Goal: Information Seeking & Learning: Check status

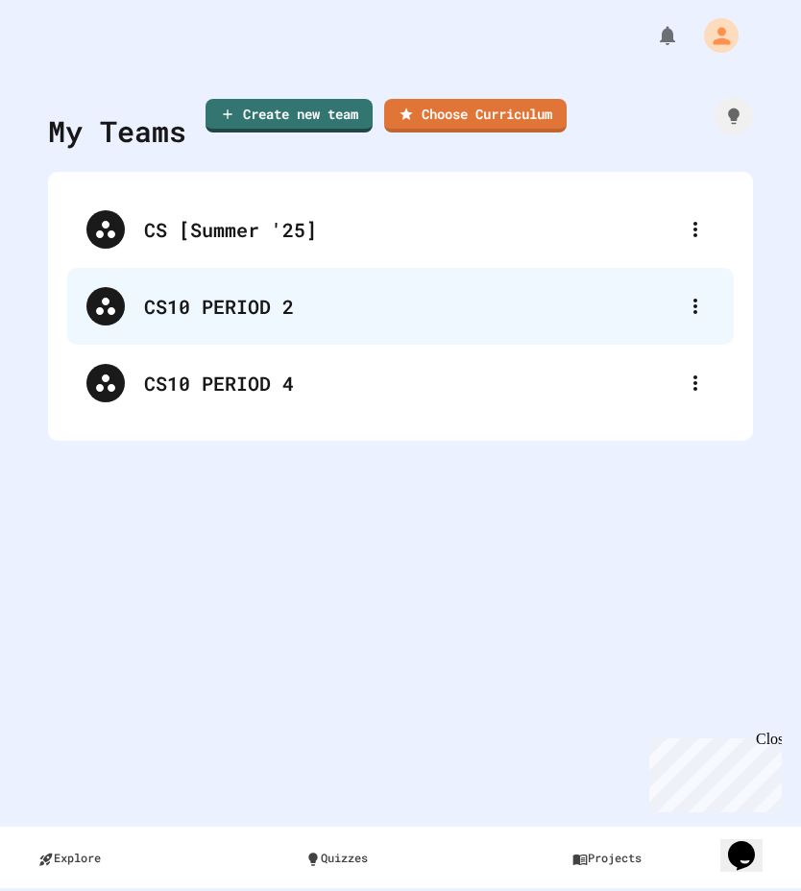
click at [218, 297] on div "CS10 PERIOD 2" at bounding box center [410, 306] width 532 height 29
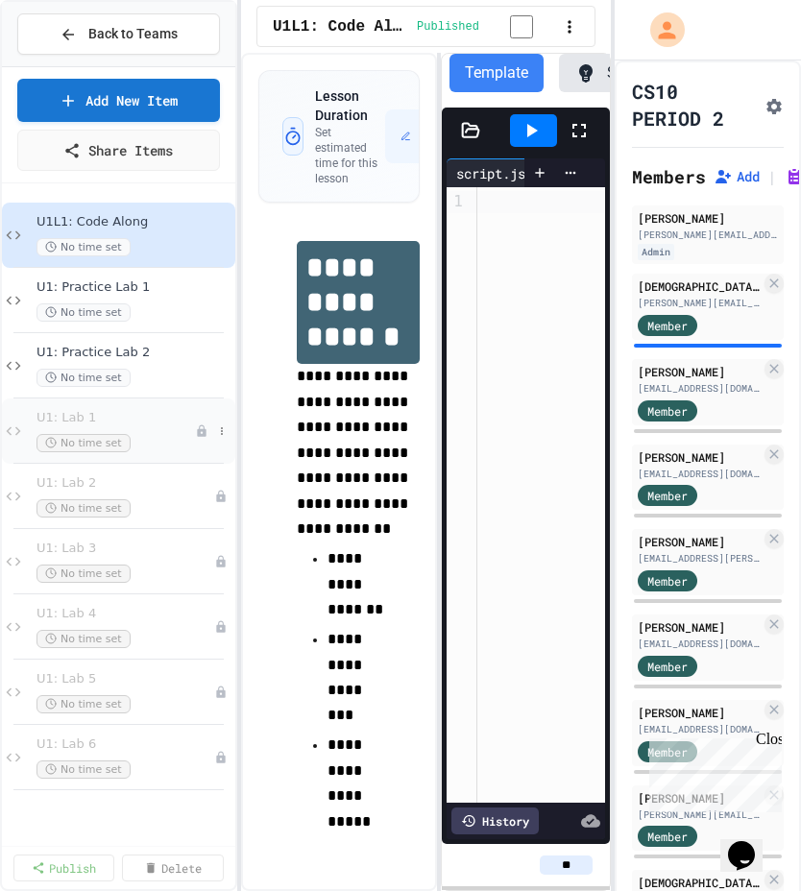
click at [171, 420] on span "U1: Lab 1" at bounding box center [115, 418] width 158 height 16
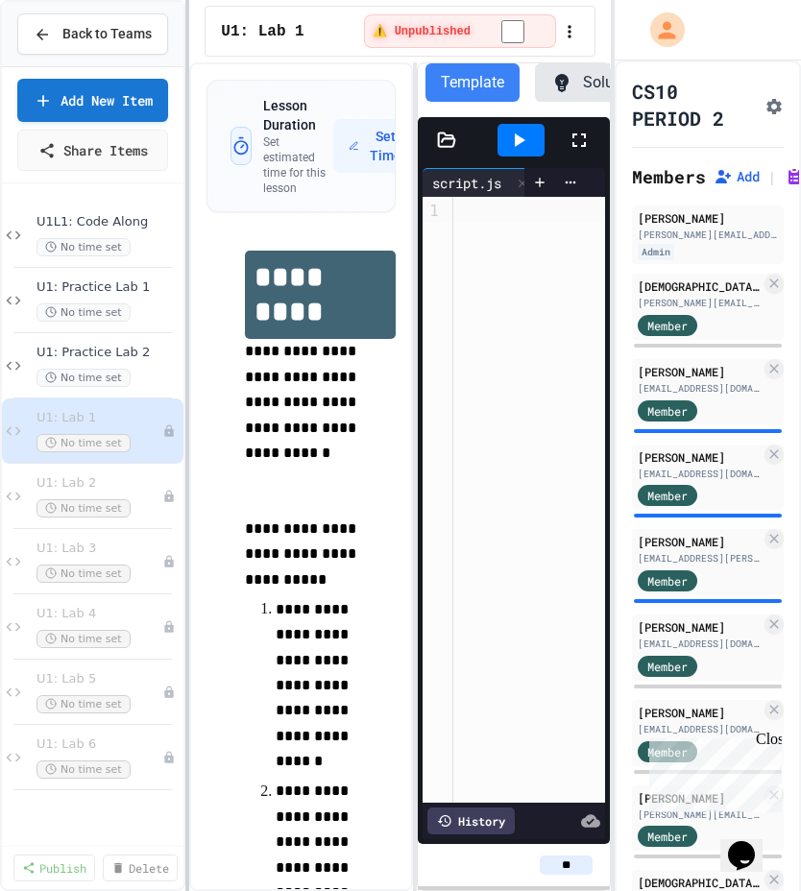
click at [187, 221] on div at bounding box center [187, 445] width 4 height 891
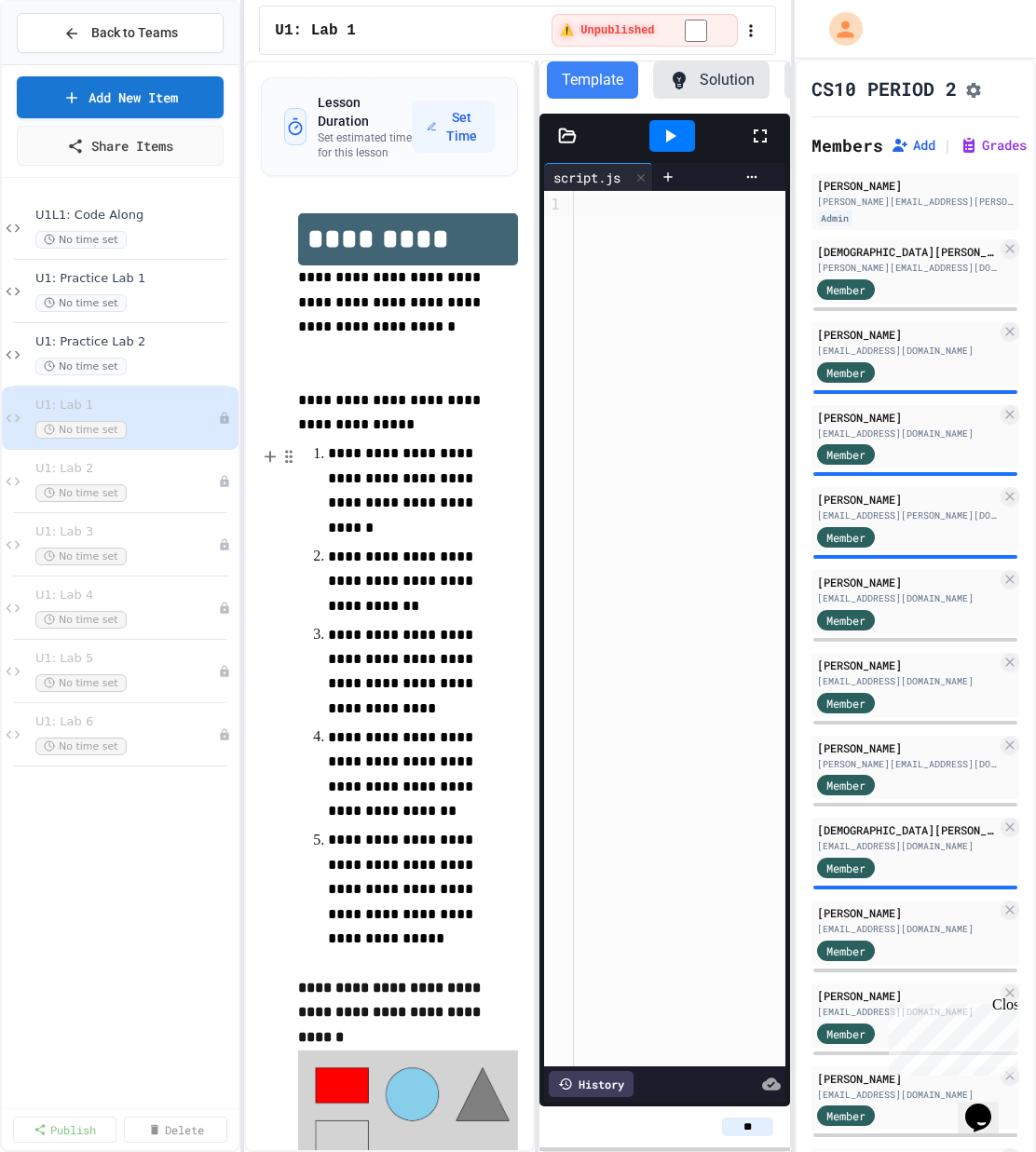
click at [389, 597] on span "**********" at bounding box center [403, 580] width 149 height 63
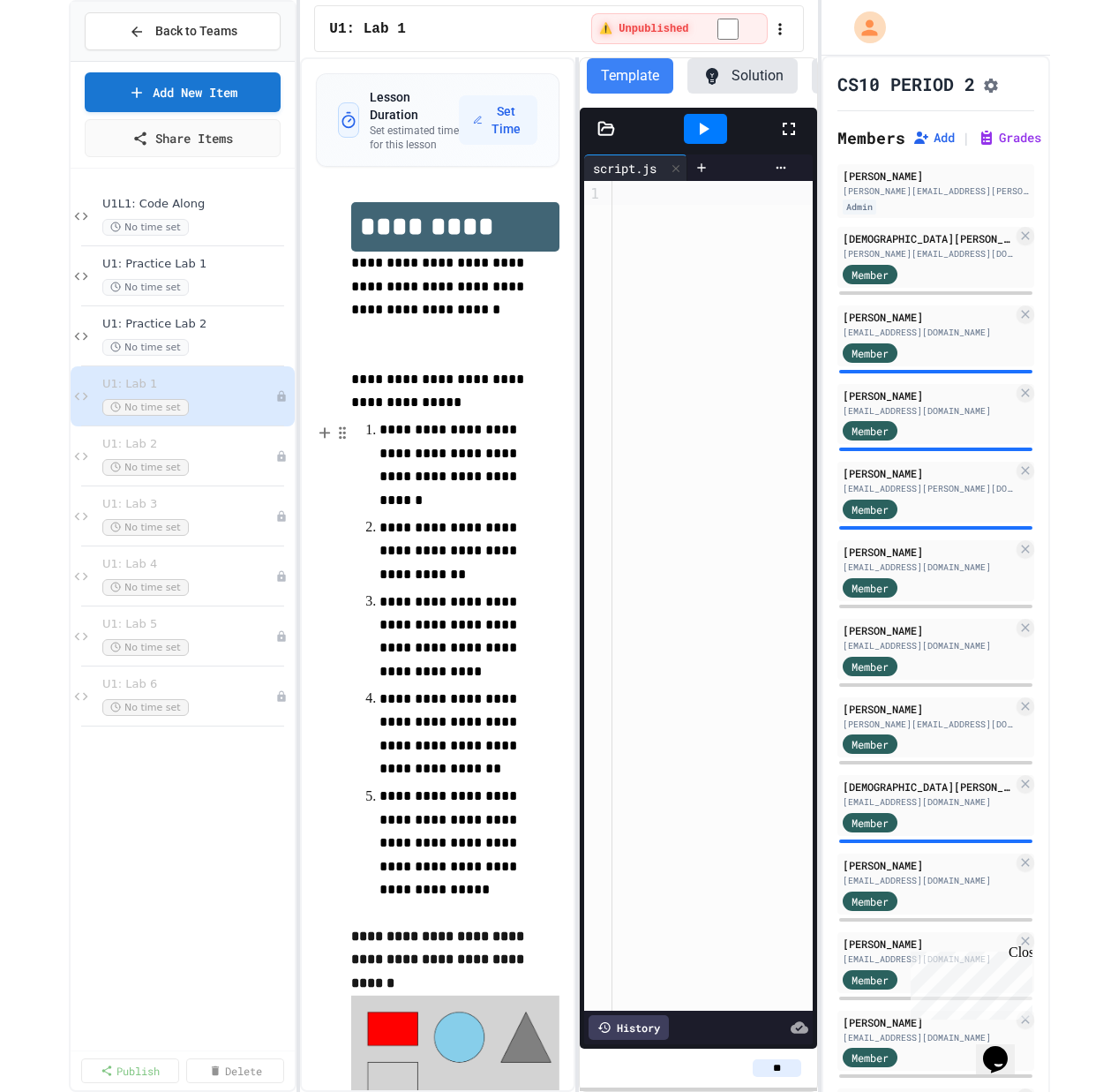
scroll to position [111, 0]
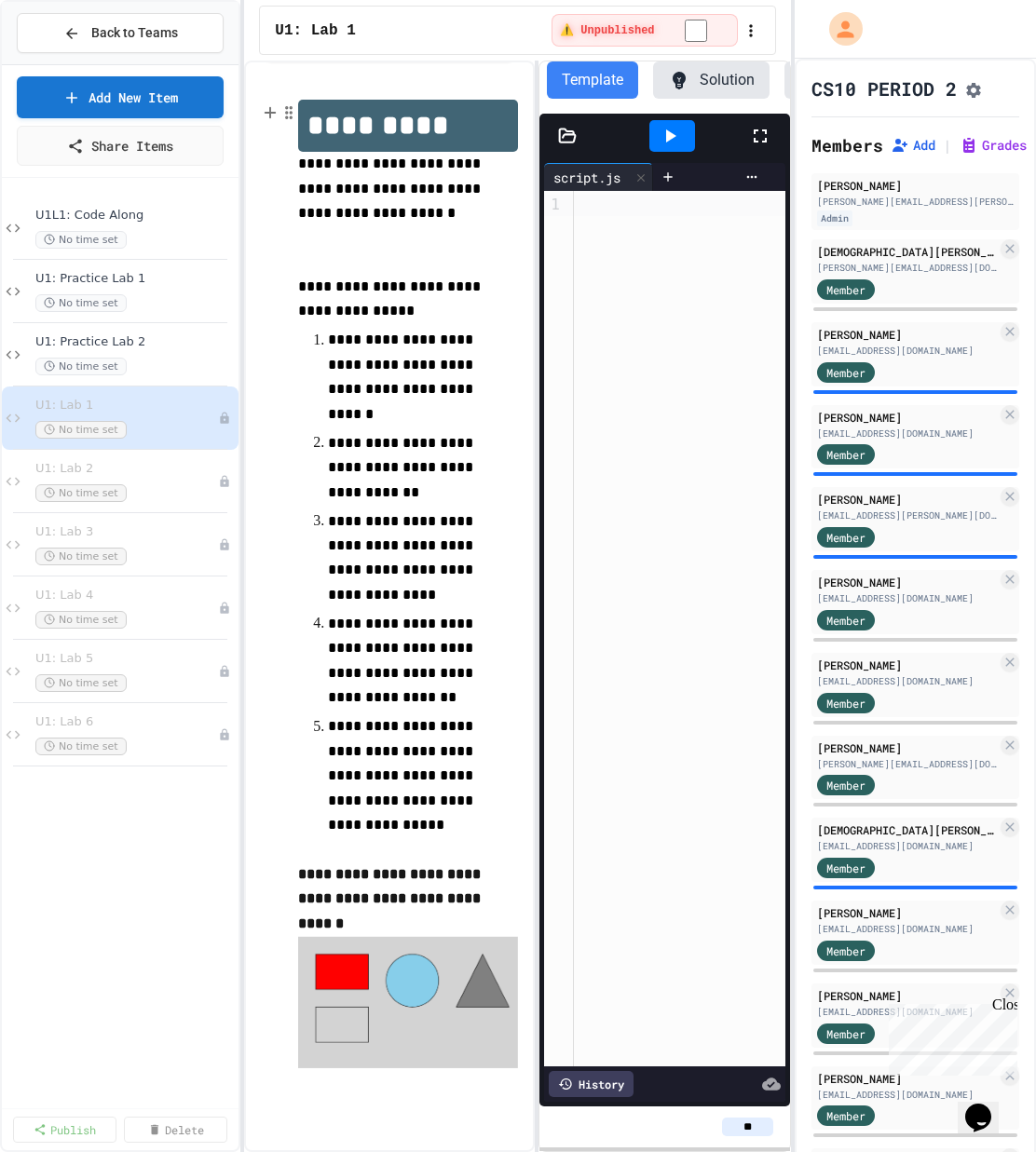
click at [372, 136] on h1 "*********" at bounding box center [407, 126] width 219 height 52
click at [440, 130] on h1 "*********" at bounding box center [407, 126] width 219 height 52
drag, startPoint x: 432, startPoint y: 131, endPoint x: 304, endPoint y: 132, distance: 128.0
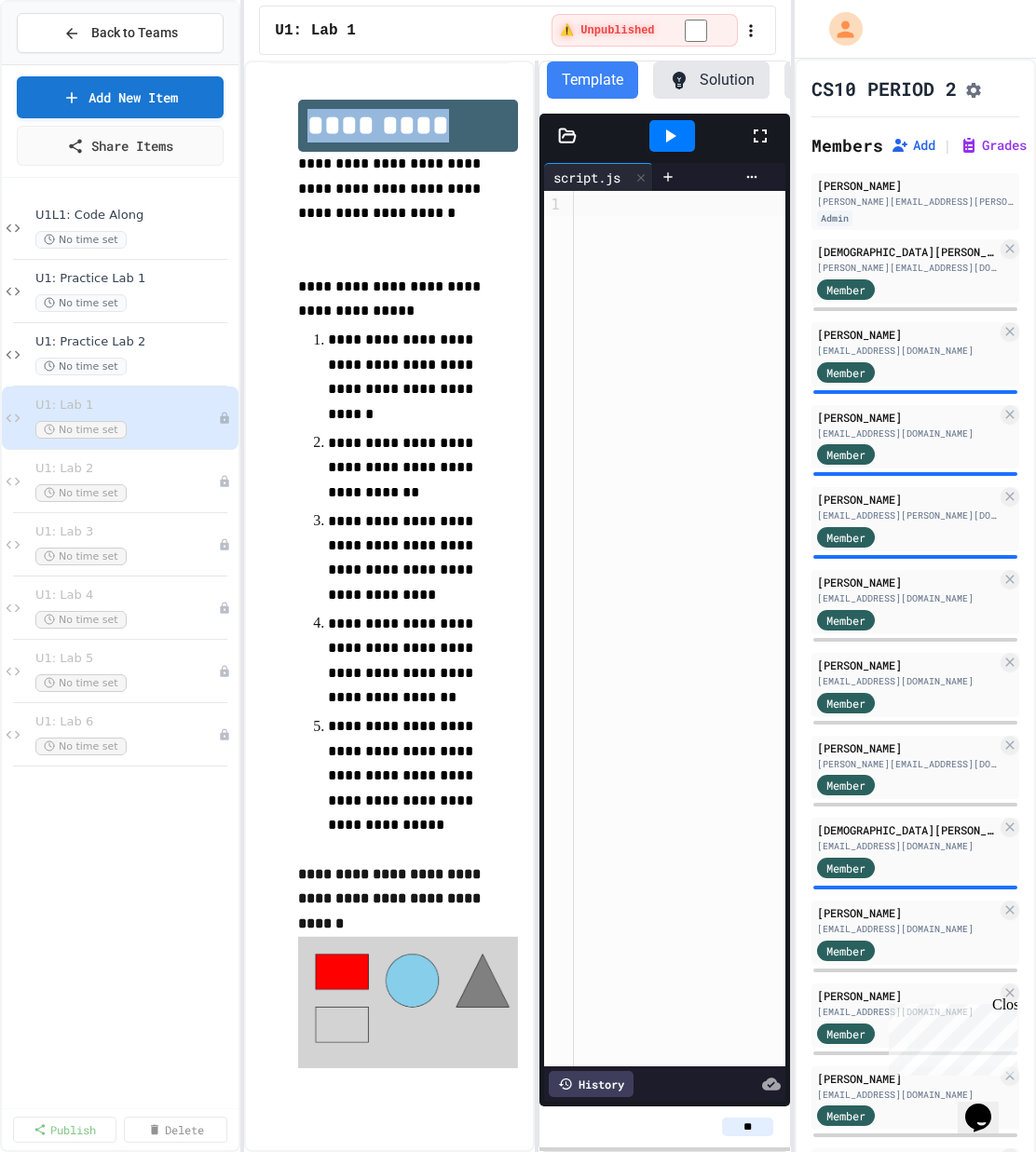
click at [304, 132] on h1 "*********" at bounding box center [407, 126] width 219 height 52
copy h1 "*********"
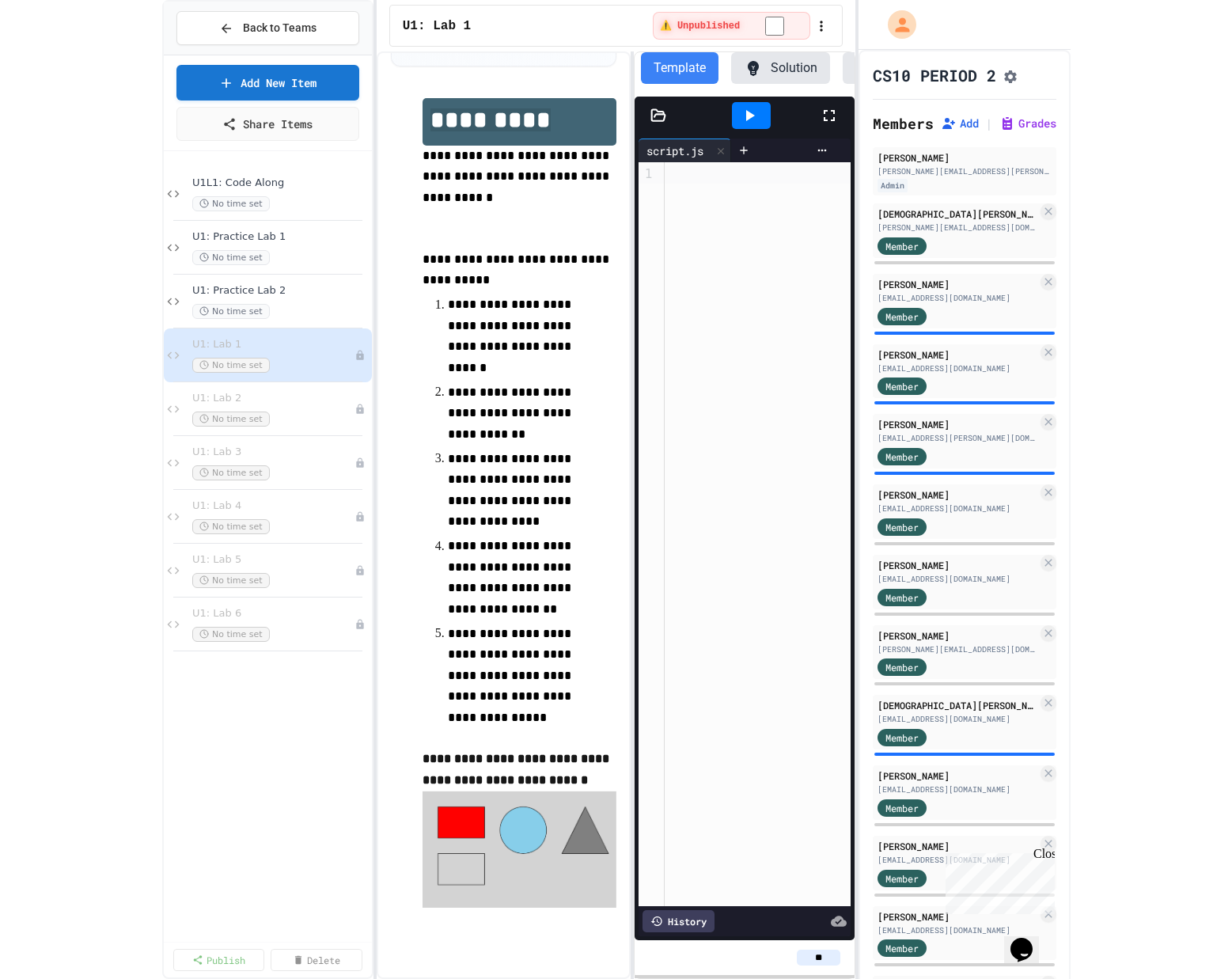
scroll to position [0, 0]
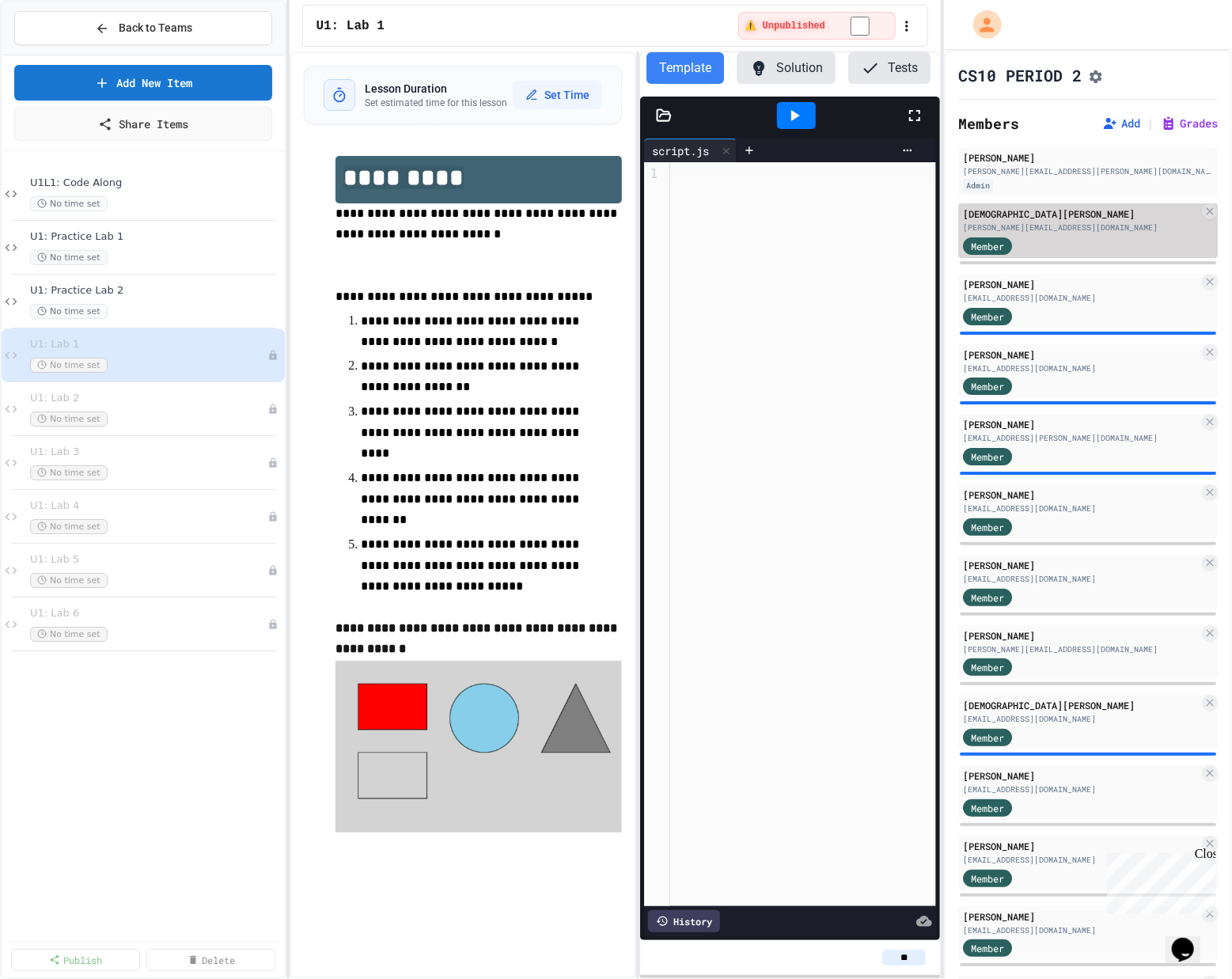
click at [659, 219] on div "[DEMOGRAPHIC_DATA][PERSON_NAME]" at bounding box center [1080, 213] width 236 height 14
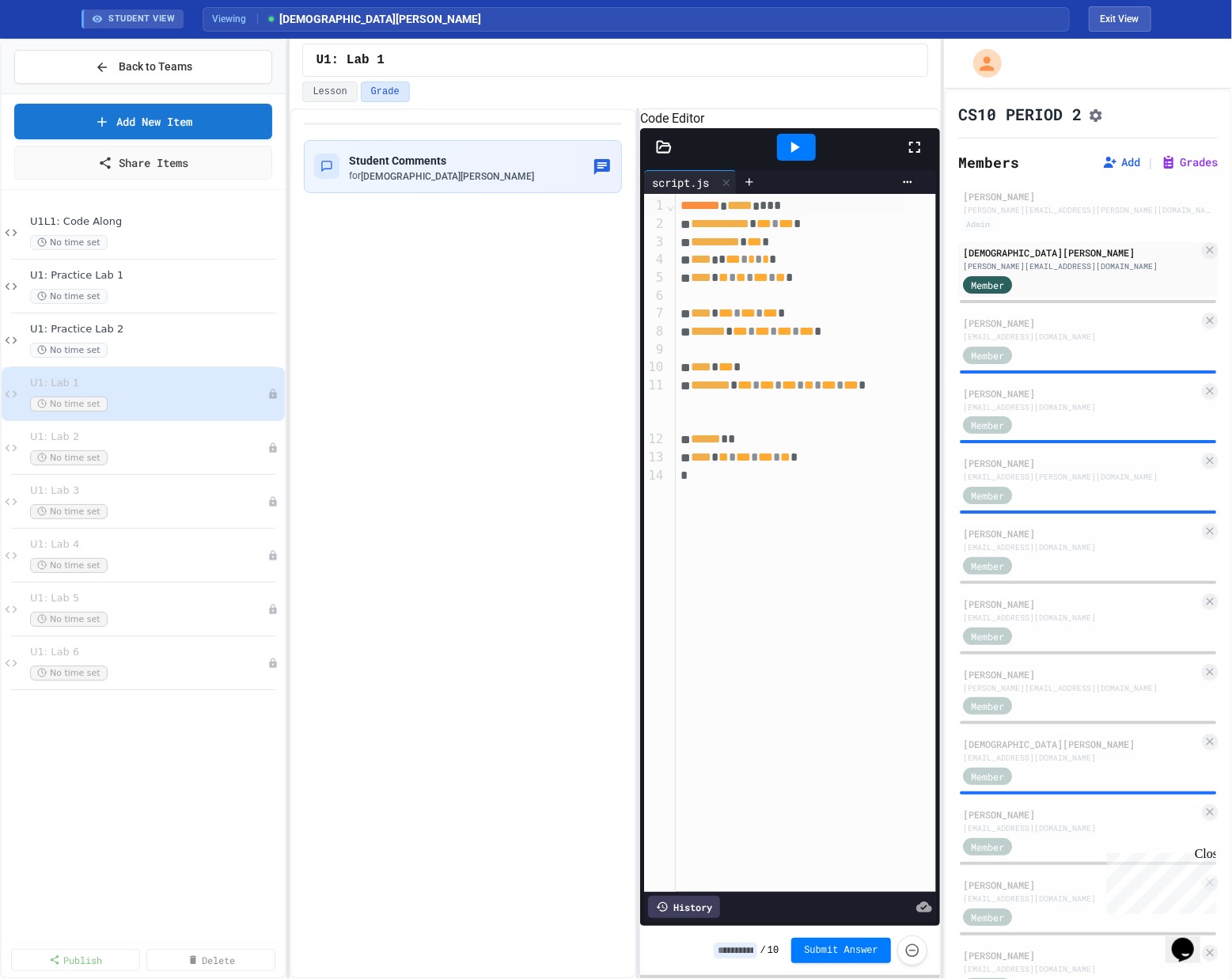
click at [659, 152] on icon at bounding box center [795, 147] width 9 height 11
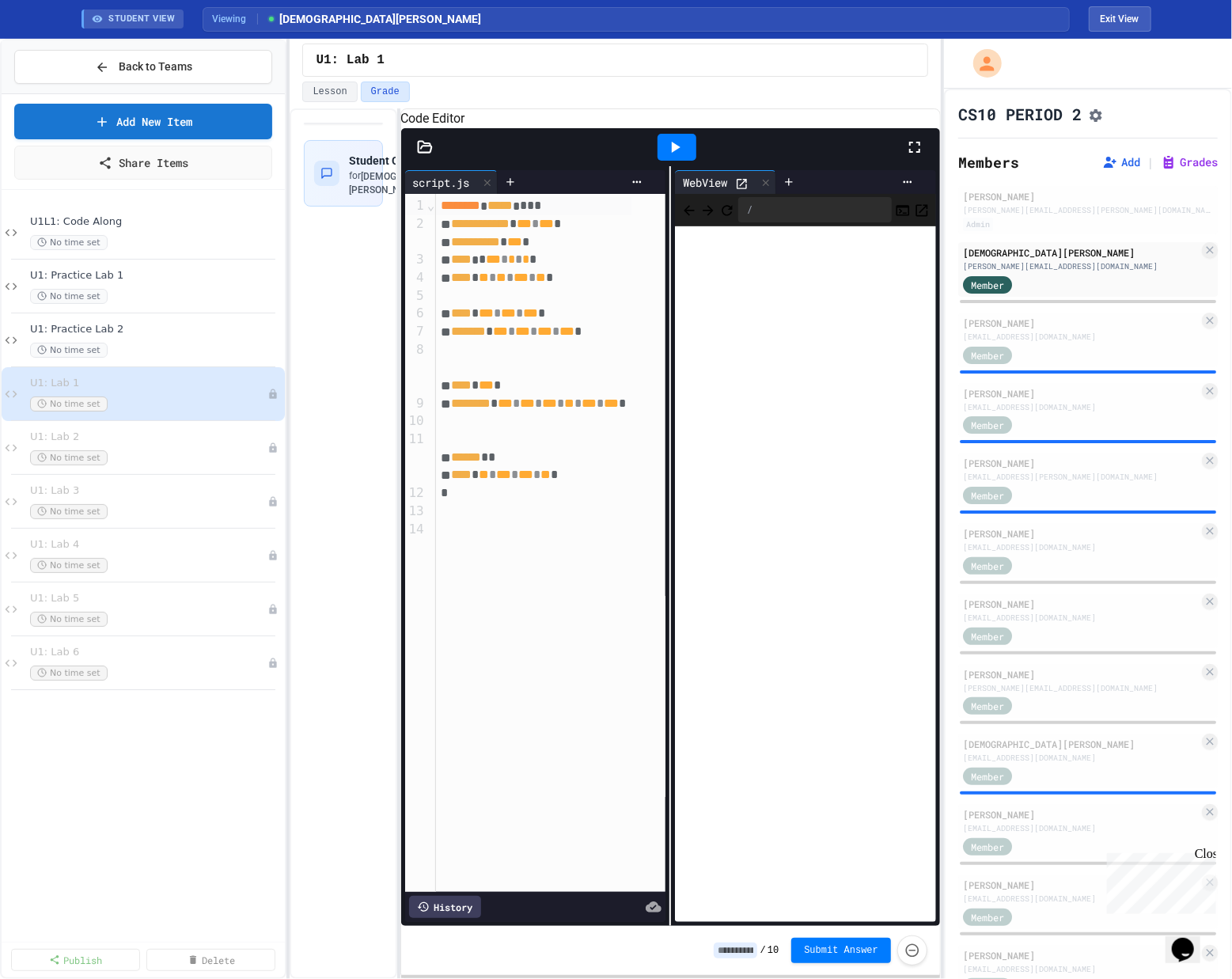
click at [394, 311] on div "**********" at bounding box center [615, 544] width 651 height 870
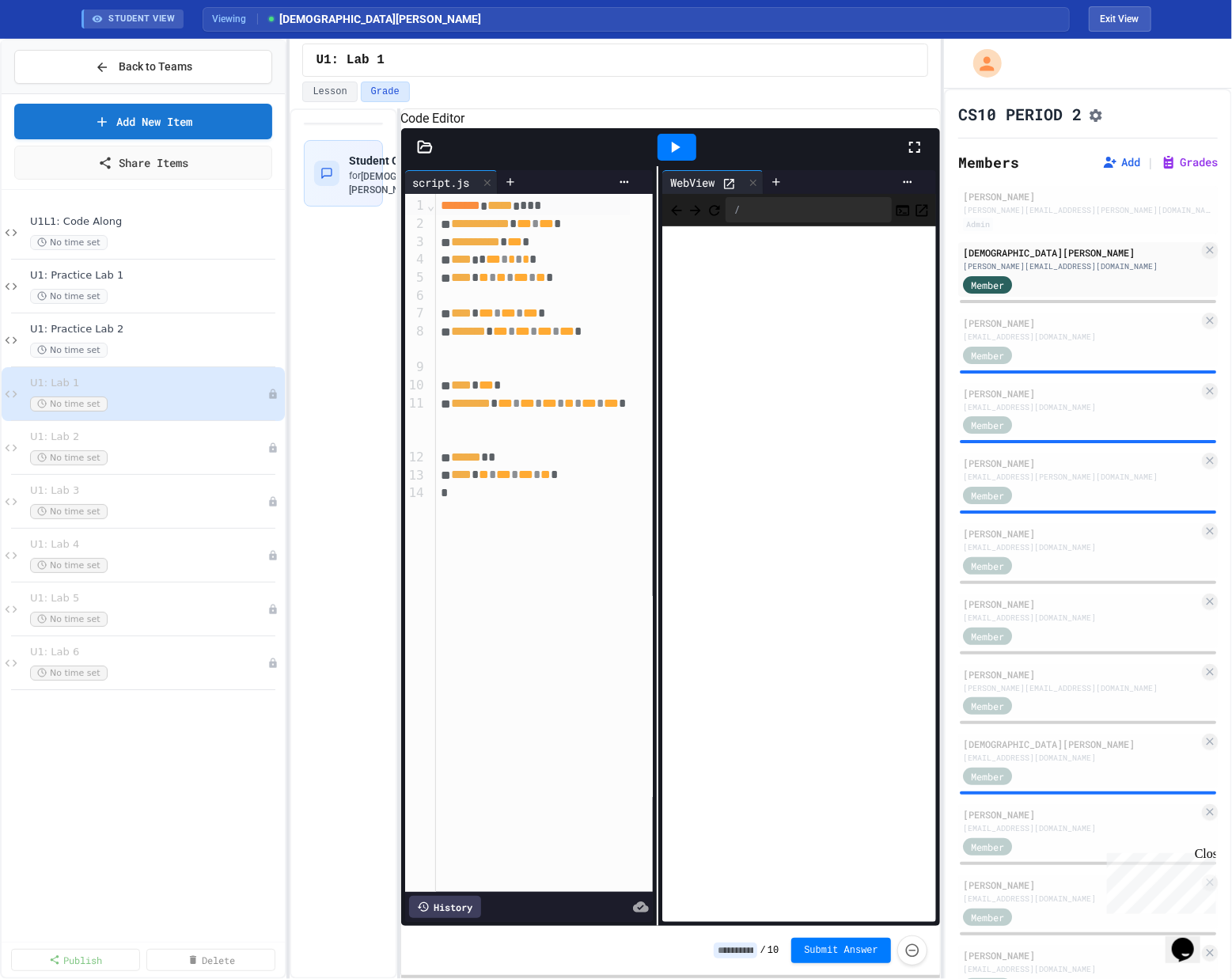
click at [650, 347] on div "**********" at bounding box center [671, 546] width 539 height 760
click at [659, 349] on div "Member" at bounding box center [1080, 354] width 236 height 20
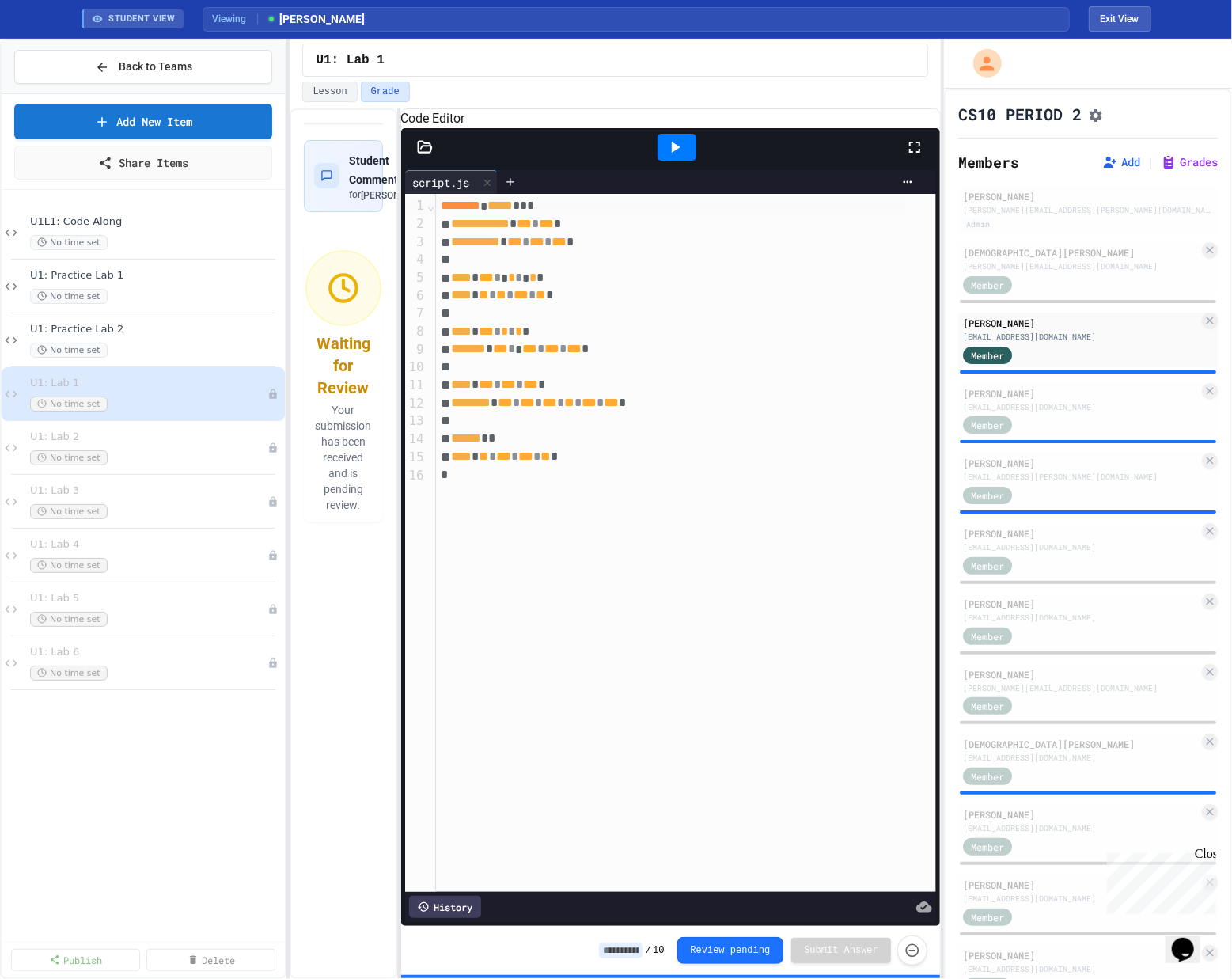
click at [659, 157] on icon at bounding box center [674, 147] width 19 height 19
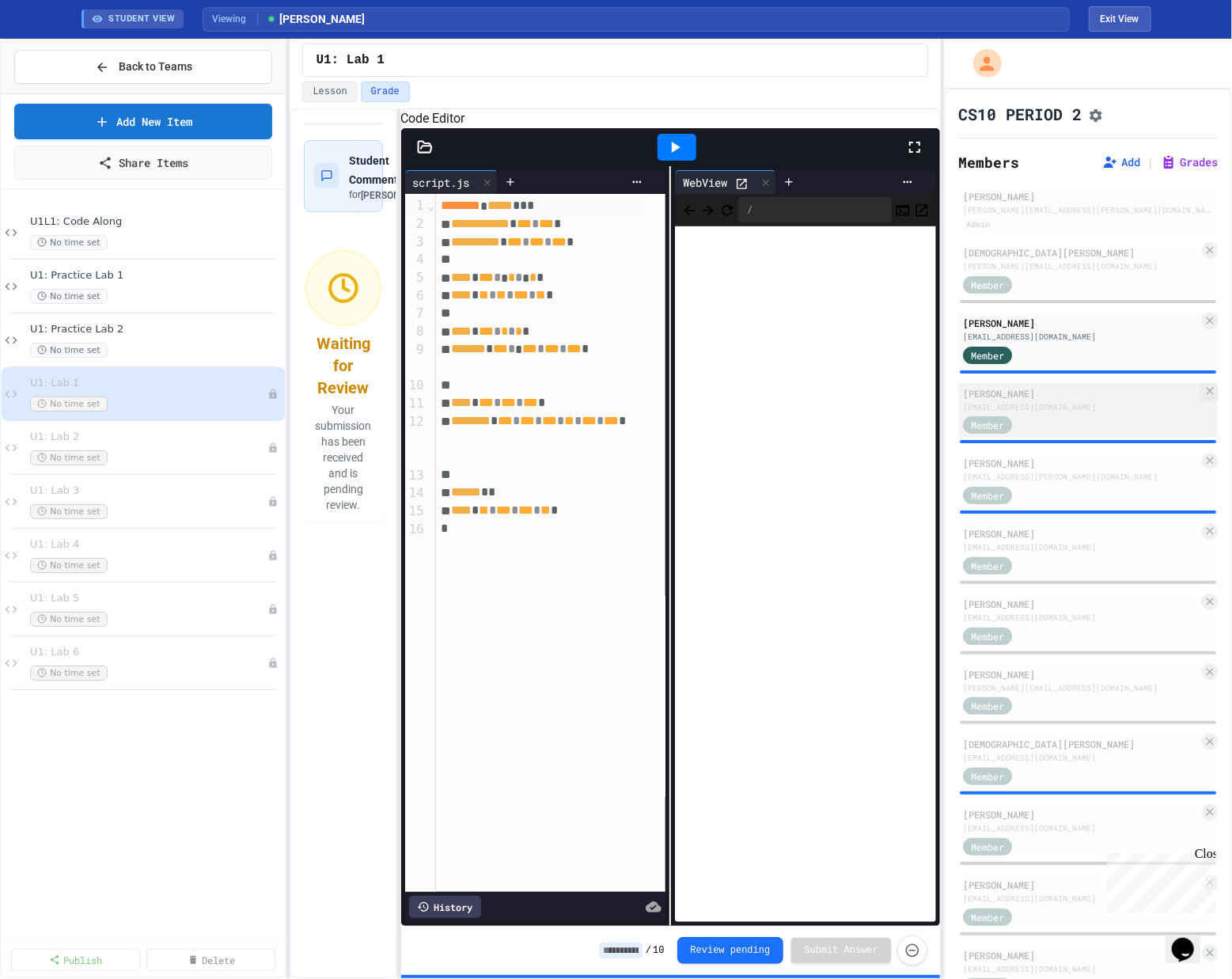
click at [659, 421] on div "Member" at bounding box center [1080, 424] width 236 height 20
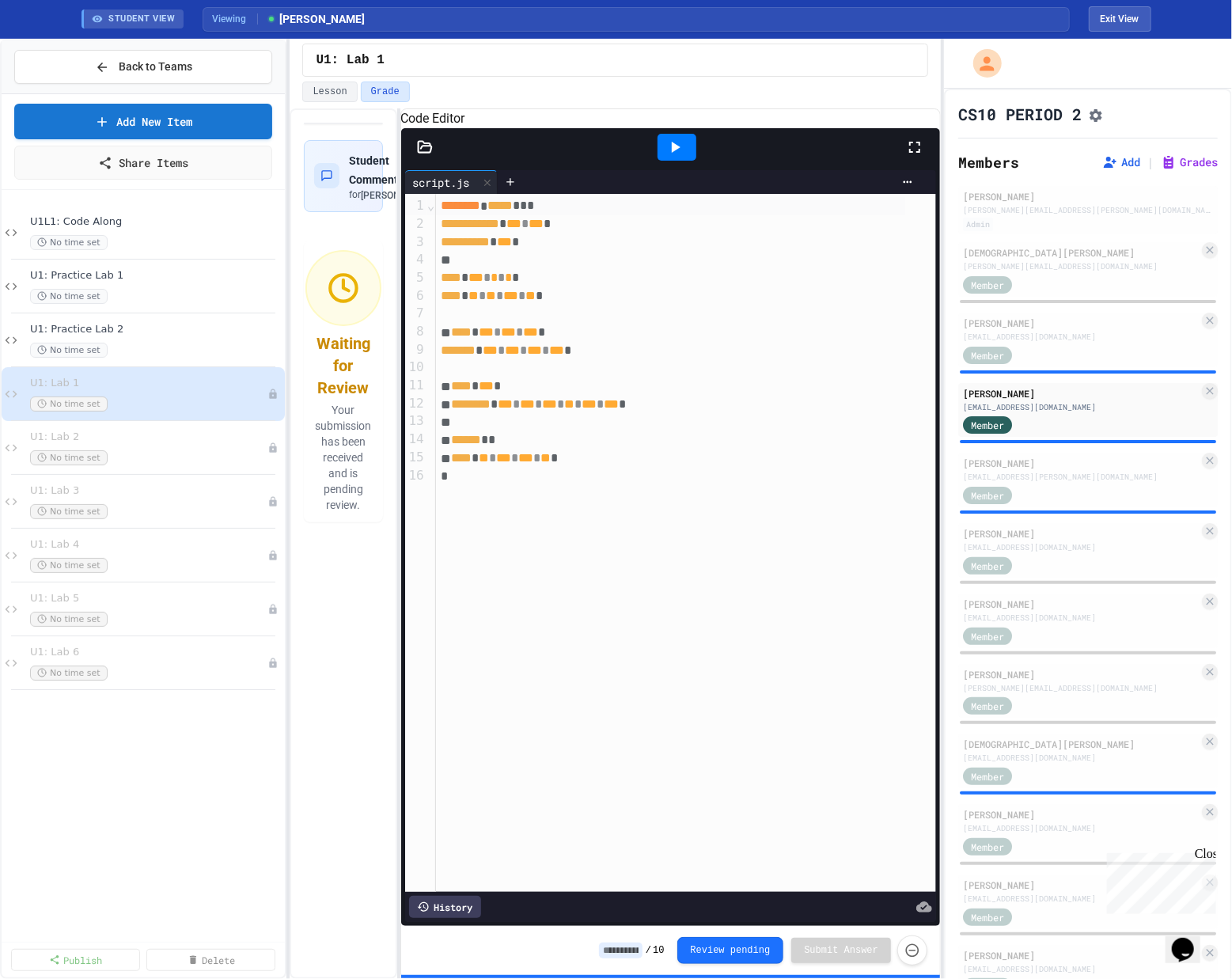
click at [659, 157] on icon at bounding box center [674, 147] width 19 height 19
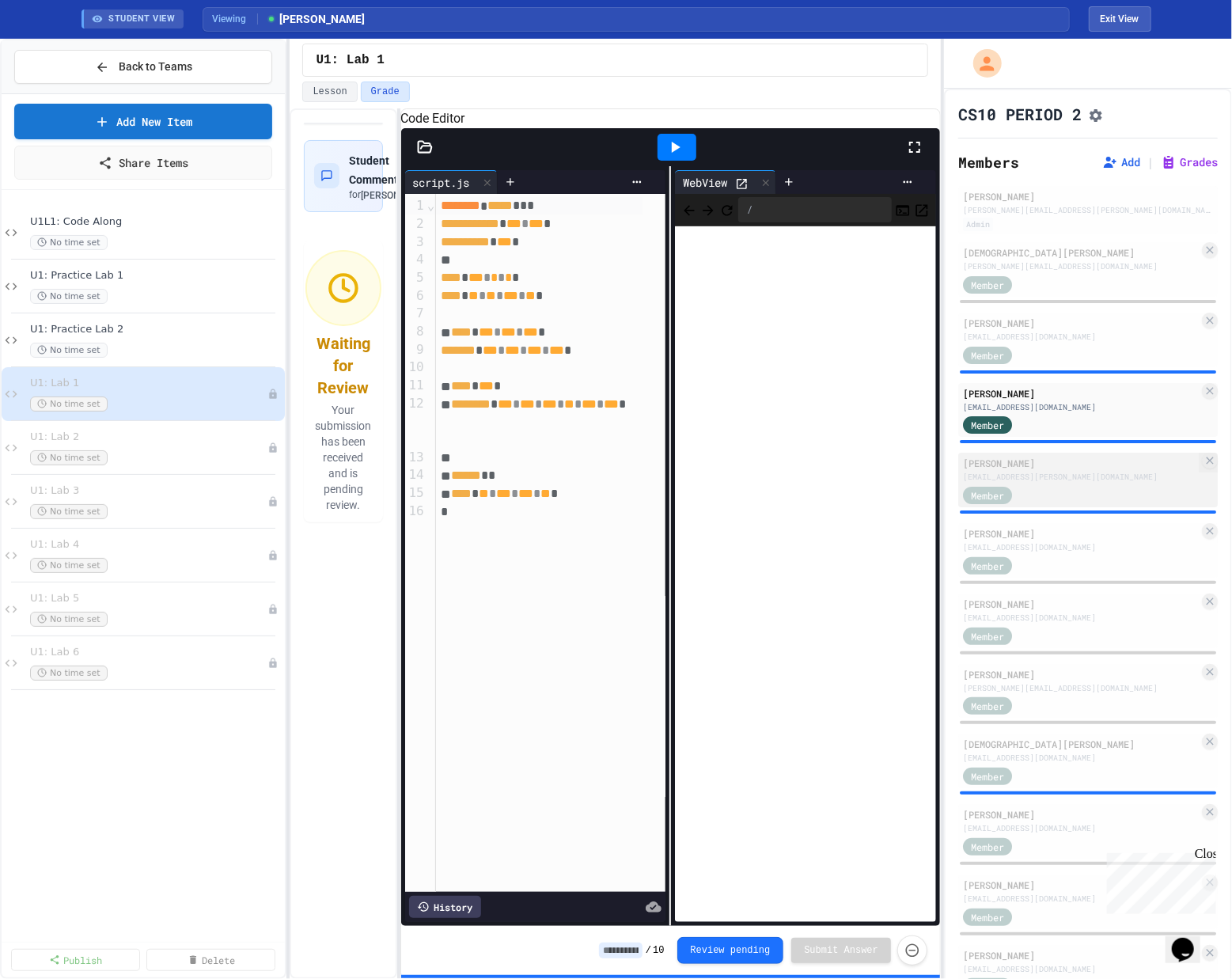
click at [659, 483] on div "[EMAIL_ADDRESS][PERSON_NAME][DOMAIN_NAME]" at bounding box center [1080, 476] width 236 height 12
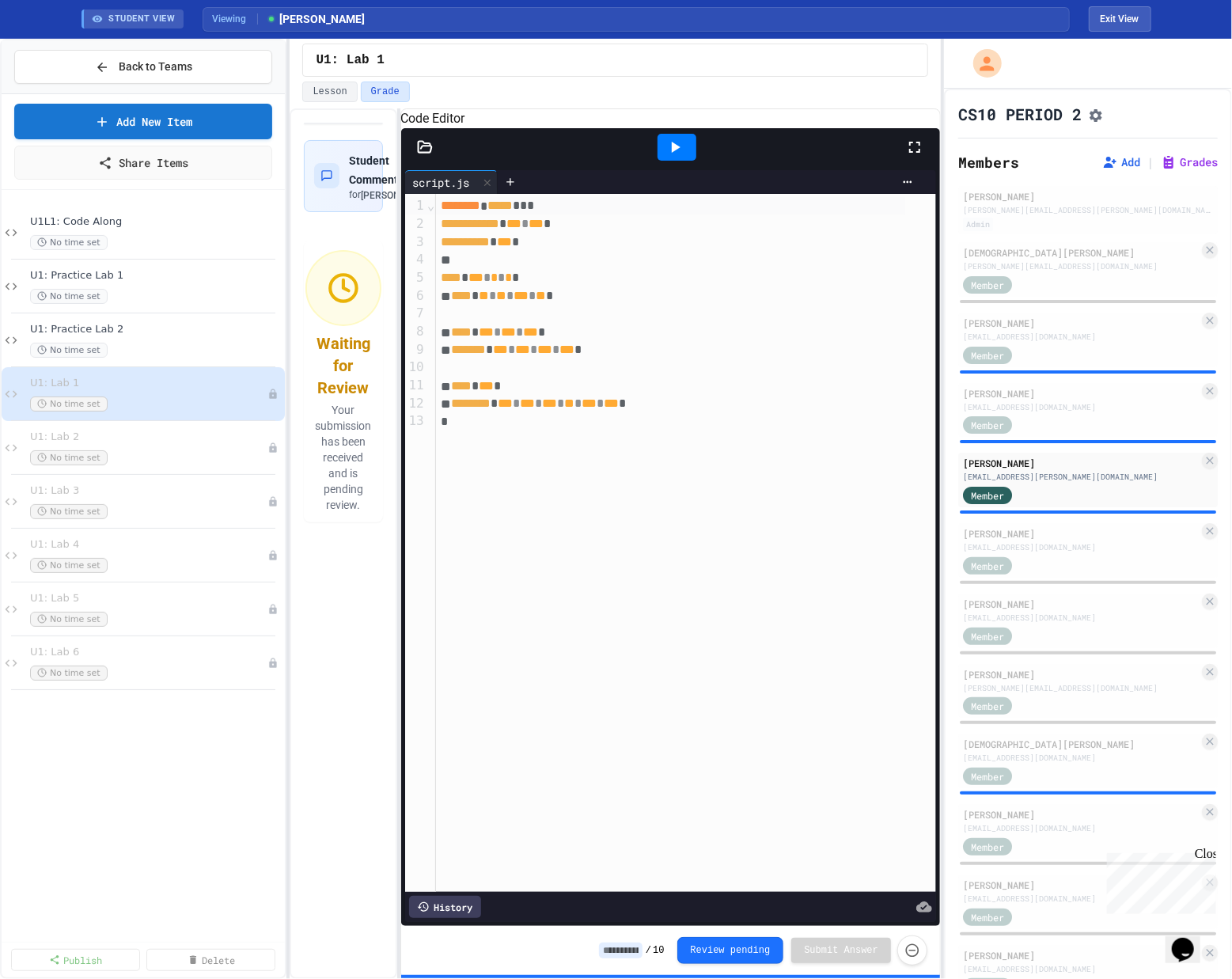
click at [659, 157] on icon at bounding box center [674, 147] width 19 height 19
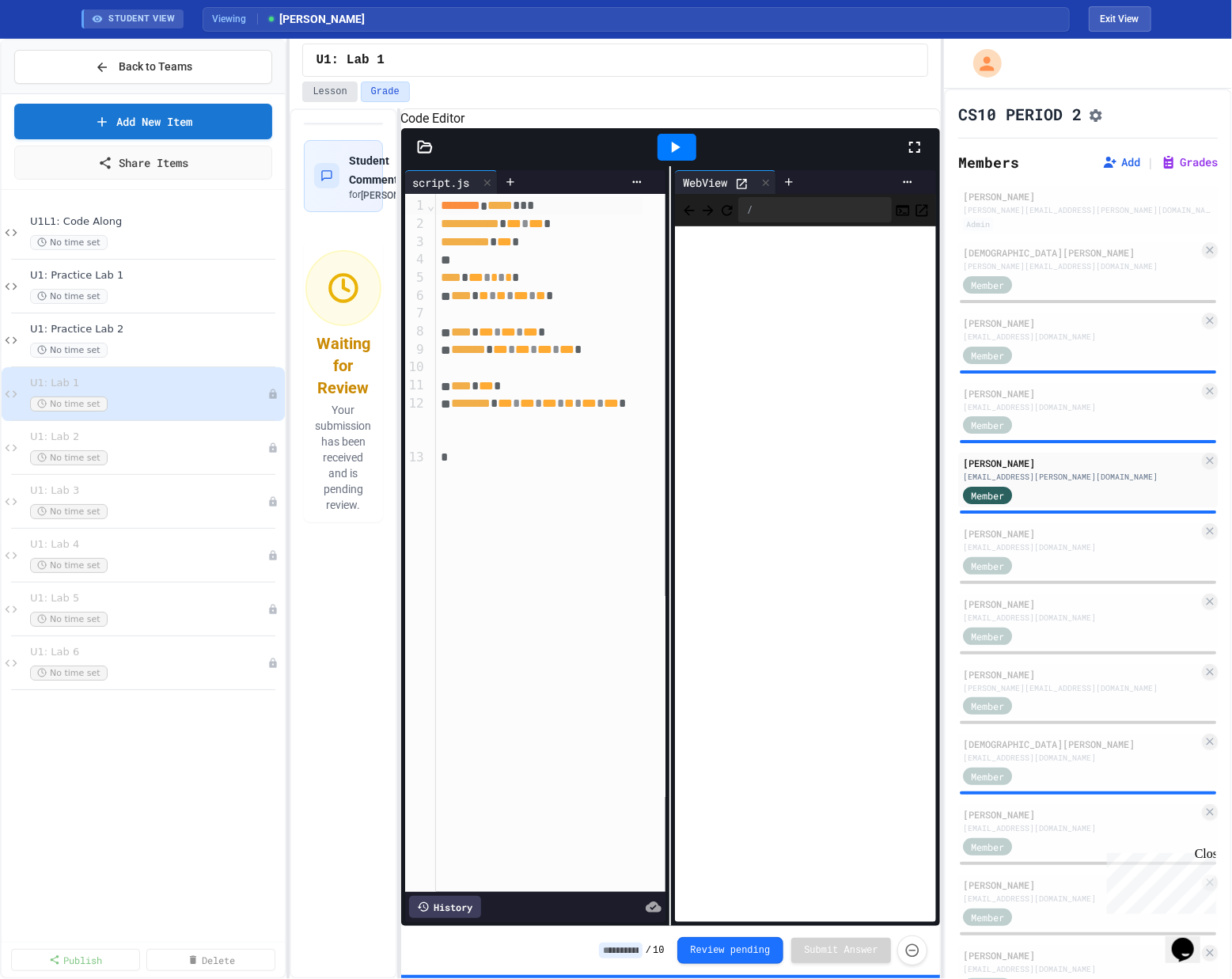
click at [322, 100] on button "Lesson" at bounding box center [330, 91] width 54 height 21
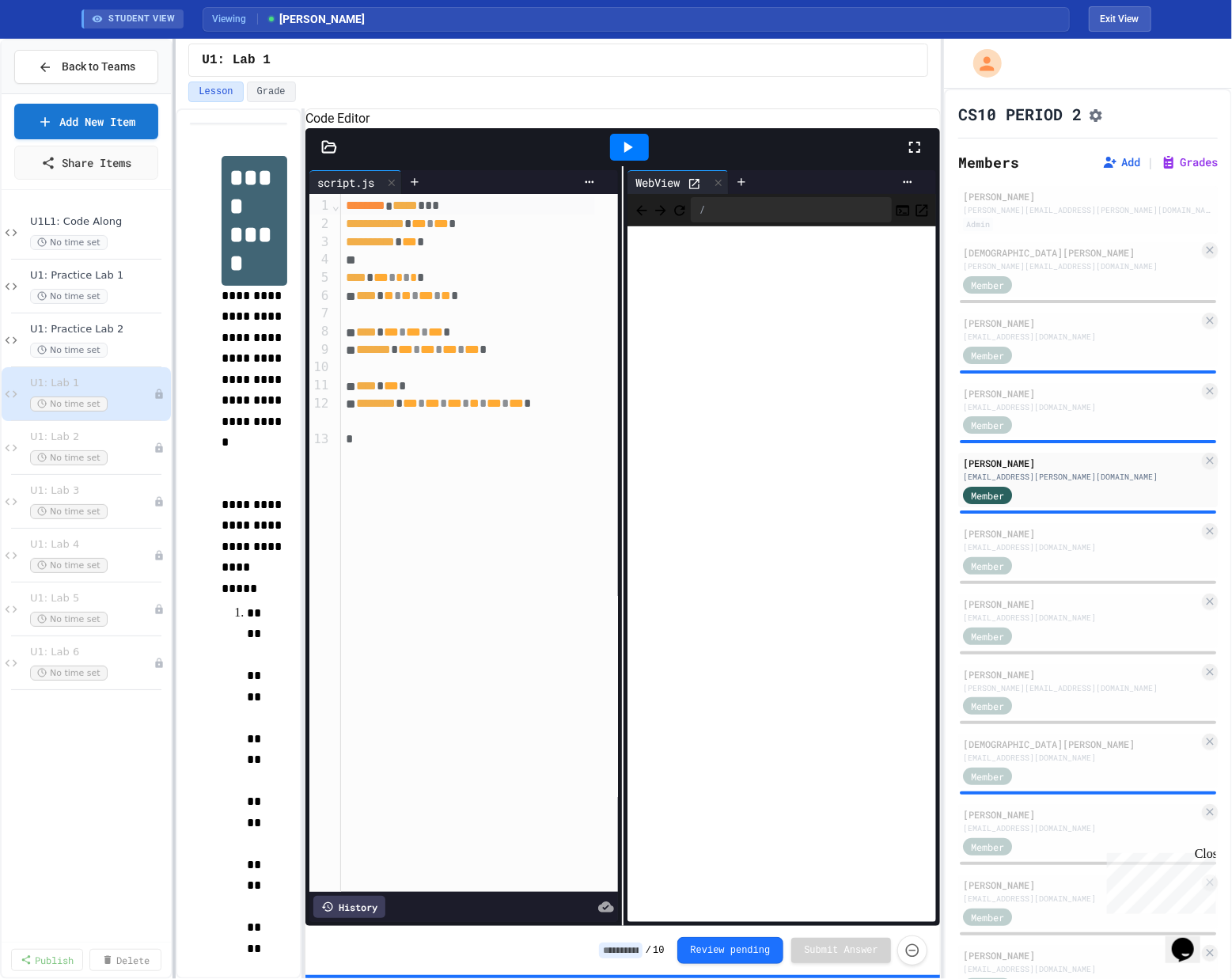
click at [171, 148] on div "**********" at bounding box center [616, 508] width 1232 height 939
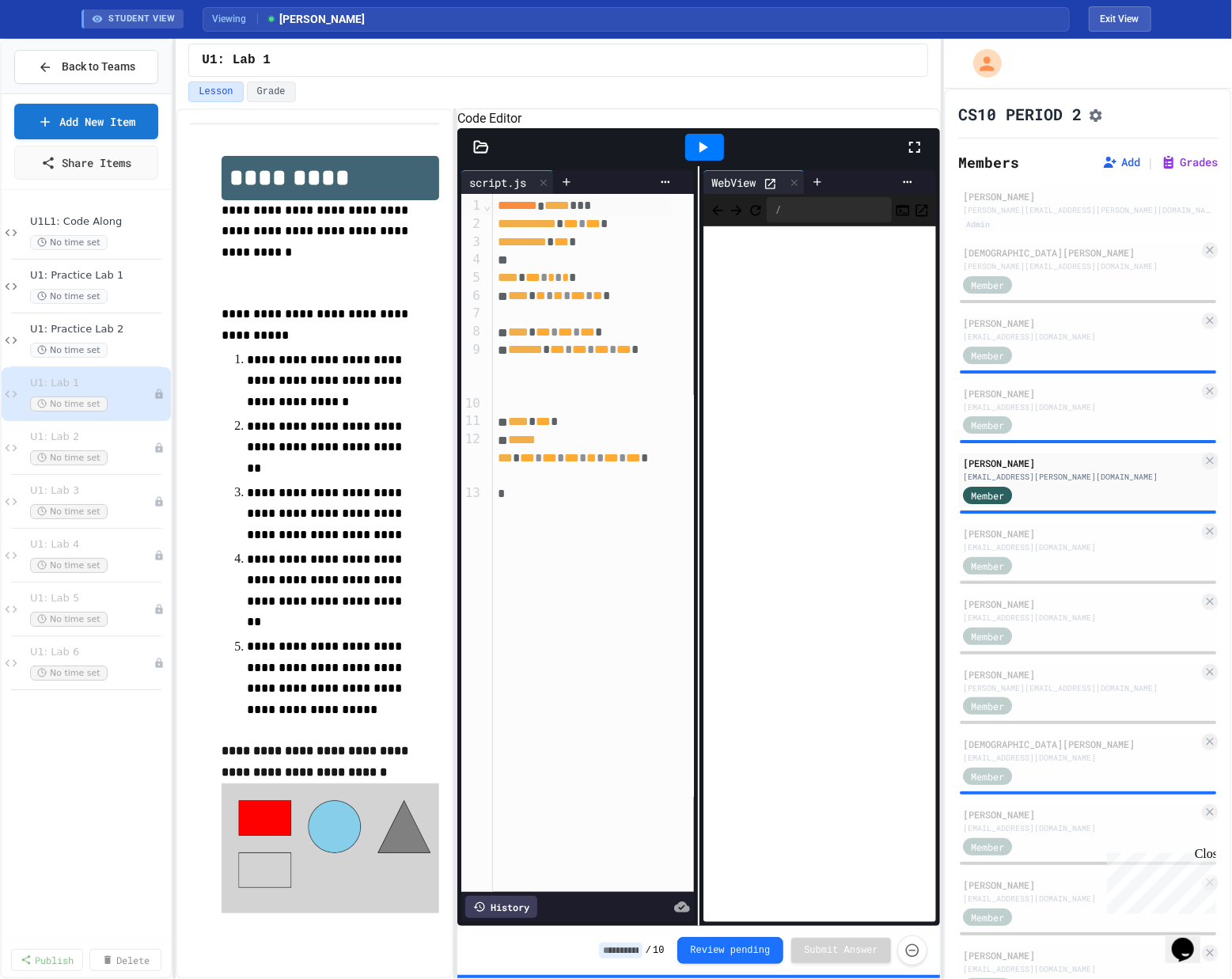
click at [457, 270] on div "**********" at bounding box center [558, 544] width 765 height 870
click at [659, 547] on div "[EMAIL_ADDRESS][DOMAIN_NAME]" at bounding box center [1080, 547] width 236 height 12
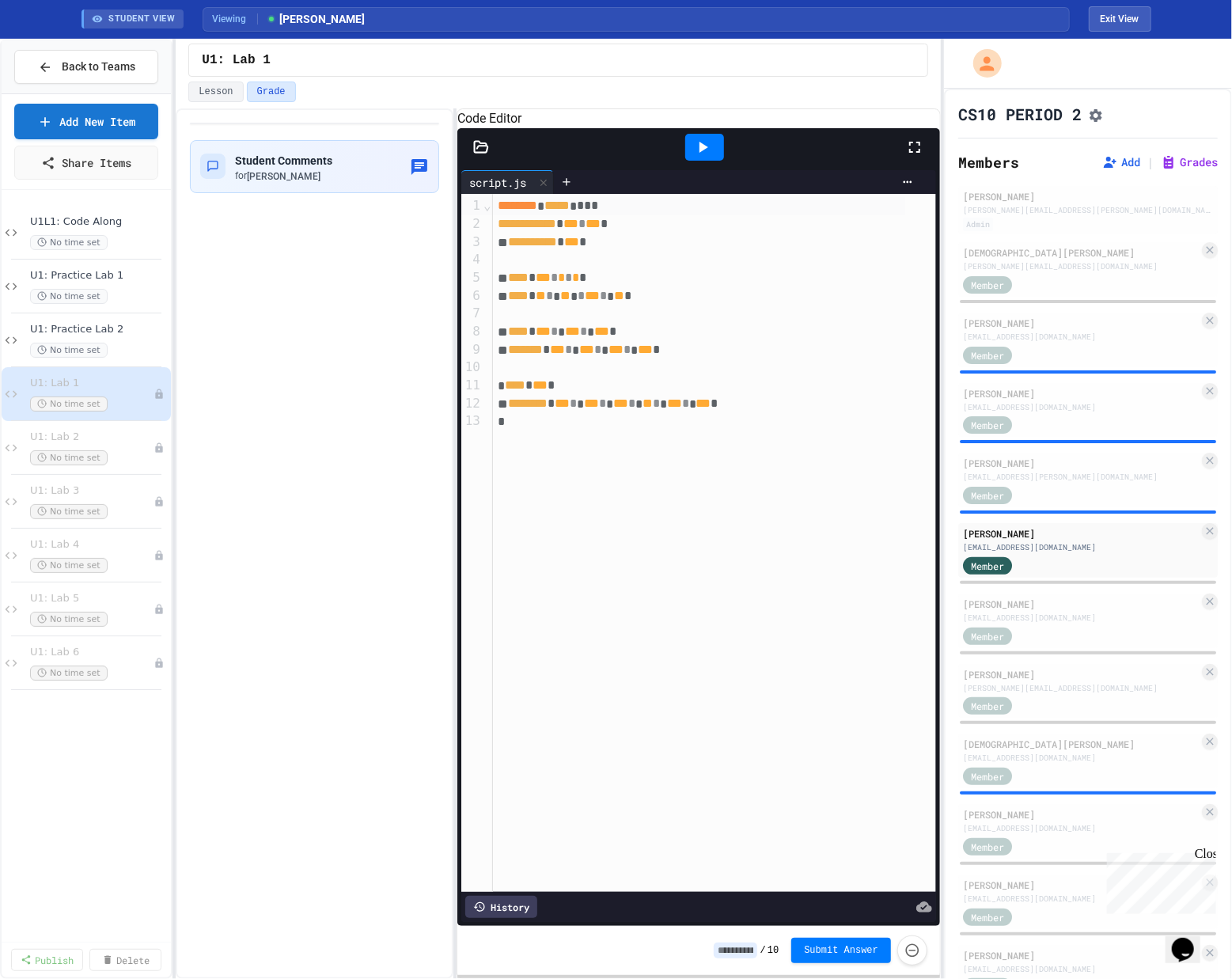
click at [659, 157] on div at bounding box center [704, 147] width 39 height 27
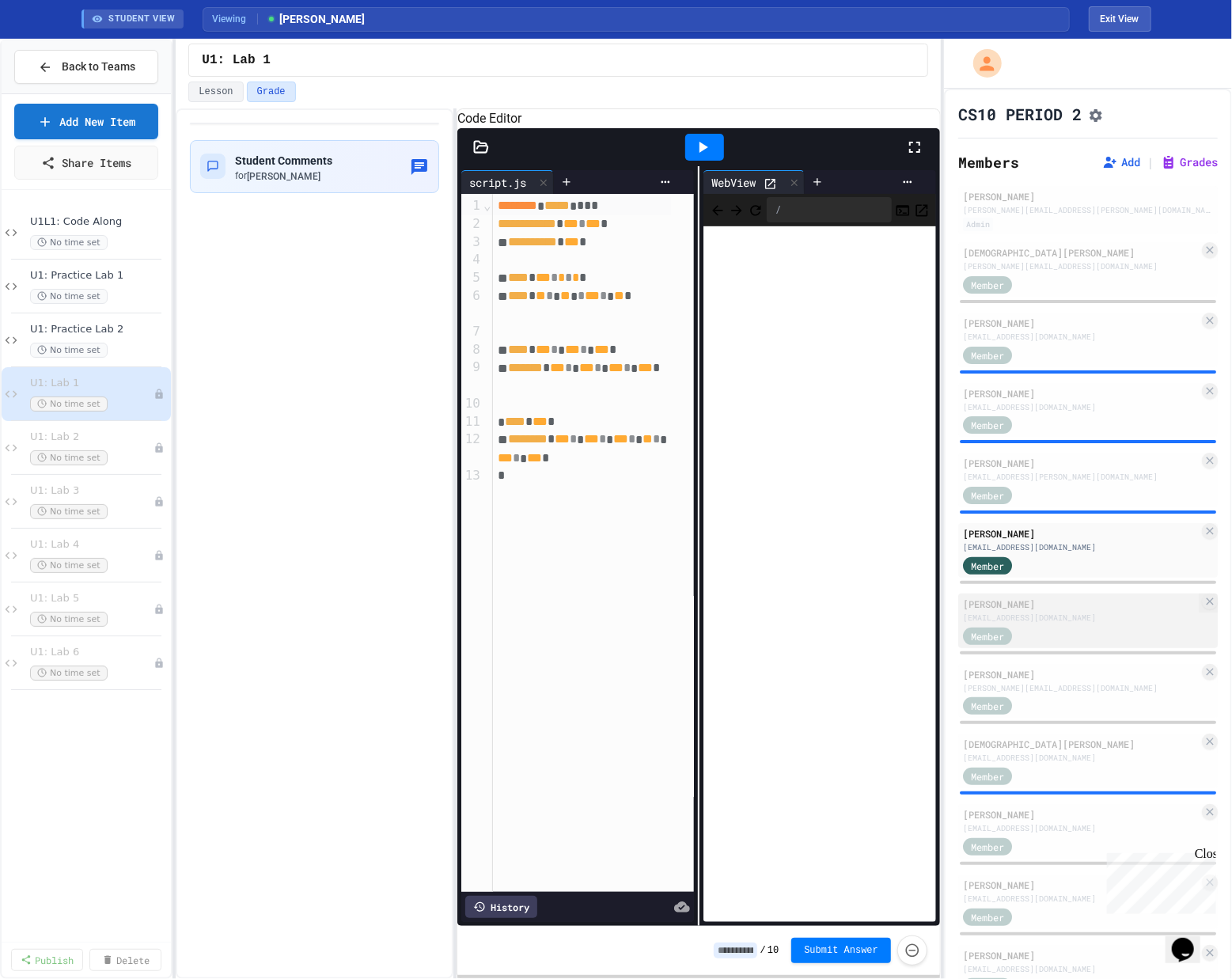
click at [659, 605] on div "[PERSON_NAME]" at bounding box center [1080, 603] width 236 height 14
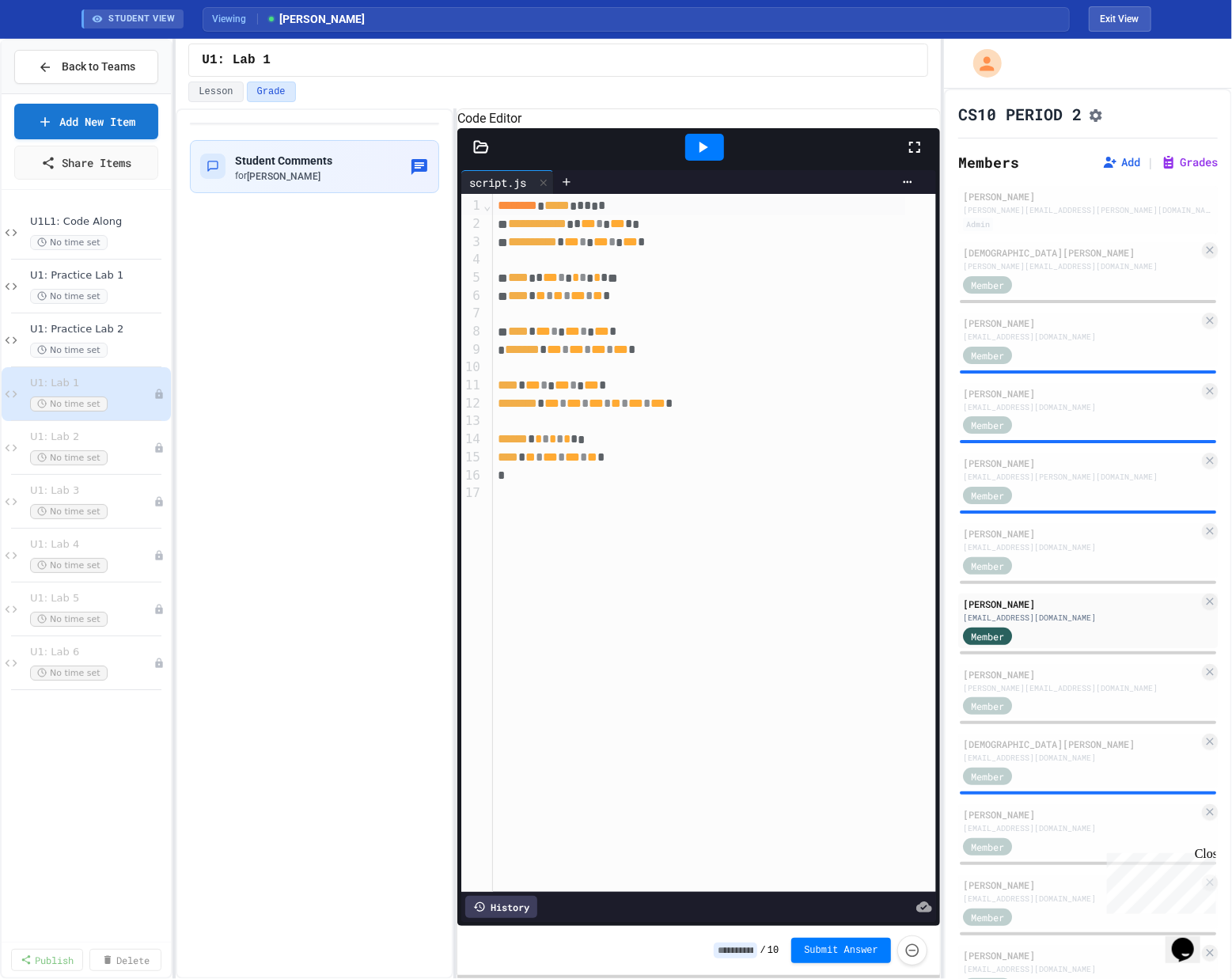
click at [659, 157] on icon at bounding box center [702, 147] width 19 height 19
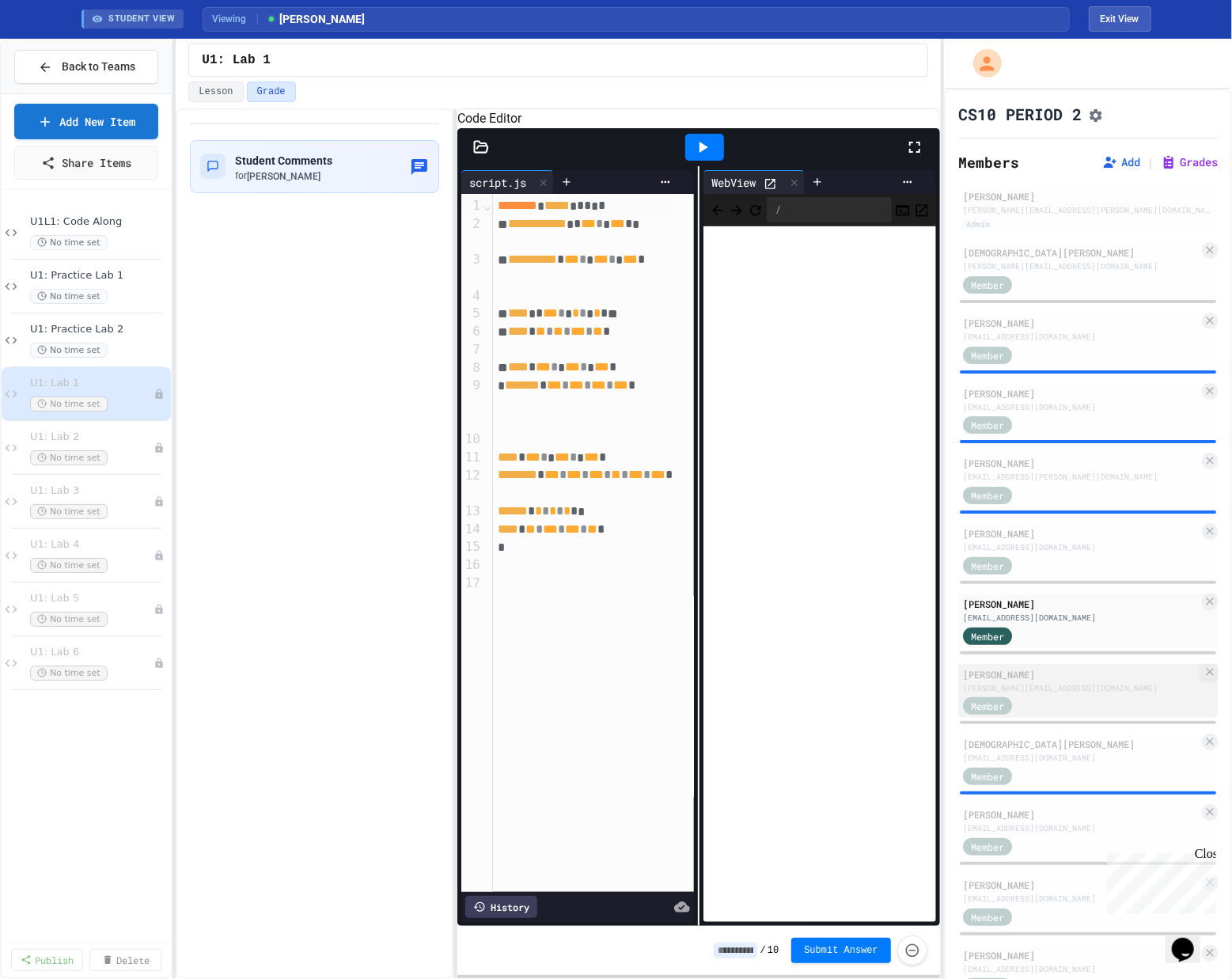
click at [659, 694] on div "[PERSON_NAME][EMAIL_ADDRESS][DOMAIN_NAME]" at bounding box center [1080, 688] width 236 height 12
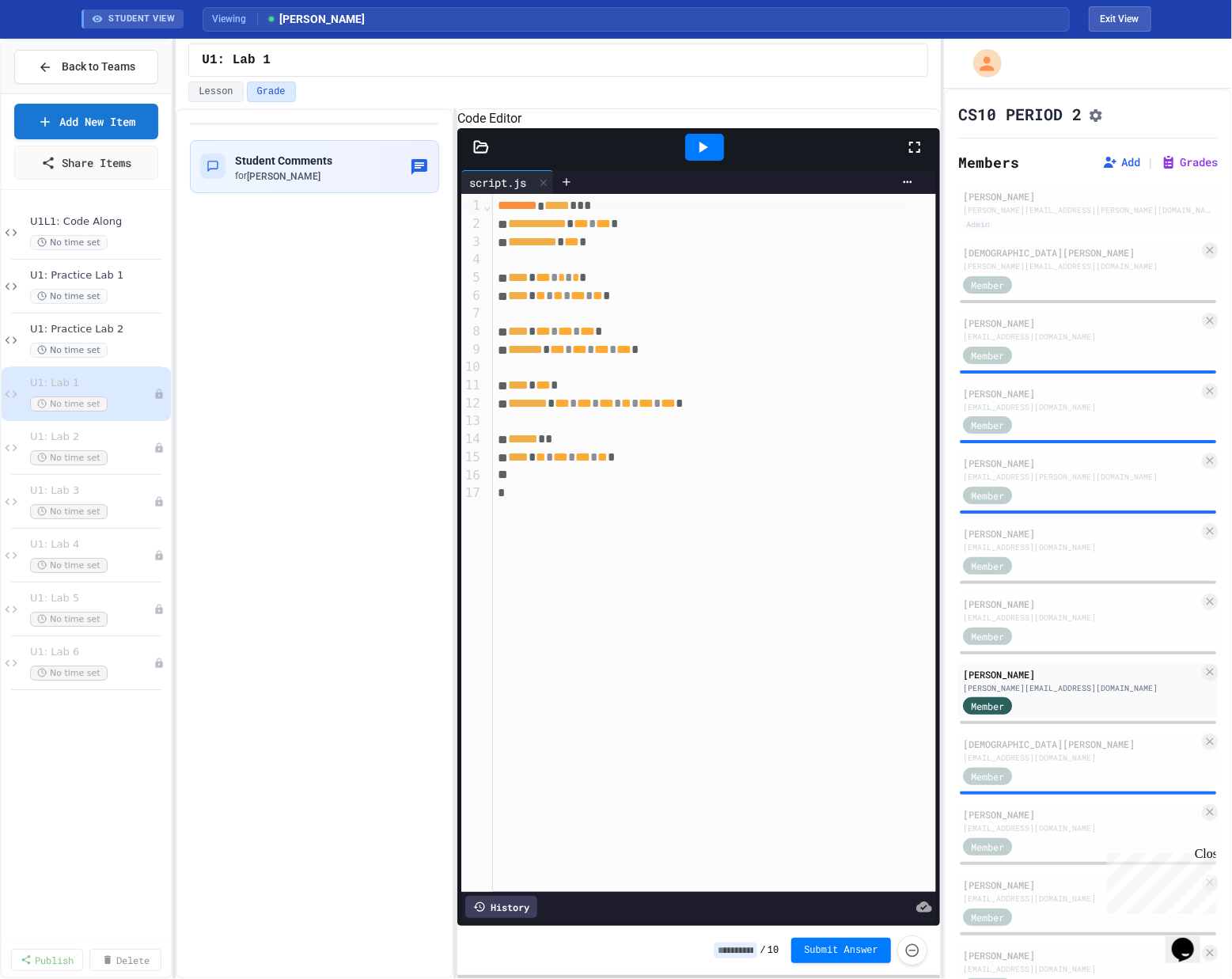
click at [659, 157] on icon at bounding box center [702, 147] width 19 height 19
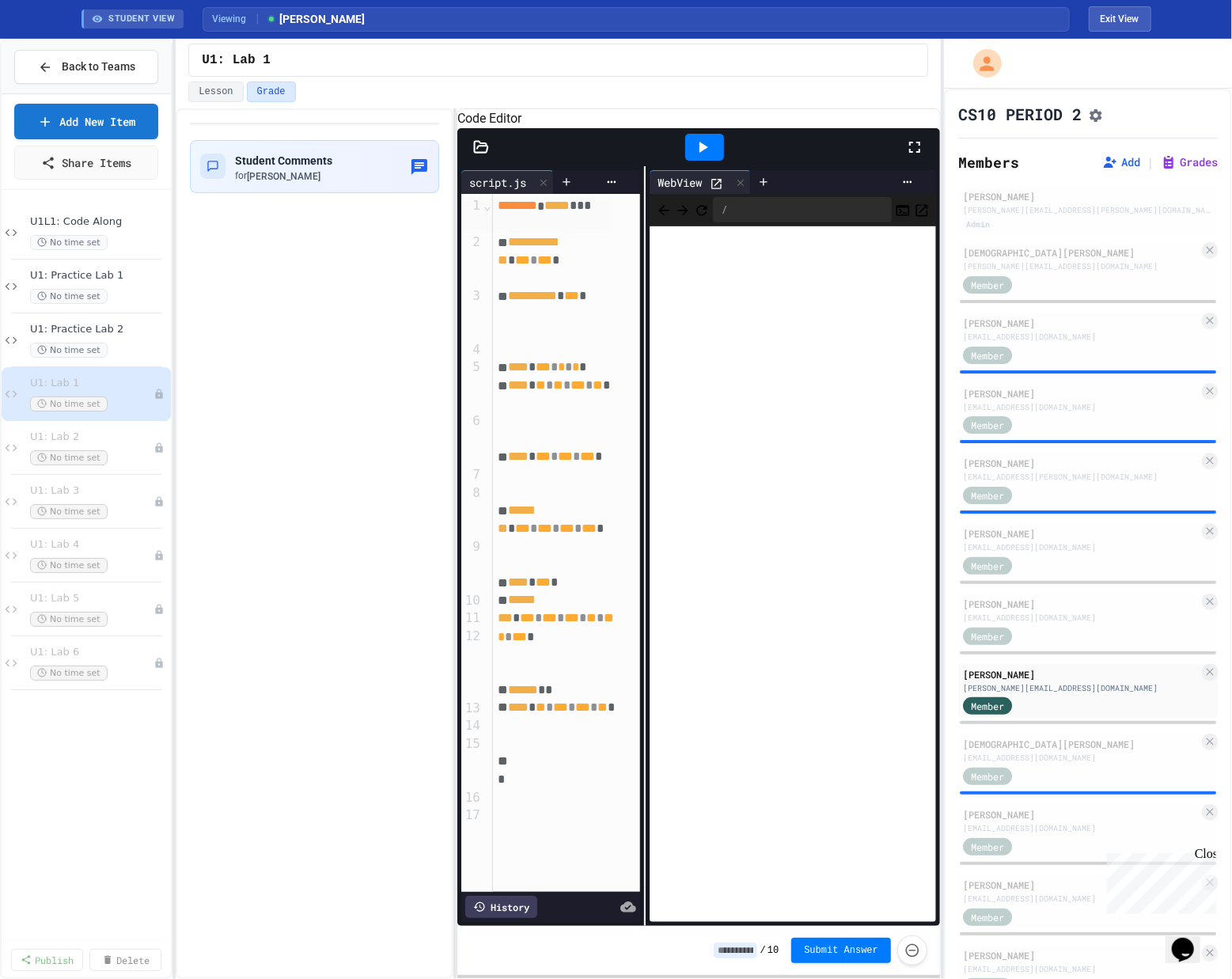
click at [657, 336] on div "**********" at bounding box center [699, 546] width 483 height 760
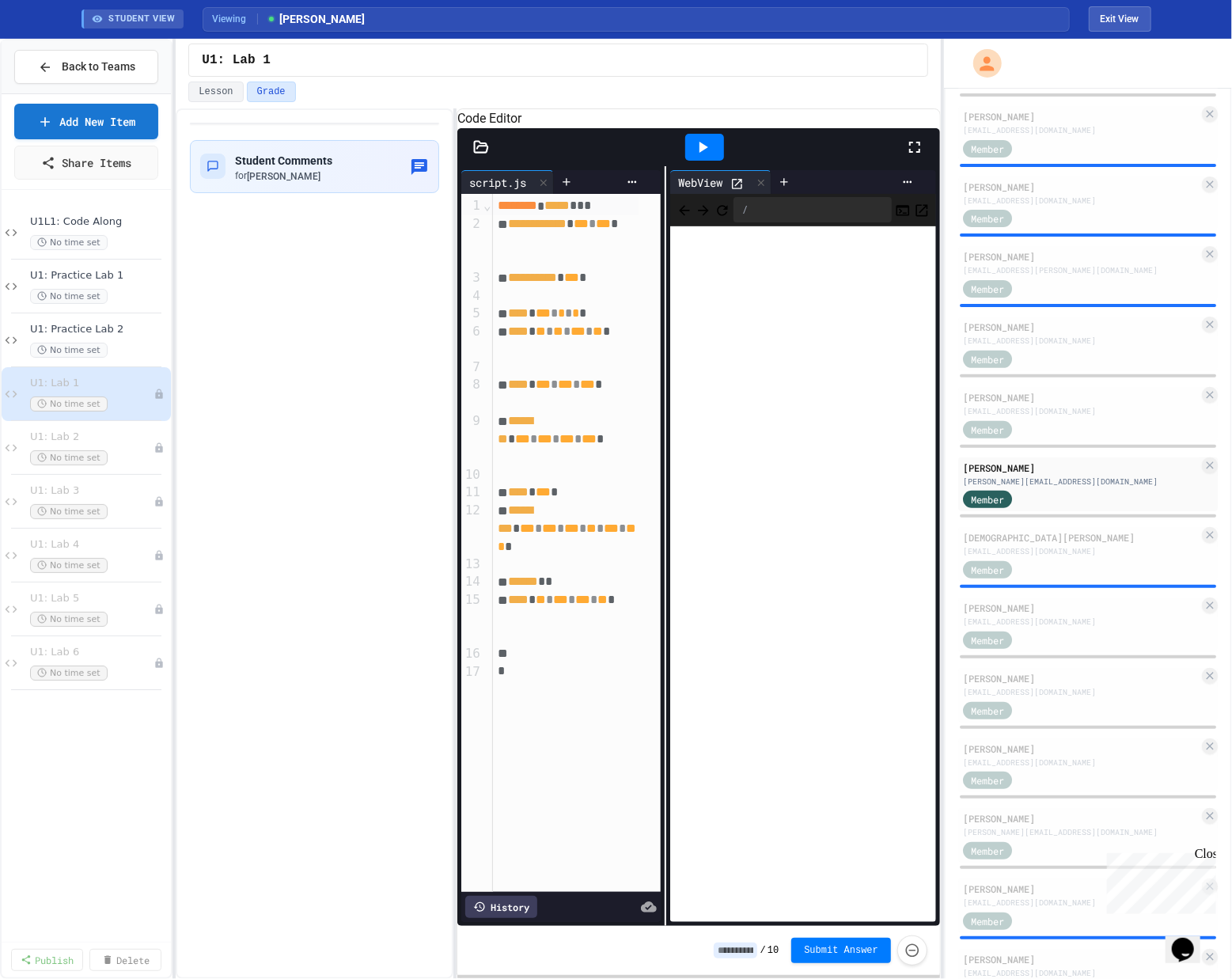
scroll to position [269, 0]
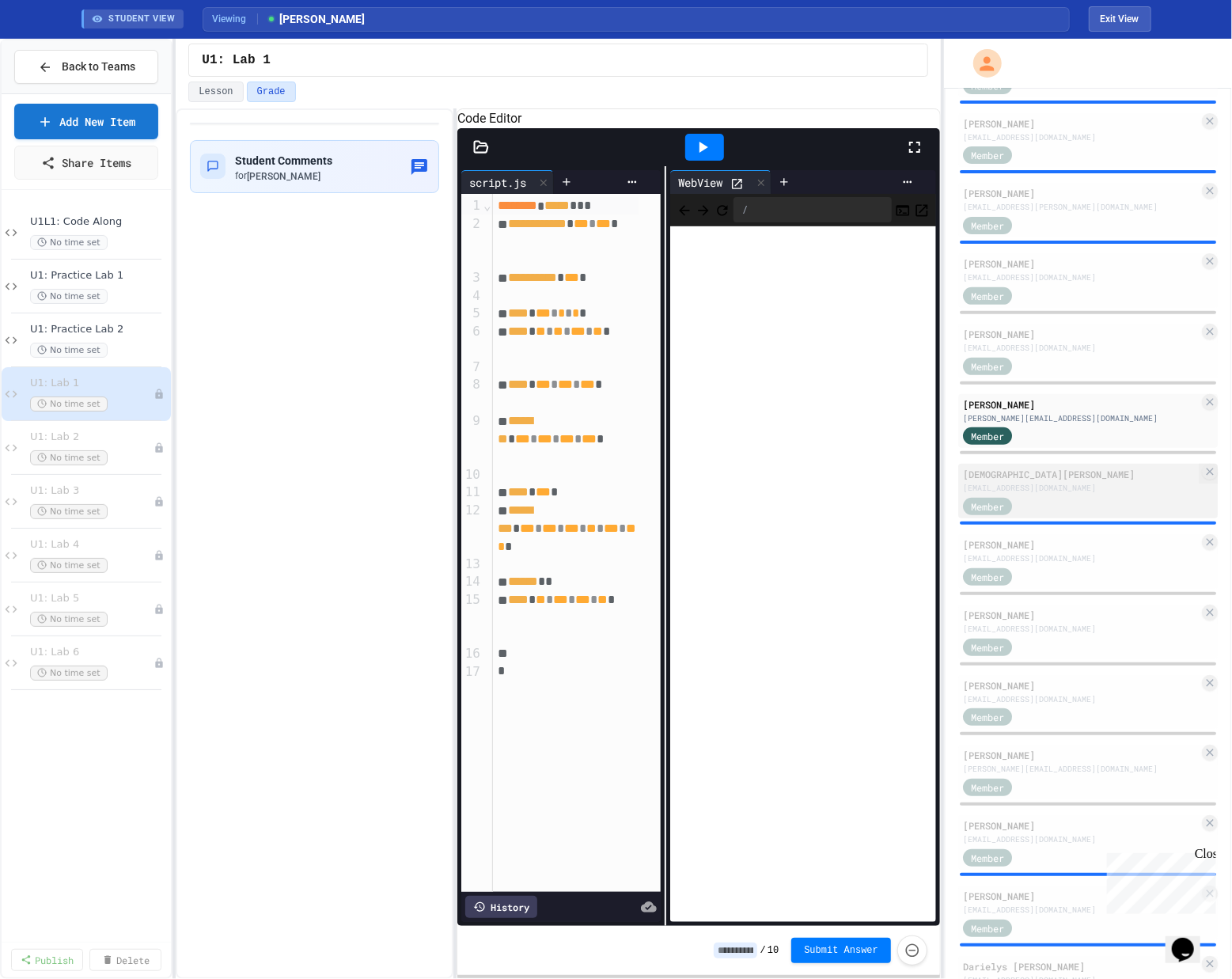
click at [659, 494] on div "[EMAIL_ADDRESS][DOMAIN_NAME]" at bounding box center [1080, 488] width 236 height 12
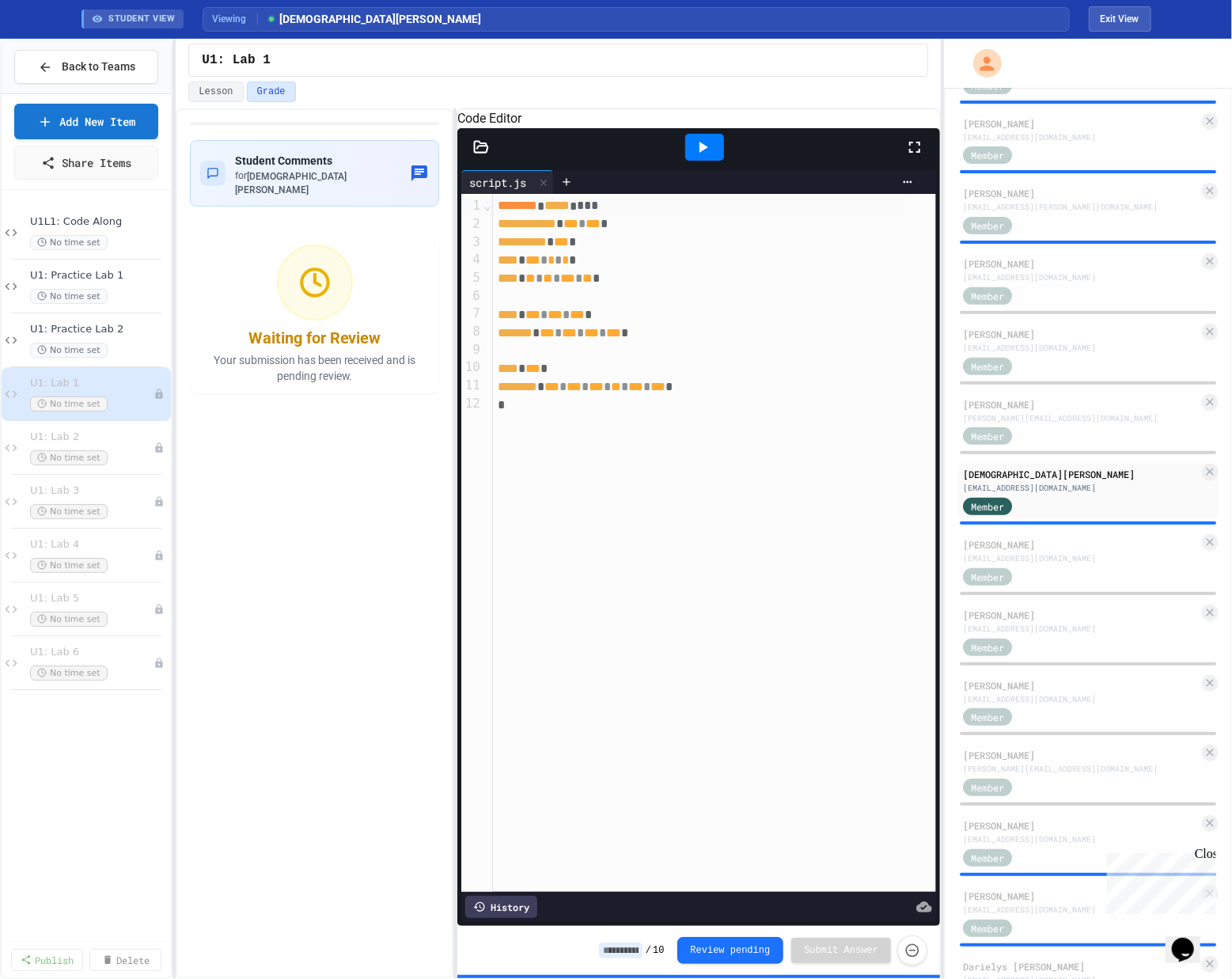
click at [659, 152] on icon at bounding box center [704, 147] width 9 height 11
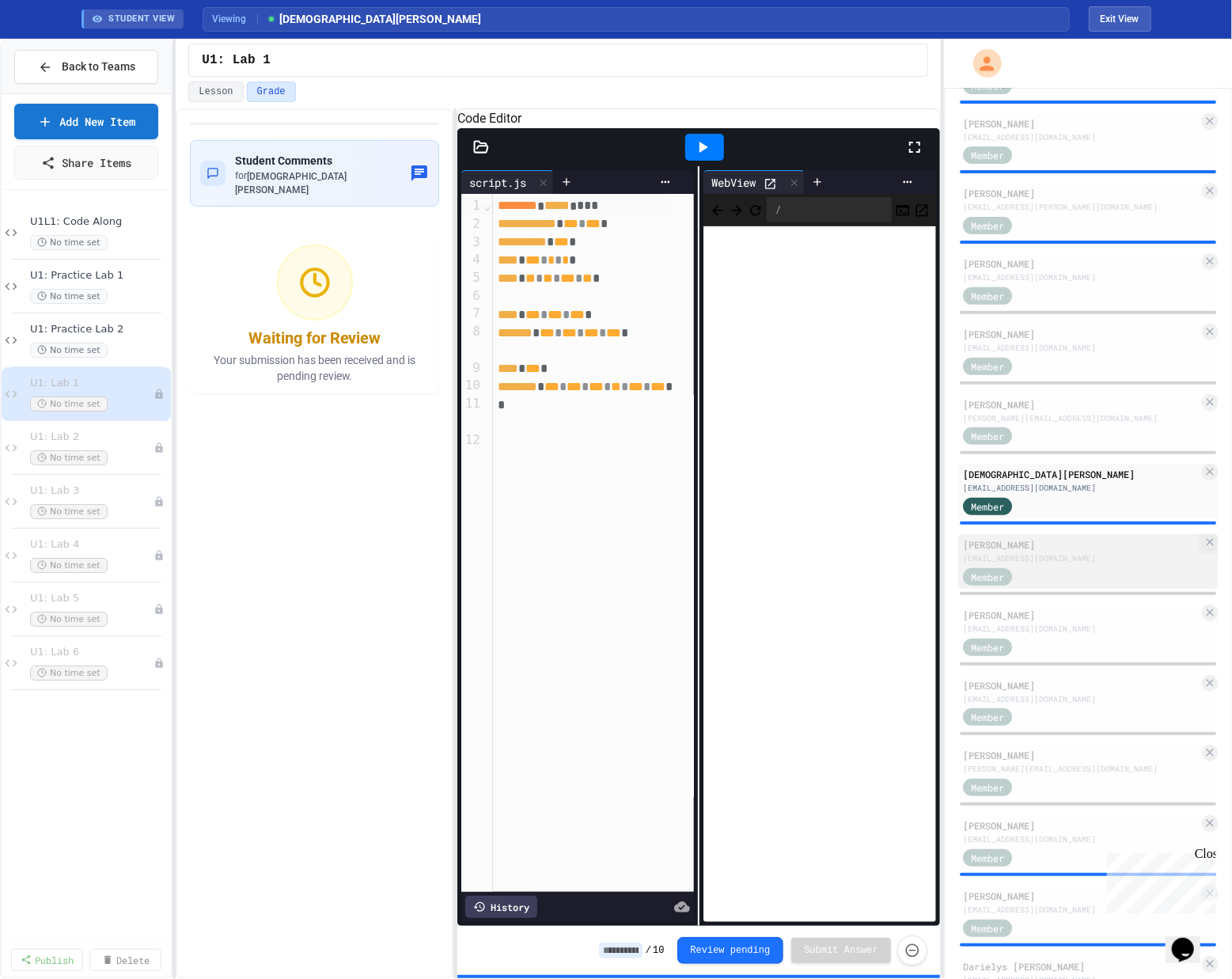
click at [659, 563] on div "[EMAIL_ADDRESS][DOMAIN_NAME]" at bounding box center [1080, 558] width 236 height 12
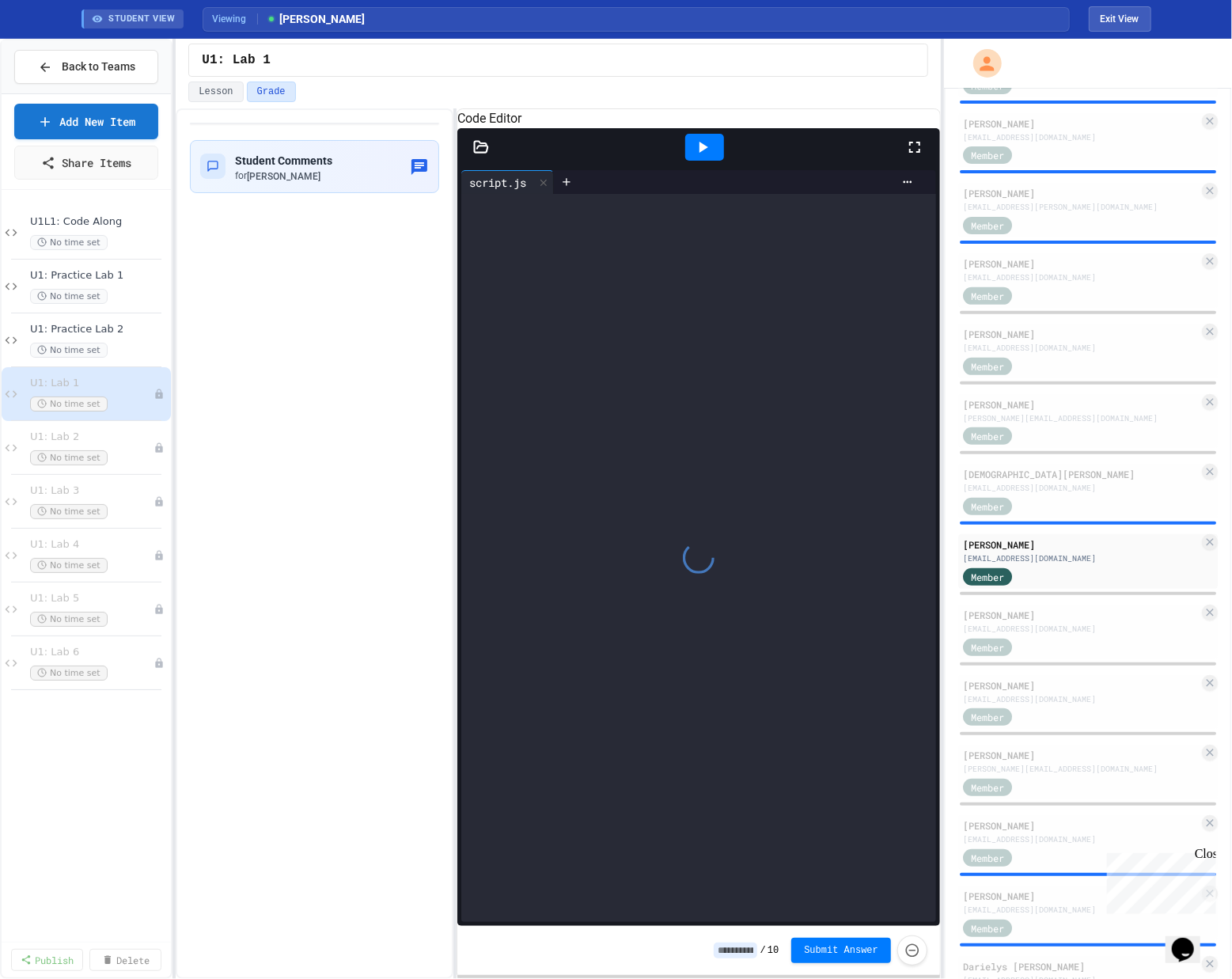
click at [659, 157] on icon at bounding box center [702, 147] width 19 height 19
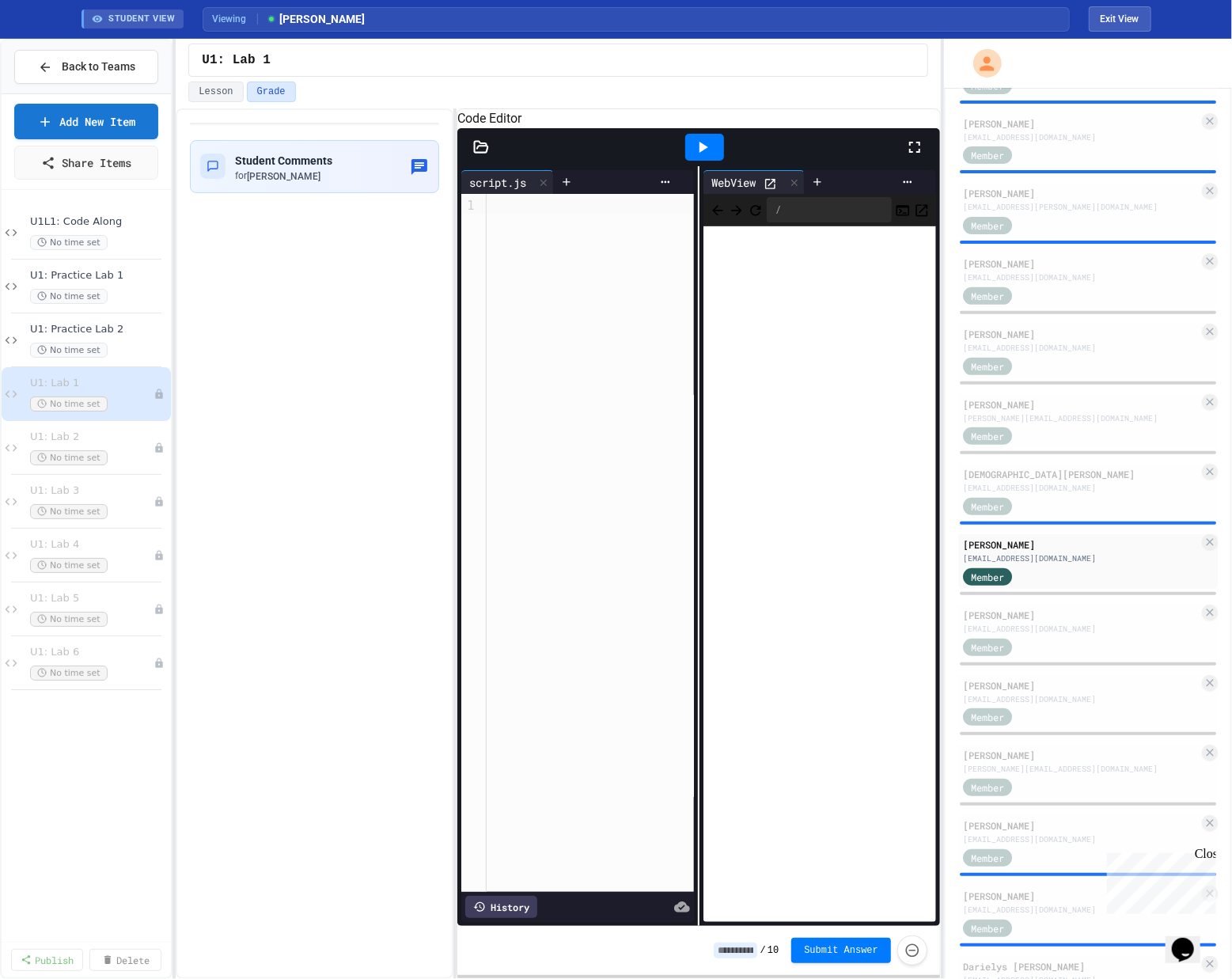
click at [659, 152] on icon at bounding box center [704, 147] width 9 height 11
click at [659, 622] on div "[PERSON_NAME]" at bounding box center [1080, 614] width 236 height 14
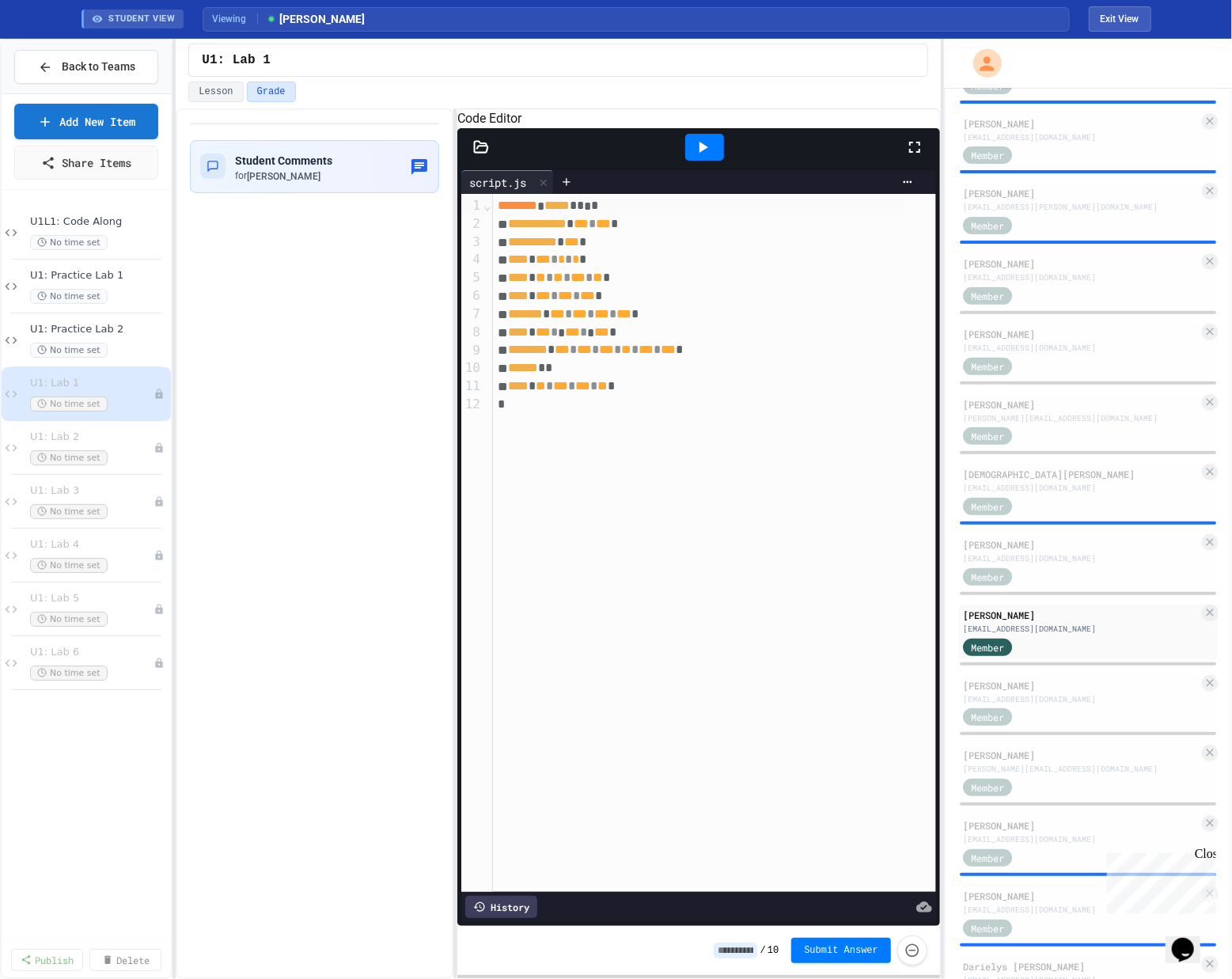
click at [659, 157] on icon at bounding box center [702, 147] width 19 height 19
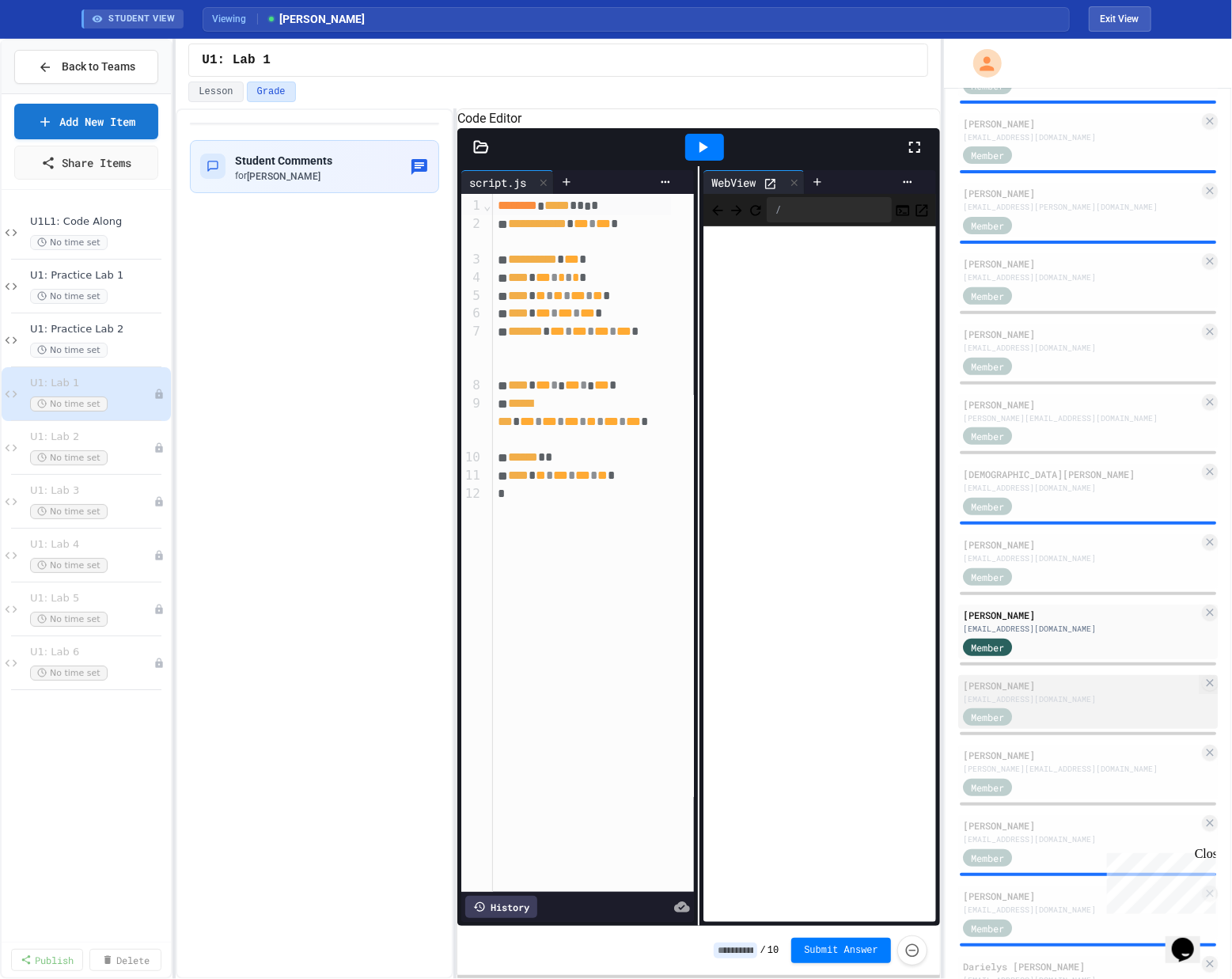
click at [659, 698] on div "[EMAIL_ADDRESS][DOMAIN_NAME]" at bounding box center [1080, 699] width 236 height 12
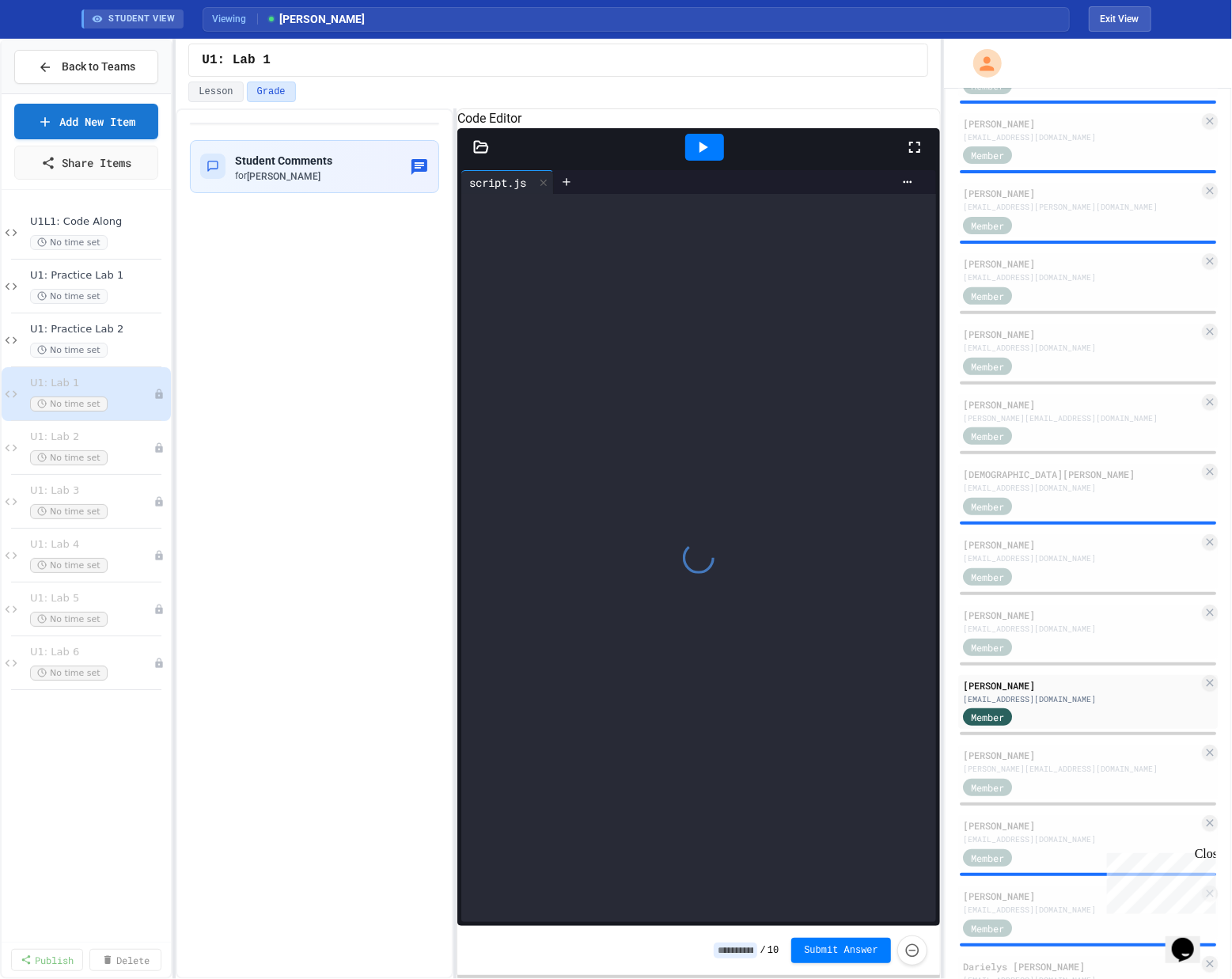
click at [659, 157] on icon at bounding box center [702, 147] width 19 height 19
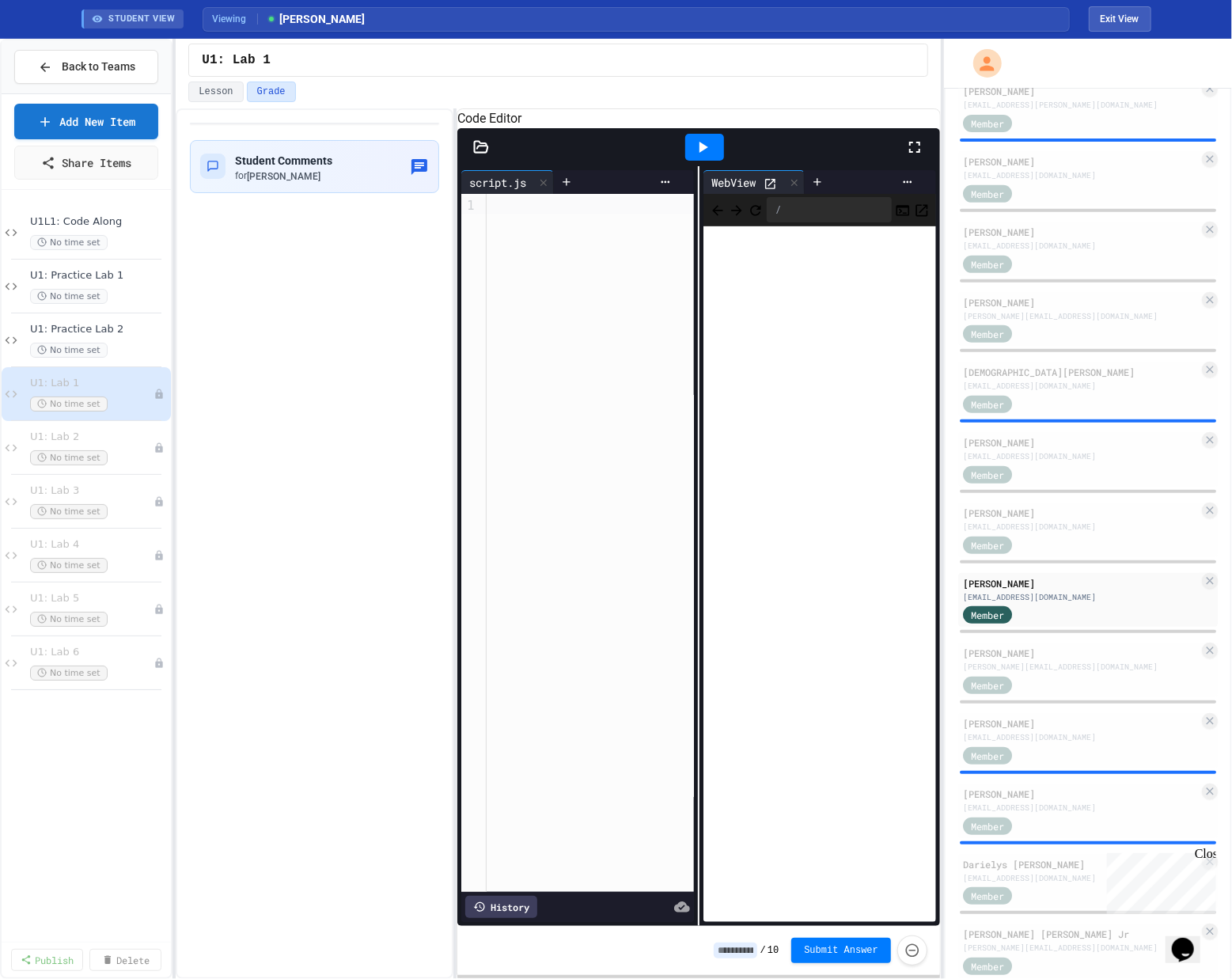
scroll to position [381, 0]
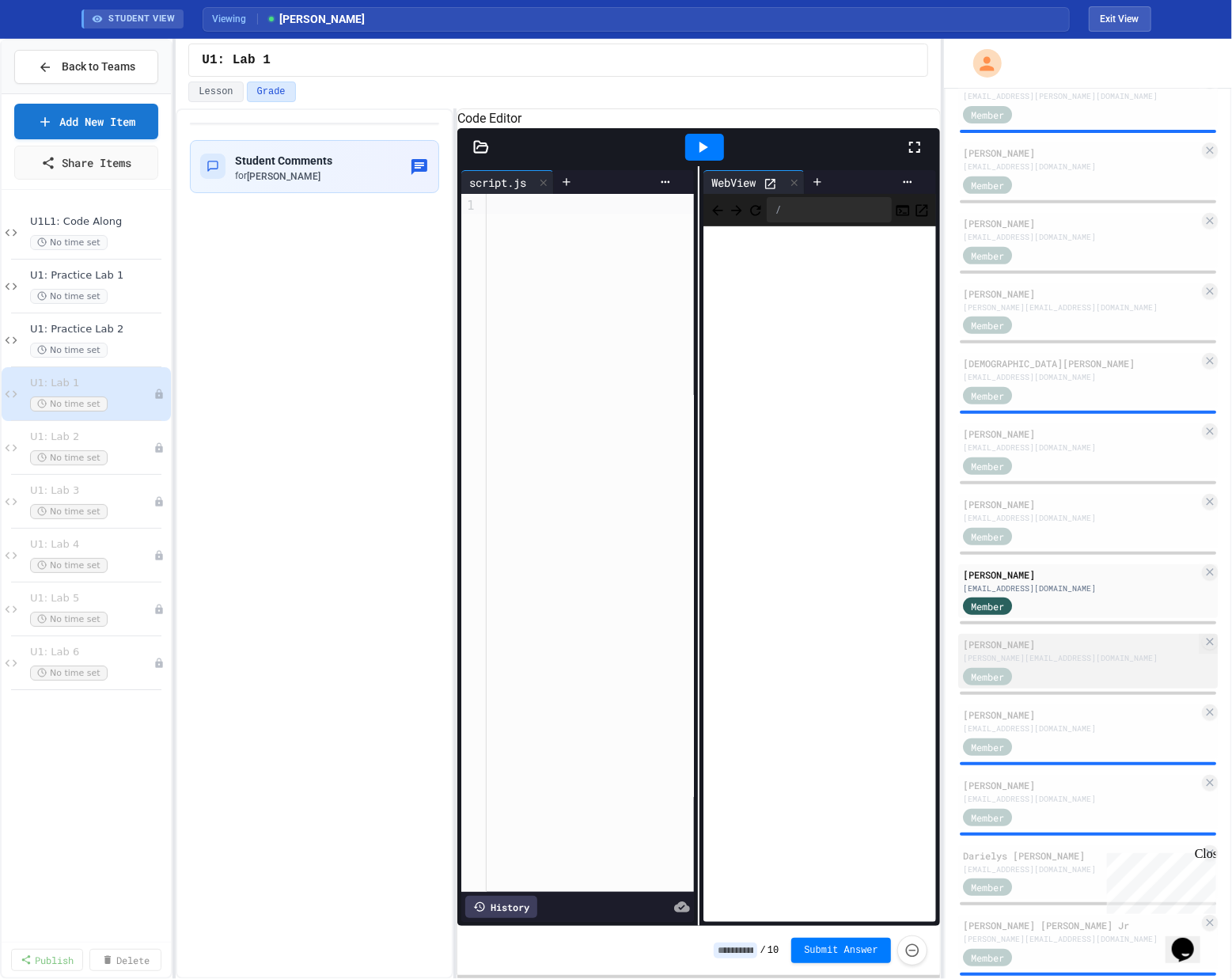
click at [659, 669] on div "[PERSON_NAME] [PERSON_NAME][EMAIL_ADDRESS][DOMAIN_NAME] Member" at bounding box center [1088, 661] width 260 height 54
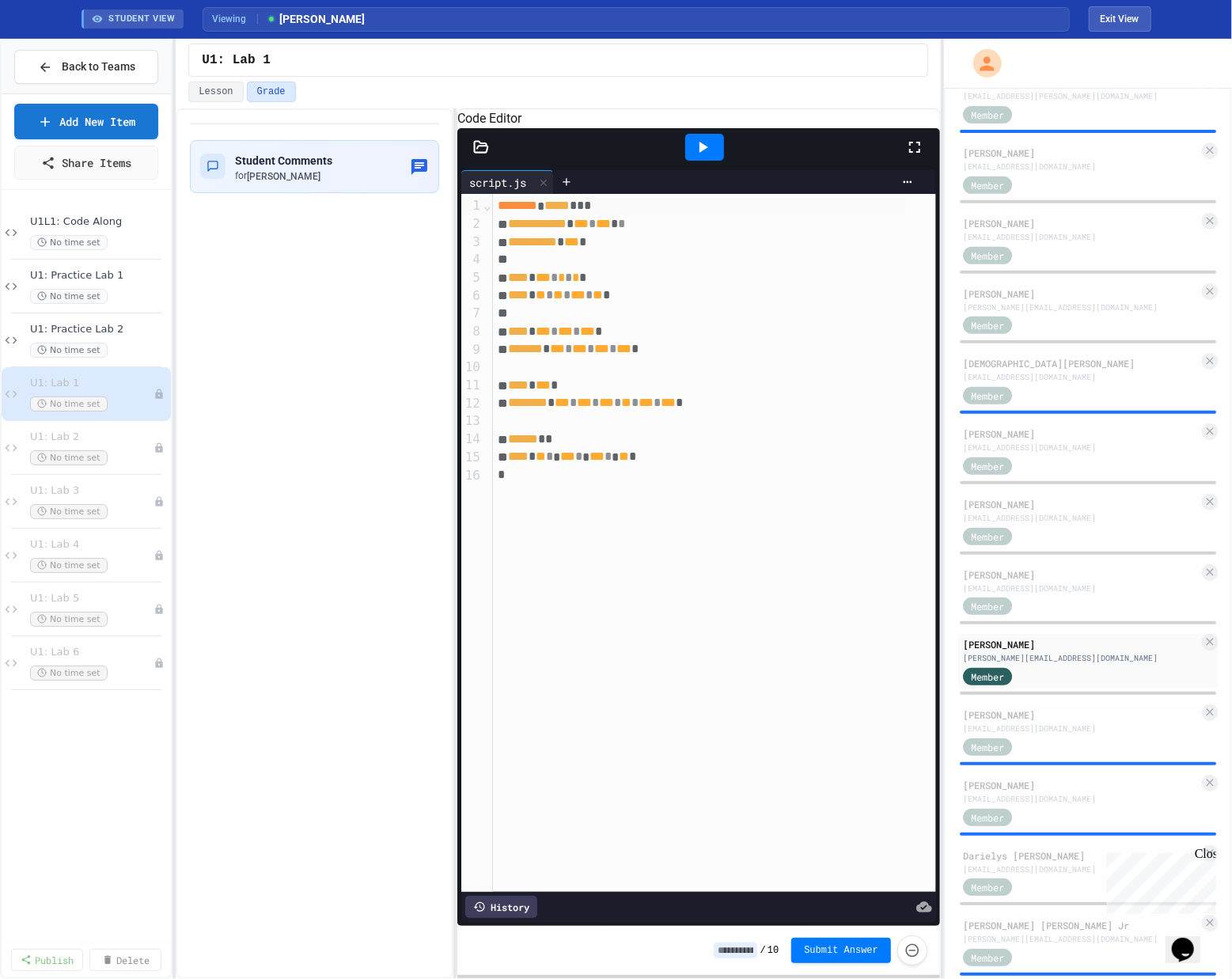
click at [659, 157] on icon at bounding box center [702, 147] width 19 height 19
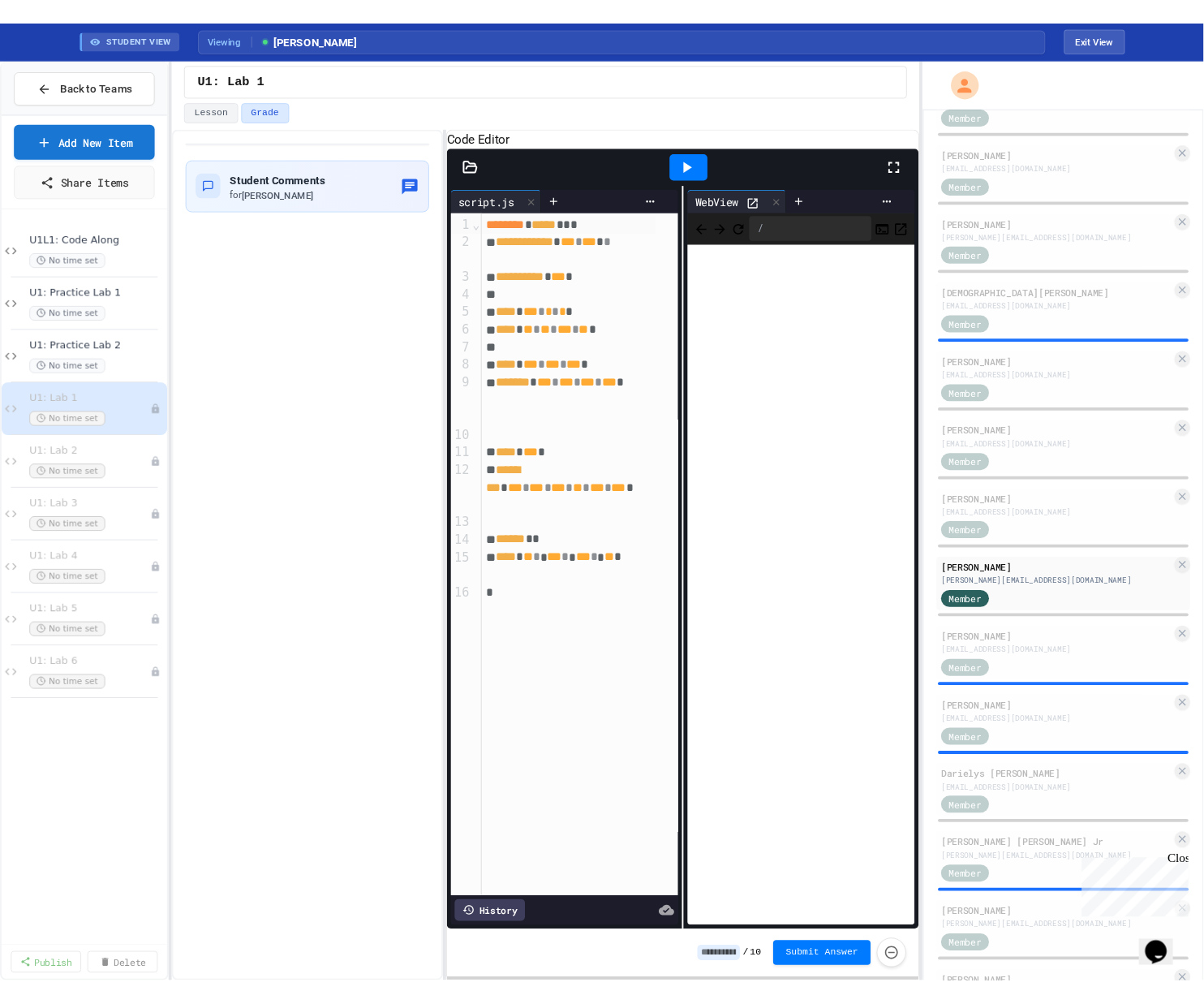
scroll to position [488, 0]
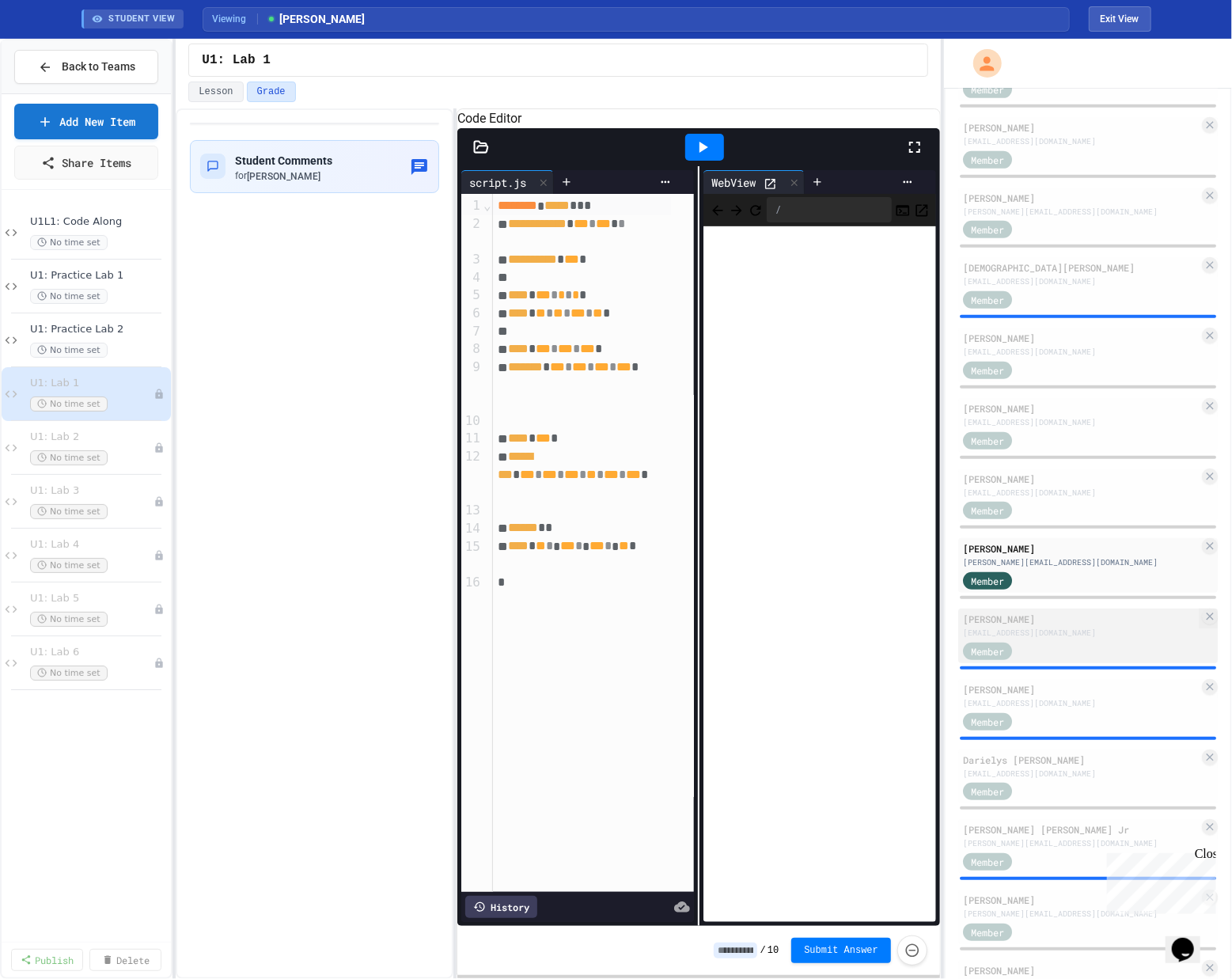
click at [659, 625] on div "[PERSON_NAME]" at bounding box center [1080, 618] width 236 height 14
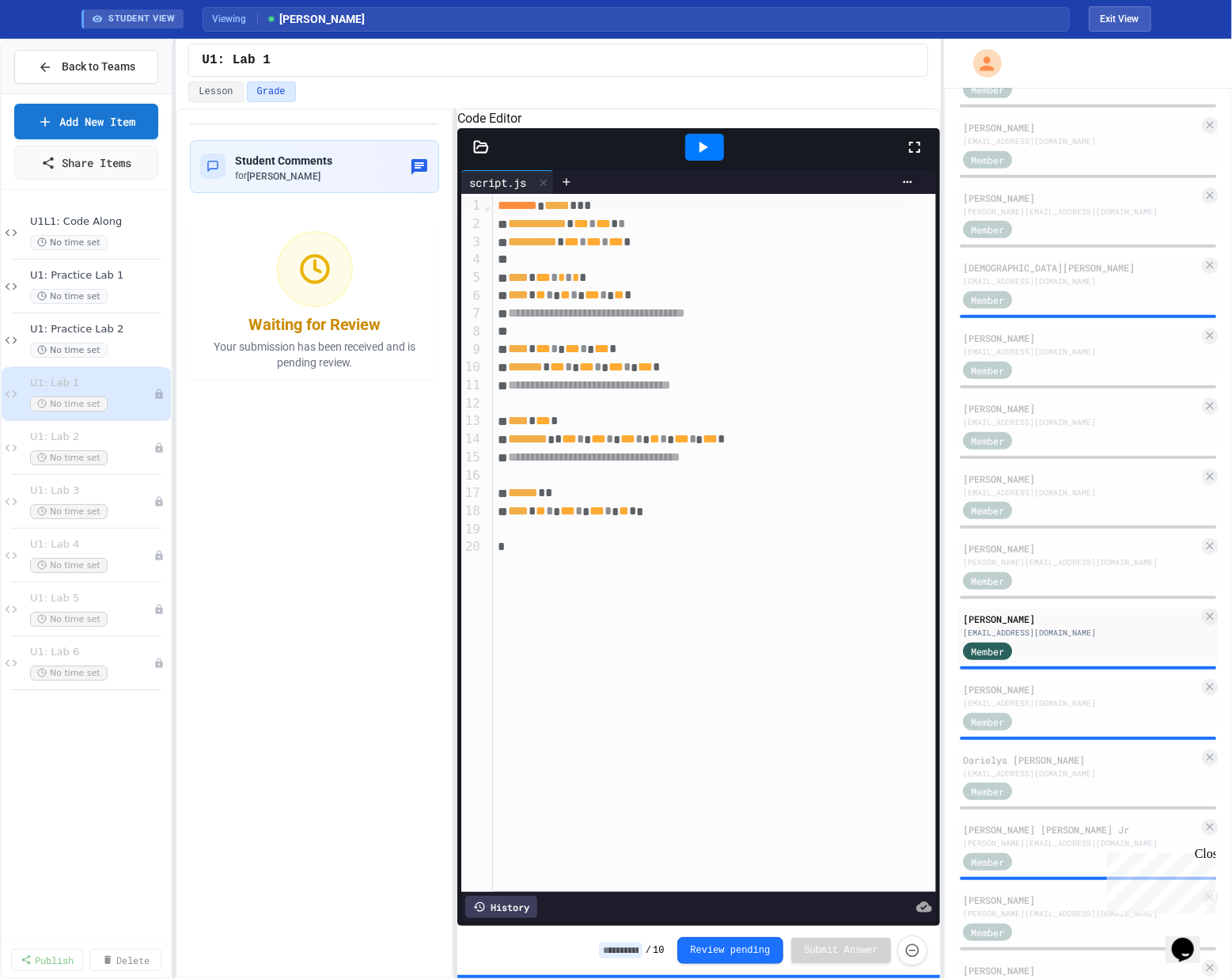
click at [659, 154] on div at bounding box center [704, 147] width 39 height 27
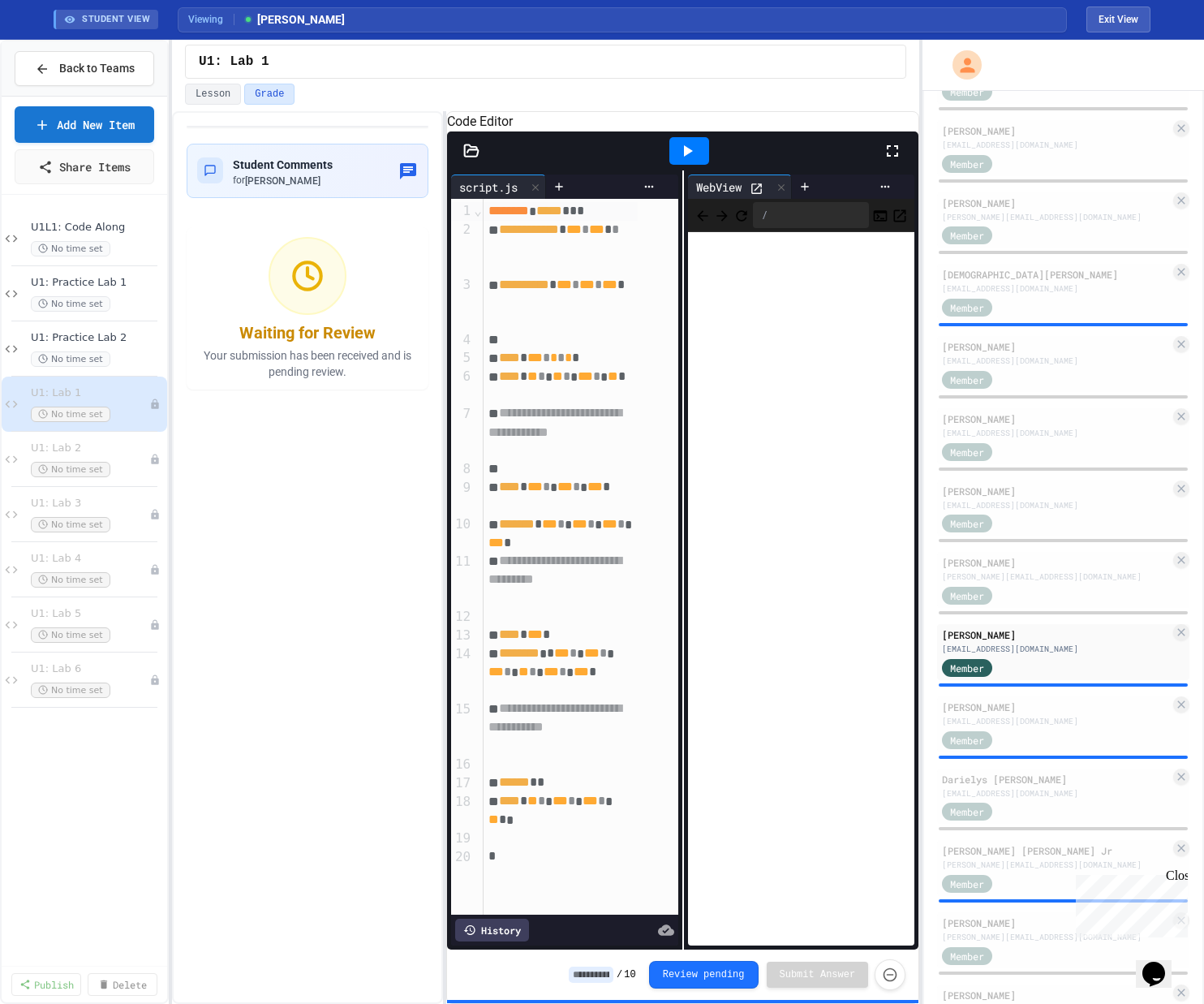
click at [452, 295] on div "3" at bounding box center [462, 303] width 22 height 55
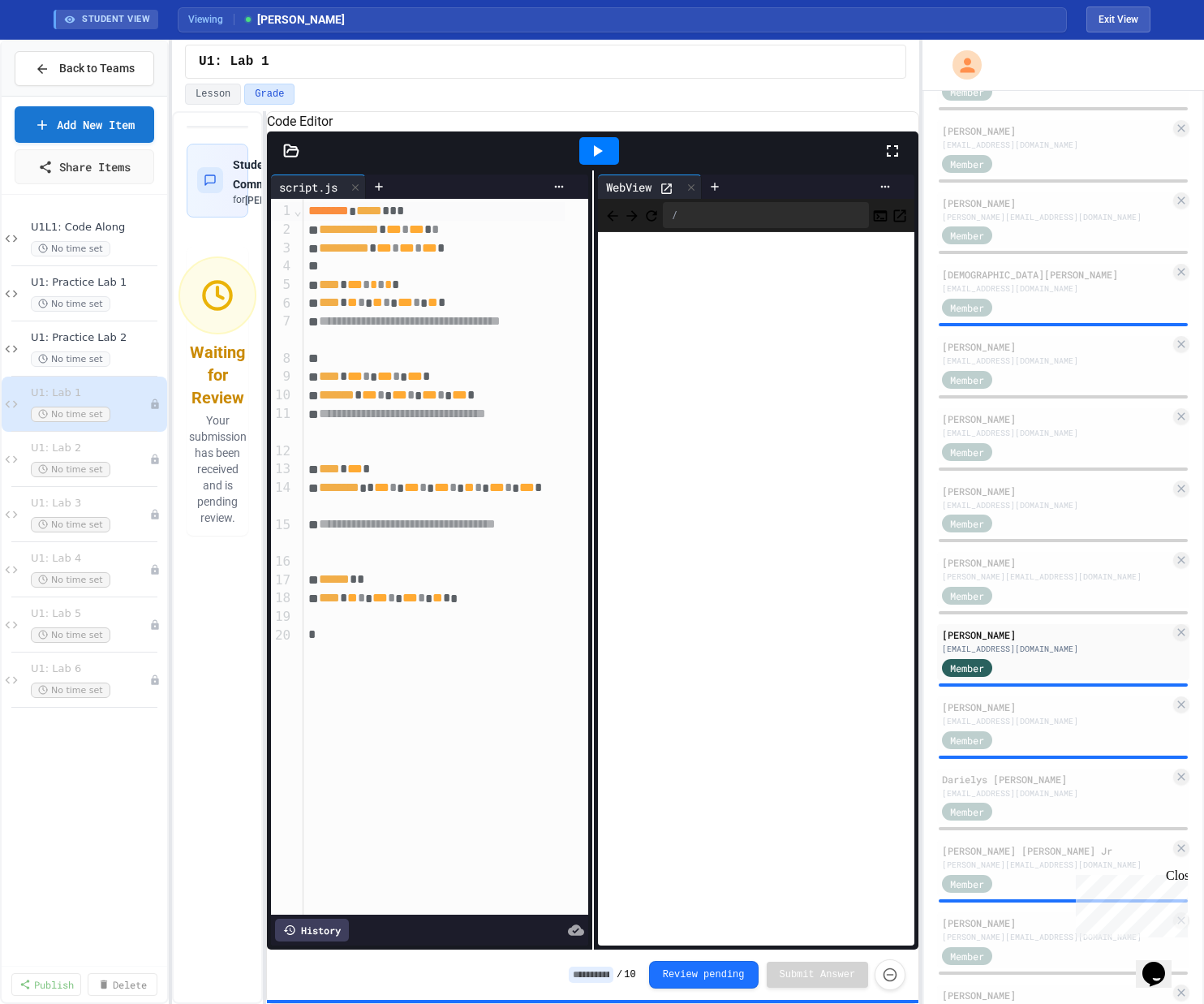
click at [264, 255] on div "**********" at bounding box center [546, 558] width 747 height 892
click at [557, 337] on div "**********" at bounding box center [592, 560] width 651 height 779
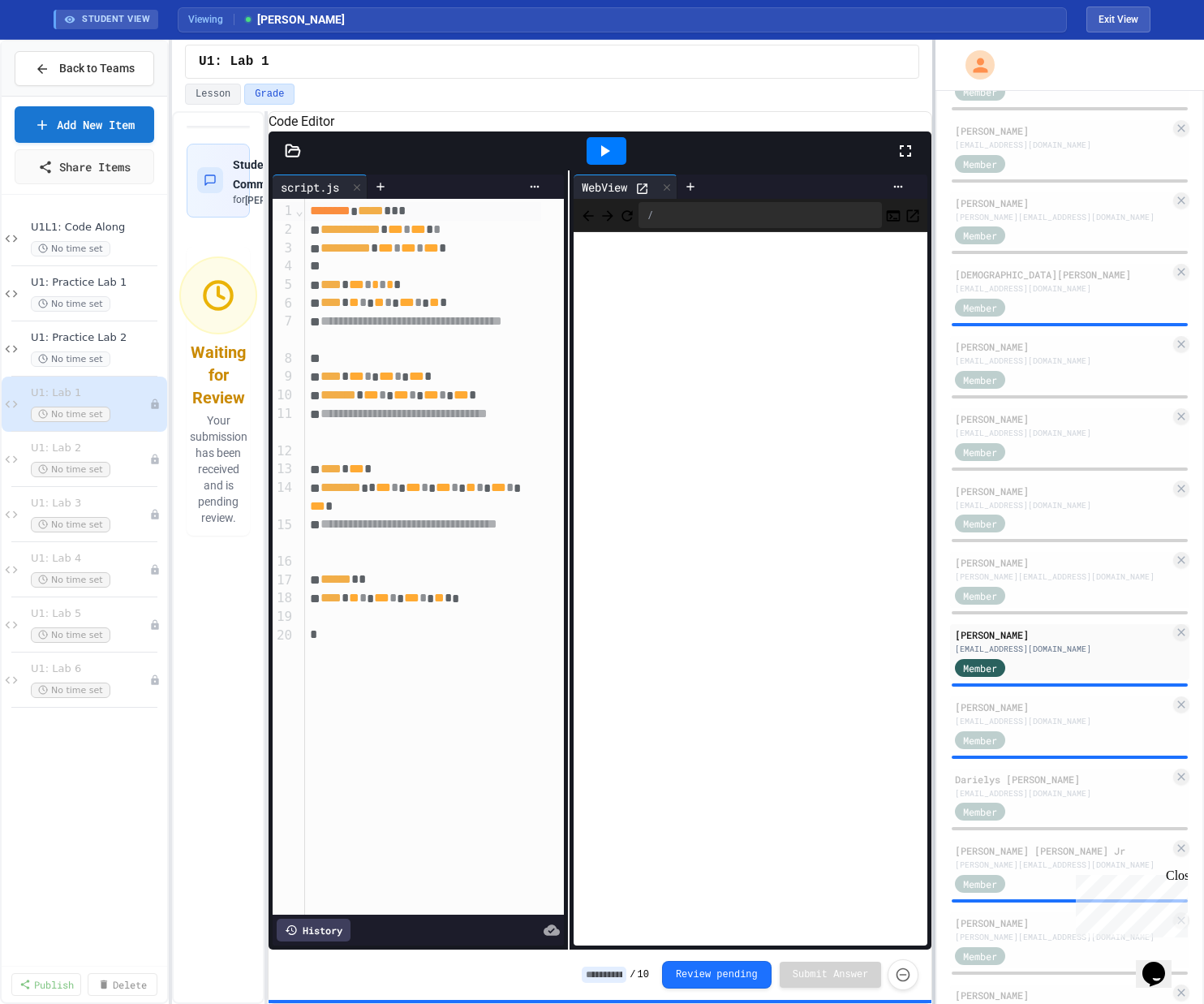
click at [676, 339] on div at bounding box center [934, 521] width 3 height 963
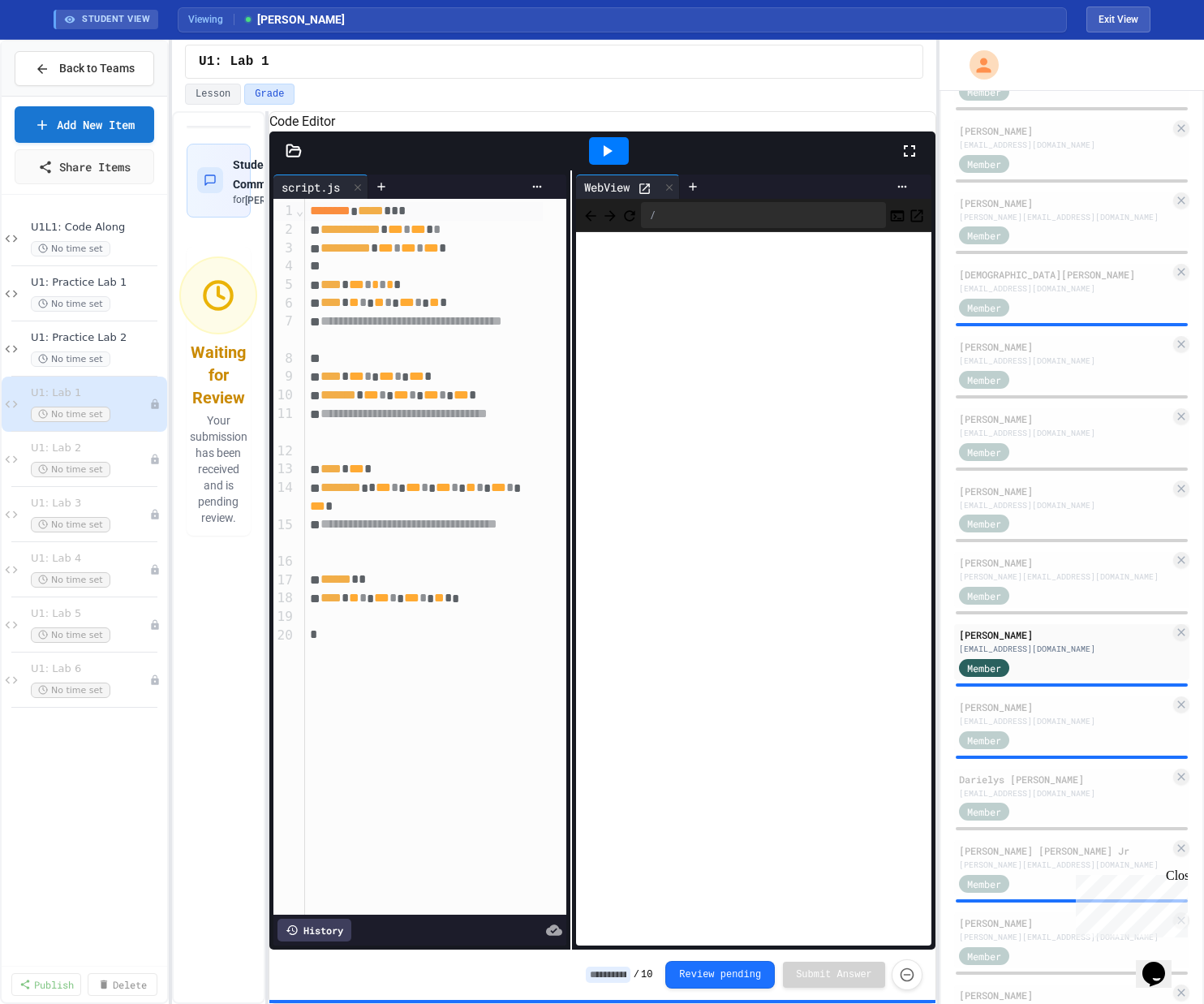
click at [616, 161] on icon at bounding box center [607, 150] width 19 height 19
click at [676, 714] on div "[PERSON_NAME]" at bounding box center [1065, 707] width 211 height 14
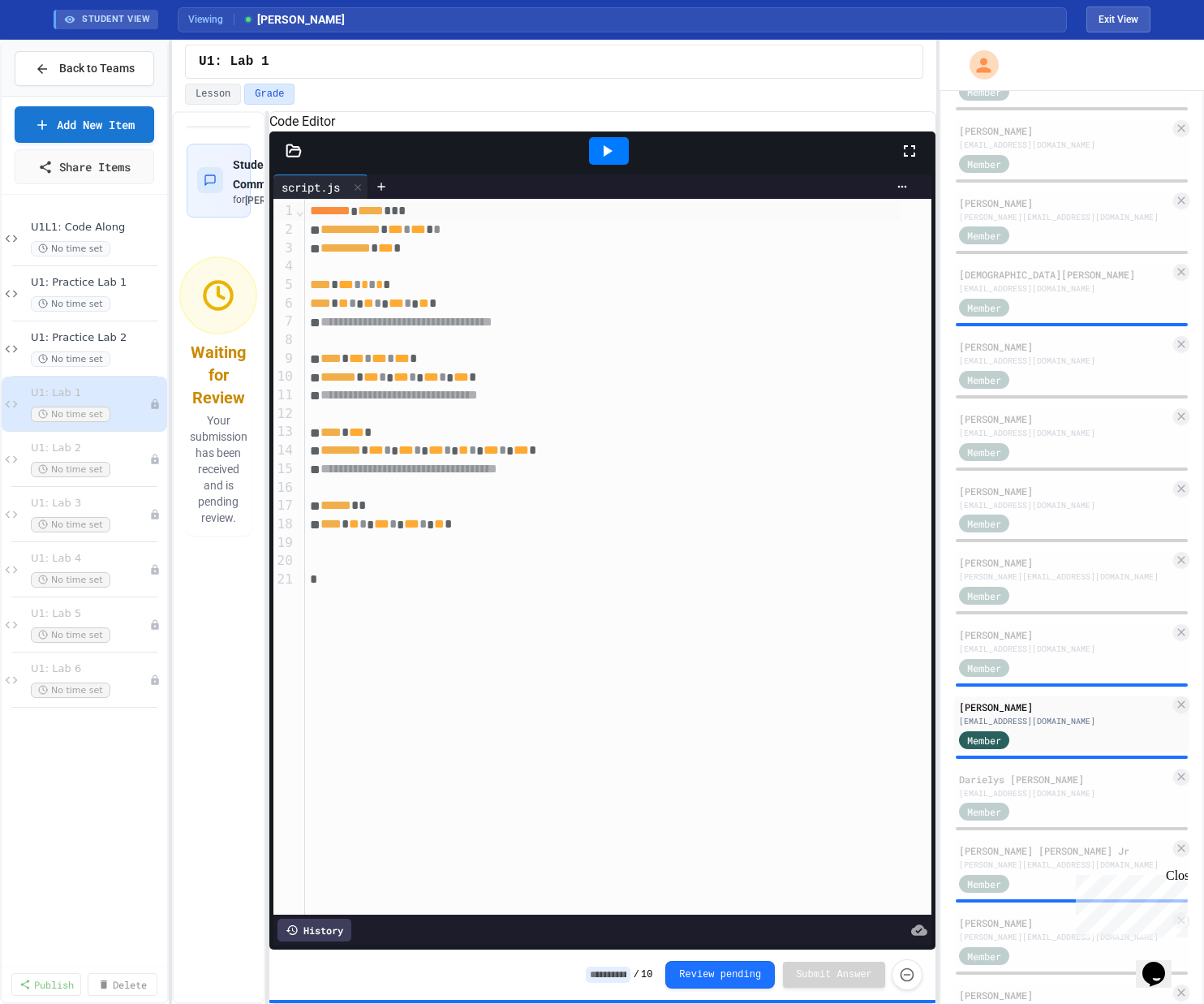
click at [602, 160] on icon at bounding box center [607, 150] width 19 height 19
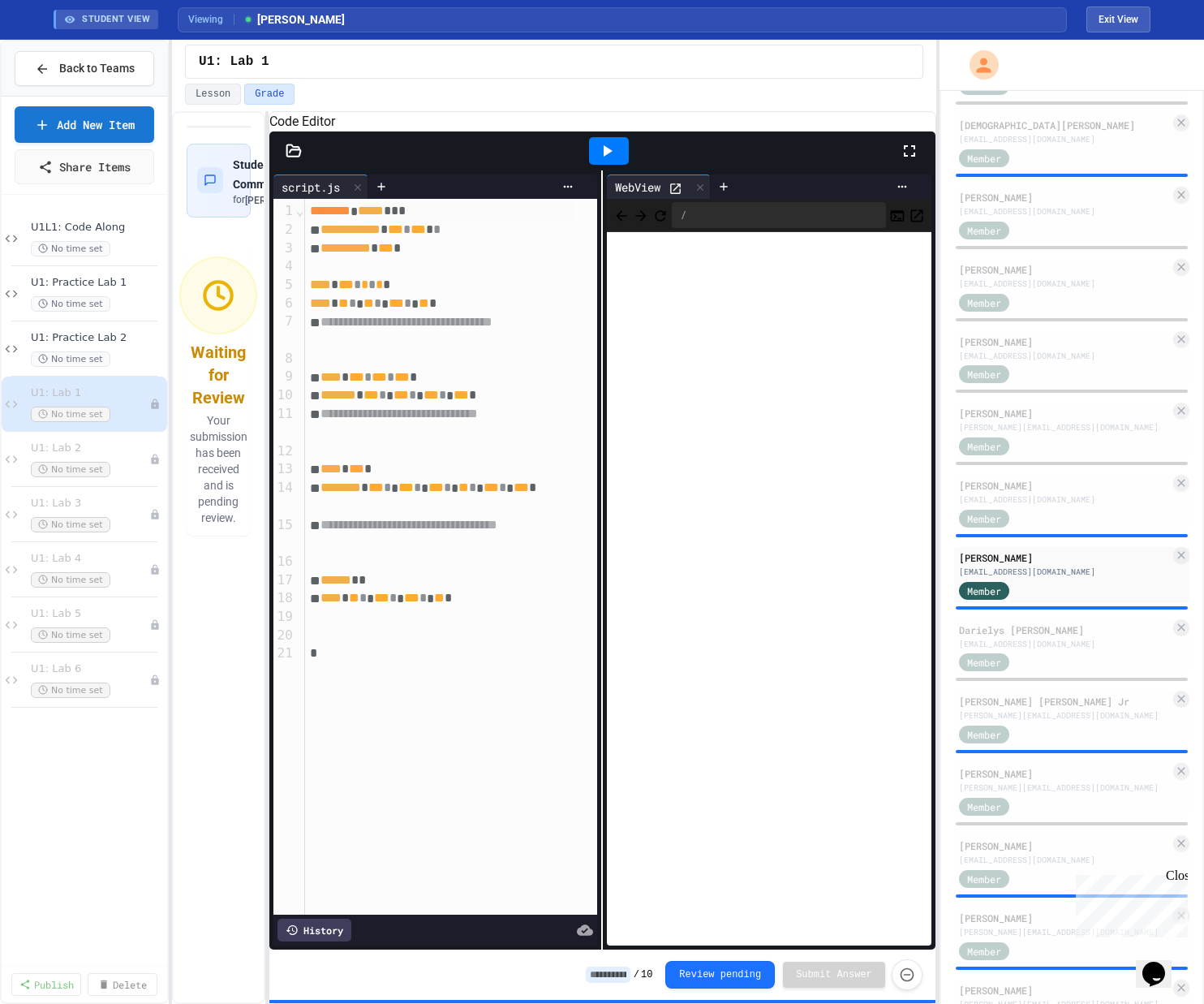
scroll to position [641, 0]
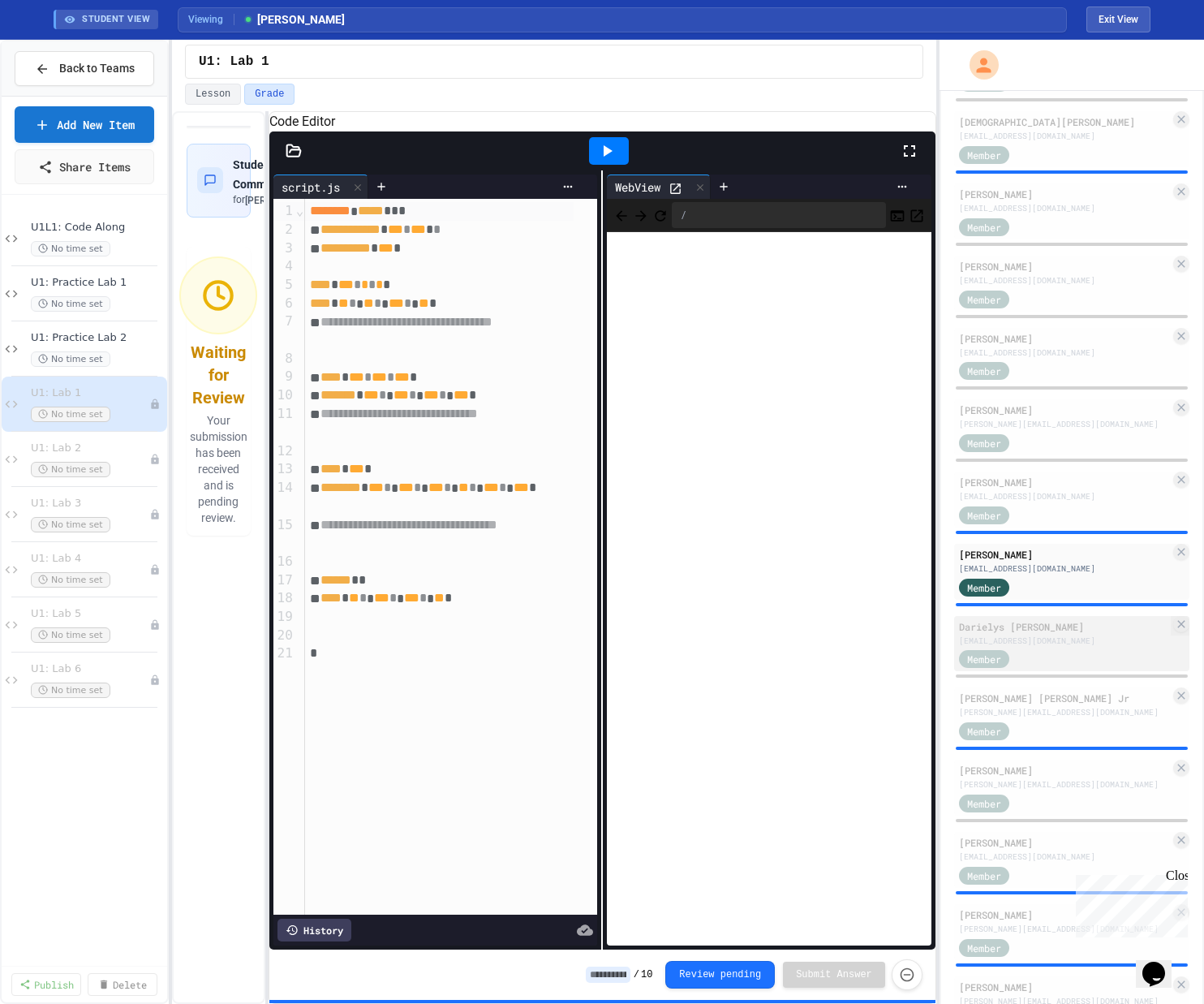
click at [676, 634] on div "Darielys [PERSON_NAME]" at bounding box center [1065, 625] width 211 height 14
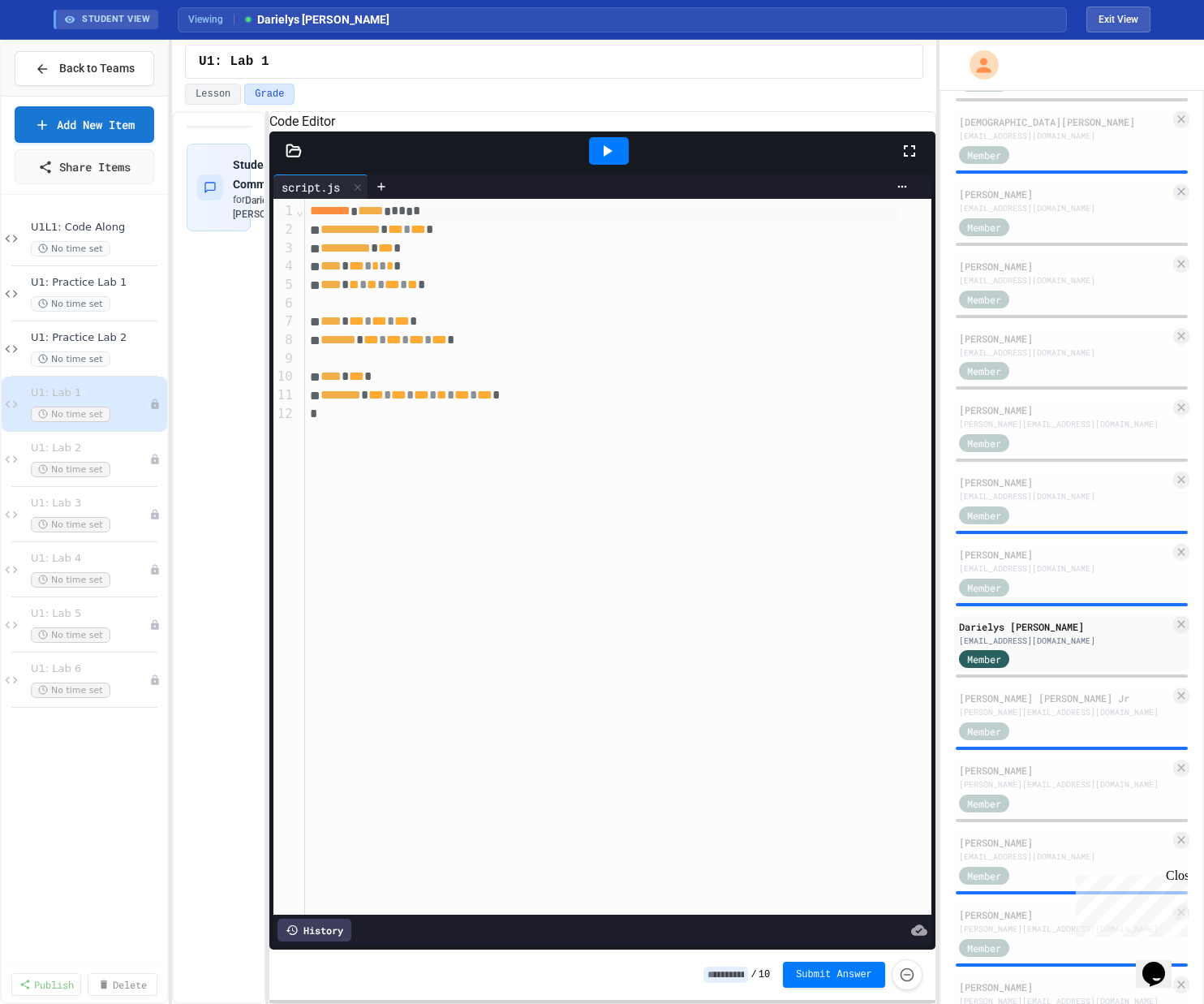
click at [604, 160] on icon at bounding box center [607, 150] width 19 height 19
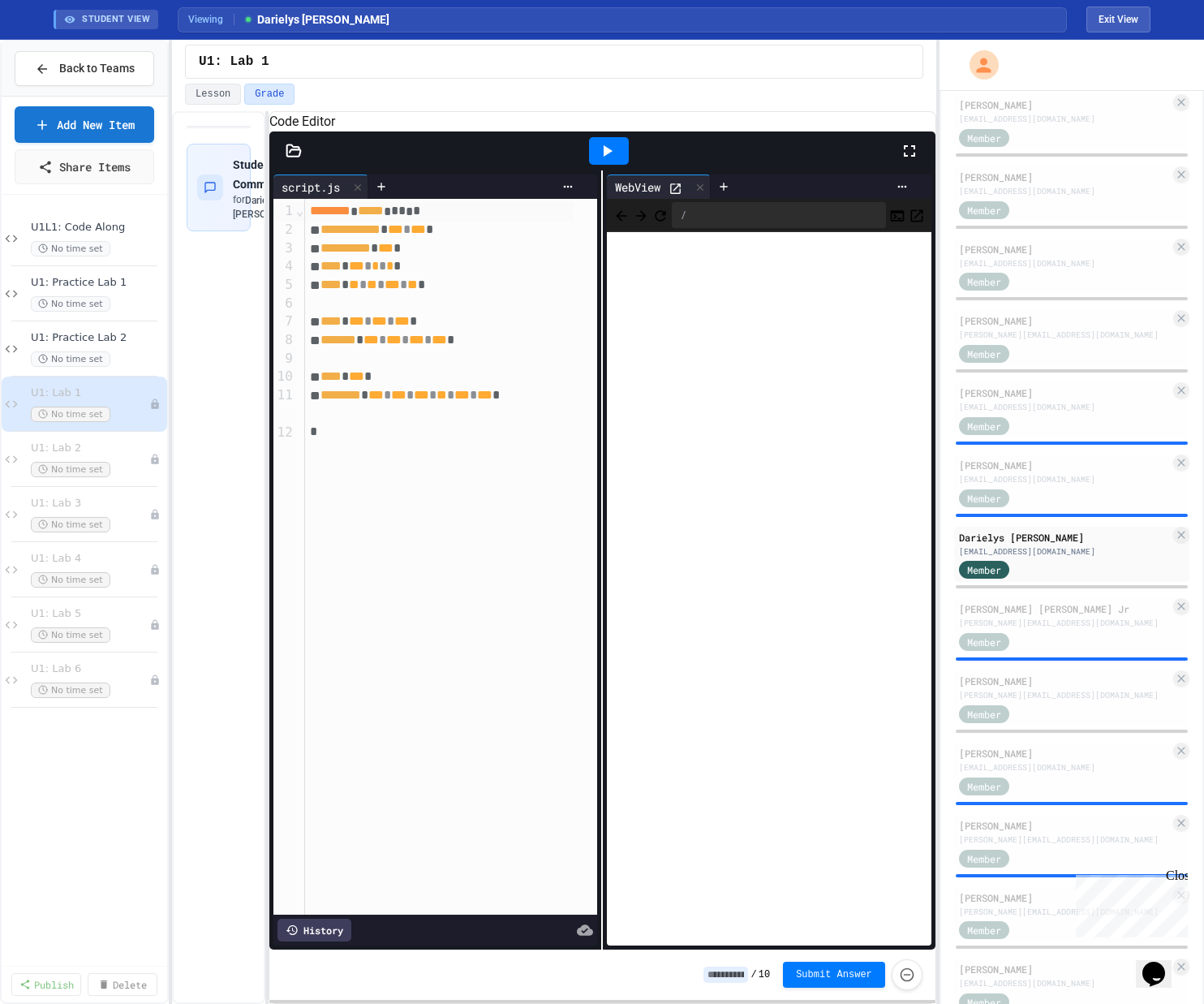
scroll to position [741, 0]
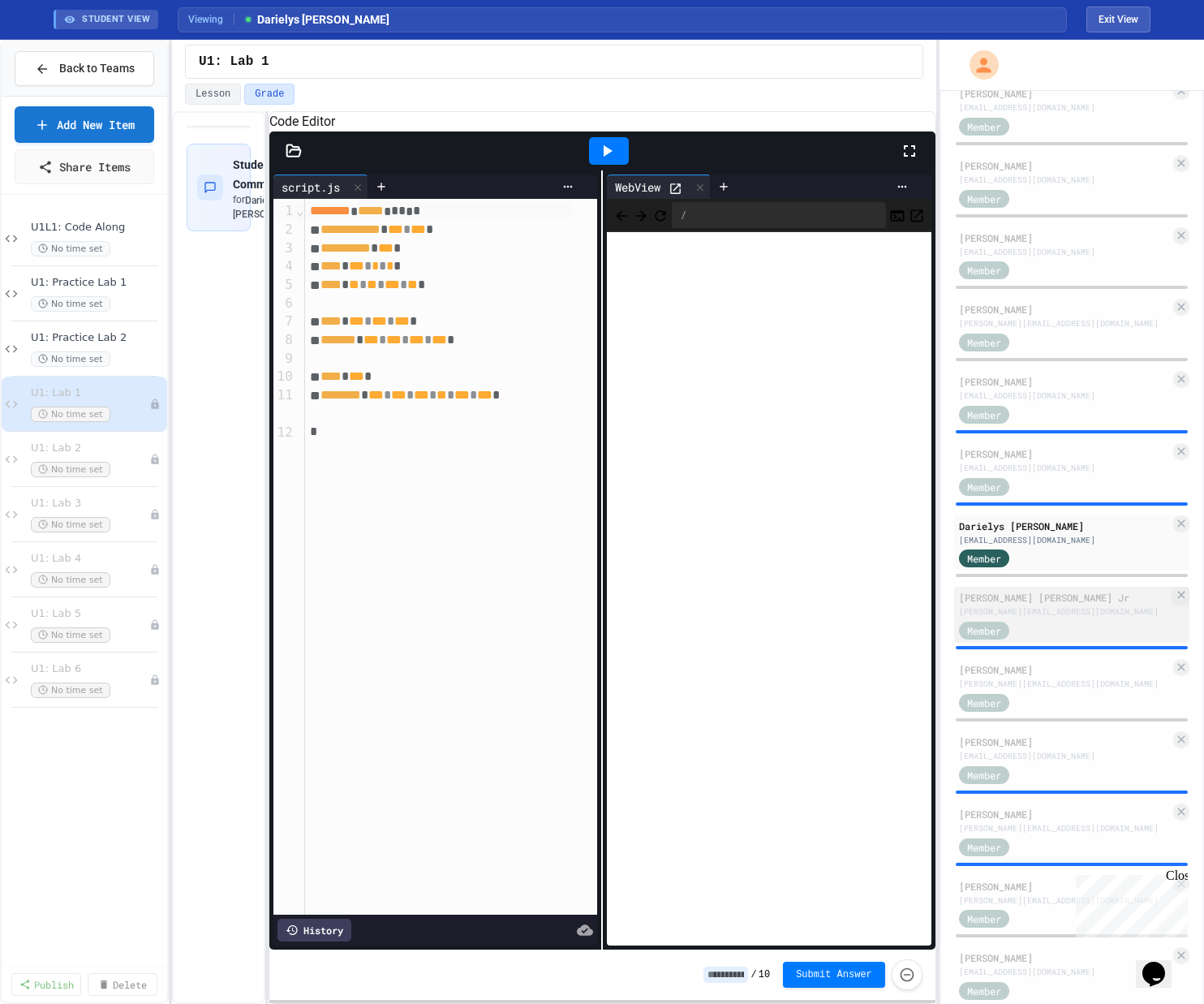
click at [676, 601] on div "[PERSON_NAME] [PERSON_NAME] Jr" at bounding box center [1065, 597] width 211 height 14
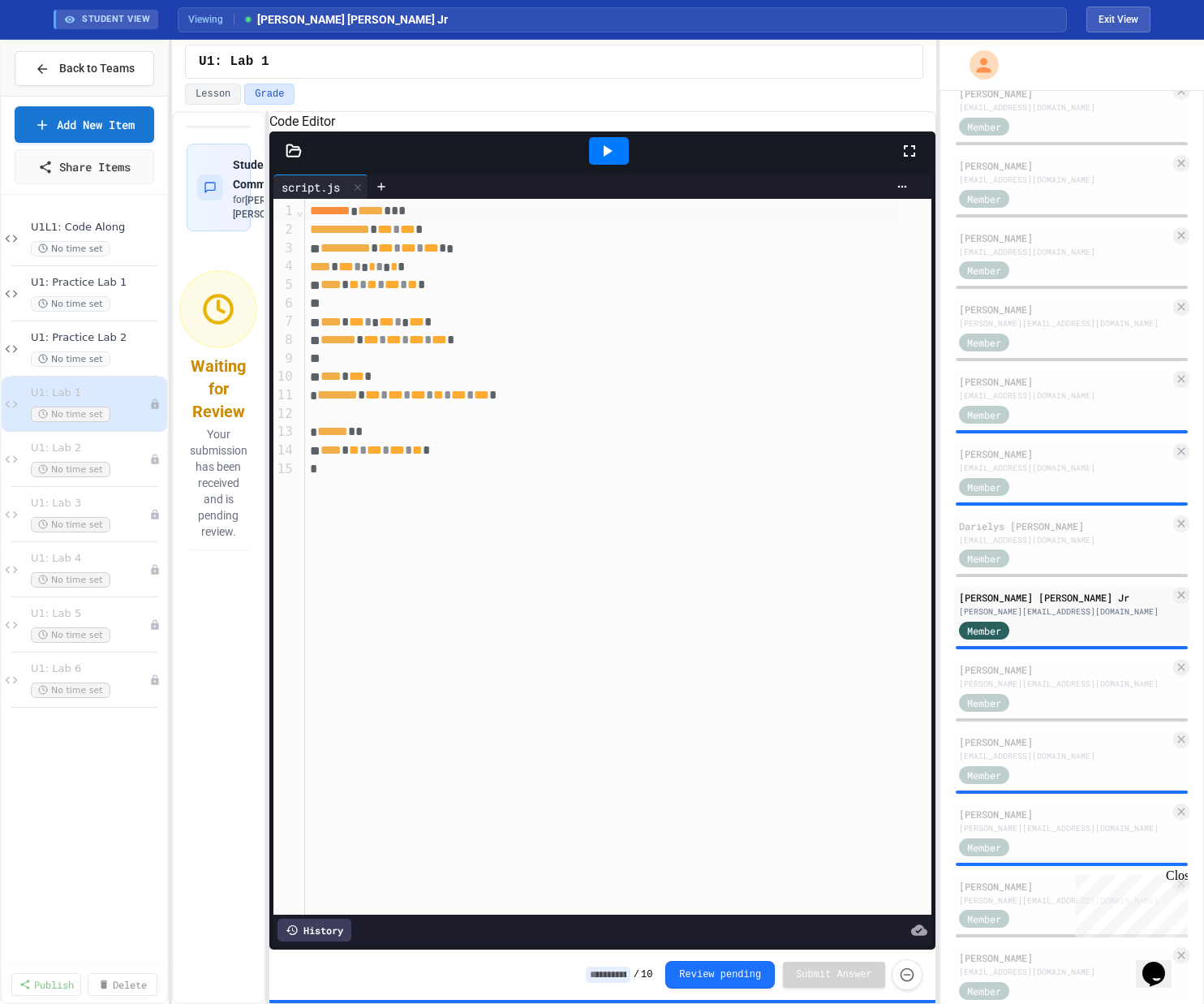
click at [609, 161] on icon at bounding box center [607, 150] width 19 height 19
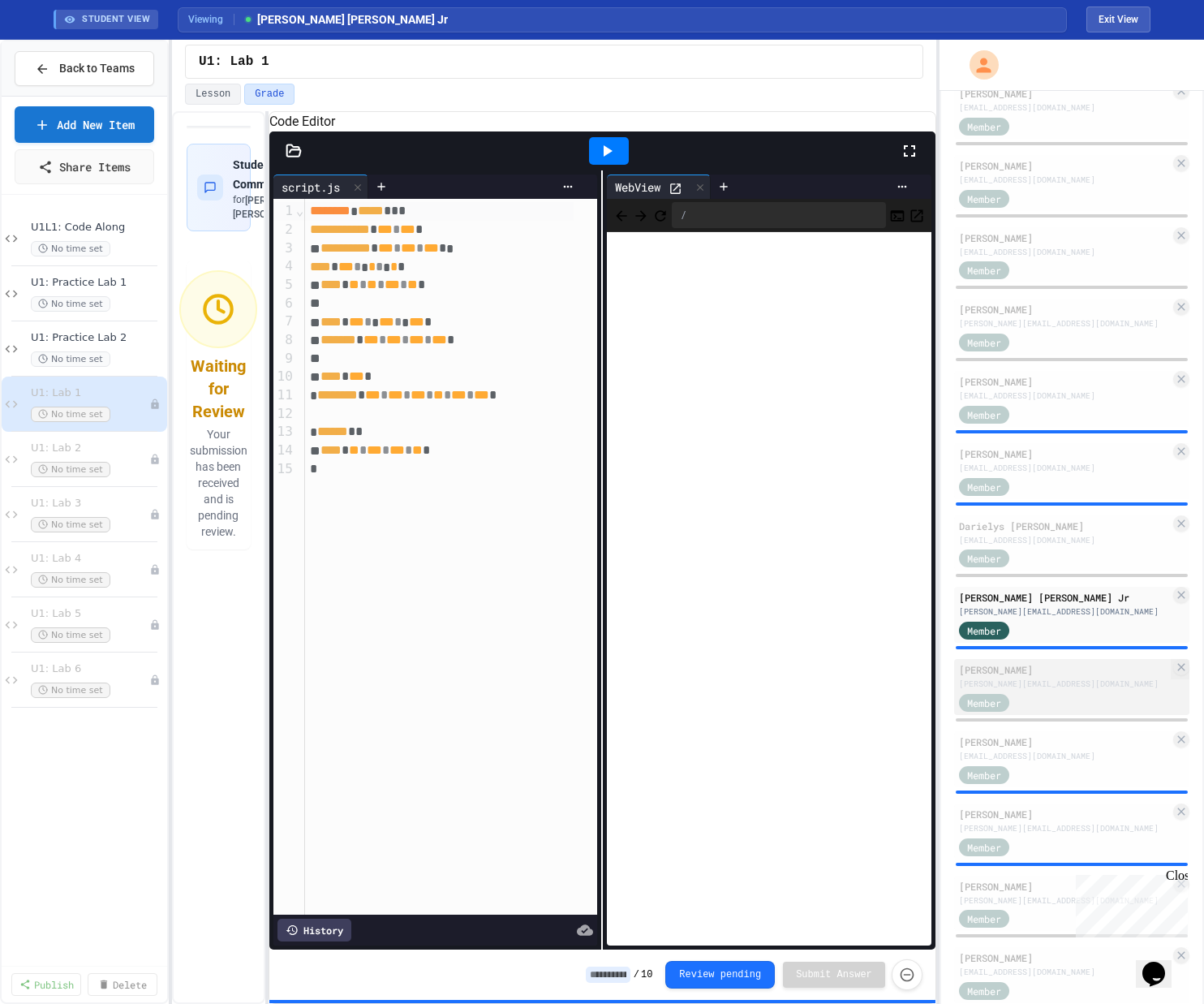
click at [676, 688] on div "[PERSON_NAME][EMAIL_ADDRESS][DOMAIN_NAME]" at bounding box center [1065, 684] width 211 height 12
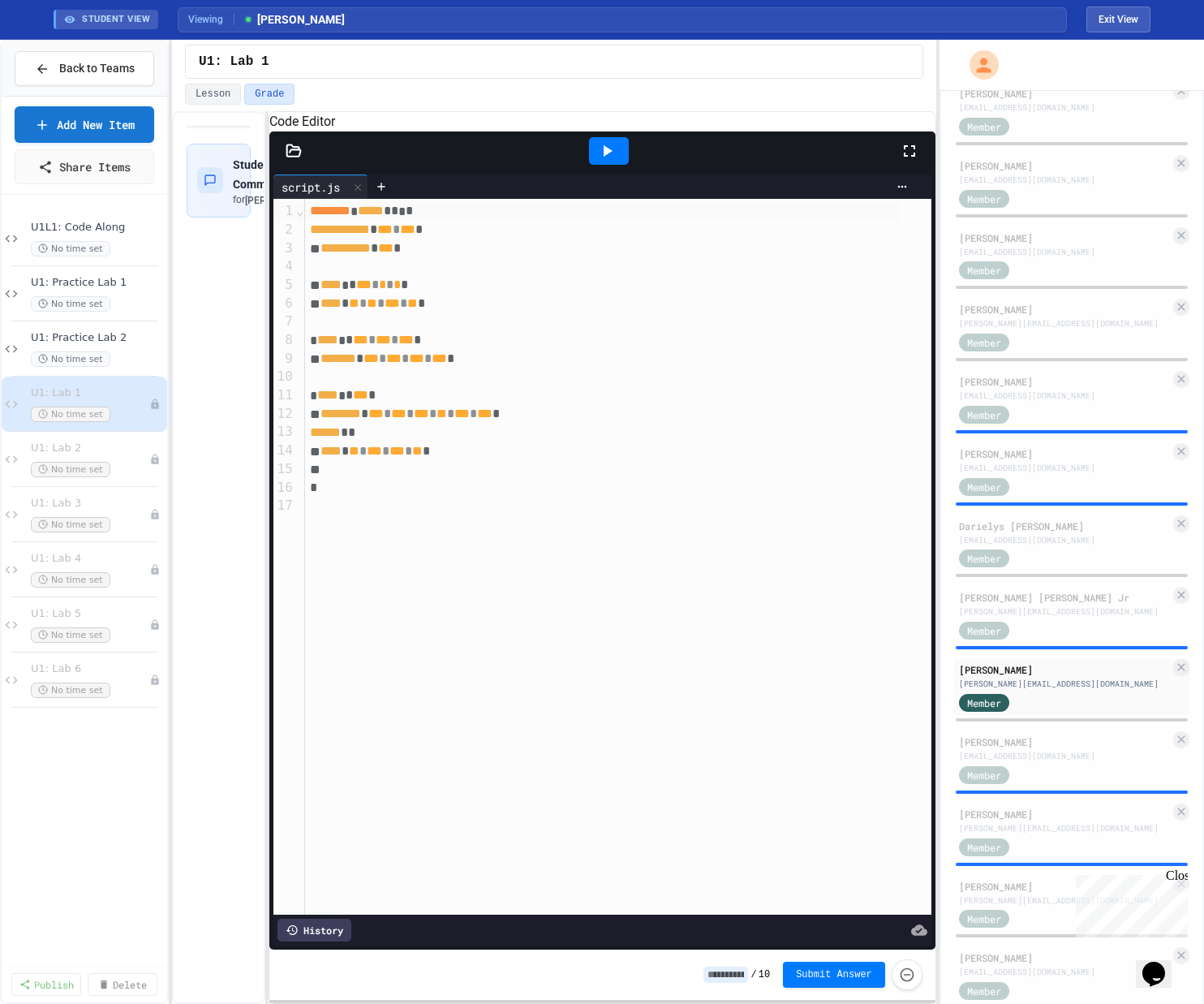
click at [607, 152] on div at bounding box center [608, 151] width 56 height 44
click at [607, 156] on div at bounding box center [608, 150] width 40 height 28
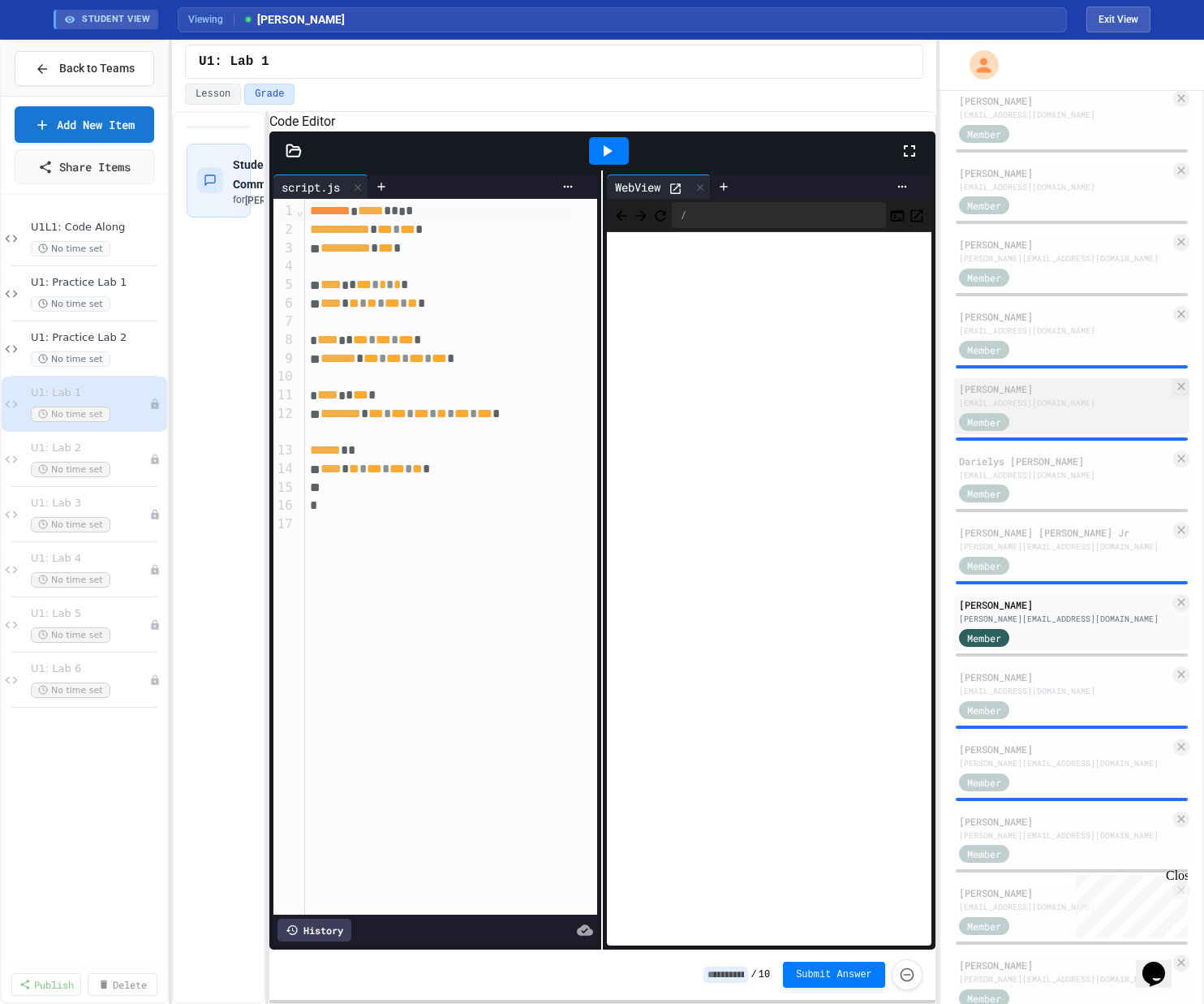
scroll to position [815, 0]
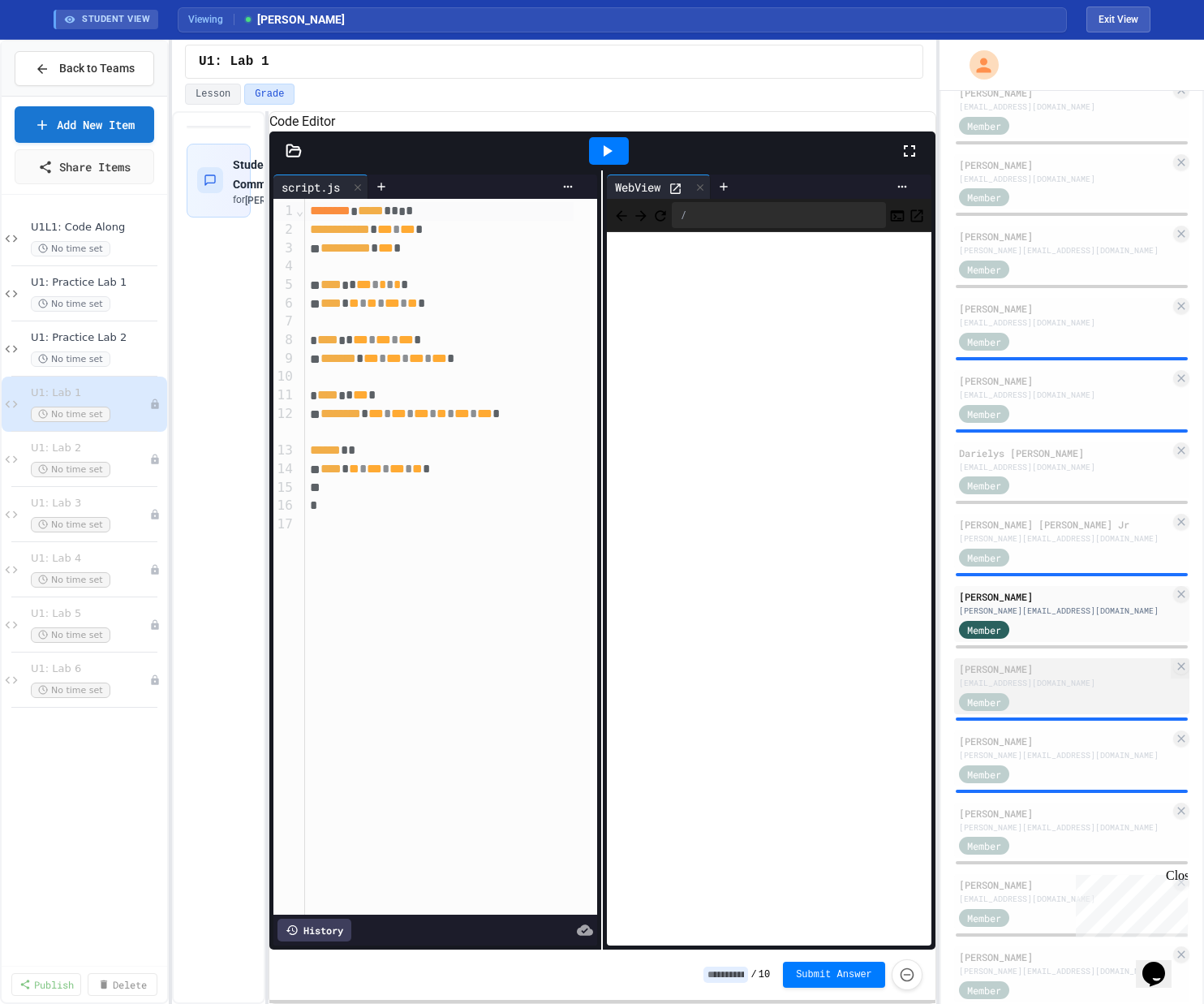
click at [676, 676] on div "[PERSON_NAME]" at bounding box center [1065, 668] width 211 height 14
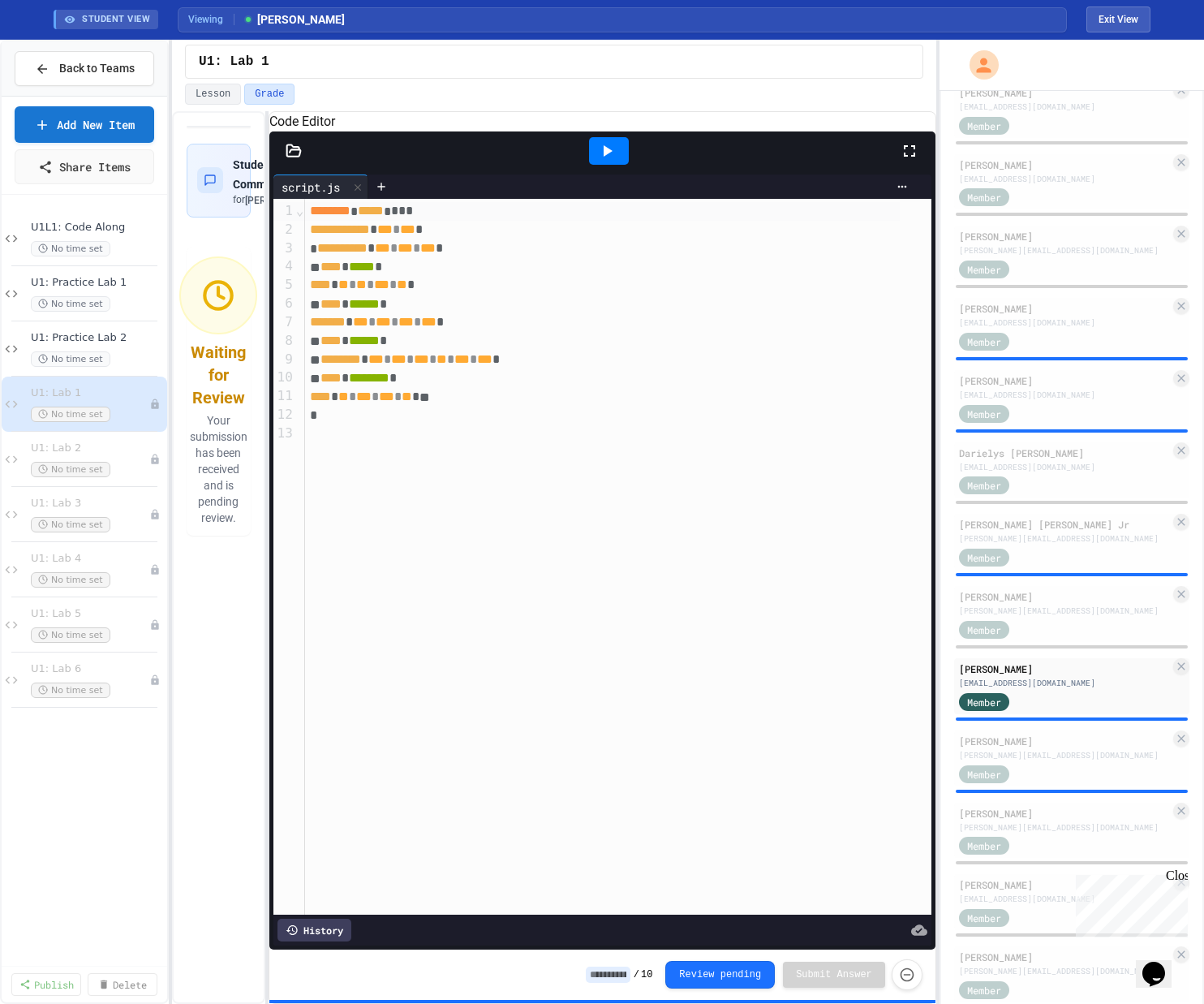
click at [602, 161] on icon at bounding box center [607, 150] width 19 height 19
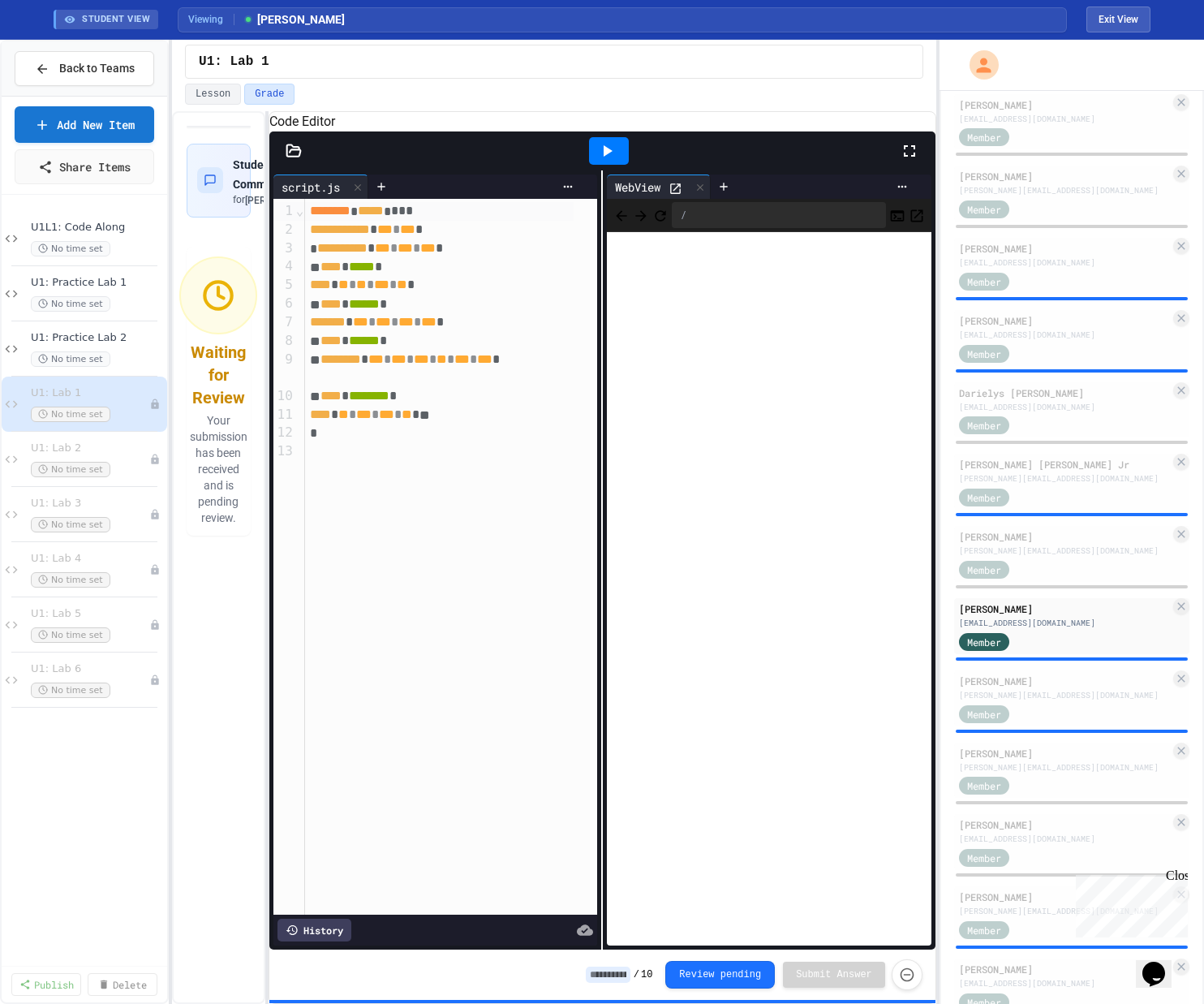
scroll to position [880, 0]
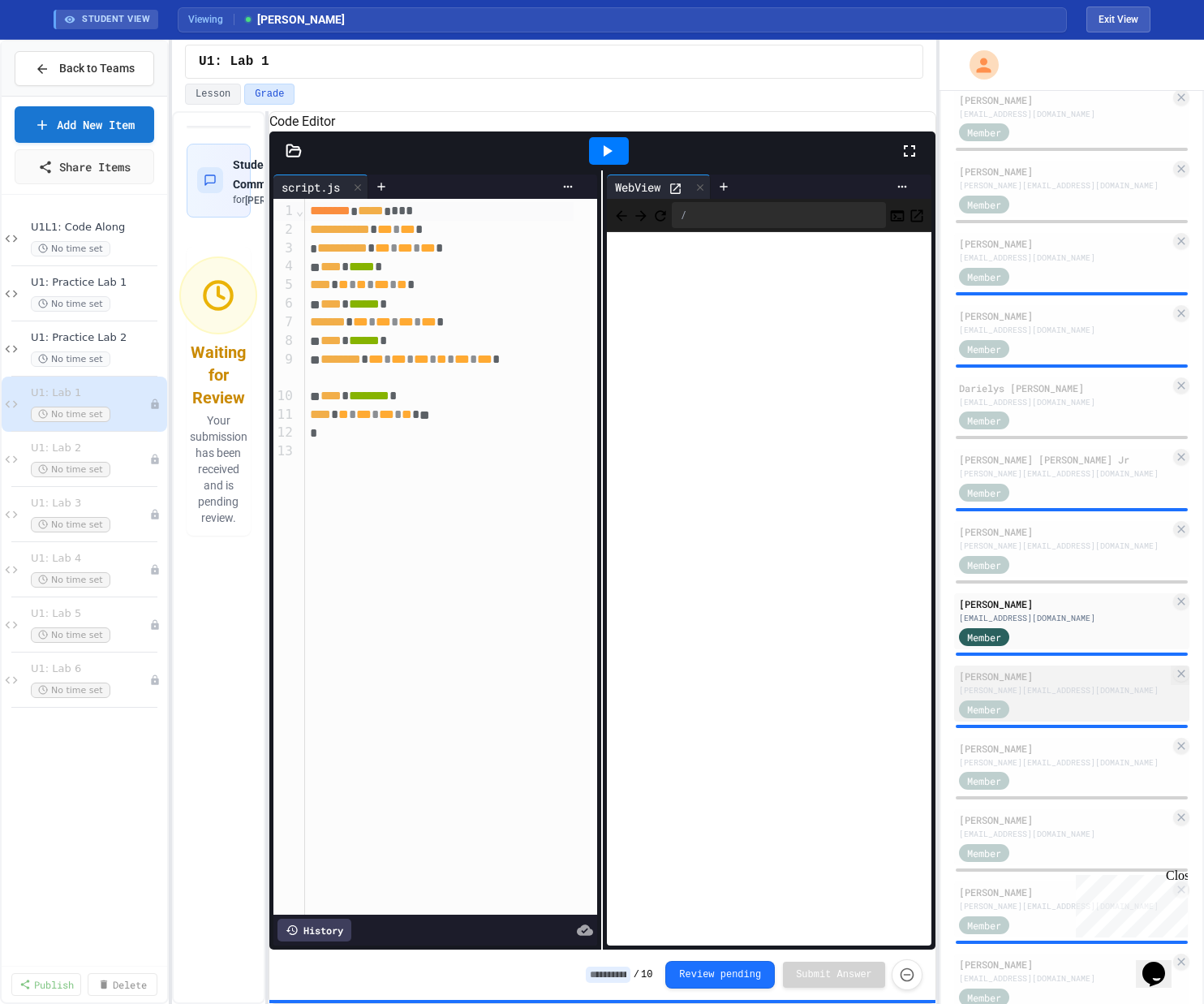
click at [676, 705] on div "Member" at bounding box center [1065, 708] width 211 height 20
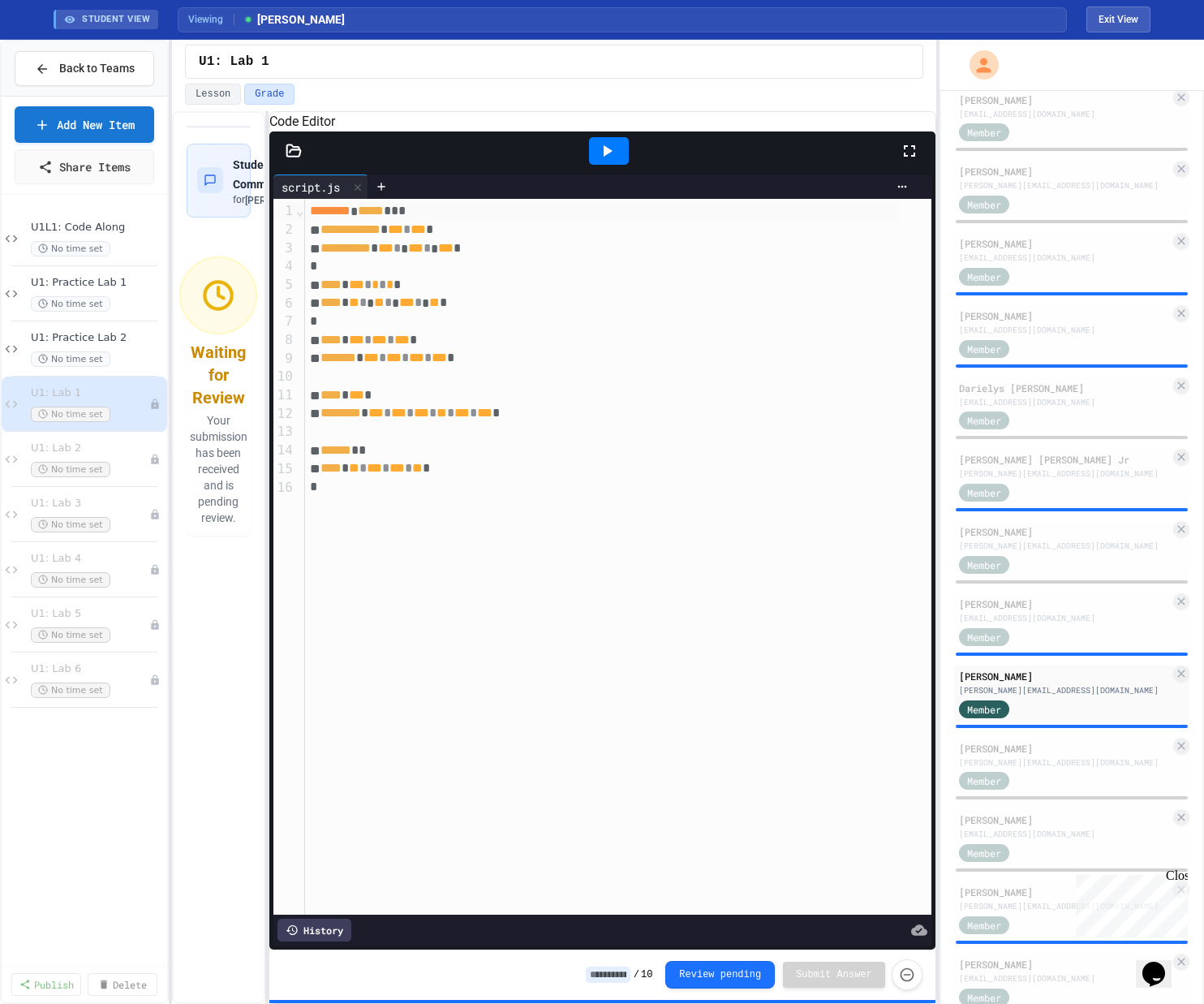
click at [613, 161] on icon at bounding box center [607, 150] width 19 height 19
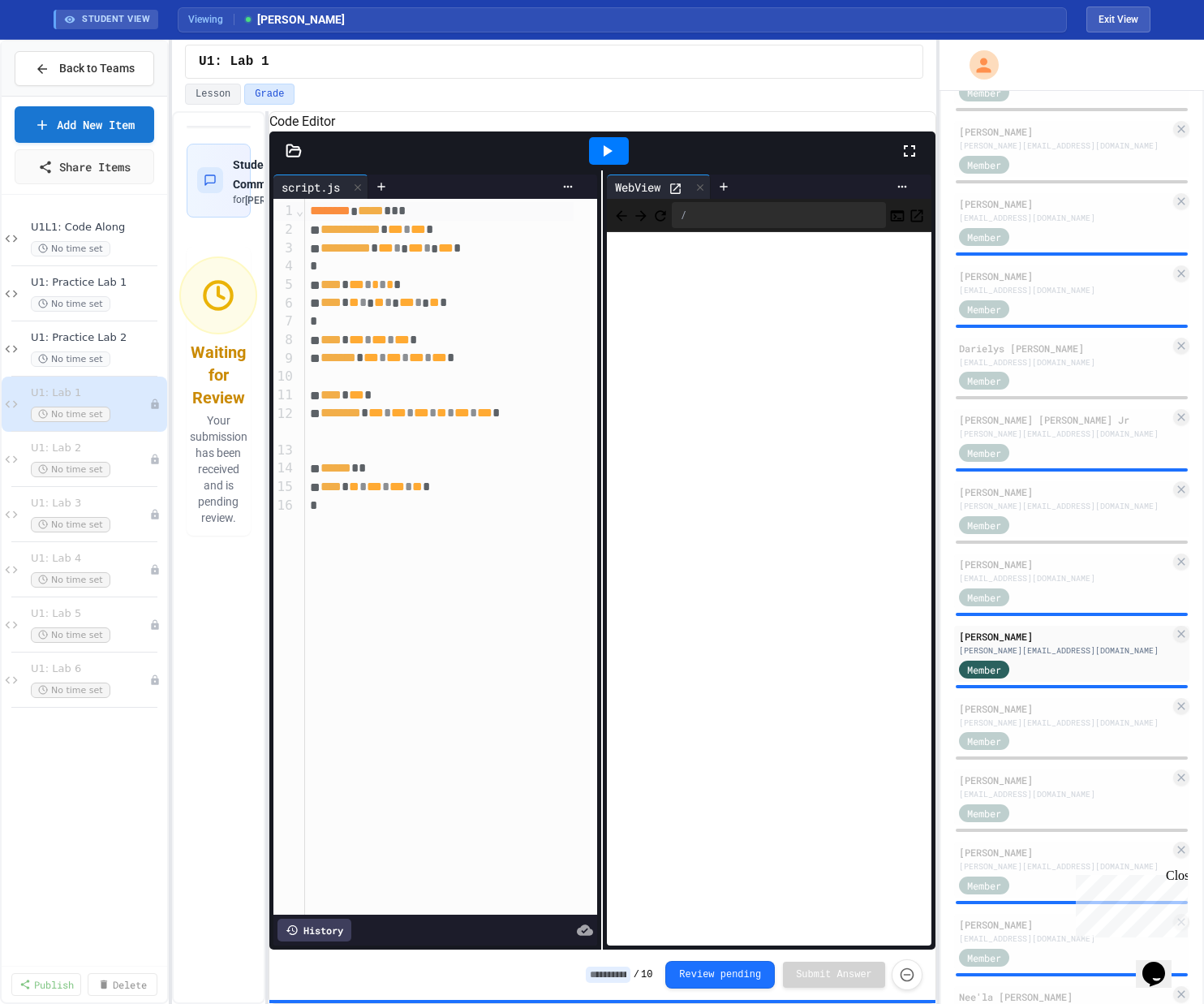
scroll to position [964, 0]
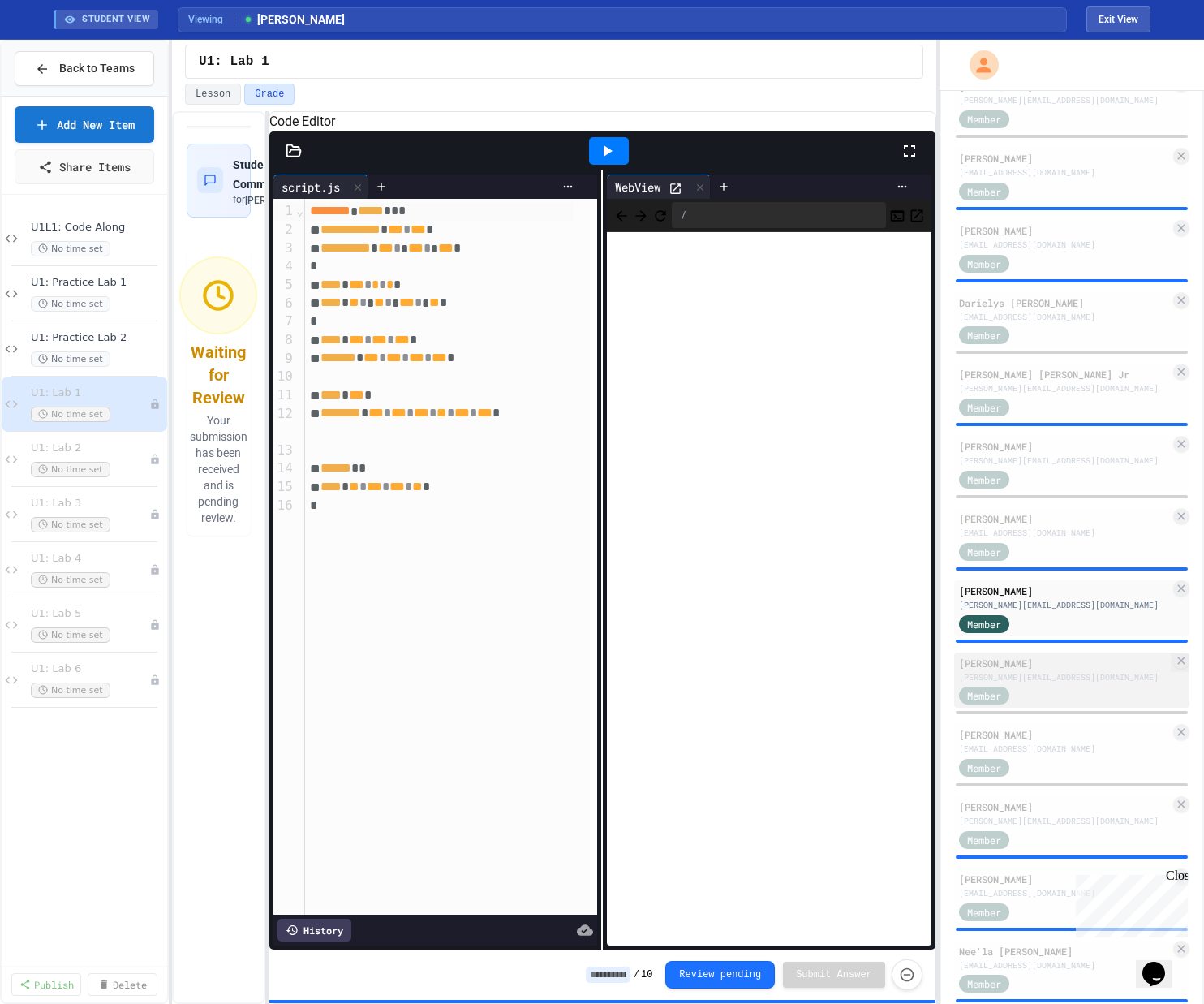
click at [676, 688] on div "[PERSON_NAME] [PERSON_NAME][EMAIL_ADDRESS][DOMAIN_NAME] Member" at bounding box center [1071, 680] width 235 height 56
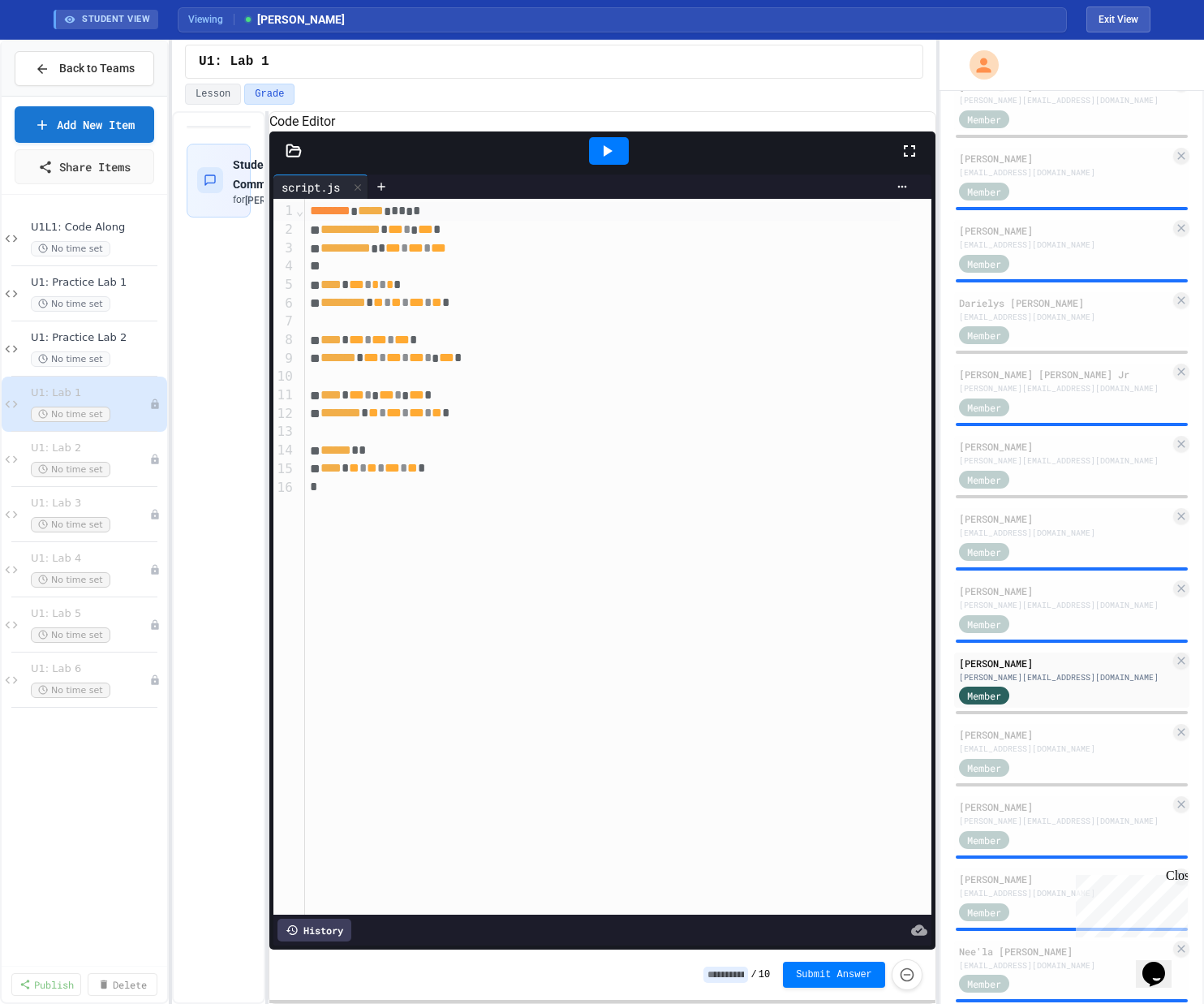
click at [603, 157] on div at bounding box center [608, 150] width 40 height 28
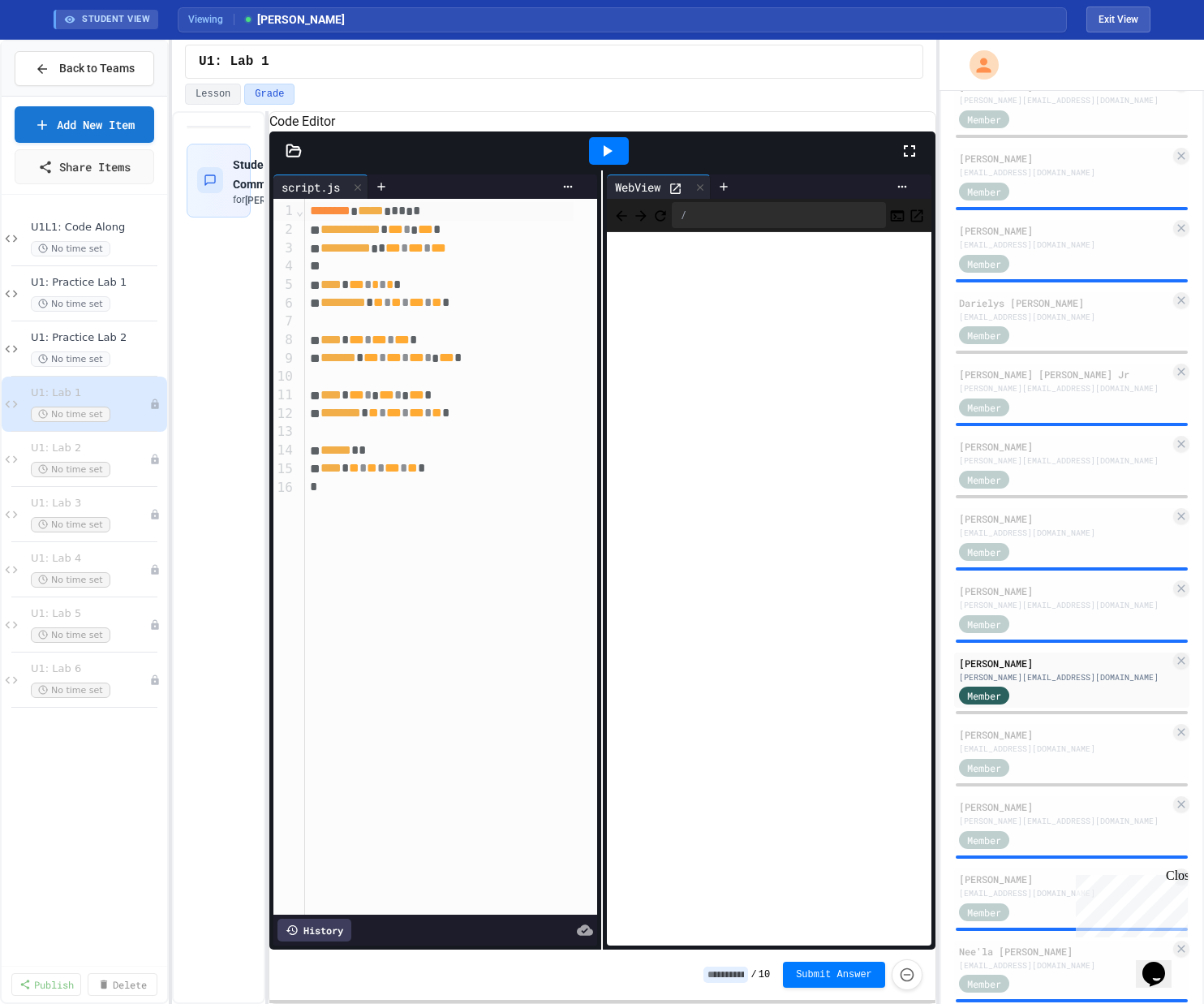
click at [346, 456] on span "******" at bounding box center [335, 450] width 30 height 12
click at [509, 405] on div "**** * *** * *** * *** *" at bounding box center [439, 396] width 268 height 19
click at [529, 517] on div "**********" at bounding box center [451, 556] width 292 height 716
click at [600, 161] on icon at bounding box center [607, 150] width 19 height 19
click at [432, 419] on span "*" at bounding box center [428, 413] width 8 height 12
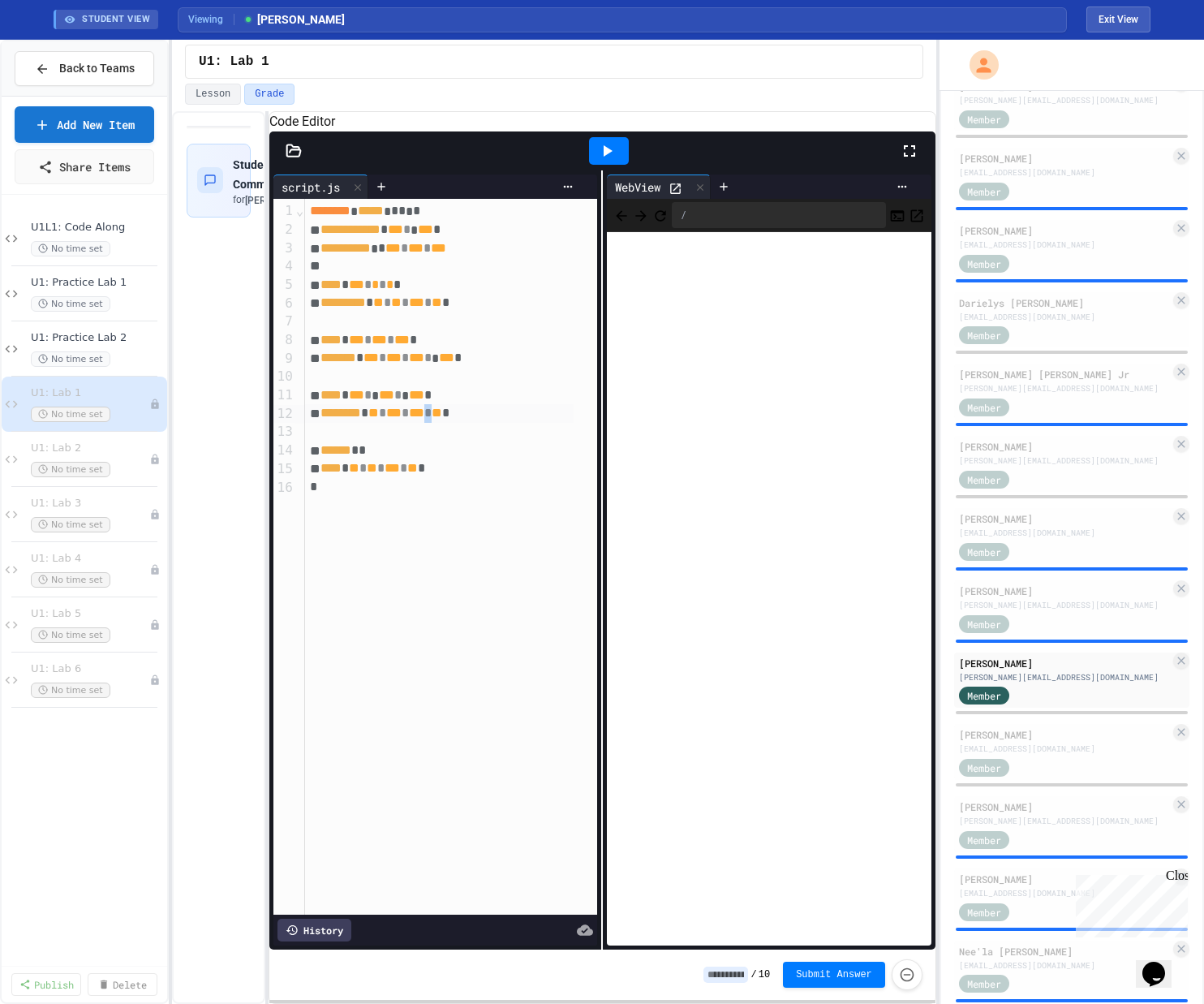
click at [432, 418] on span "*" at bounding box center [428, 412] width 8 height 12
click at [432, 420] on span "*" at bounding box center [428, 414] width 8 height 12
click at [442, 418] on span "**" at bounding box center [437, 412] width 10 height 12
drag, startPoint x: 516, startPoint y: 439, endPoint x: 329, endPoint y: 415, distance: 188.5
click at [329, 415] on div "**********" at bounding box center [451, 556] width 292 height 716
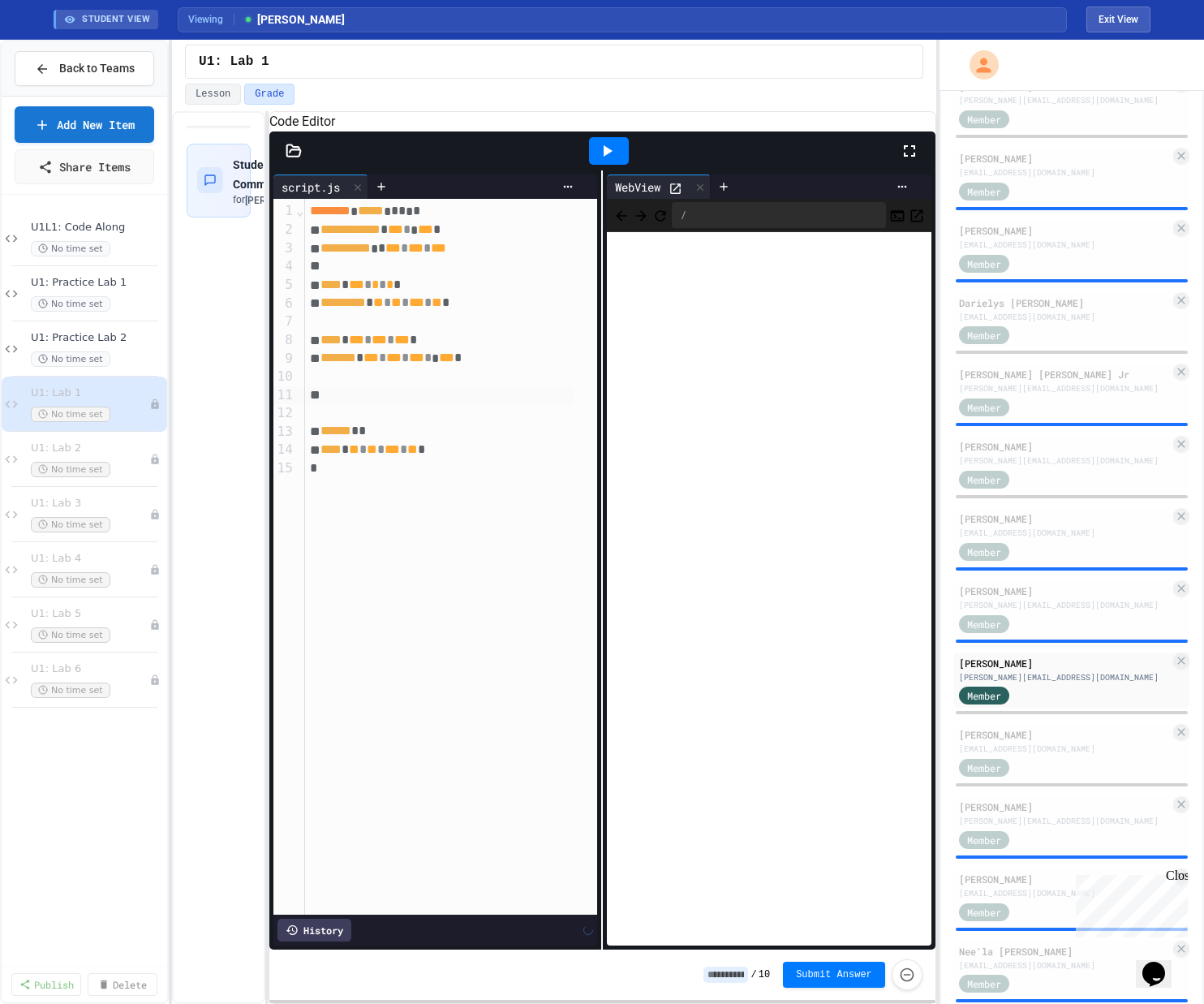
click at [595, 165] on div at bounding box center [608, 150] width 40 height 28
click at [487, 350] on div "**** * *** * *** * *** *" at bounding box center [439, 341] width 268 height 19
click at [524, 258] on div "**********" at bounding box center [439, 248] width 268 height 19
click at [622, 158] on div at bounding box center [608, 150] width 40 height 28
click at [520, 258] on div "**********" at bounding box center [439, 248] width 268 height 19
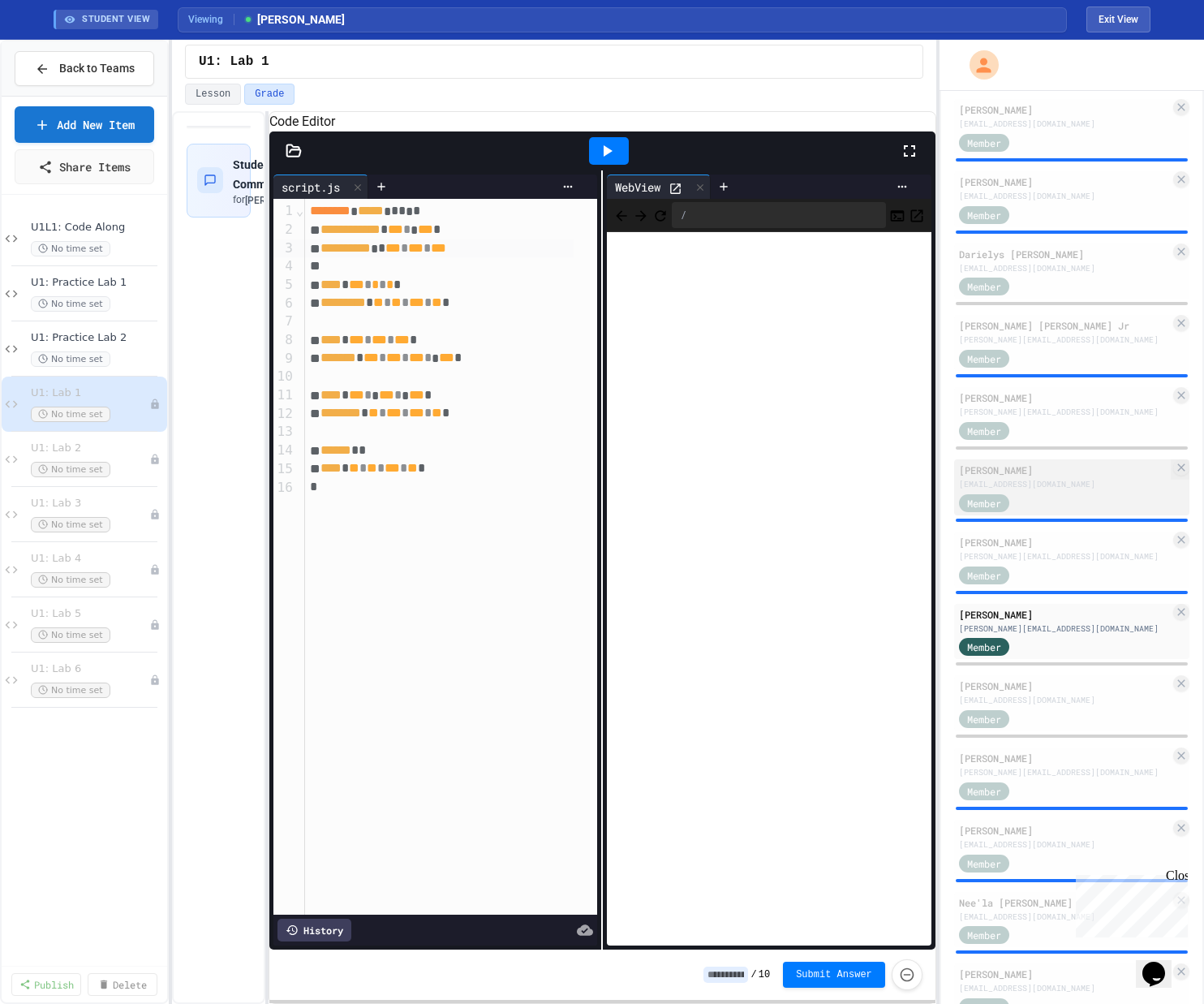
scroll to position [1069, 0]
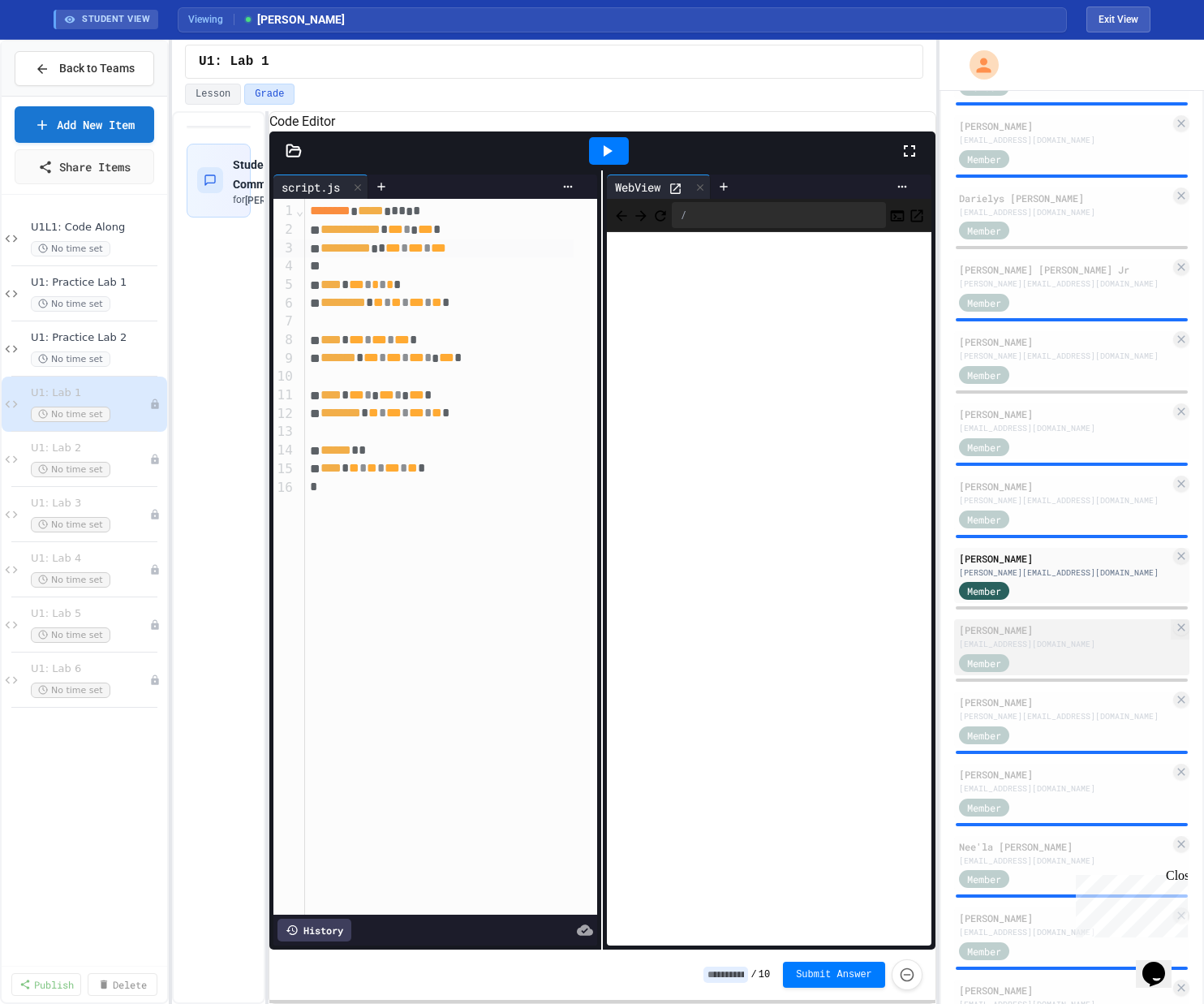
click at [676, 657] on div "Member" at bounding box center [1000, 662] width 81 height 20
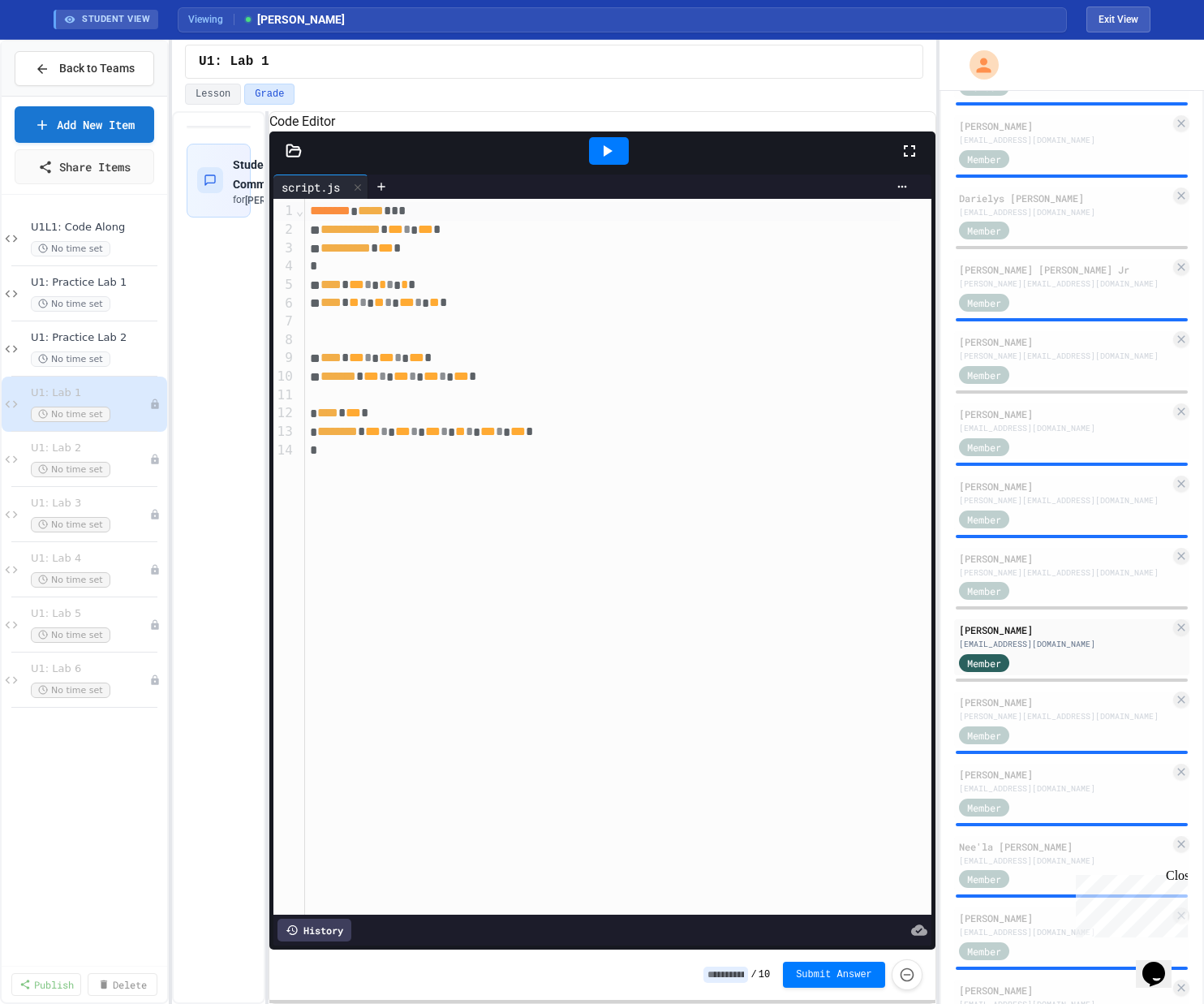
click at [602, 161] on icon at bounding box center [607, 150] width 19 height 19
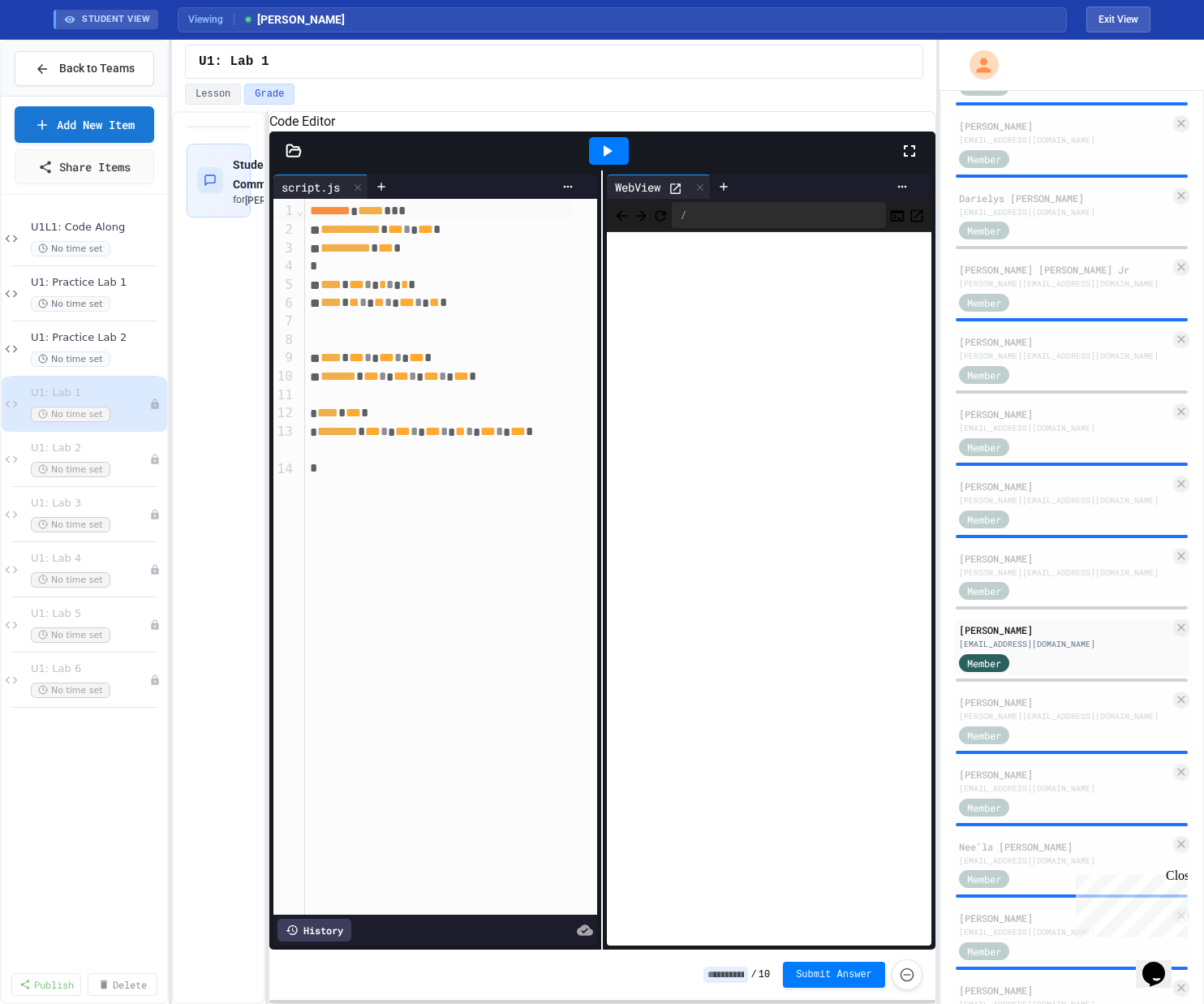
scroll to position [1123, 0]
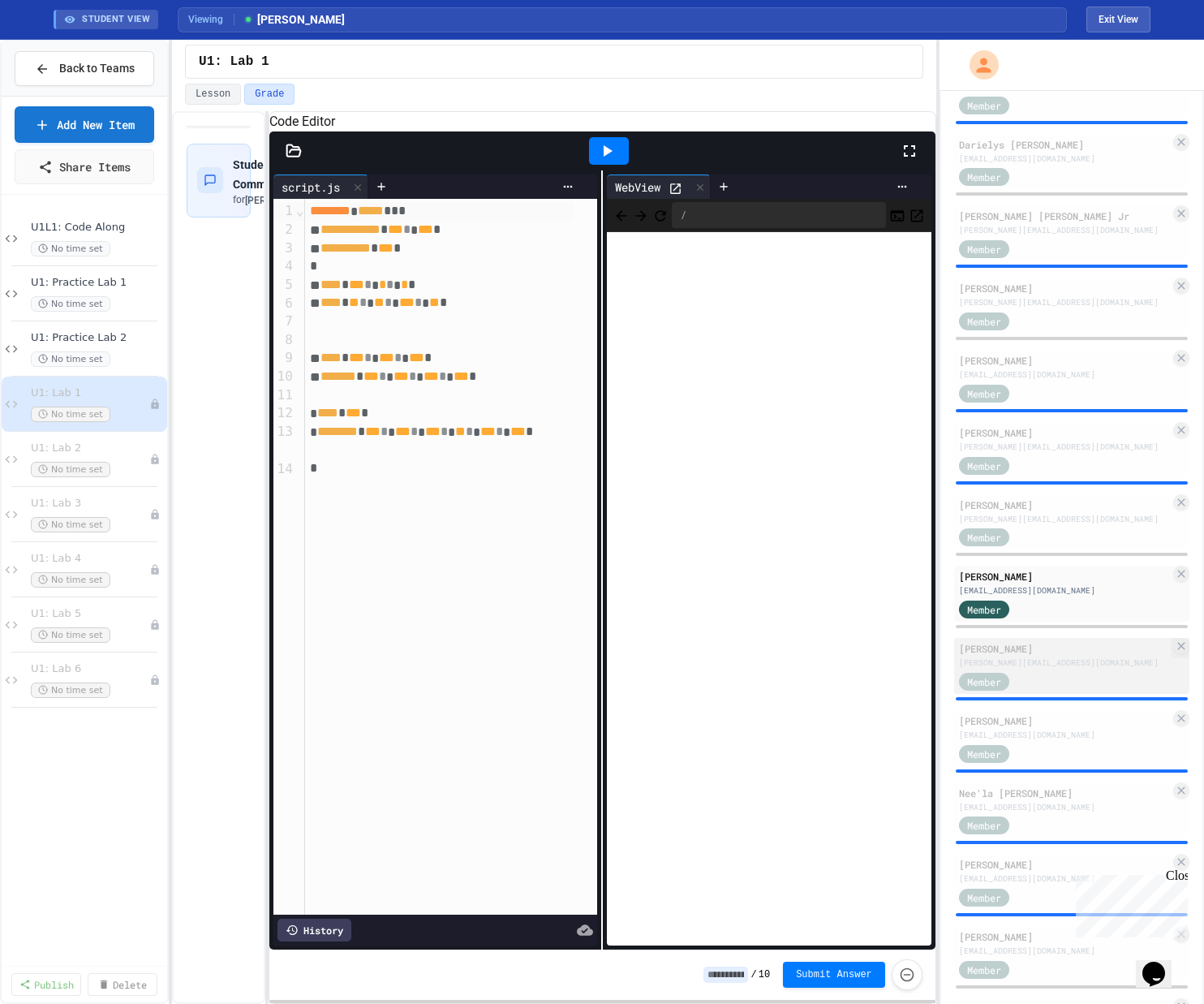
click at [676, 663] on div "[PERSON_NAME][EMAIL_ADDRESS][DOMAIN_NAME]" at bounding box center [1065, 663] width 211 height 12
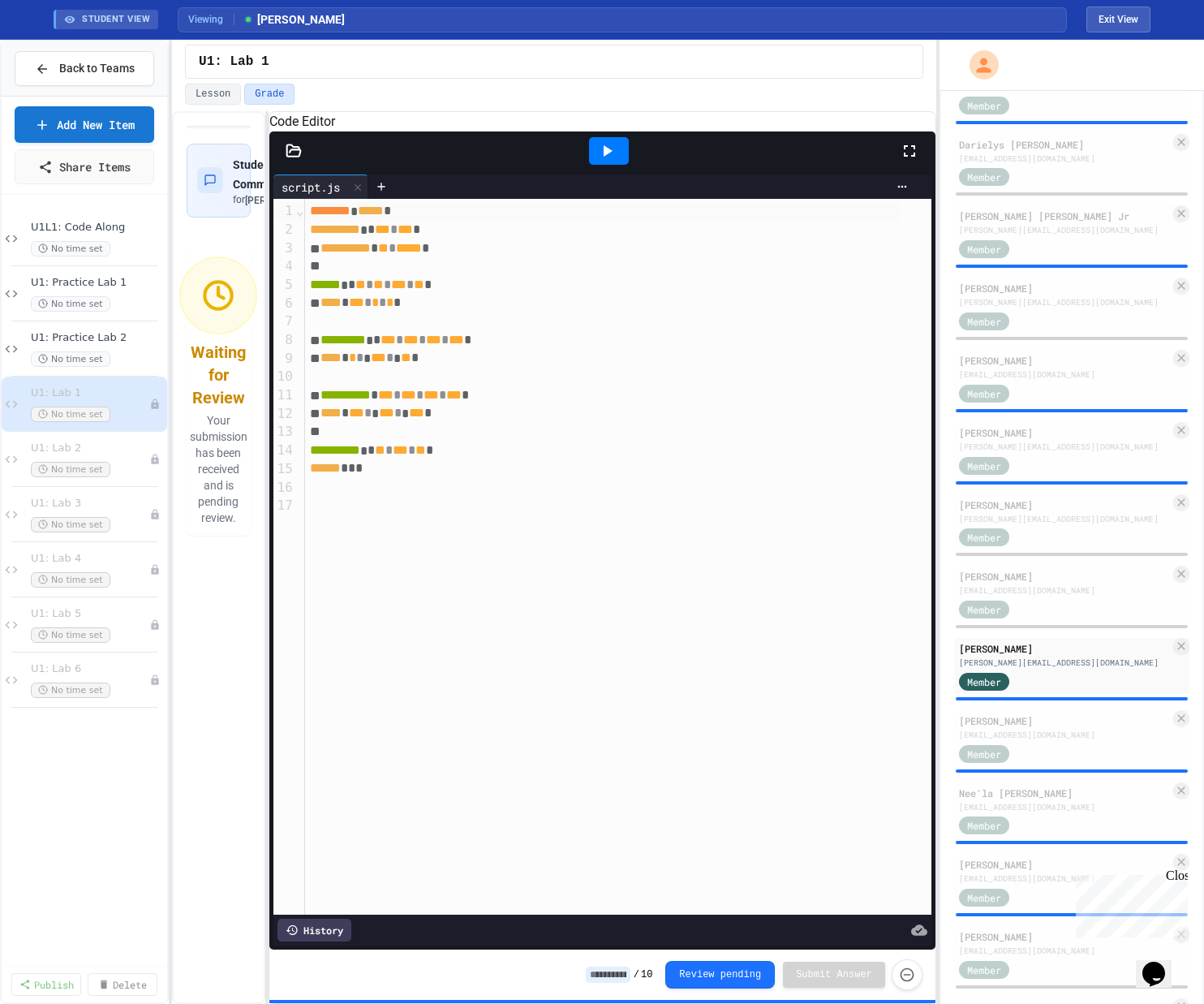
click at [602, 161] on icon at bounding box center [607, 150] width 19 height 19
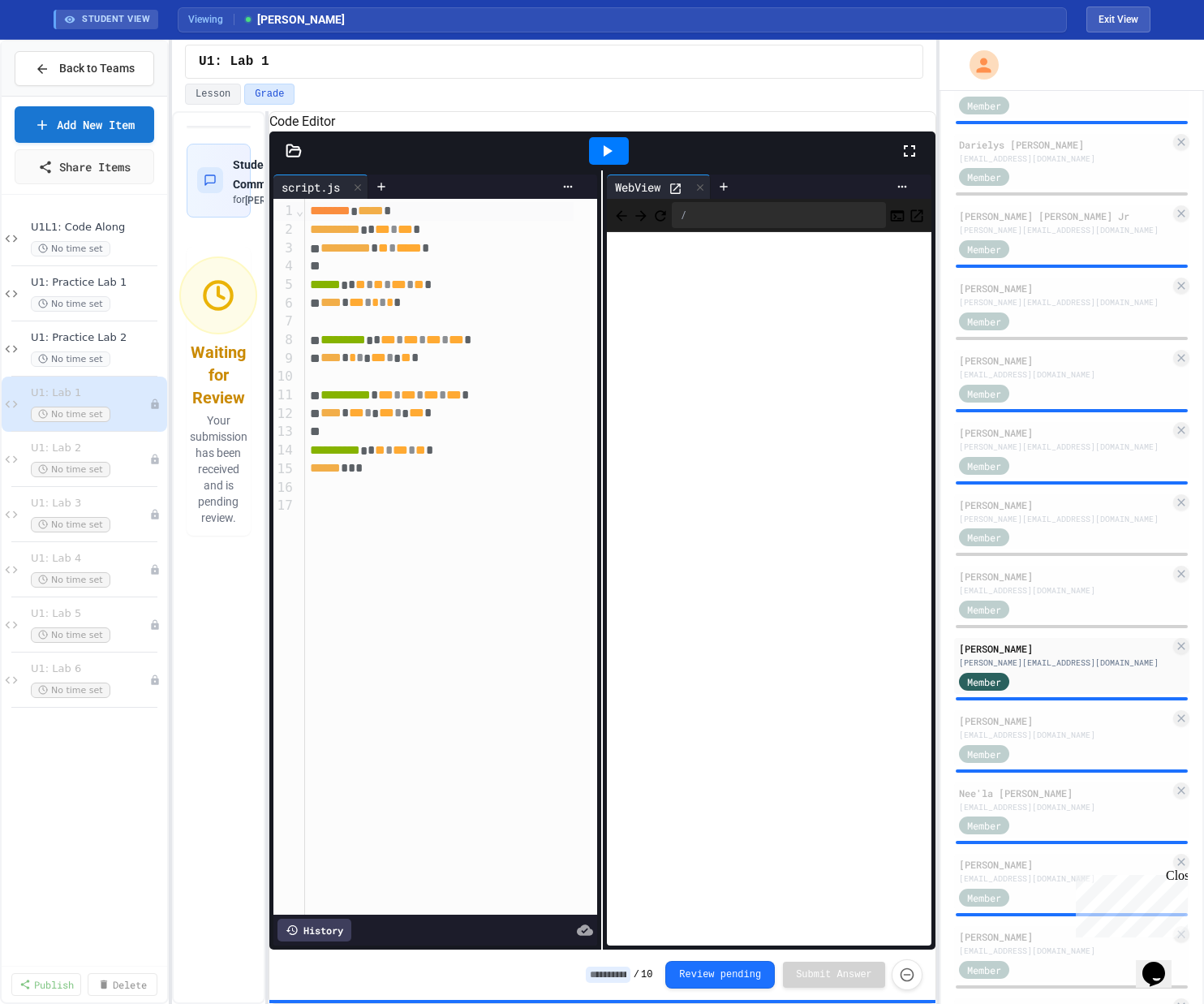
click at [676, 752] on div at bounding box center [1071, 771] width 232 height 3
click at [676, 740] on div "[EMAIL_ADDRESS][DOMAIN_NAME]" at bounding box center [1065, 734] width 211 height 12
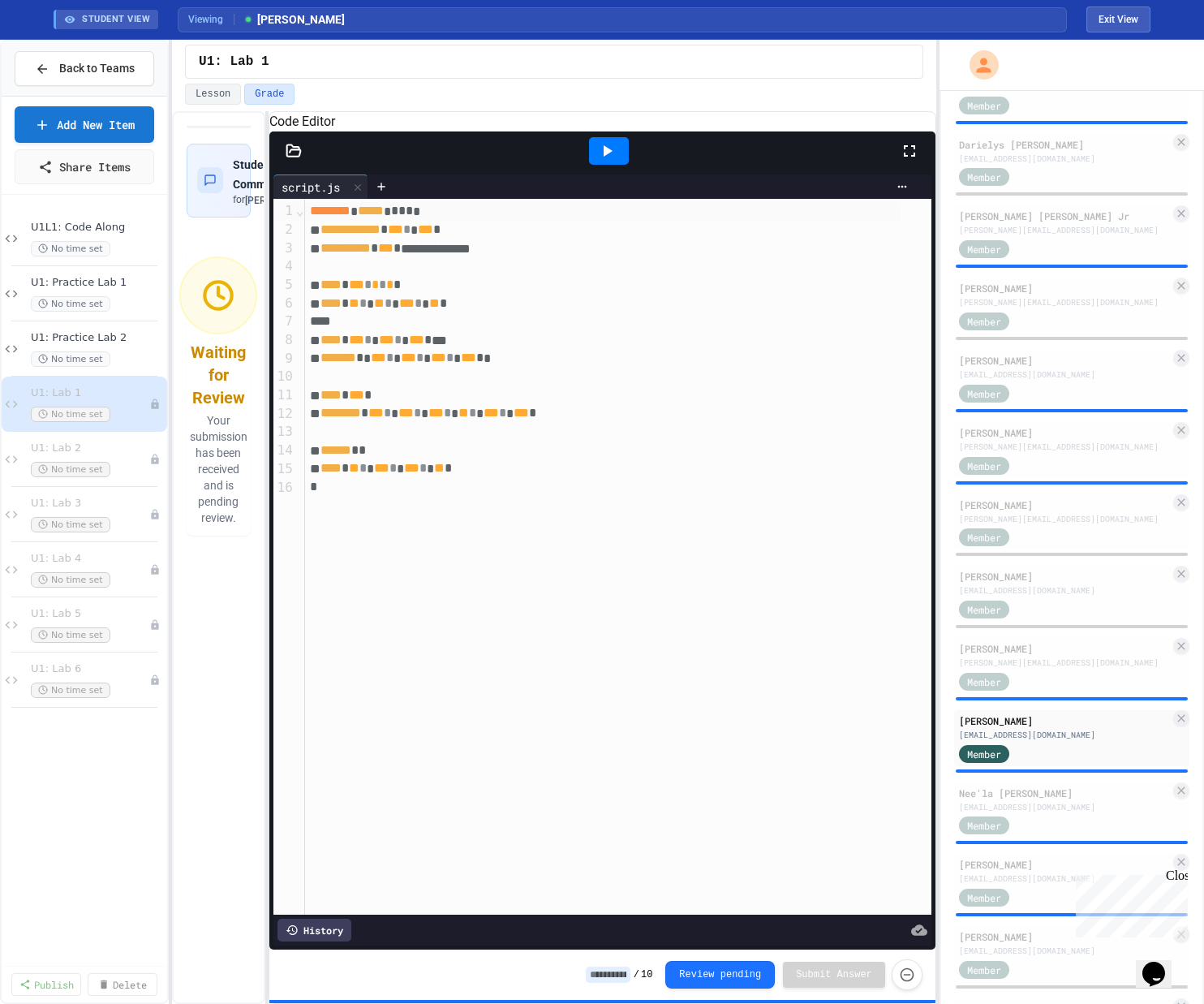
click at [599, 161] on icon at bounding box center [607, 150] width 19 height 19
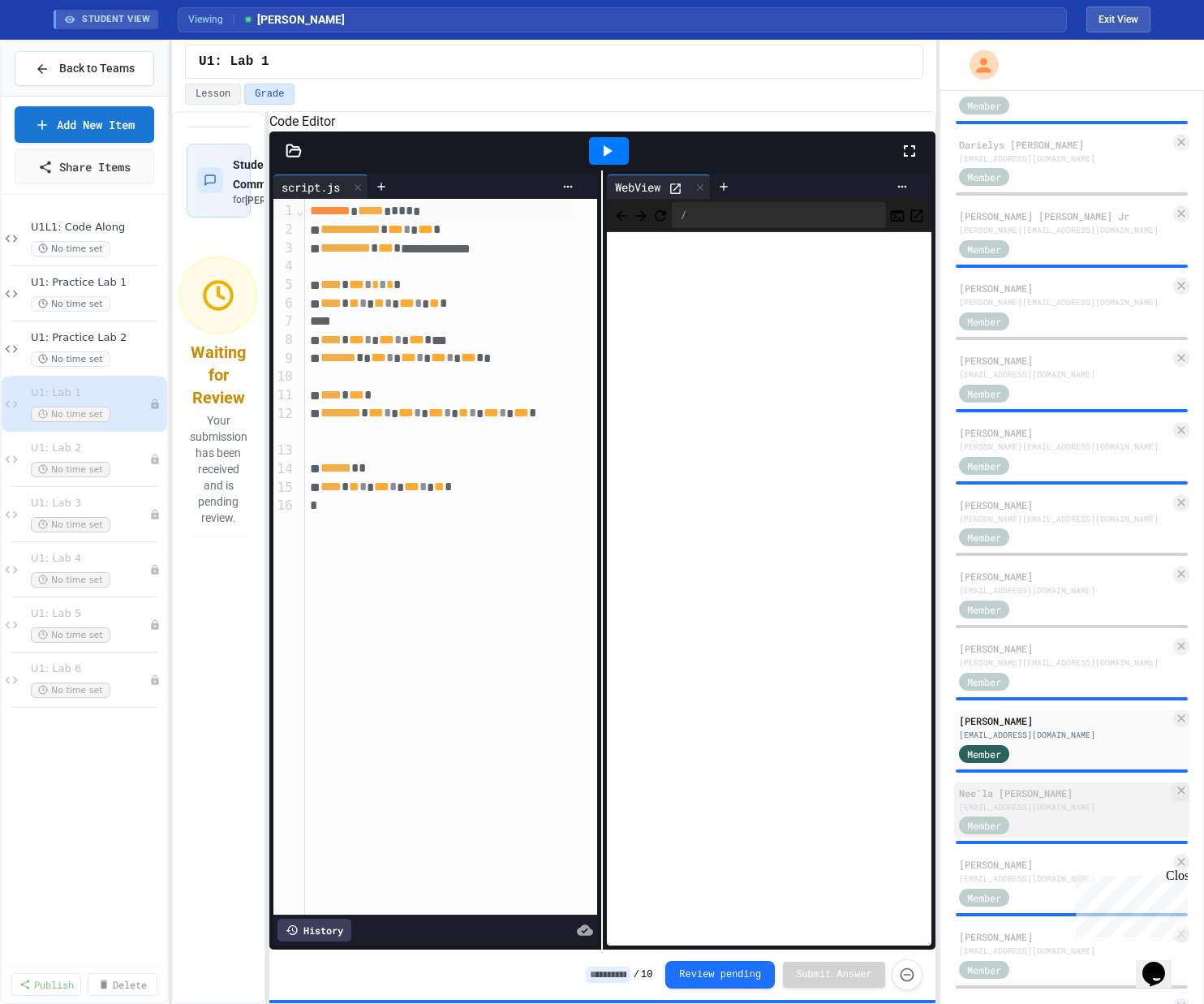
click at [676, 752] on div "[EMAIL_ADDRESS][DOMAIN_NAME]" at bounding box center [1065, 807] width 211 height 12
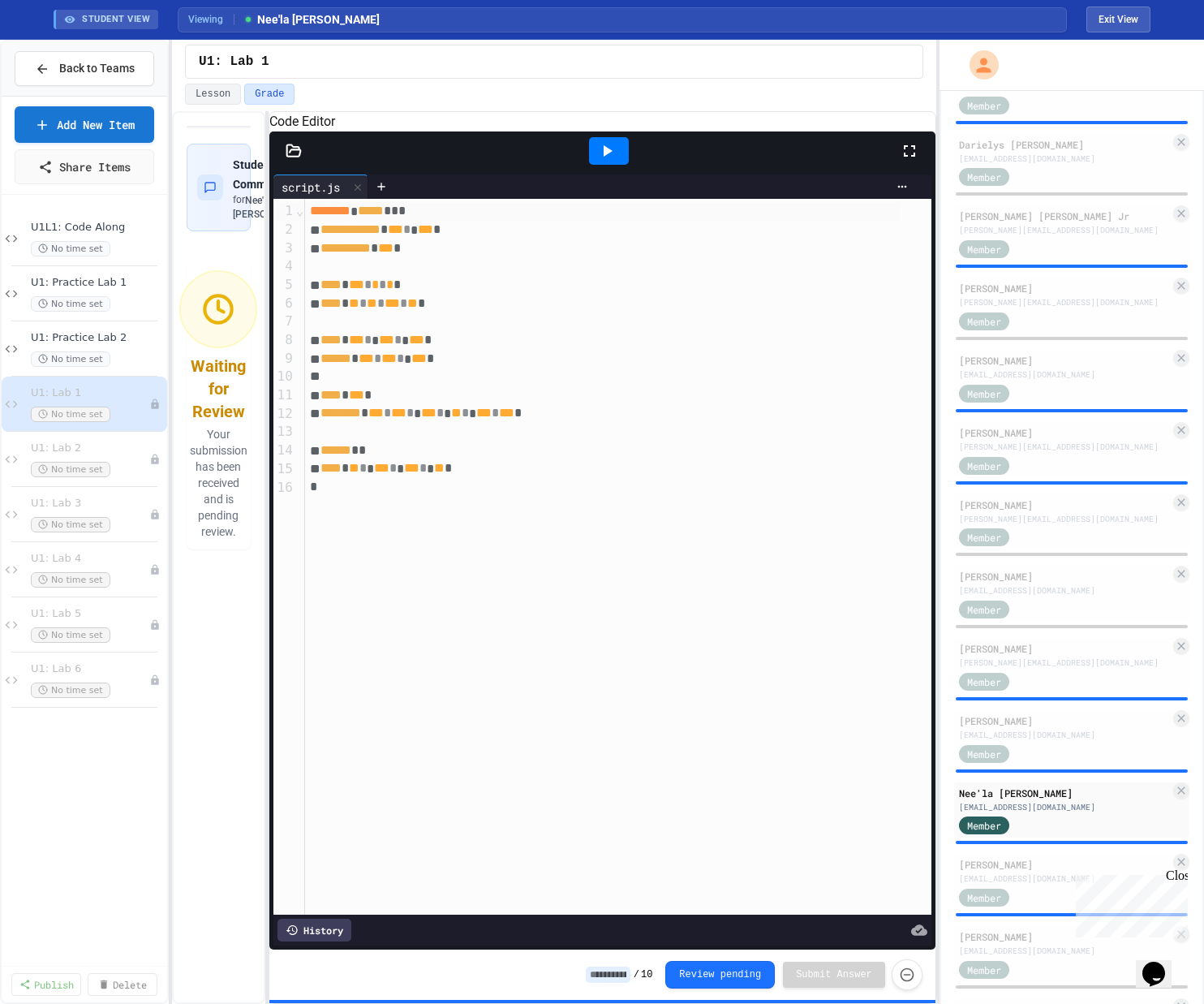
click at [609, 161] on icon at bounding box center [607, 150] width 19 height 19
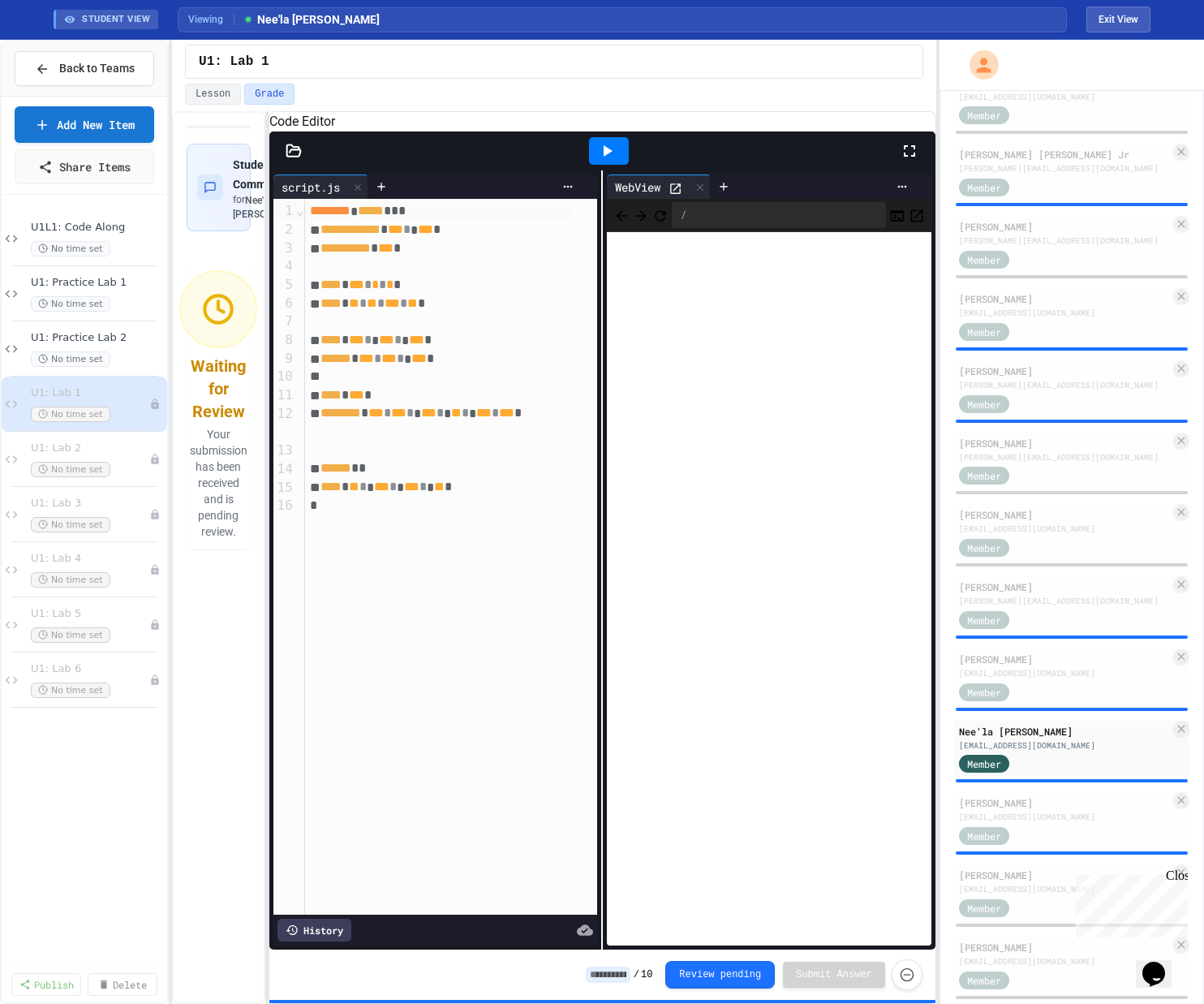
scroll to position [1260, 0]
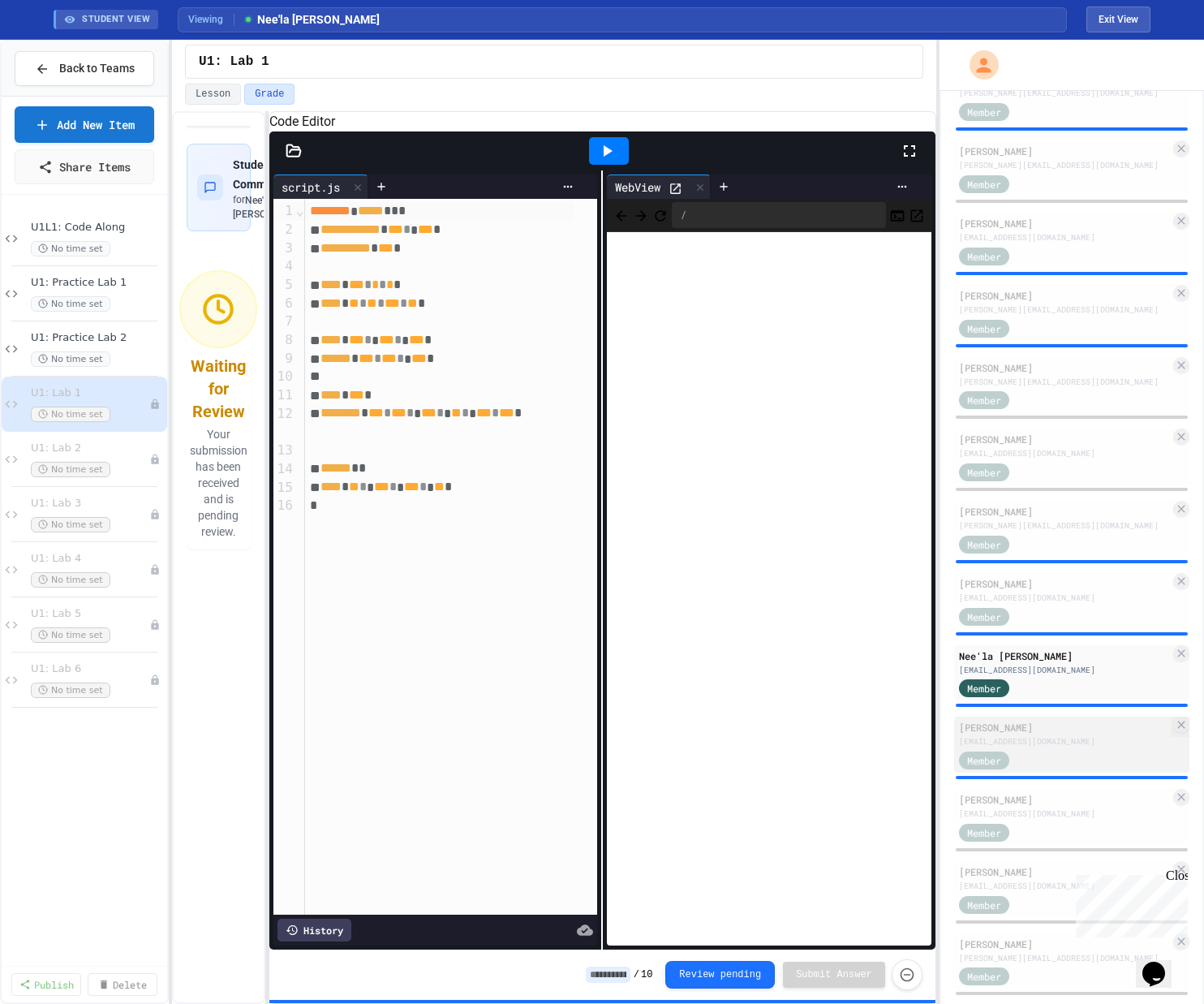
click at [676, 746] on div "[EMAIL_ADDRESS][DOMAIN_NAME]" at bounding box center [1065, 741] width 211 height 12
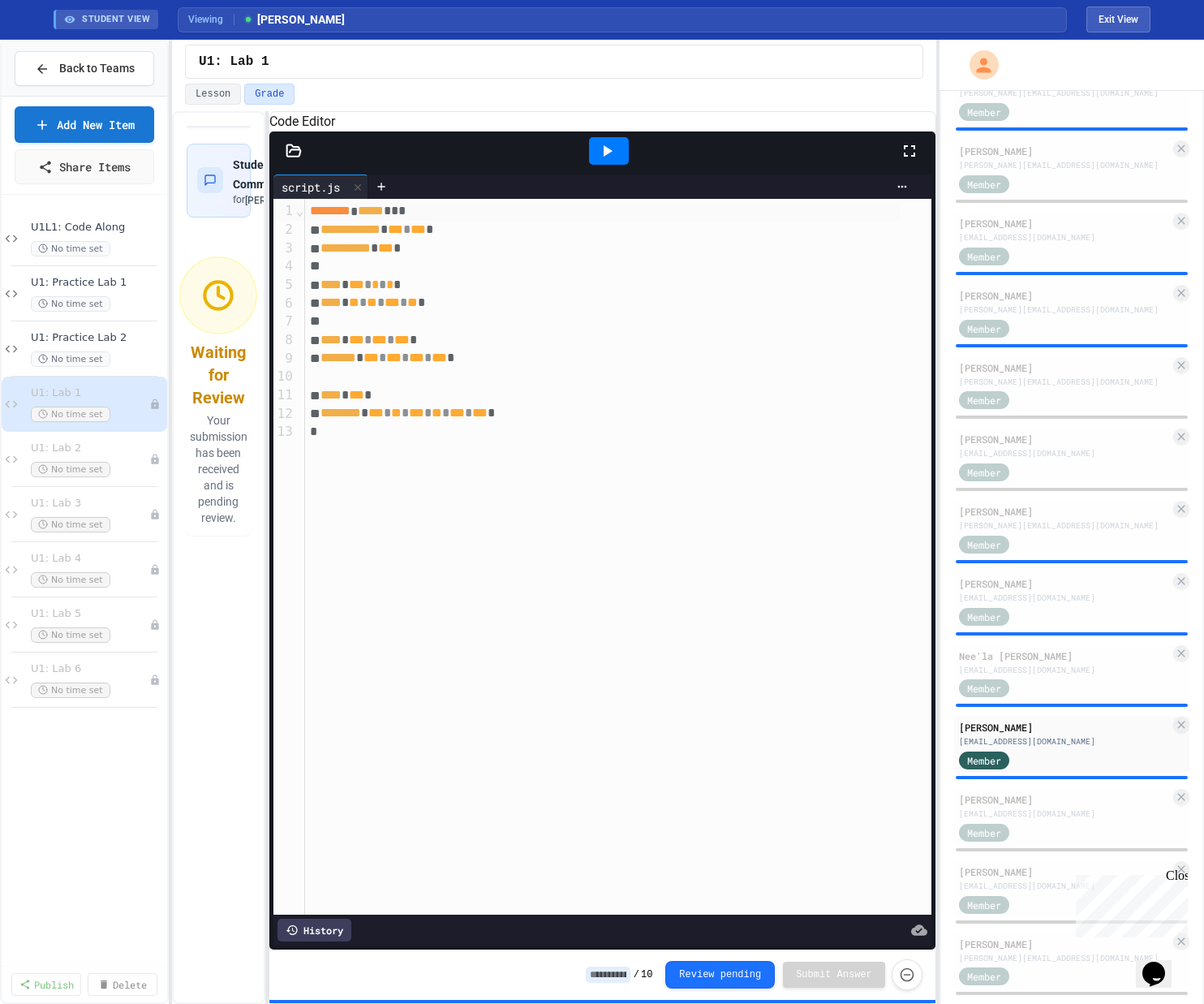
click at [599, 159] on icon at bounding box center [607, 150] width 19 height 19
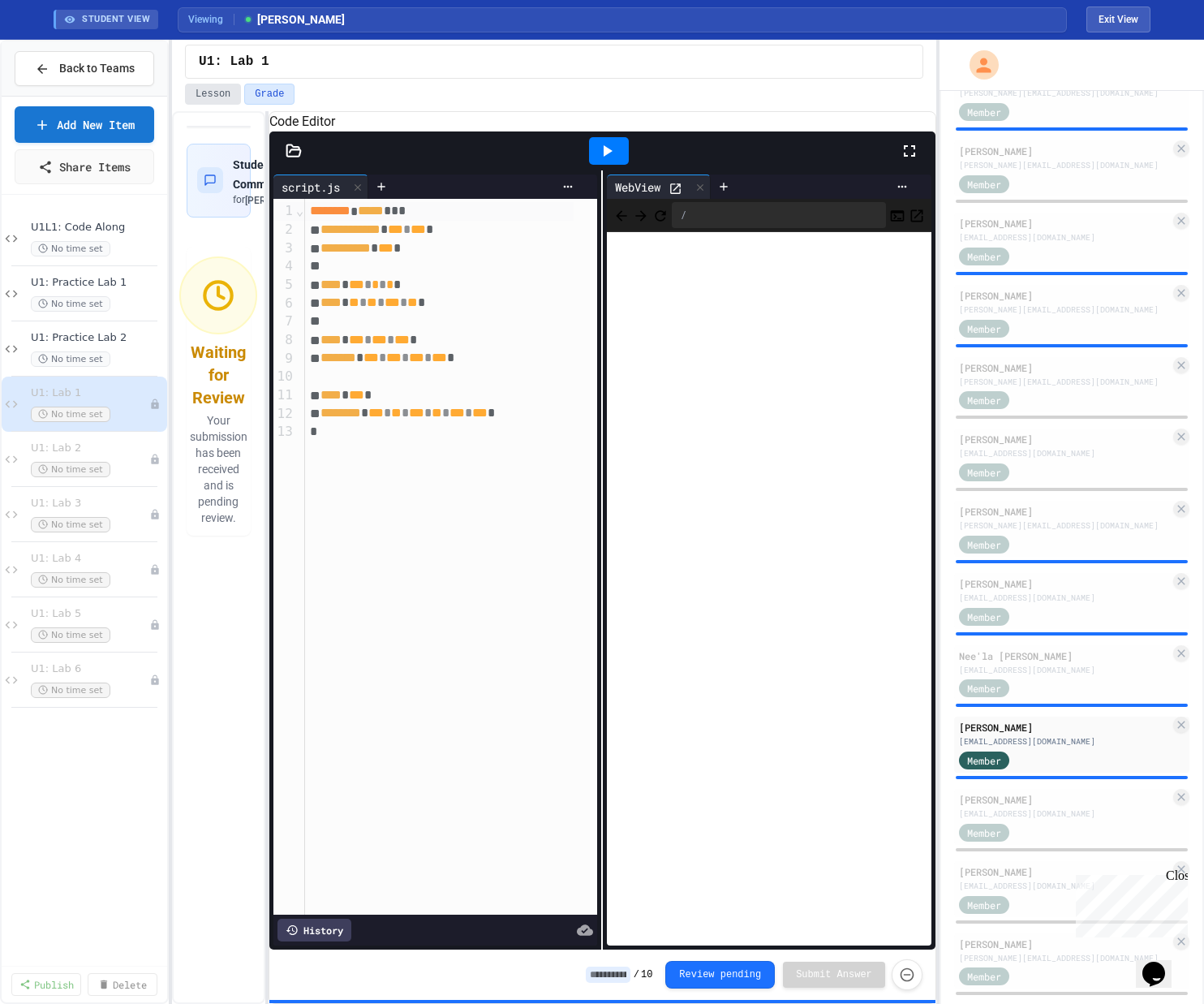
click at [214, 94] on button "Lesson" at bounding box center [213, 94] width 56 height 21
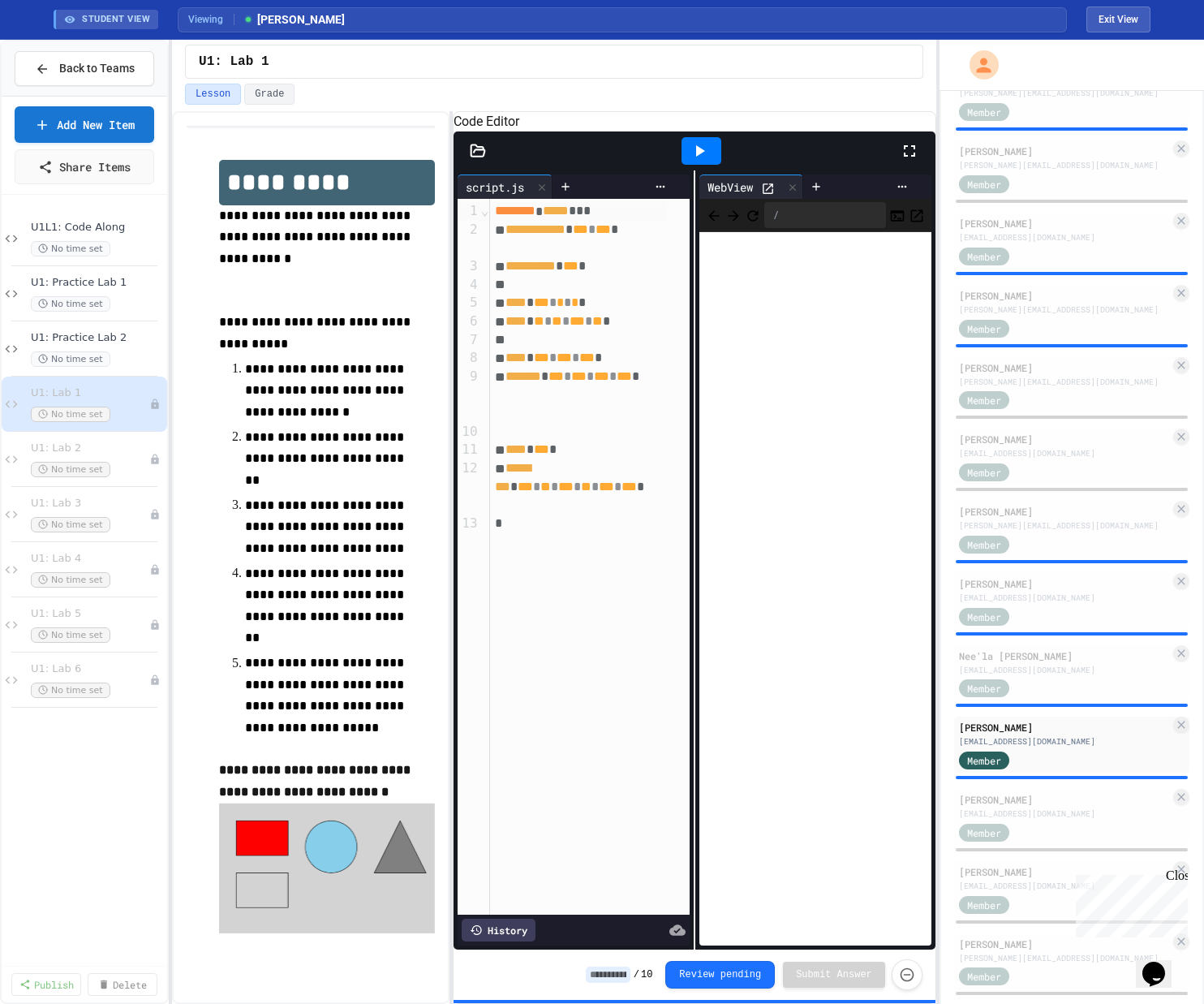
click at [457, 264] on div "**********" at bounding box center [554, 558] width 764 height 892
click at [551, 493] on span "**" at bounding box center [545, 486] width 10 height 12
click at [676, 156] on icon at bounding box center [700, 150] width 9 height 11
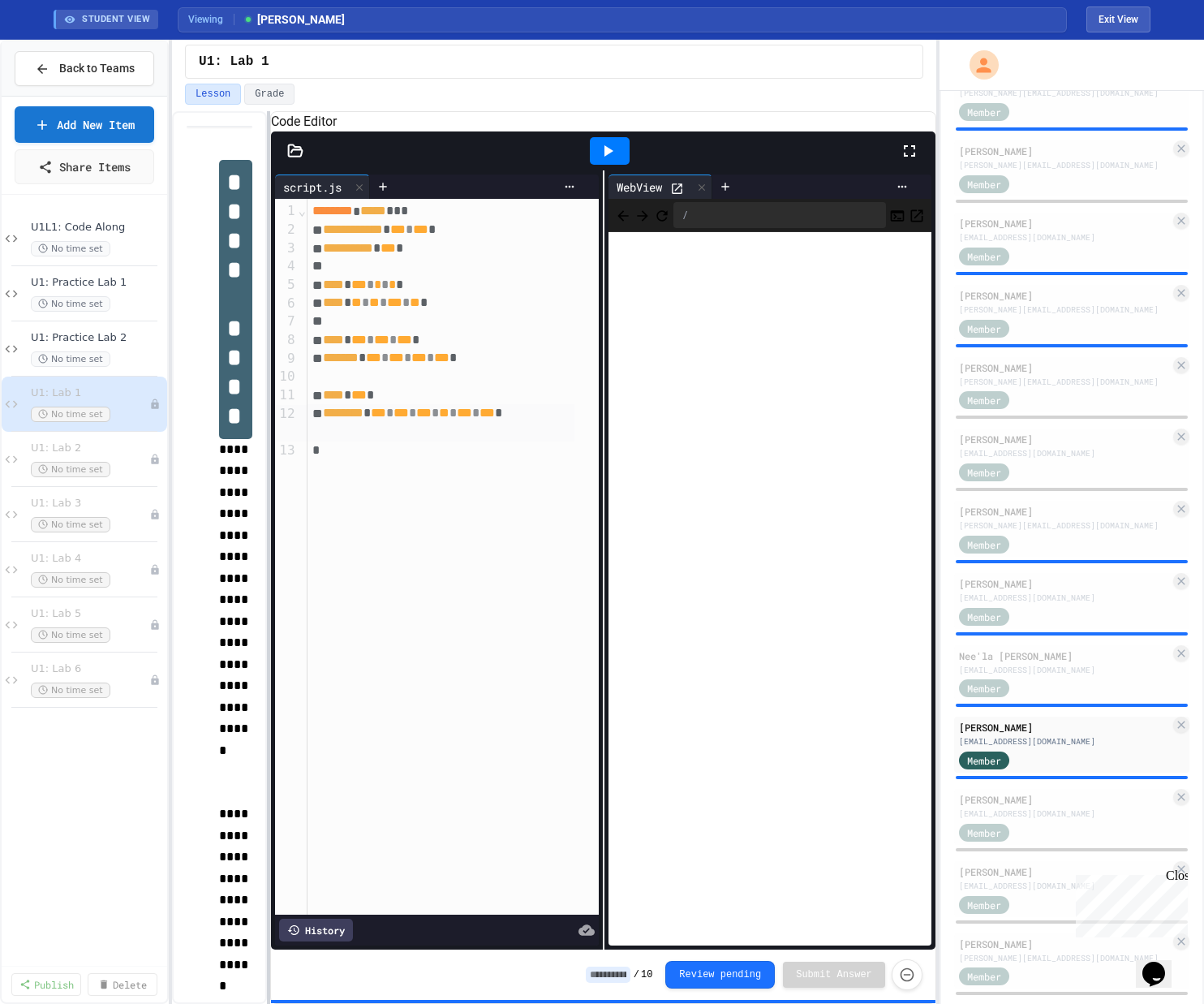
click at [266, 212] on div "**********" at bounding box center [554, 558] width 764 height 892
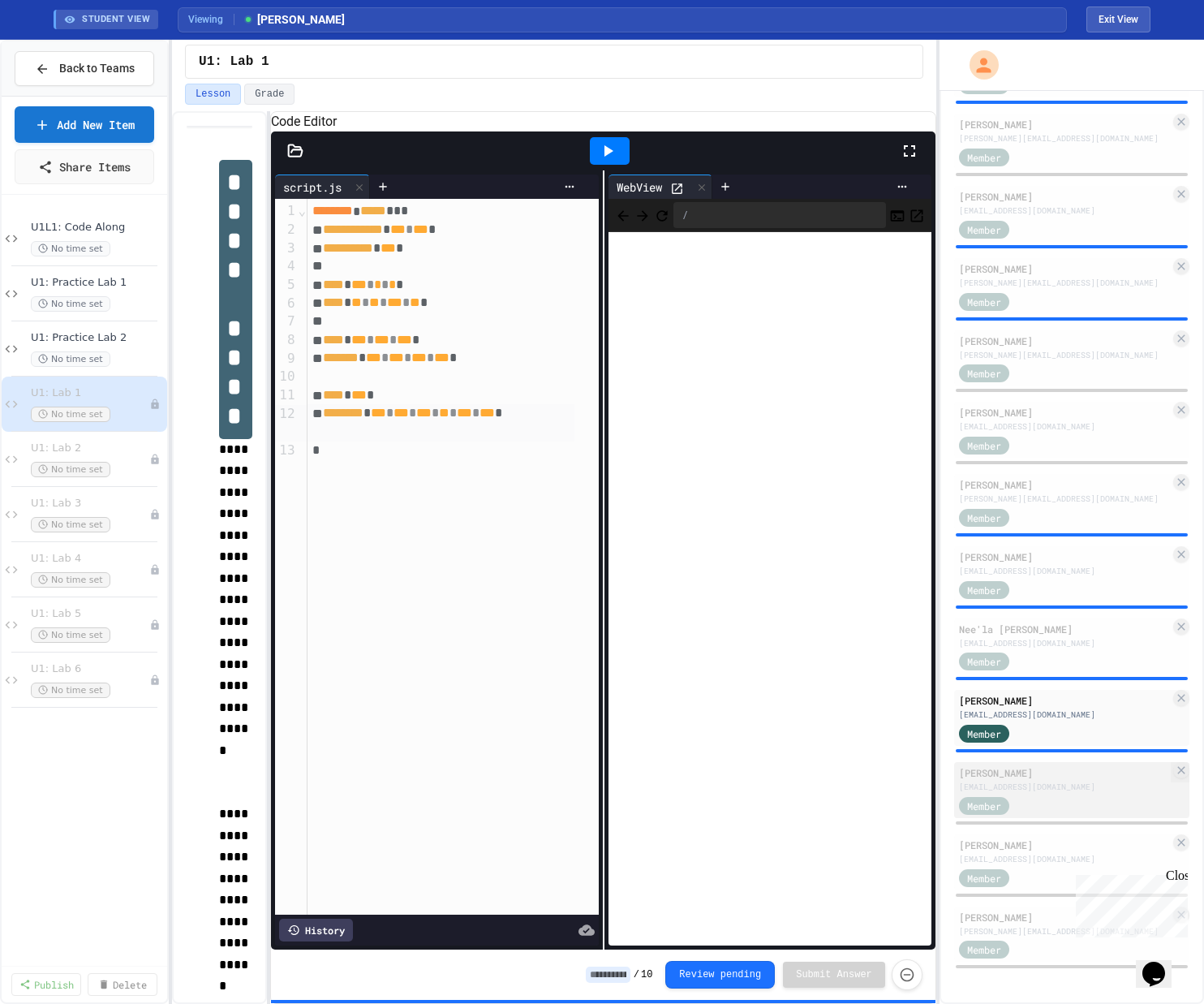
click at [676, 752] on div "[EMAIL_ADDRESS][DOMAIN_NAME]" at bounding box center [1065, 787] width 211 height 12
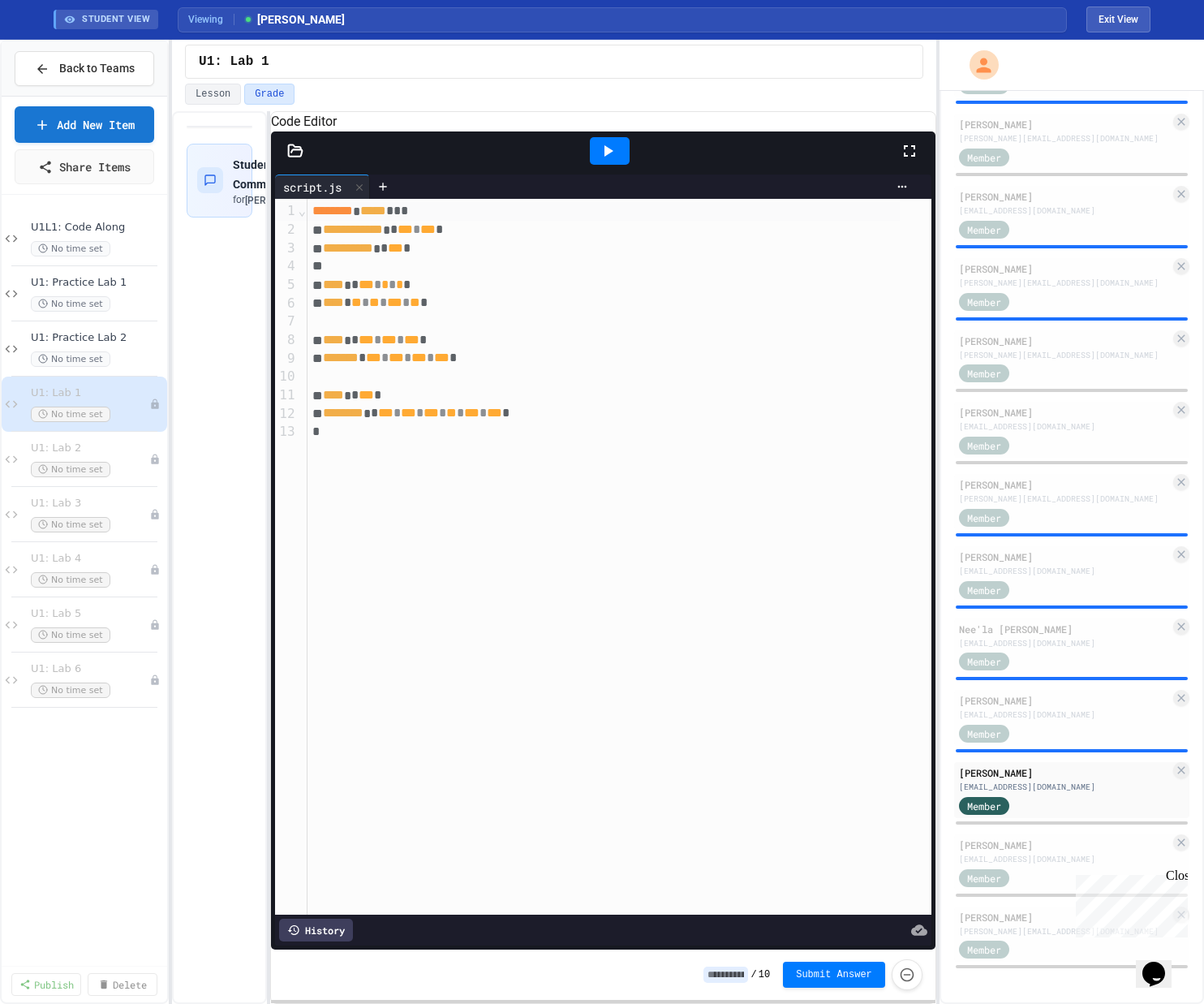
click at [613, 161] on icon at bounding box center [607, 150] width 19 height 19
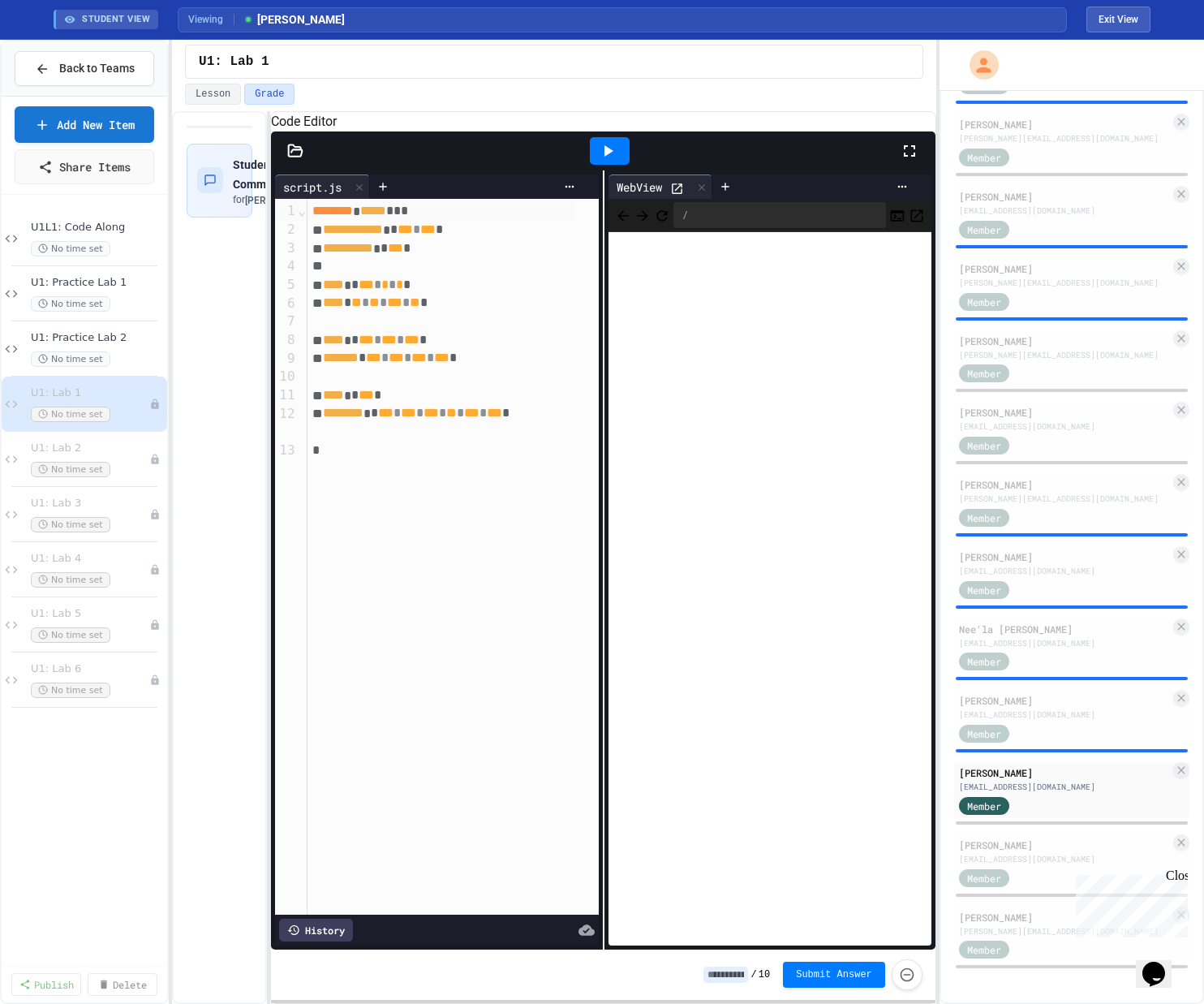
drag, startPoint x: 275, startPoint y: 260, endPoint x: 300, endPoint y: 259, distance: 25.0
click at [295, 258] on div "3" at bounding box center [286, 248] width 22 height 19
click at [218, 101] on button "Lesson" at bounding box center [213, 94] width 56 height 21
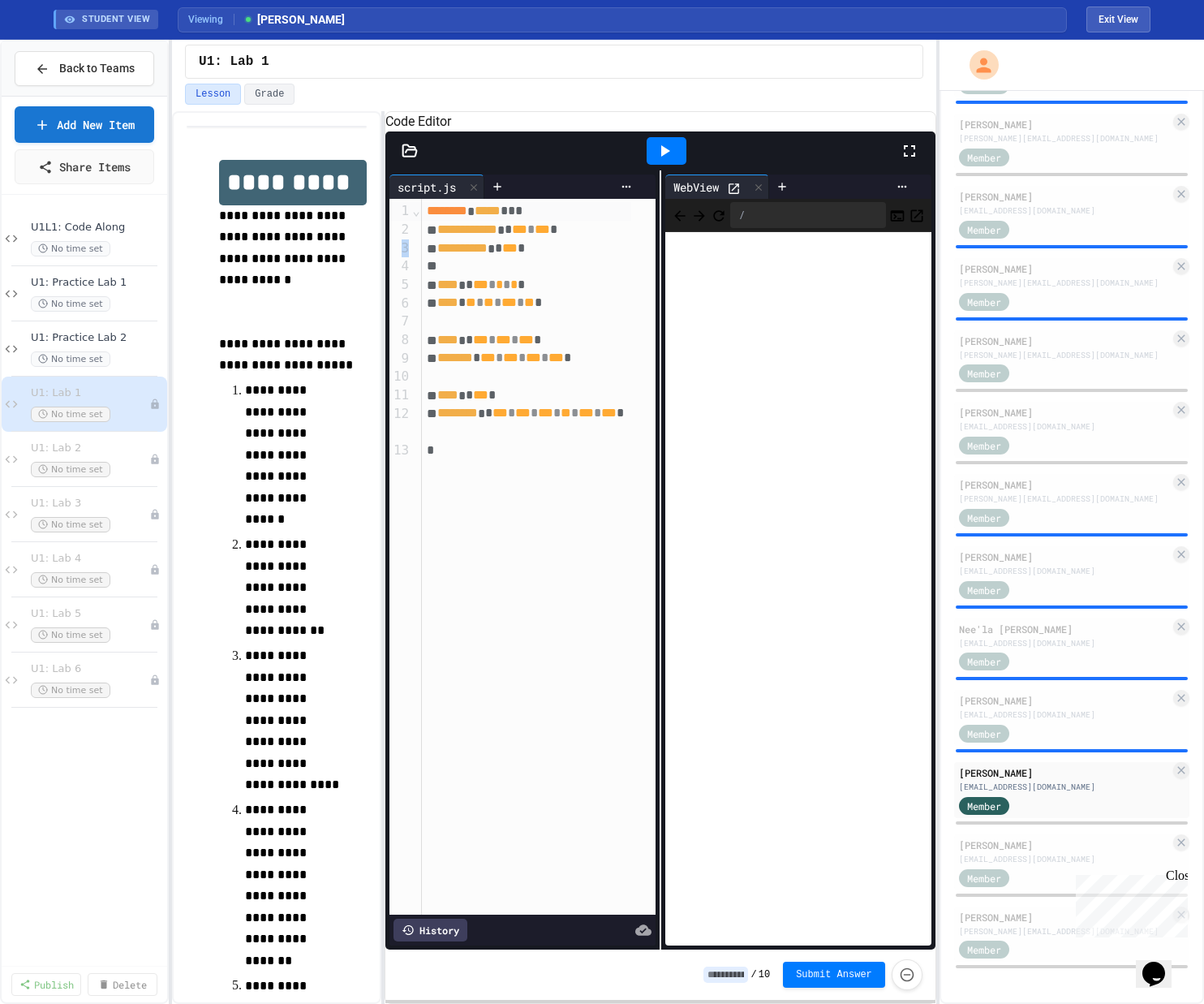
click at [385, 325] on div "**********" at bounding box center [554, 558] width 764 height 892
click at [676, 752] on div "[EMAIL_ADDRESS][DOMAIN_NAME]" at bounding box center [1065, 859] width 211 height 12
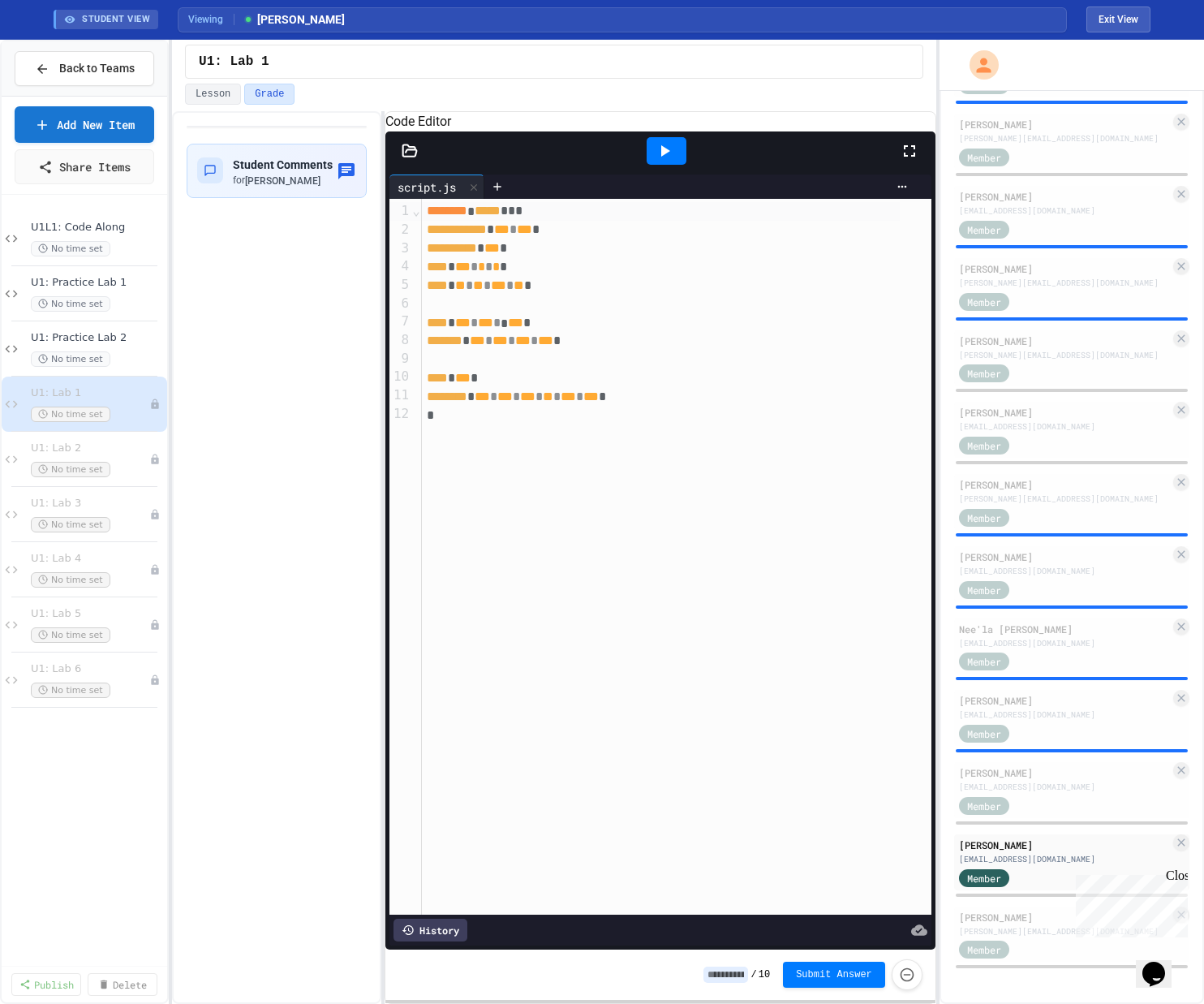
click at [661, 160] on icon at bounding box center [664, 150] width 19 height 19
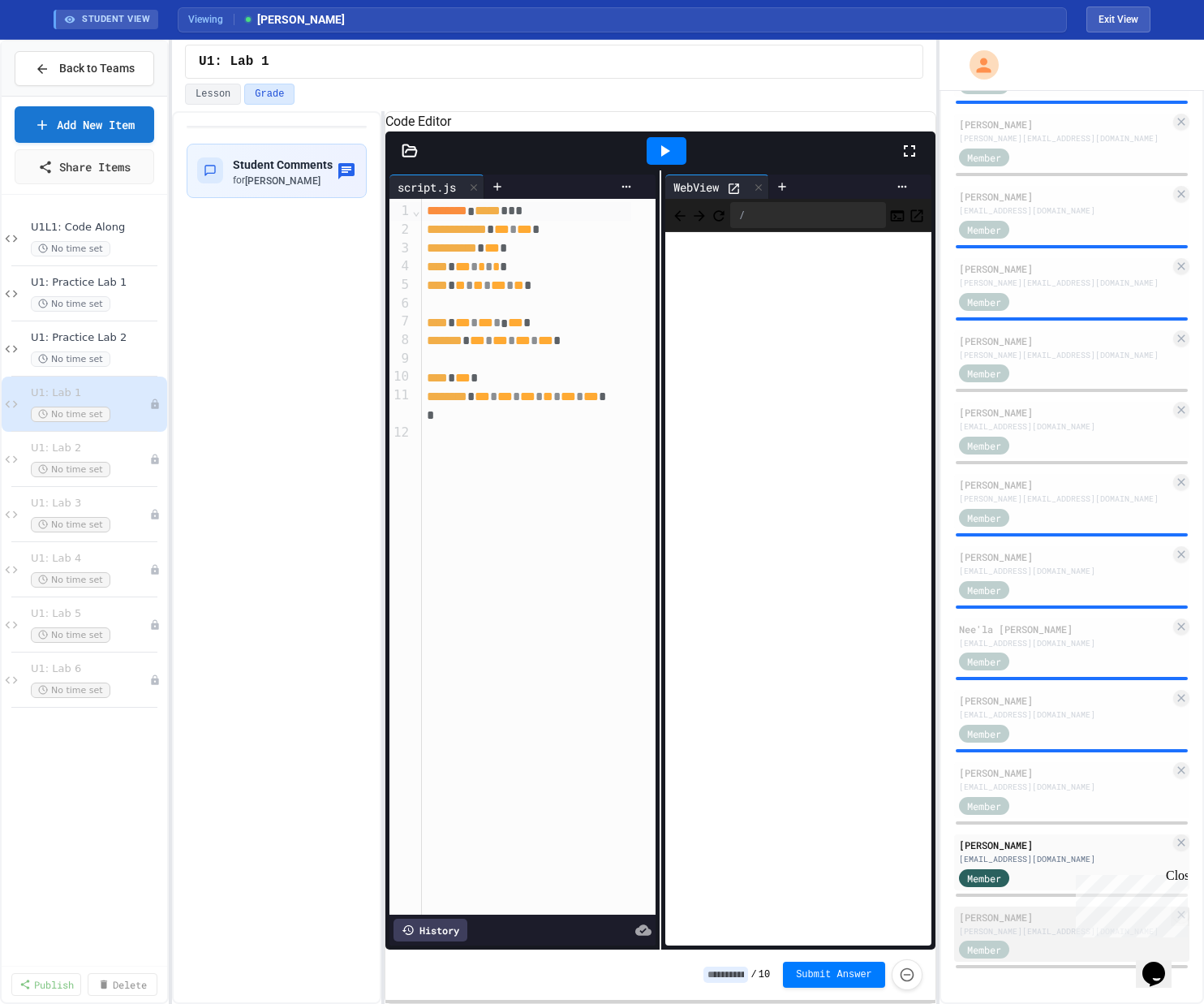
click at [676, 752] on div "[PERSON_NAME][EMAIL_ADDRESS][DOMAIN_NAME]" at bounding box center [1065, 930] width 211 height 12
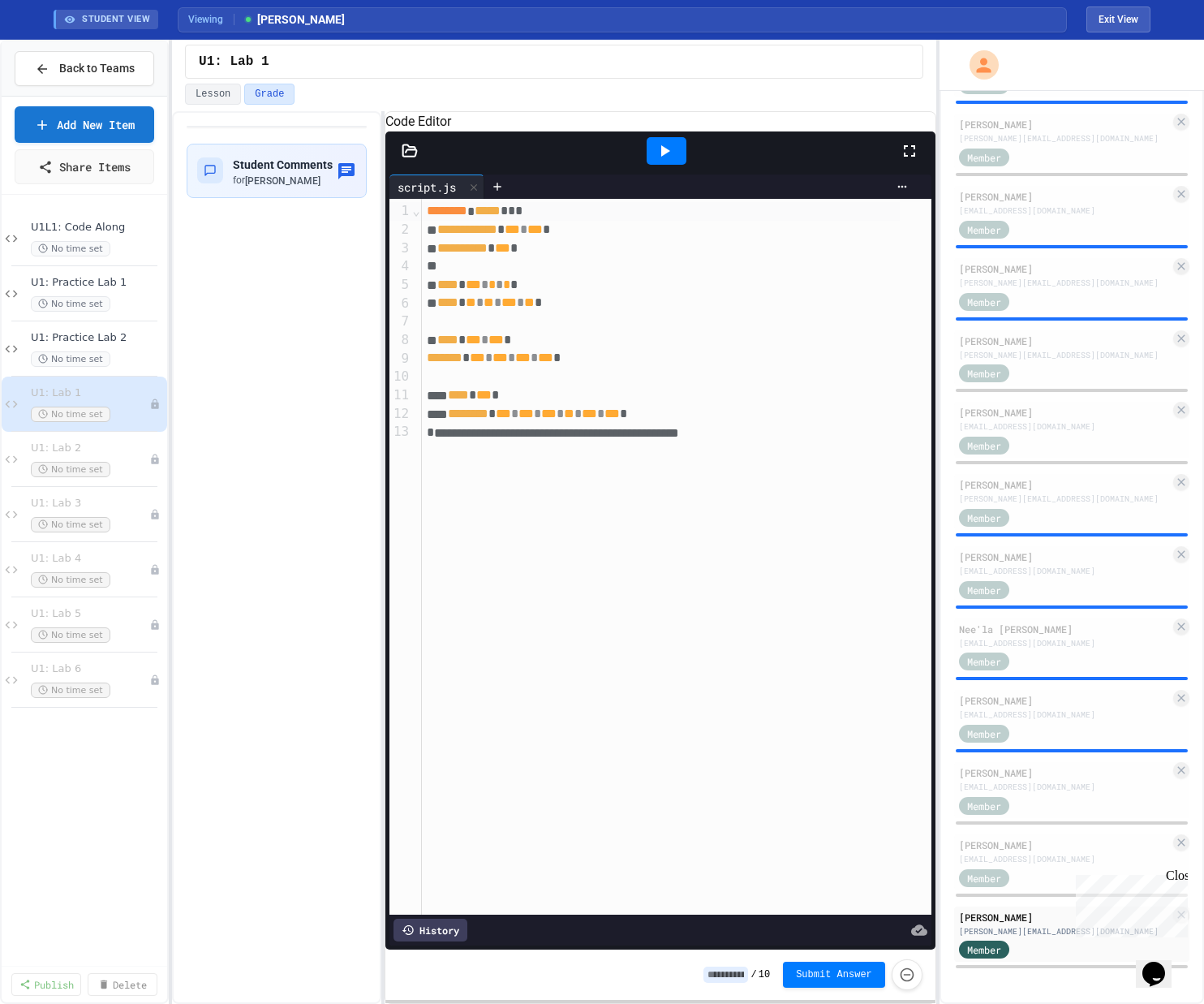
click at [663, 161] on icon at bounding box center [664, 150] width 19 height 19
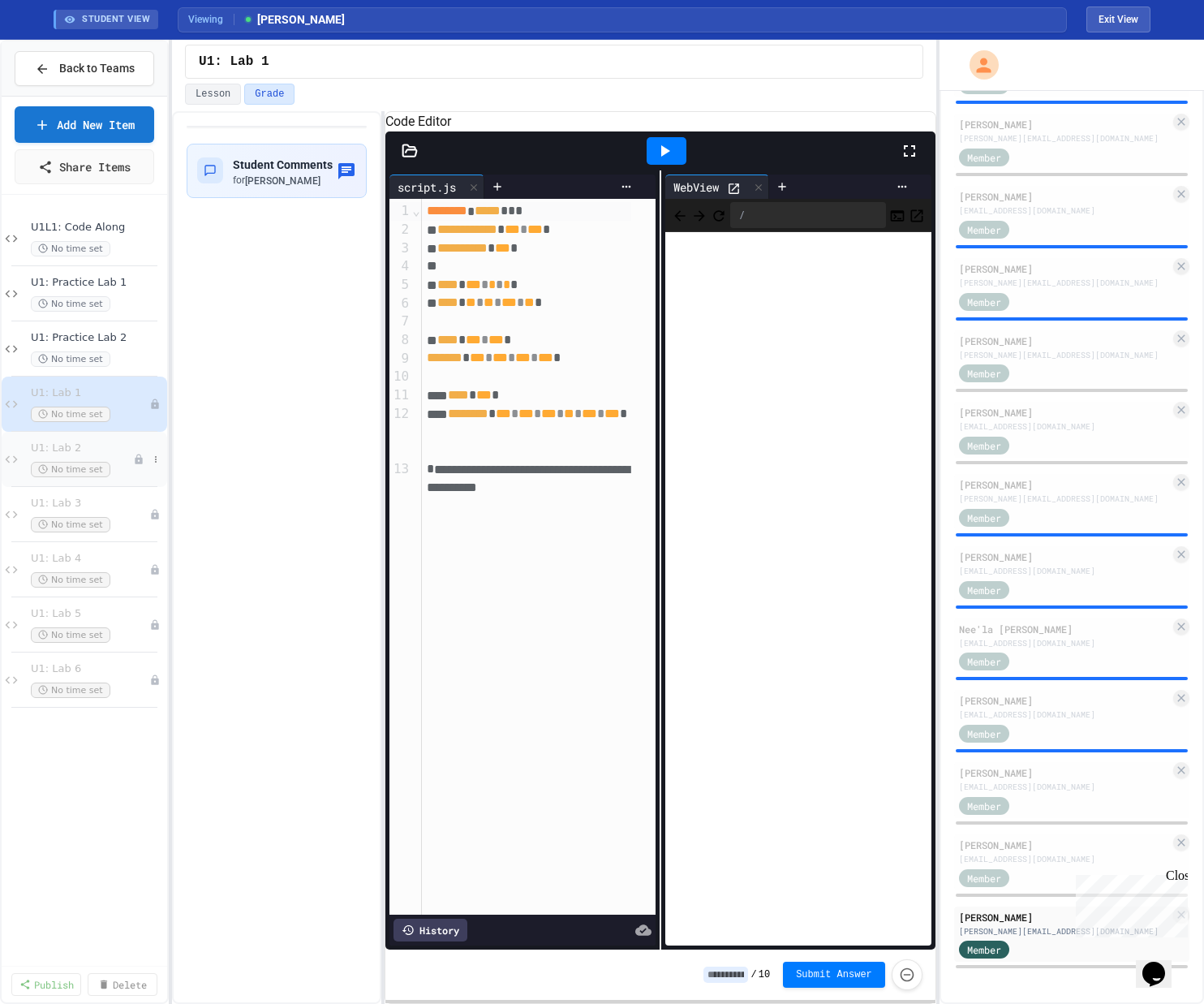
click at [115, 465] on div "No time set" at bounding box center [81, 469] width 102 height 15
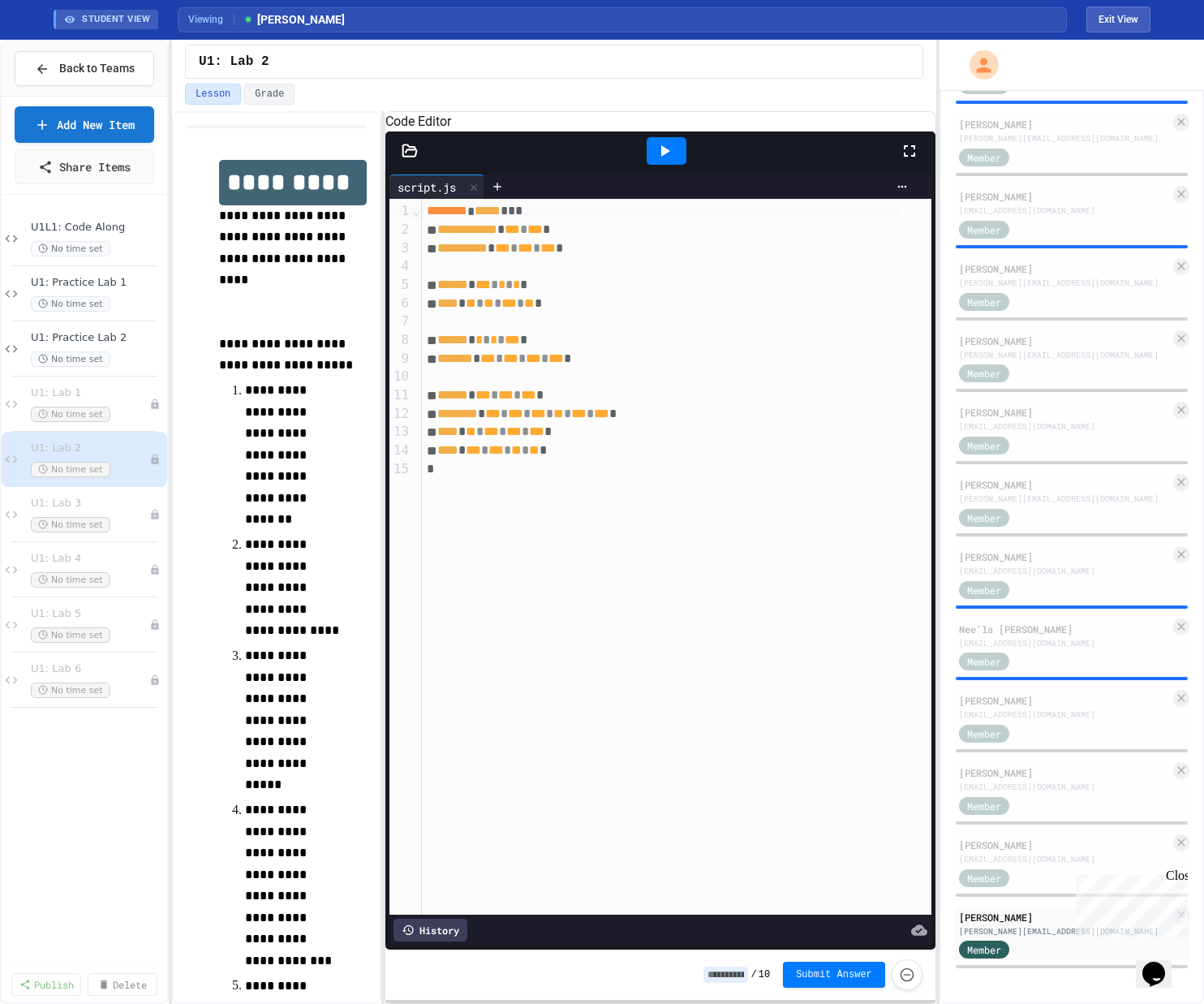
click at [669, 161] on icon at bounding box center [664, 150] width 19 height 19
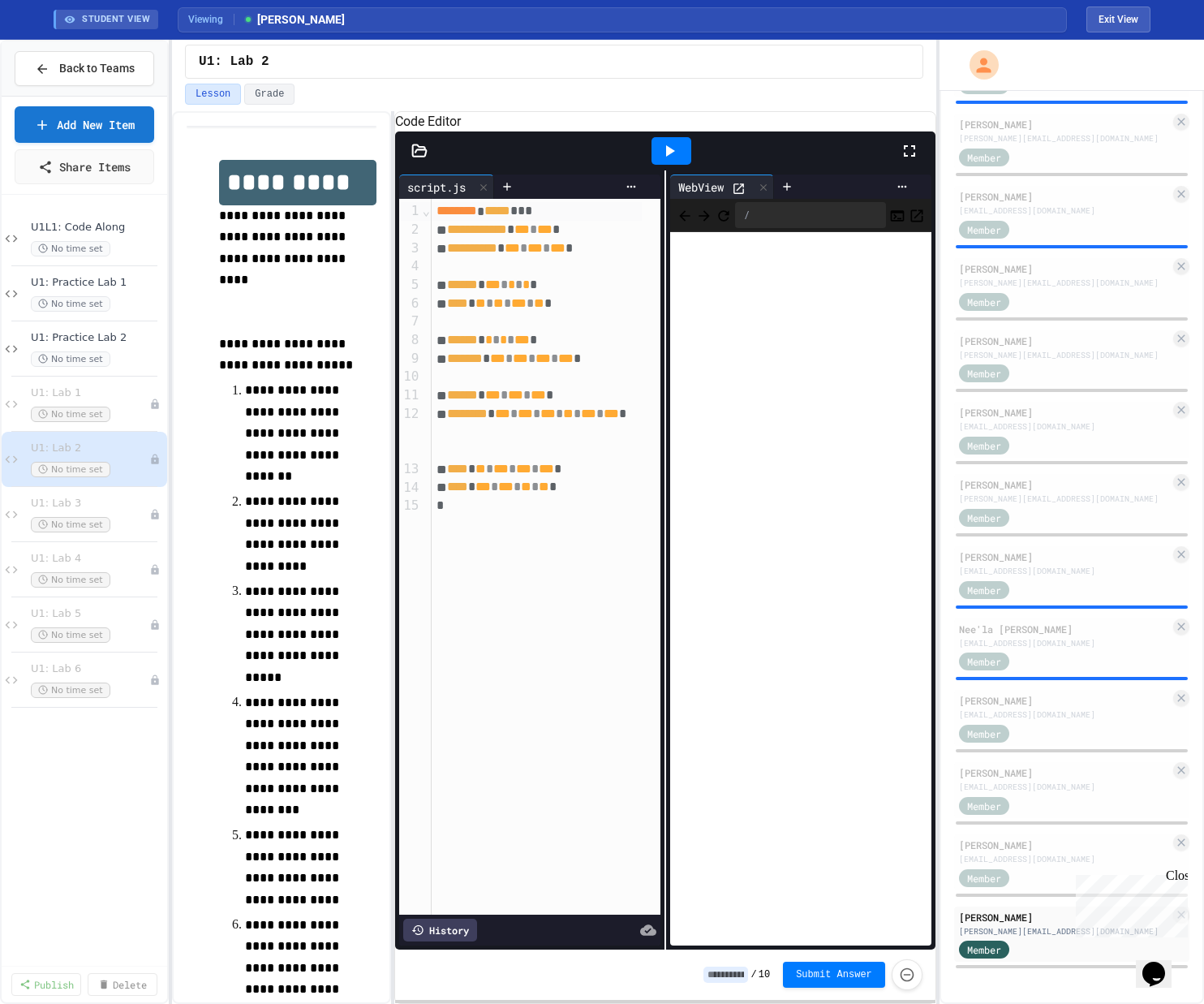
click at [517, 396] on div "**********" at bounding box center [554, 558] width 764 height 892
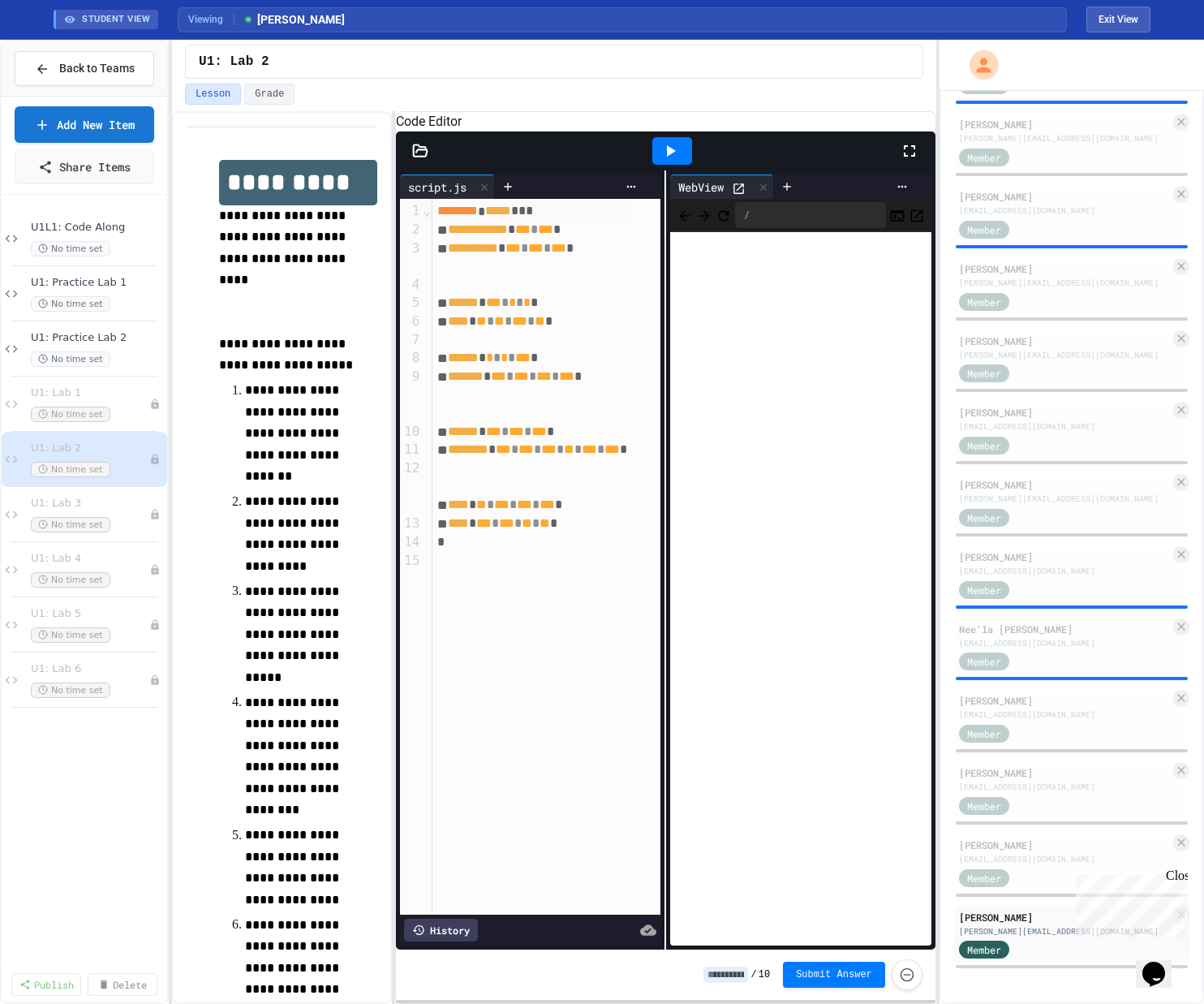
click at [394, 378] on div "**********" at bounding box center [554, 558] width 764 height 892
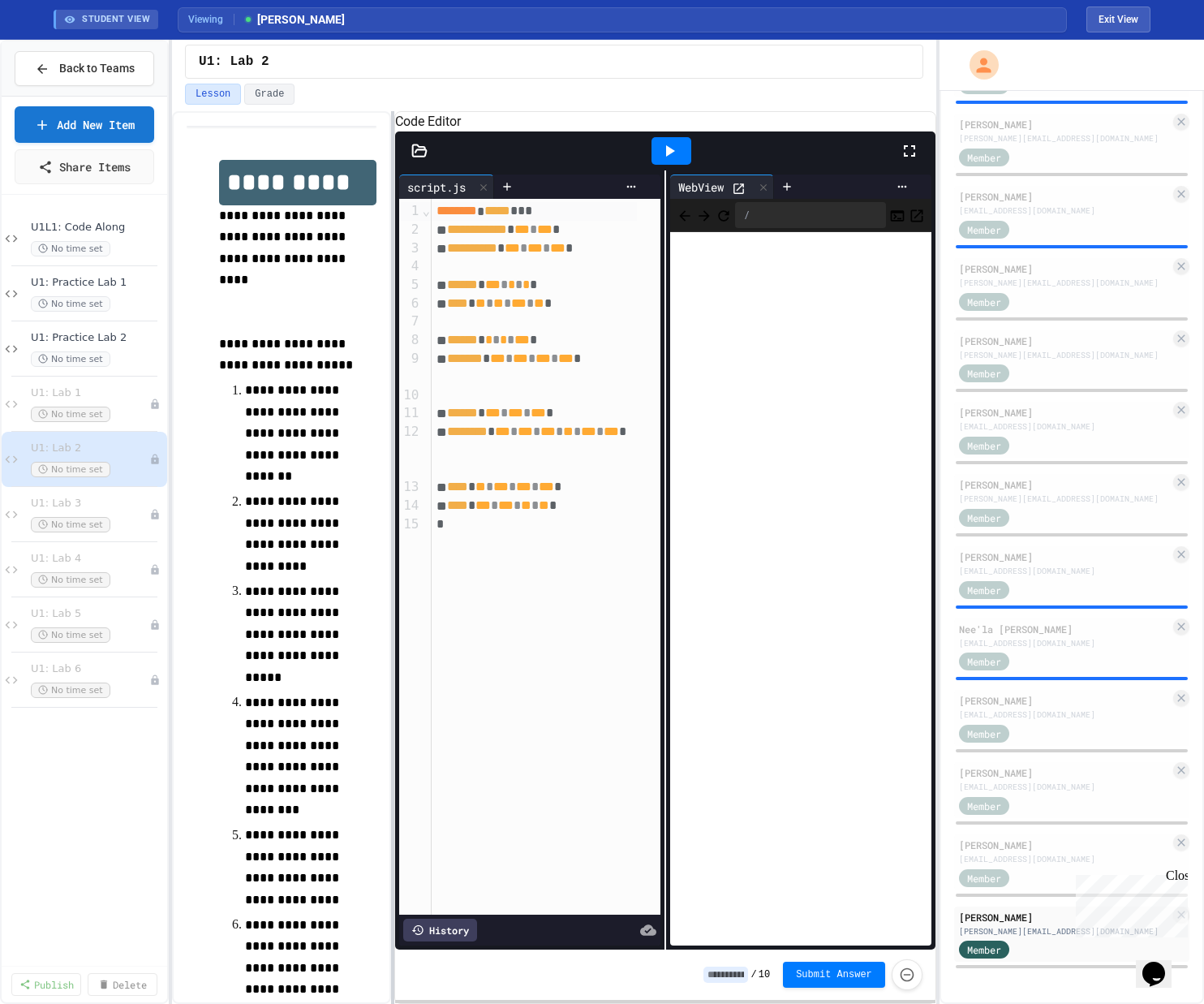
click at [392, 378] on div at bounding box center [393, 558] width 3 height 892
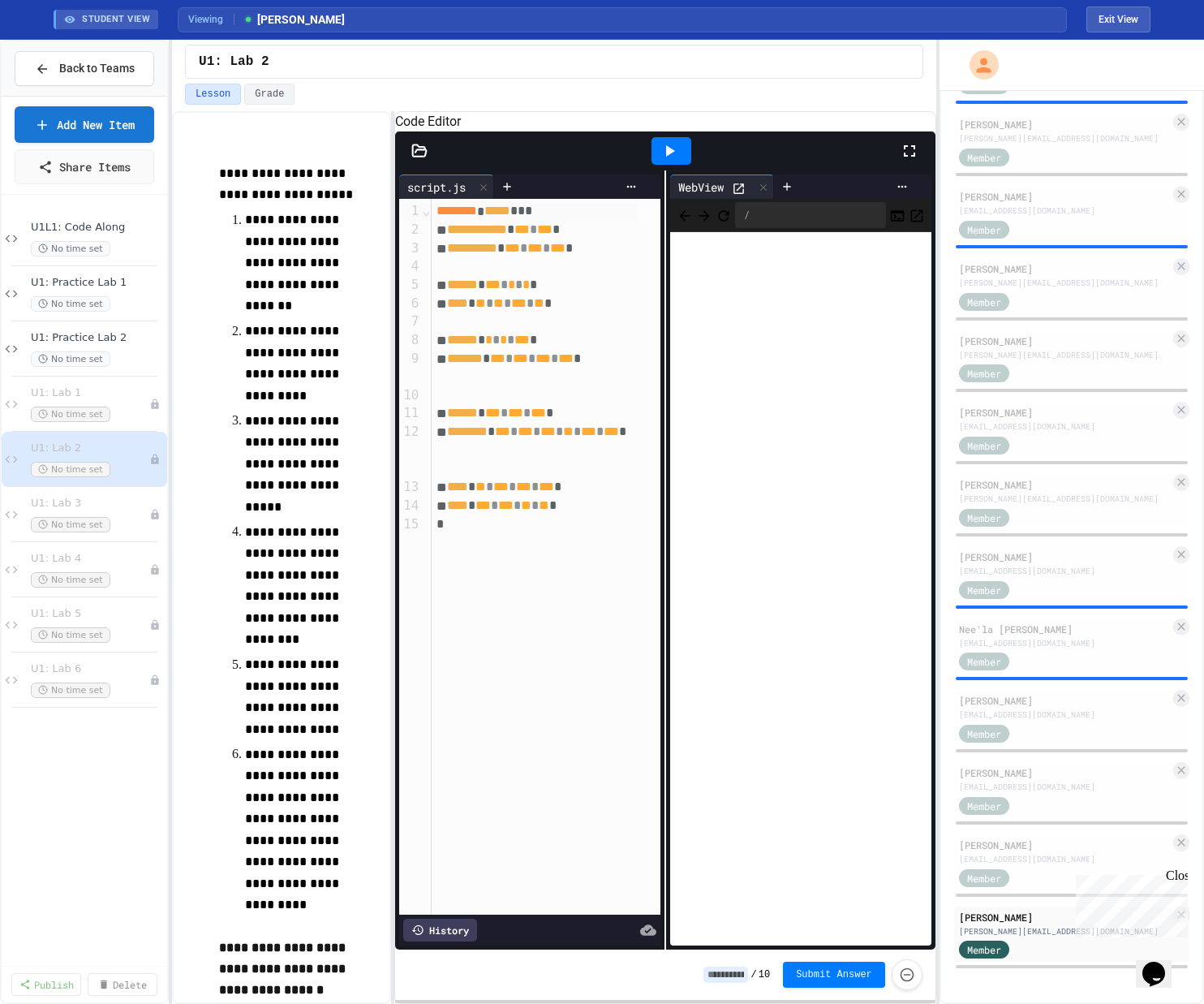
scroll to position [171, 0]
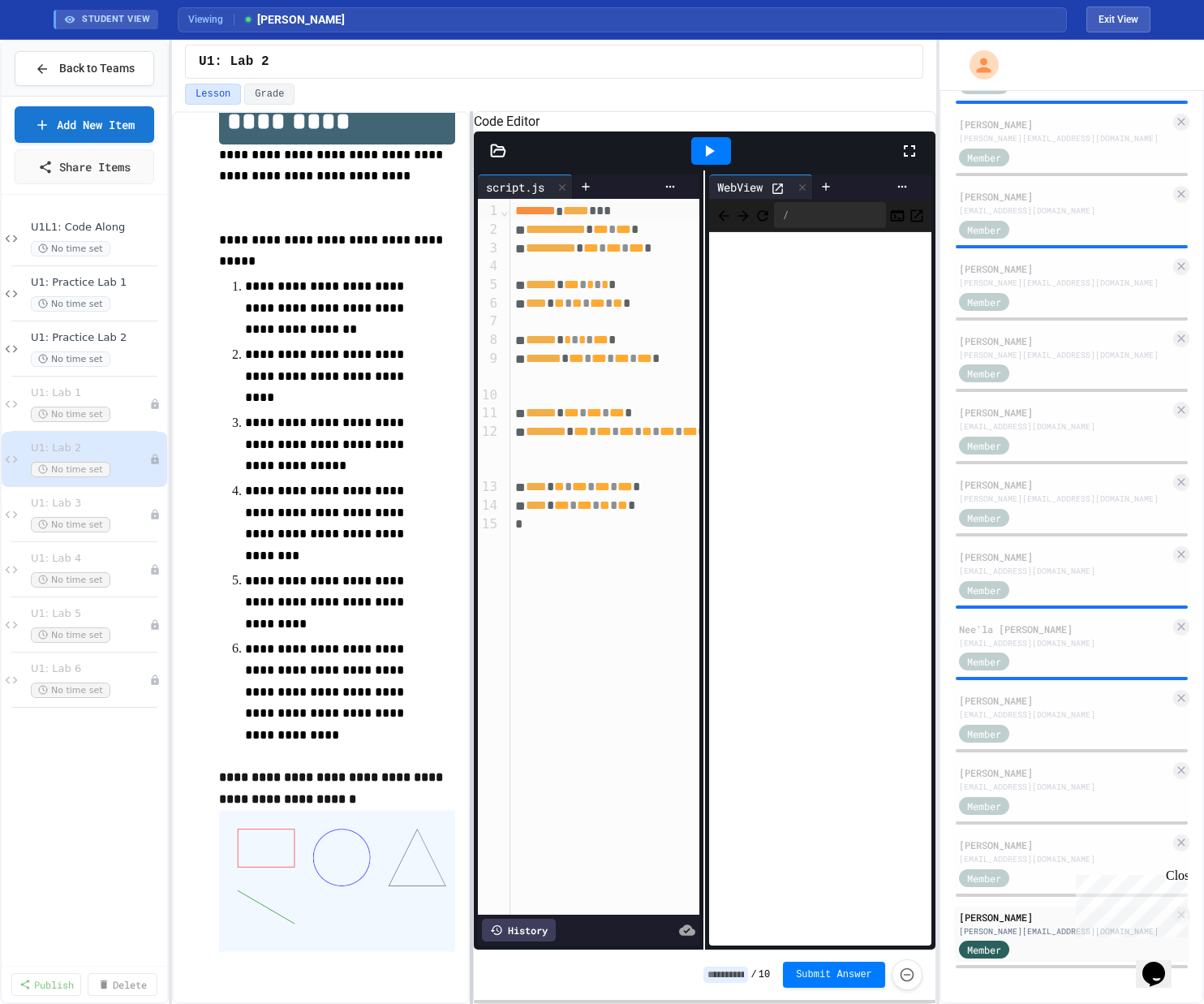
click at [473, 483] on div at bounding box center [471, 558] width 3 height 892
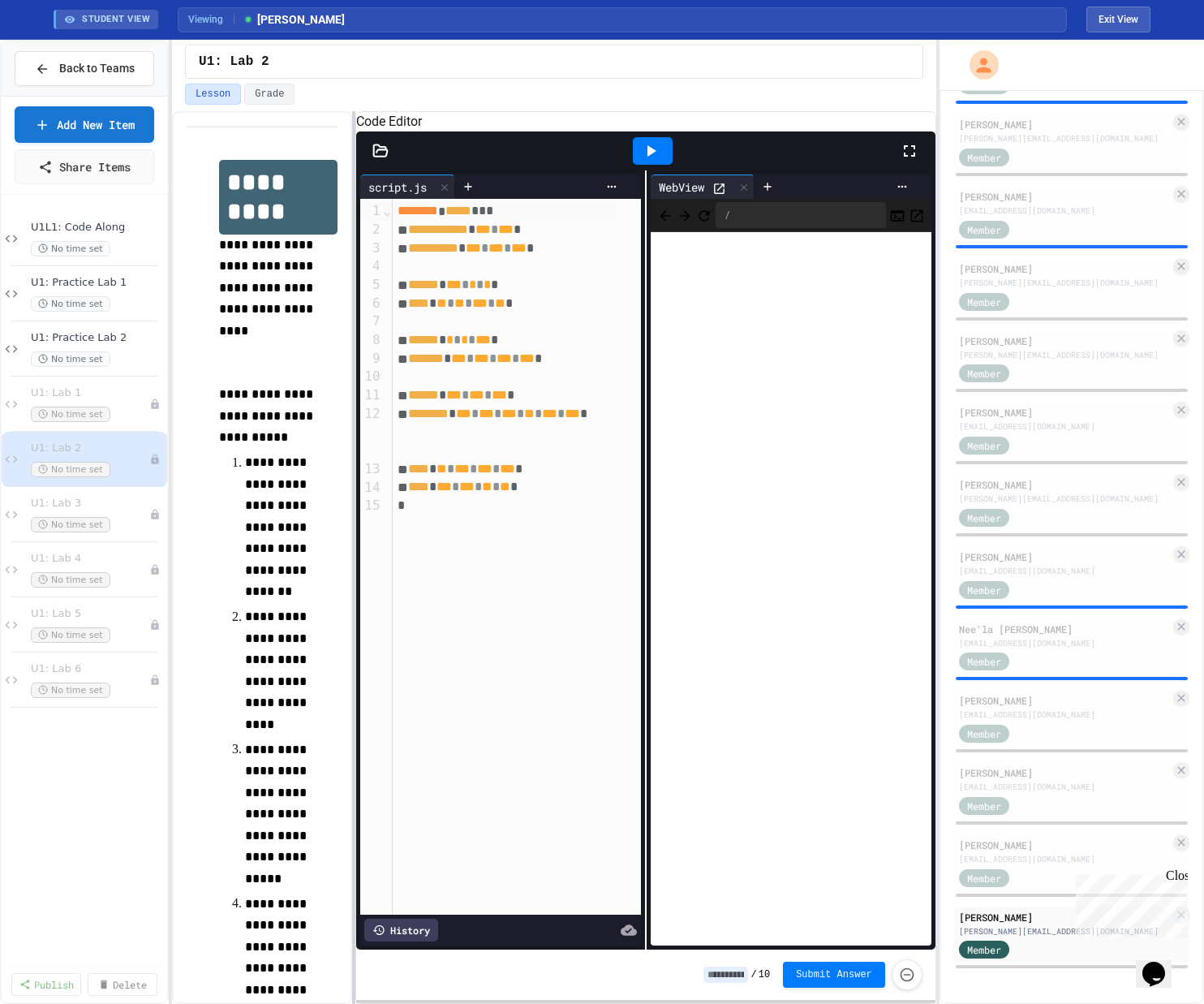
click at [353, 385] on div at bounding box center [354, 558] width 3 height 892
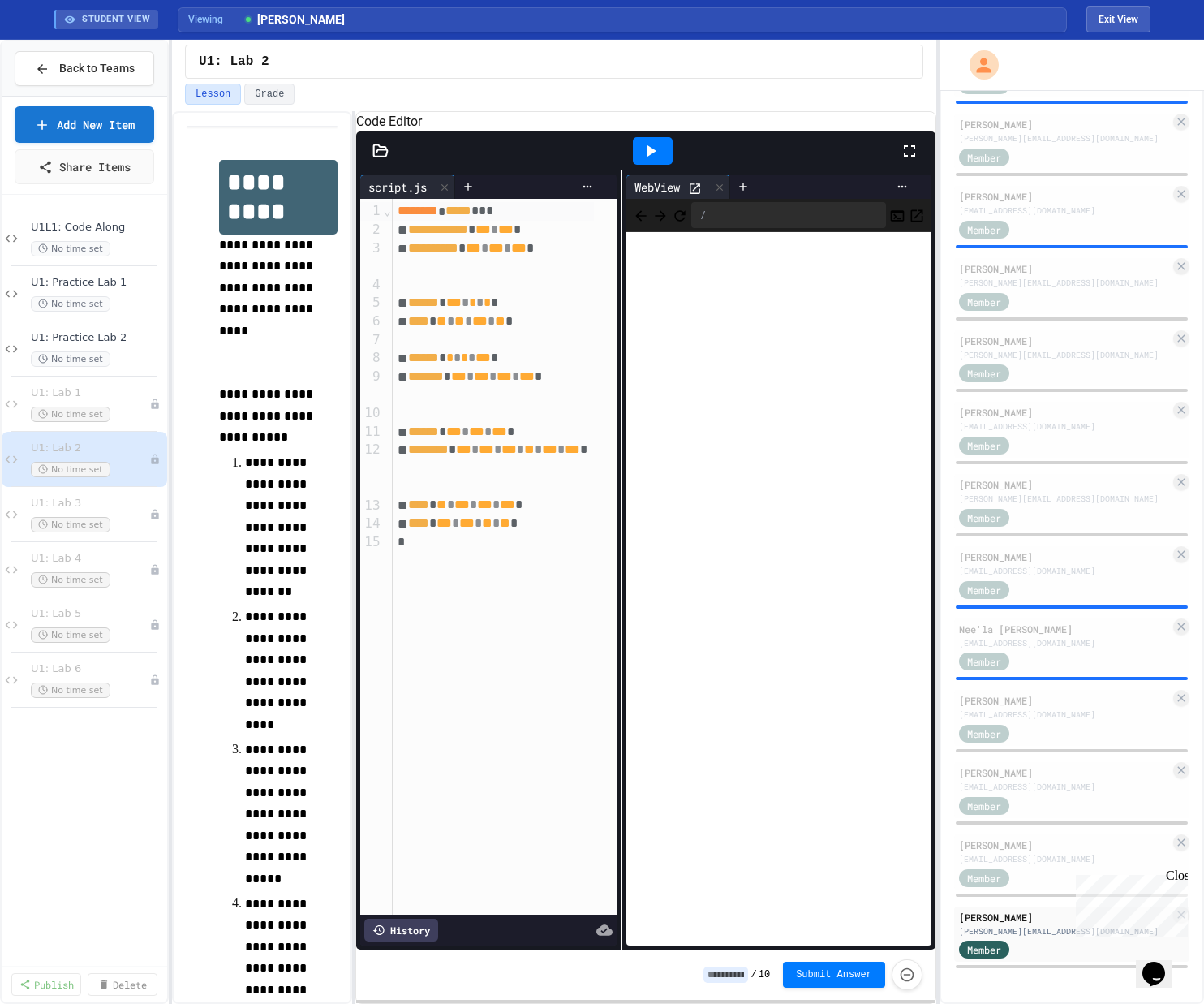
click at [611, 445] on div "**********" at bounding box center [645, 560] width 578 height 779
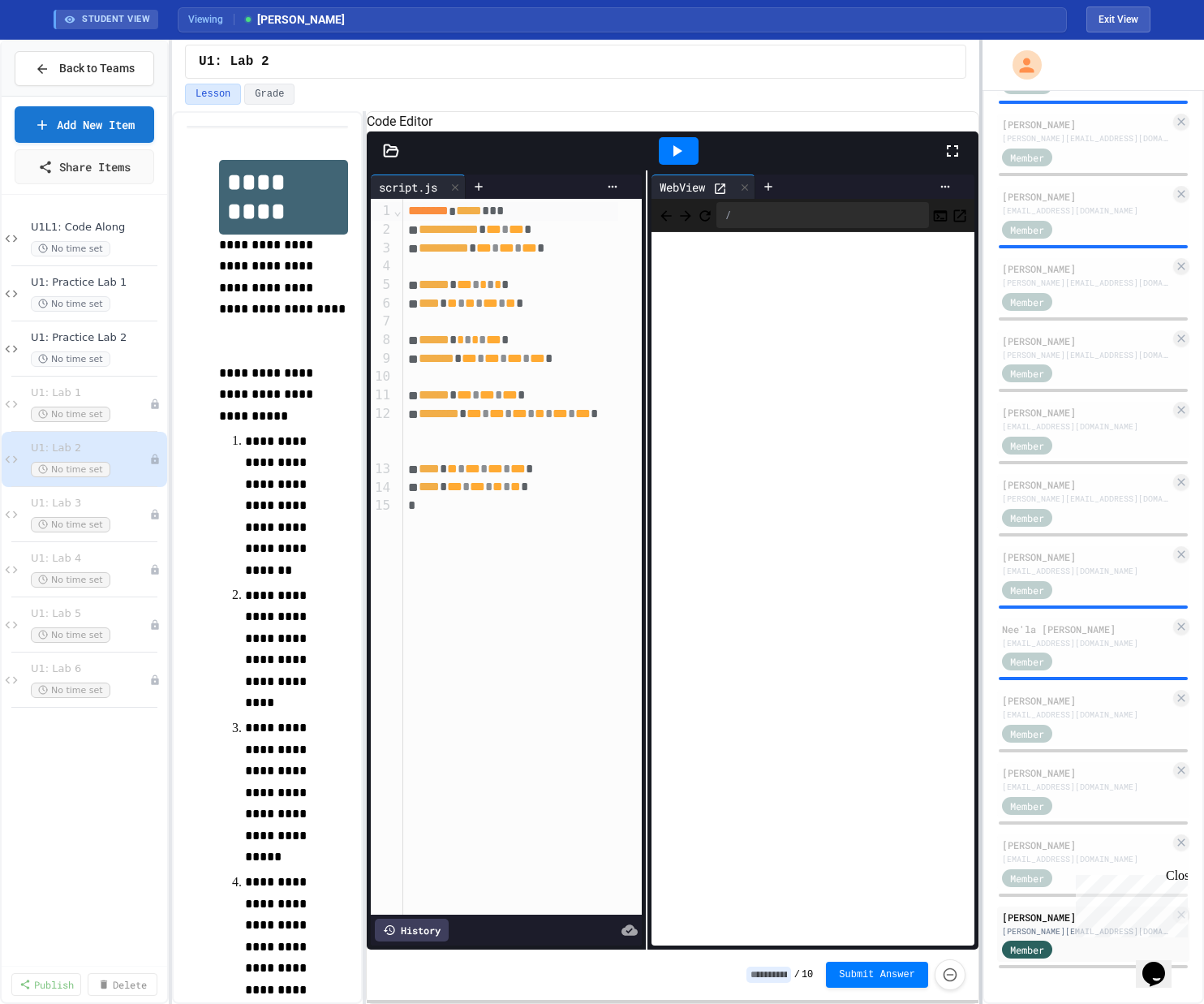
scroll to position [1308, 0]
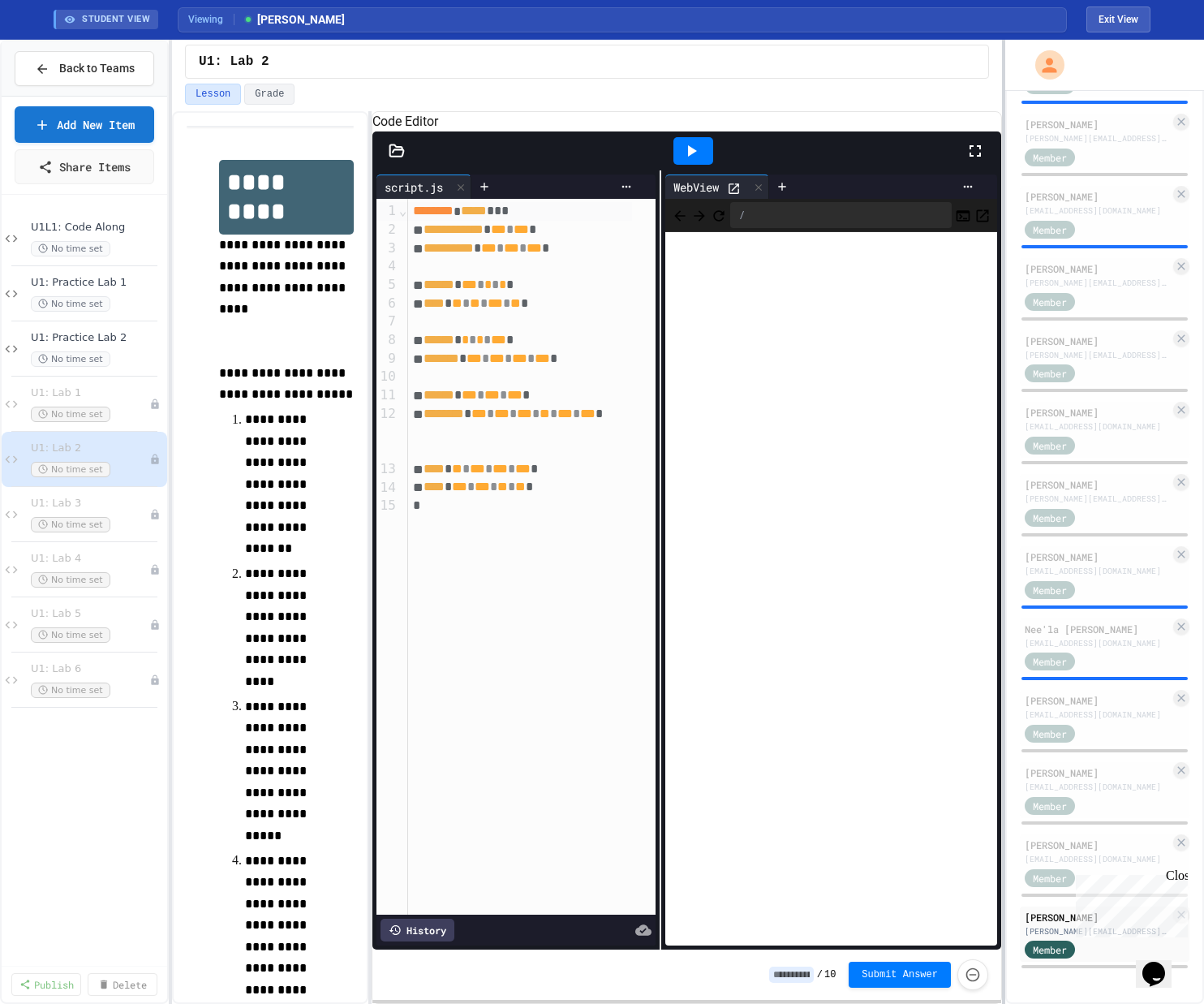
click at [676, 424] on div at bounding box center [1004, 521] width 3 height 963
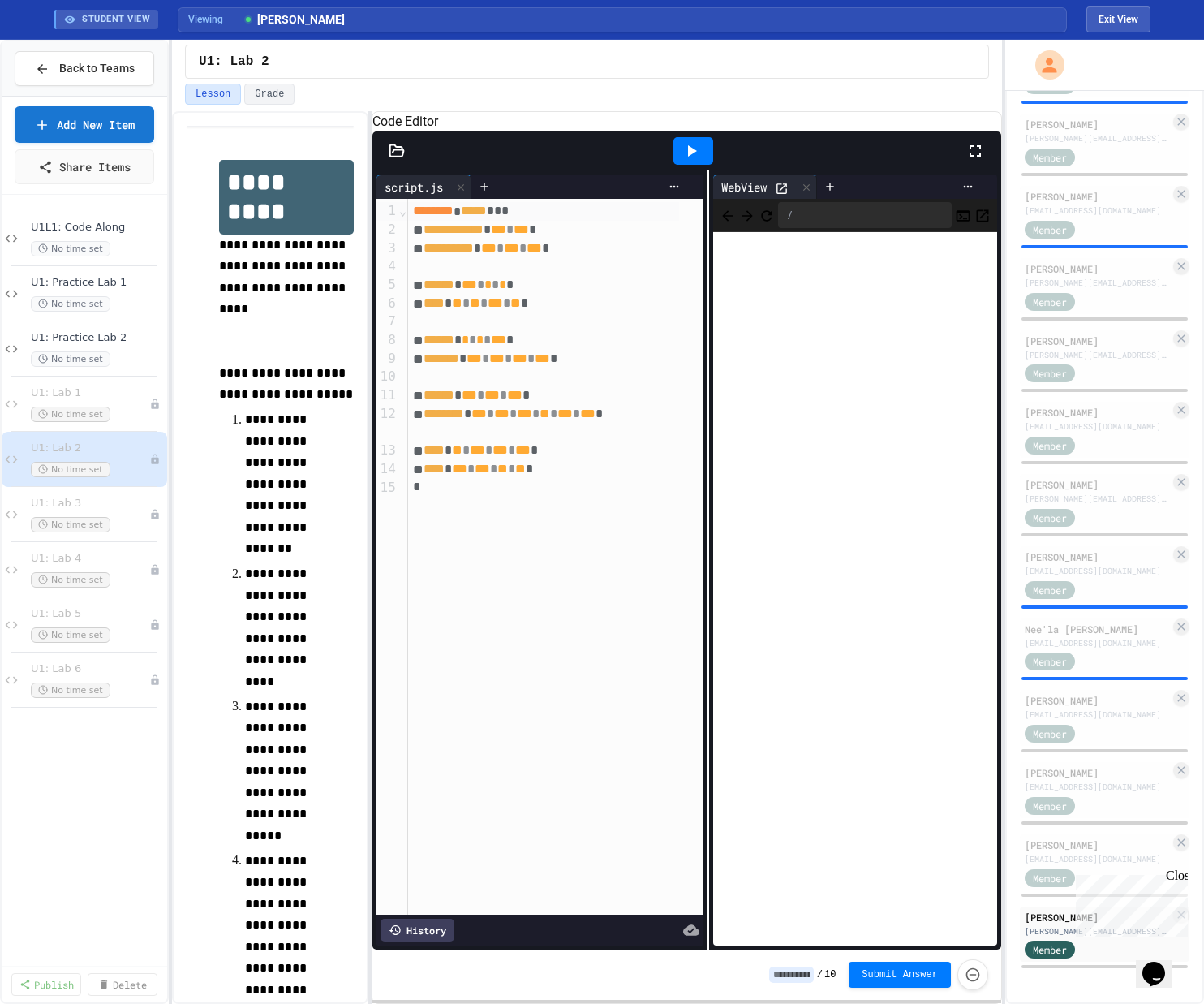
click at [676, 414] on div "**********" at bounding box center [687, 560] width 629 height 779
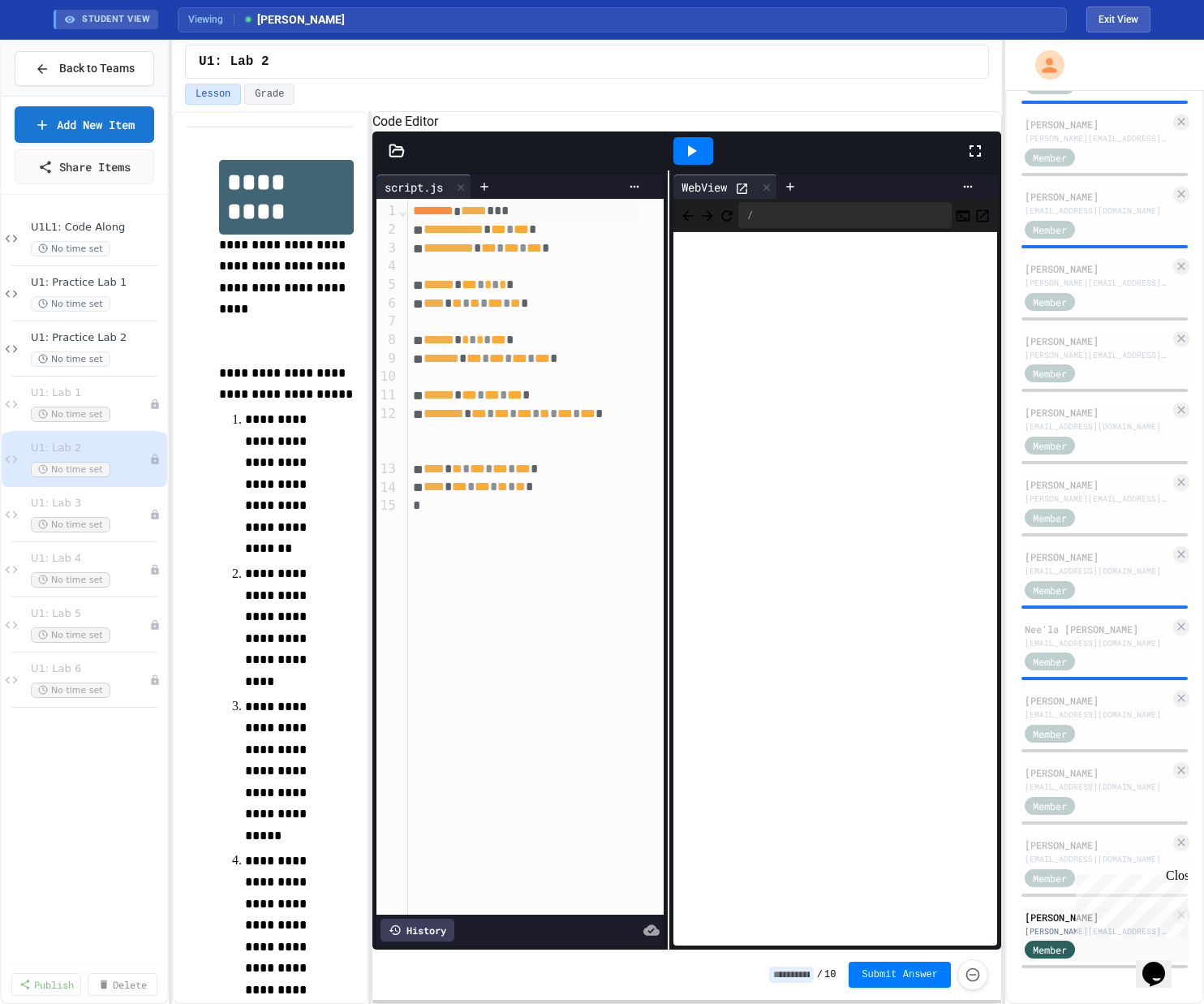
click at [660, 403] on div "**********" at bounding box center [687, 560] width 629 height 779
click at [676, 752] on div "[PERSON_NAME]" at bounding box center [1097, 844] width 145 height 14
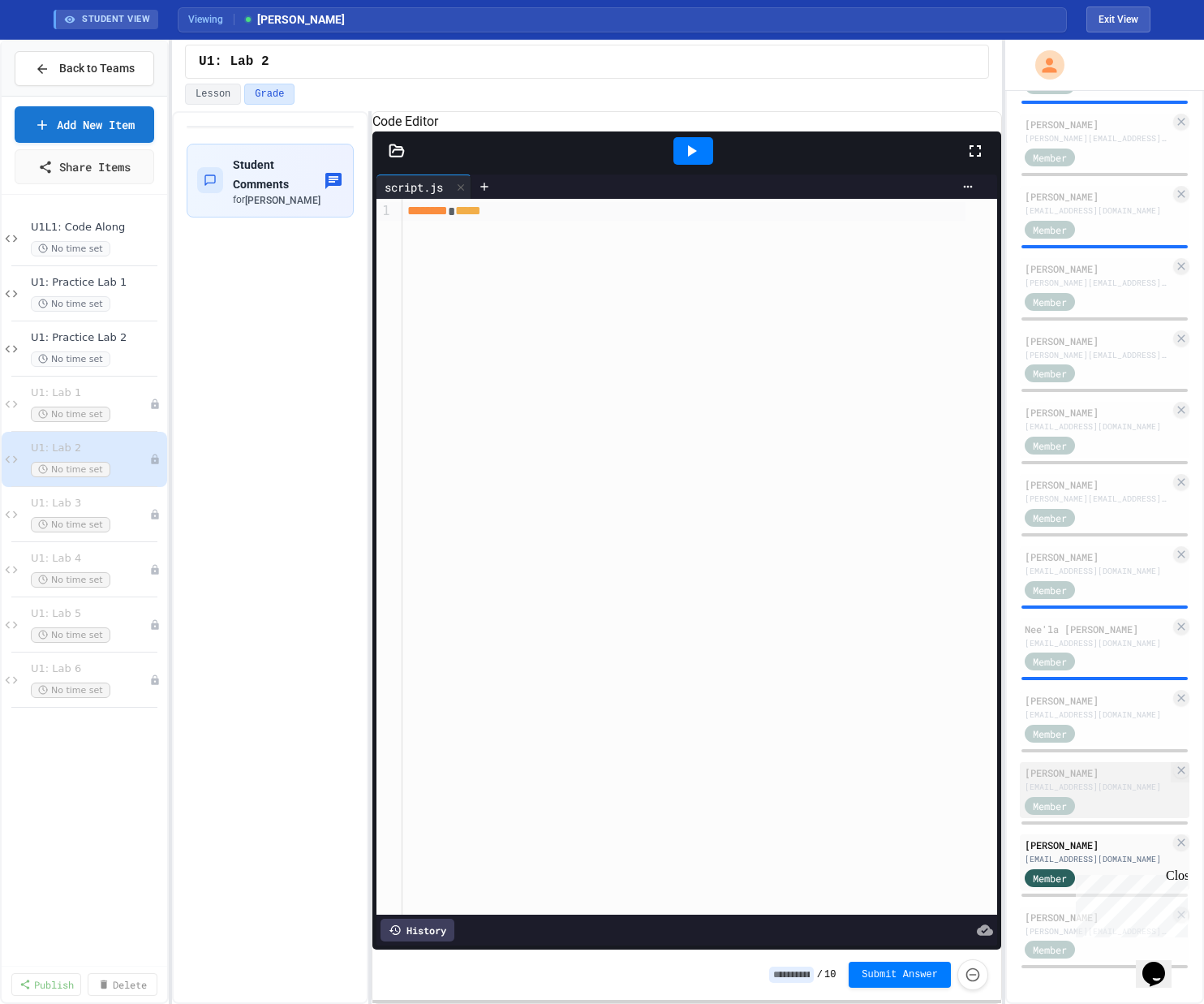
click at [676, 752] on div "[PERSON_NAME]" at bounding box center [1097, 772] width 145 height 14
click at [676, 702] on div "[PERSON_NAME]" at bounding box center [1097, 700] width 145 height 14
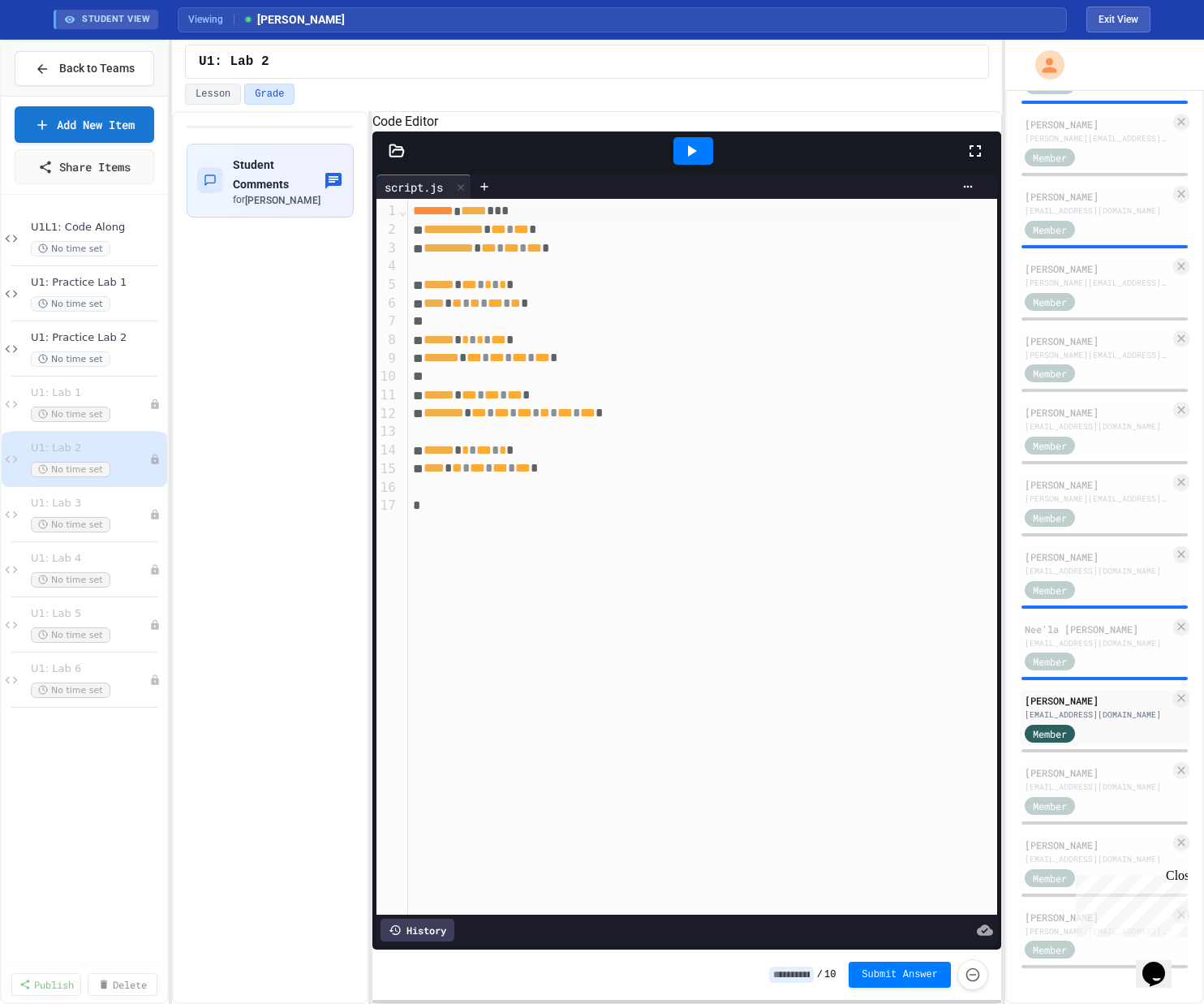
click at [676, 161] on icon at bounding box center [690, 150] width 19 height 19
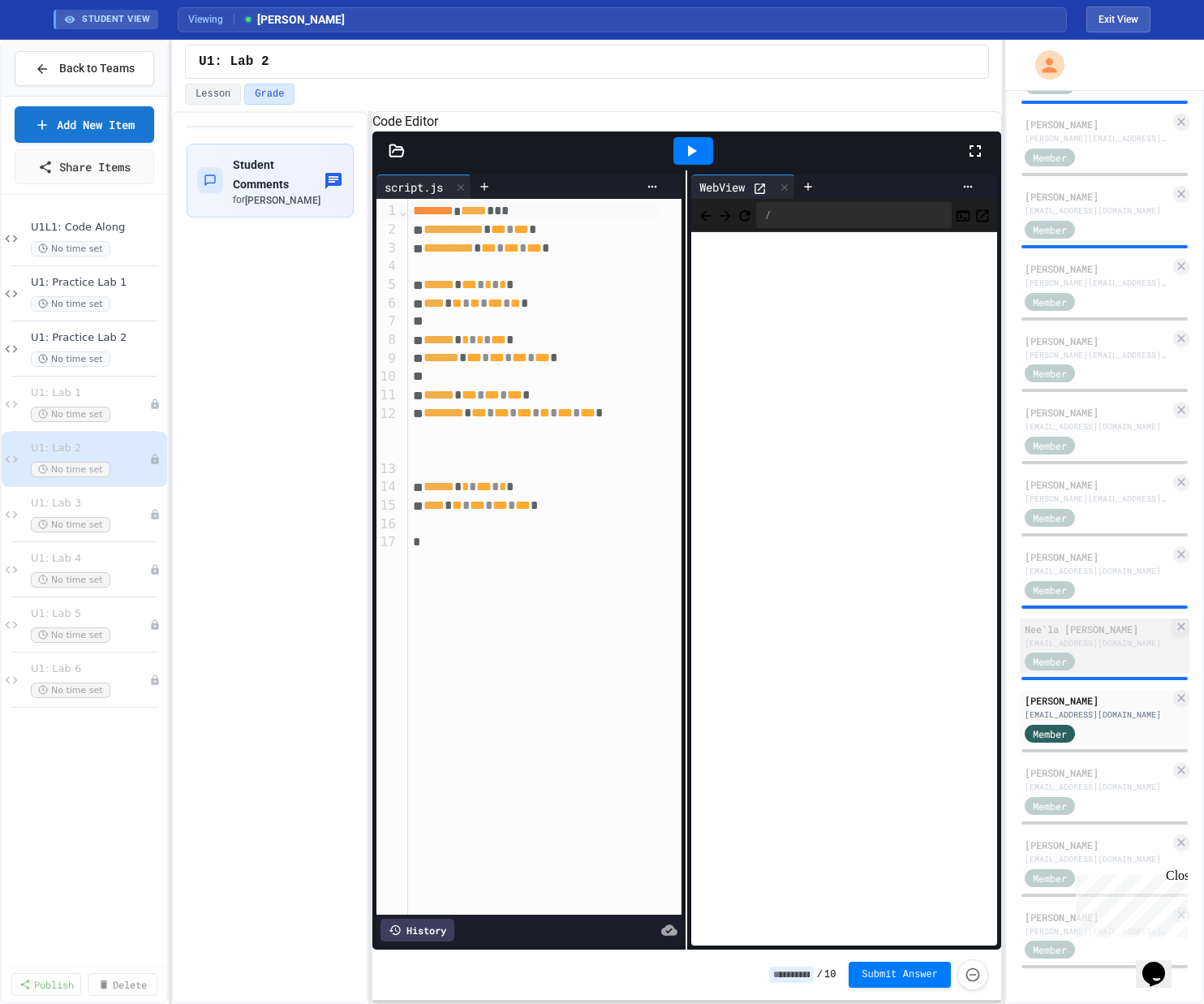
click at [676, 644] on div "[EMAIL_ADDRESS][DOMAIN_NAME]" at bounding box center [1097, 643] width 145 height 12
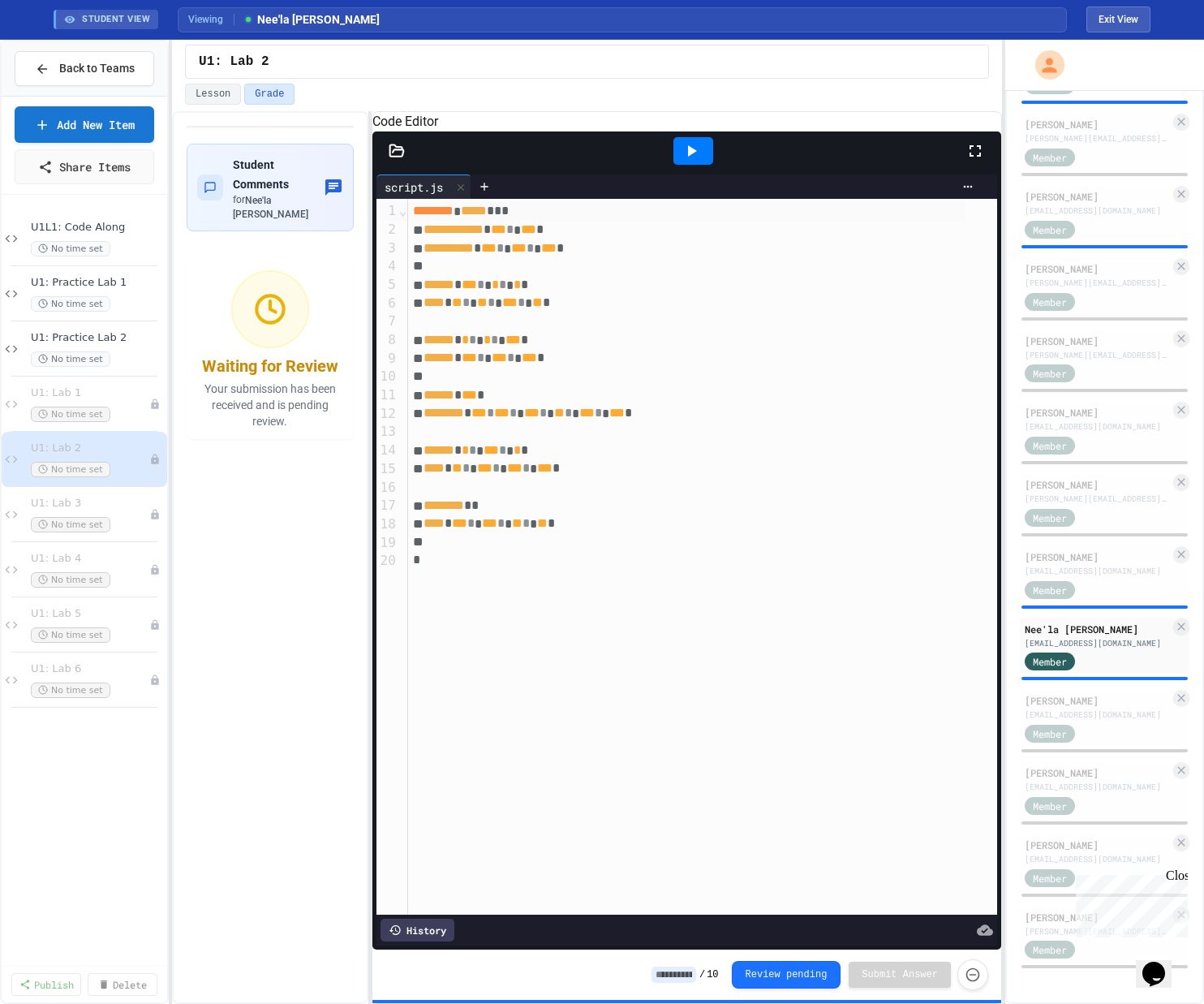
click at [676, 161] on icon at bounding box center [690, 150] width 19 height 19
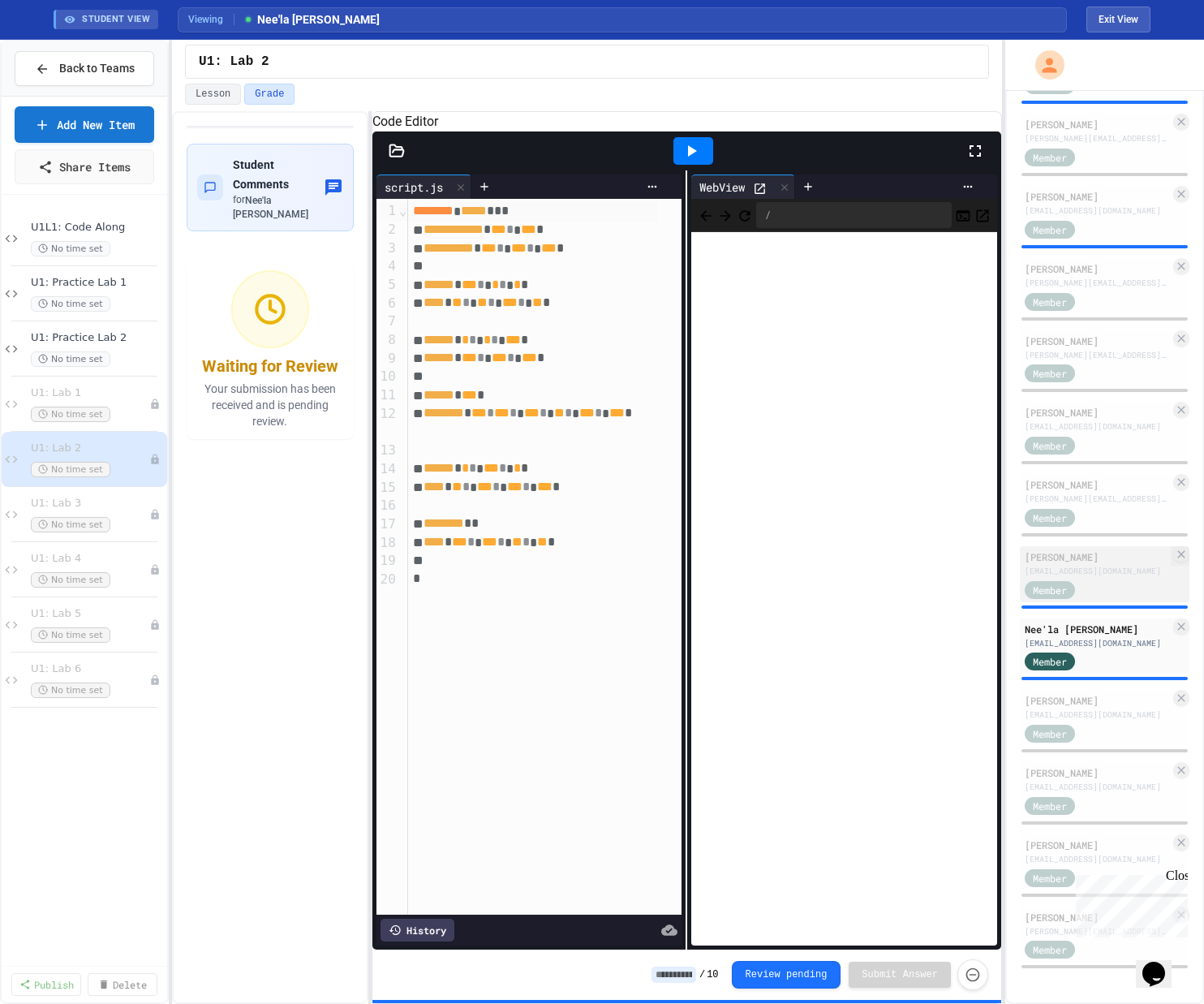
click at [676, 565] on div "[EMAIL_ADDRESS][DOMAIN_NAME]" at bounding box center [1097, 570] width 145 height 12
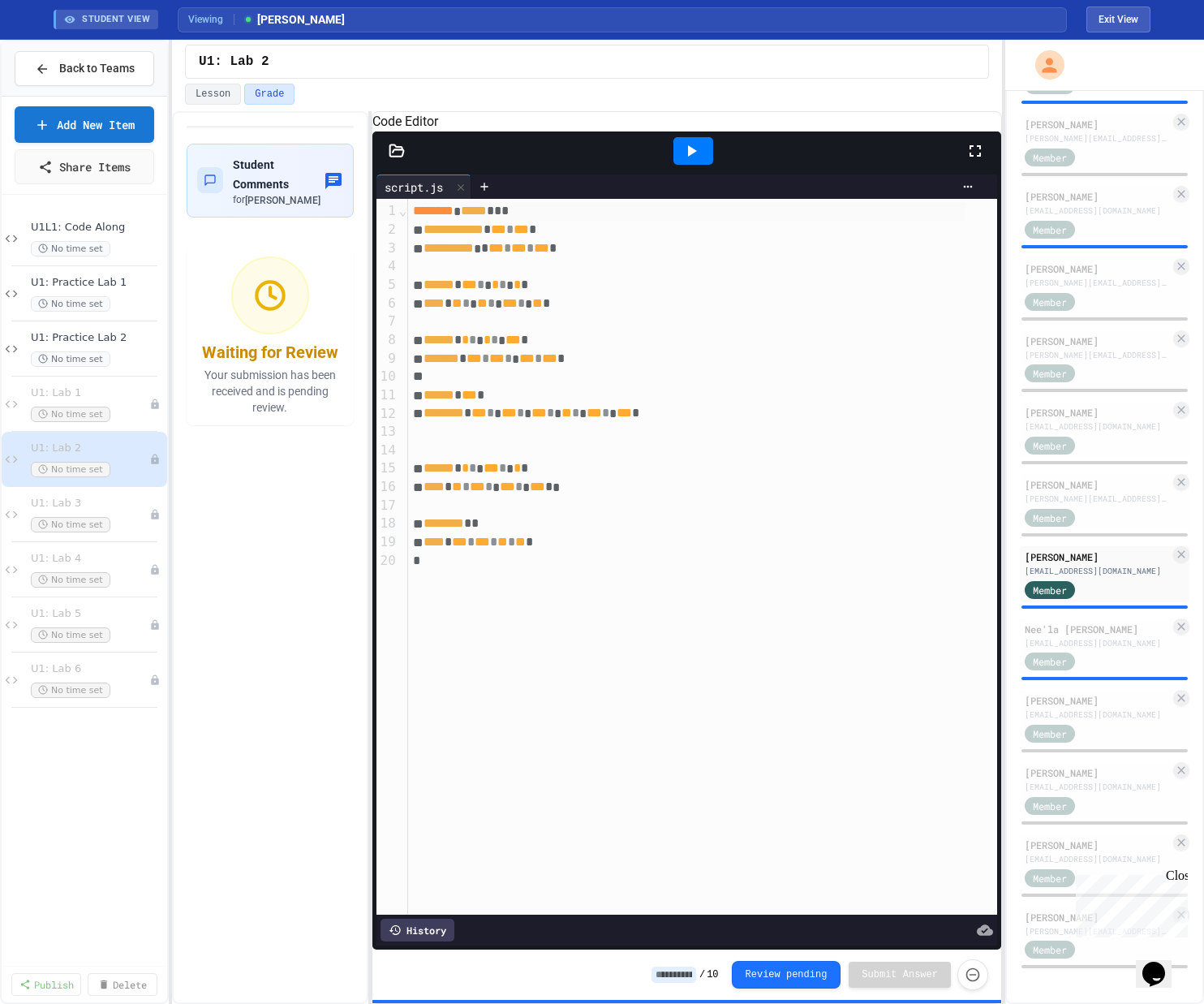
click at [676, 161] on icon at bounding box center [690, 150] width 19 height 19
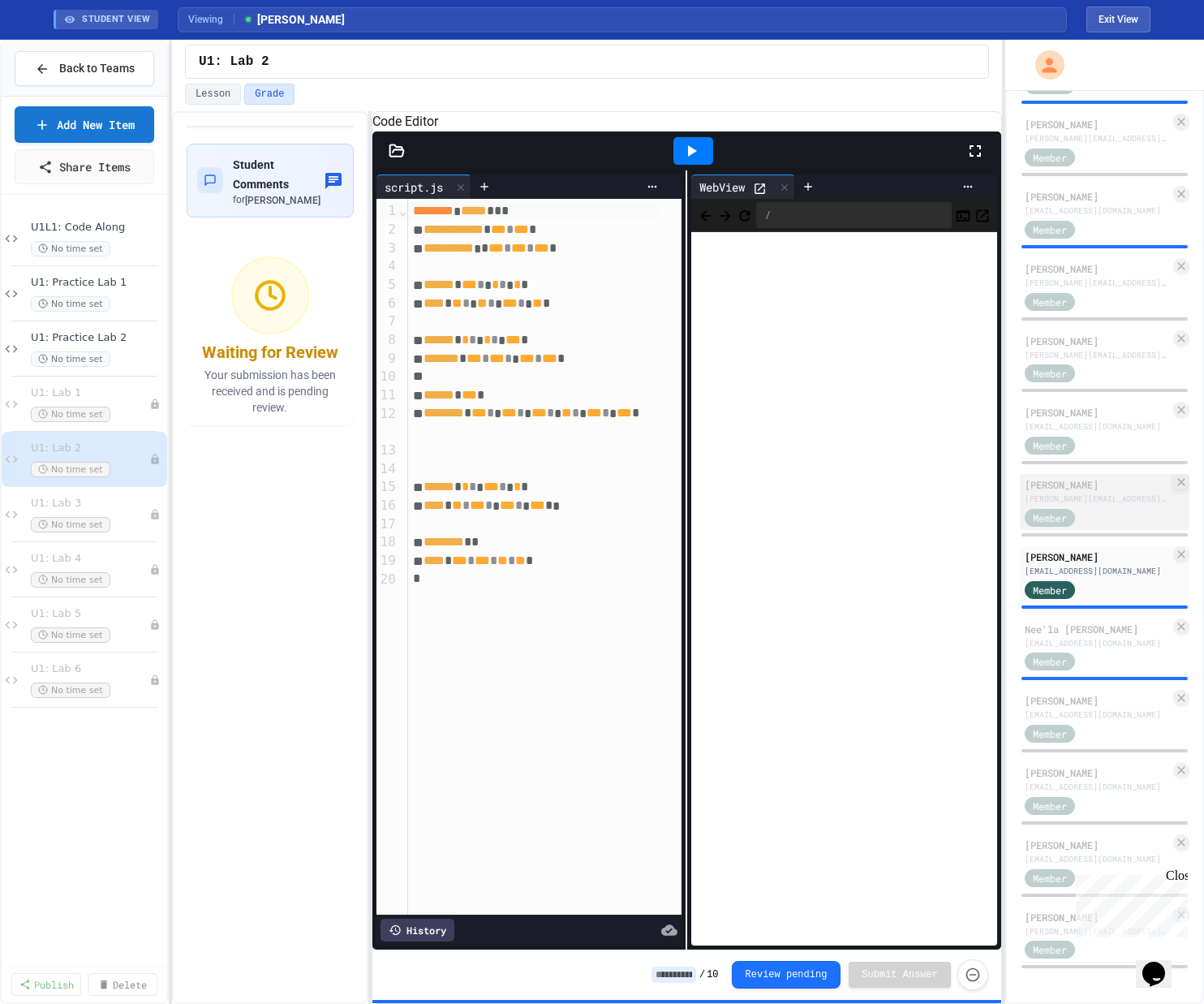
click at [676, 486] on div "[PERSON_NAME]" at bounding box center [1097, 483] width 145 height 14
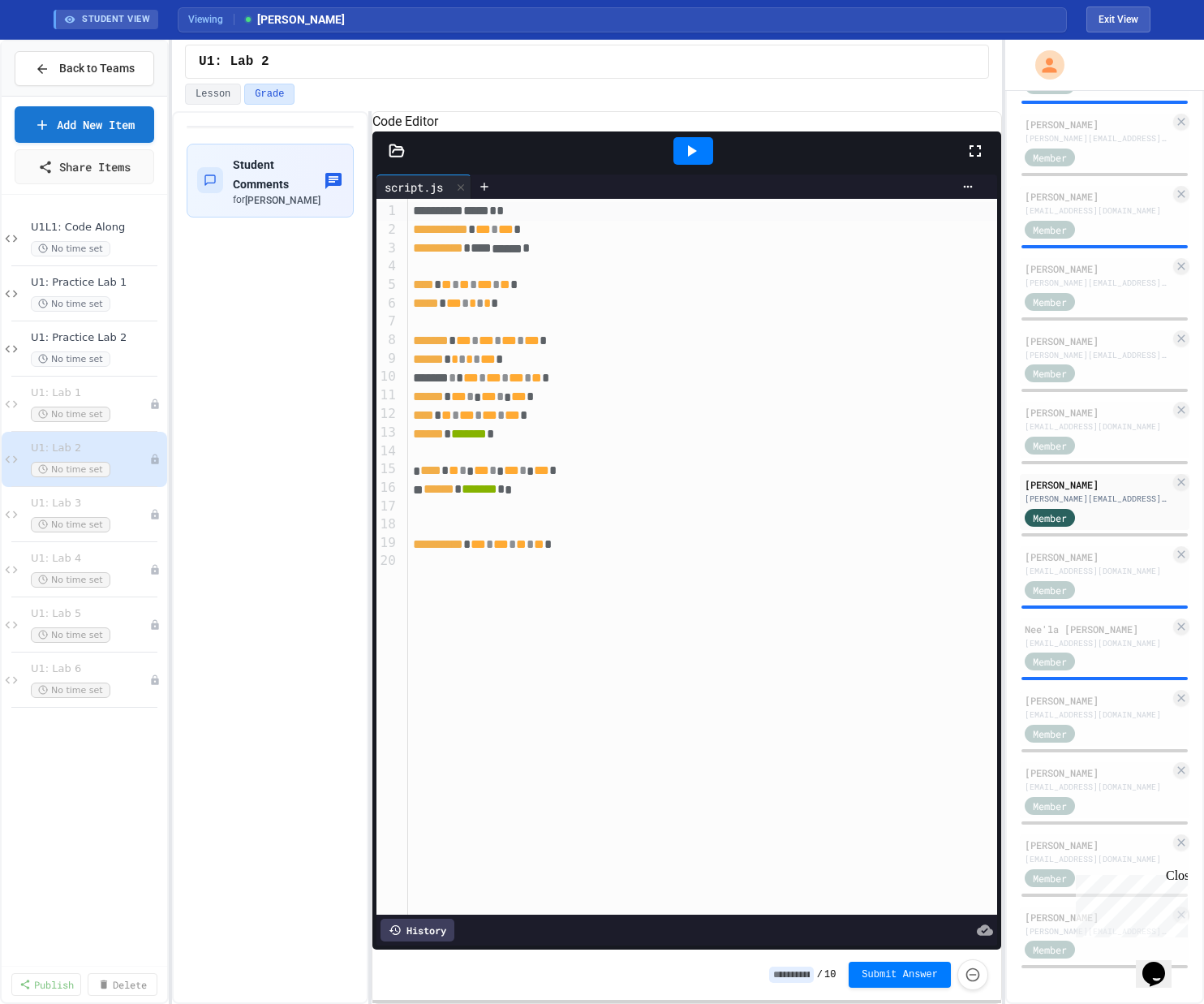
click at [676, 155] on div at bounding box center [693, 150] width 40 height 28
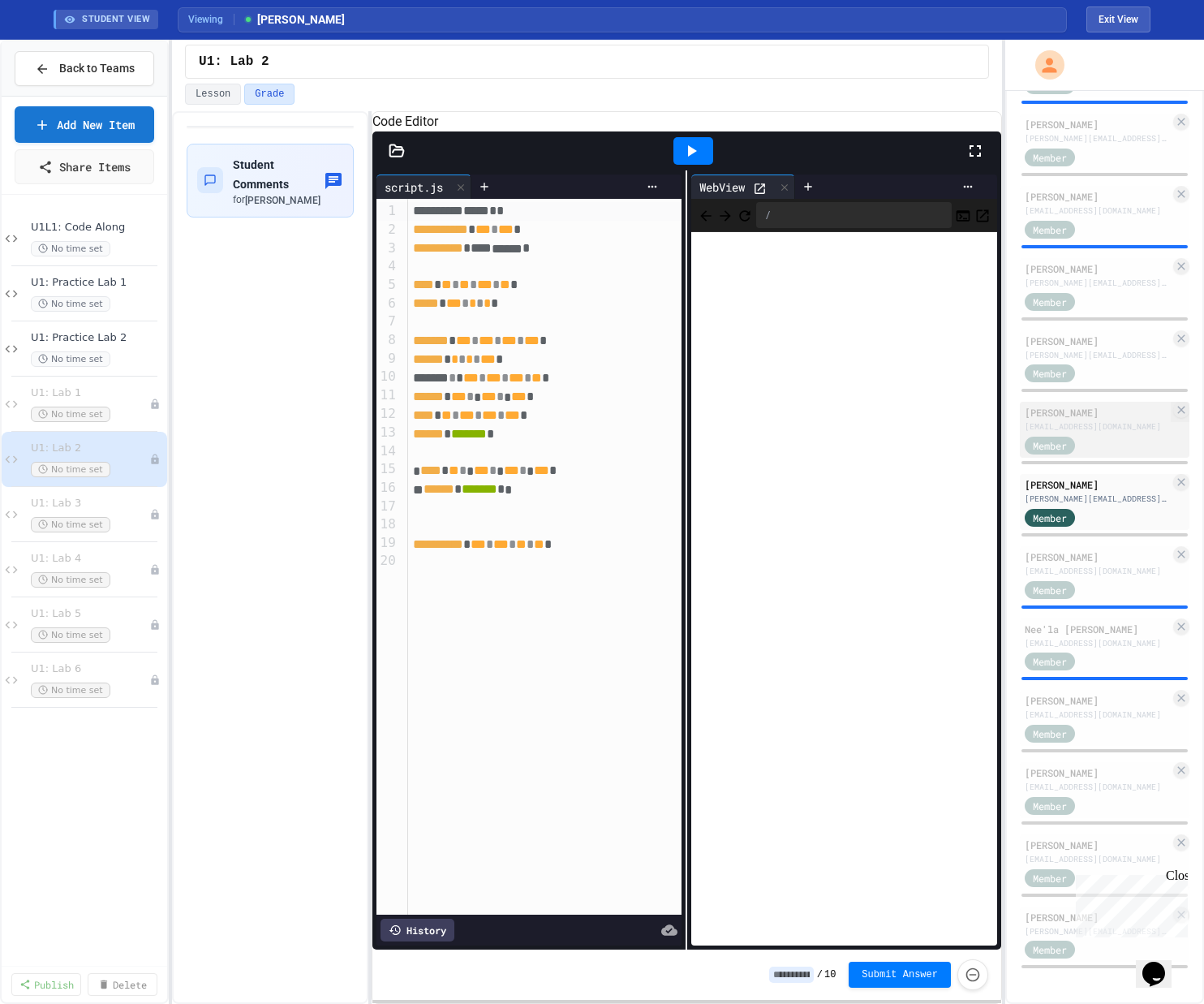
click at [676, 430] on div "[EMAIL_ADDRESS][DOMAIN_NAME]" at bounding box center [1097, 426] width 145 height 12
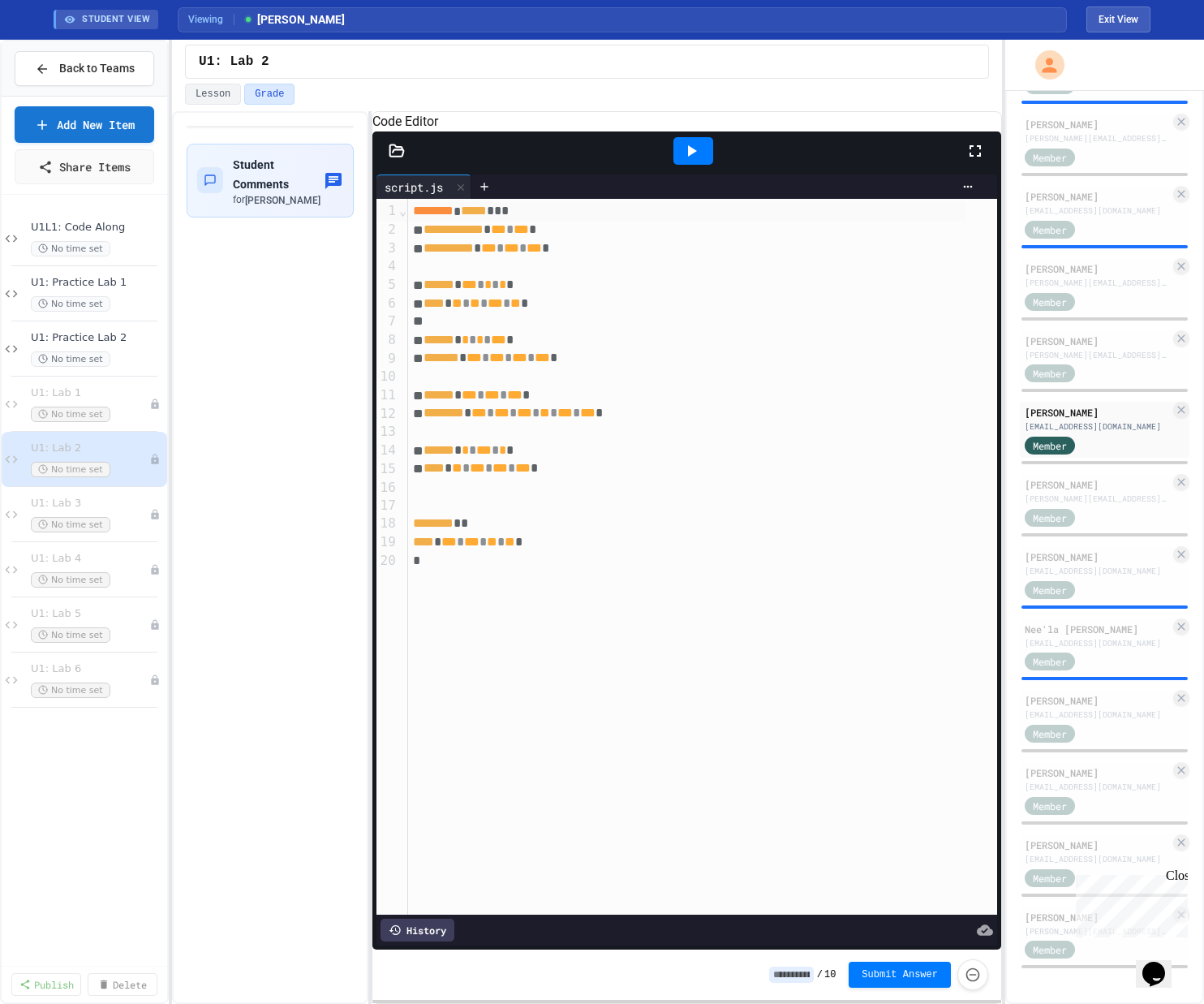
click at [676, 161] on icon at bounding box center [690, 150] width 19 height 19
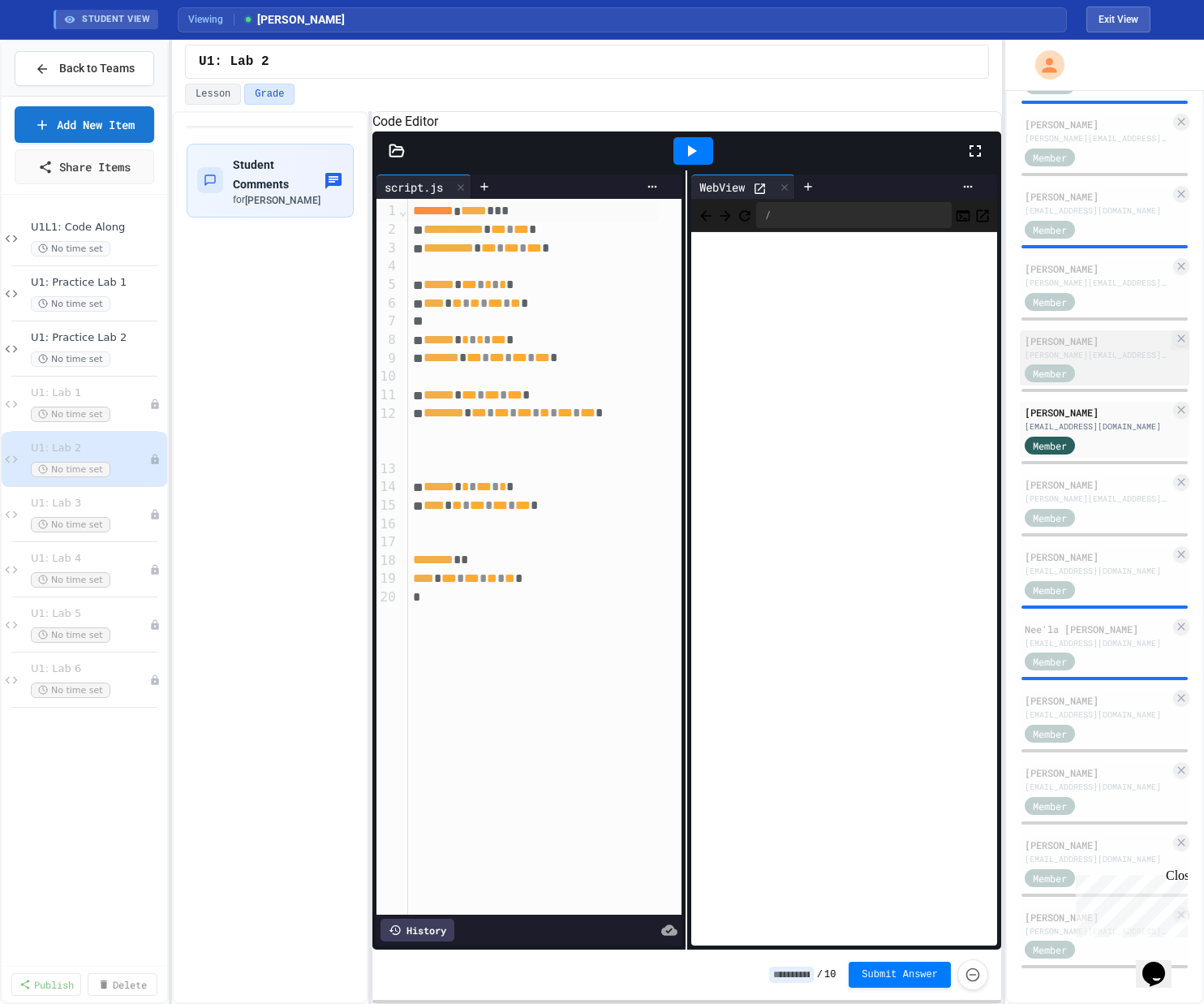
click at [676, 349] on div "[PERSON_NAME][EMAIL_ADDRESS][DOMAIN_NAME]" at bounding box center [1097, 355] width 145 height 12
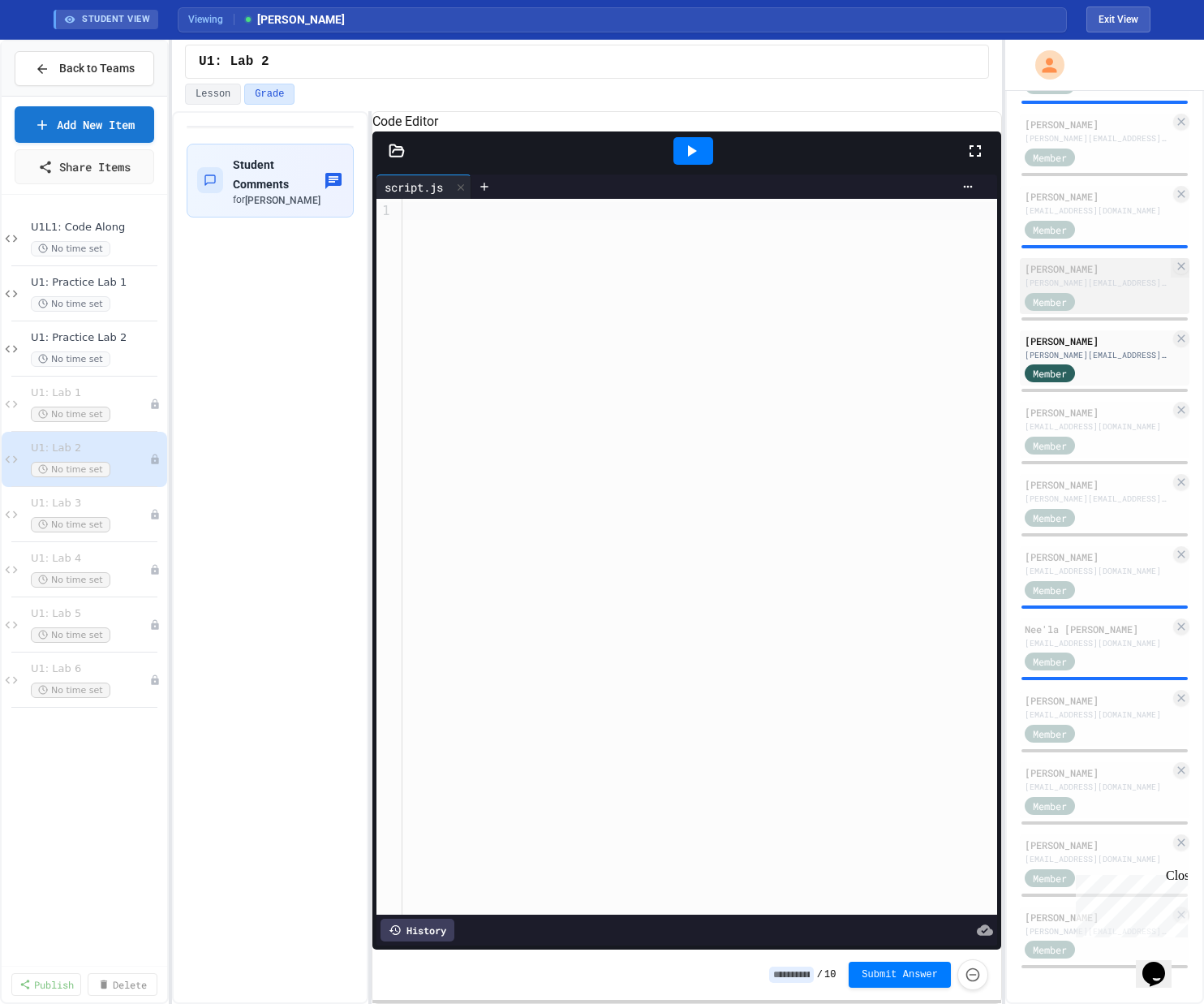
click at [676, 281] on div "[PERSON_NAME][EMAIL_ADDRESS][DOMAIN_NAME]" at bounding box center [1097, 282] width 145 height 12
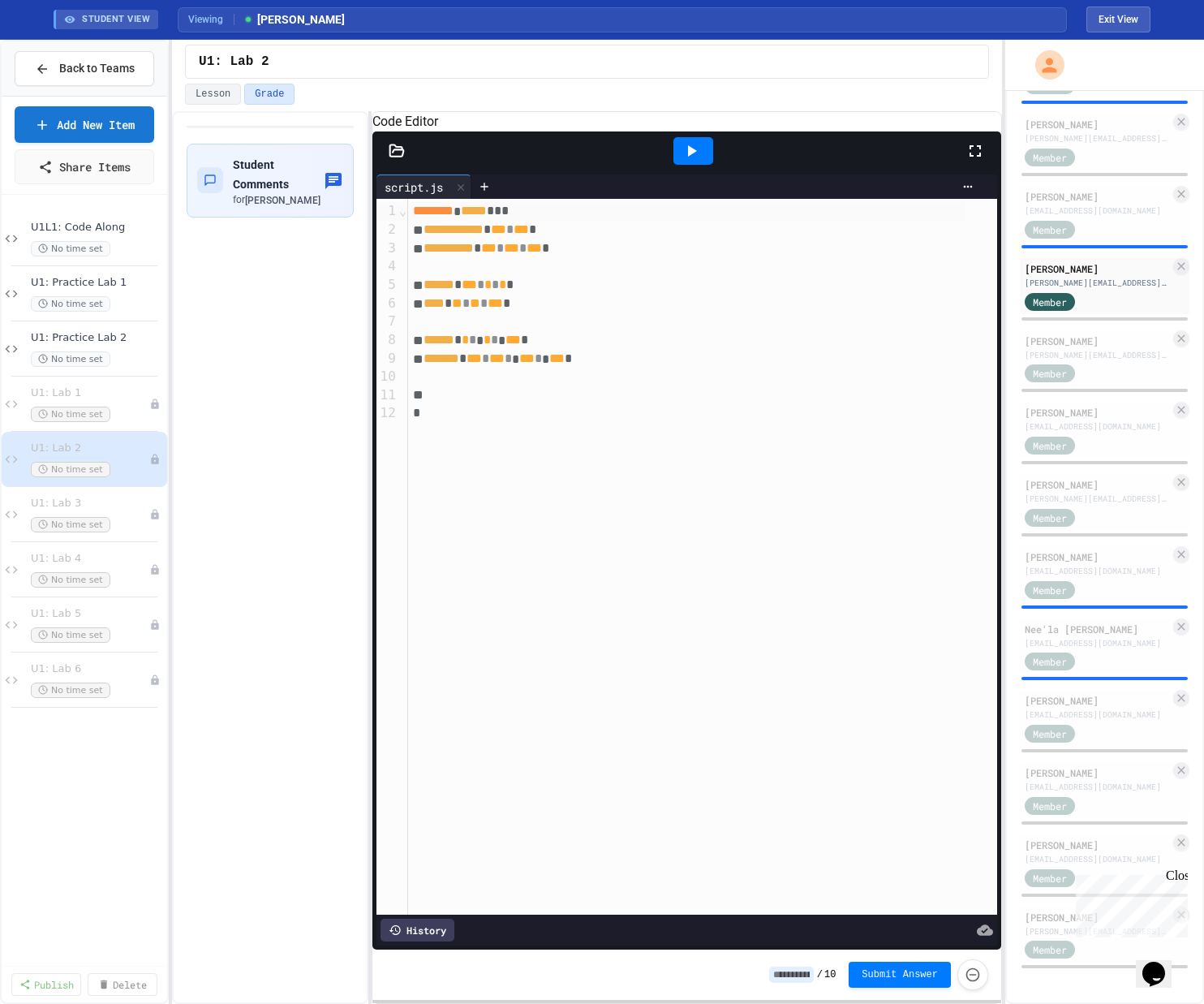
click at [676, 161] on icon at bounding box center [690, 150] width 19 height 19
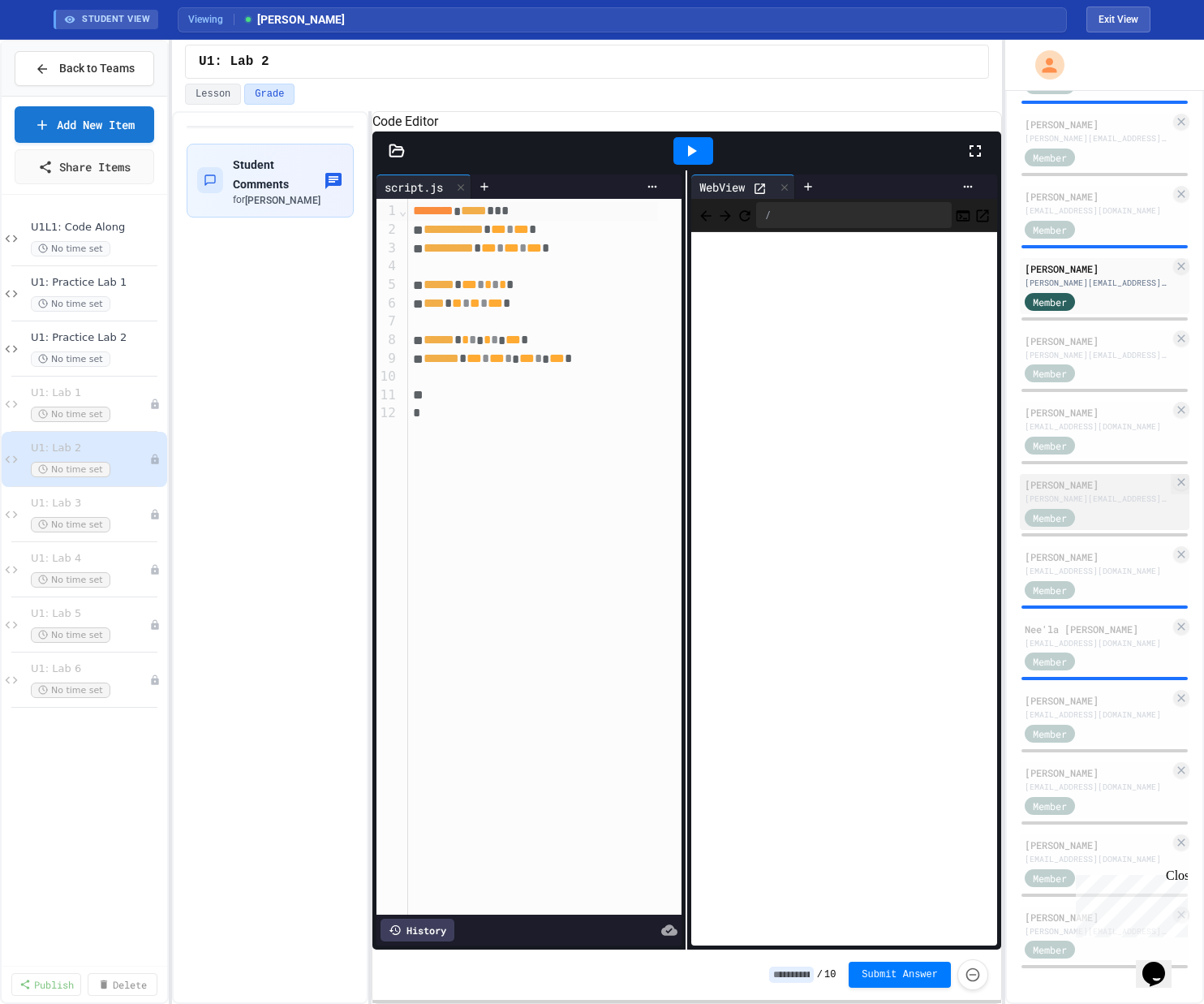
scroll to position [1164, 0]
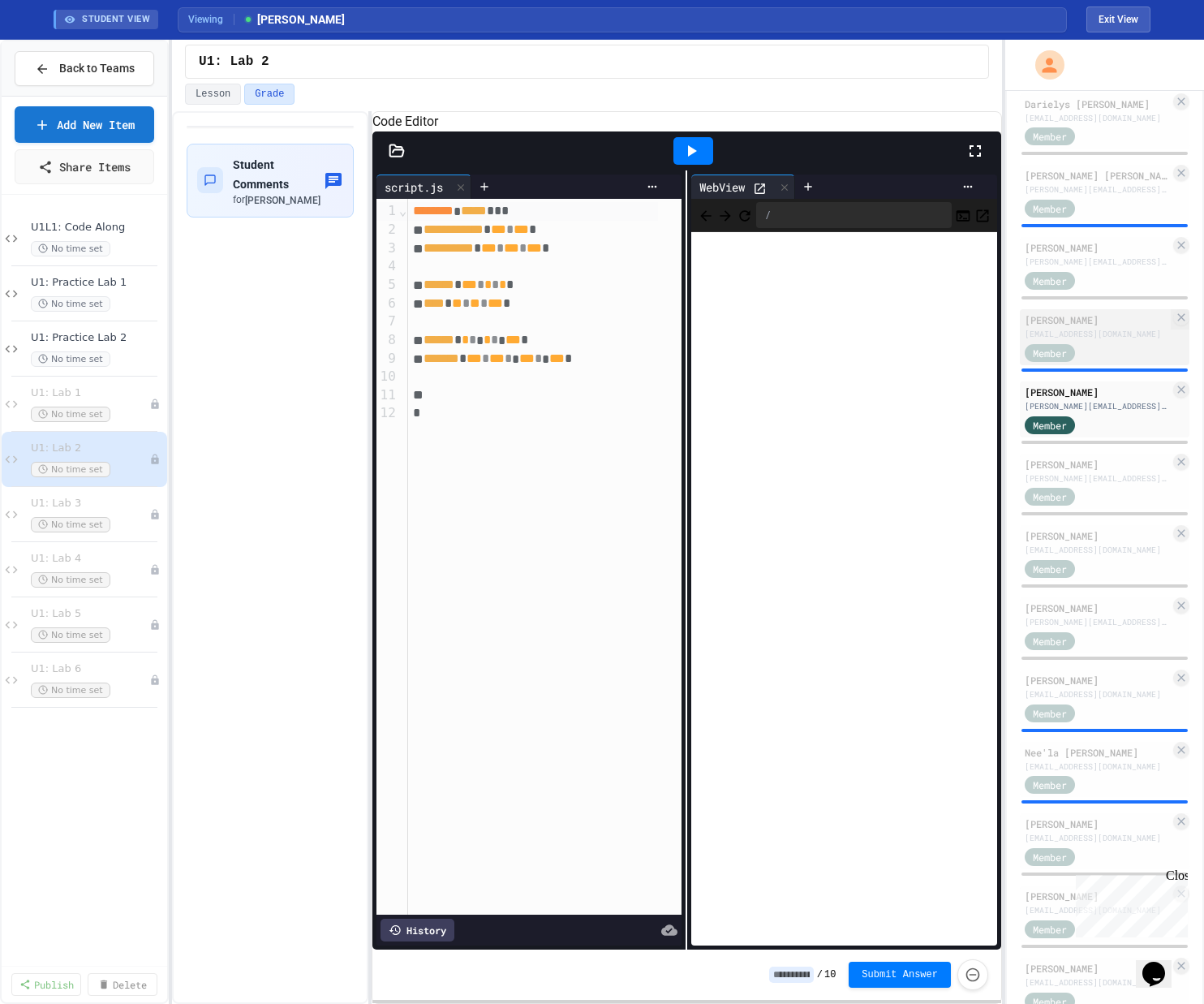
click at [676, 327] on div "[PERSON_NAME]" at bounding box center [1097, 319] width 145 height 14
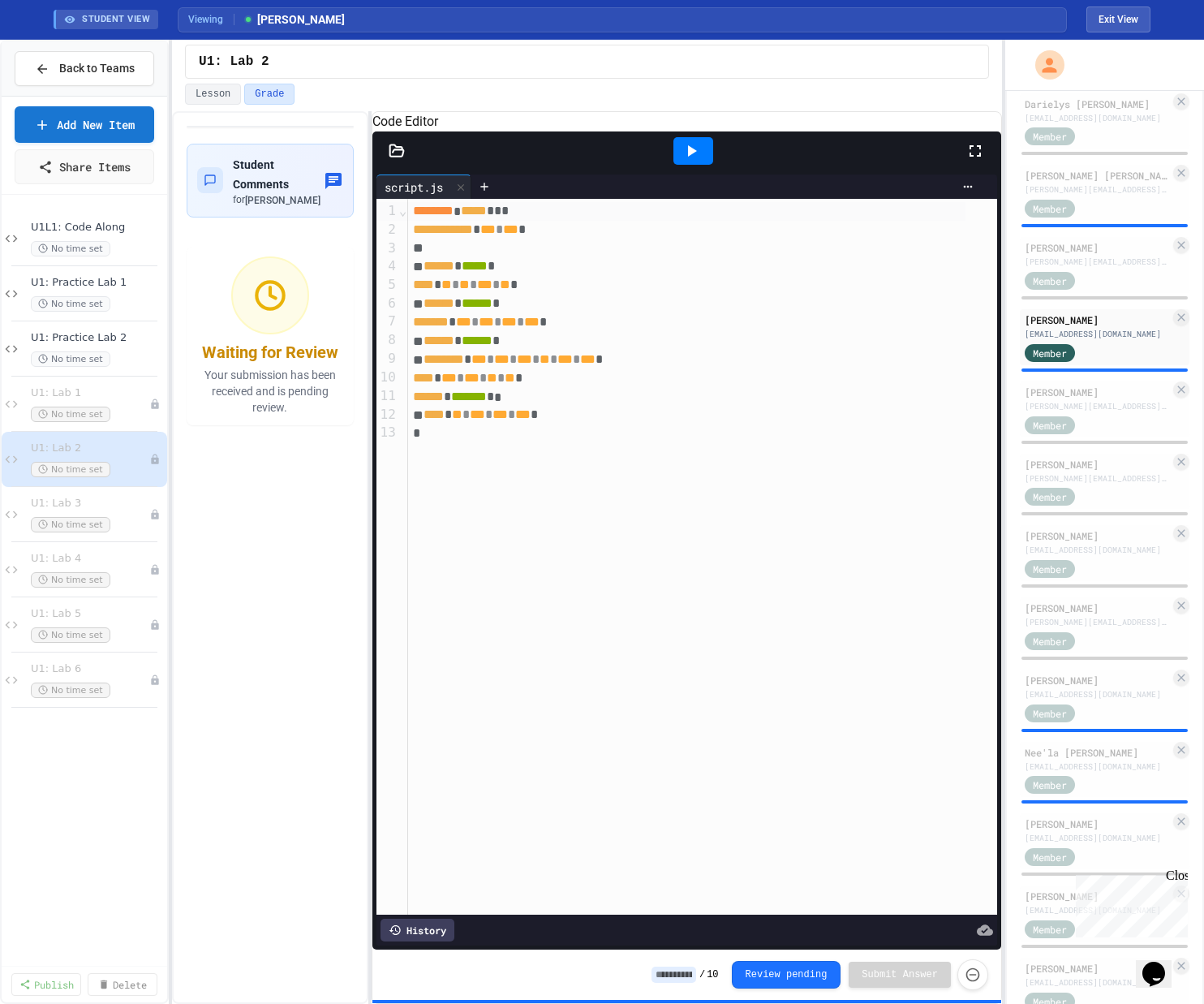
click at [676, 156] on icon at bounding box center [692, 150] width 9 height 11
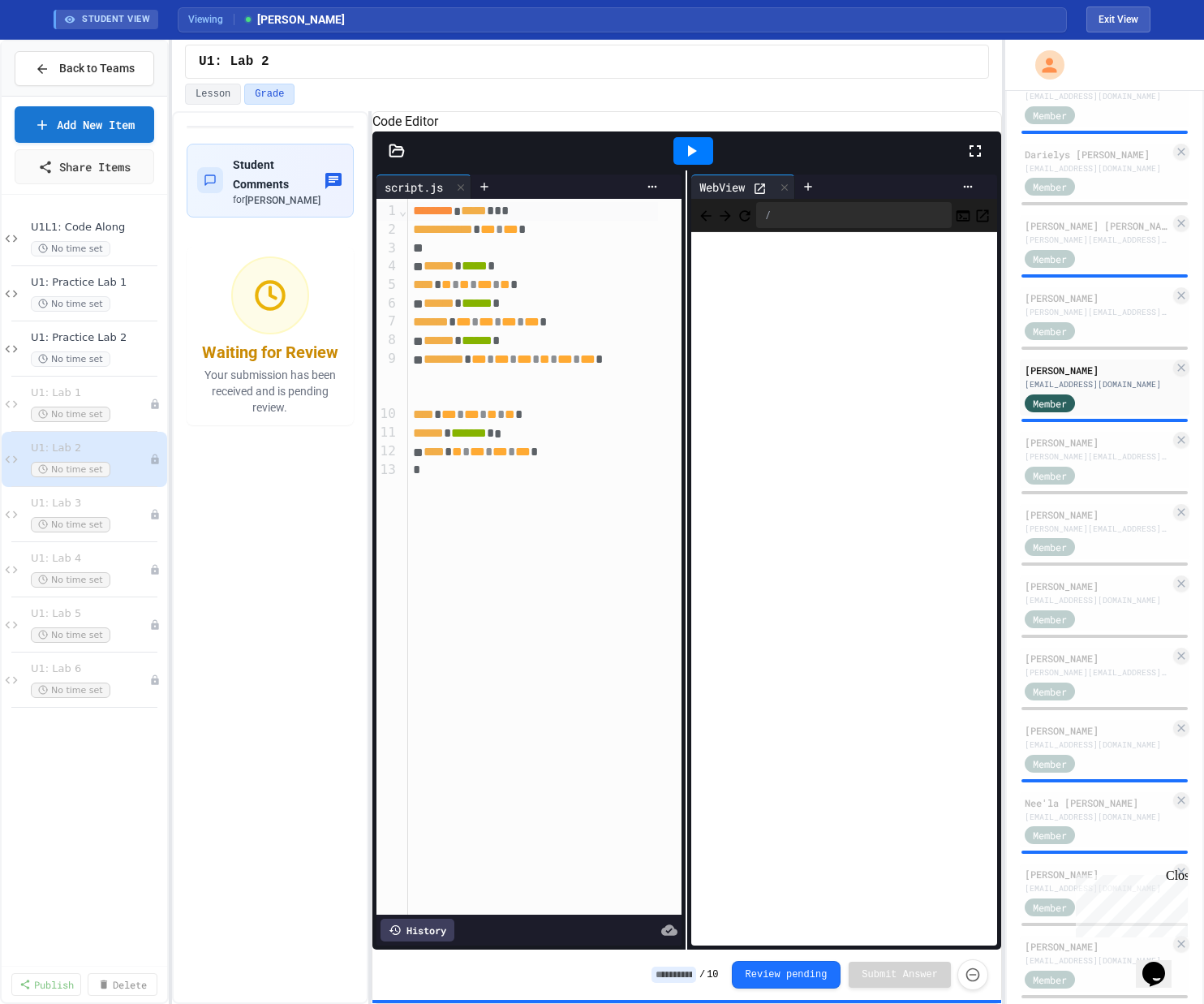
scroll to position [1107, 0]
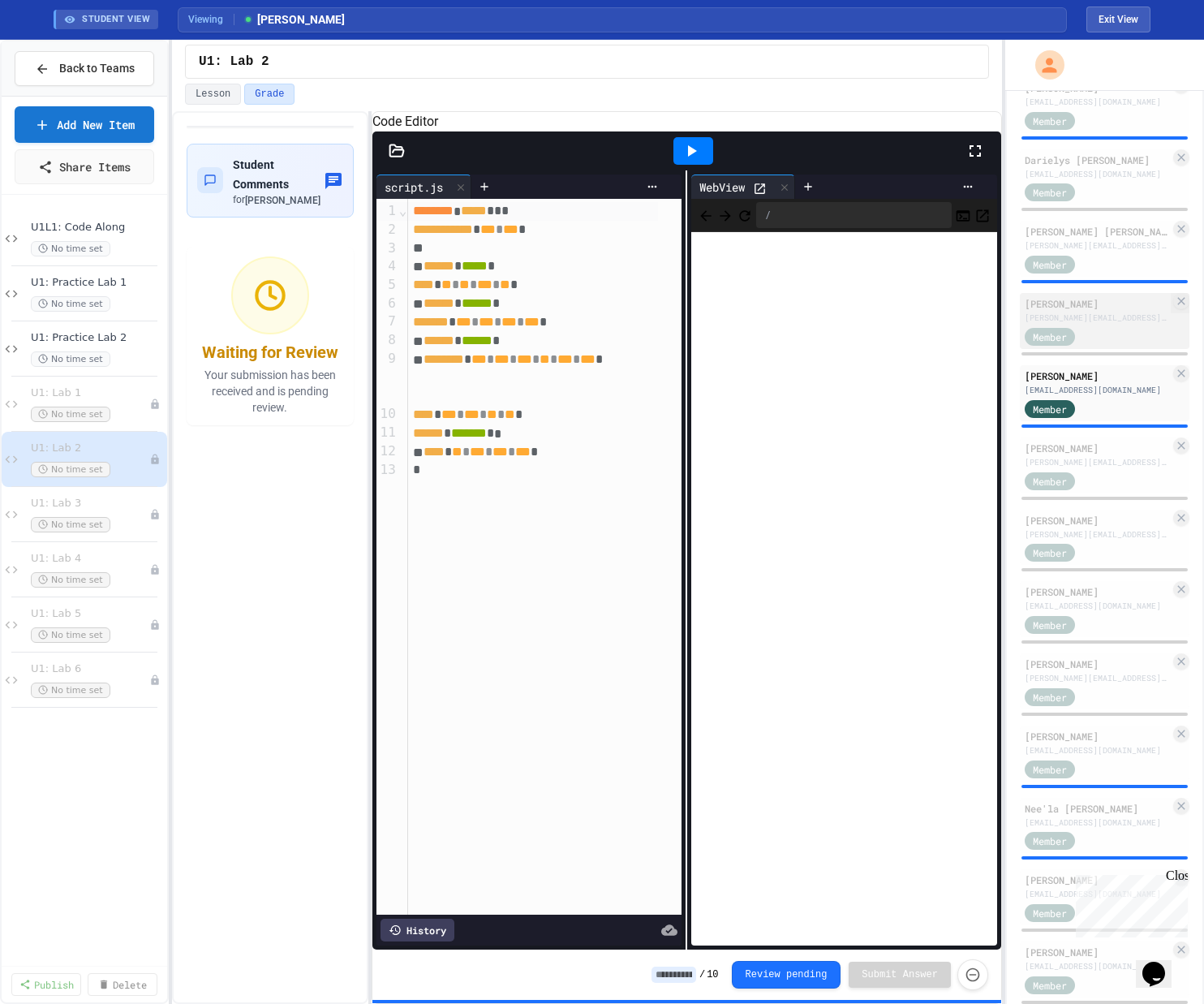
click at [676, 324] on div "[PERSON_NAME][EMAIL_ADDRESS][DOMAIN_NAME]" at bounding box center [1097, 318] width 145 height 12
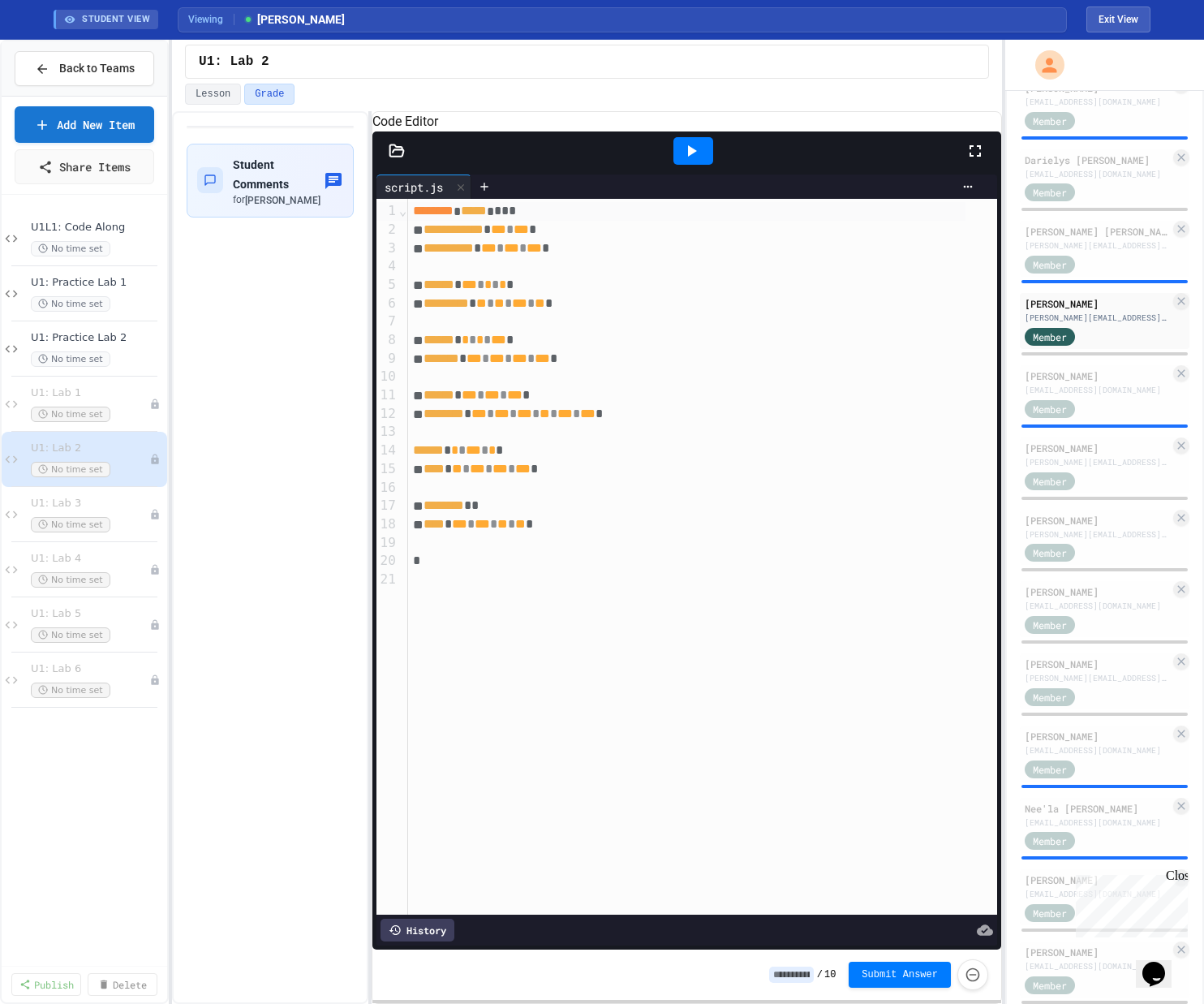
click at [676, 156] on icon at bounding box center [692, 150] width 9 height 11
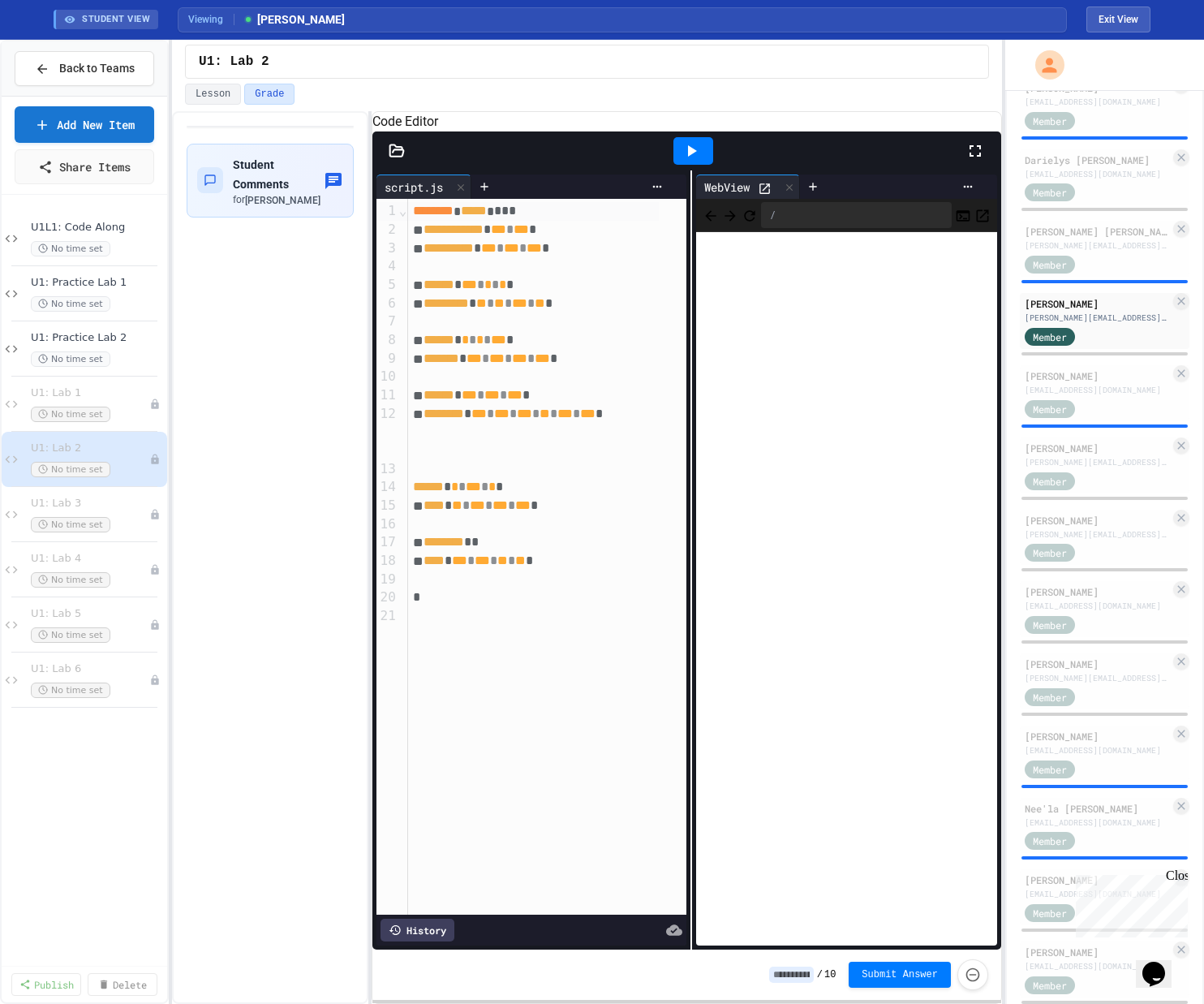
click at [676, 357] on div "**********" at bounding box center [687, 560] width 629 height 779
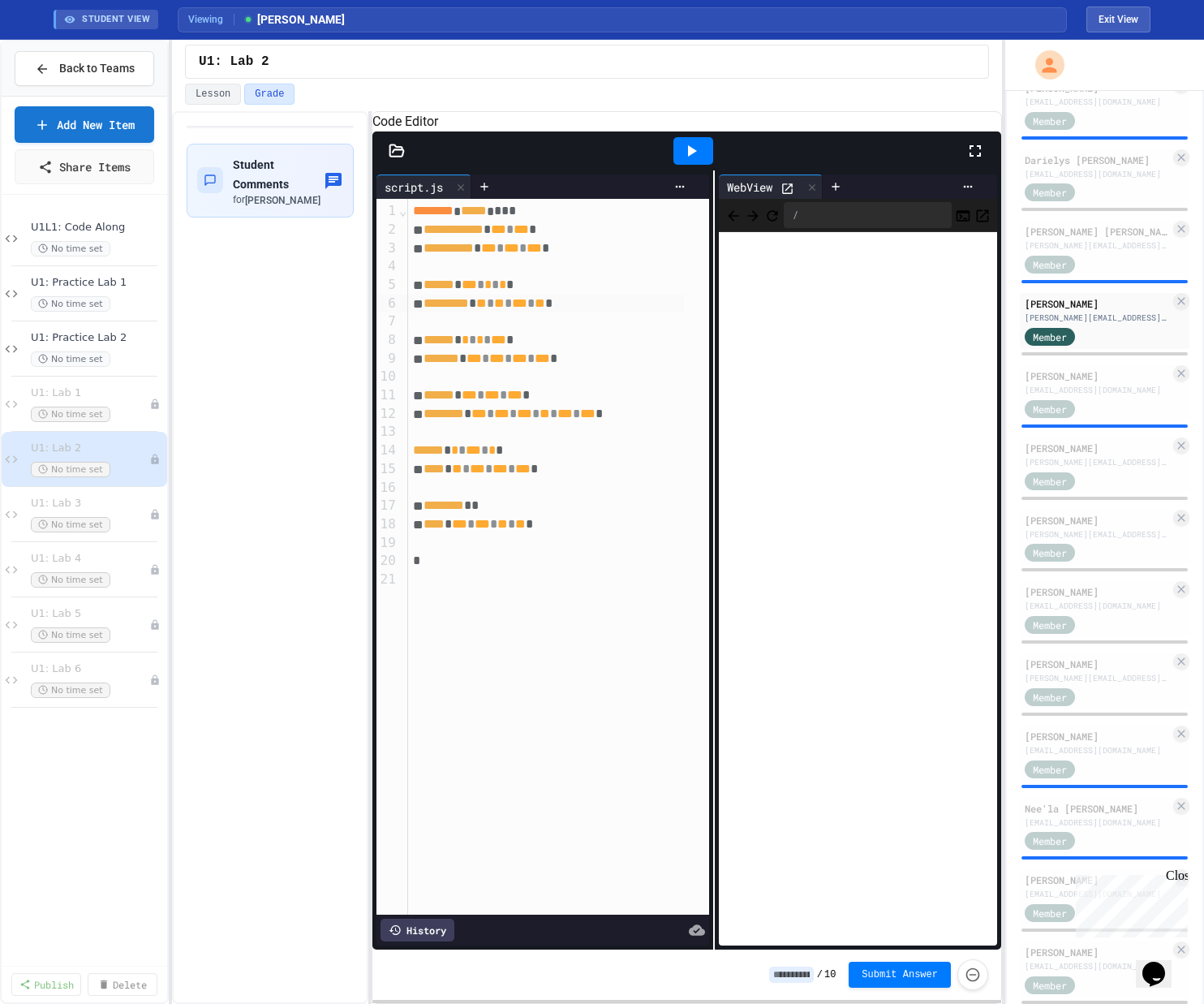
click at [469, 309] on span "*********" at bounding box center [446, 303] width 46 height 12
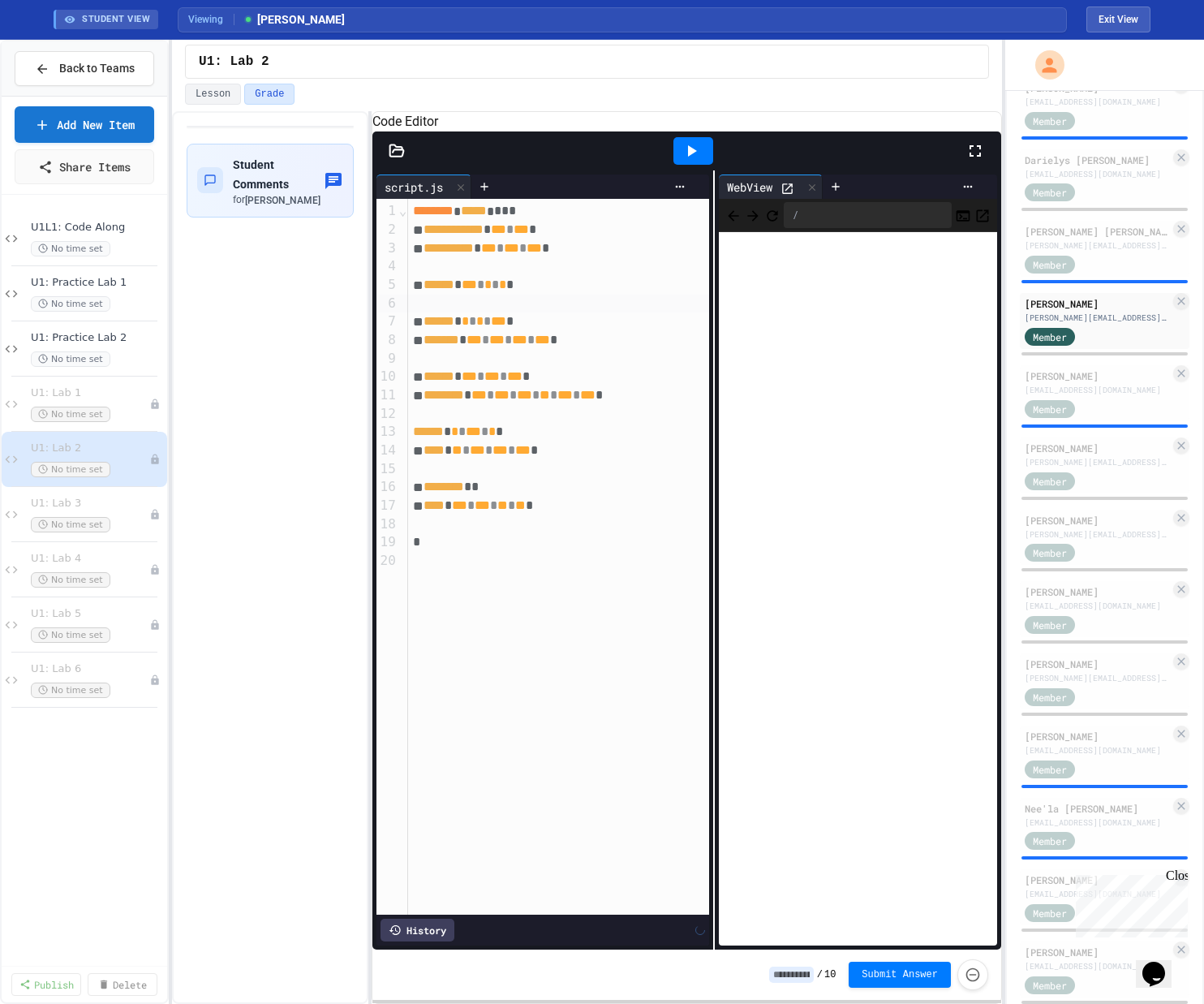
click at [676, 161] on icon at bounding box center [690, 150] width 19 height 19
click at [535, 313] on div at bounding box center [558, 303] width 300 height 18
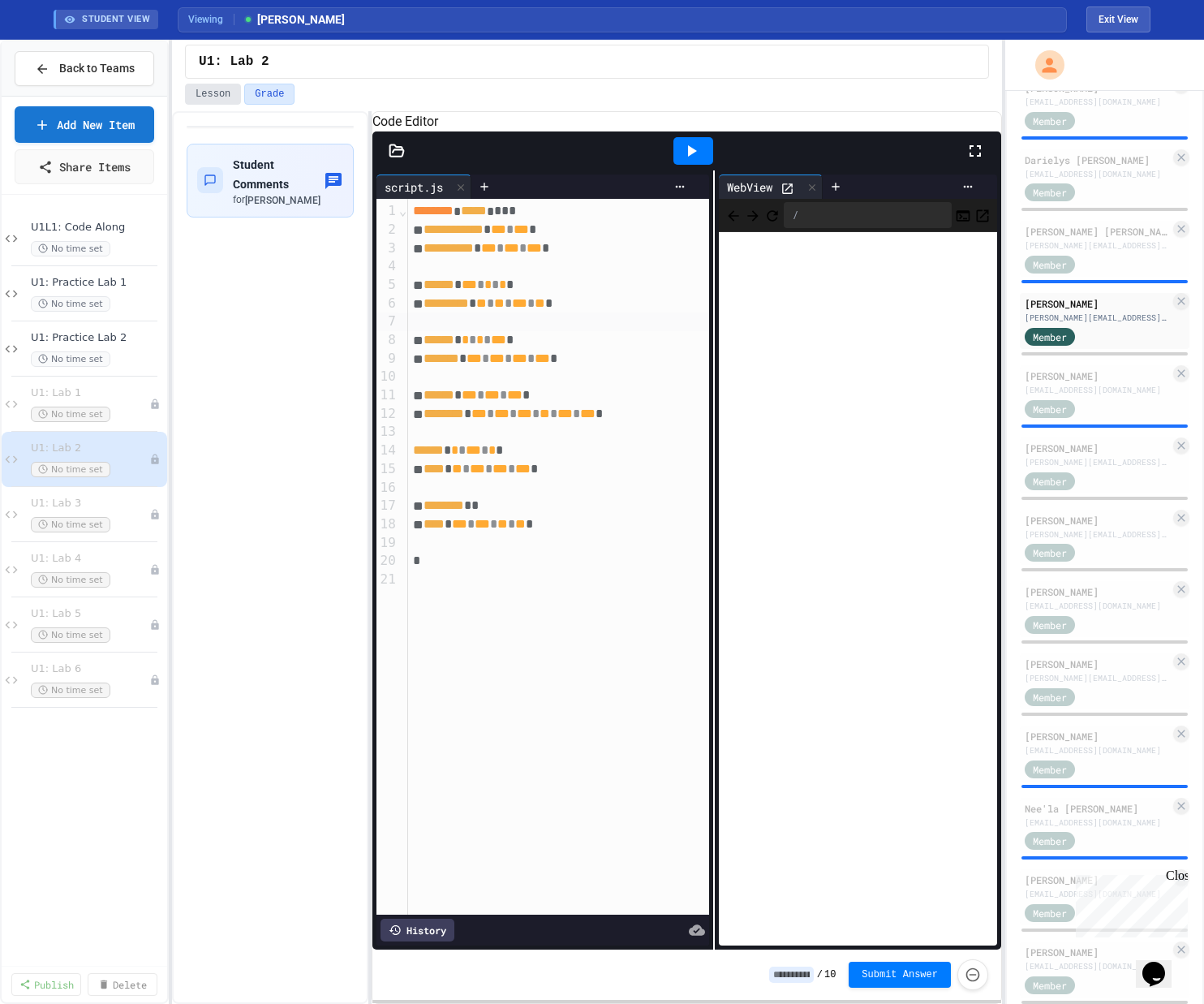
click at [208, 88] on button "Lesson" at bounding box center [213, 94] width 56 height 21
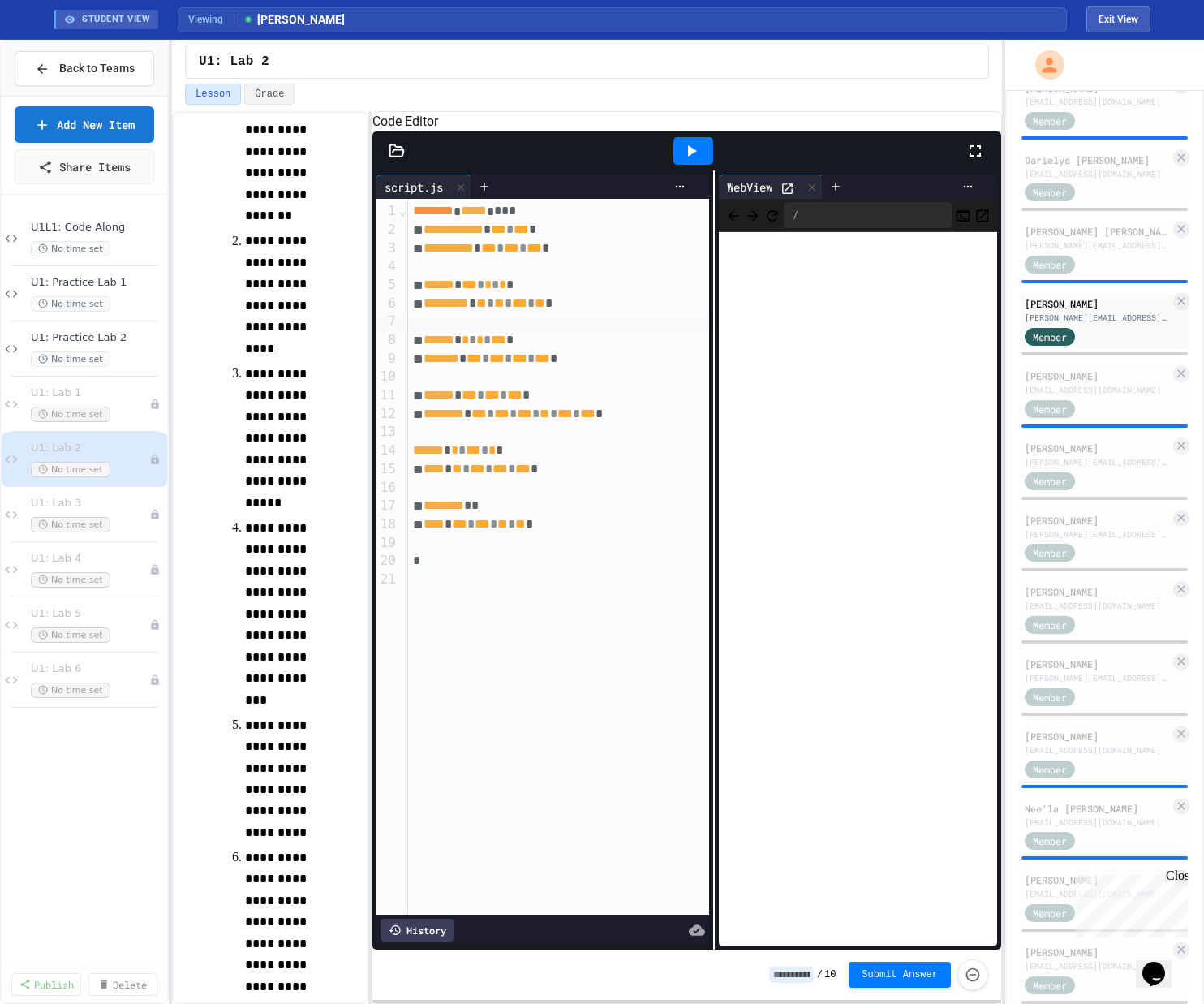
scroll to position [436, 0]
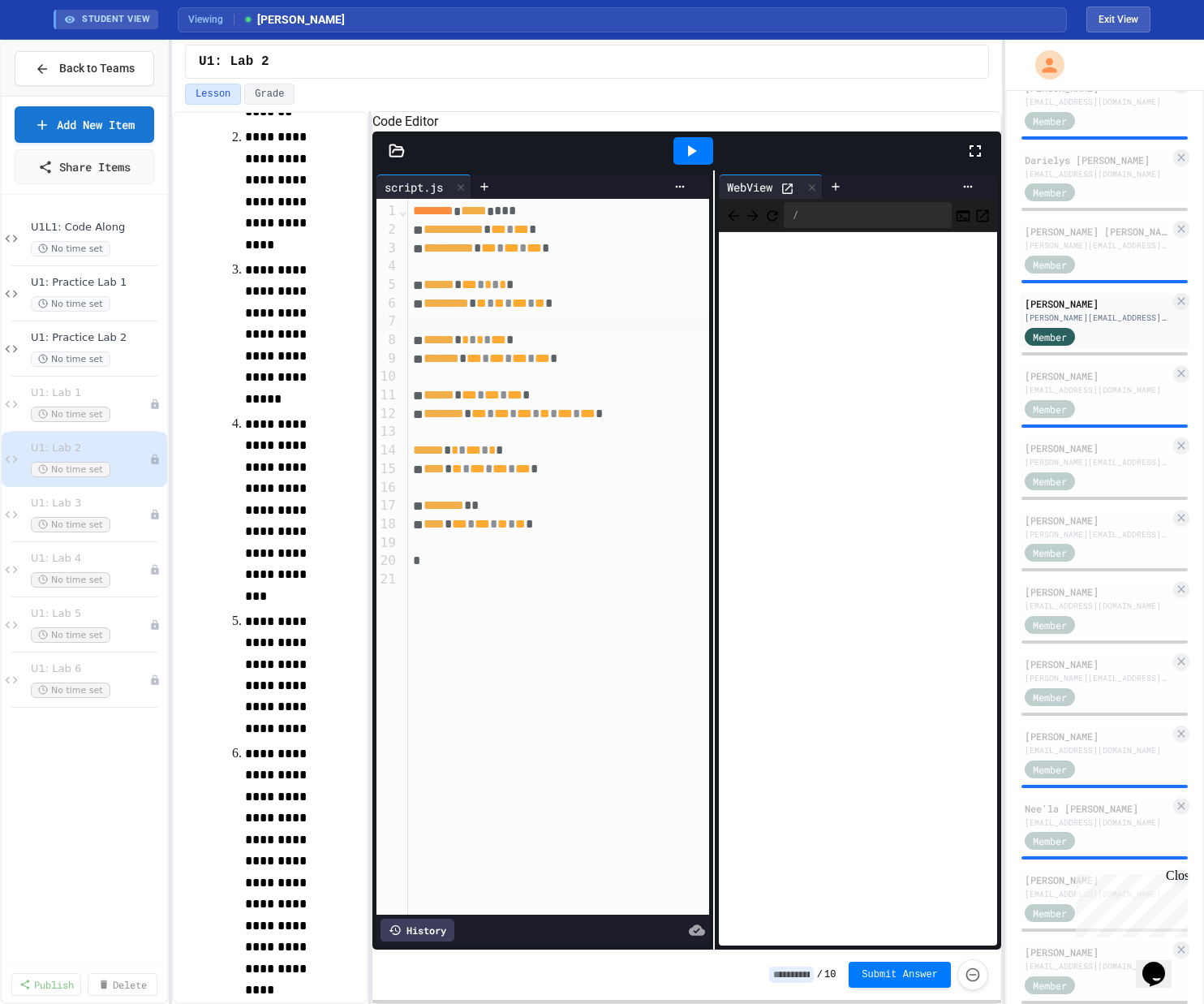
click at [532, 419] on span "***" at bounding box center [525, 413] width 15 height 12
click at [676, 156] on icon at bounding box center [692, 150] width 9 height 11
click at [466, 309] on span "*********" at bounding box center [446, 303] width 46 height 12
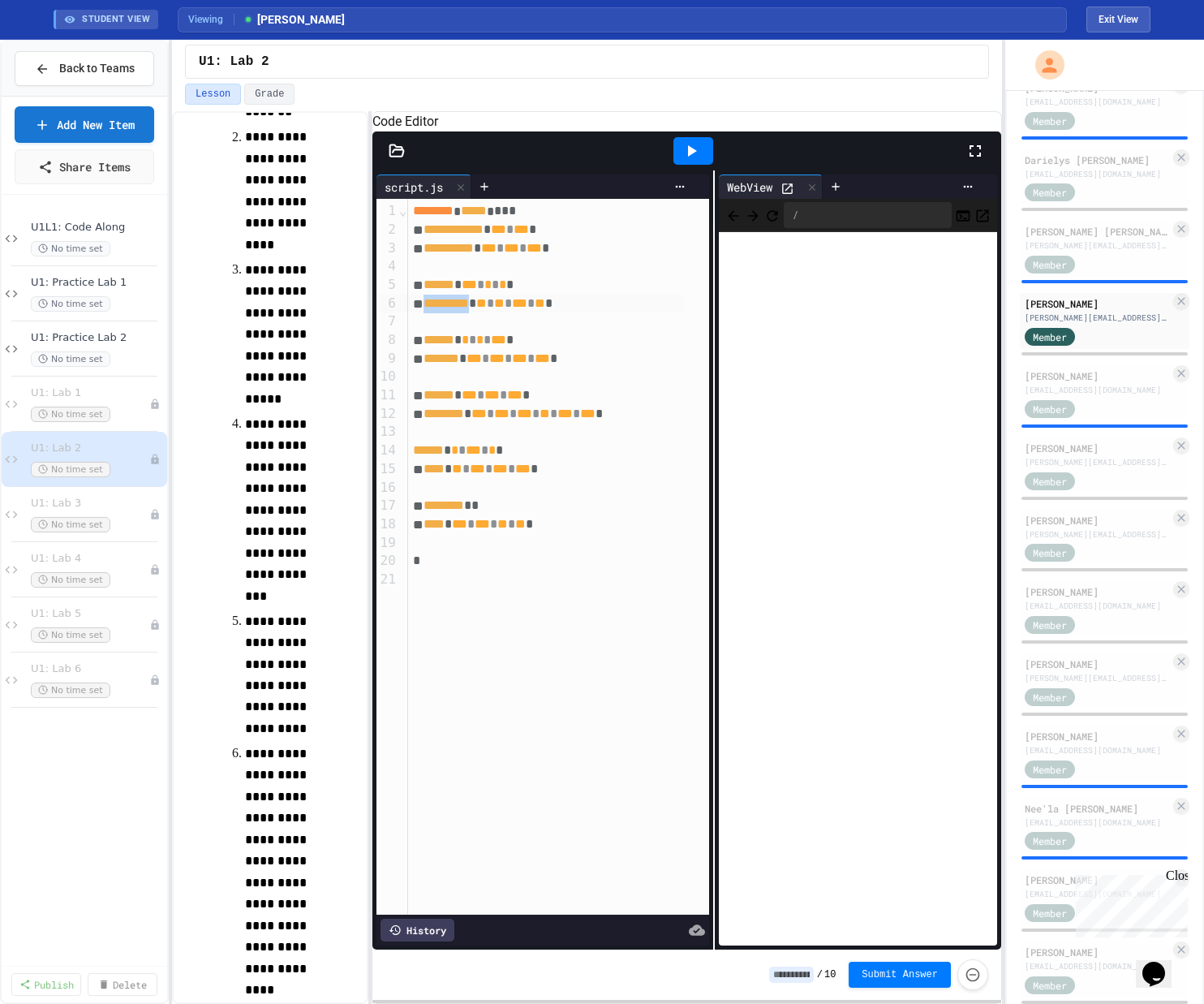
click at [466, 309] on span "*********" at bounding box center [446, 303] width 46 height 12
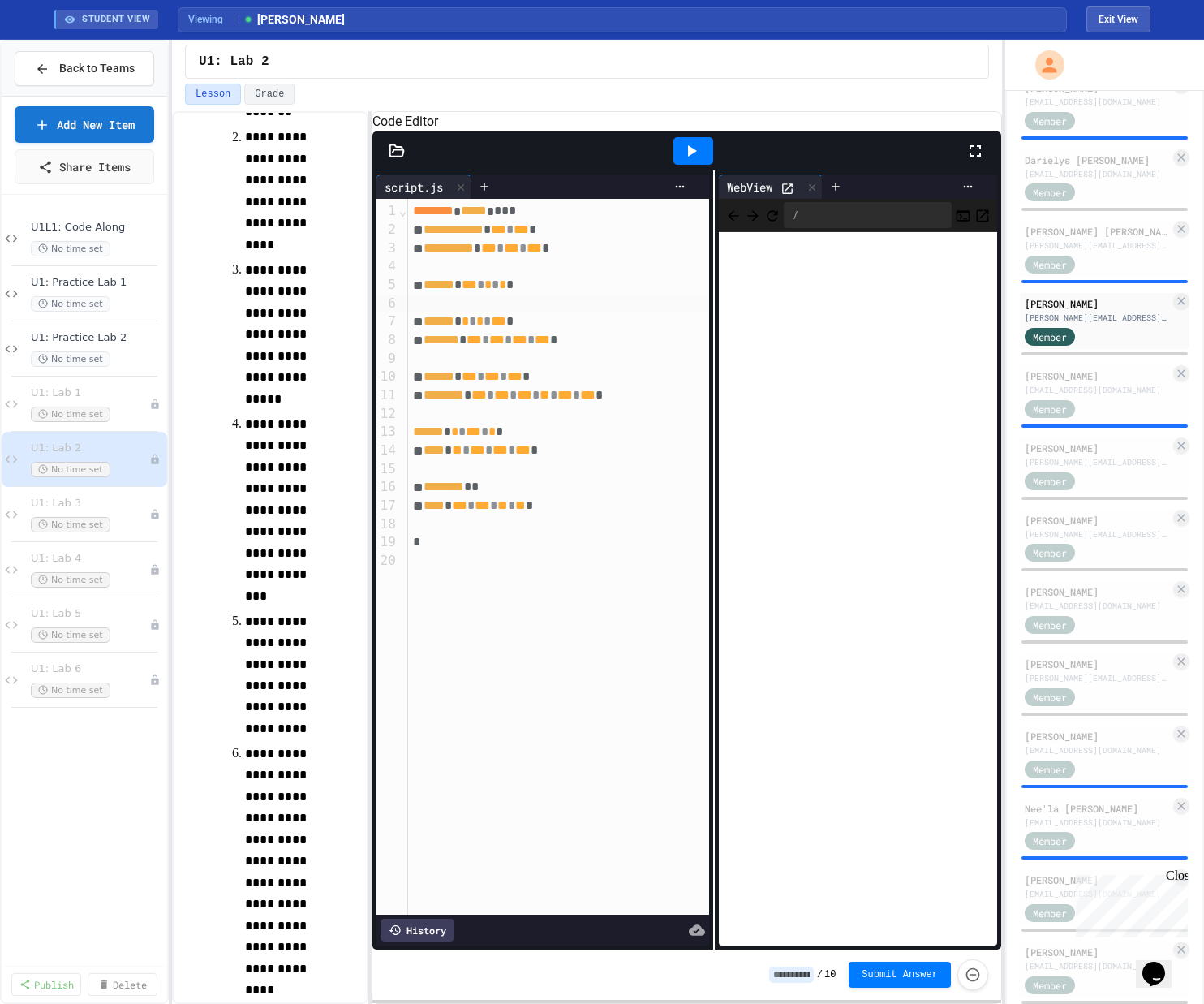
click at [676, 165] on div at bounding box center [693, 150] width 40 height 28
click at [507, 313] on div at bounding box center [558, 303] width 300 height 18
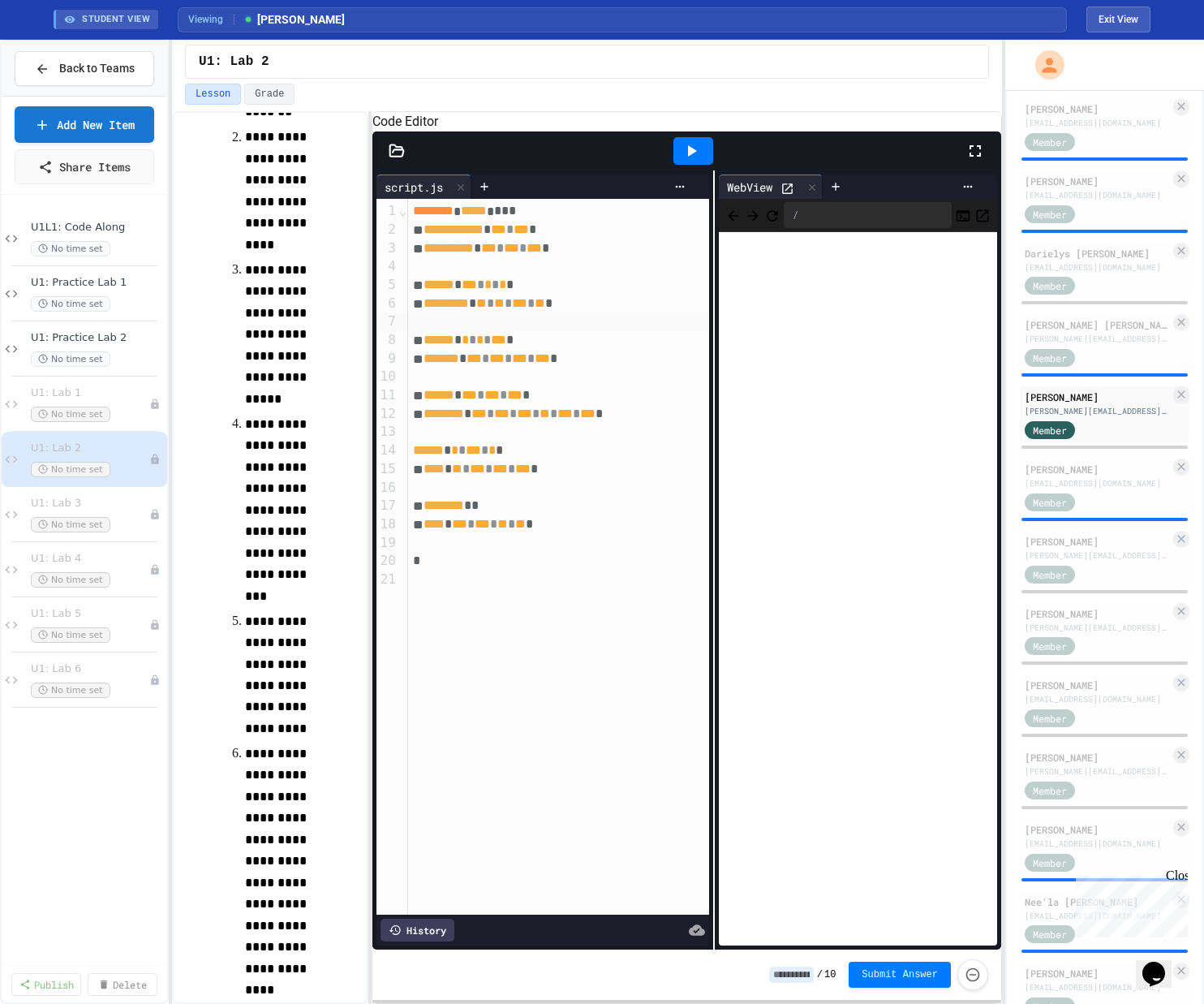
scroll to position [1007, 0]
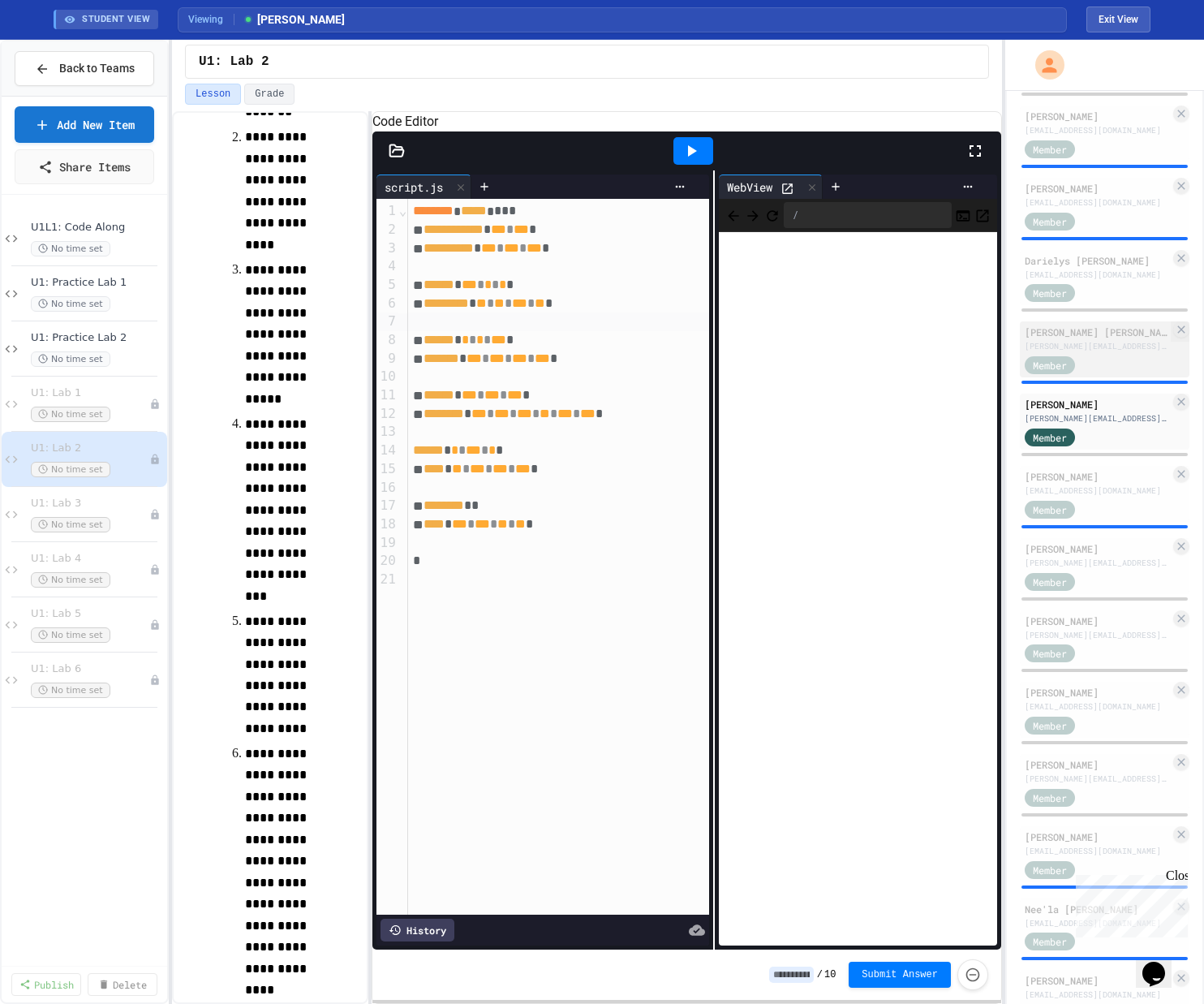
click at [676, 339] on div "[PERSON_NAME] [PERSON_NAME] Jr" at bounding box center [1097, 331] width 145 height 14
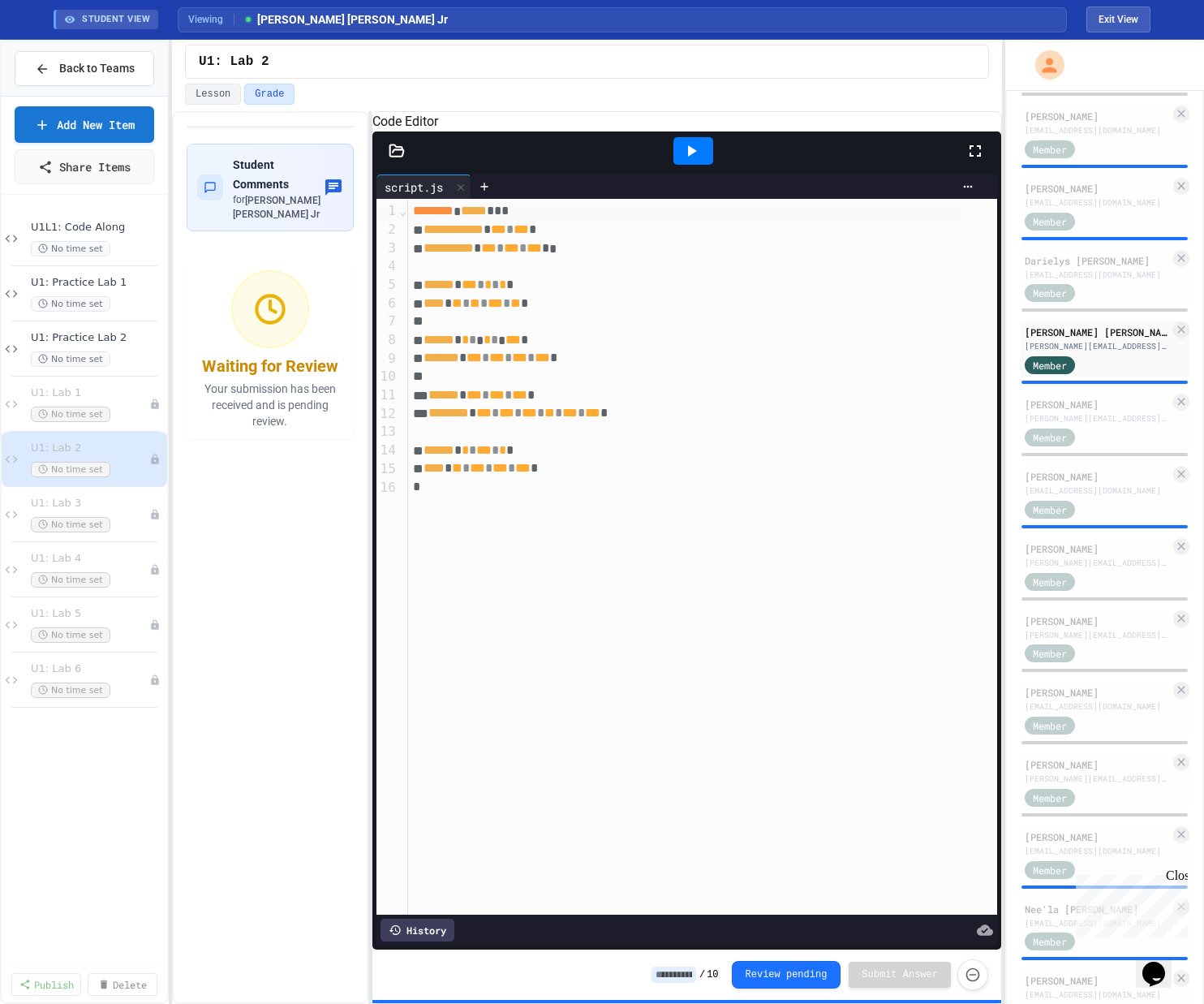
click at [676, 156] on icon at bounding box center [692, 150] width 9 height 11
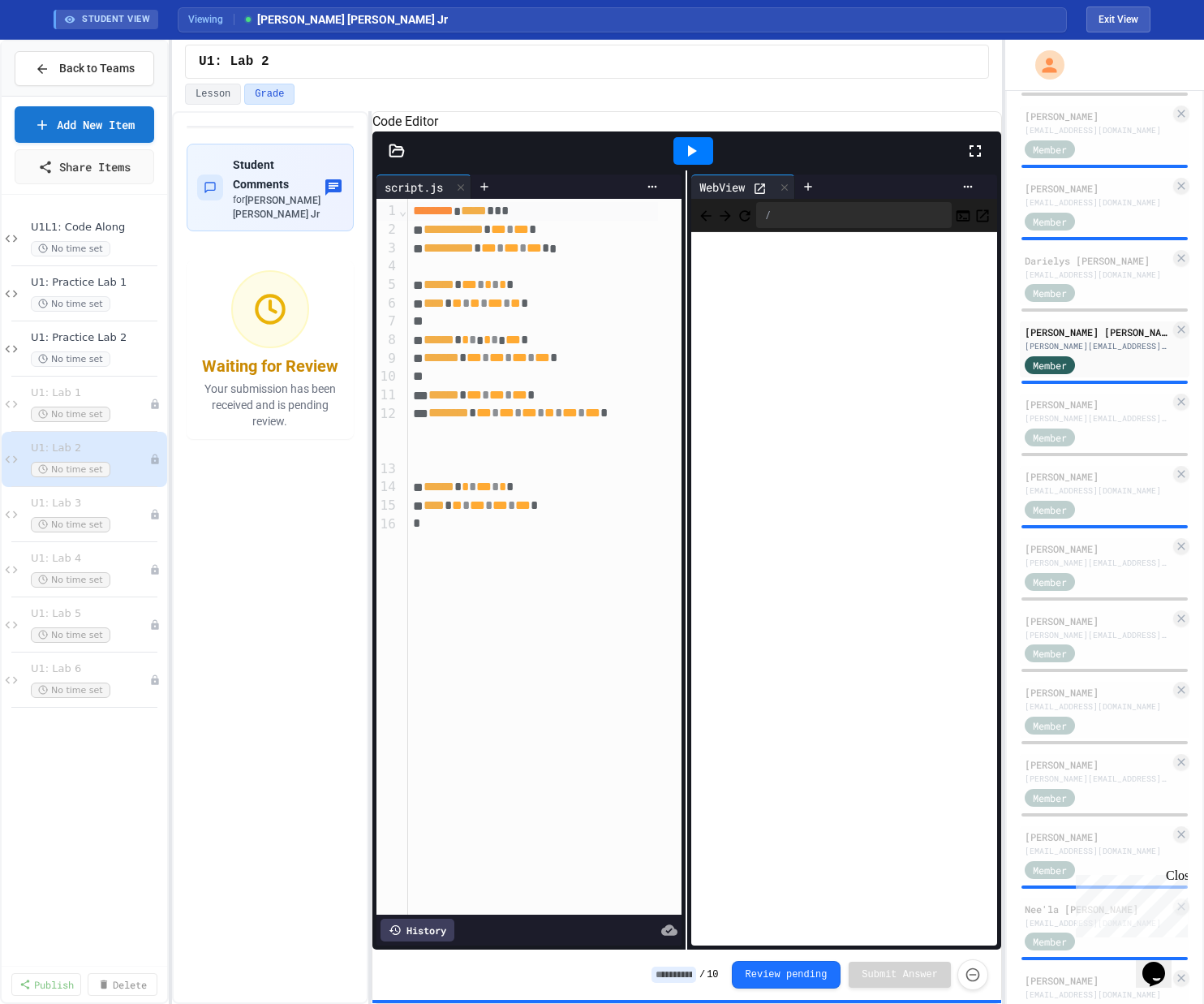
scroll to position [812, 0]
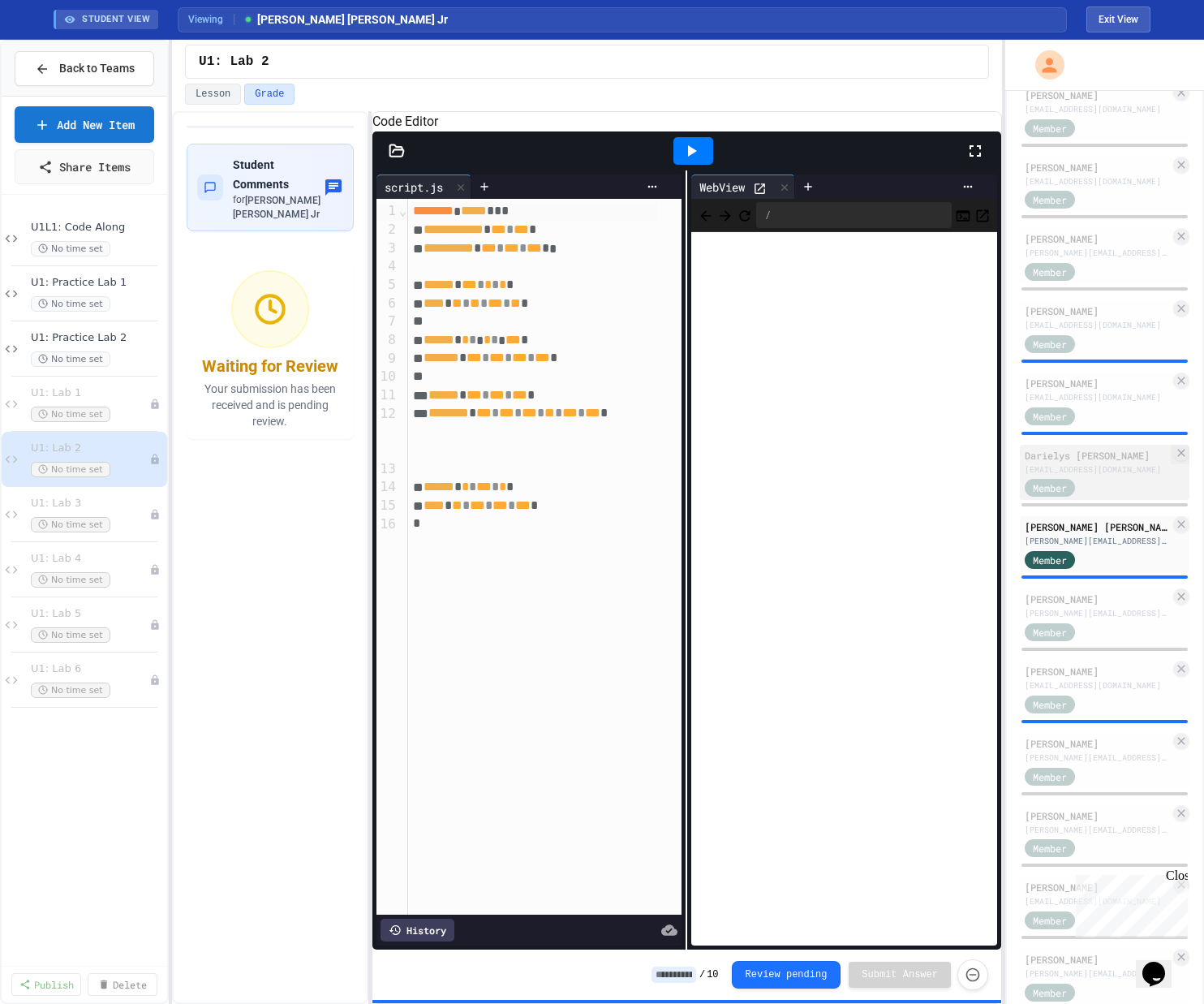
click at [676, 476] on div "[EMAIL_ADDRESS][DOMAIN_NAME]" at bounding box center [1097, 469] width 145 height 12
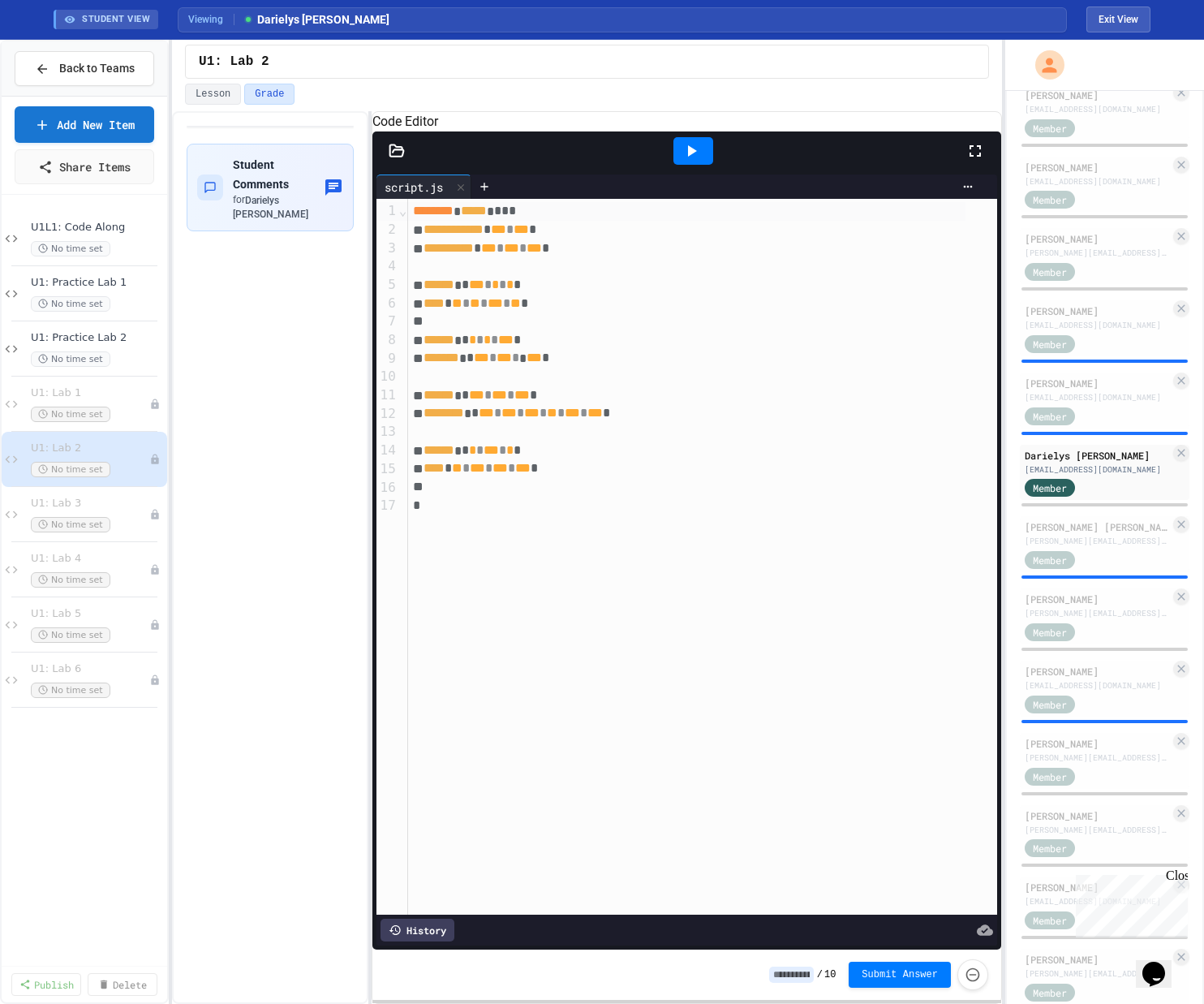
click at [676, 161] on icon at bounding box center [690, 150] width 19 height 19
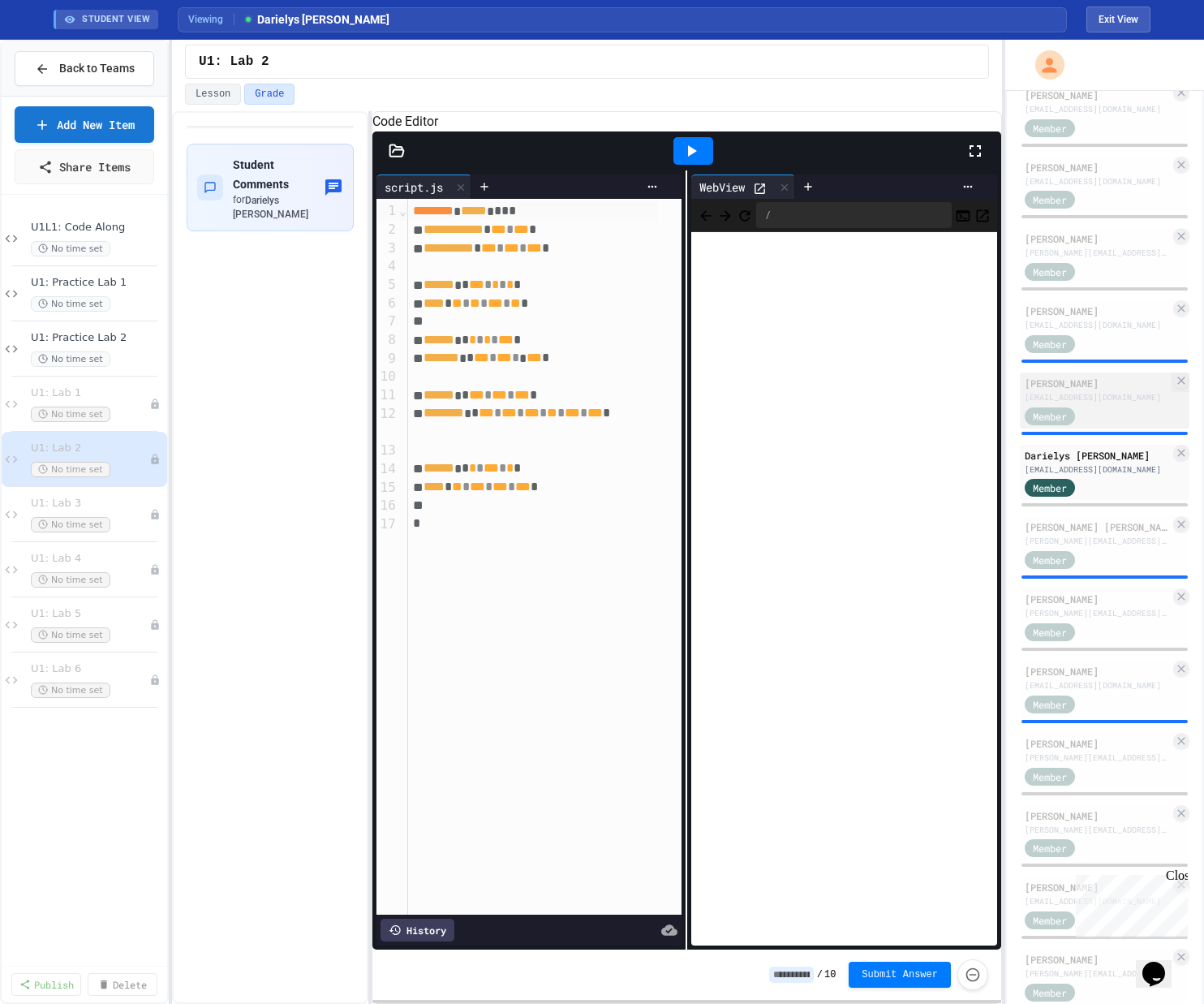
click at [676, 403] on div "[EMAIL_ADDRESS][DOMAIN_NAME]" at bounding box center [1097, 397] width 145 height 12
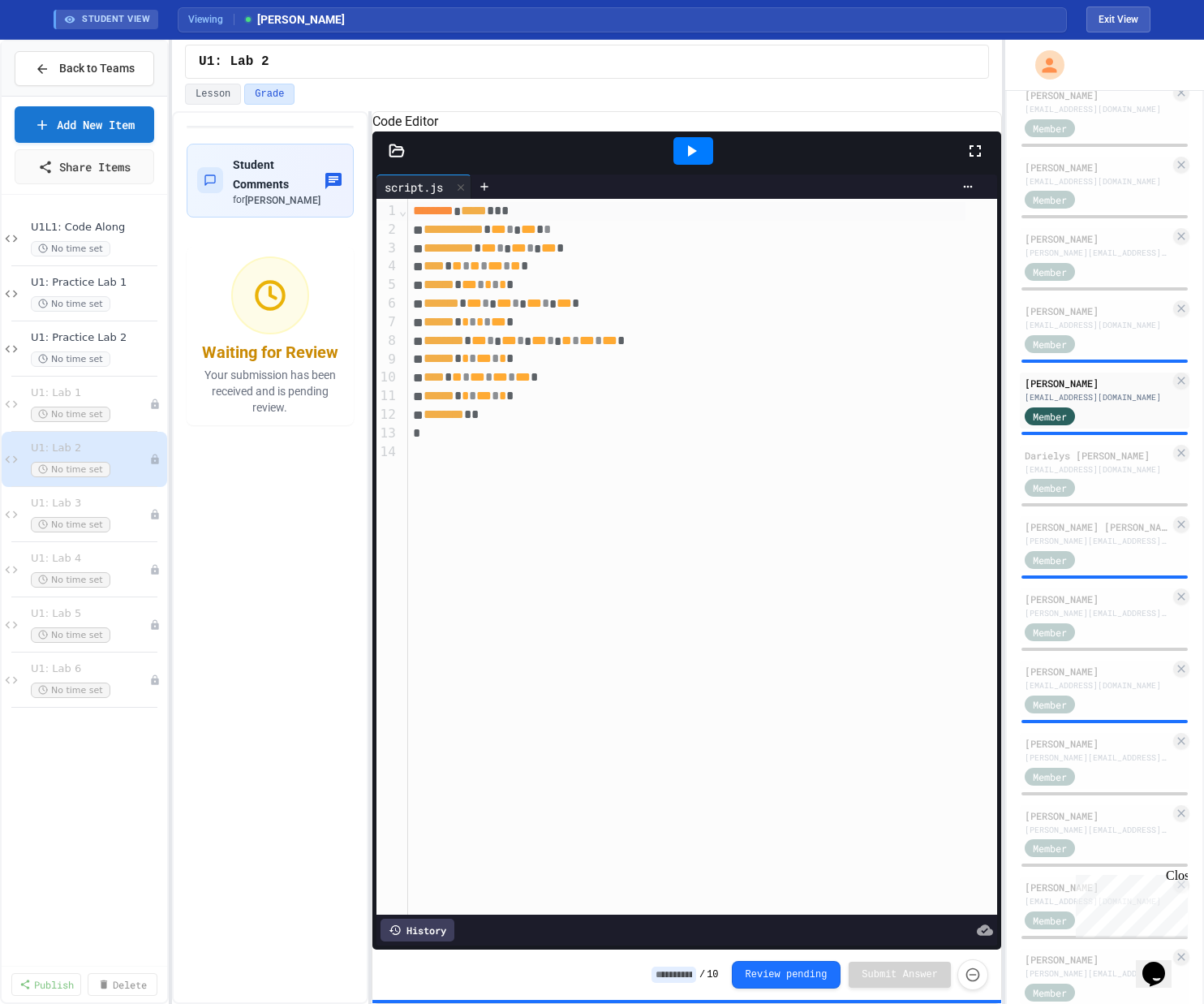
click at [676, 161] on icon at bounding box center [690, 150] width 19 height 19
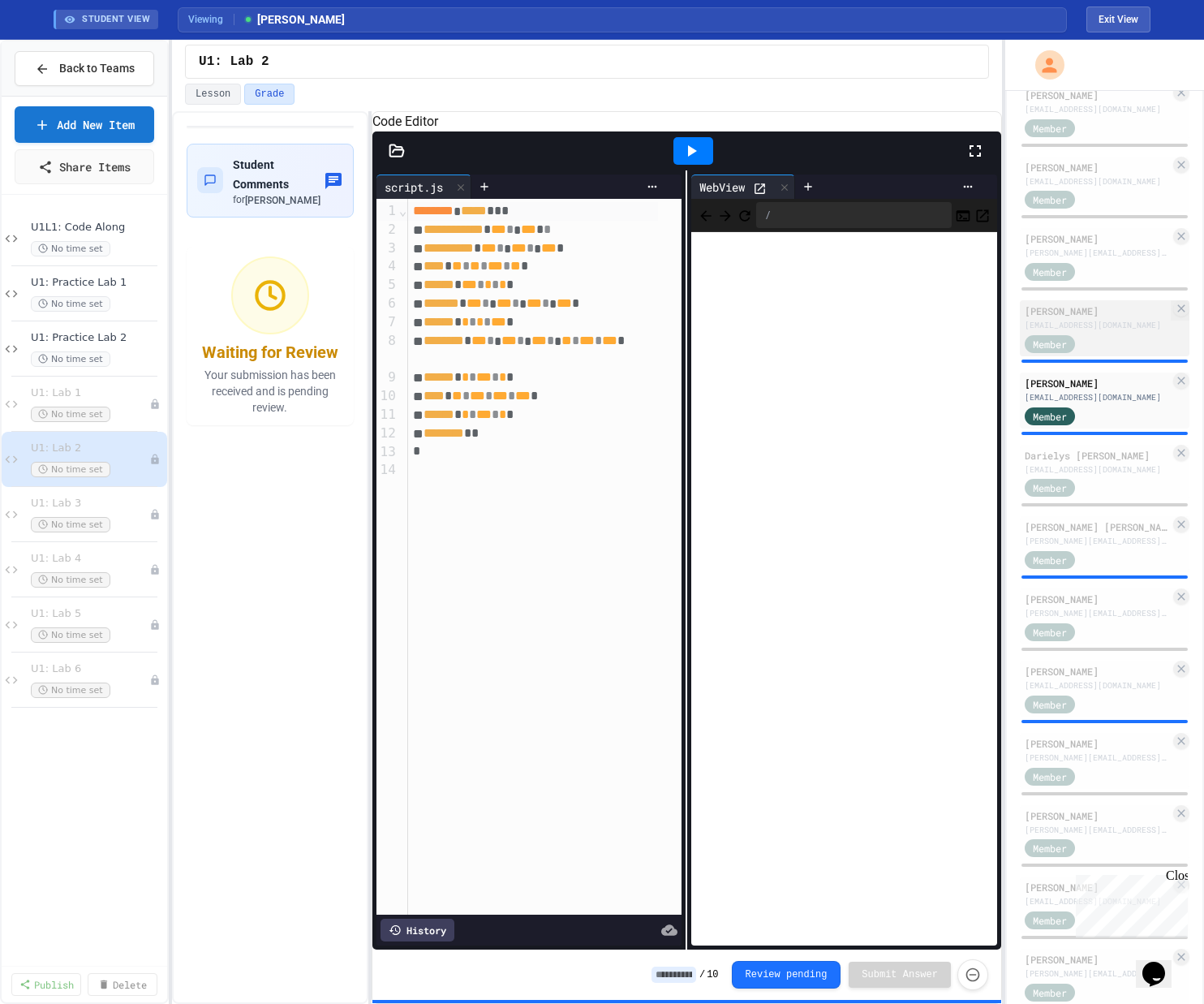
click at [676, 318] on div "[PERSON_NAME]" at bounding box center [1097, 310] width 145 height 14
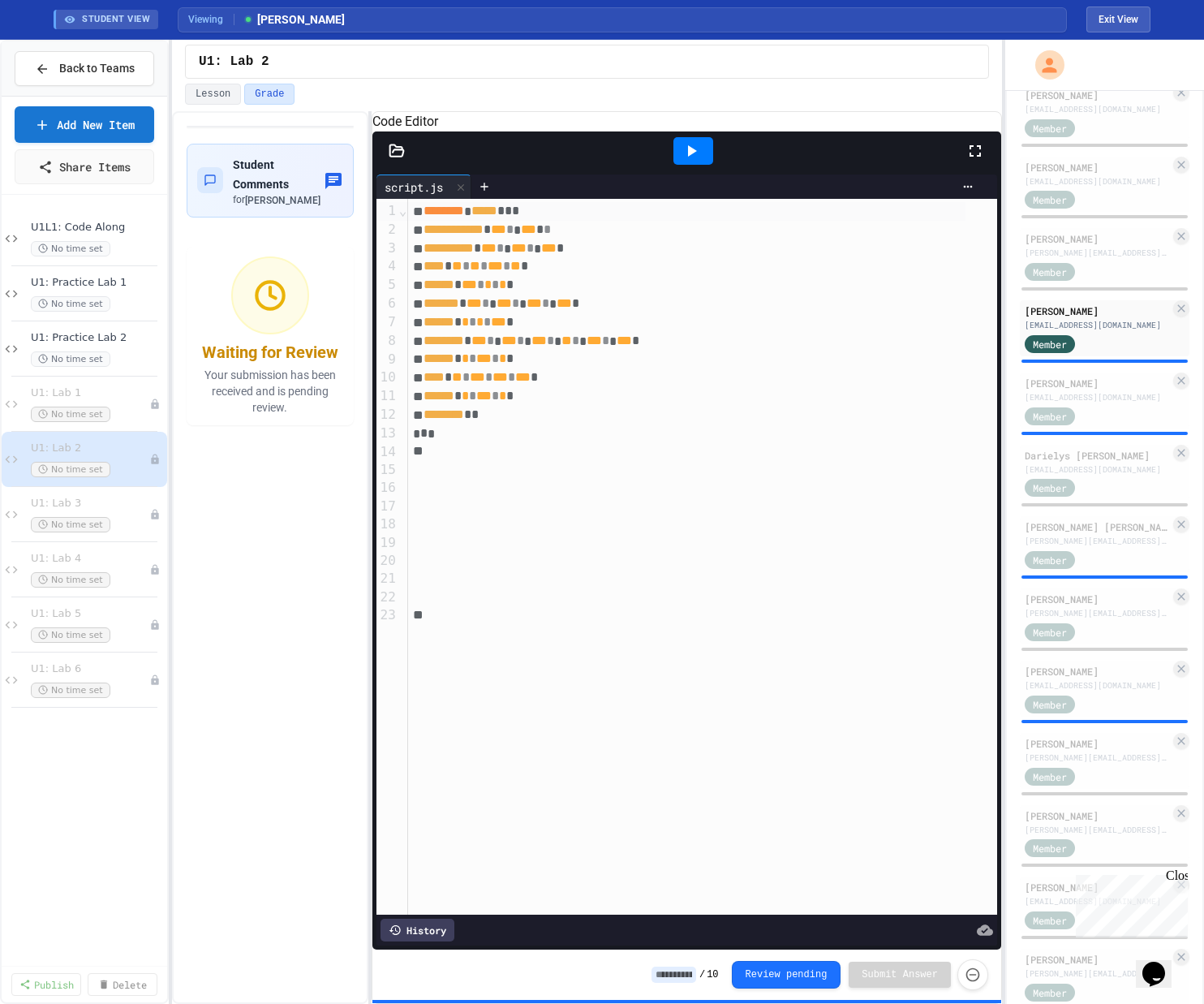
click at [676, 161] on icon at bounding box center [690, 150] width 19 height 19
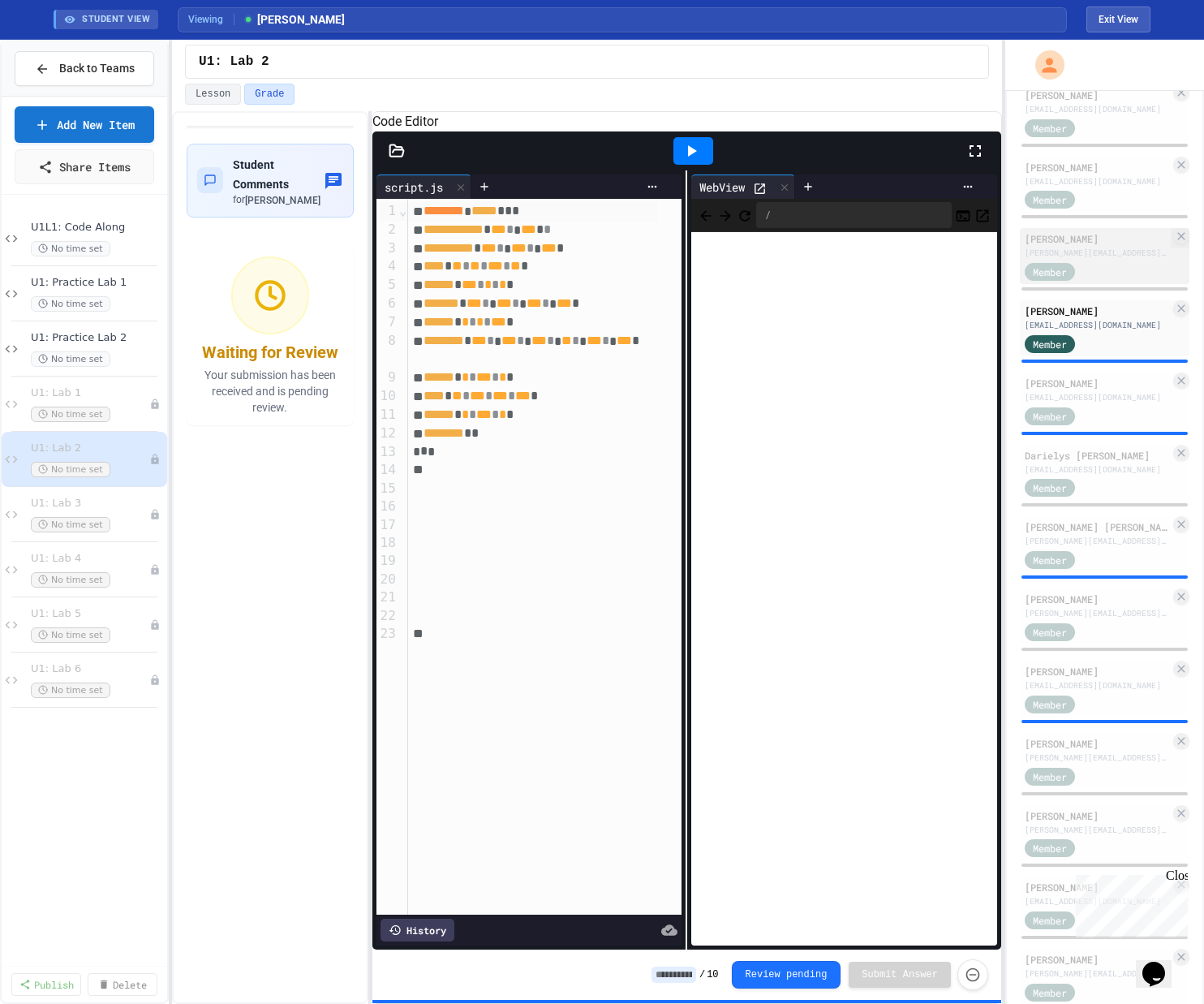
click at [676, 281] on div "Member" at bounding box center [1049, 271] width 51 height 18
click at [676, 259] on div "[PERSON_NAME][EMAIL_ADDRESS][DOMAIN_NAME]" at bounding box center [1097, 253] width 145 height 12
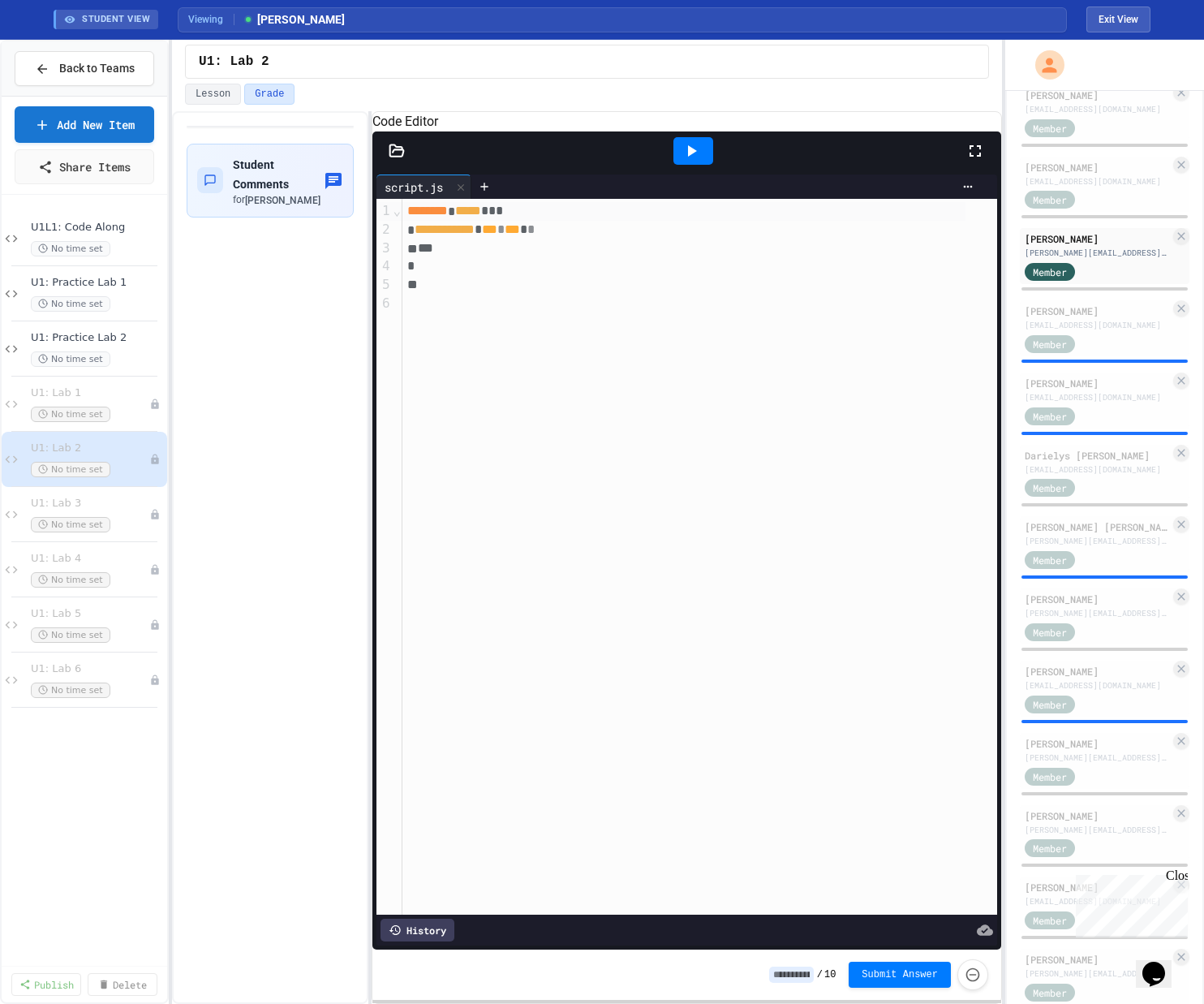
click at [676, 158] on div at bounding box center [693, 150] width 40 height 28
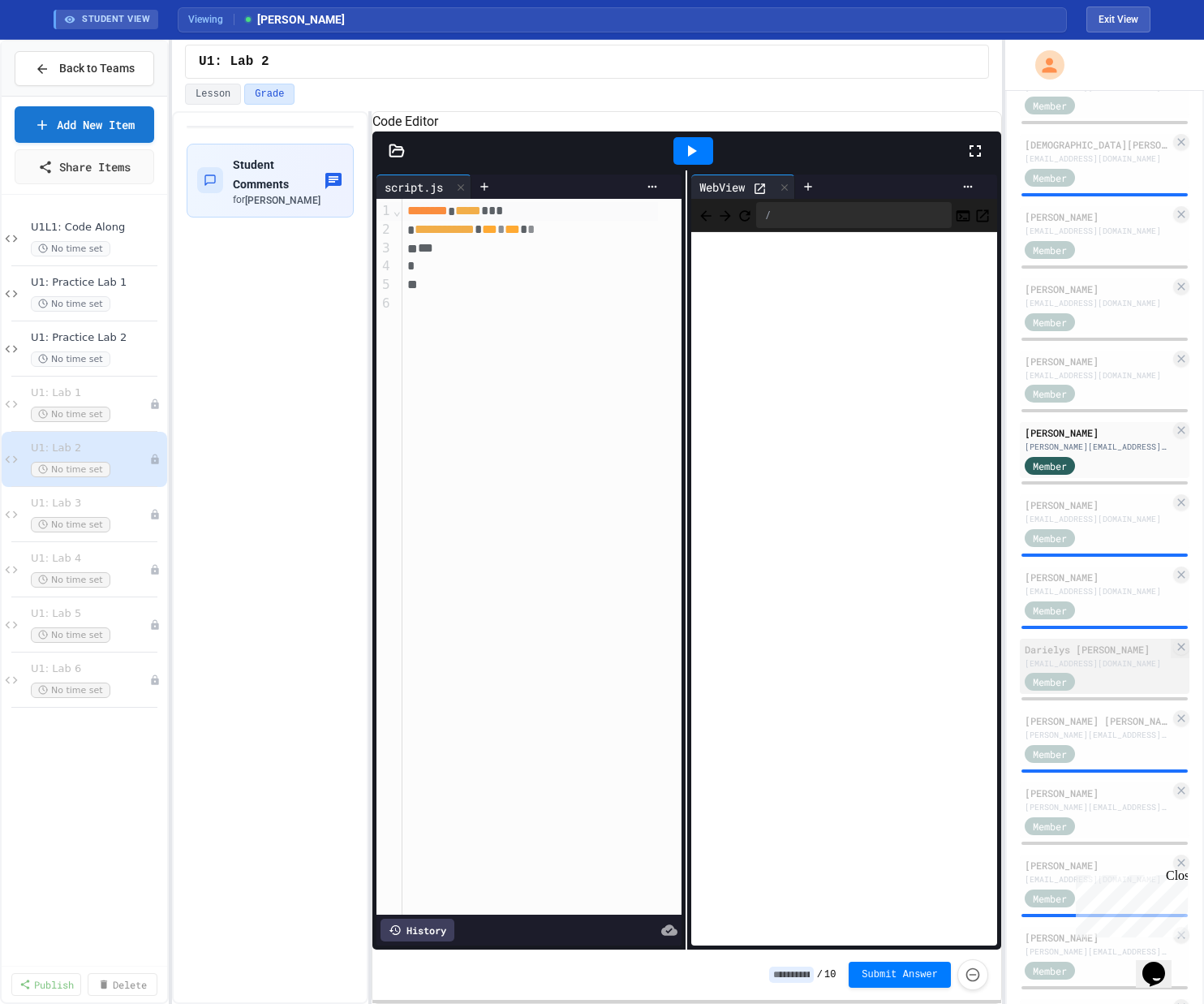
scroll to position [598, 0]
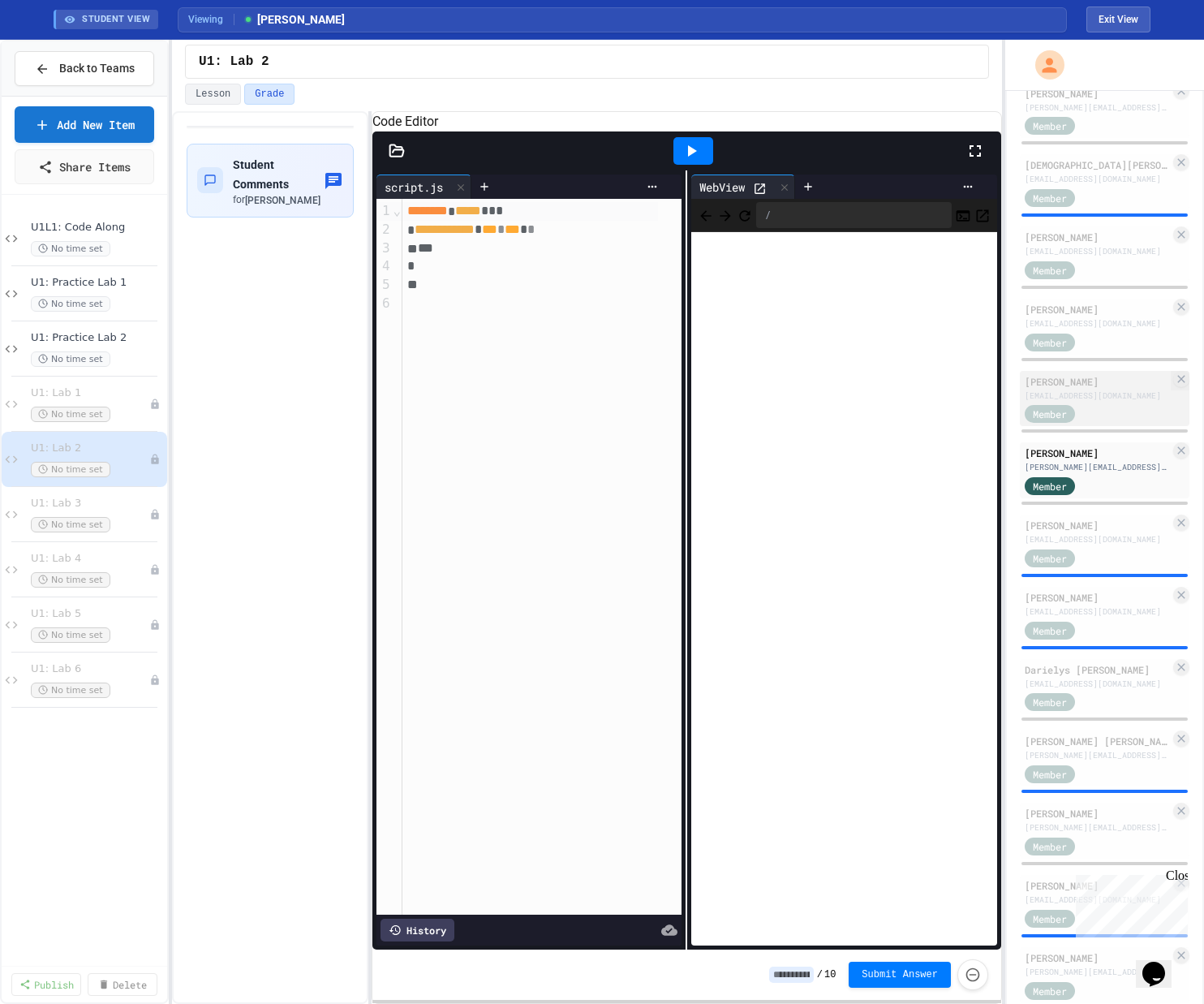
click at [676, 389] on div "[PERSON_NAME]" at bounding box center [1097, 381] width 145 height 14
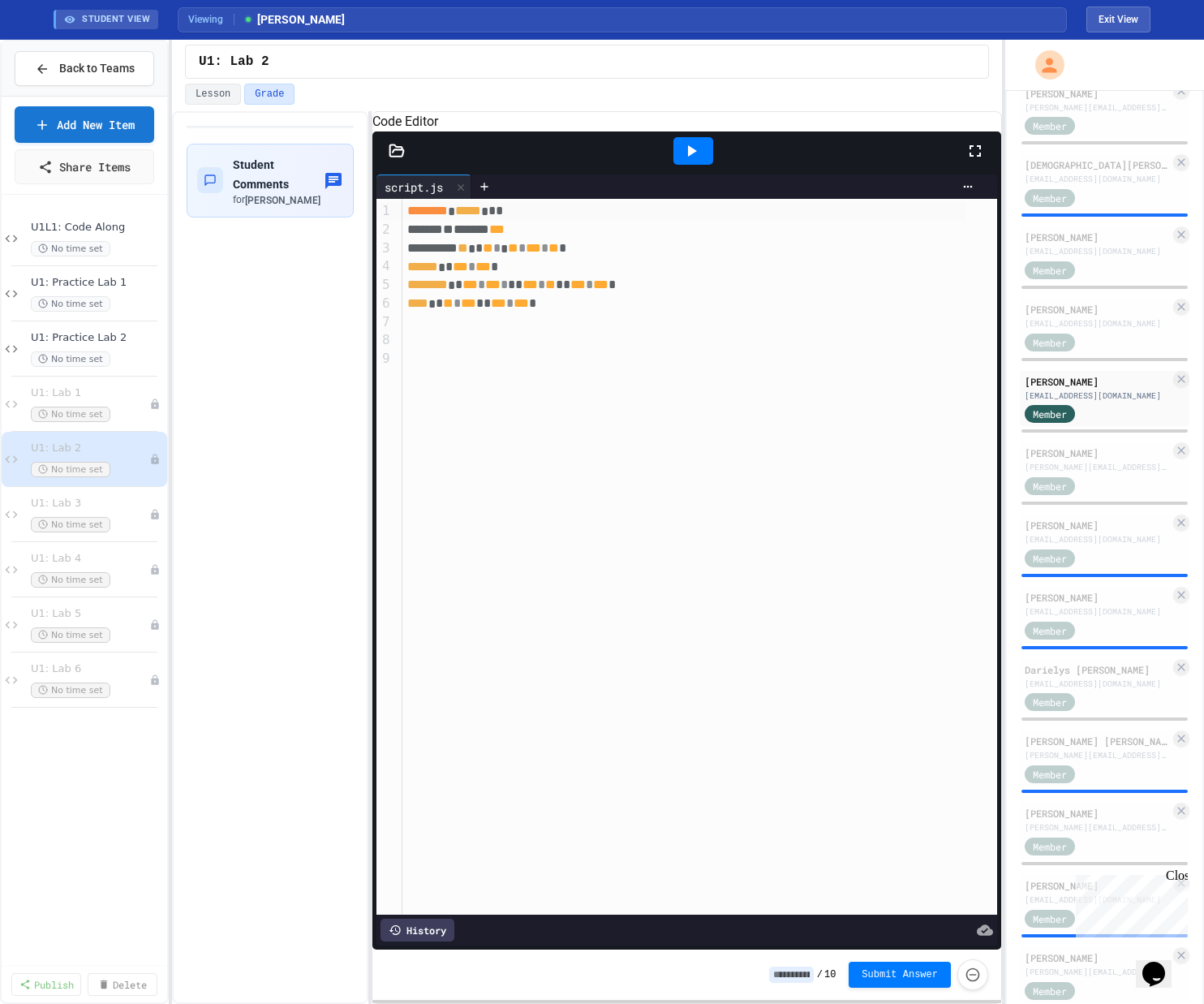
click at [676, 158] on div at bounding box center [693, 150] width 40 height 28
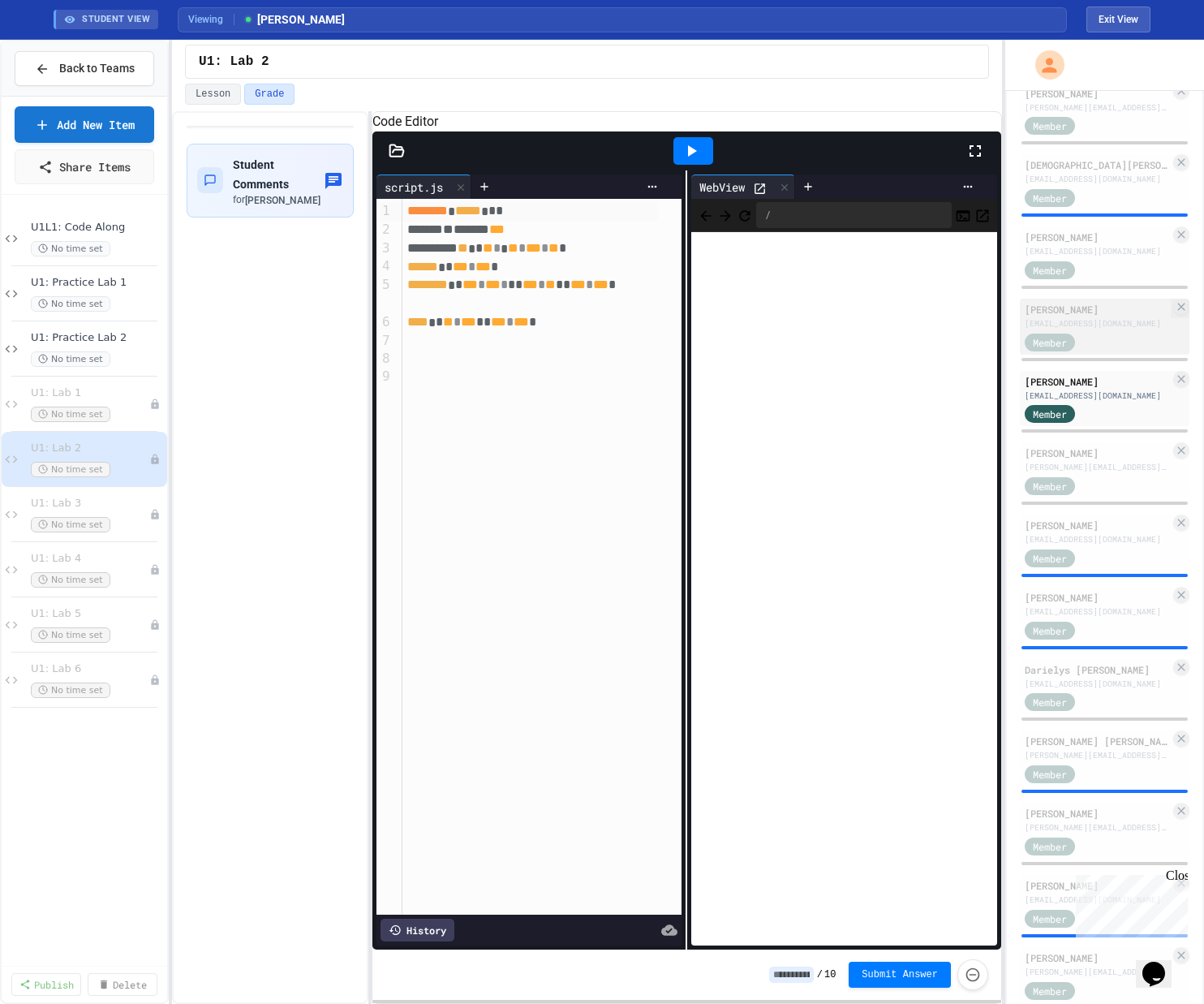
click at [676, 330] on div "[EMAIL_ADDRESS][DOMAIN_NAME]" at bounding box center [1097, 323] width 145 height 12
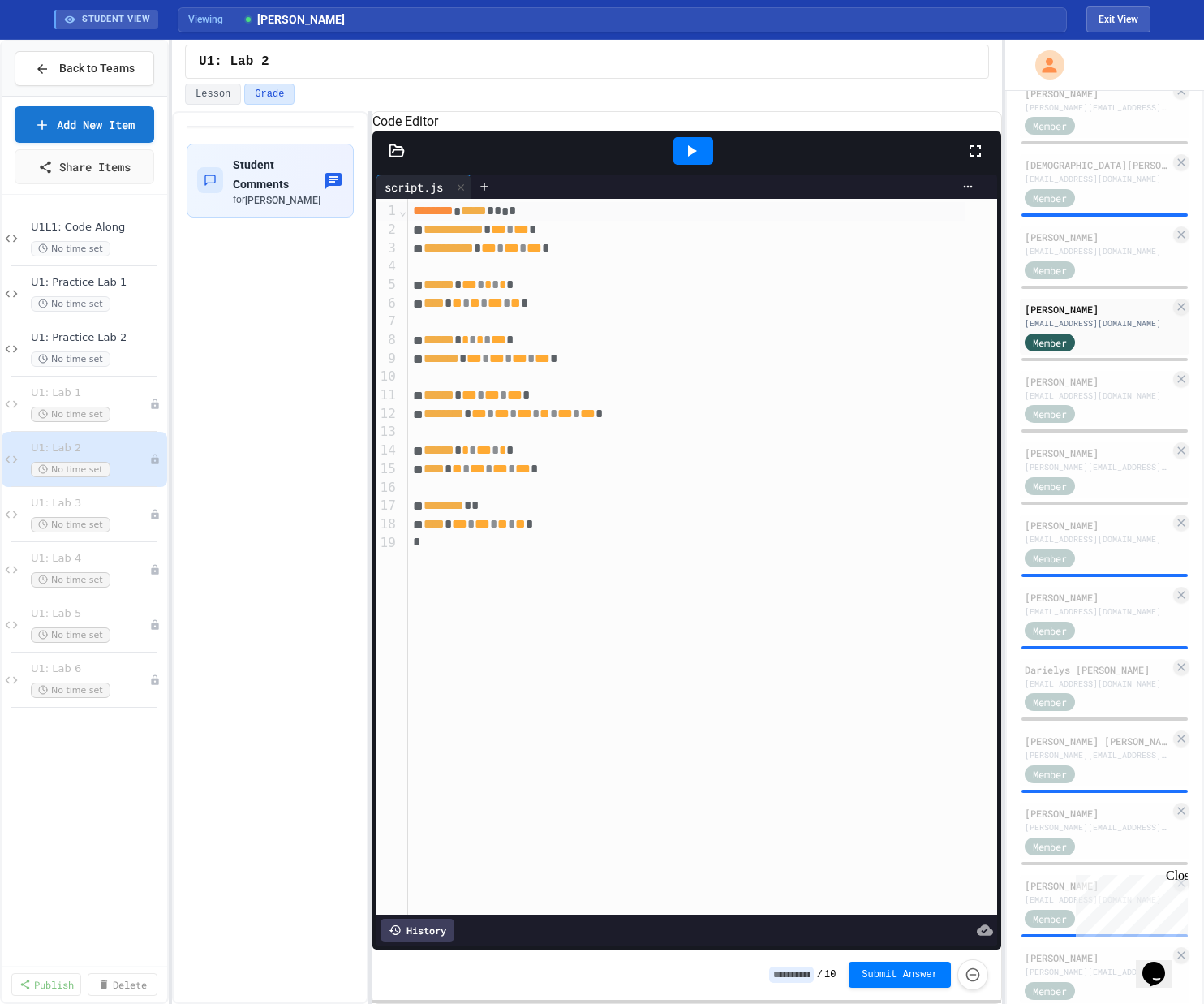
click at [676, 161] on icon at bounding box center [690, 150] width 19 height 19
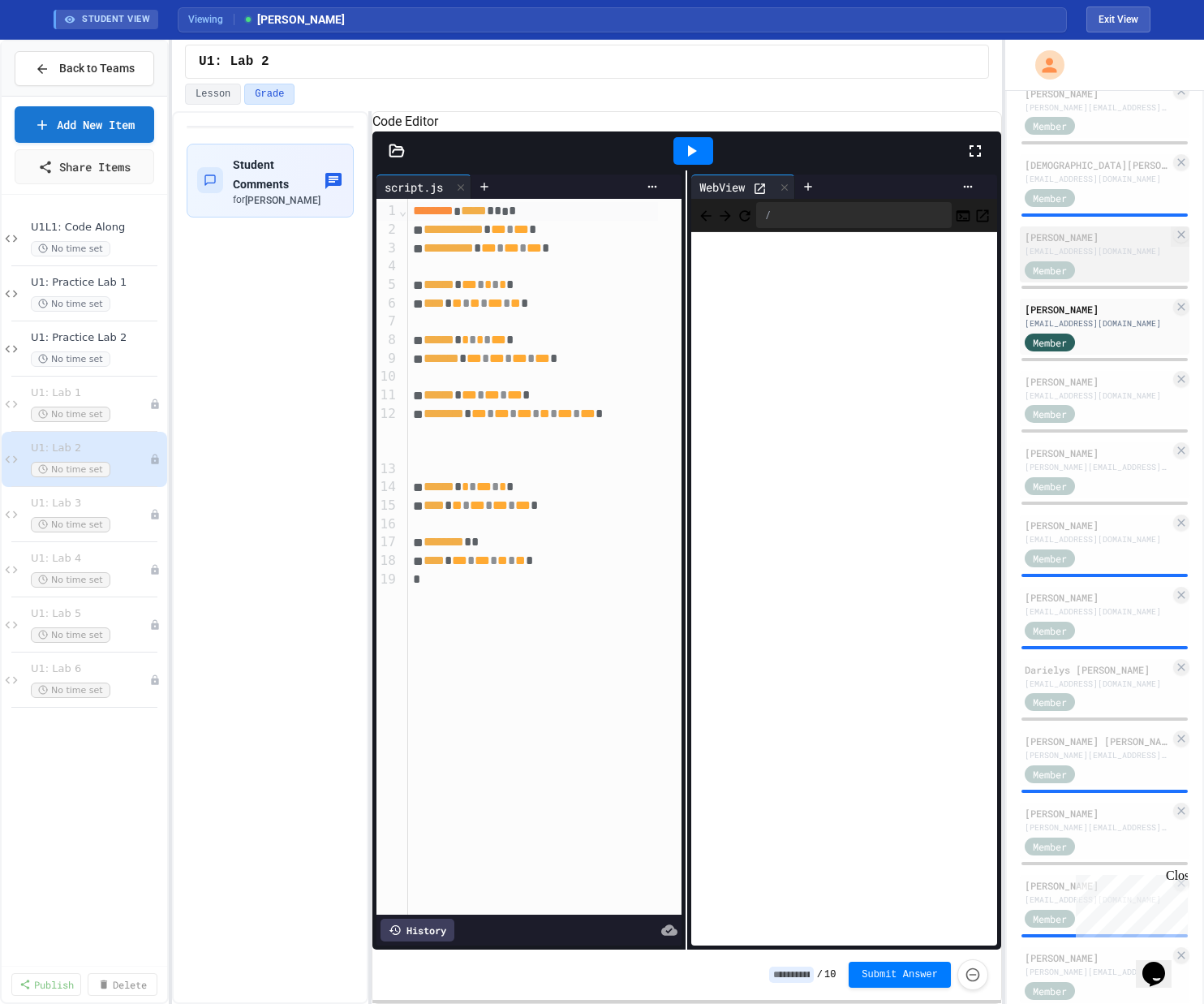
click at [676, 257] on div "[EMAIL_ADDRESS][DOMAIN_NAME]" at bounding box center [1097, 251] width 145 height 12
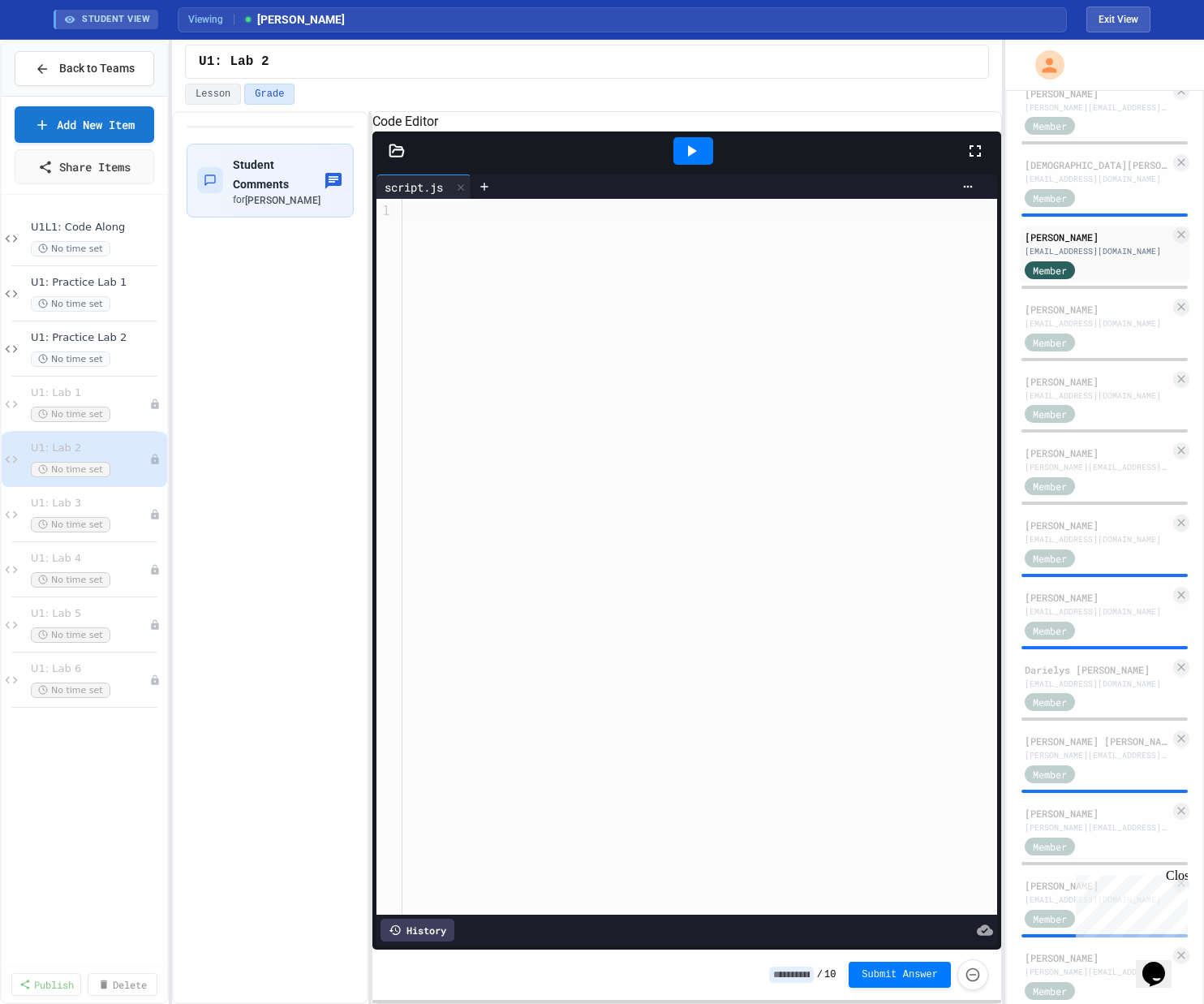
click at [676, 156] on div at bounding box center [693, 150] width 40 height 28
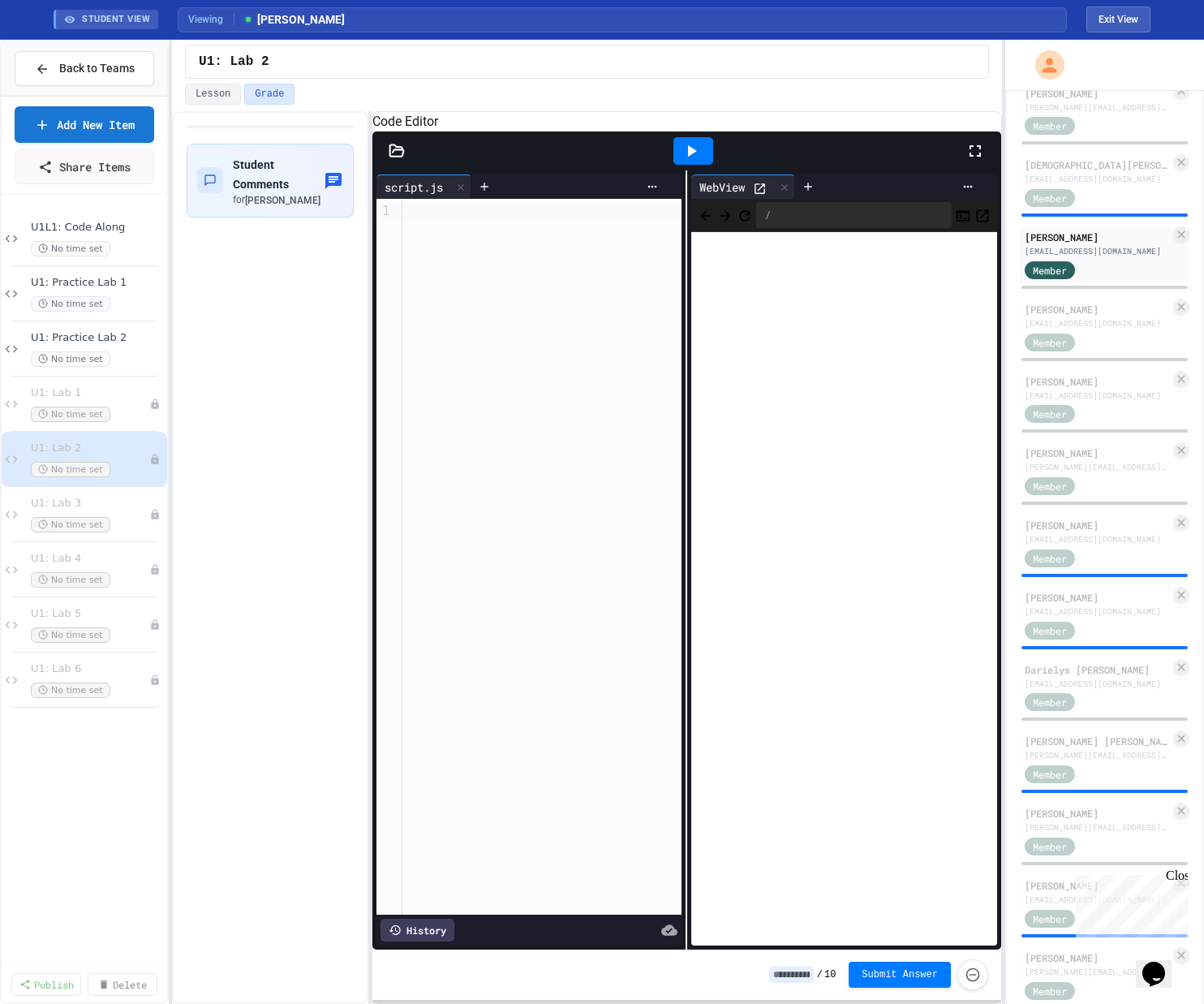
scroll to position [553, 0]
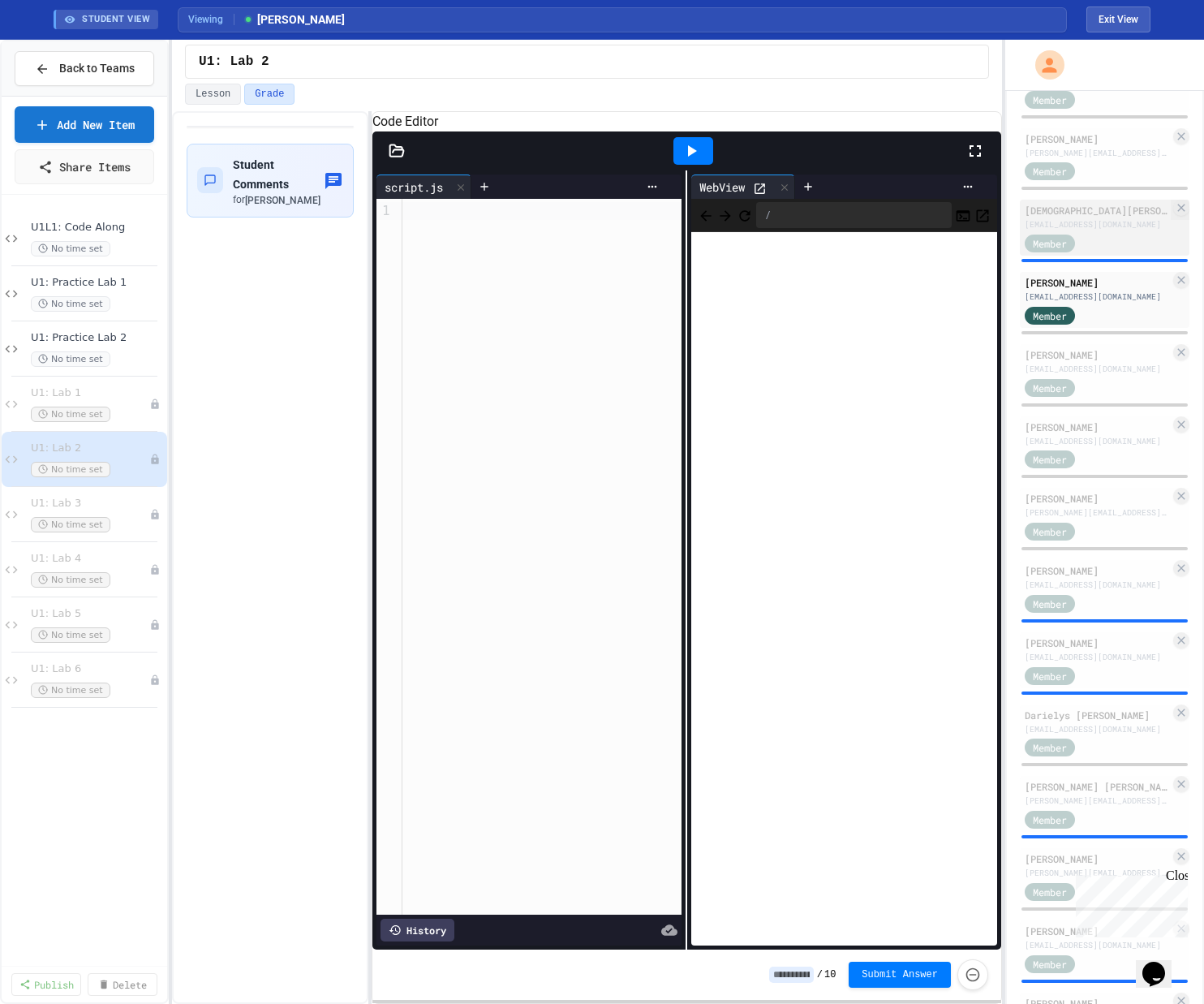
click at [676, 217] on div "[DEMOGRAPHIC_DATA][PERSON_NAME]" at bounding box center [1097, 210] width 145 height 14
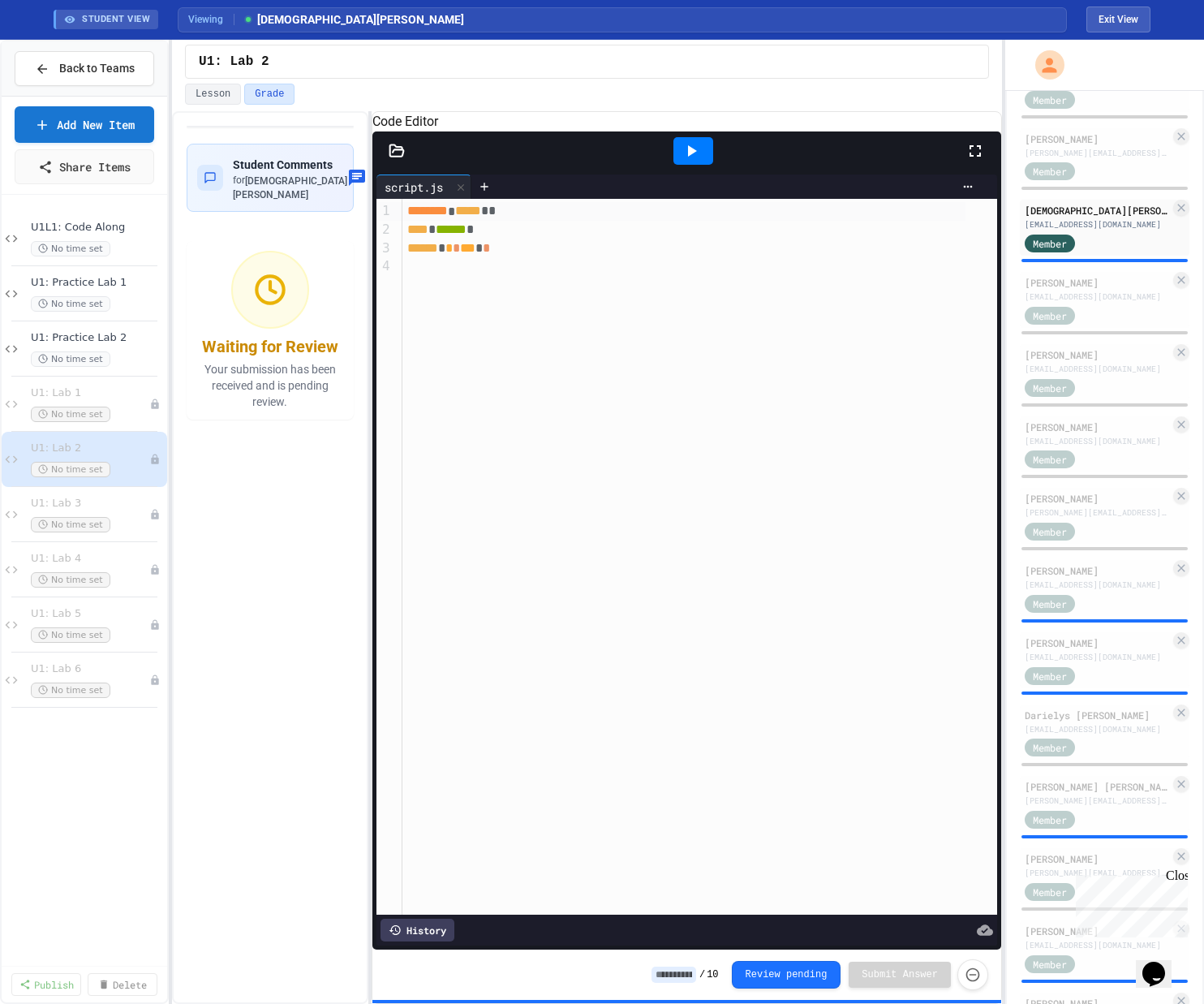
click at [675, 165] on div at bounding box center [693, 150] width 40 height 28
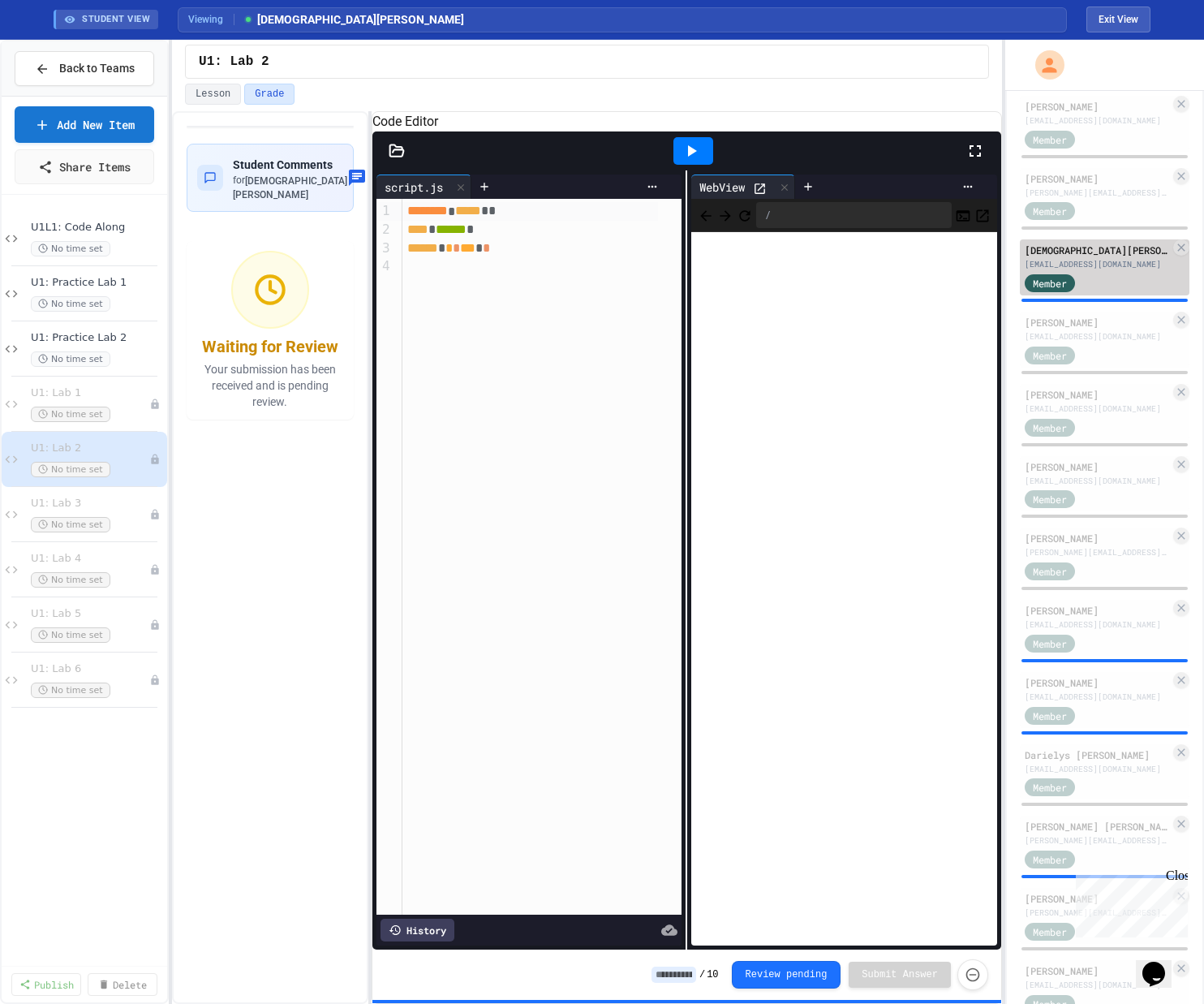
scroll to position [507, 0]
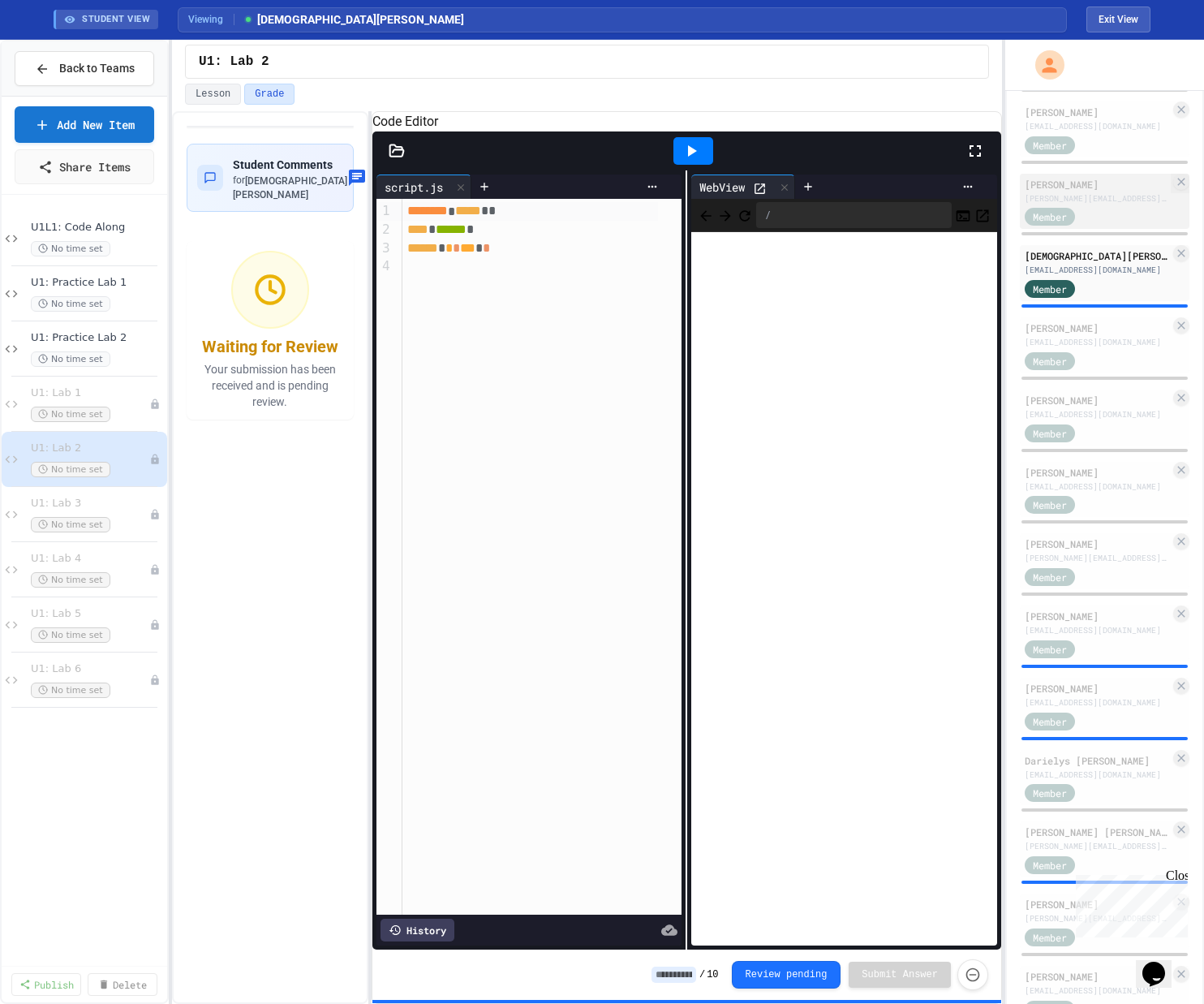
click at [676, 226] on div "Member" at bounding box center [1065, 216] width 81 height 20
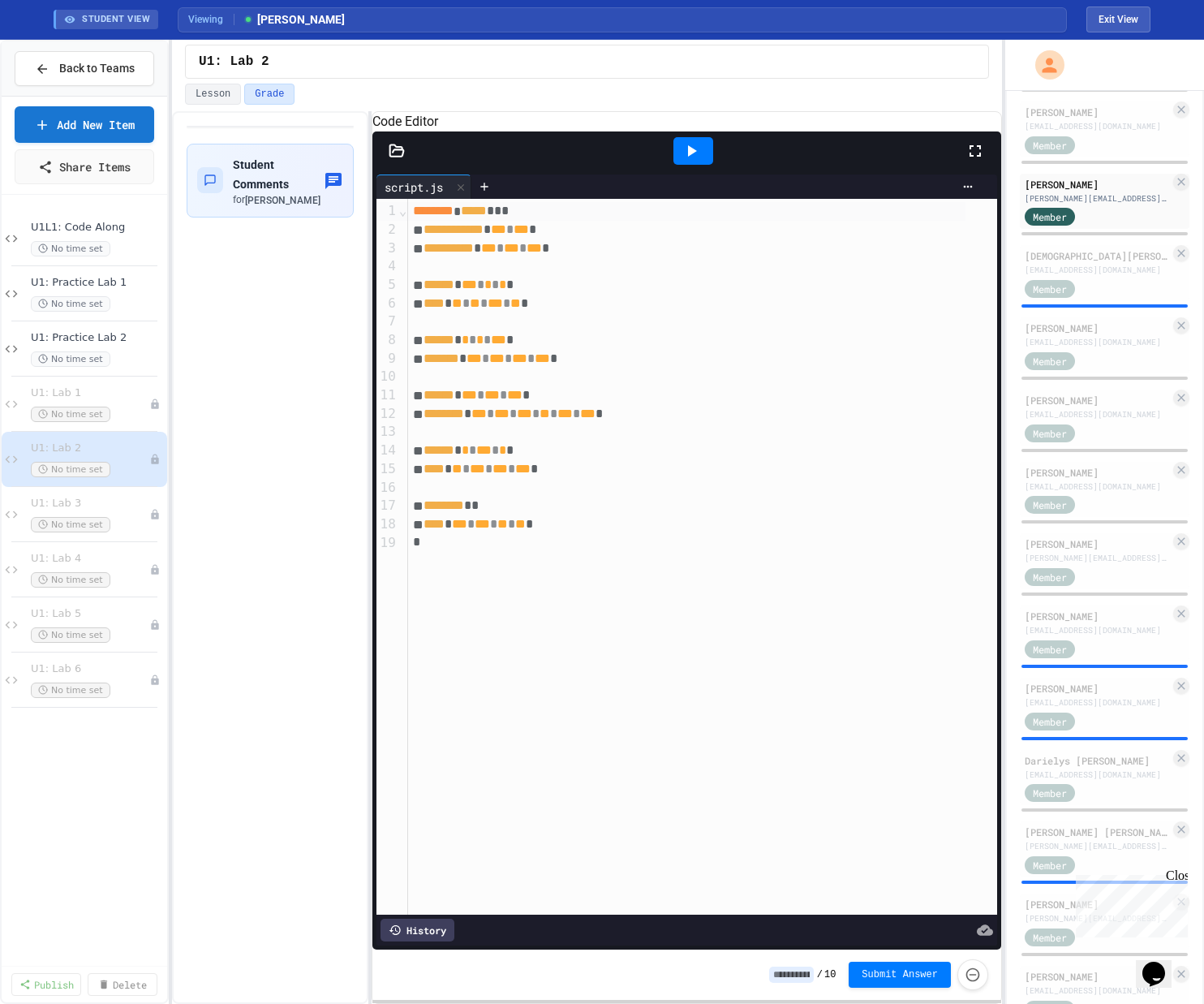
click at [676, 165] on div at bounding box center [693, 150] width 40 height 28
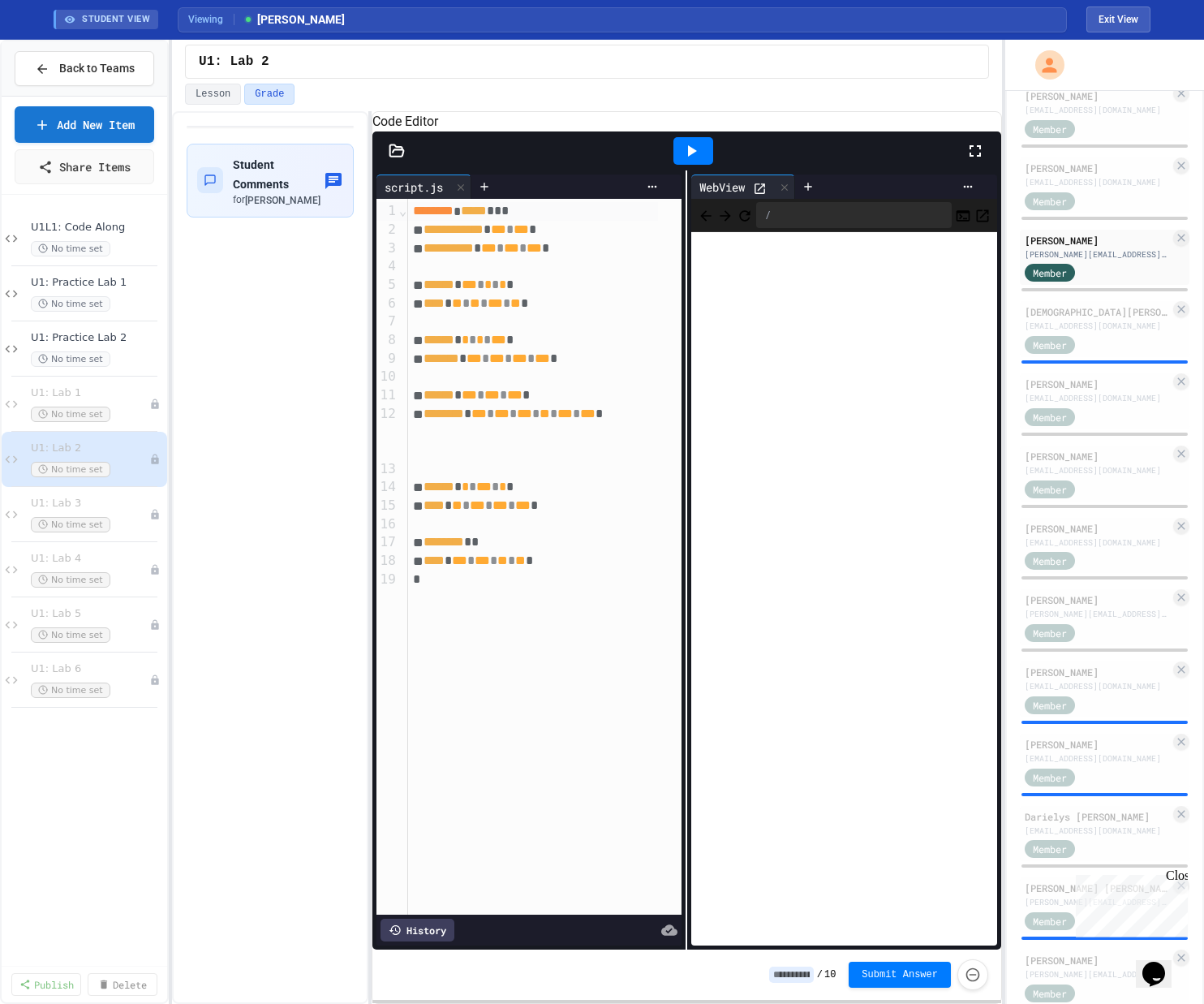
scroll to position [397, 0]
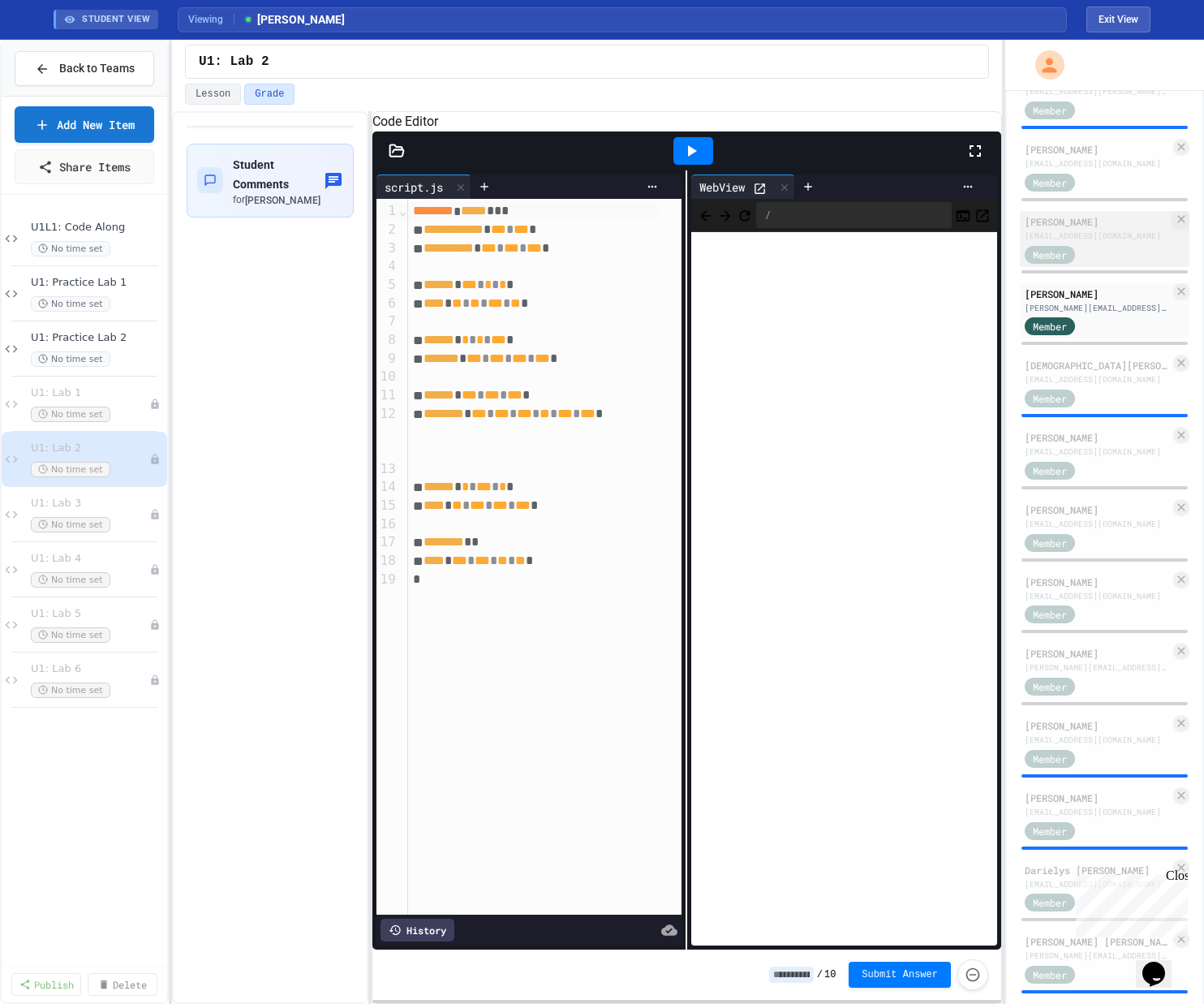
click at [676, 242] on div "[EMAIL_ADDRESS][DOMAIN_NAME]" at bounding box center [1097, 236] width 145 height 12
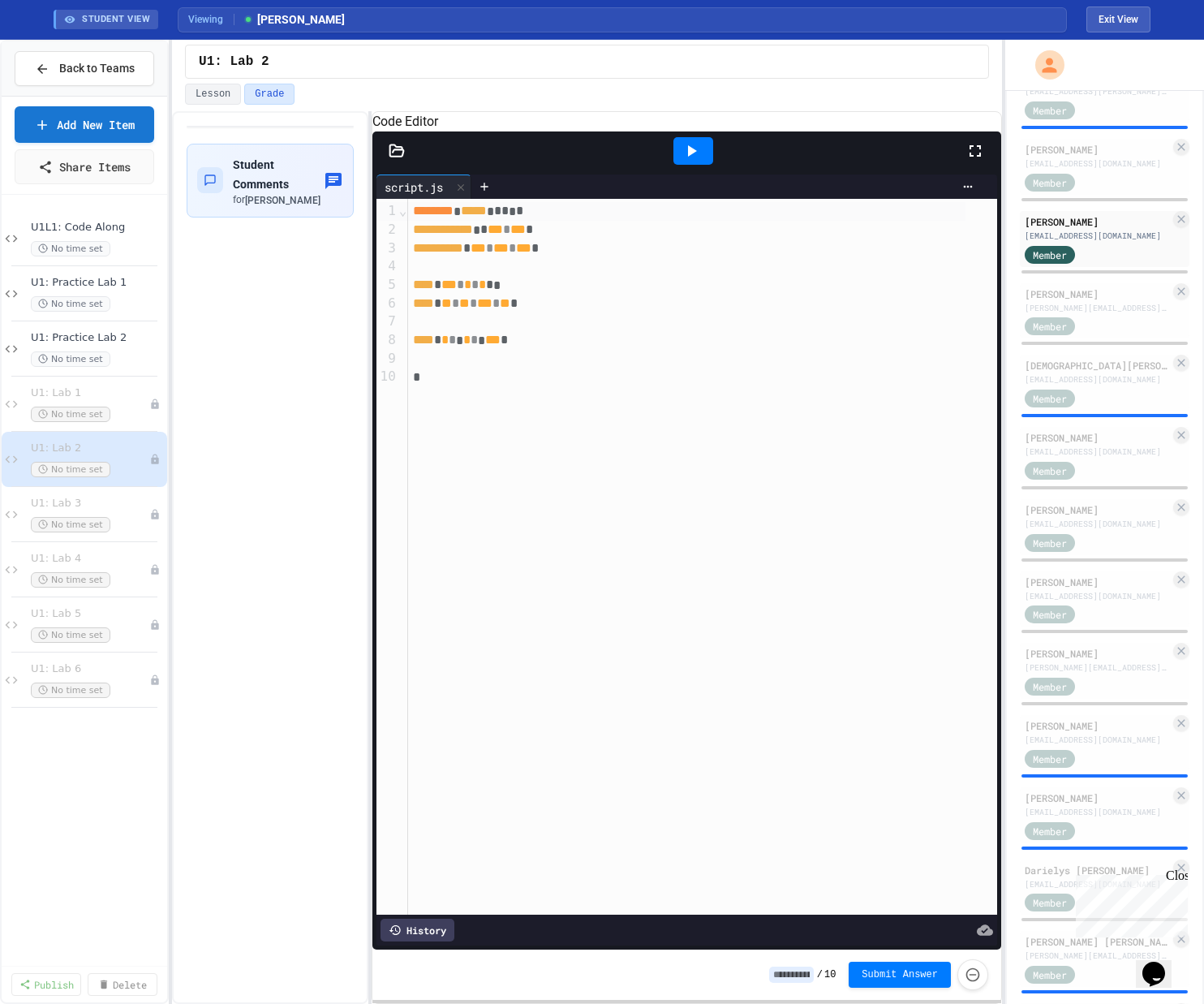
click at [676, 158] on div at bounding box center [693, 150] width 40 height 28
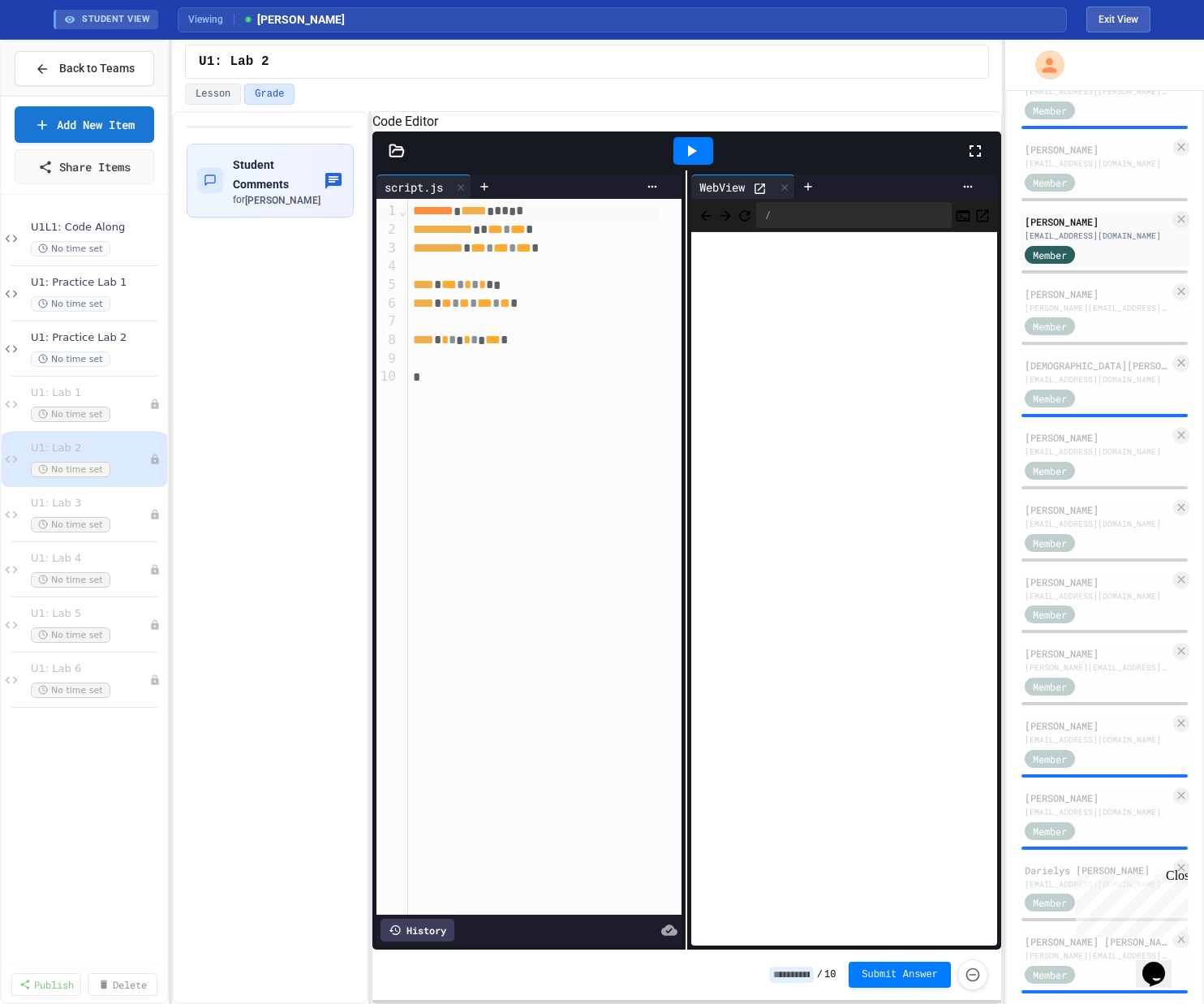
scroll to position [274, 0]
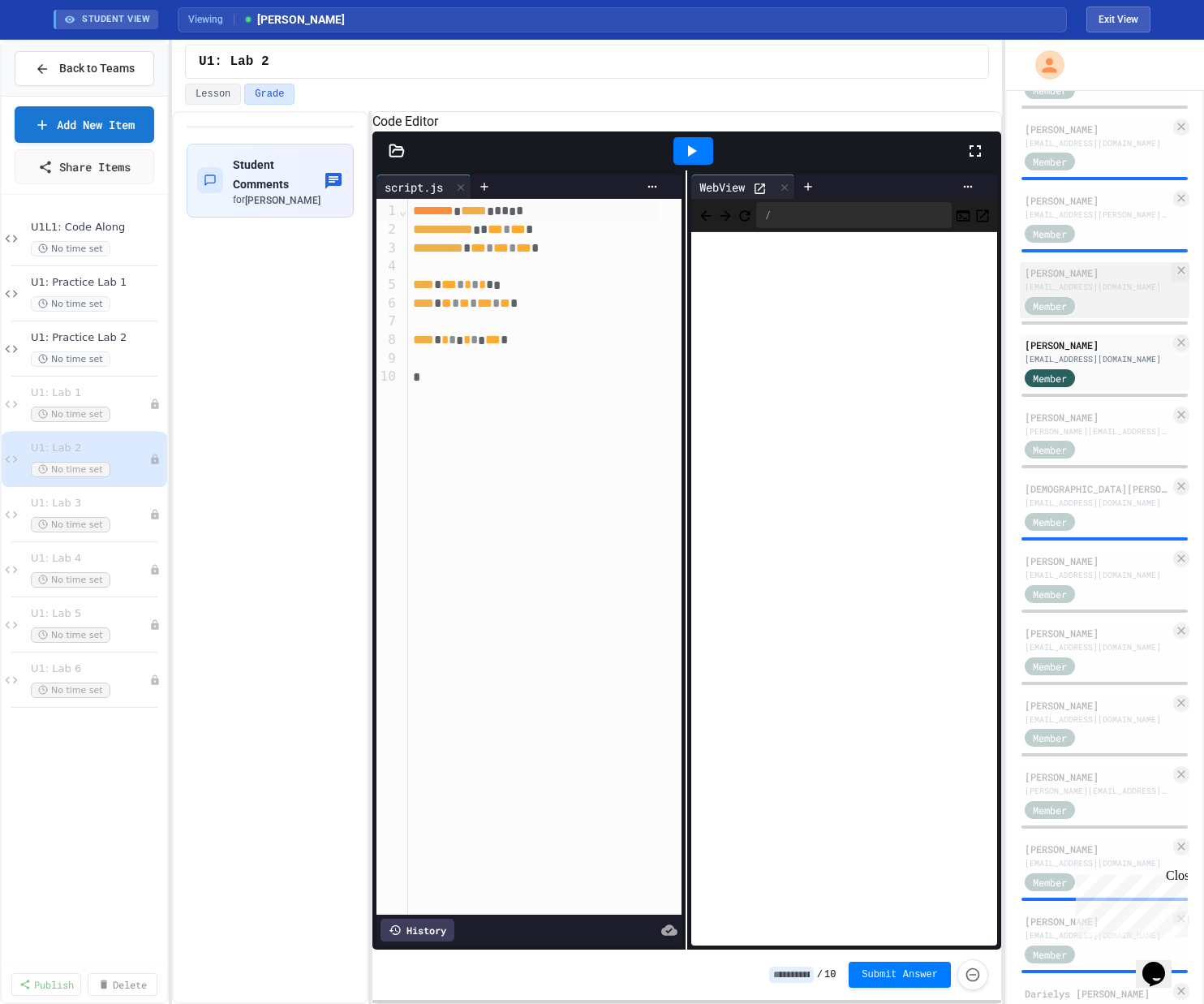
click at [676, 293] on div "[EMAIL_ADDRESS][DOMAIN_NAME]" at bounding box center [1097, 286] width 145 height 12
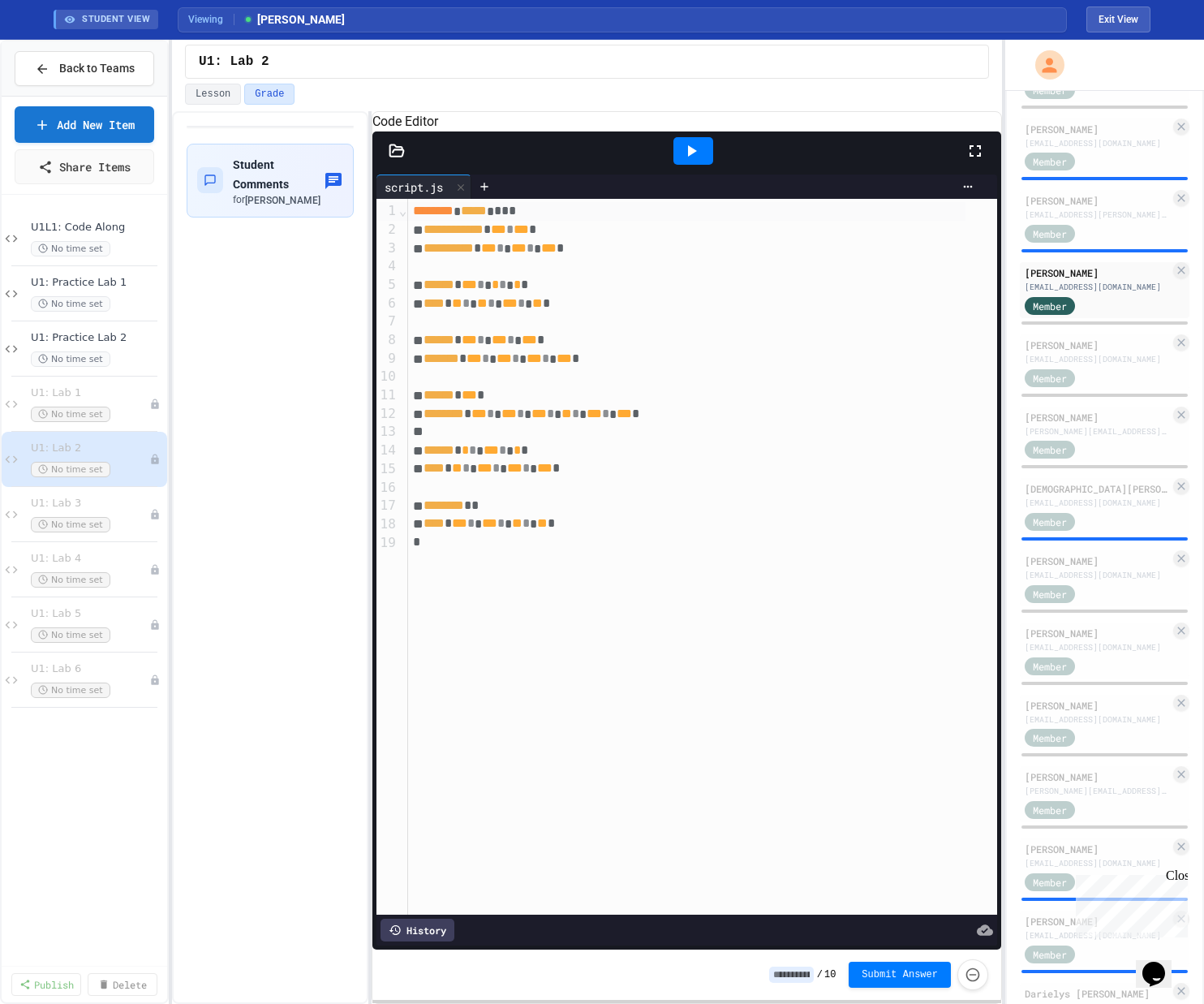
click at [676, 161] on icon at bounding box center [690, 150] width 19 height 19
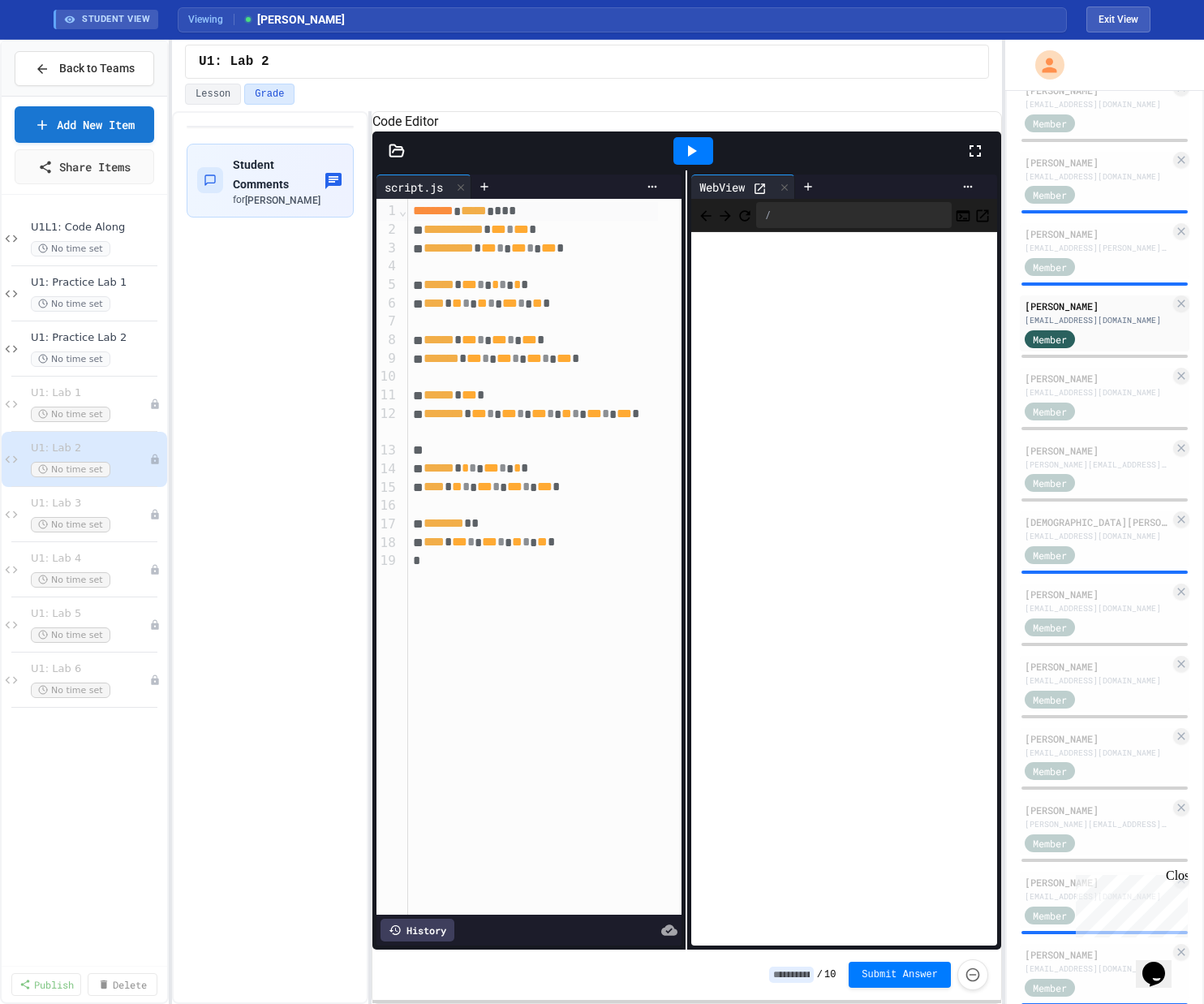
scroll to position [242, 0]
click at [676, 240] on div "[PERSON_NAME]" at bounding box center [1097, 232] width 145 height 14
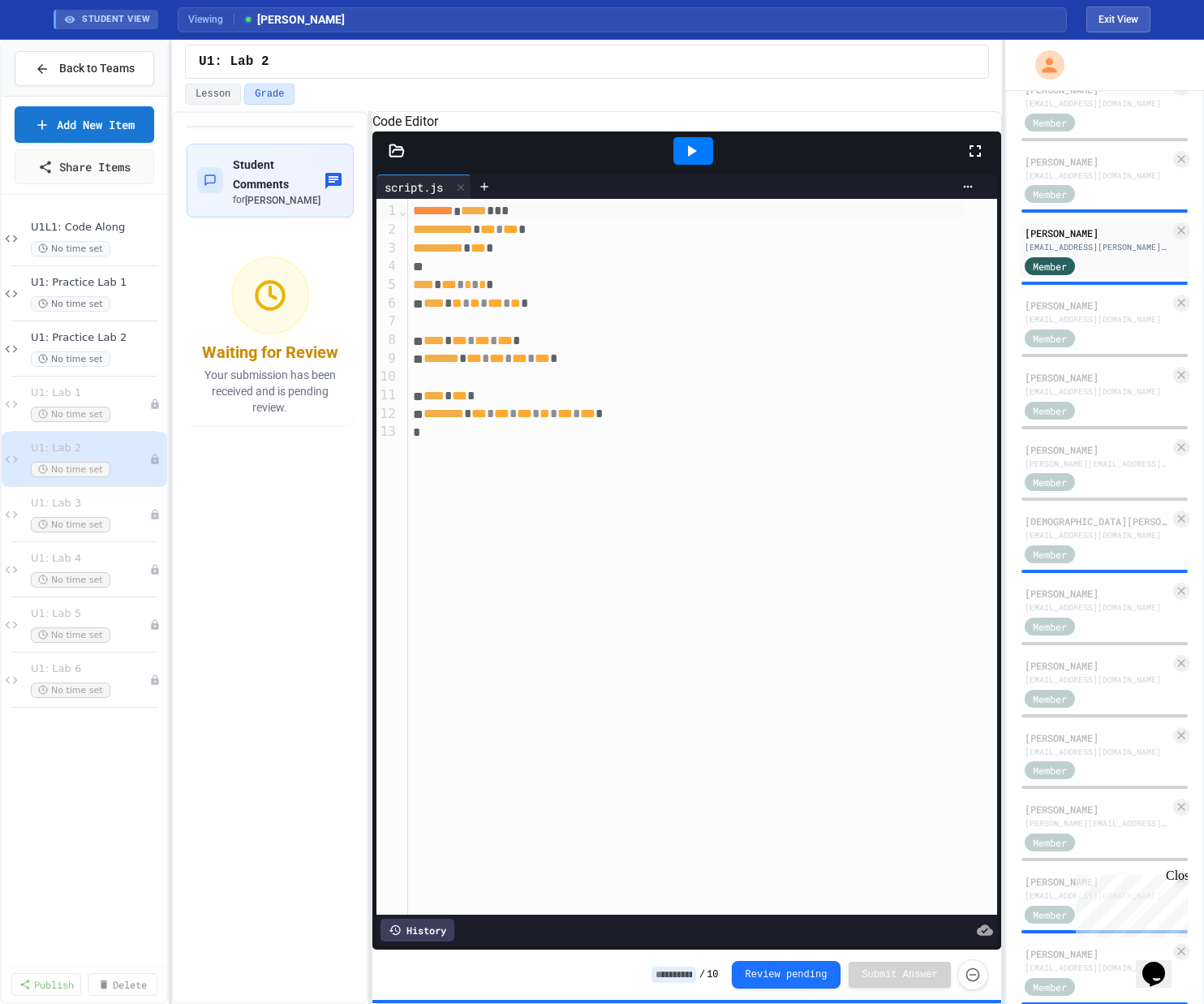
click at [676, 161] on icon at bounding box center [690, 150] width 19 height 19
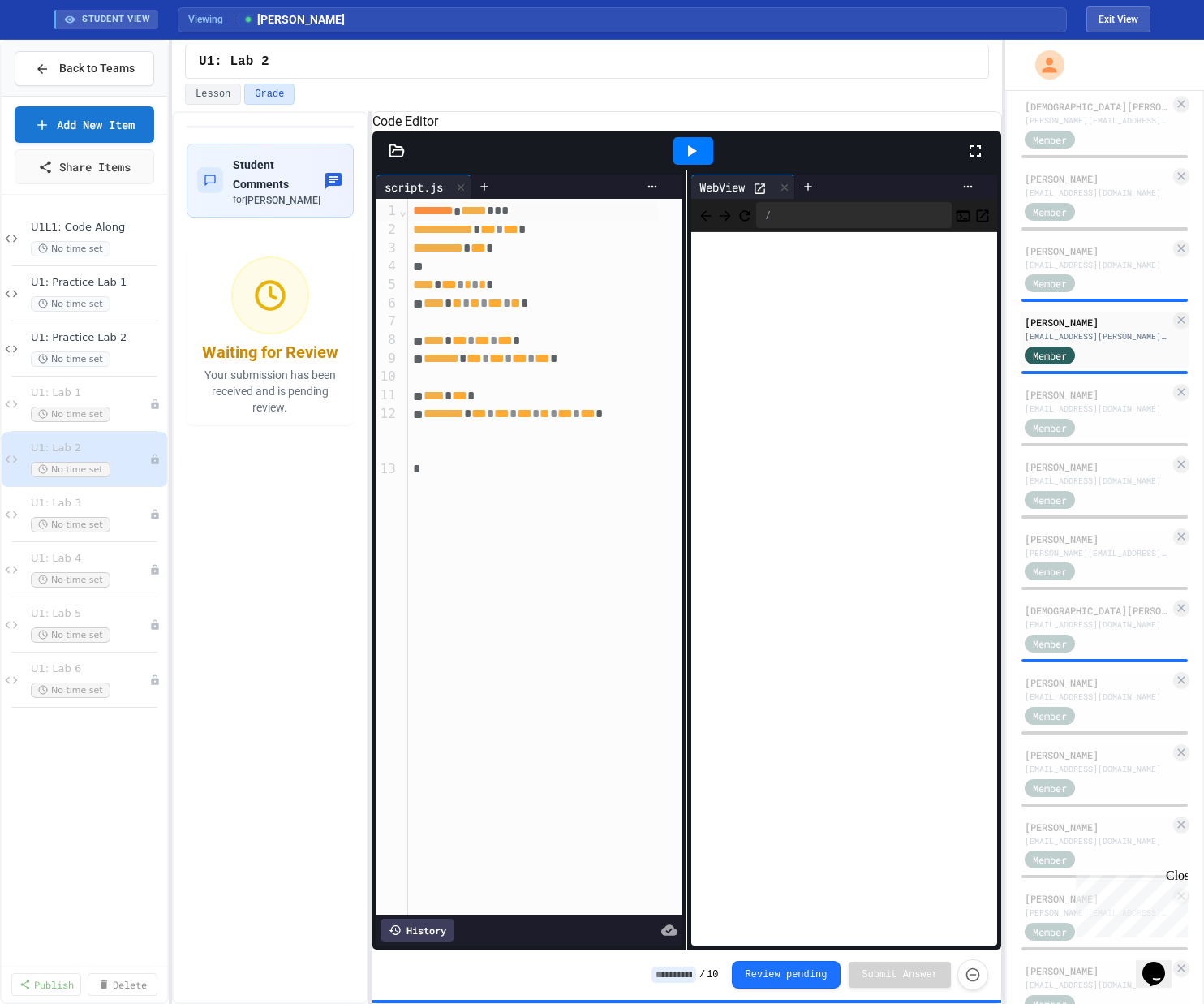
scroll to position [102, 0]
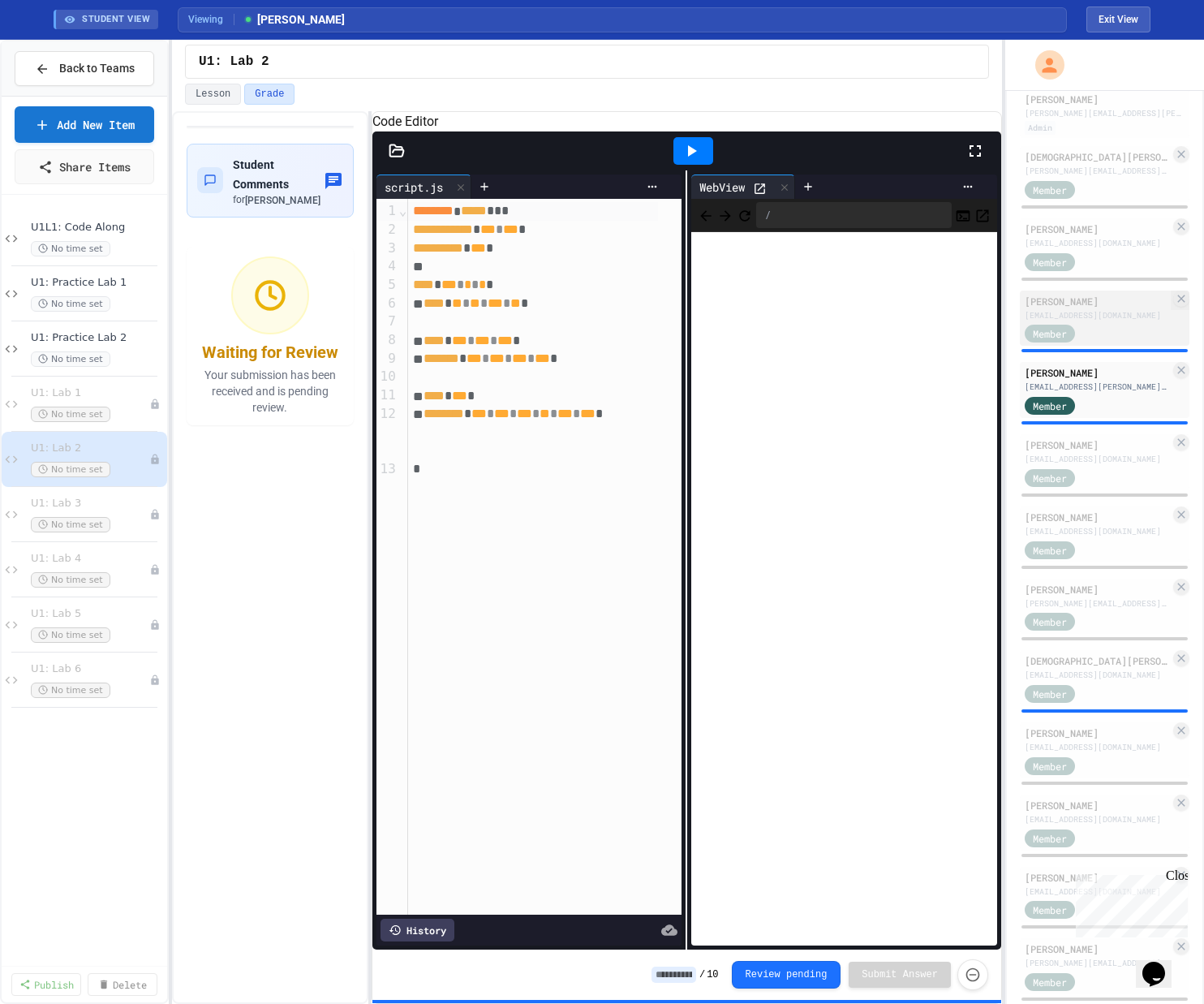
click at [676, 321] on div "[EMAIL_ADDRESS][DOMAIN_NAME]" at bounding box center [1097, 315] width 145 height 12
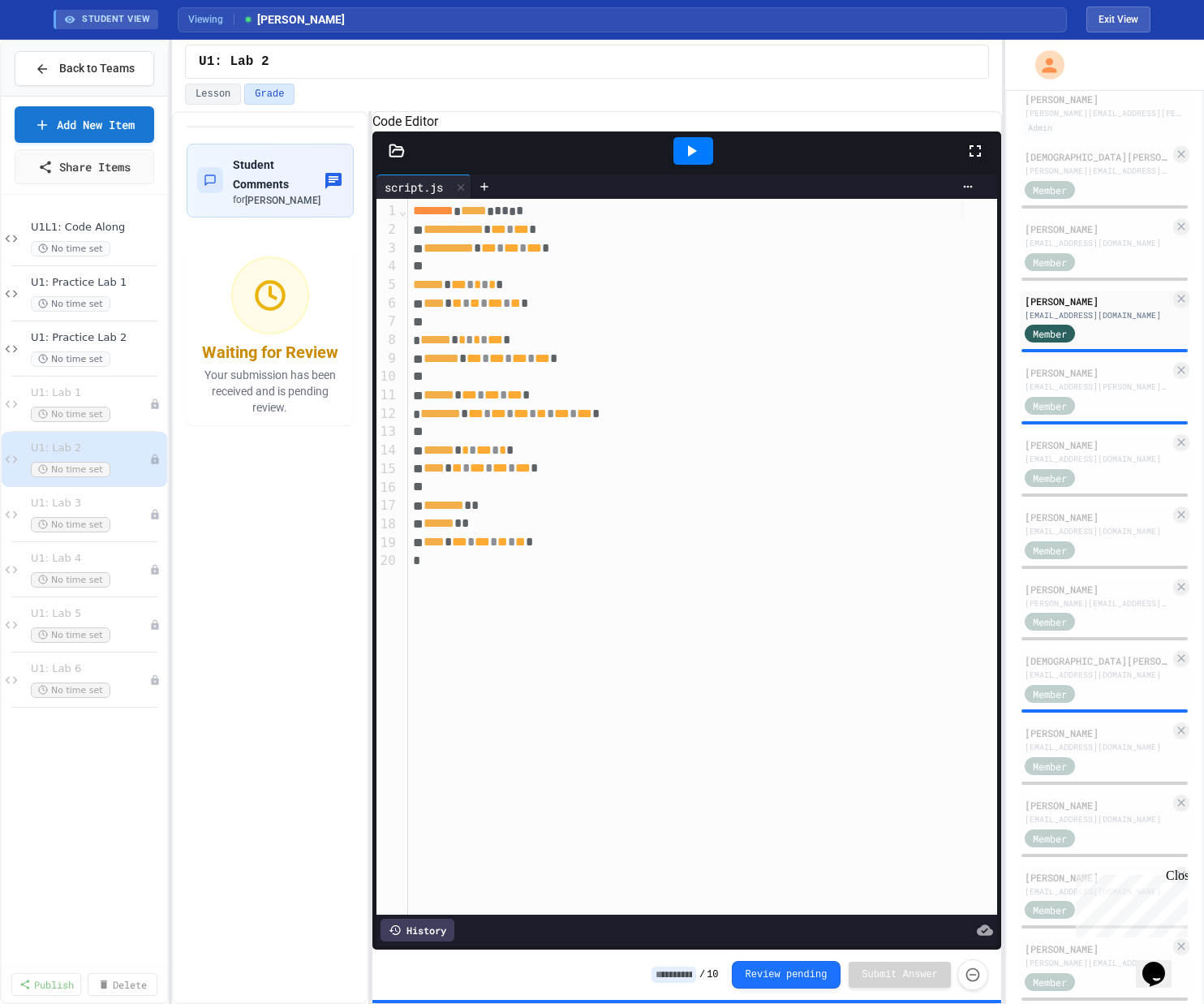
click at [676, 160] on icon at bounding box center [690, 150] width 19 height 19
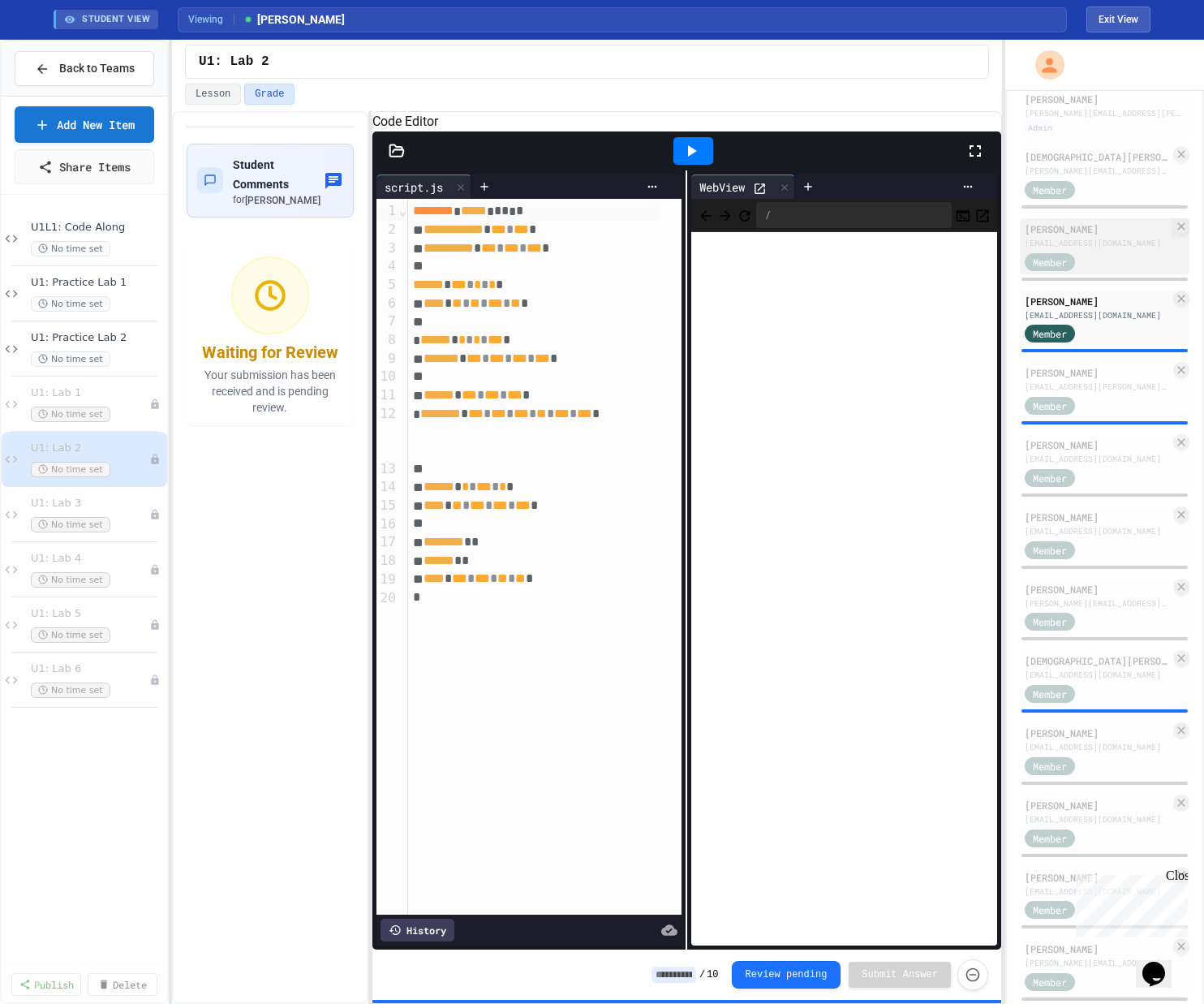
click at [676, 249] on div "[EMAIL_ADDRESS][DOMAIN_NAME]" at bounding box center [1097, 243] width 145 height 12
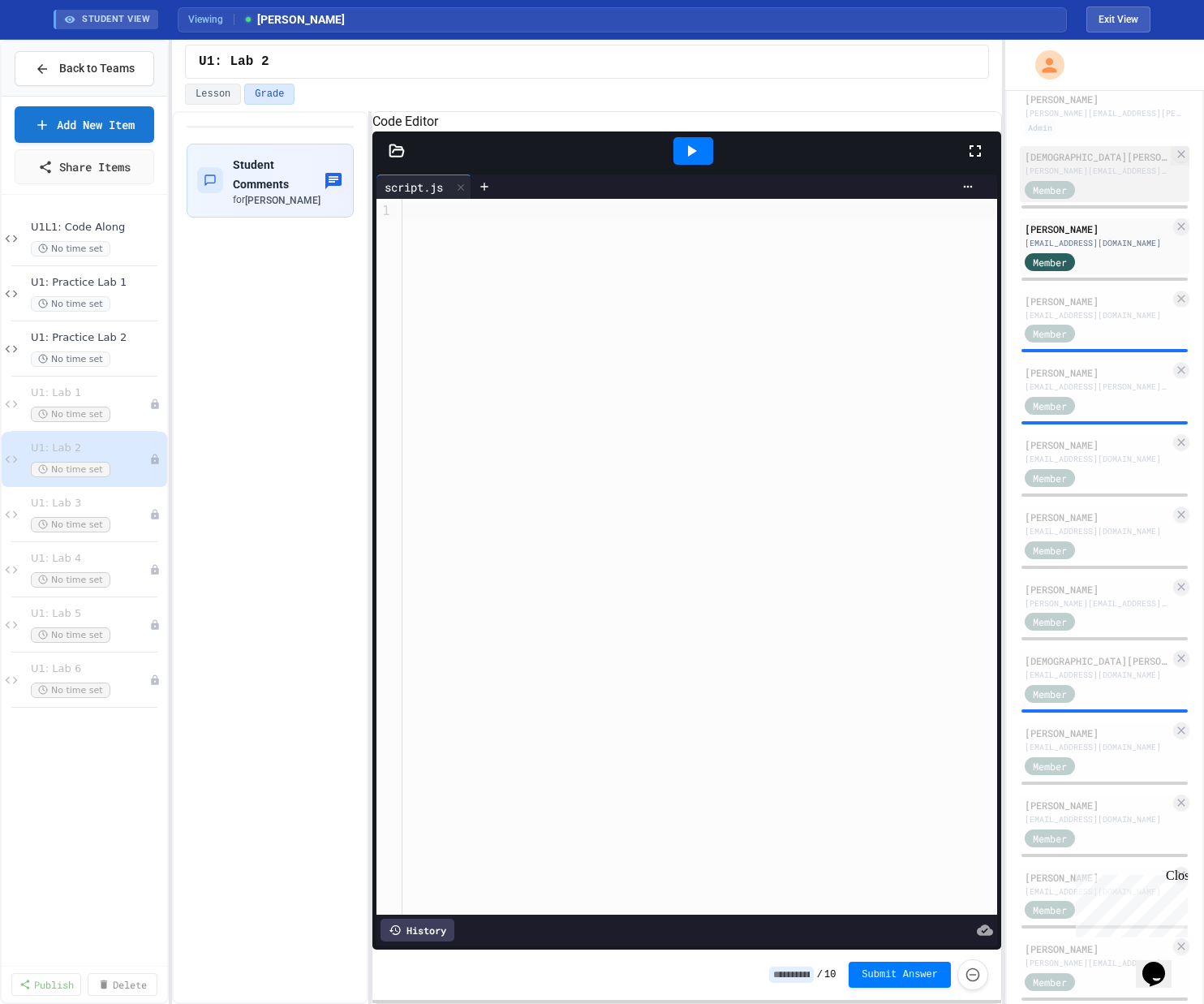
click at [676, 164] on div "[DEMOGRAPHIC_DATA][PERSON_NAME]" at bounding box center [1097, 156] width 145 height 14
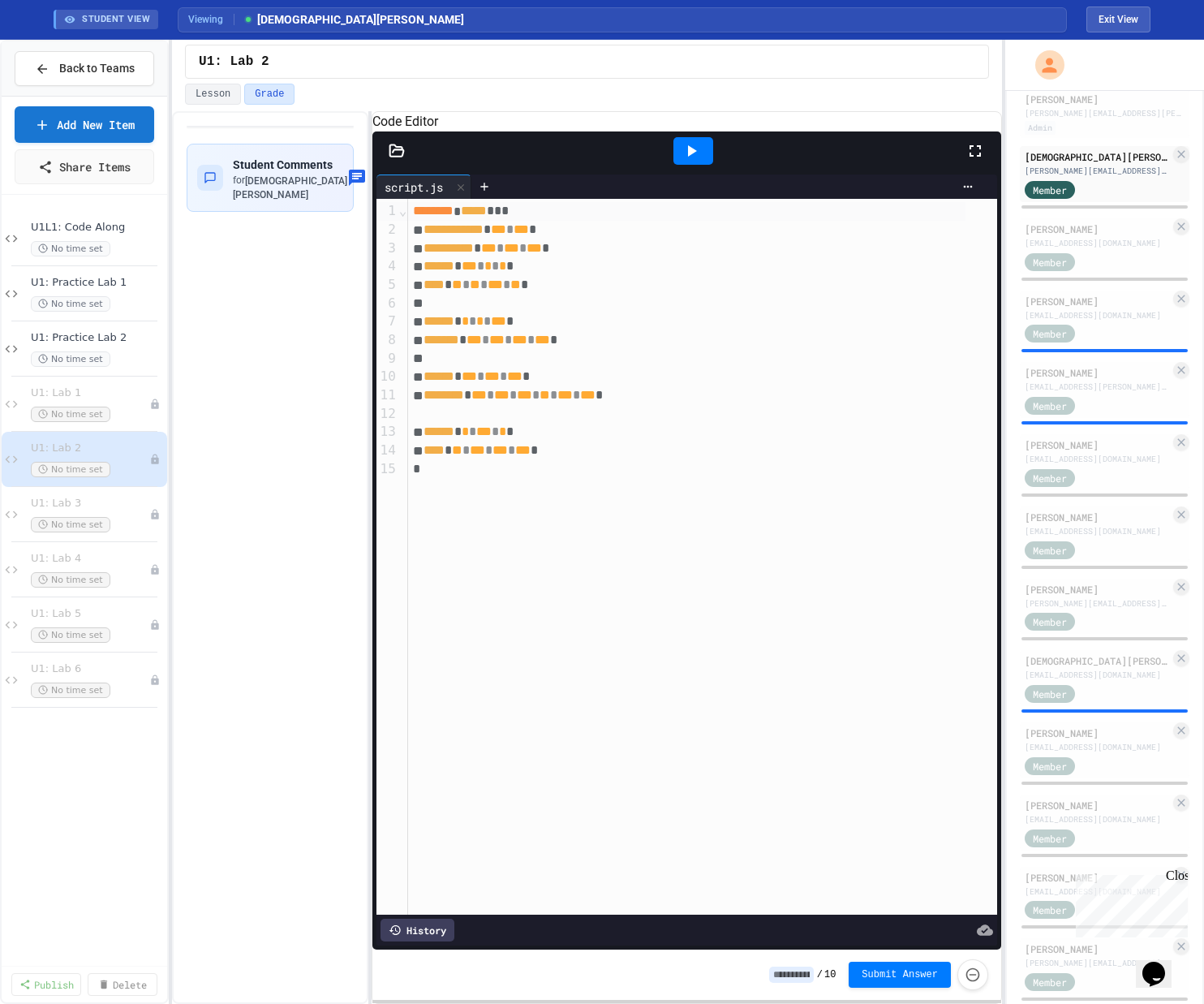
click at [666, 157] on div at bounding box center [693, 151] width 56 height 44
click at [676, 161] on icon at bounding box center [690, 150] width 19 height 19
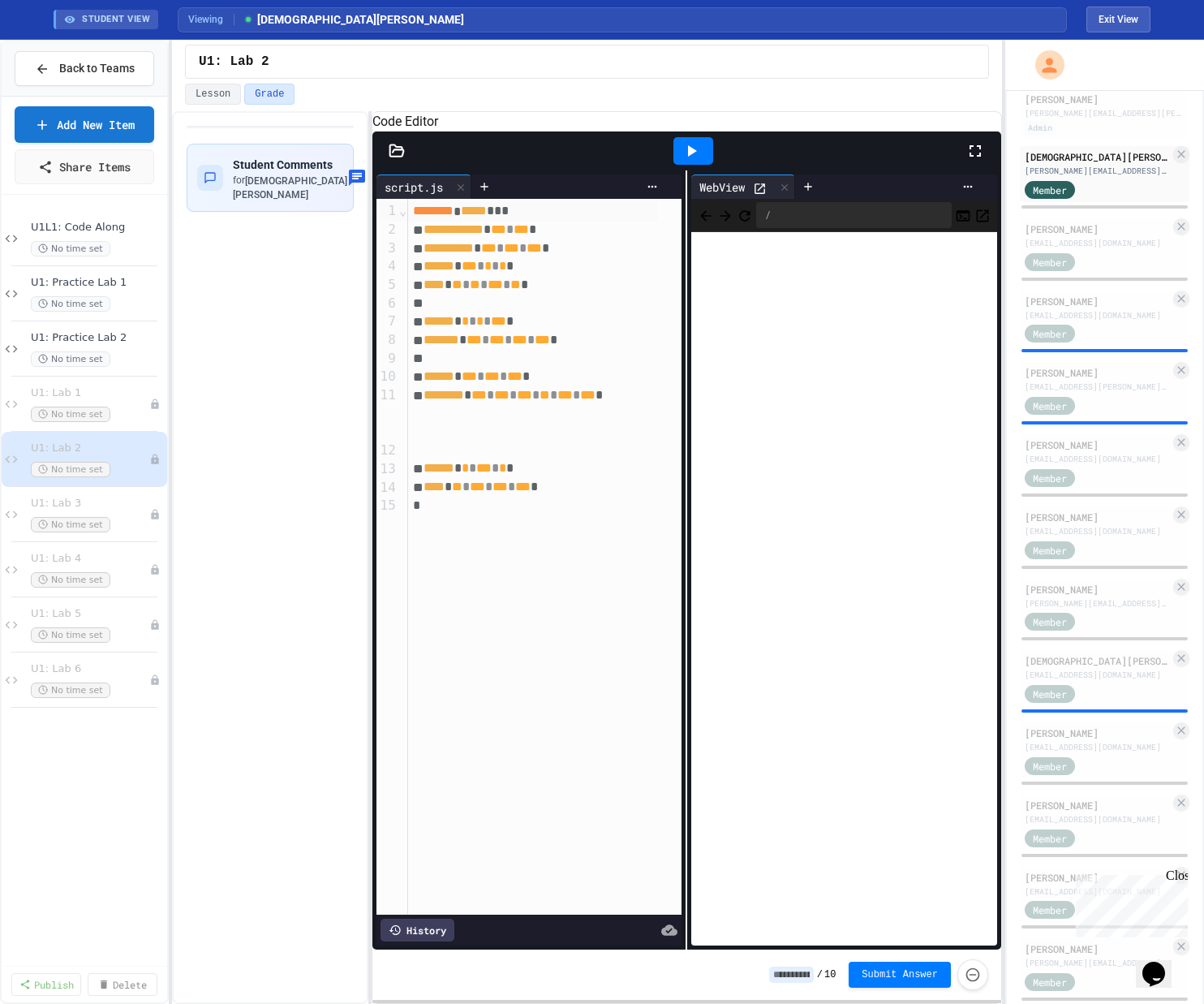
click at [439, 346] on span "*******" at bounding box center [441, 340] width 35 height 12
click at [676, 161] on icon at bounding box center [690, 150] width 19 height 19
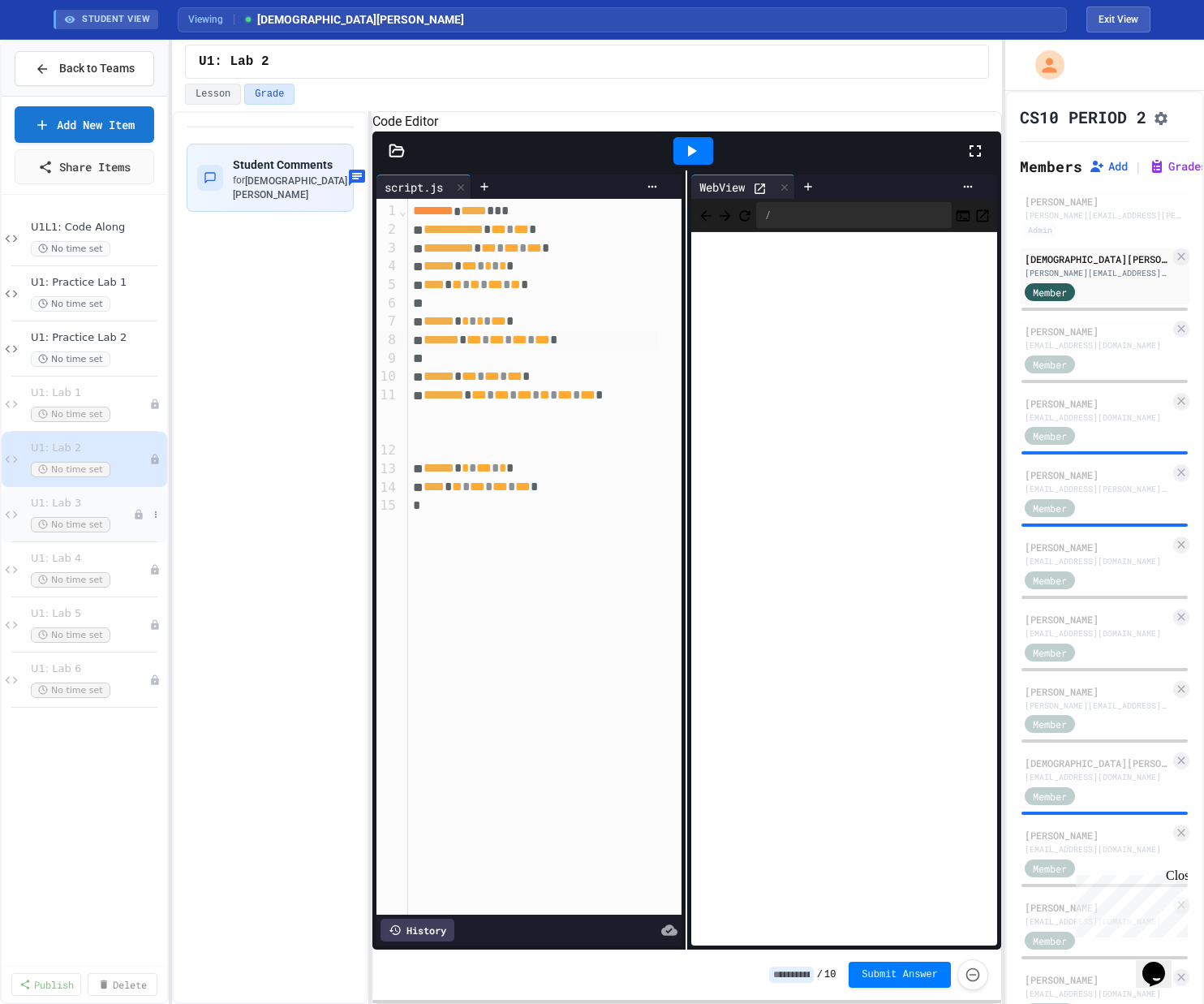
click at [128, 503] on span "U1: Lab 3" at bounding box center [81, 504] width 102 height 14
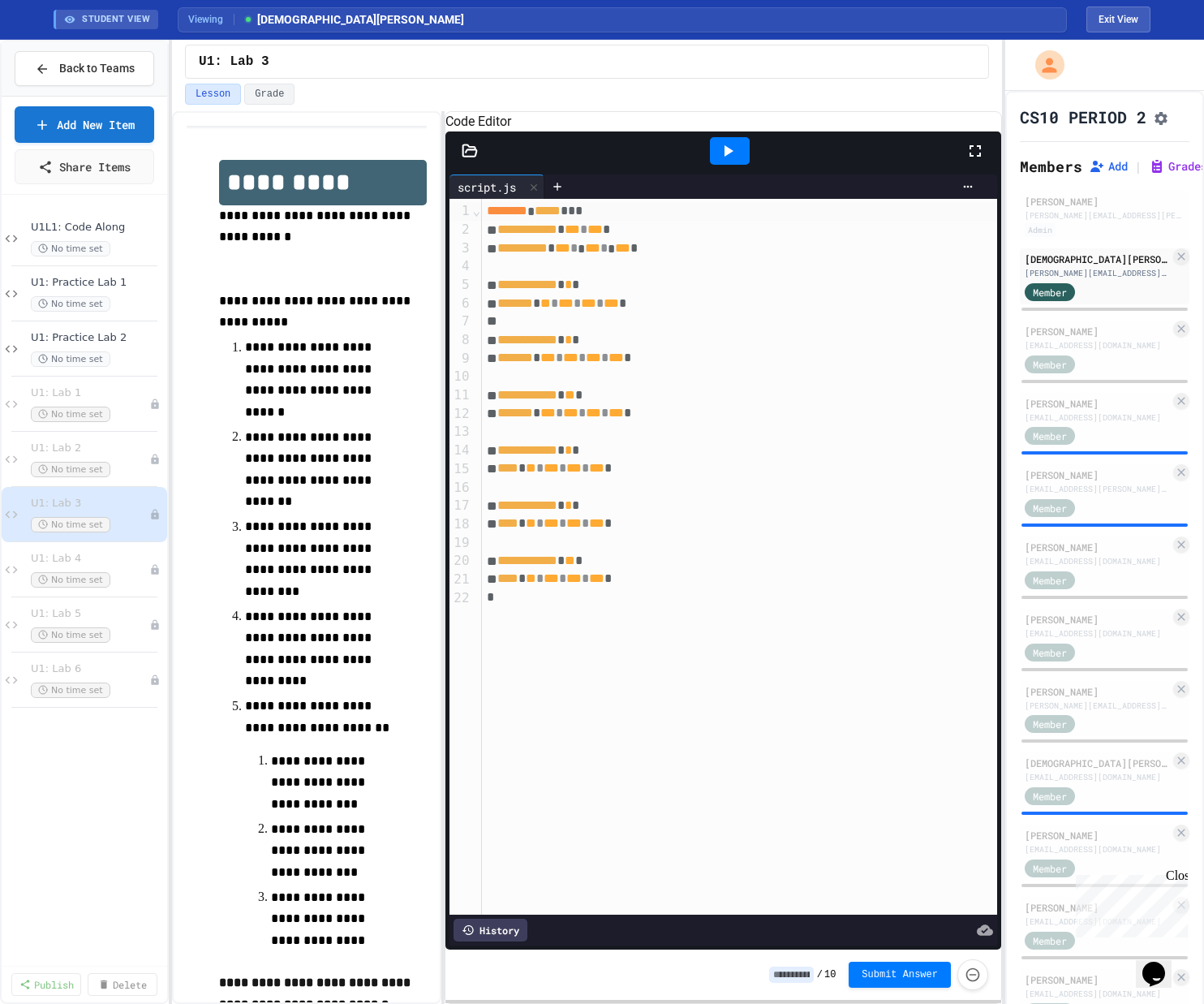
click at [449, 350] on div "**********" at bounding box center [587, 558] width 830 height 892
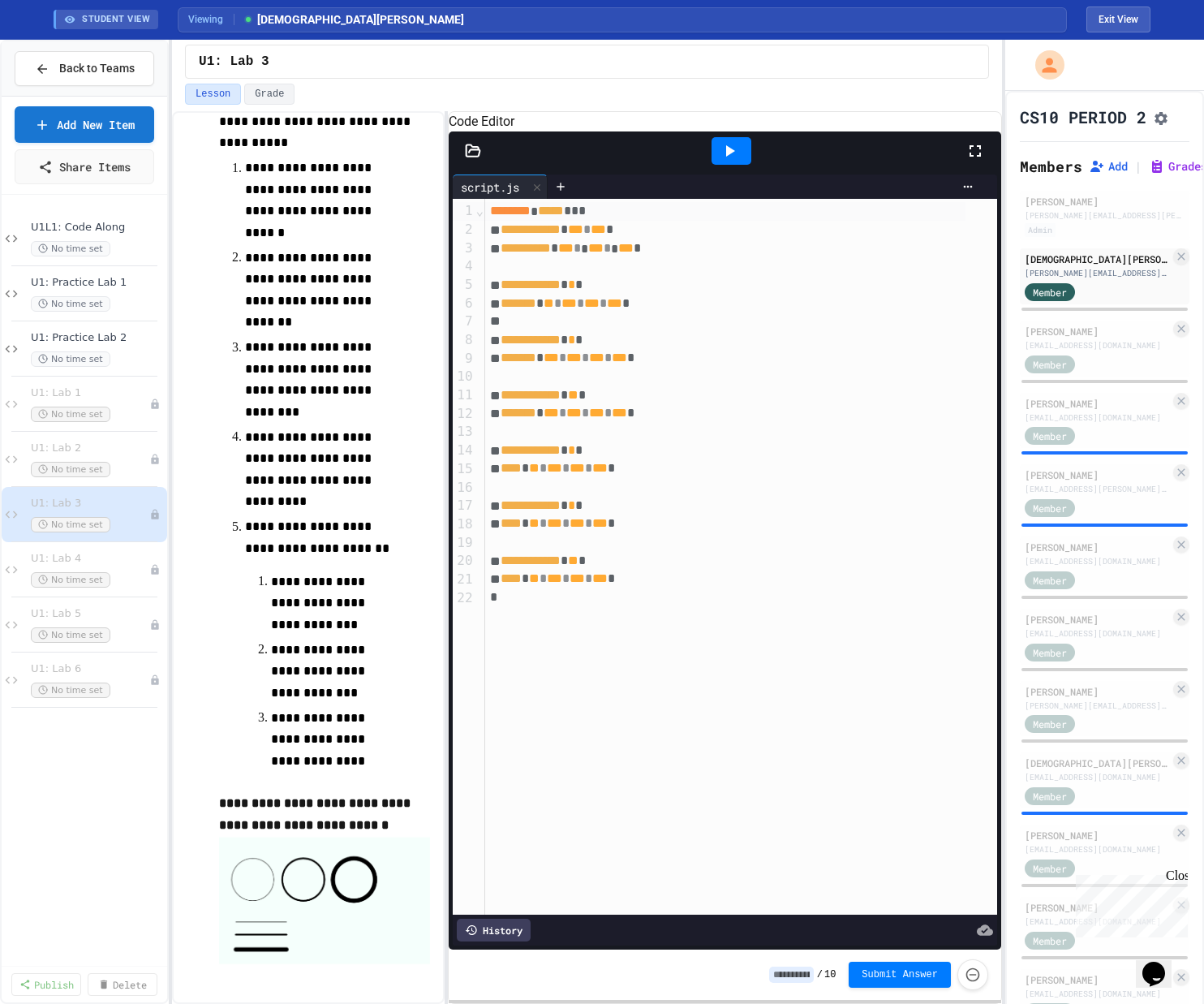
scroll to position [211, 0]
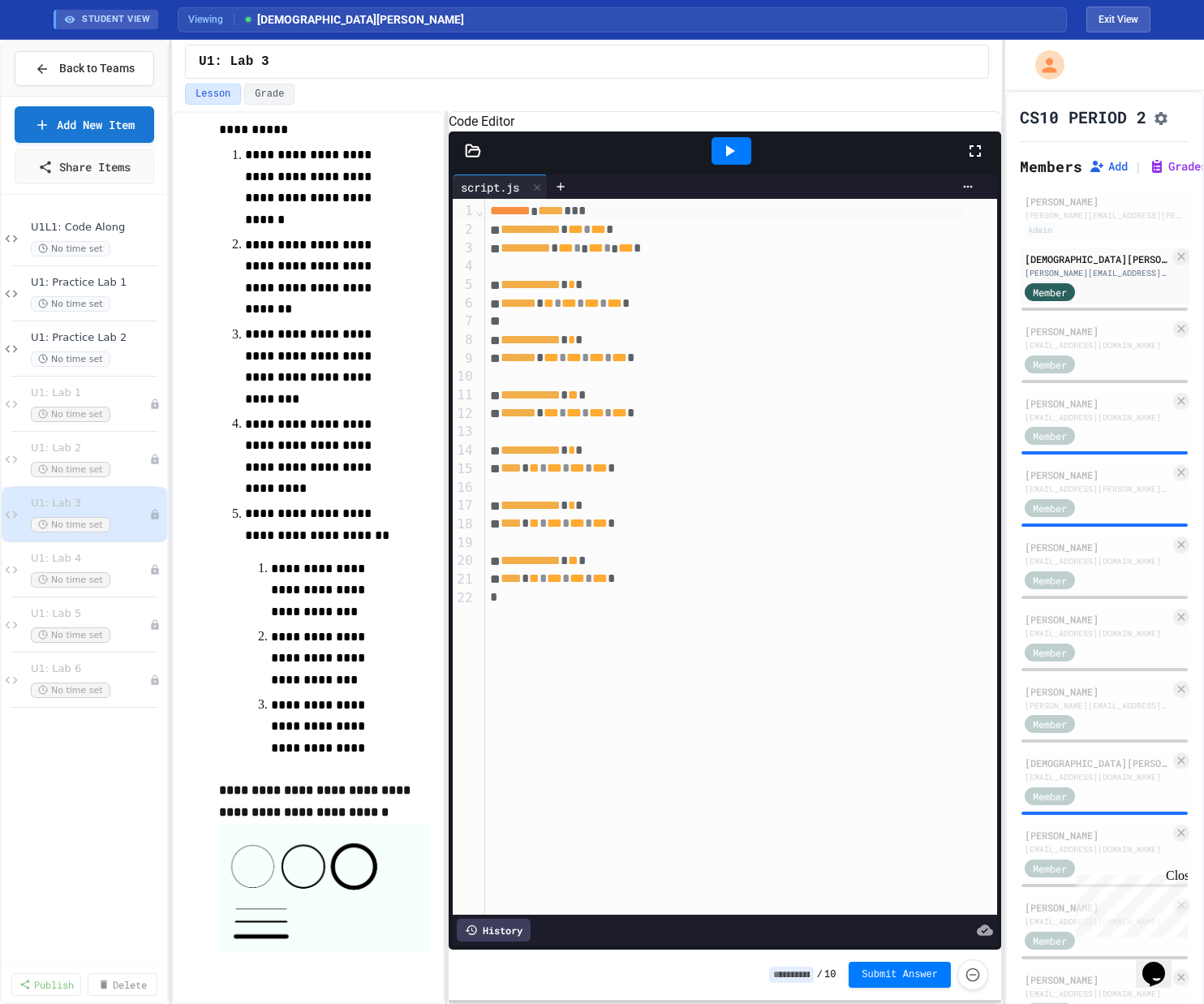
click at [676, 161] on icon at bounding box center [729, 150] width 19 height 19
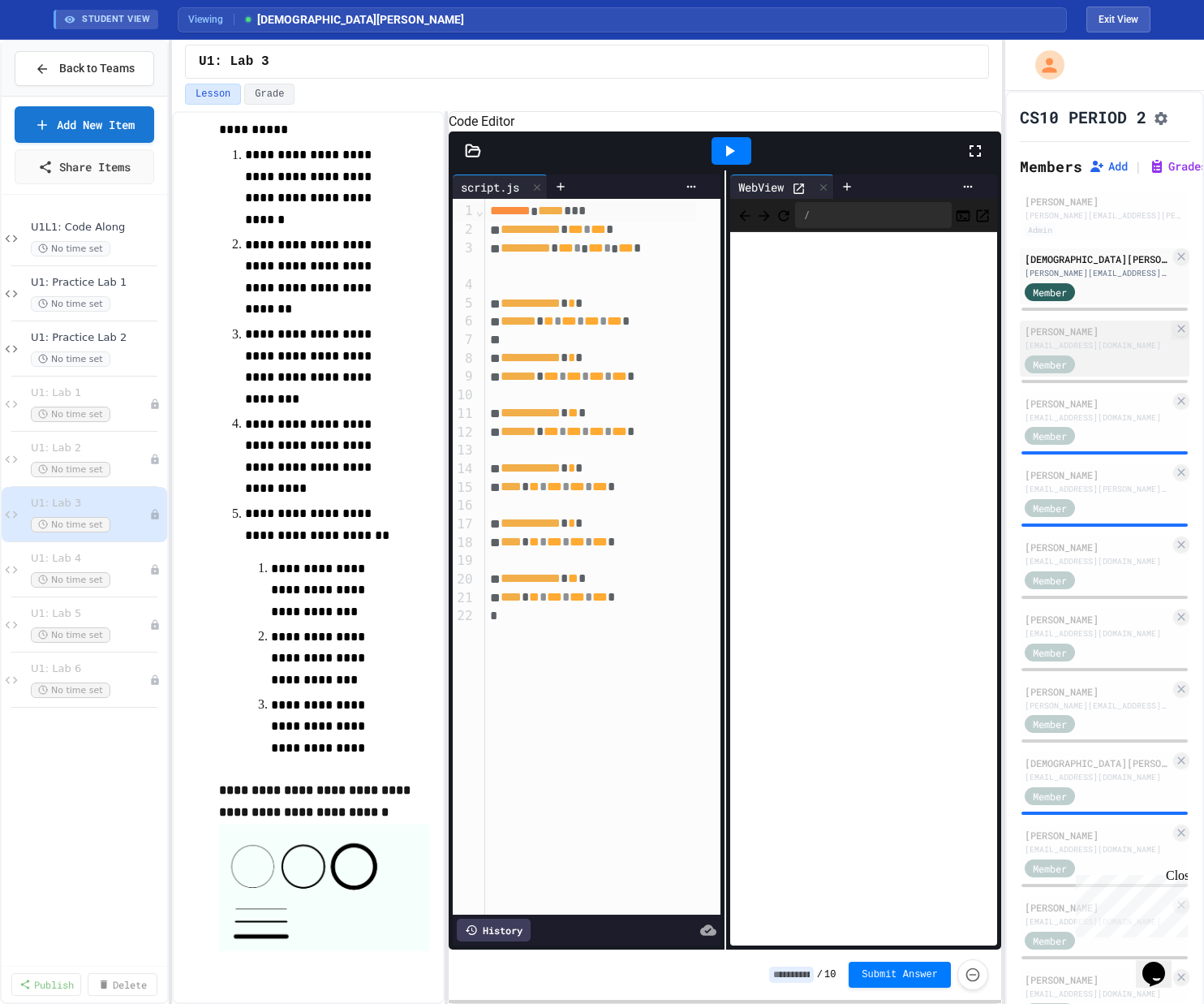
click at [676, 338] on div "[PERSON_NAME]" at bounding box center [1097, 330] width 145 height 14
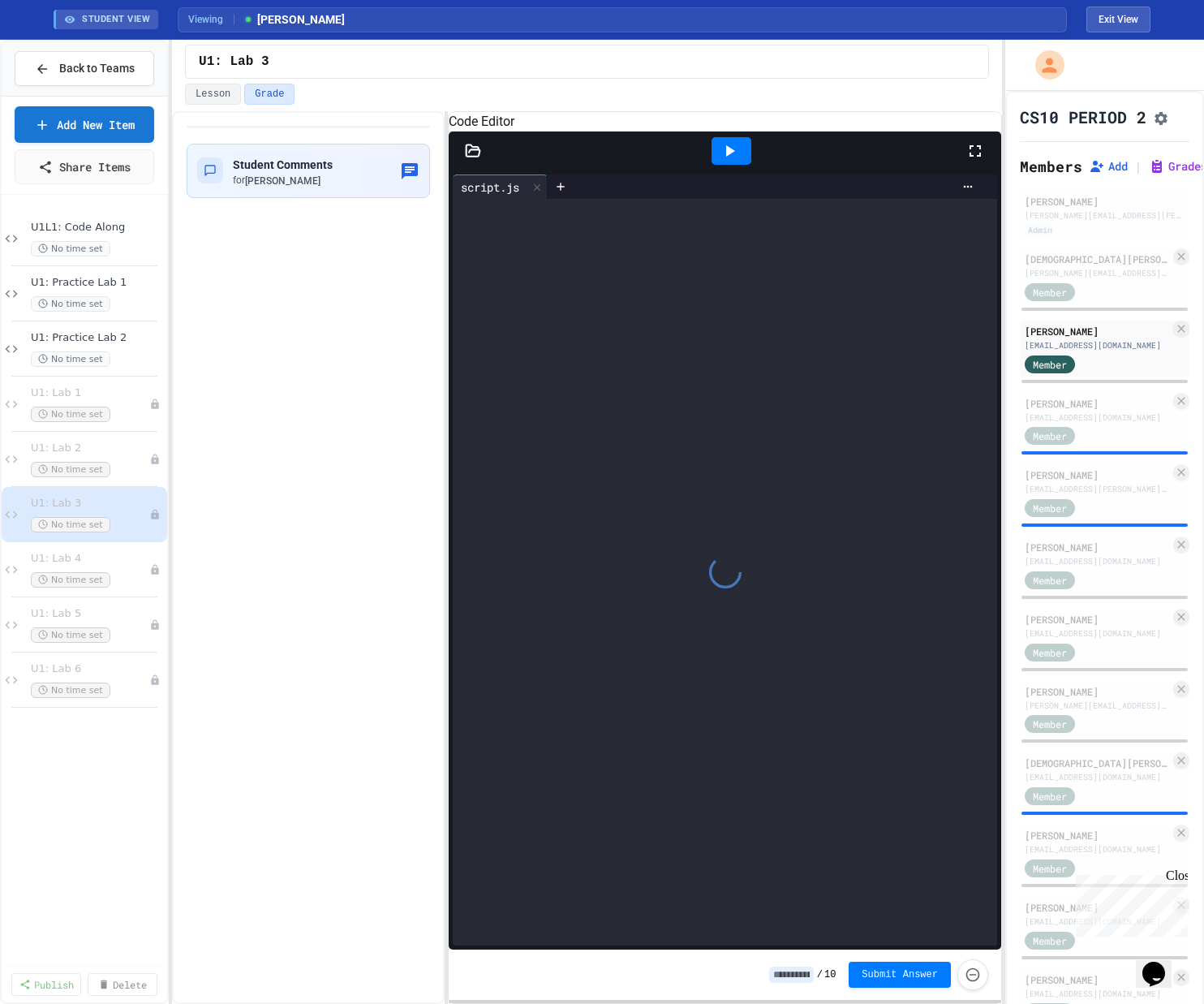
click at [676, 162] on div at bounding box center [731, 150] width 40 height 28
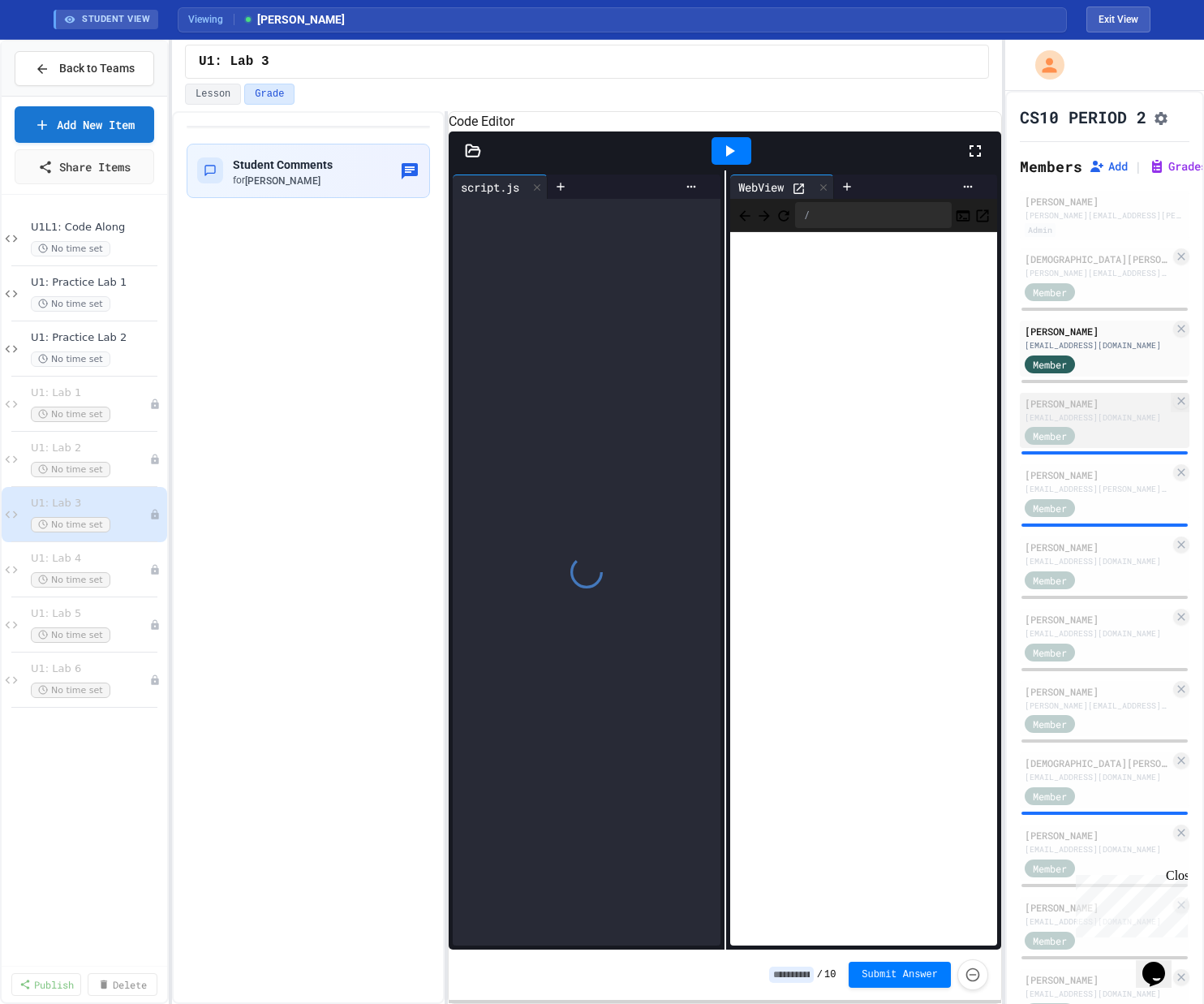
click at [676, 445] on div "Member" at bounding box center [1065, 435] width 81 height 20
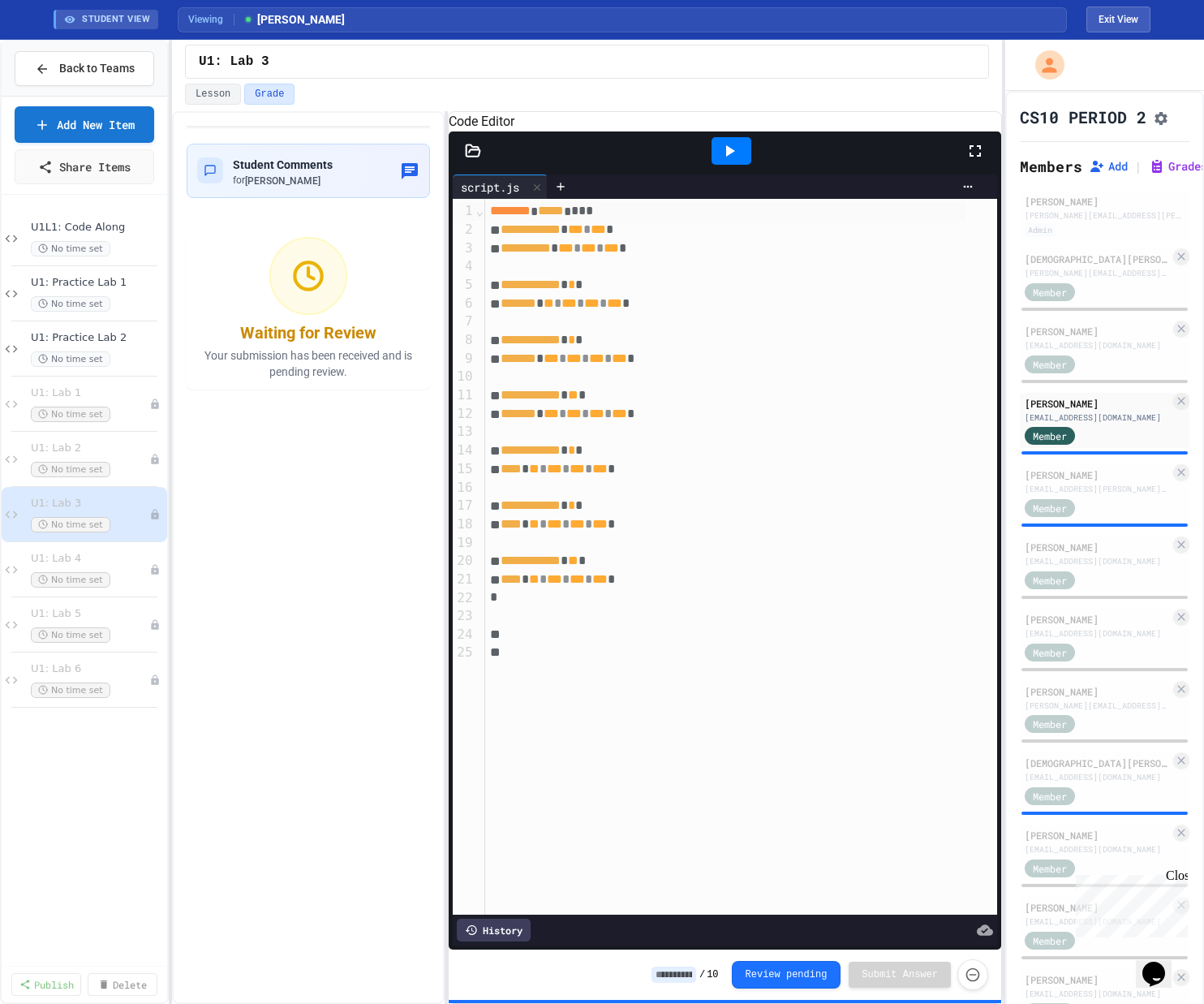
click at [676, 156] on icon at bounding box center [730, 150] width 9 height 11
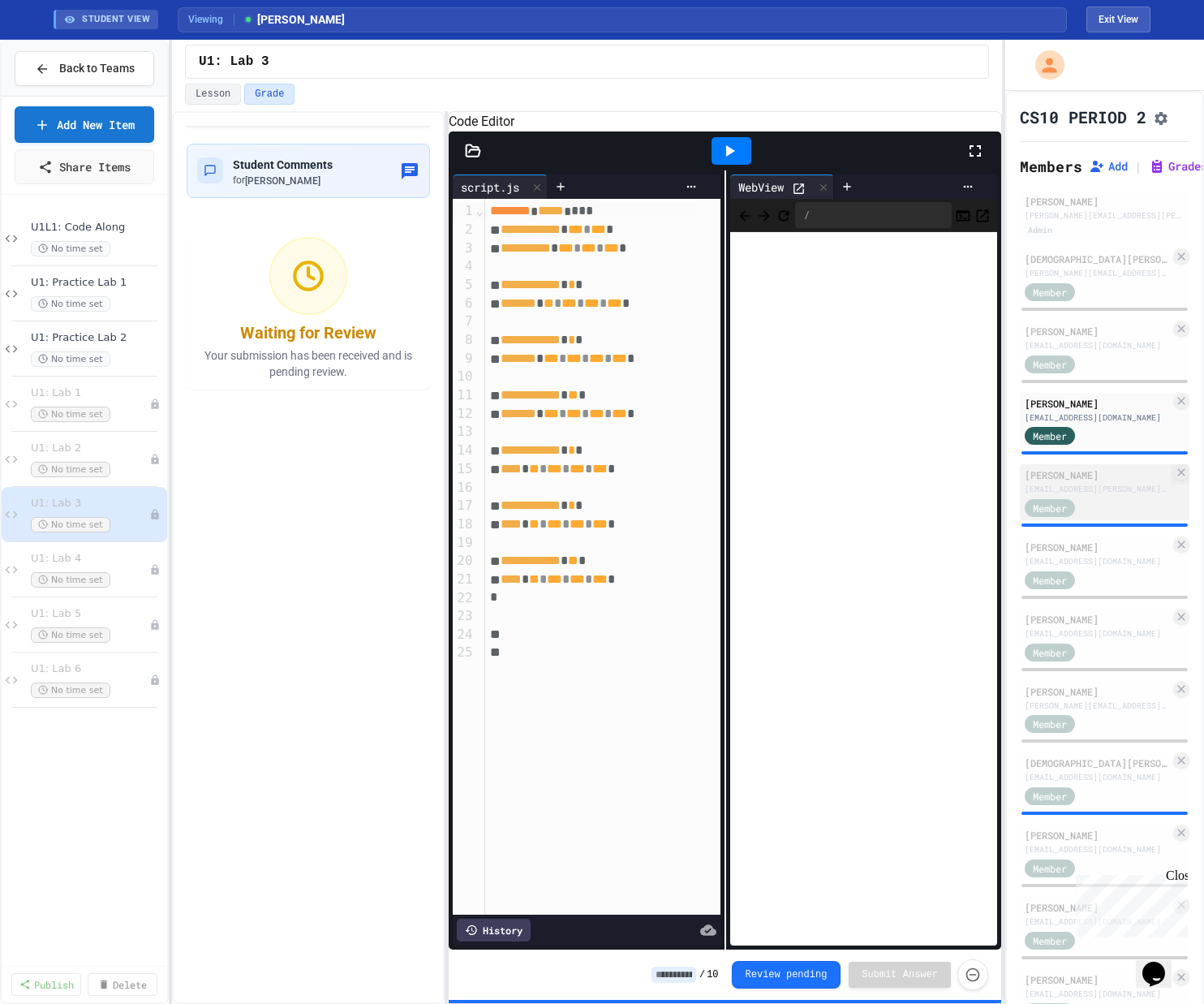
click at [676, 517] on div "Member" at bounding box center [1065, 507] width 81 height 20
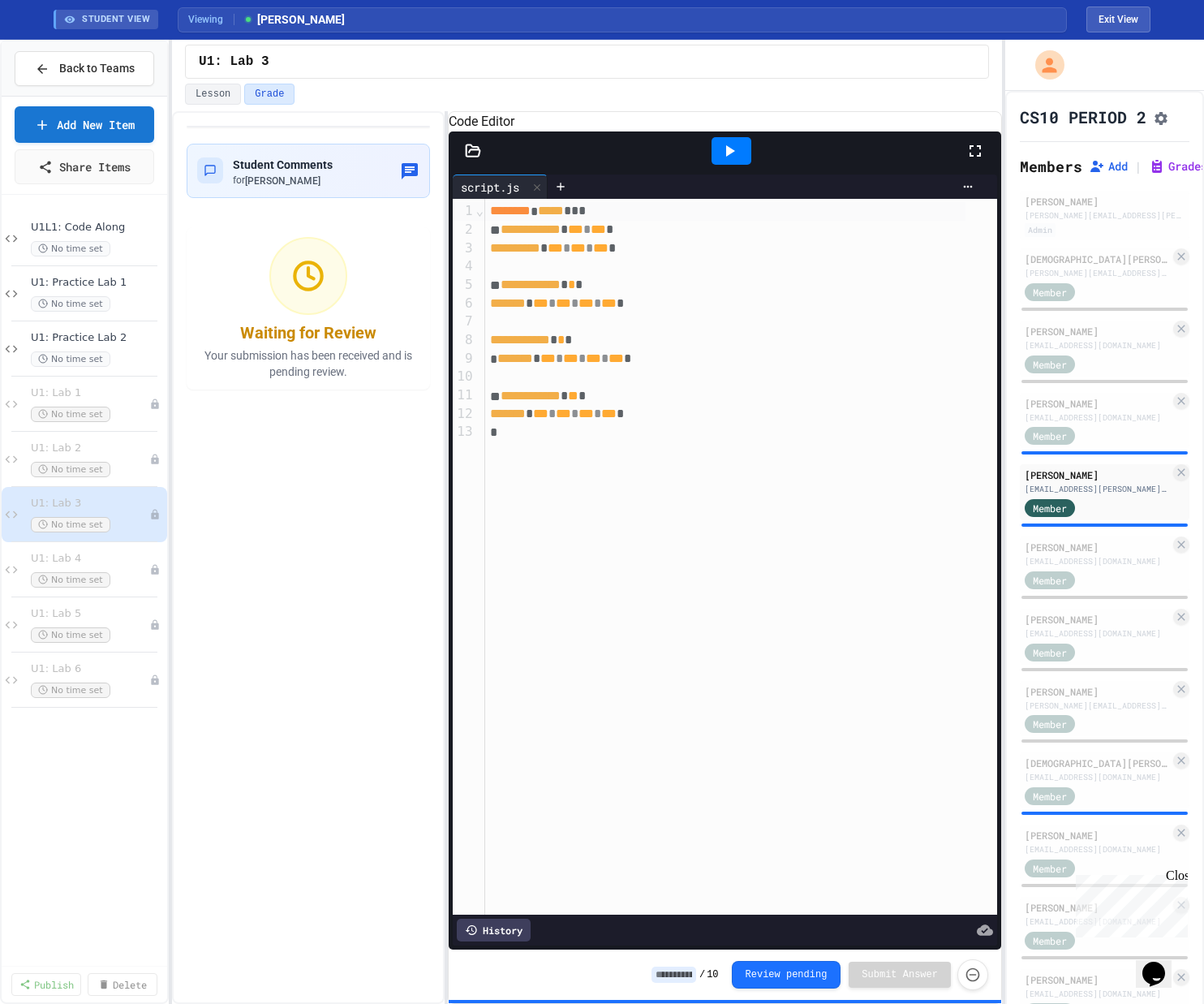
click at [676, 165] on div at bounding box center [731, 150] width 40 height 28
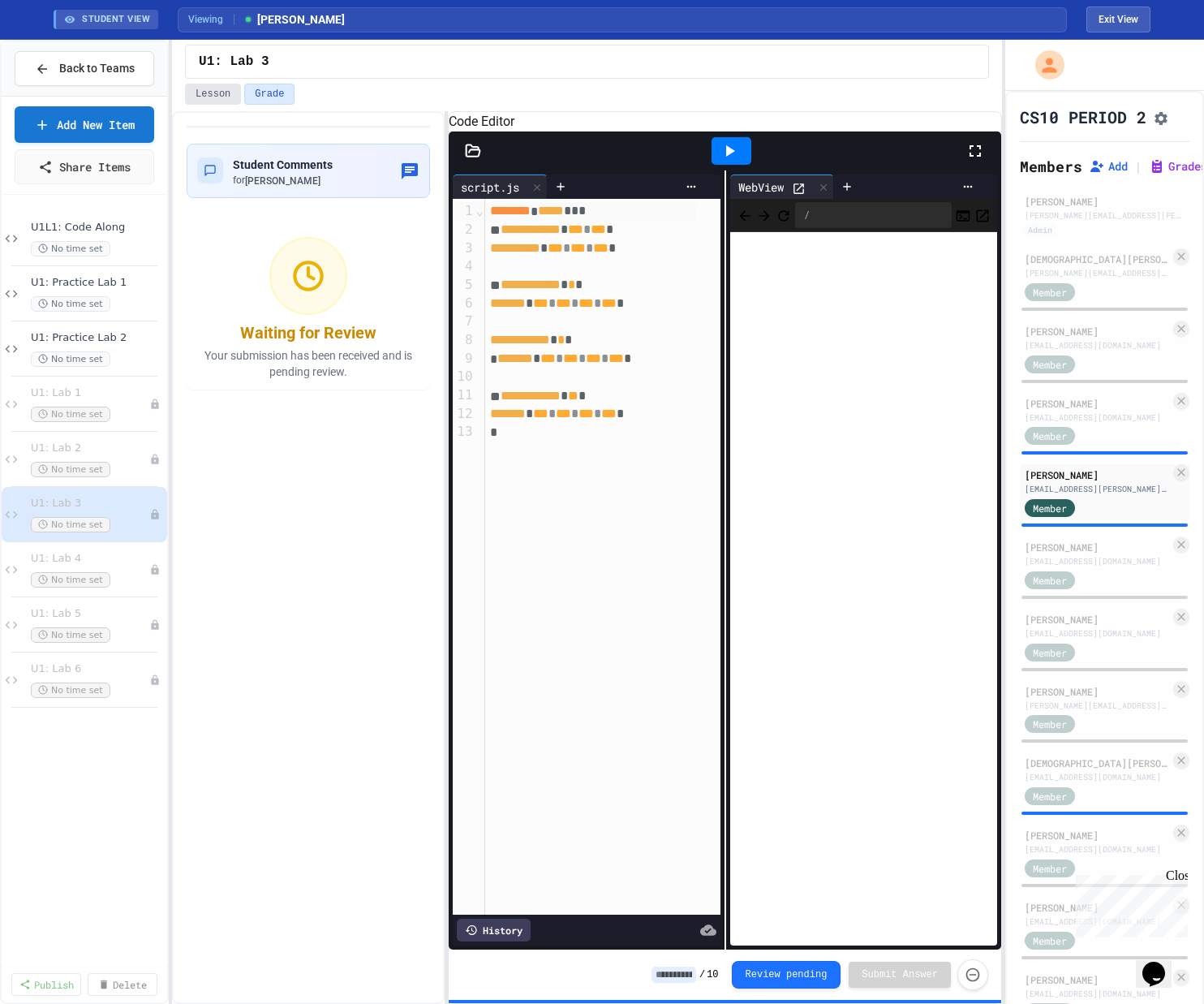
click at [216, 95] on button "Lesson" at bounding box center [213, 94] width 56 height 21
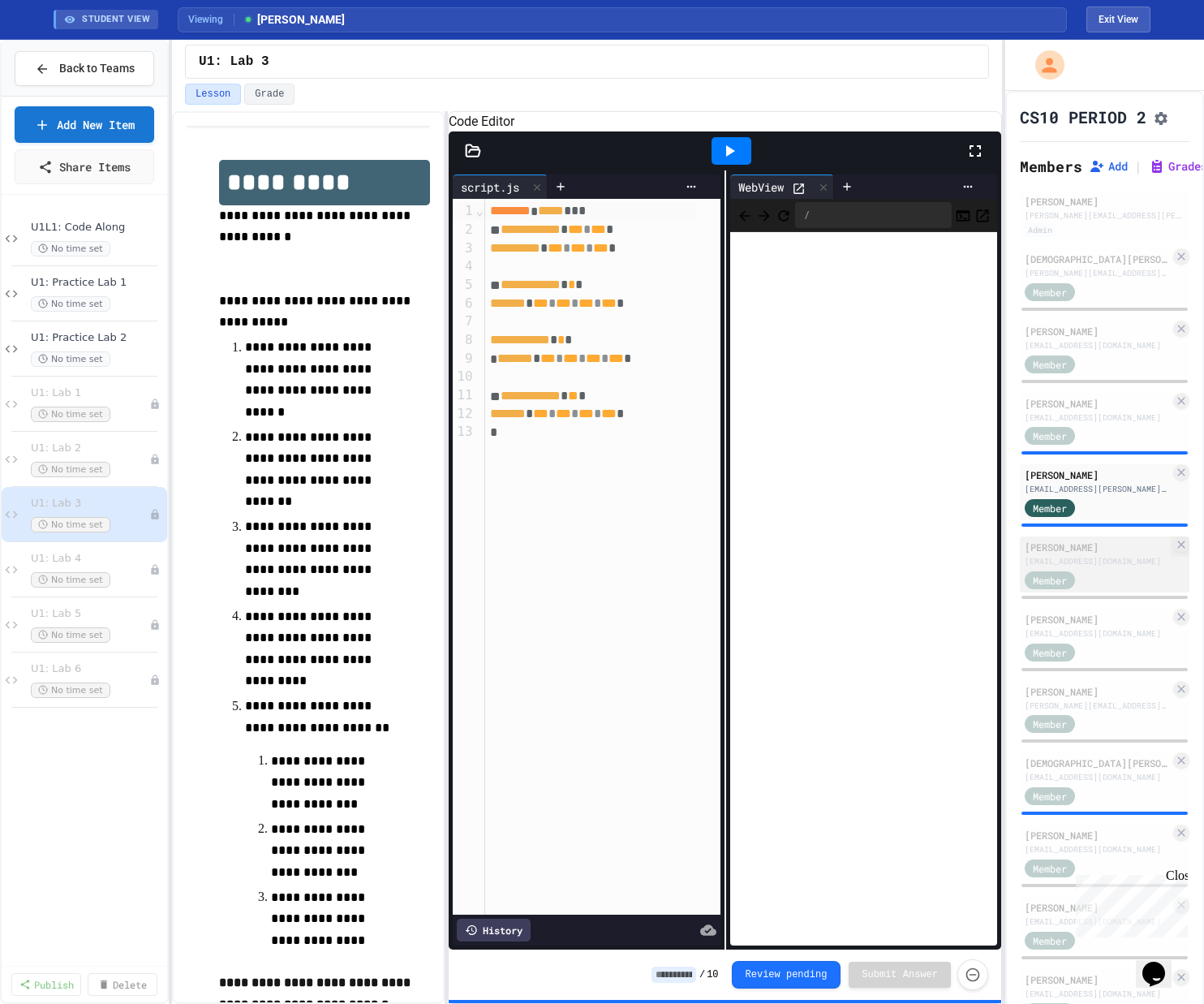
click at [676, 567] on div "[EMAIL_ADDRESS][DOMAIN_NAME]" at bounding box center [1097, 561] width 145 height 12
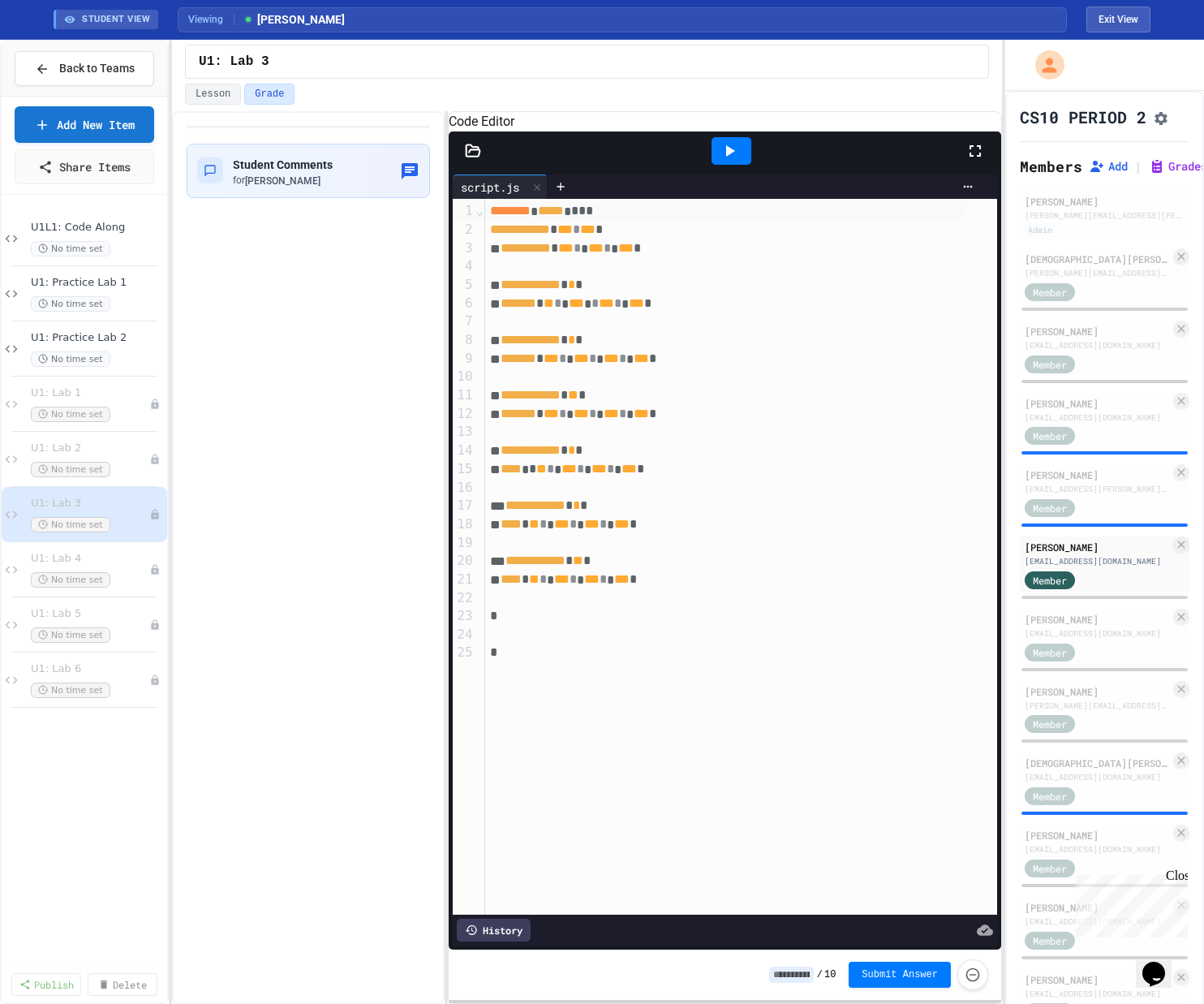
click at [676, 156] on icon at bounding box center [730, 150] width 9 height 11
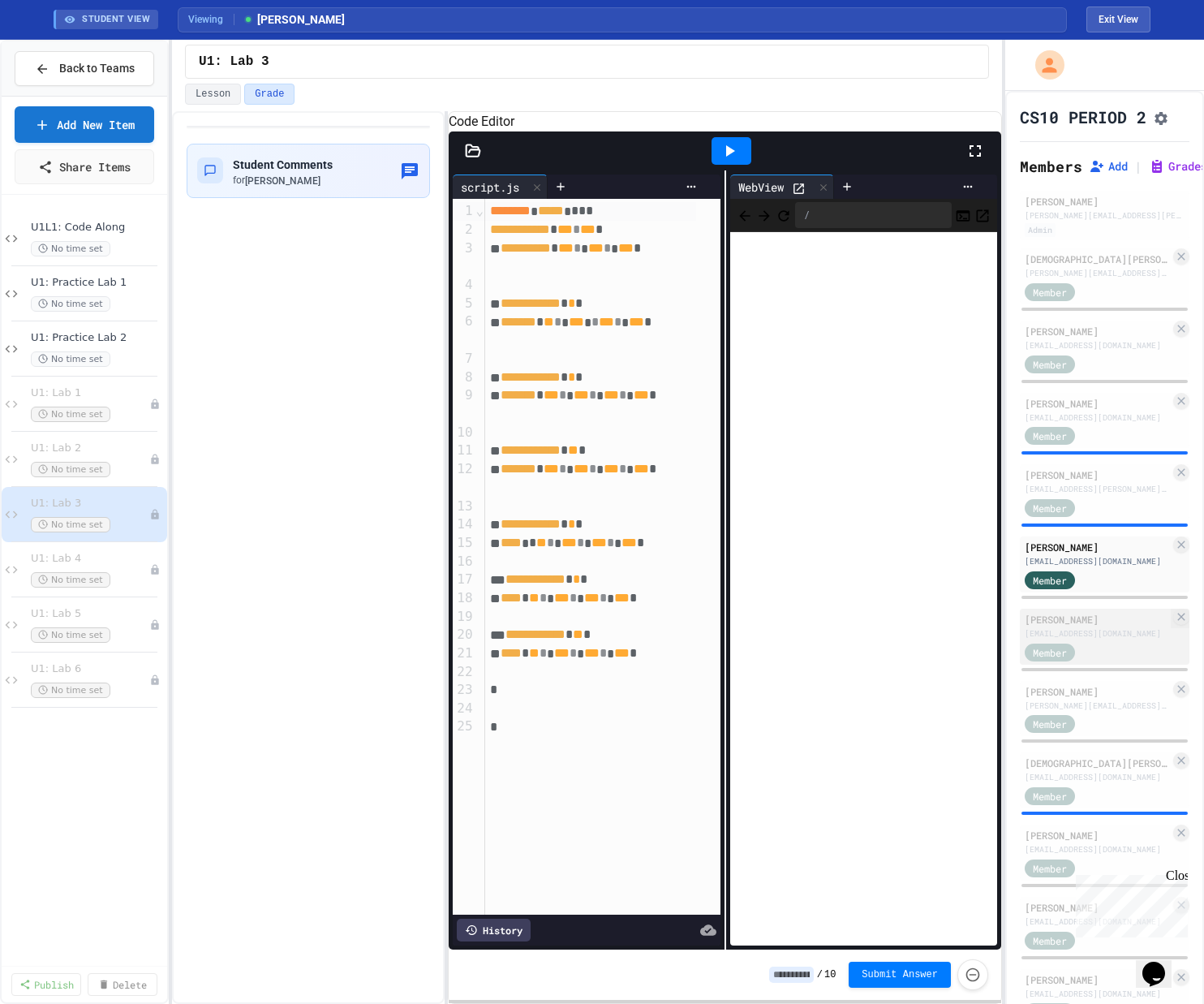
click at [676, 639] on div "[EMAIL_ADDRESS][DOMAIN_NAME]" at bounding box center [1097, 633] width 145 height 12
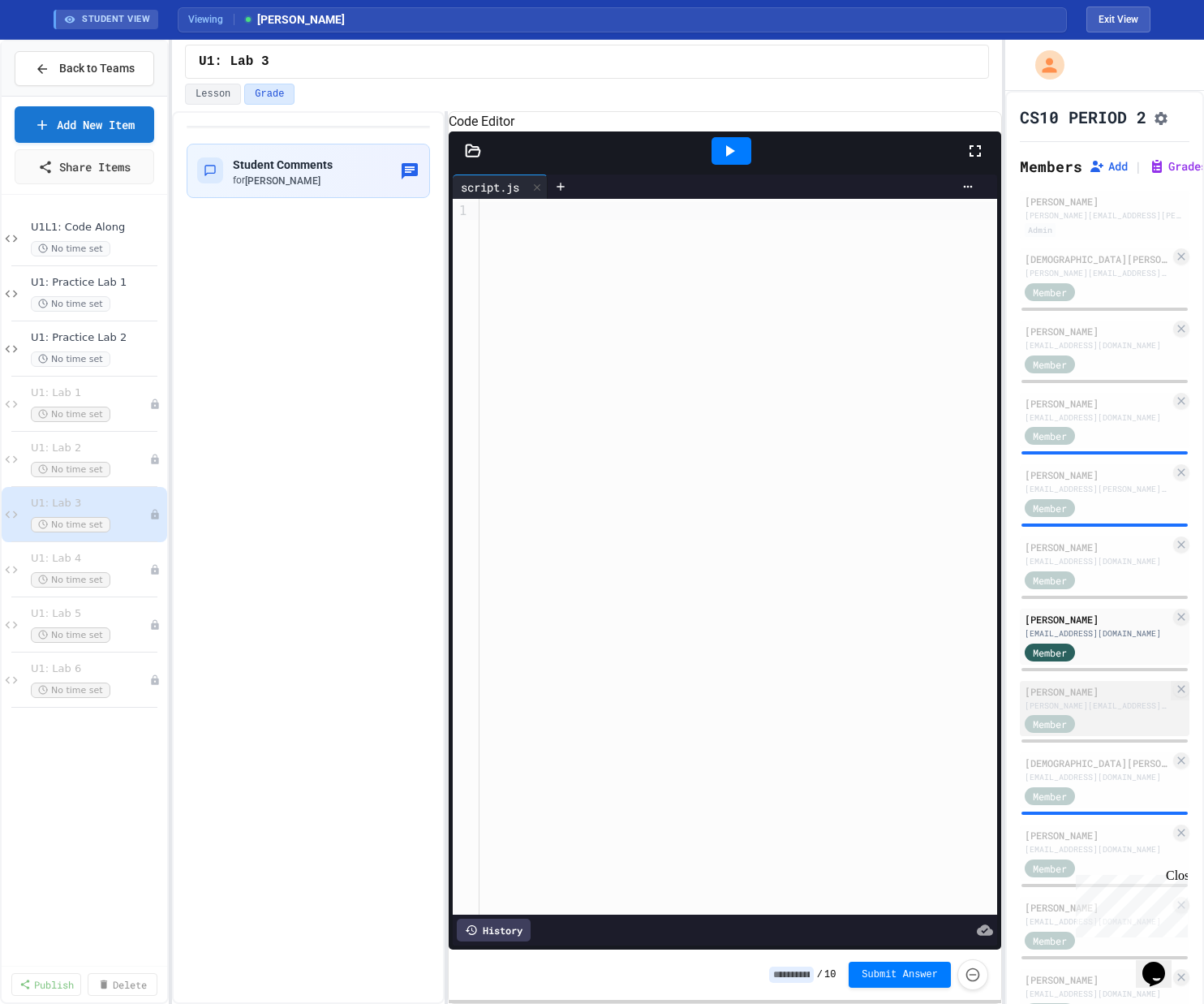
click at [676, 712] on div "[PERSON_NAME] [PERSON_NAME][EMAIL_ADDRESS][DOMAIN_NAME]" at bounding box center [1097, 697] width 145 height 28
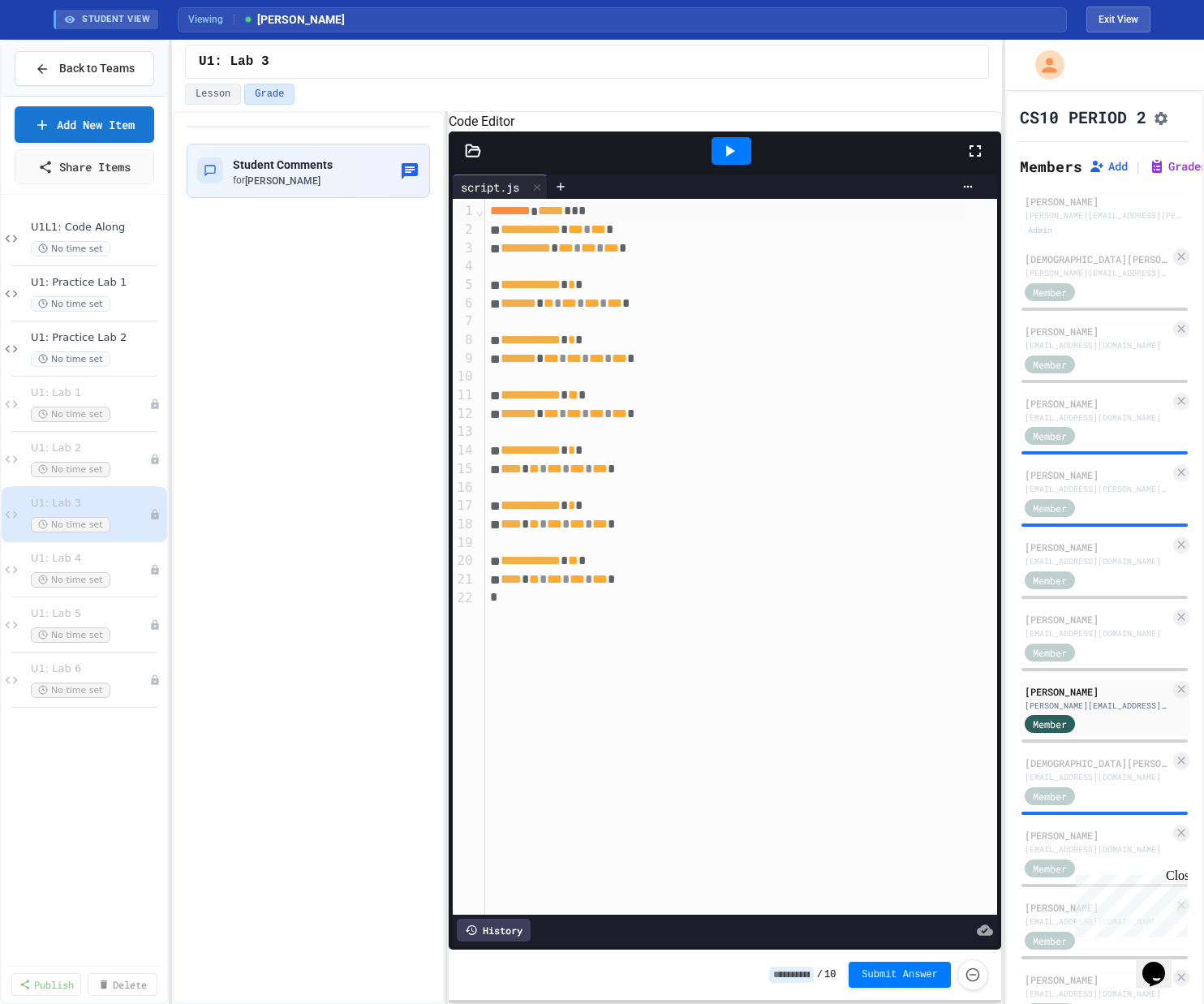
click at [676, 165] on div at bounding box center [731, 150] width 40 height 28
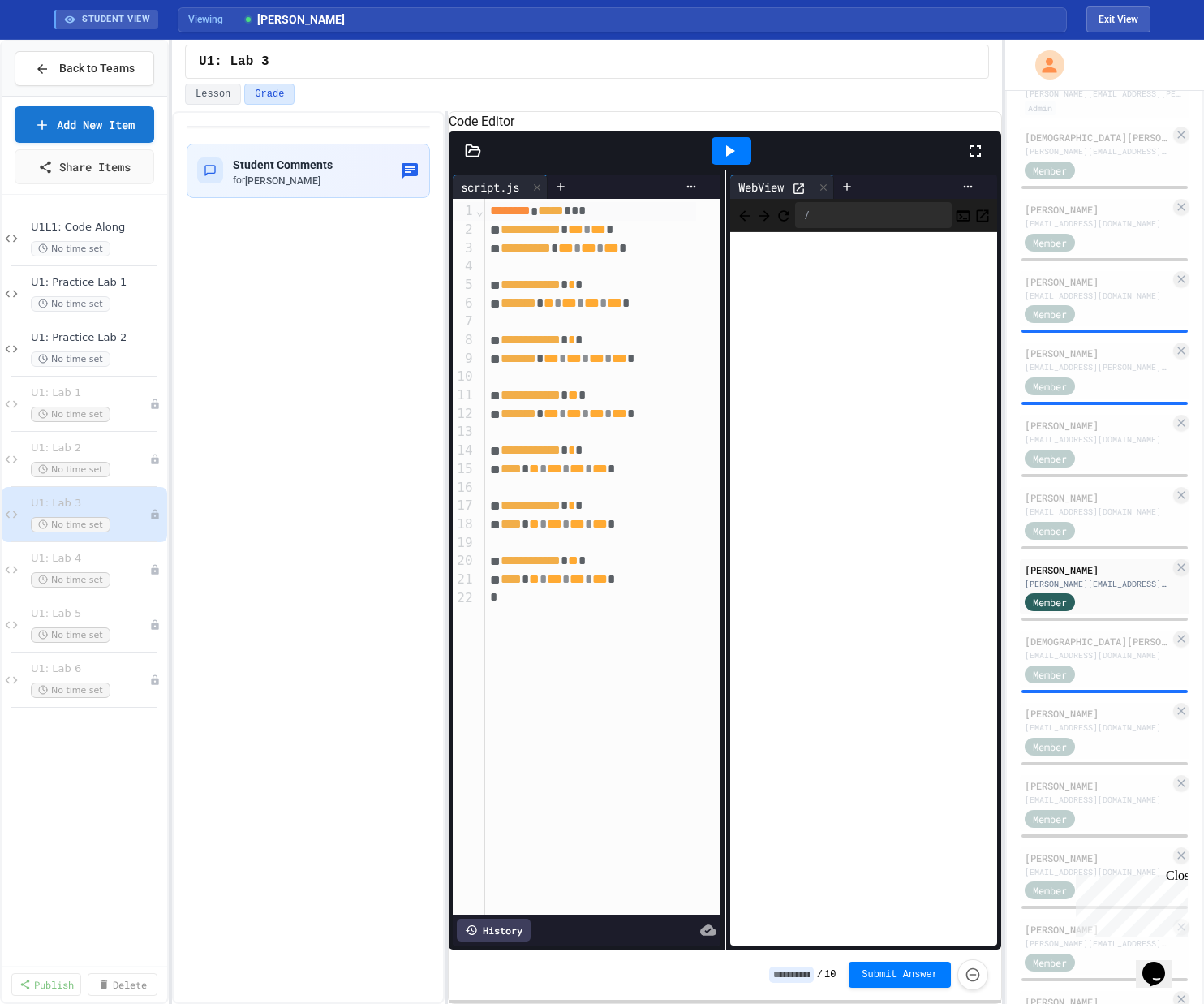
scroll to position [132, 0]
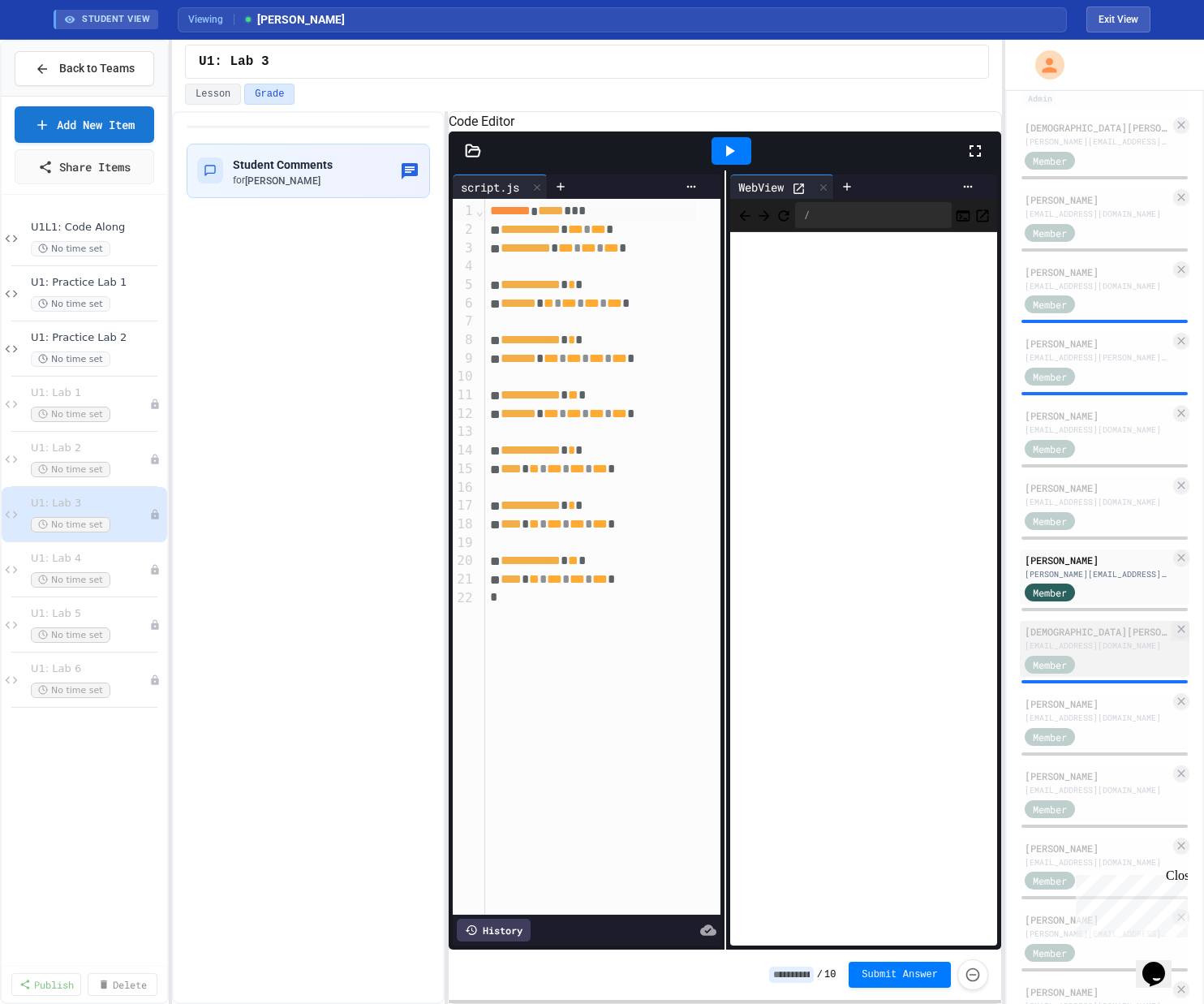
click at [676, 639] on div "[DEMOGRAPHIC_DATA][PERSON_NAME]" at bounding box center [1097, 630] width 145 height 14
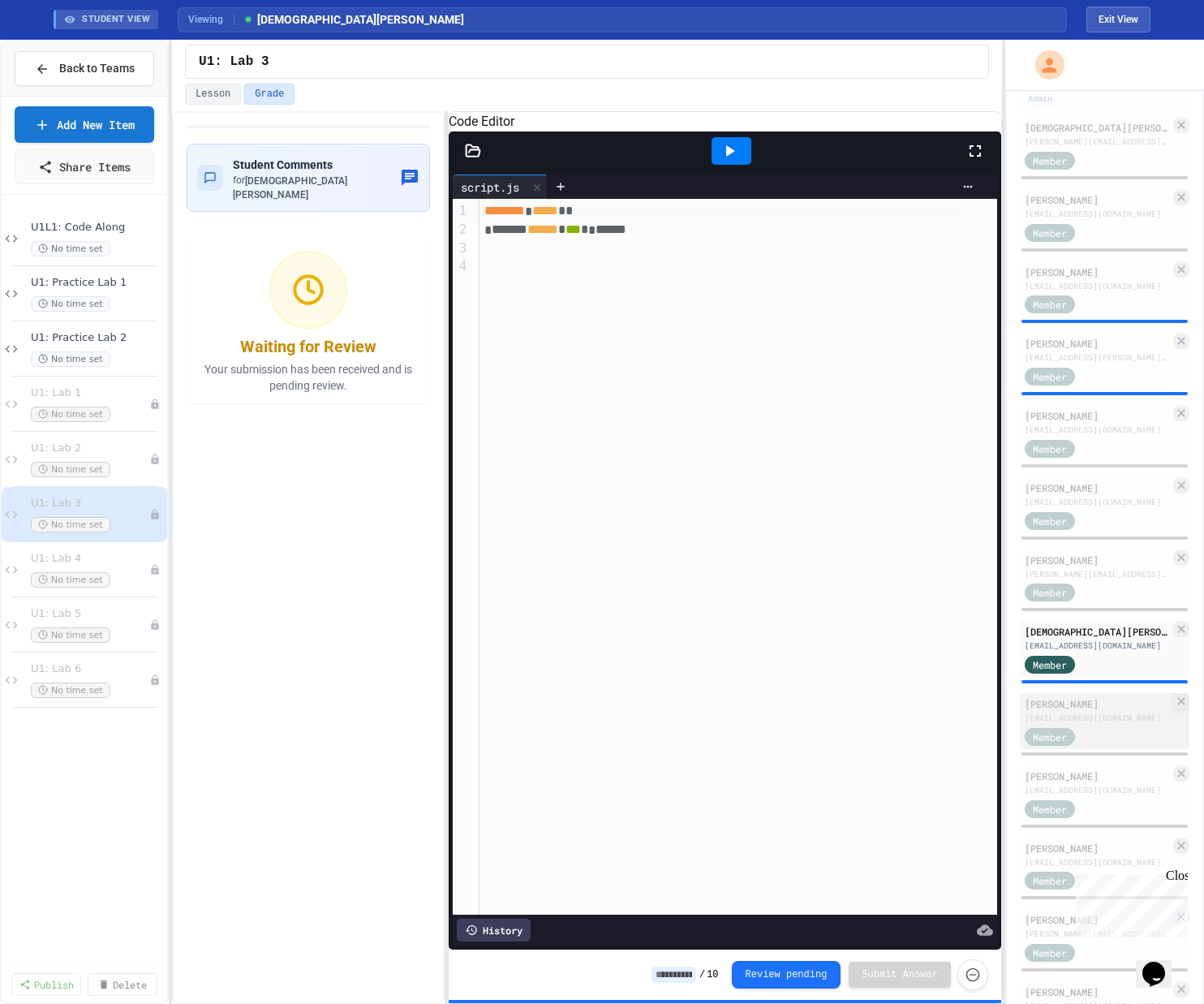
click at [676, 711] on div "[PERSON_NAME]" at bounding box center [1097, 703] width 145 height 14
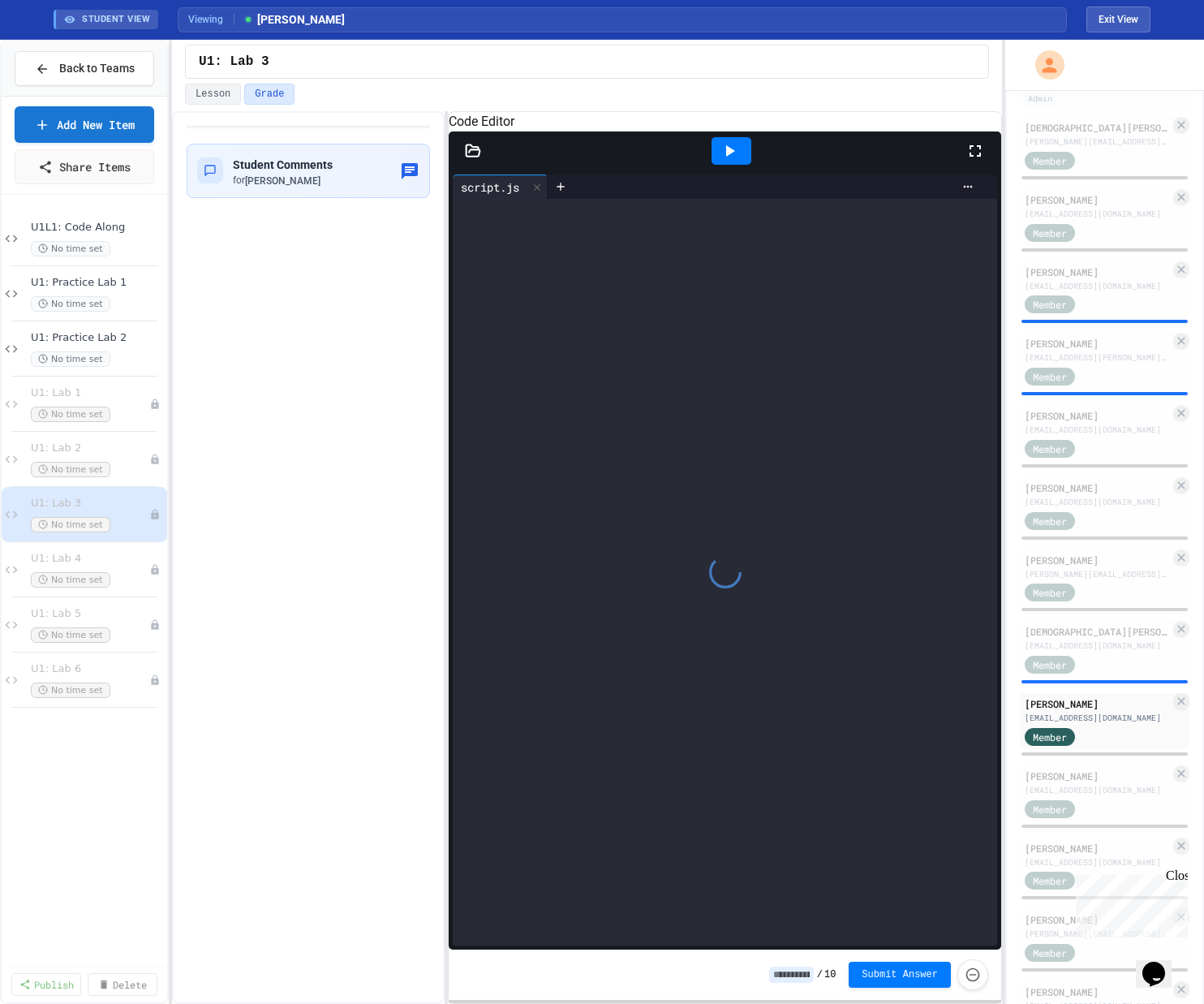
click at [676, 161] on icon at bounding box center [729, 150] width 19 height 19
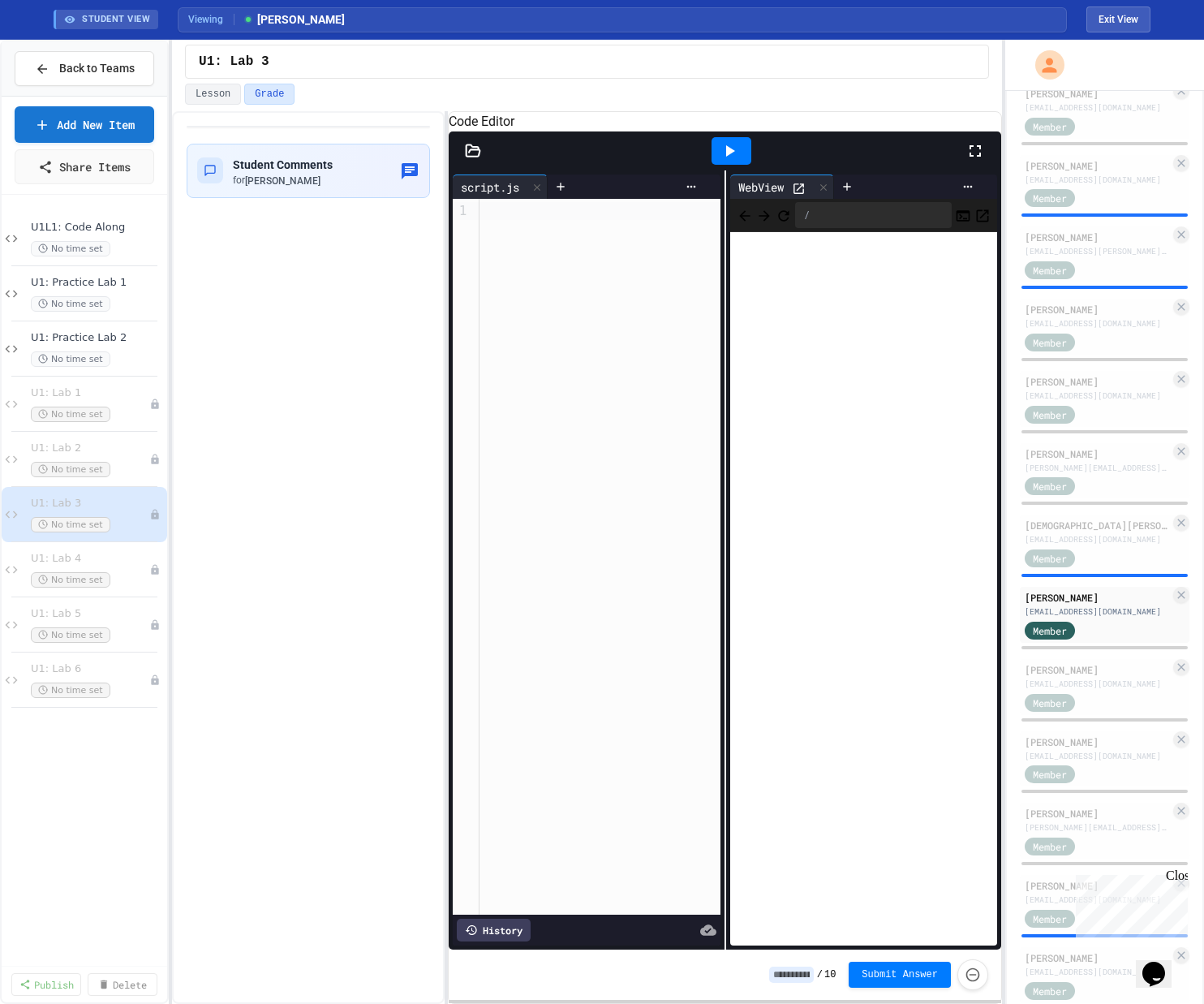
scroll to position [296, 0]
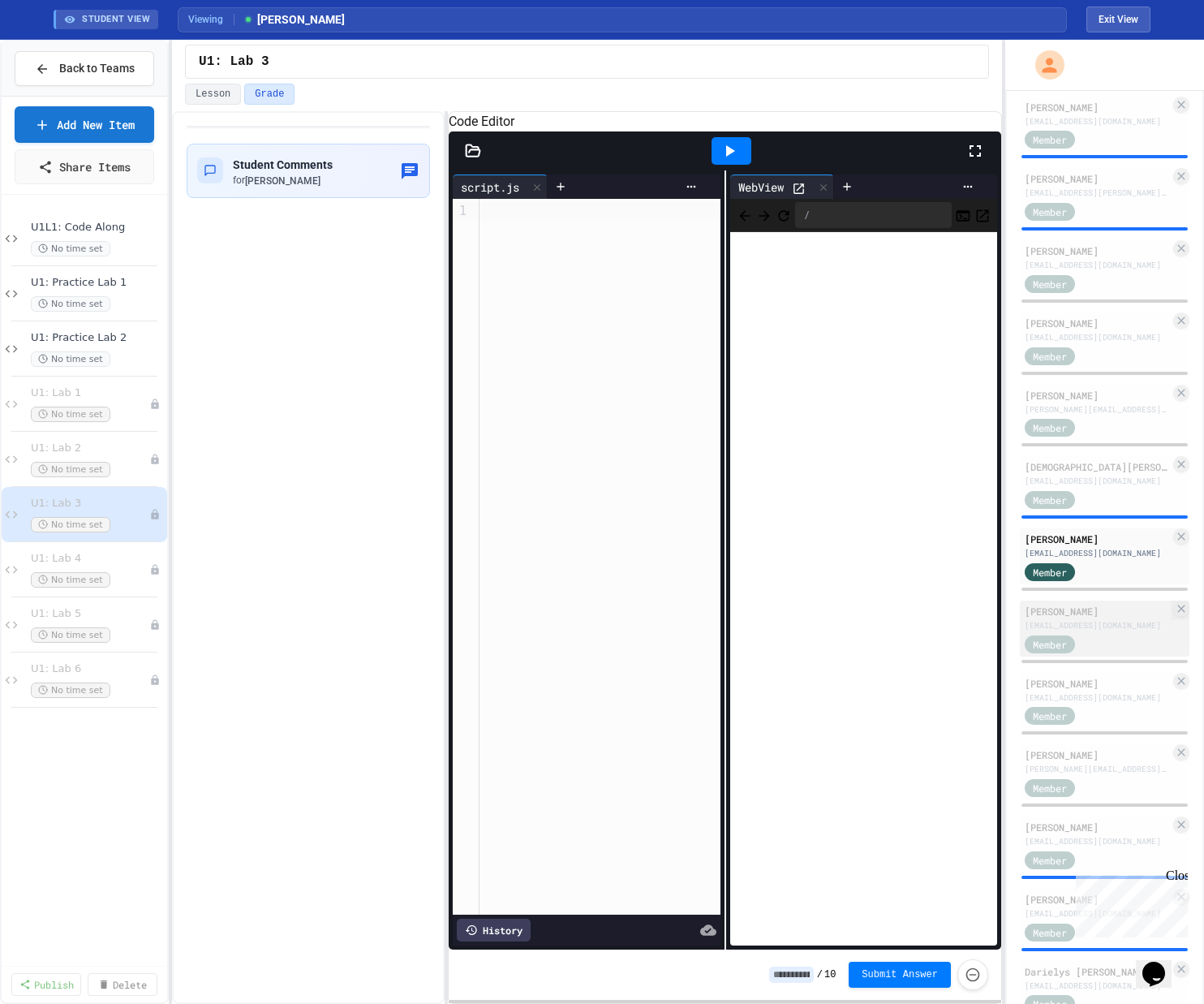
click at [676, 619] on div "[PERSON_NAME]" at bounding box center [1097, 610] width 145 height 14
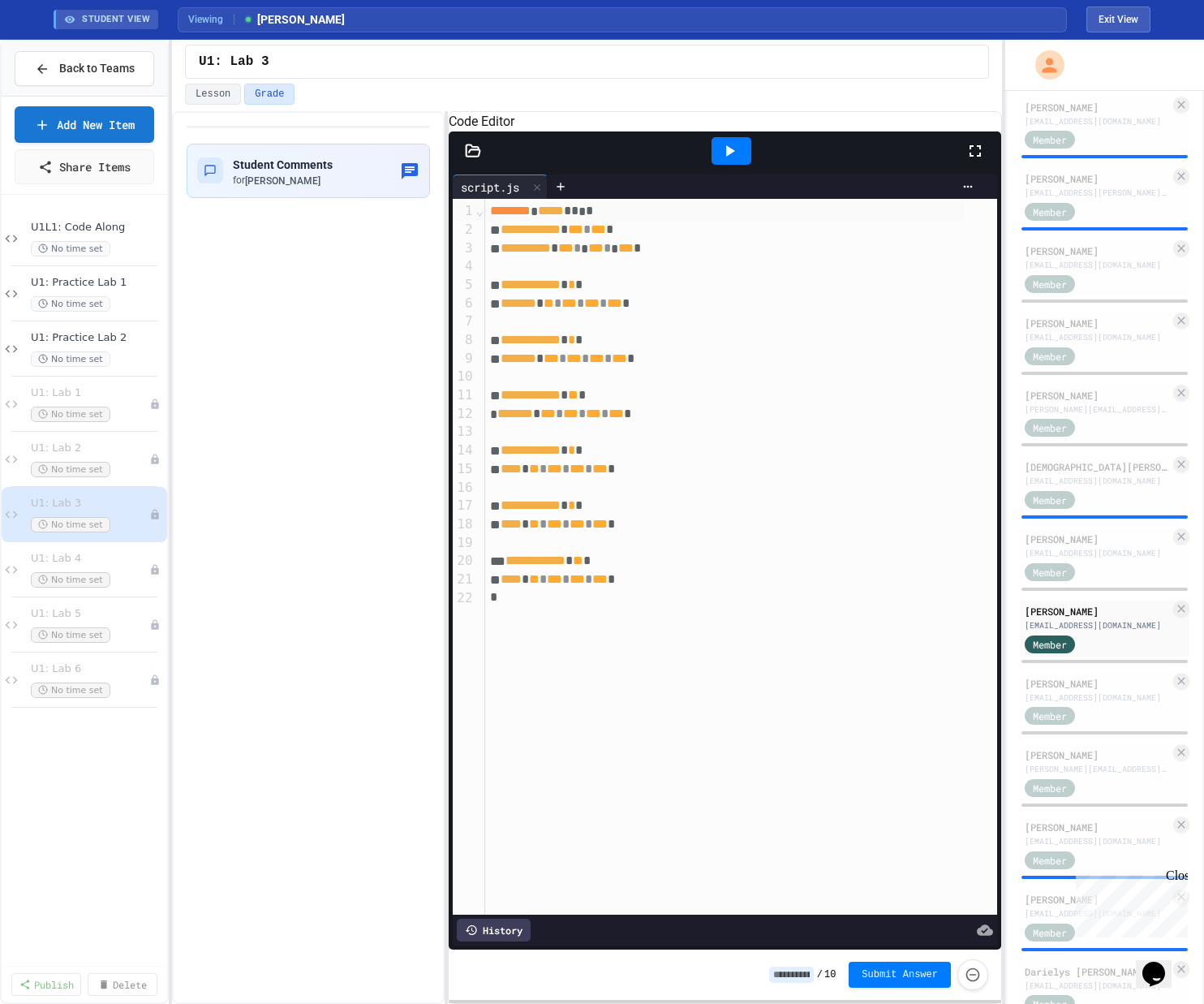
click at [676, 161] on icon at bounding box center [729, 150] width 19 height 19
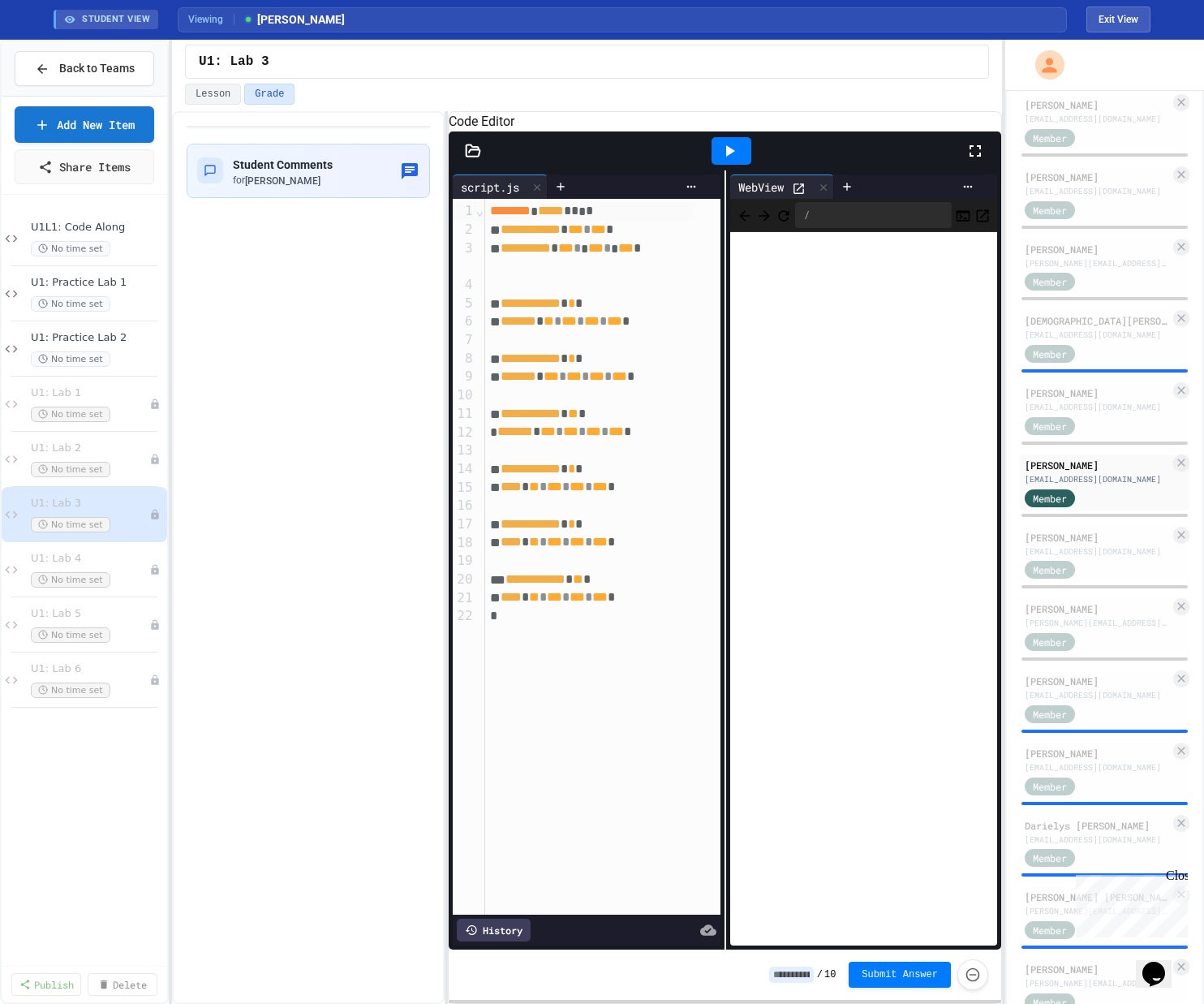
scroll to position [465, 0]
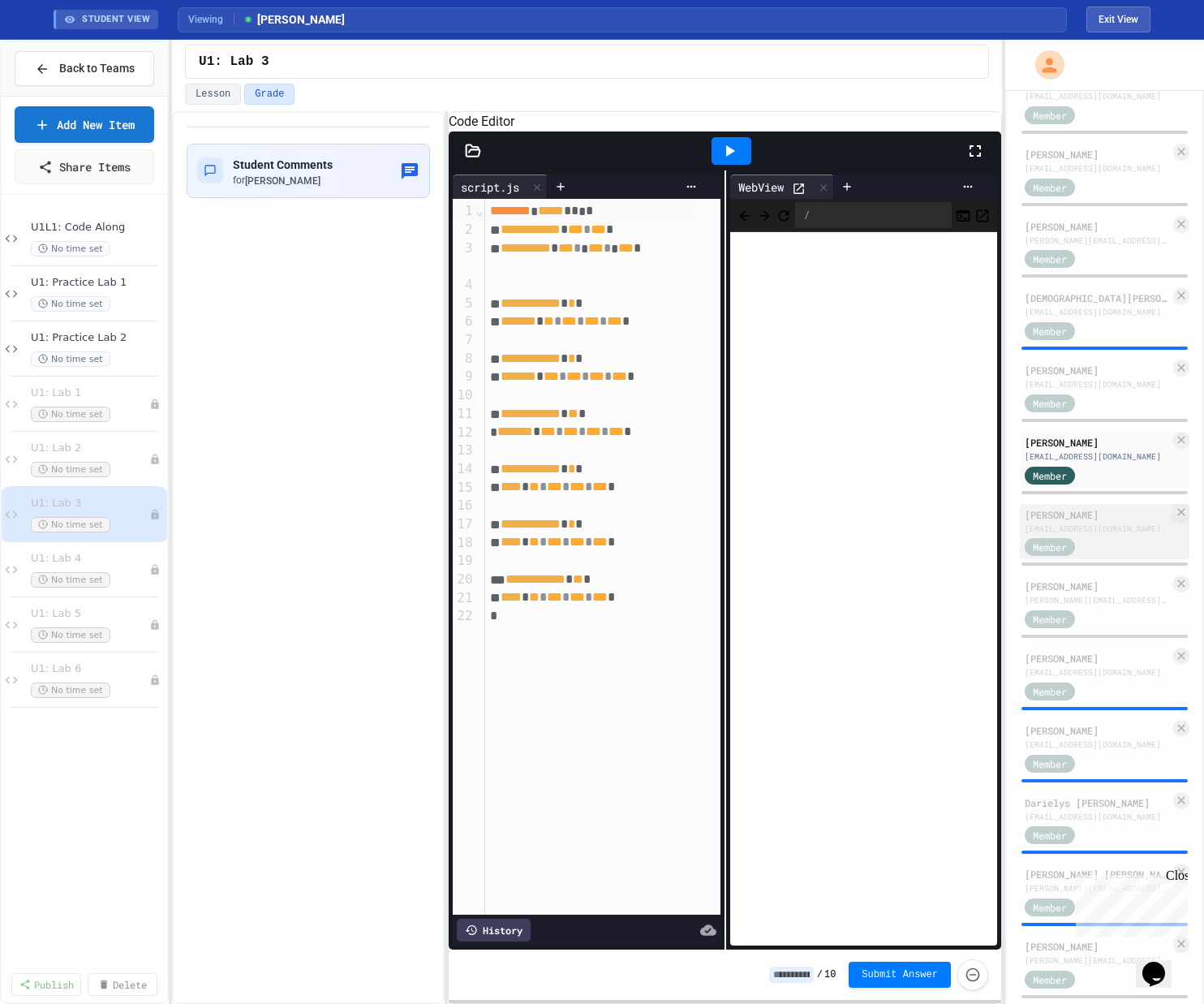
click at [676, 521] on div "[PERSON_NAME]" at bounding box center [1097, 514] width 145 height 14
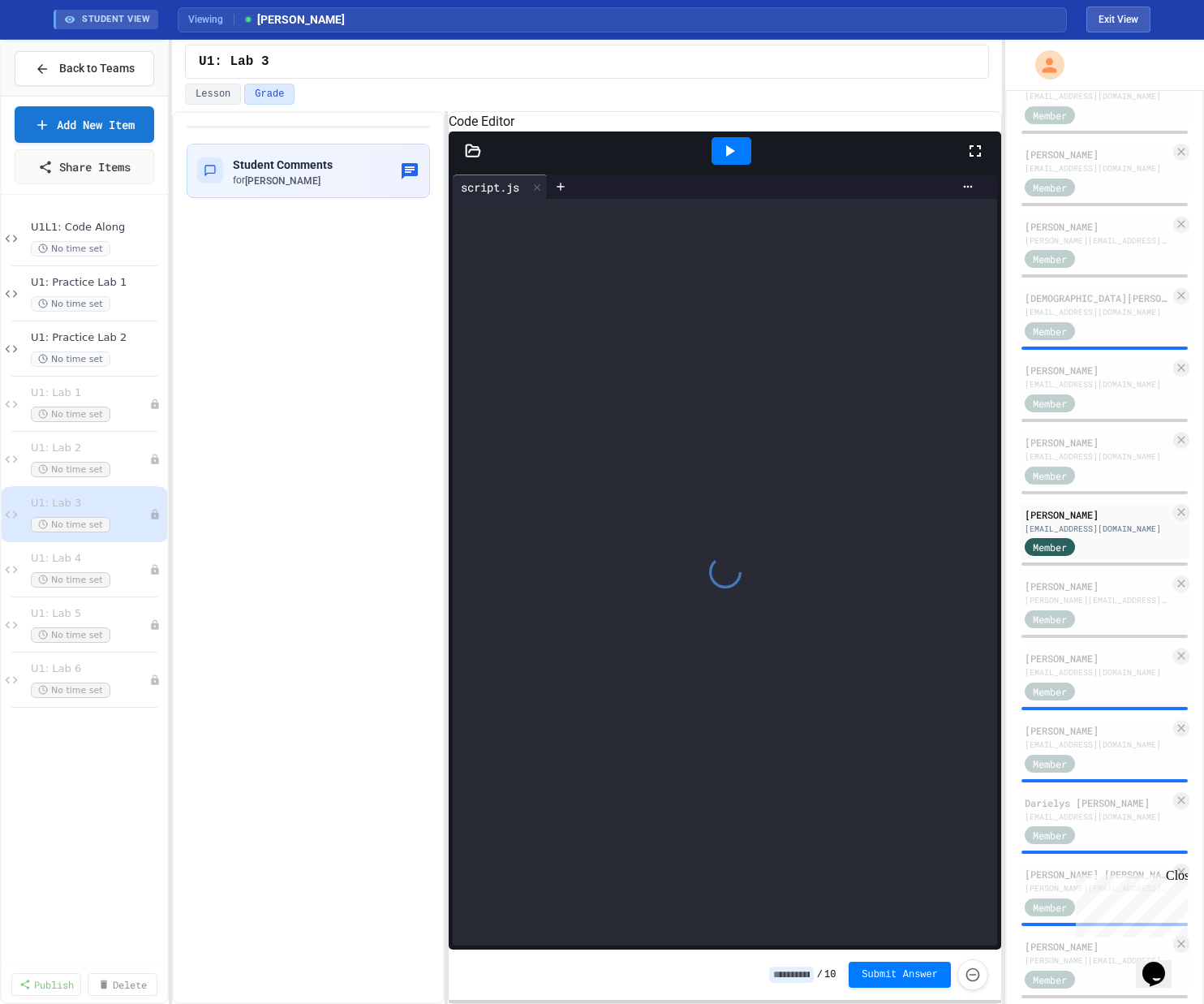
click at [676, 156] on icon at bounding box center [730, 150] width 9 height 11
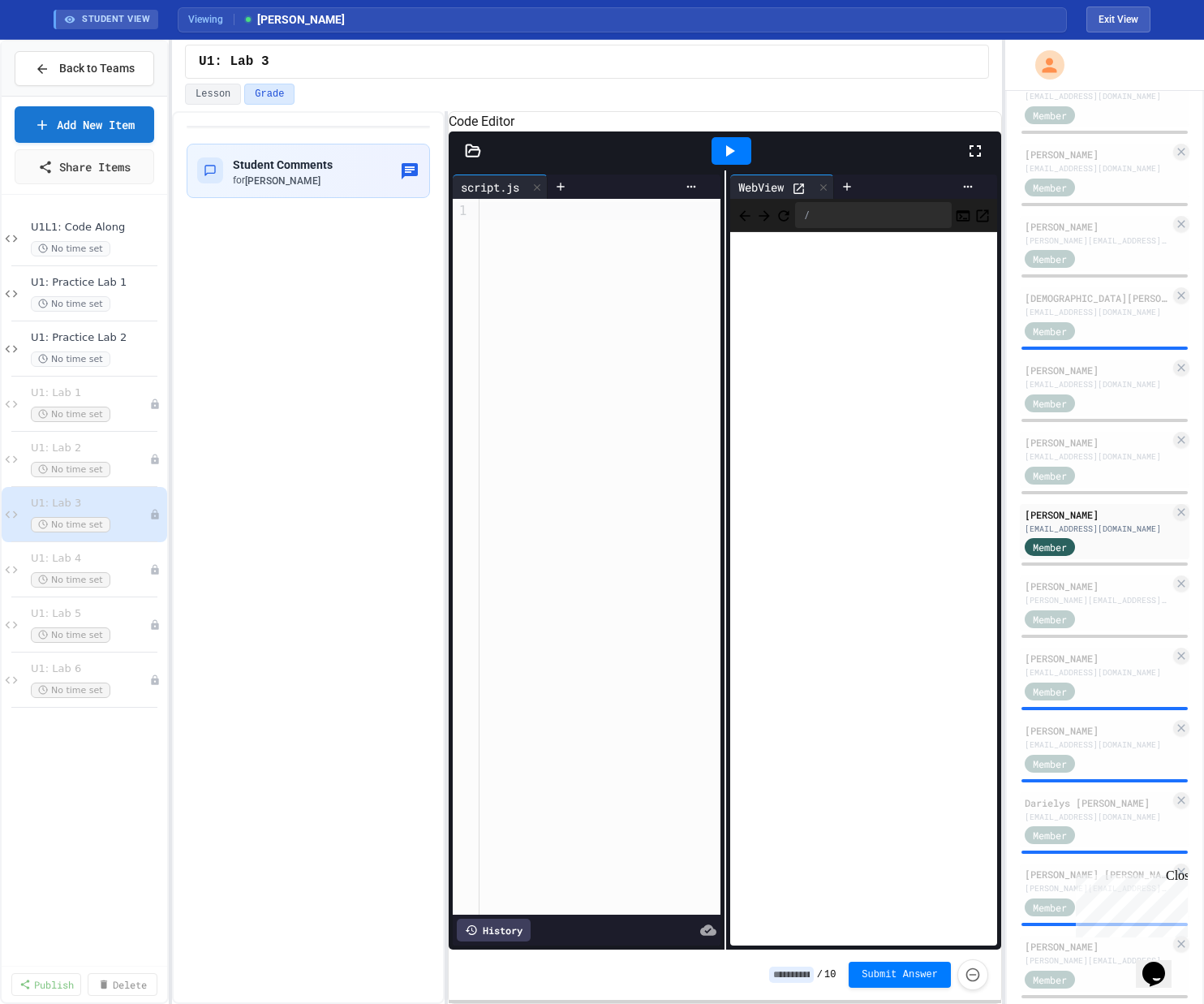
click at [676, 156] on icon at bounding box center [730, 150] width 9 height 11
click at [676, 593] on div "[PERSON_NAME]" at bounding box center [1097, 585] width 145 height 14
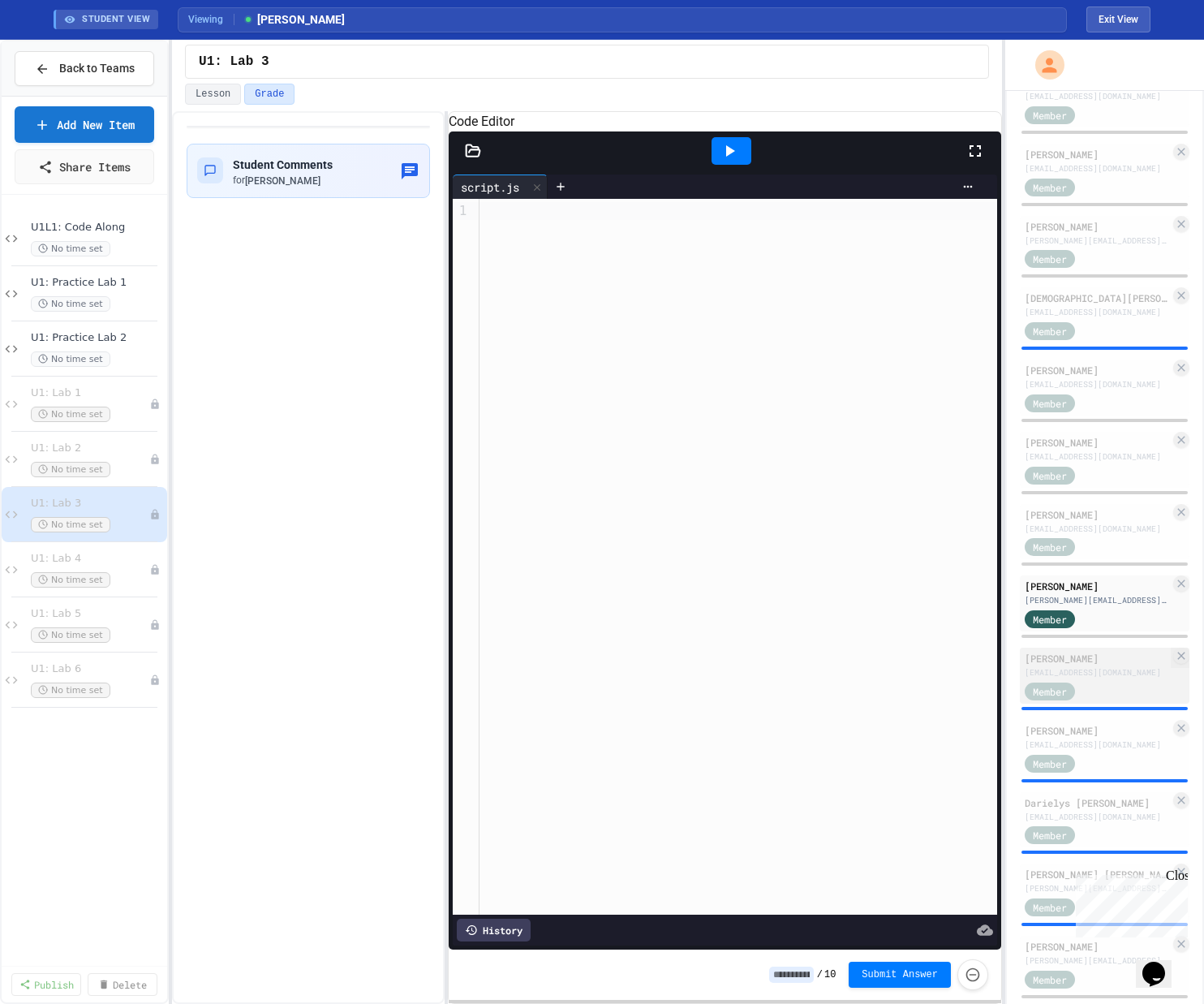
click at [676, 679] on div "[EMAIL_ADDRESS][DOMAIN_NAME]" at bounding box center [1097, 672] width 145 height 12
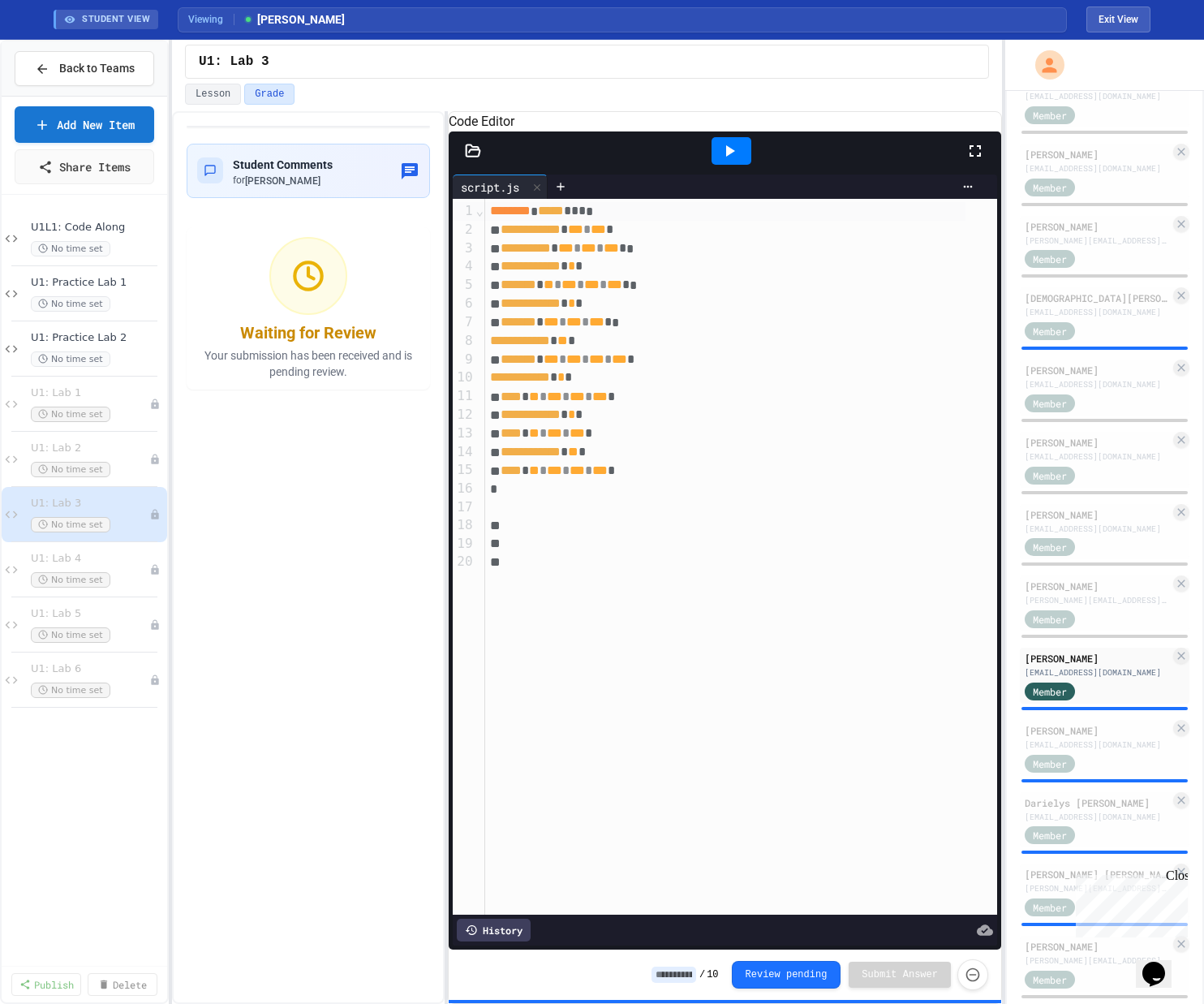
click at [676, 172] on div at bounding box center [731, 151] width 56 height 44
click at [676, 161] on icon at bounding box center [729, 150] width 19 height 19
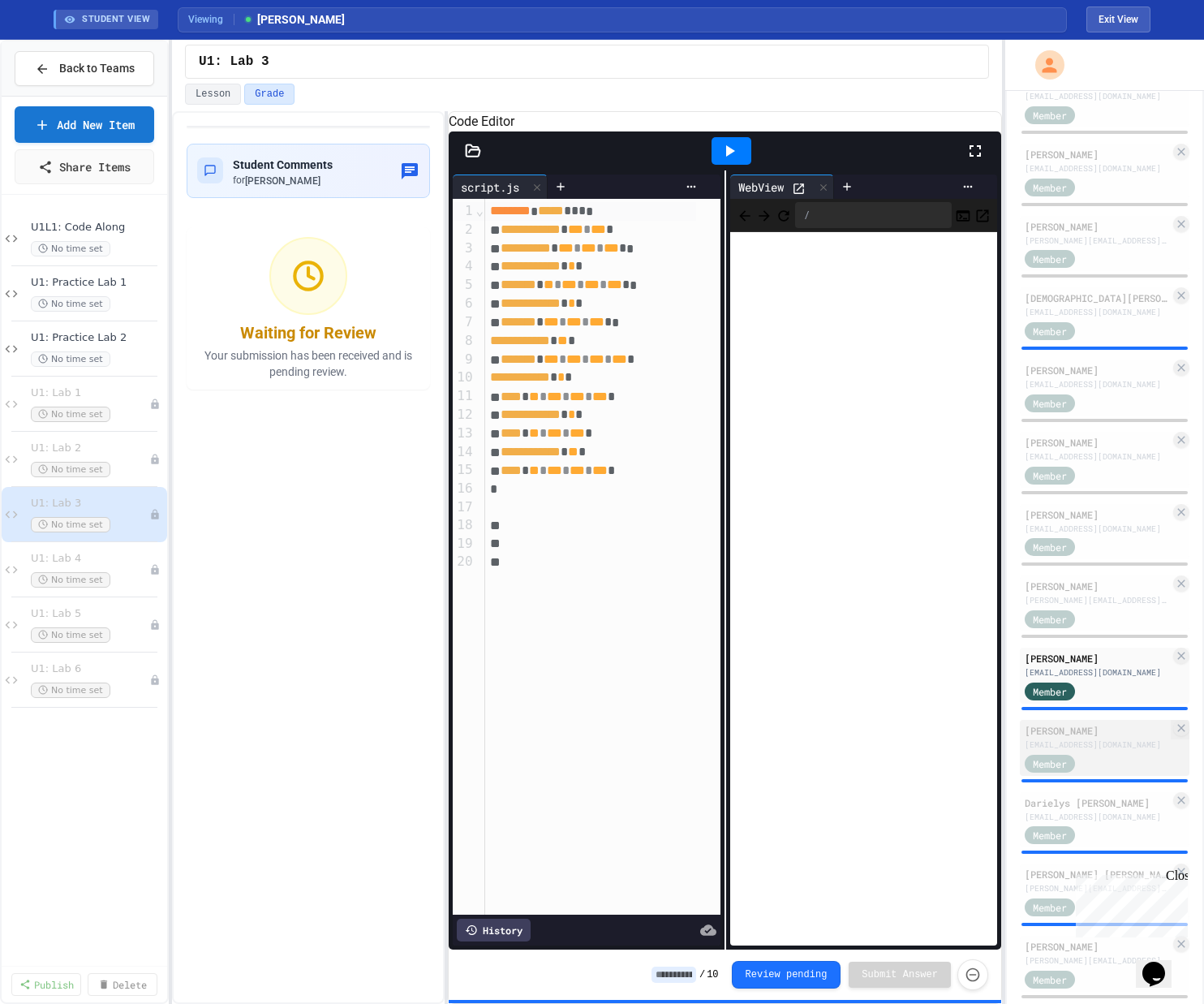
click at [676, 738] on div "[PERSON_NAME]" at bounding box center [1097, 729] width 145 height 14
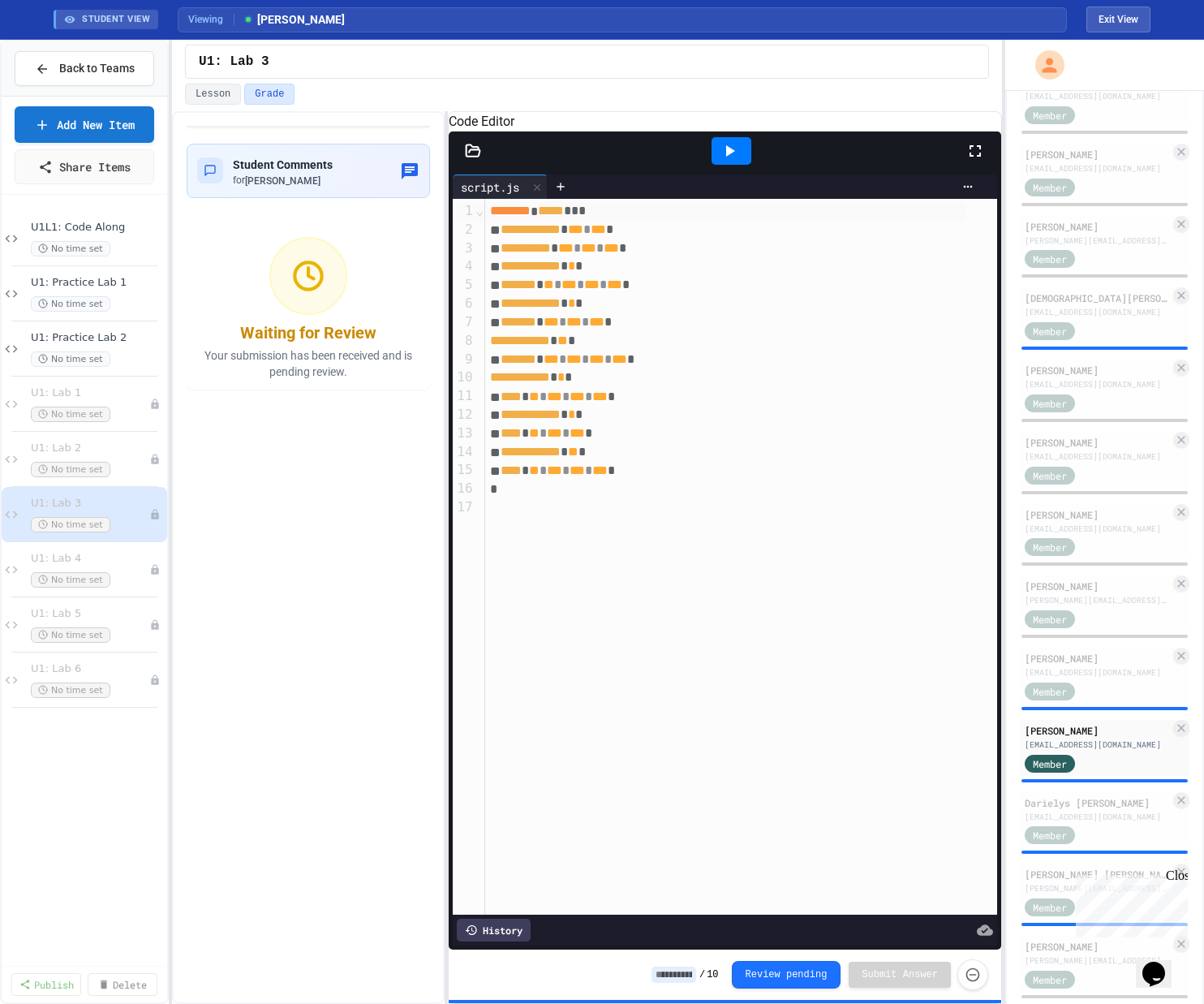
click at [676, 161] on icon at bounding box center [729, 150] width 19 height 19
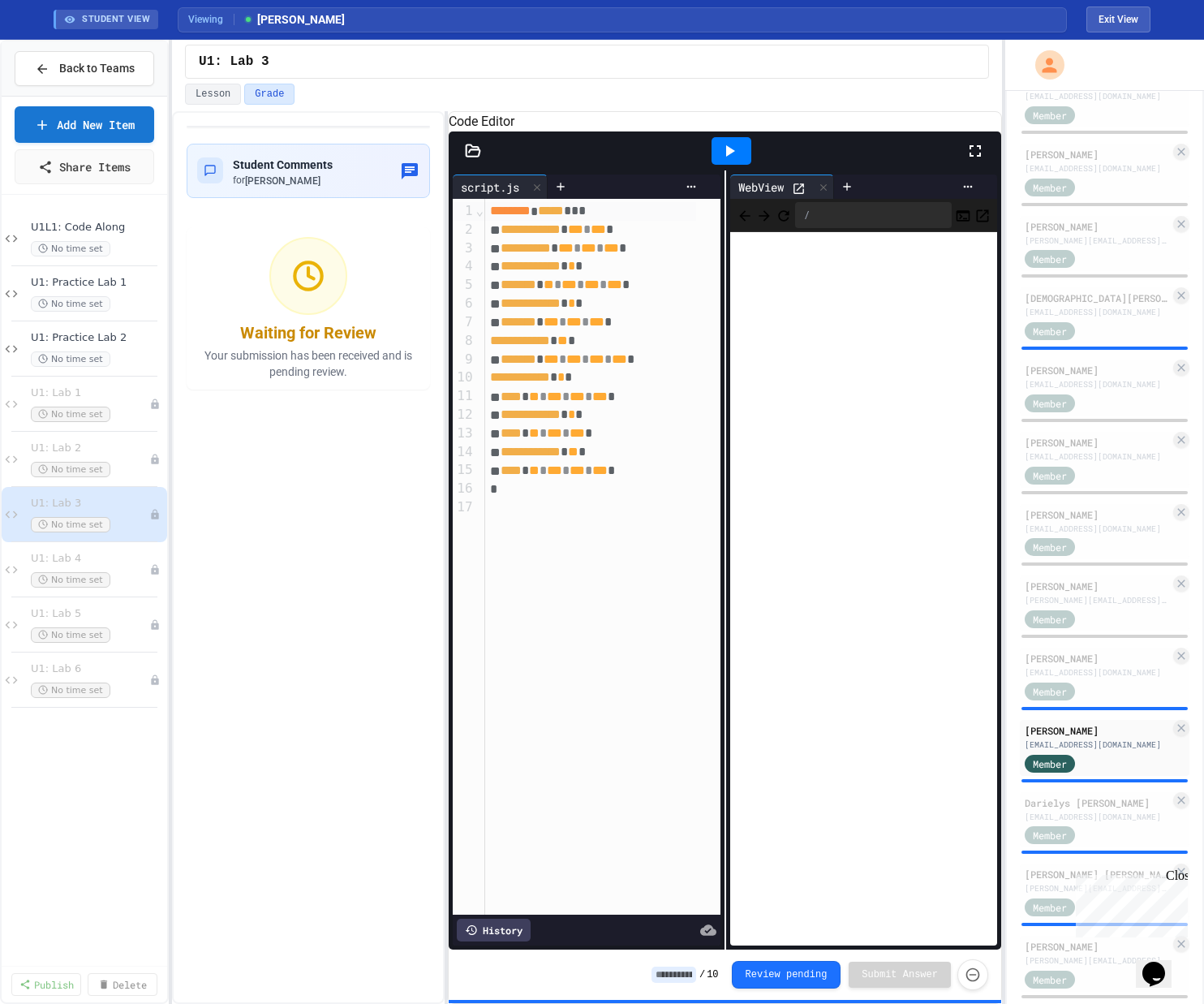
scroll to position [586, 0]
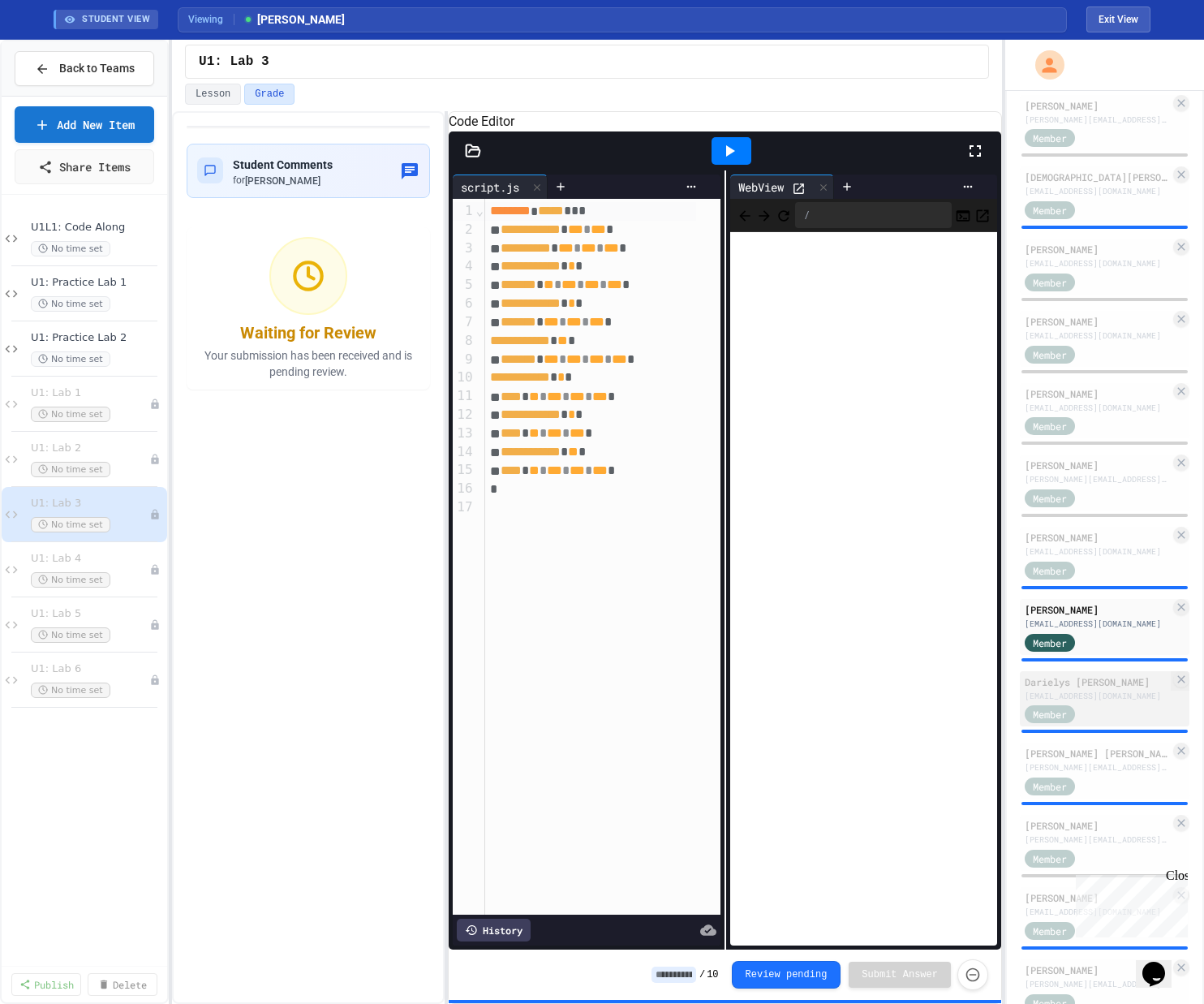
click at [676, 701] on div "[EMAIL_ADDRESS][DOMAIN_NAME]" at bounding box center [1097, 696] width 145 height 12
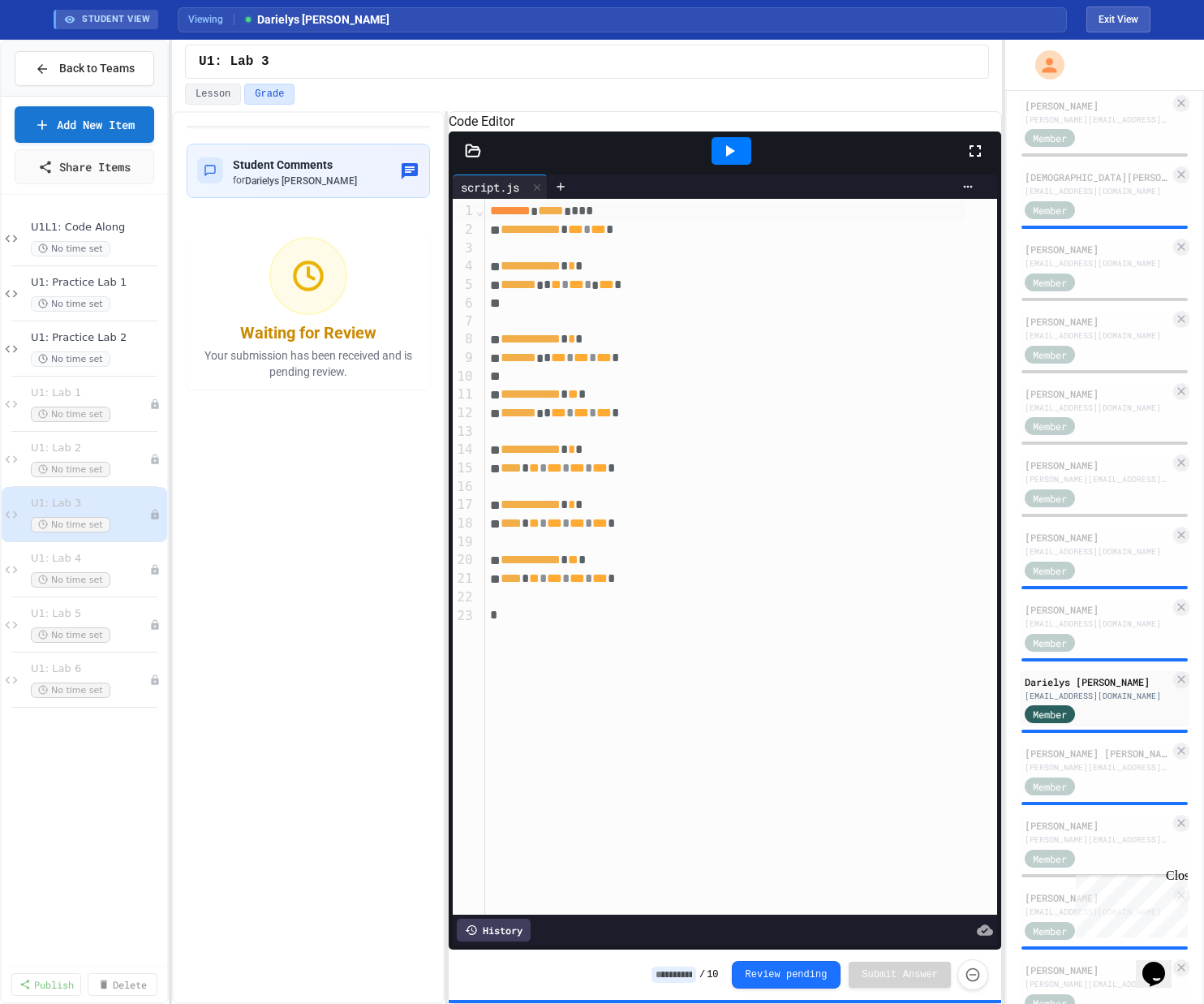
click at [676, 161] on icon at bounding box center [729, 150] width 19 height 19
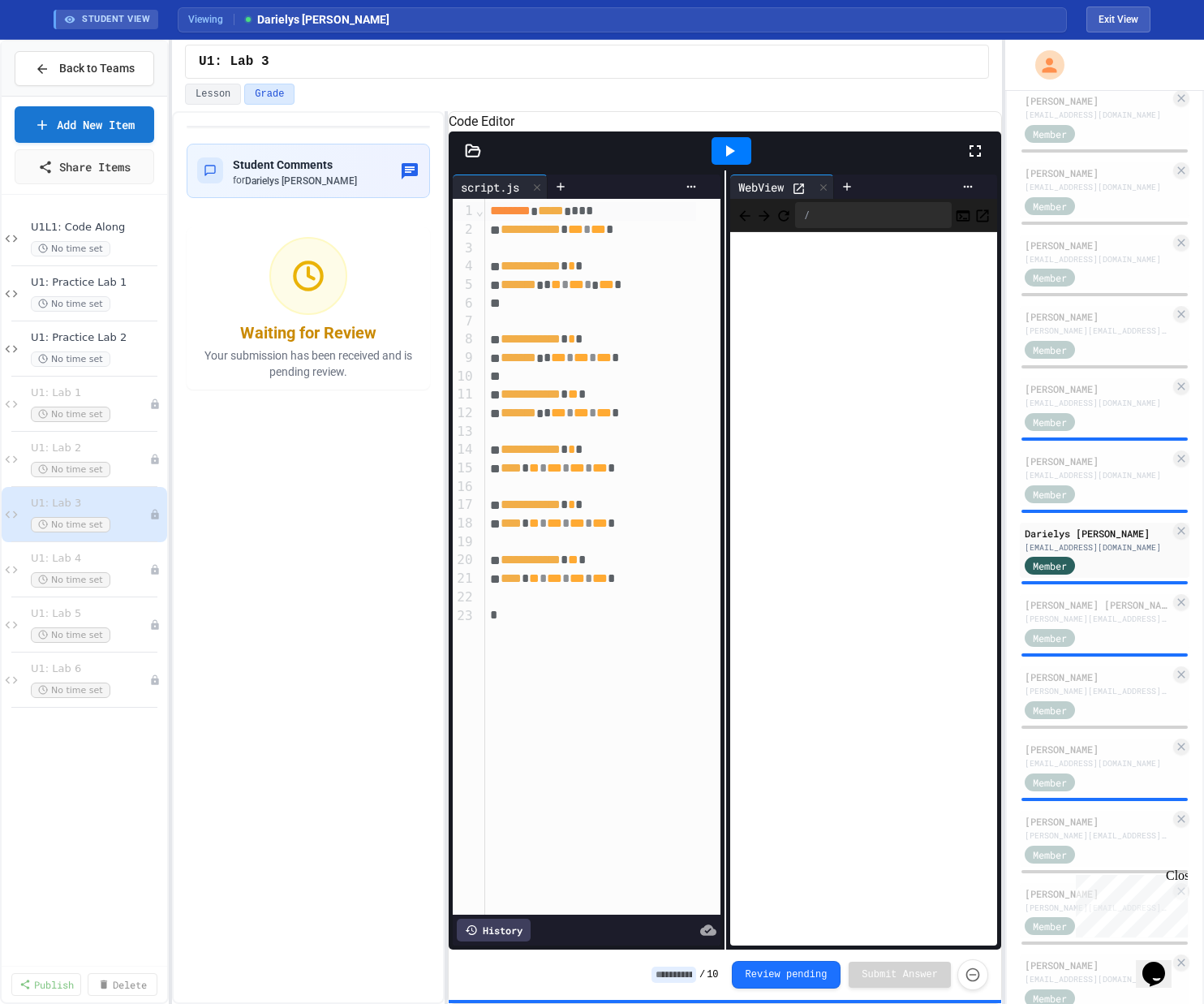
scroll to position [746, 0]
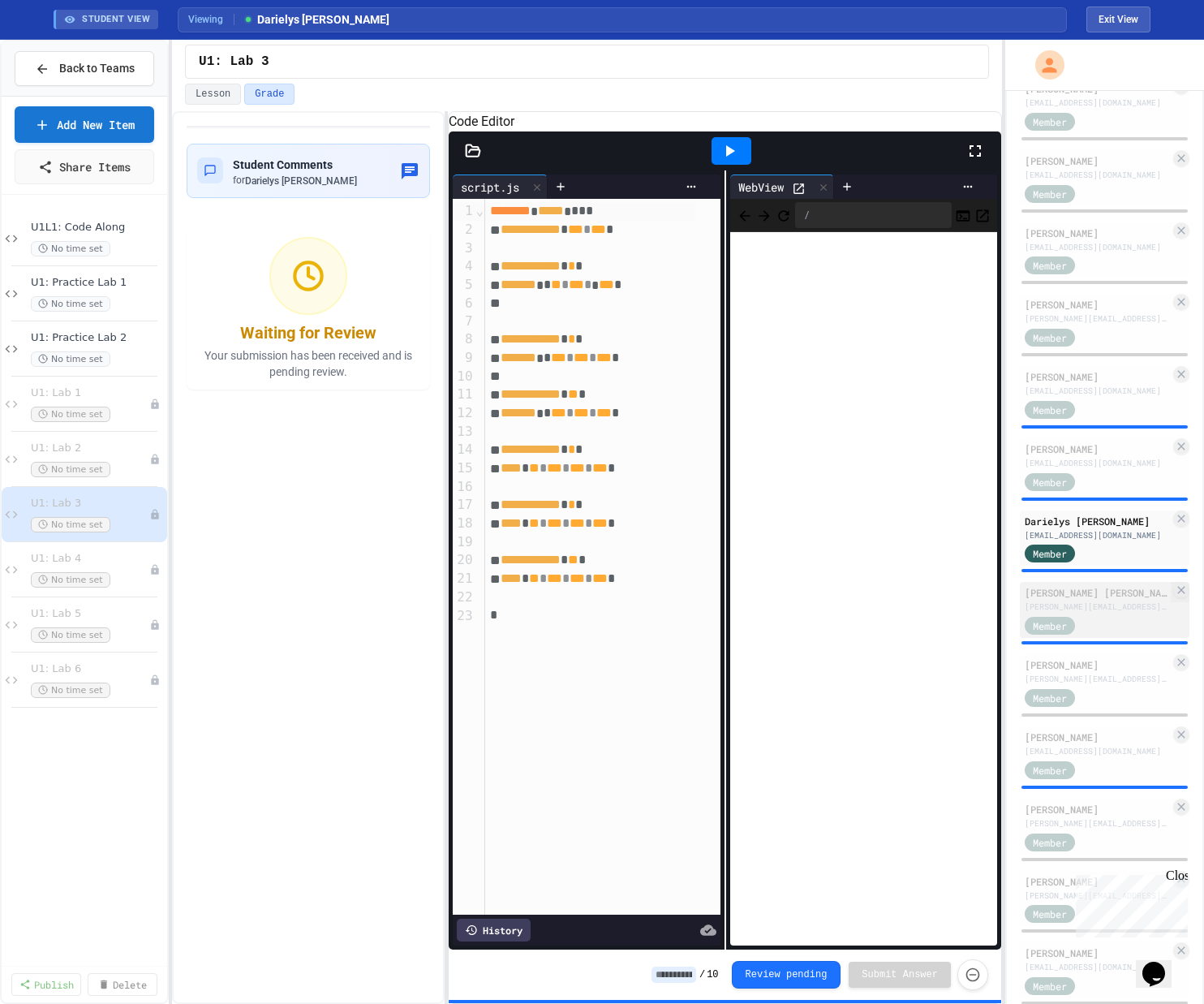
click at [676, 613] on div "[PERSON_NAME][EMAIL_ADDRESS][DOMAIN_NAME]" at bounding box center [1097, 606] width 145 height 12
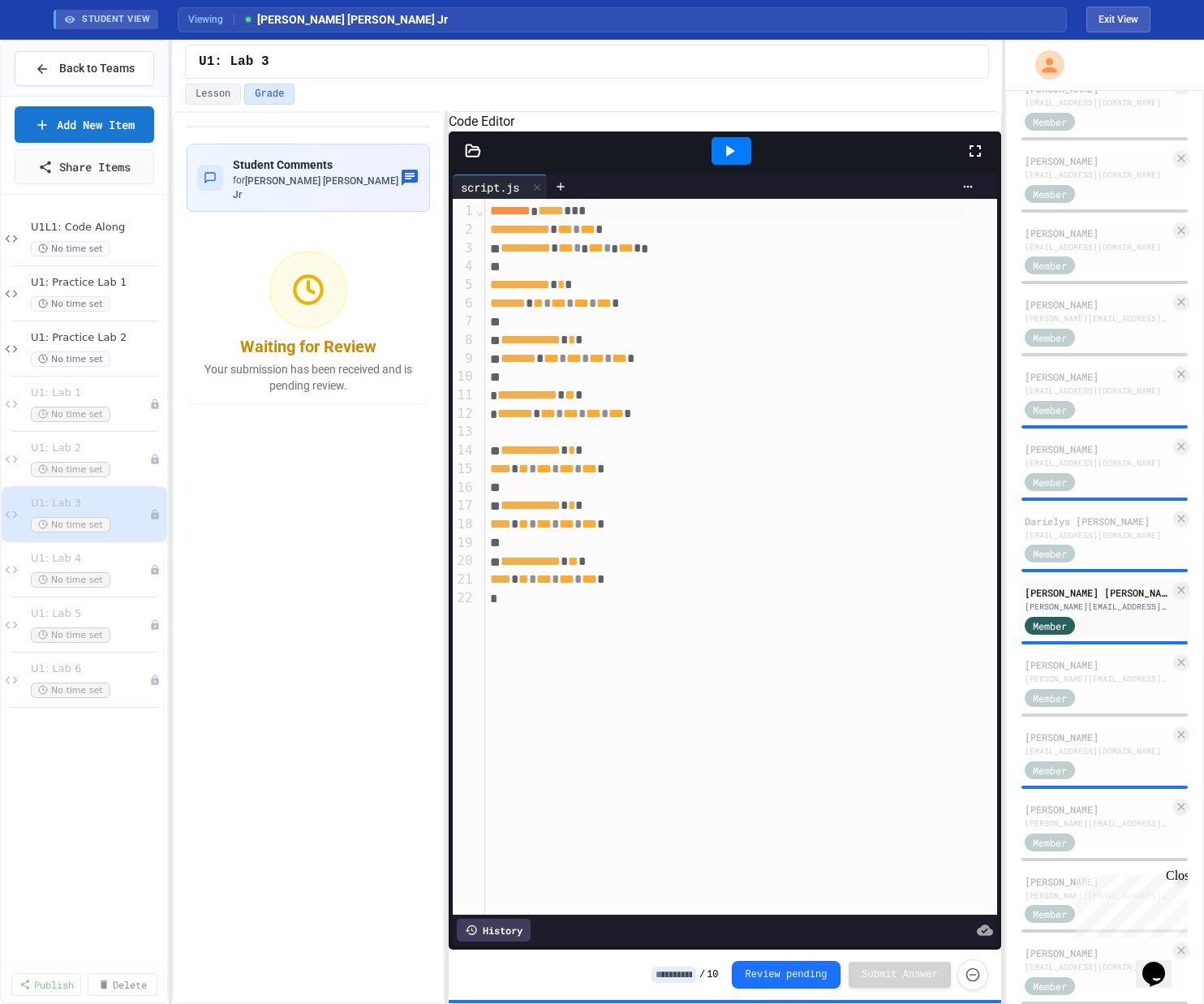
click at [676, 165] on div at bounding box center [731, 150] width 40 height 28
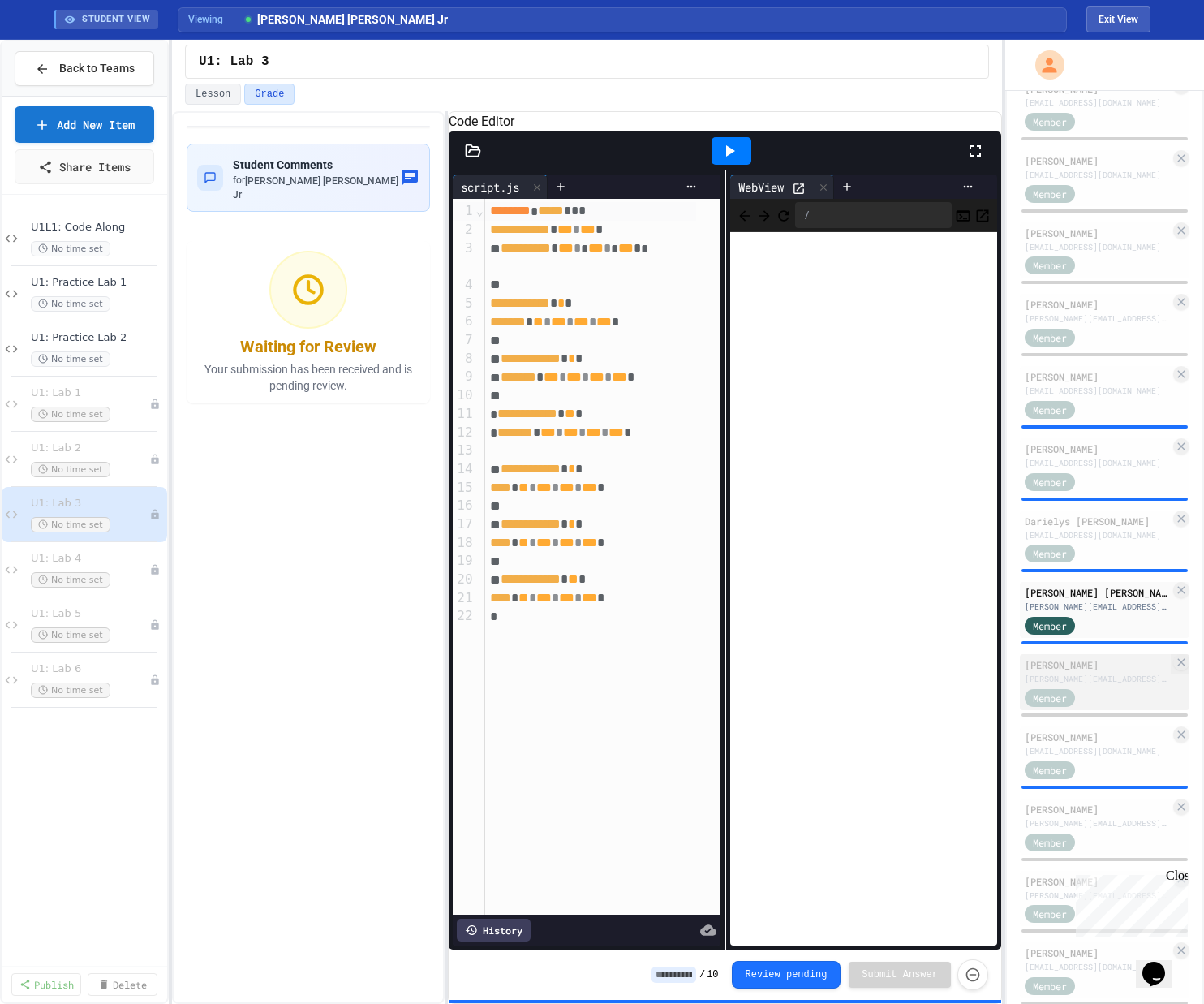
click at [676, 672] on div "[PERSON_NAME]" at bounding box center [1097, 664] width 145 height 14
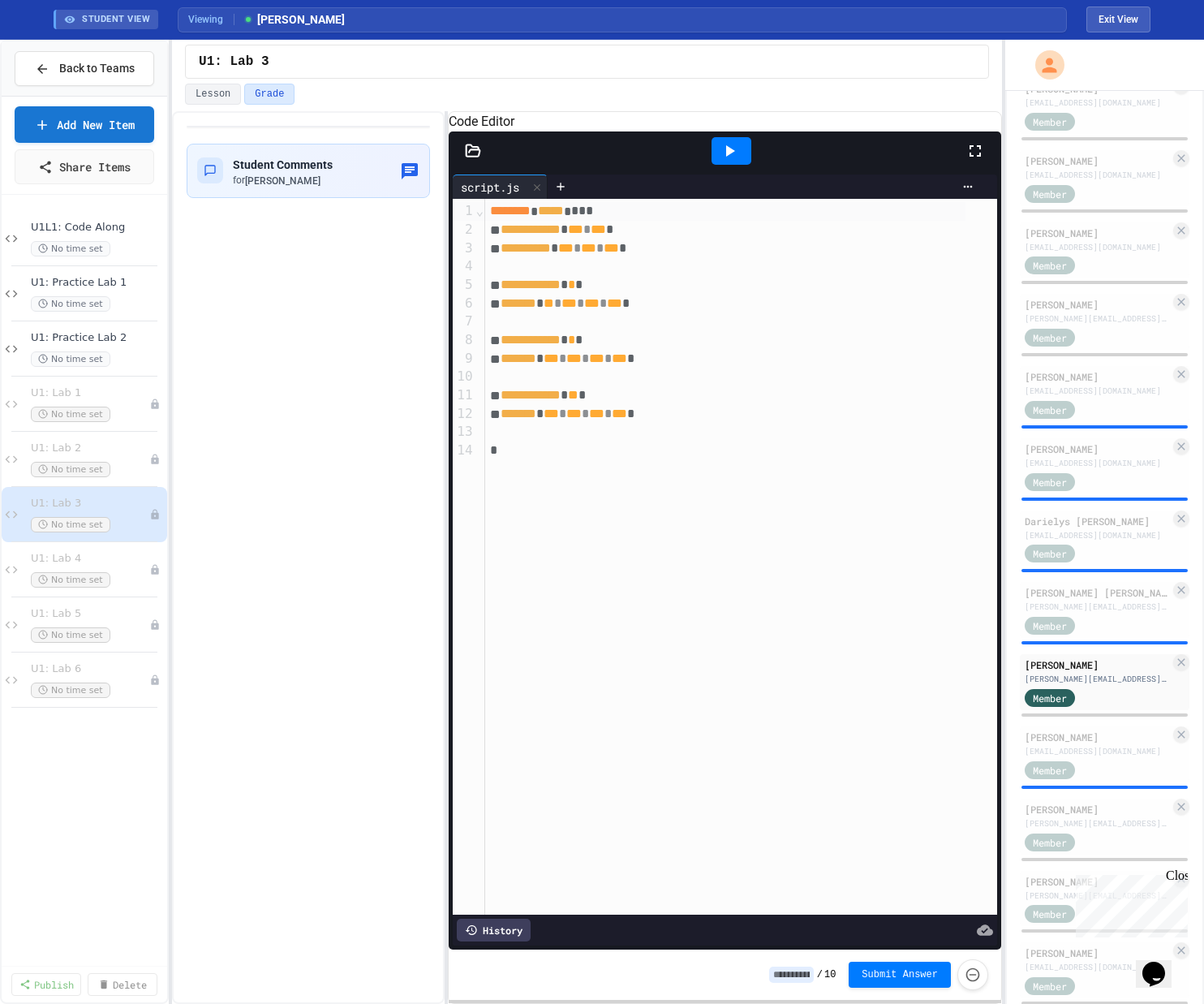
click at [676, 165] on div at bounding box center [731, 150] width 40 height 28
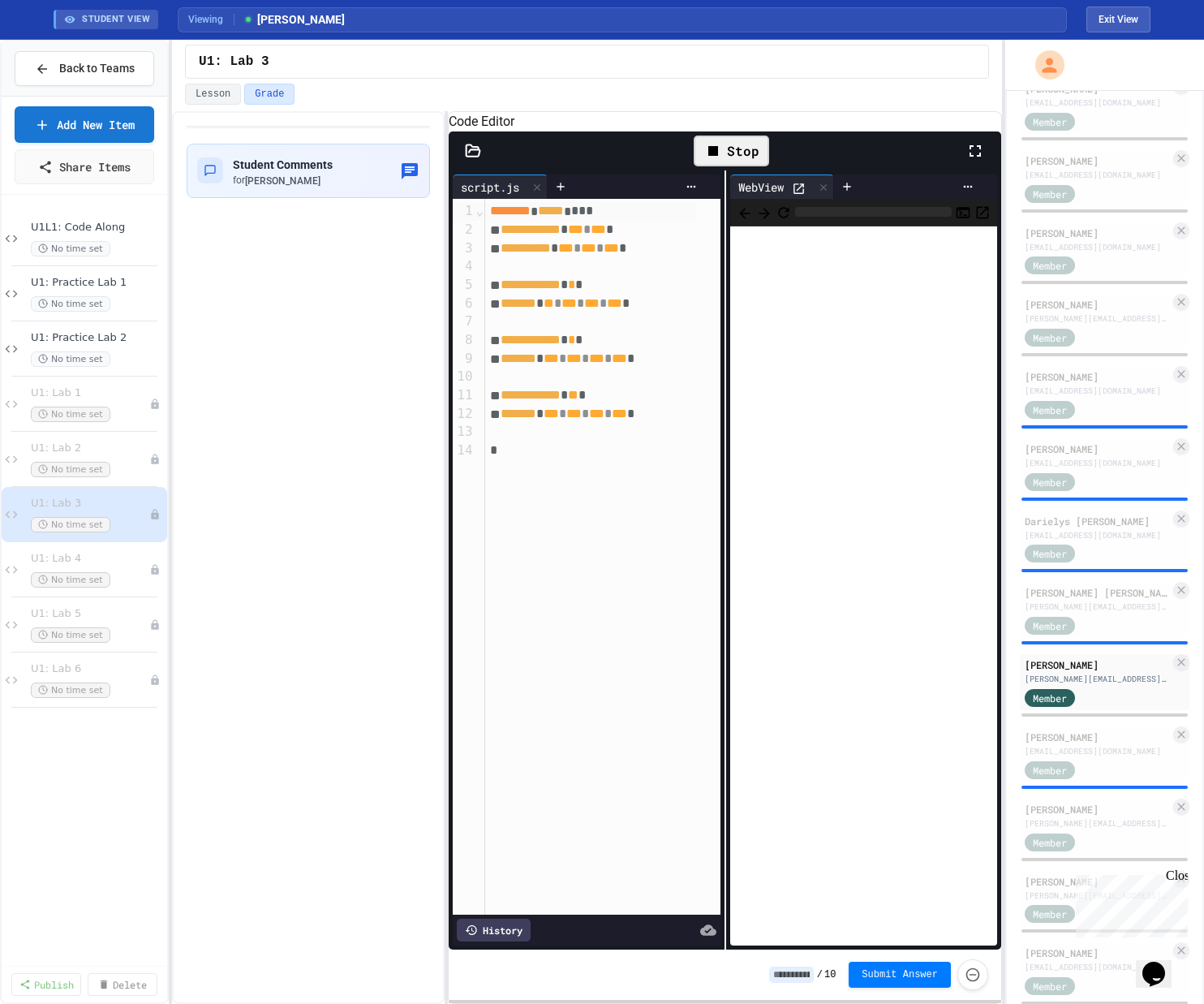
click at [676, 166] on div "Stop" at bounding box center [731, 150] width 75 height 30
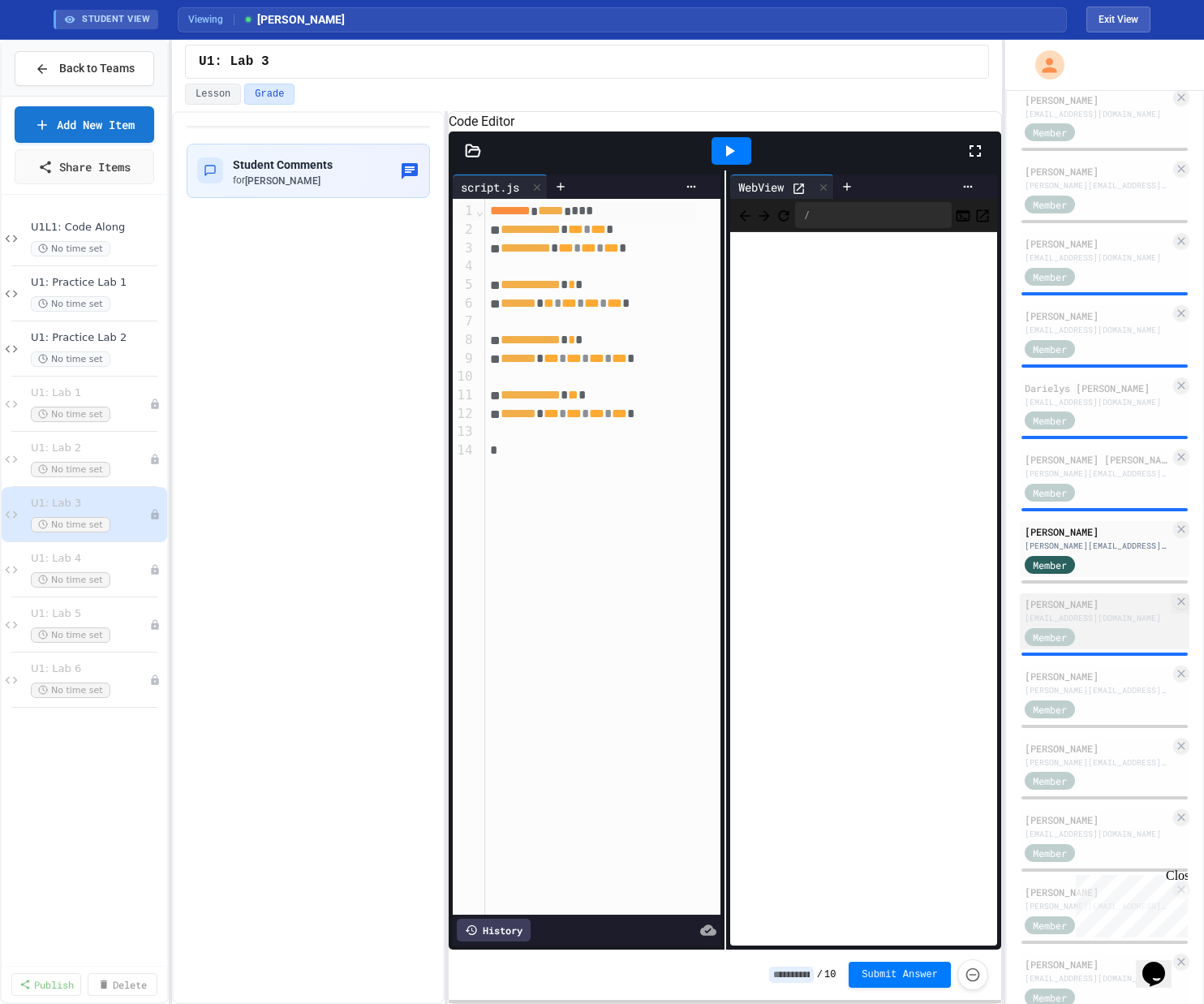
click at [676, 646] on div "Member" at bounding box center [1065, 636] width 81 height 20
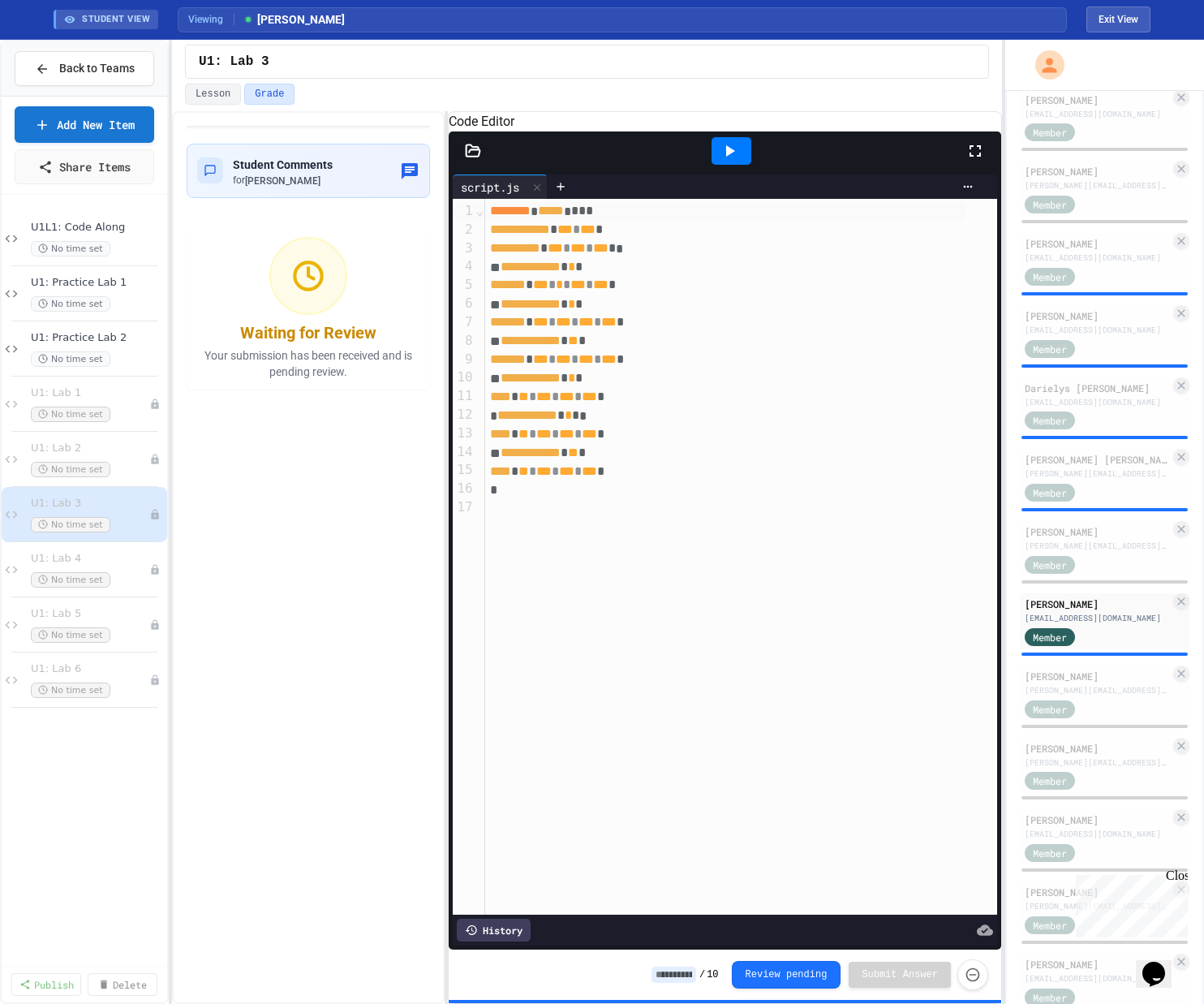
click at [676, 161] on icon at bounding box center [729, 150] width 19 height 19
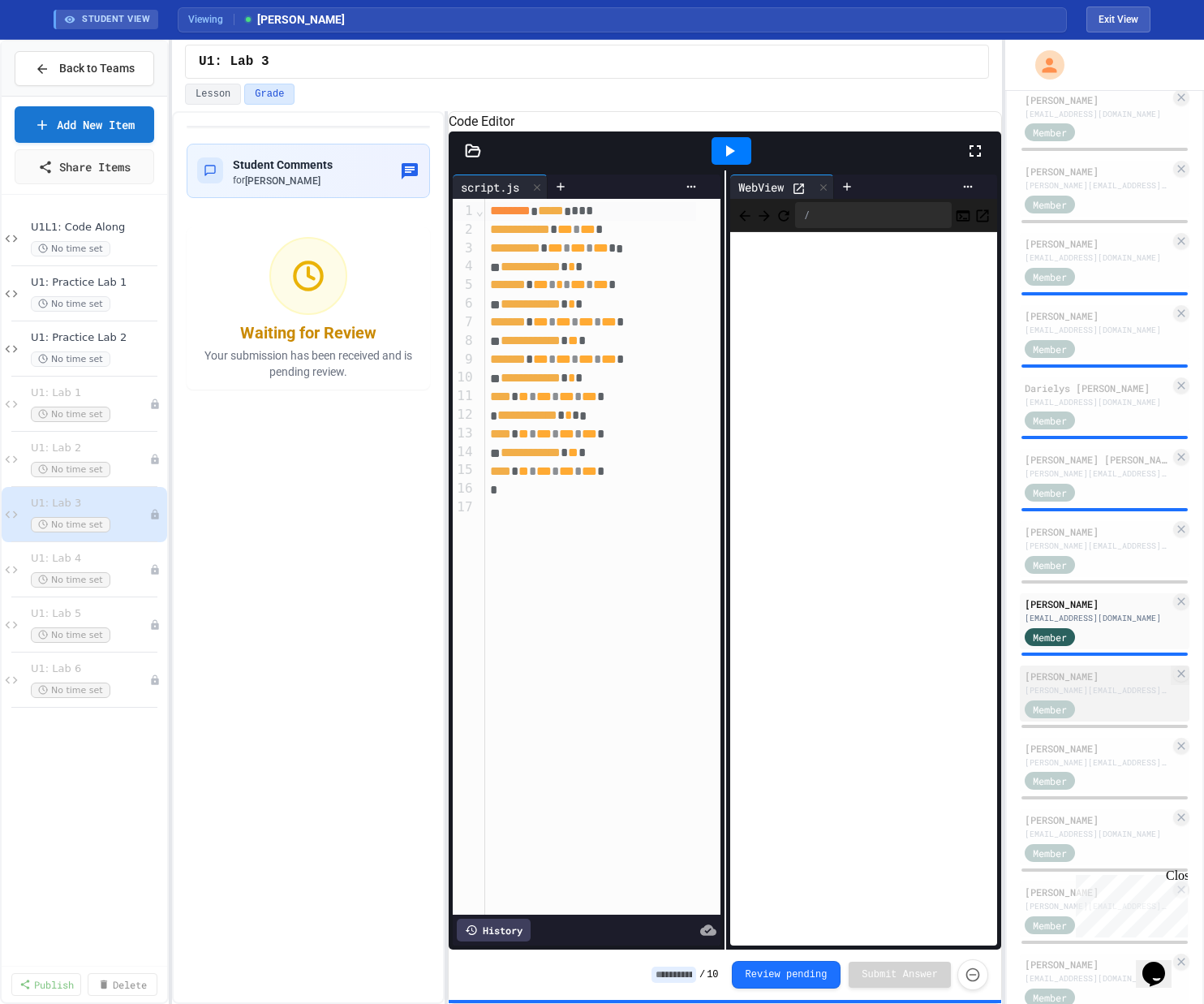
click at [676, 718] on div "Member" at bounding box center [1049, 708] width 51 height 18
click at [676, 683] on div "[PERSON_NAME]" at bounding box center [1097, 675] width 145 height 14
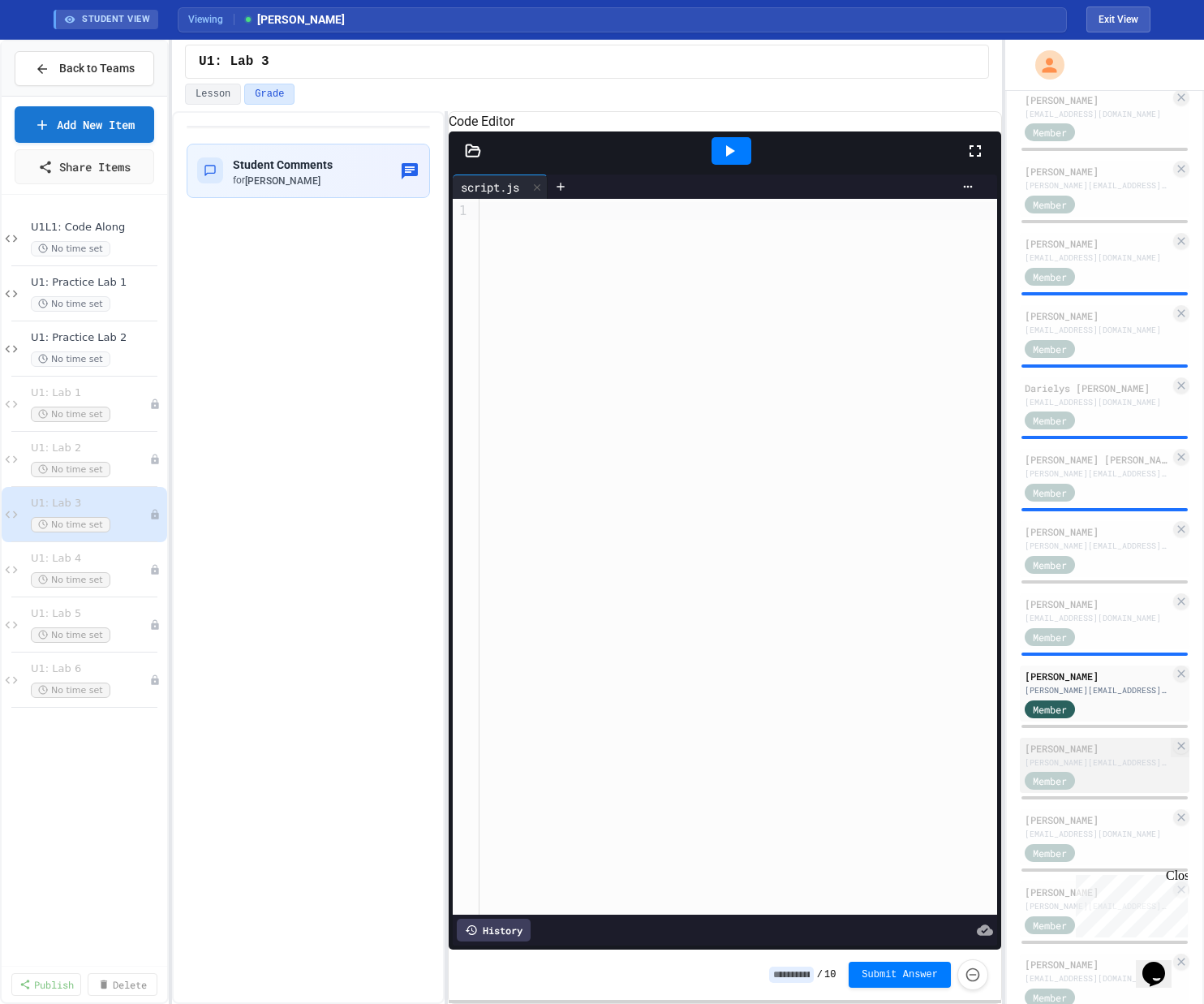
click at [676, 752] on div "[PERSON_NAME][EMAIL_ADDRESS][DOMAIN_NAME]" at bounding box center [1097, 762] width 145 height 12
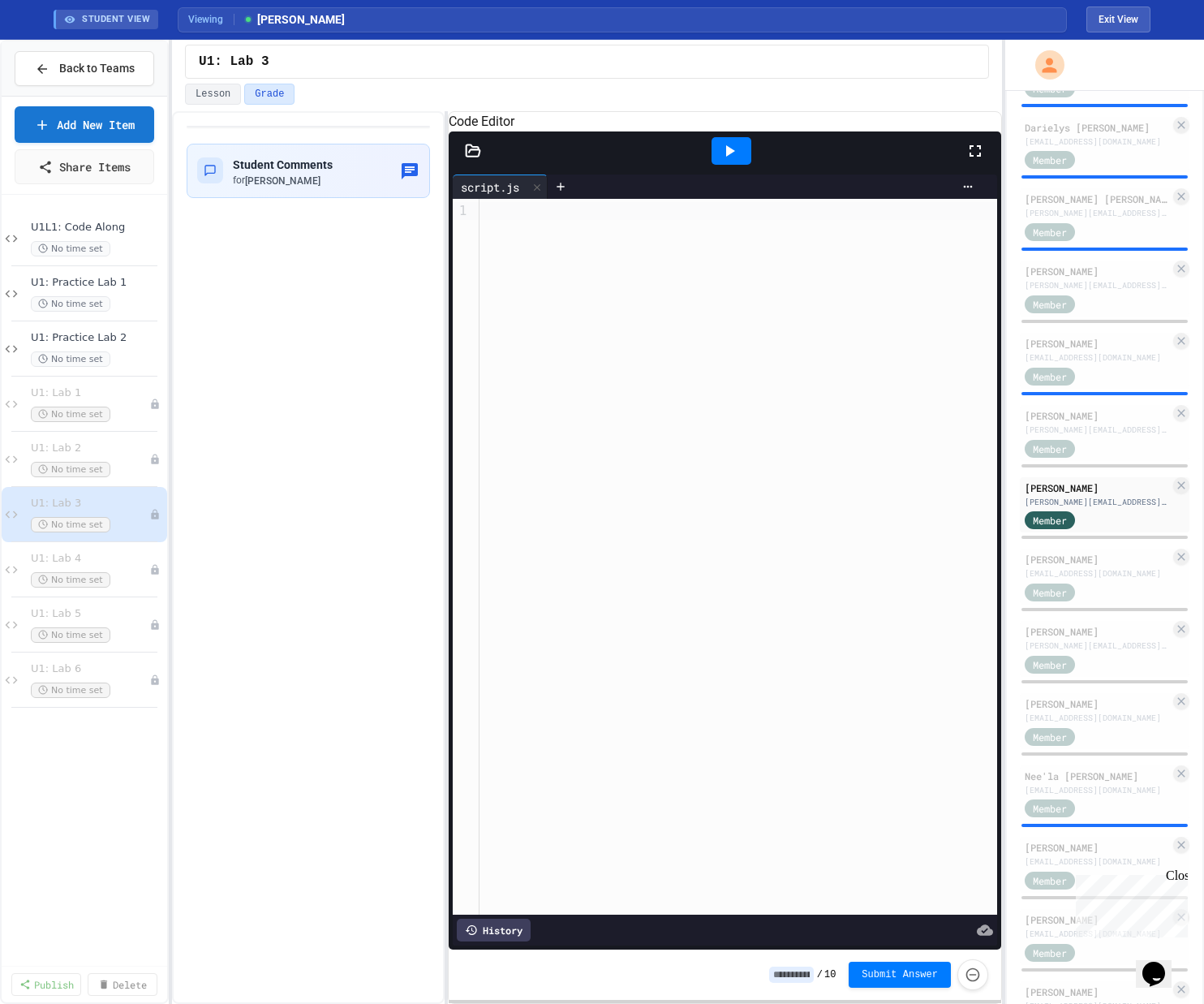
scroll to position [1164, 0]
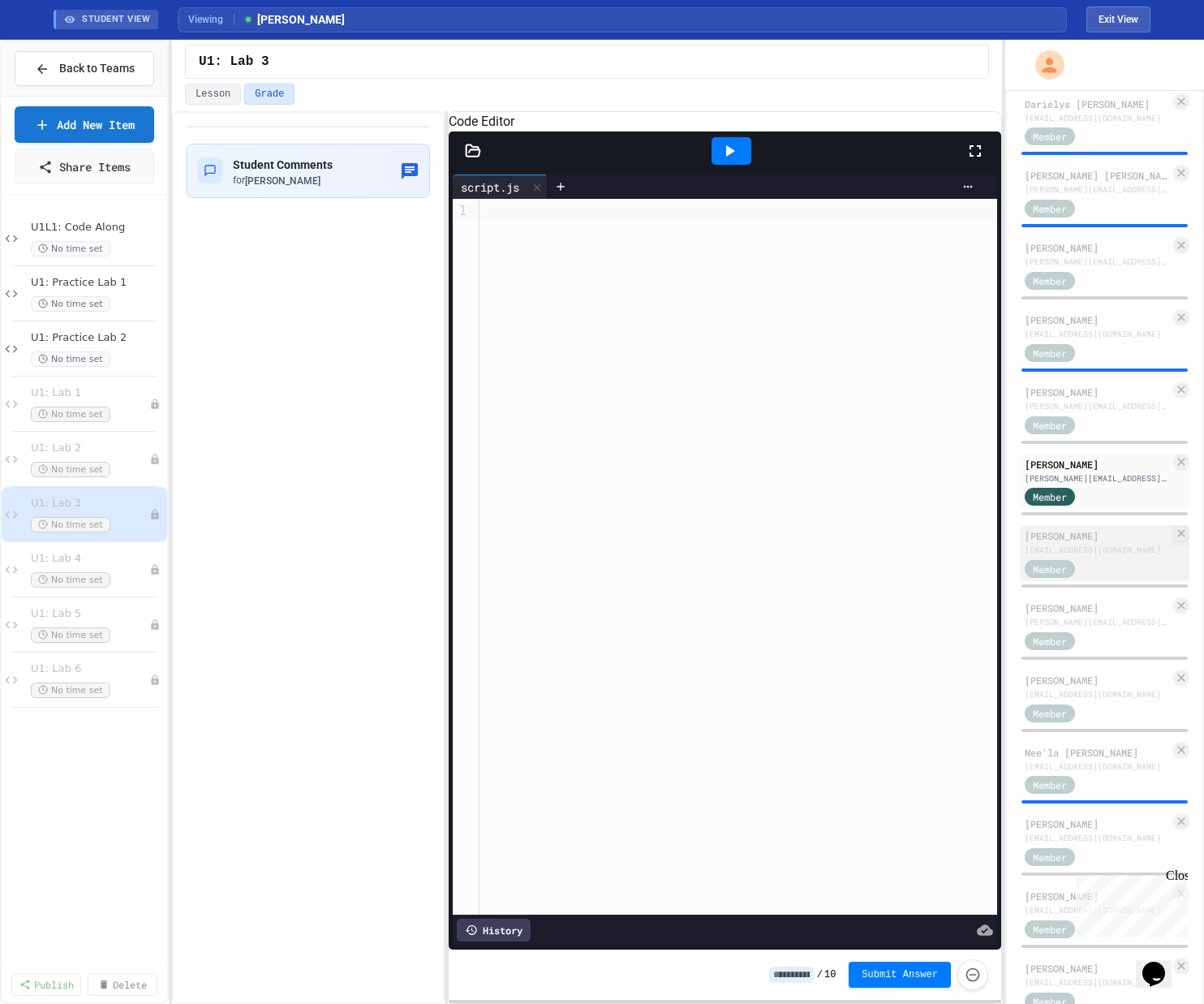
click at [676, 543] on div "[PERSON_NAME]" at bounding box center [1097, 535] width 145 height 14
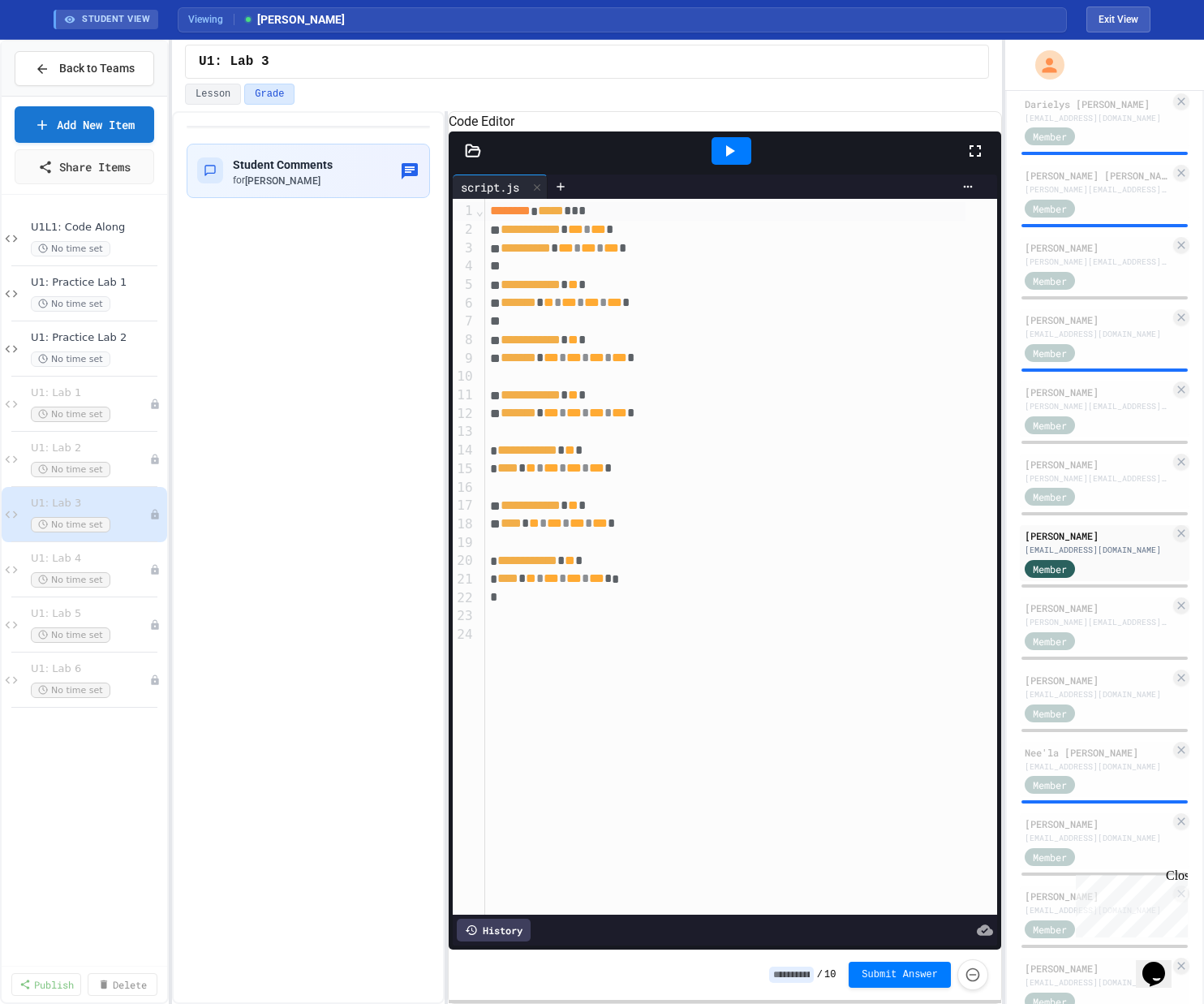
click at [676, 161] on icon at bounding box center [729, 150] width 19 height 19
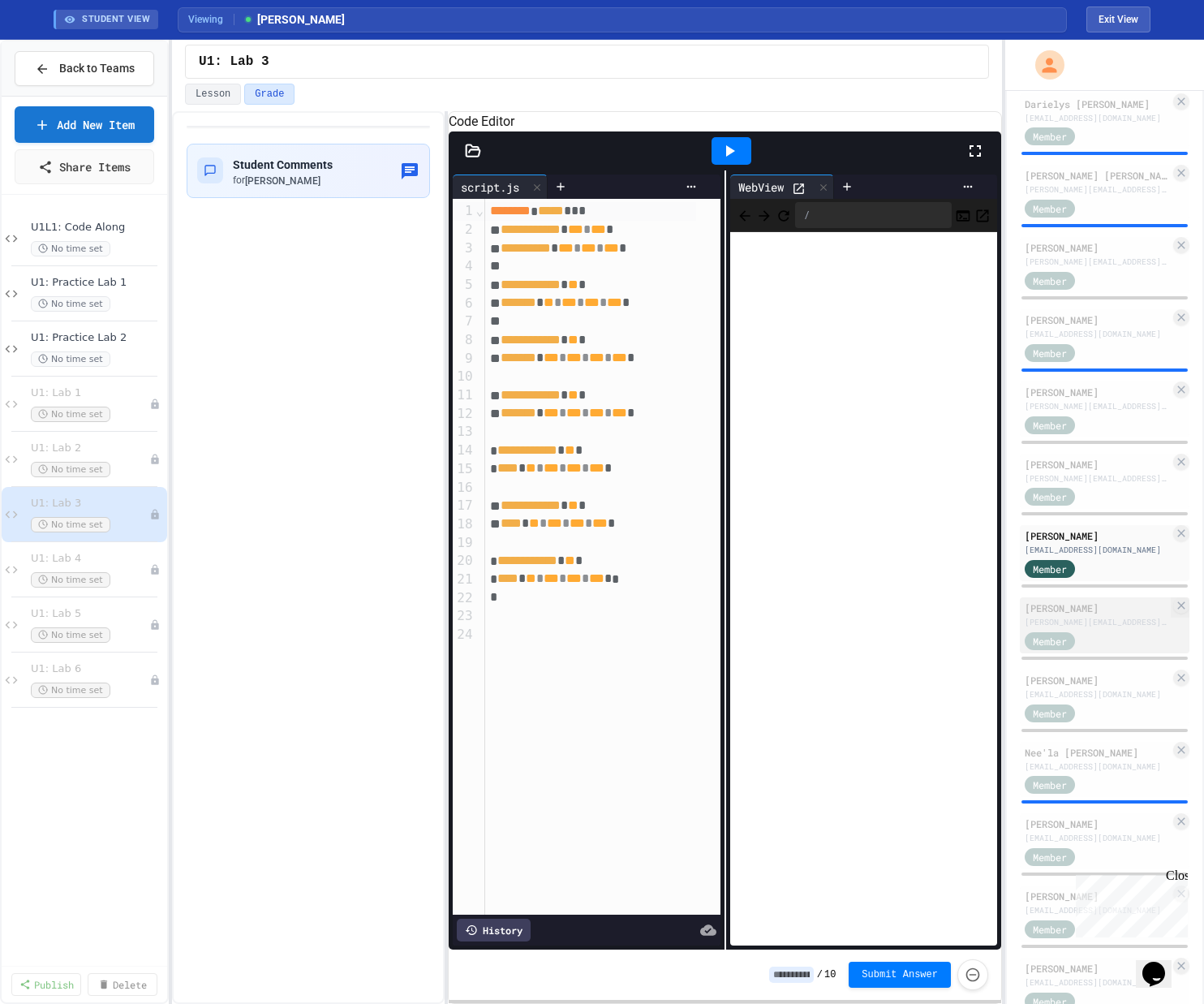
click at [676, 650] on div "Member" at bounding box center [1065, 640] width 81 height 20
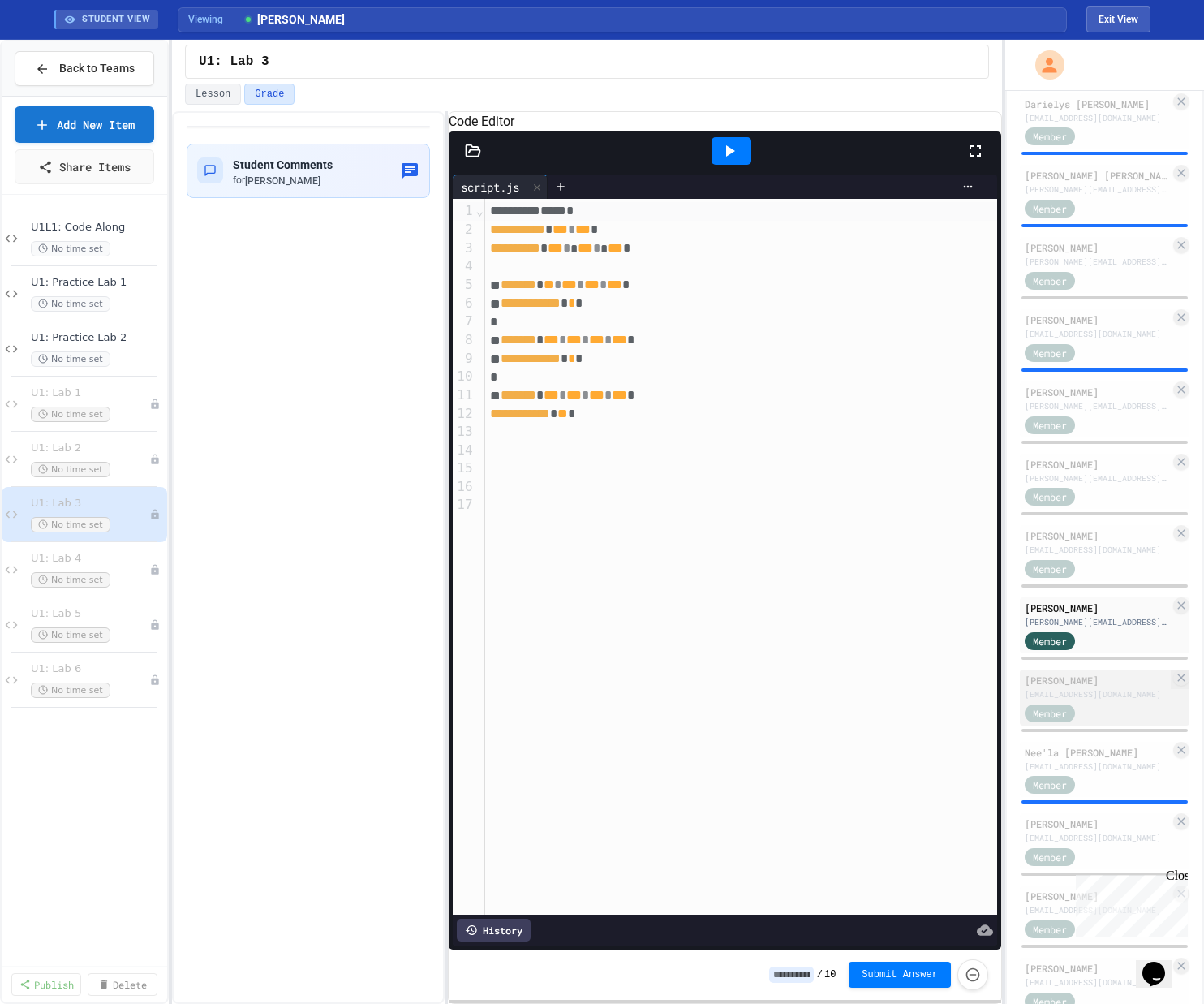
click at [676, 687] on div "[PERSON_NAME]" at bounding box center [1097, 679] width 145 height 14
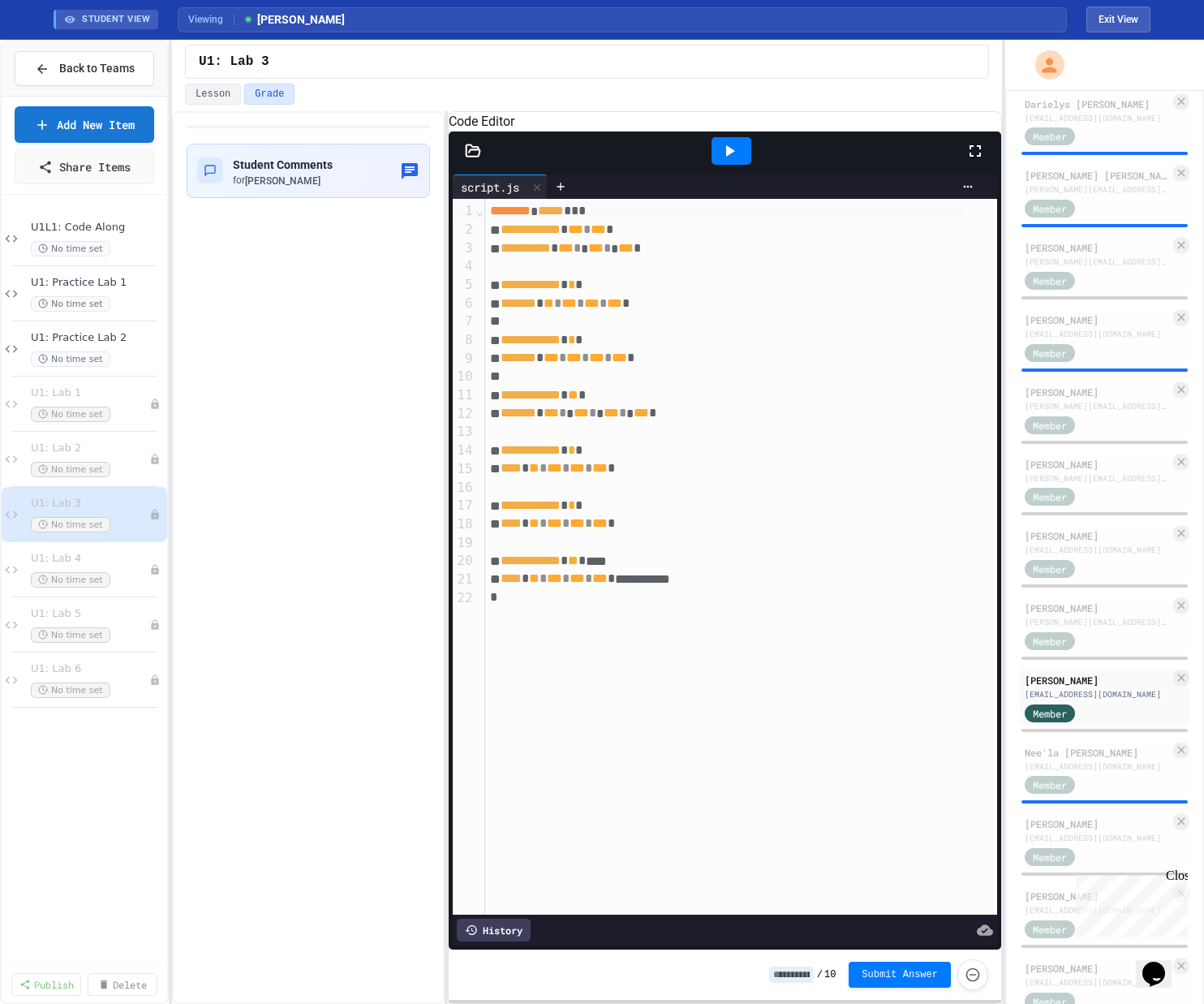
click at [676, 161] on icon at bounding box center [729, 150] width 19 height 19
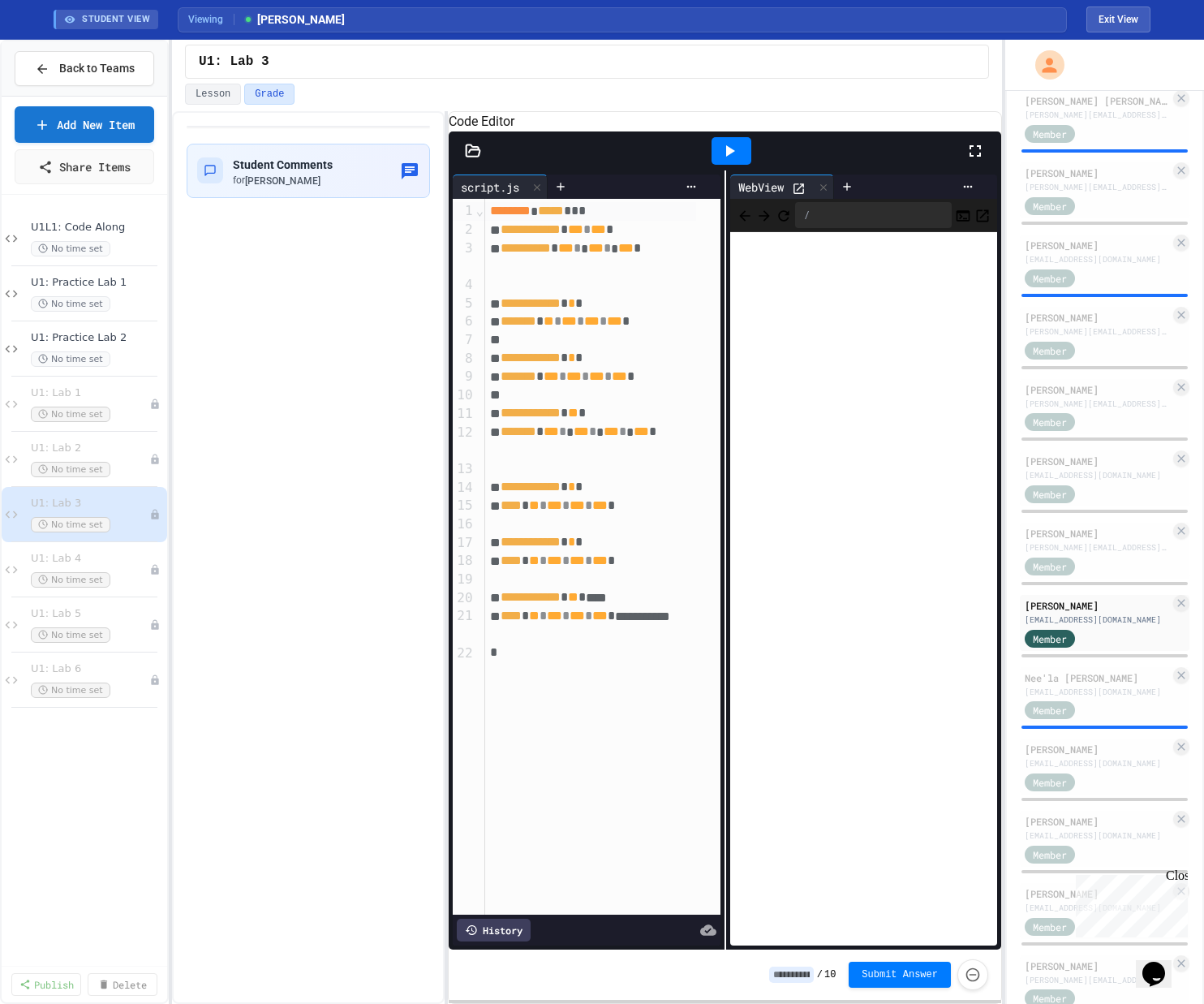
scroll to position [1323, 0]
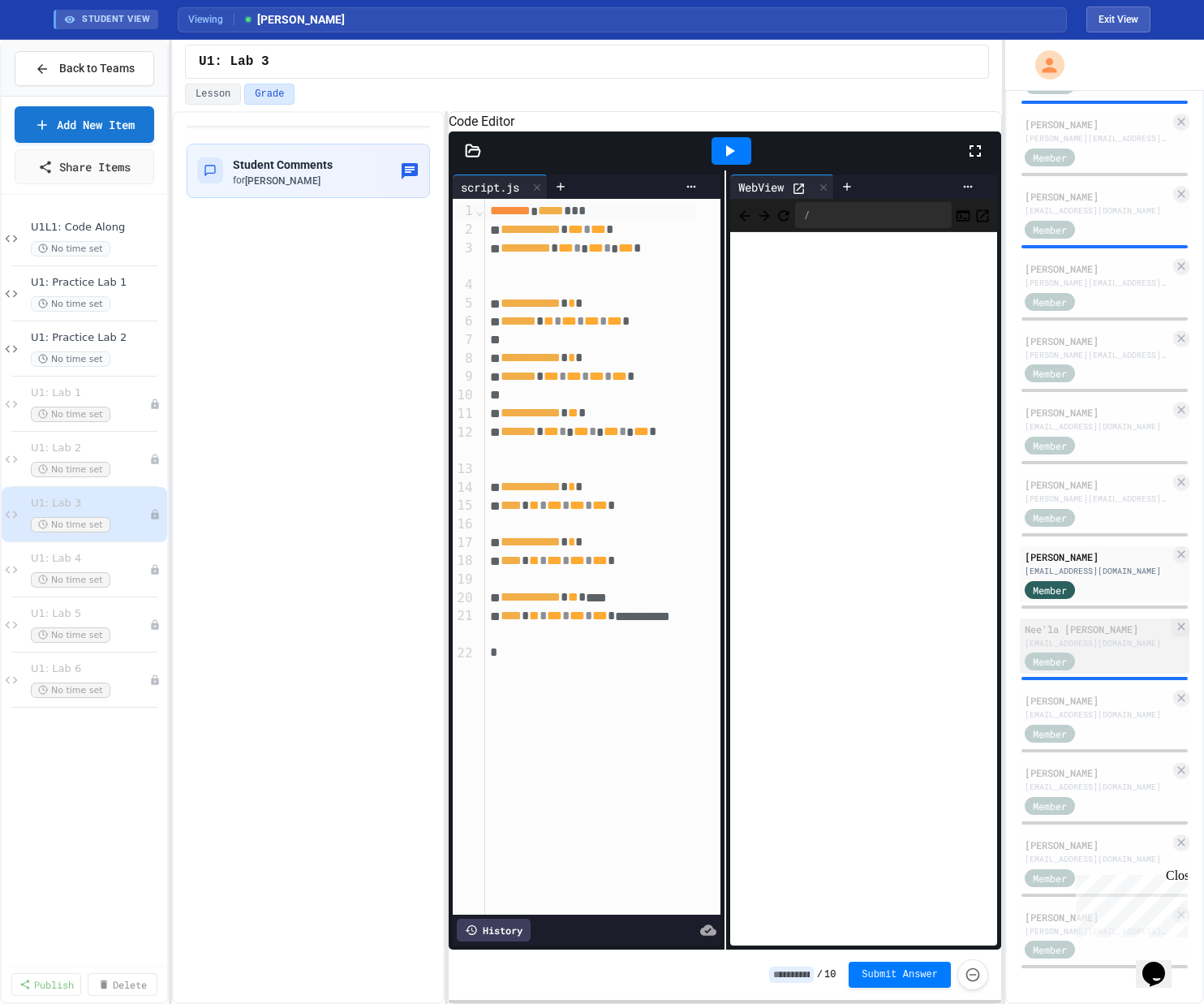
click at [676, 621] on div "Nee'la [PERSON_NAME]" at bounding box center [1097, 628] width 145 height 14
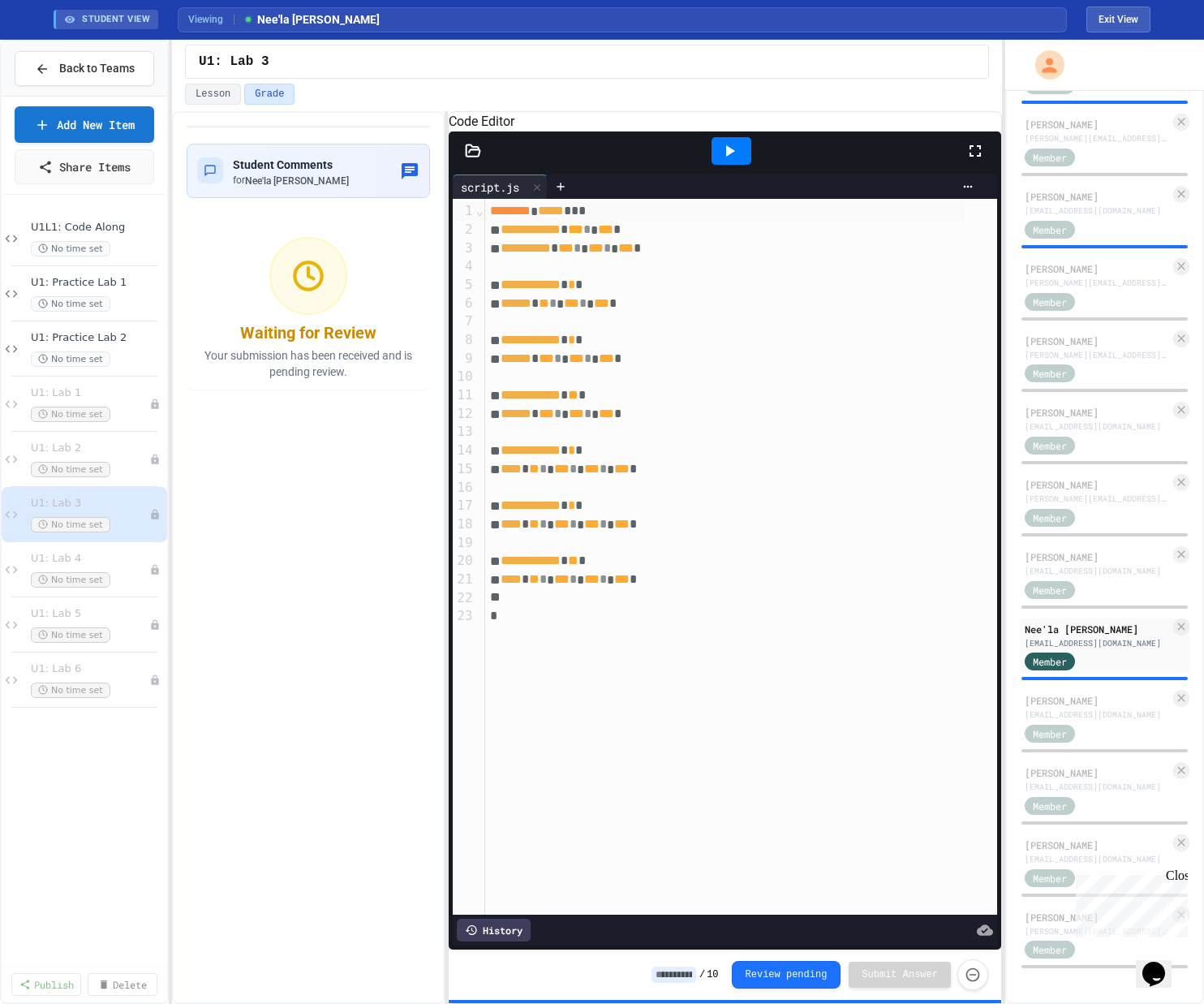
click at [676, 165] on div at bounding box center [731, 150] width 40 height 28
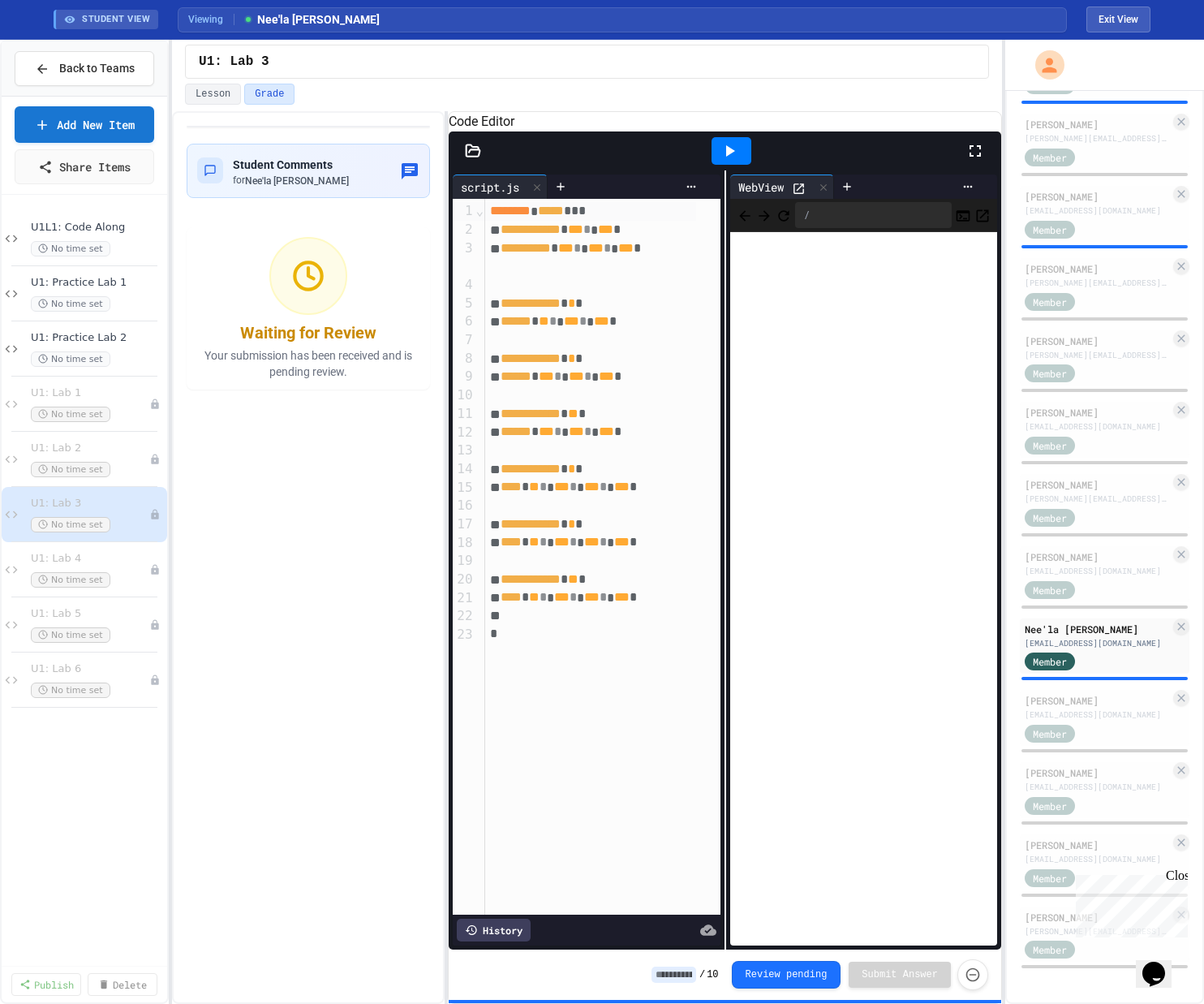
scroll to position [1325, 0]
click at [676, 693] on div "[PERSON_NAME]" at bounding box center [1097, 700] width 145 height 14
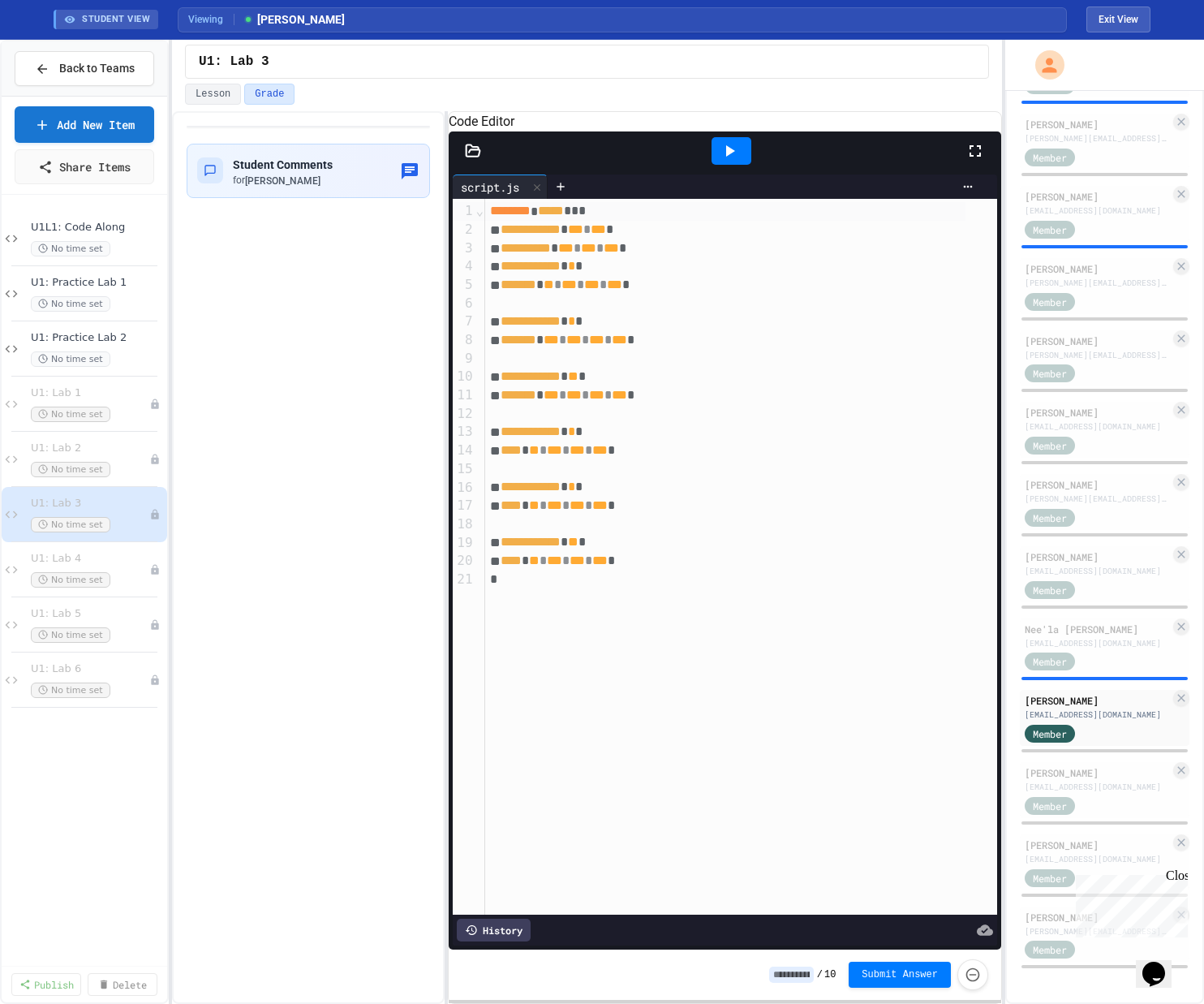
click at [676, 161] on icon at bounding box center [729, 150] width 19 height 19
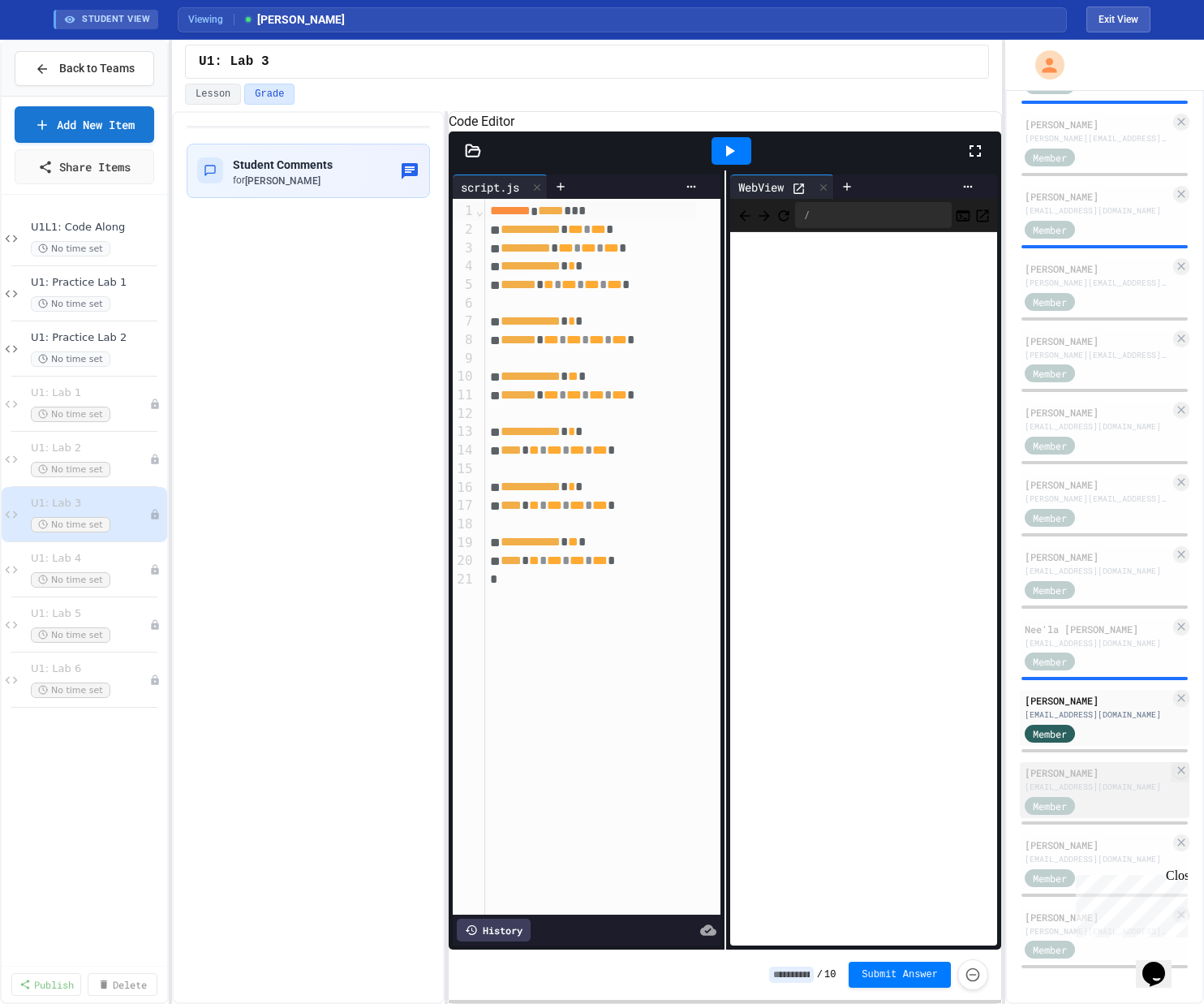
click at [676, 752] on div "[EMAIL_ADDRESS][DOMAIN_NAME]" at bounding box center [1097, 787] width 145 height 12
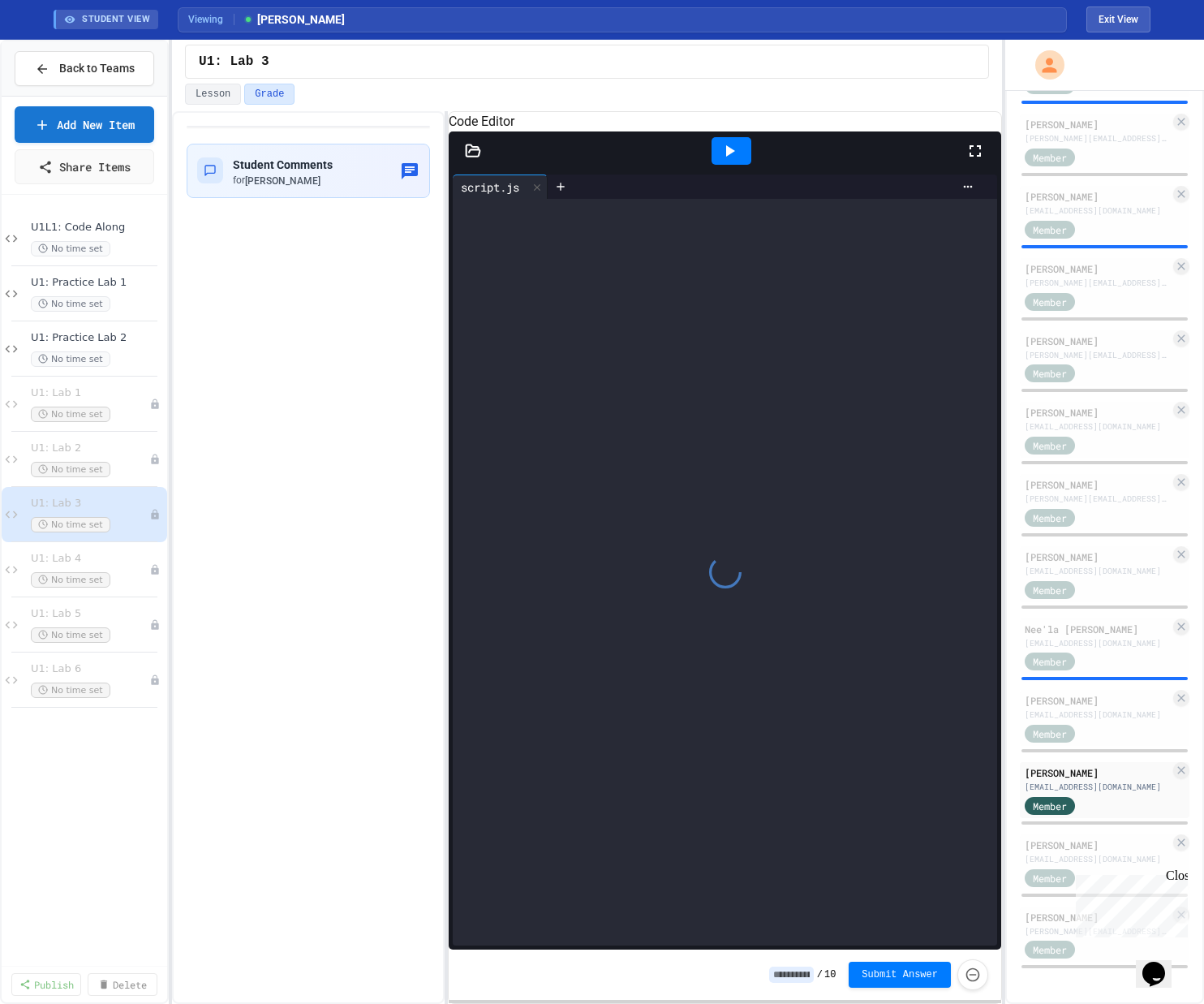
click at [676, 161] on icon at bounding box center [729, 150] width 19 height 19
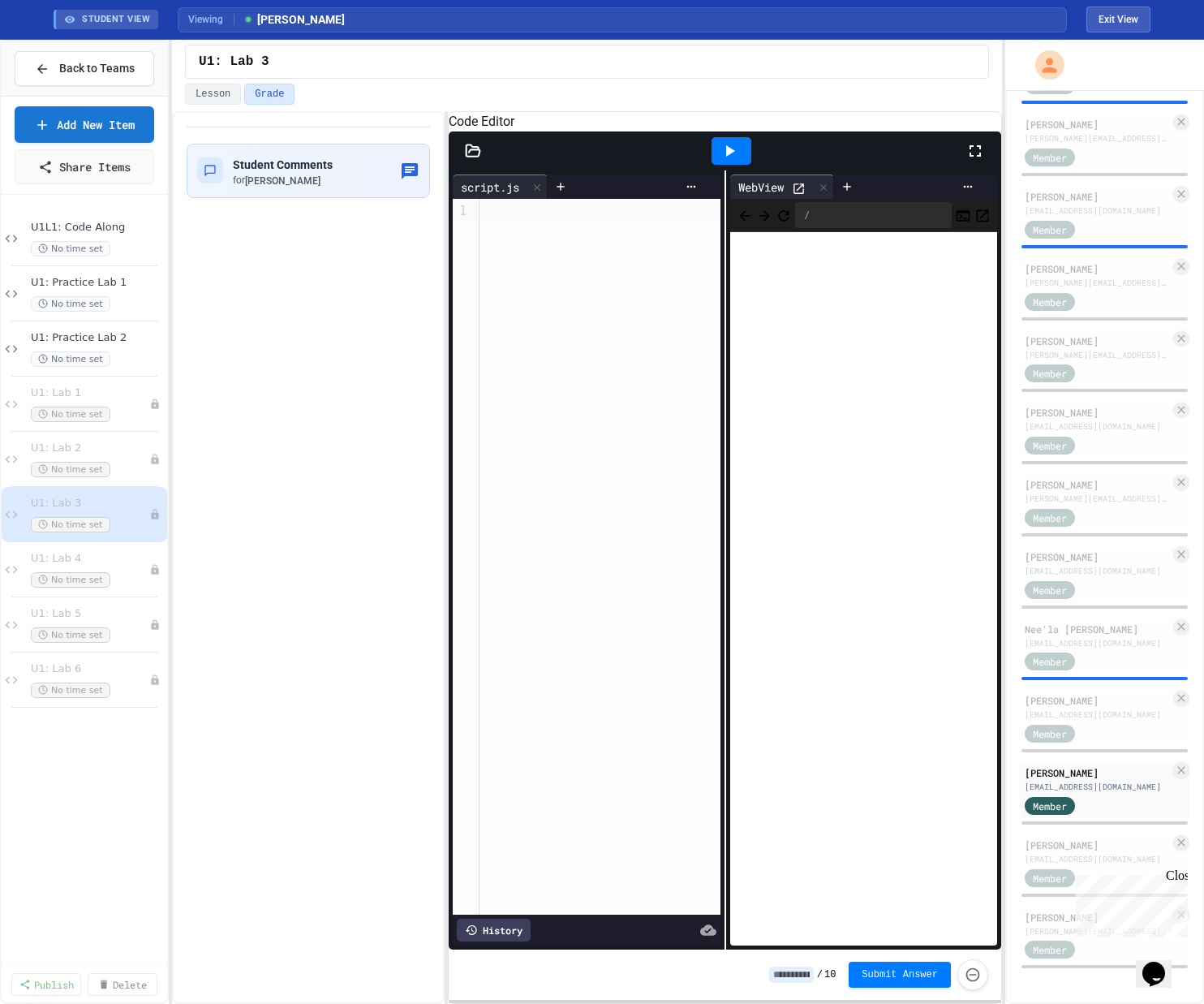
click at [676, 752] on div "[PERSON_NAME]" at bounding box center [1097, 844] width 145 height 14
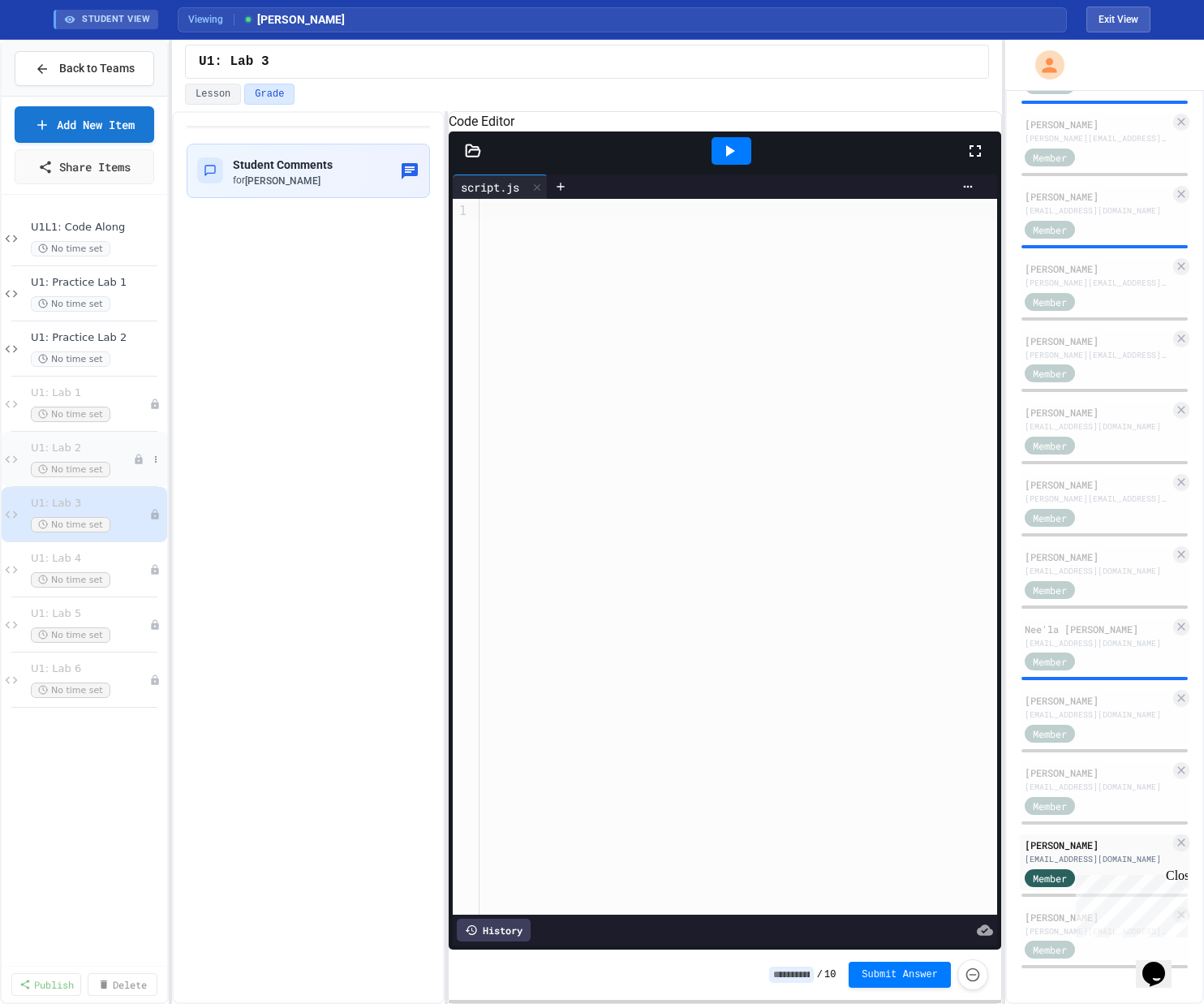
click at [122, 455] on div "U1: Lab 2 No time set" at bounding box center [81, 459] width 102 height 35
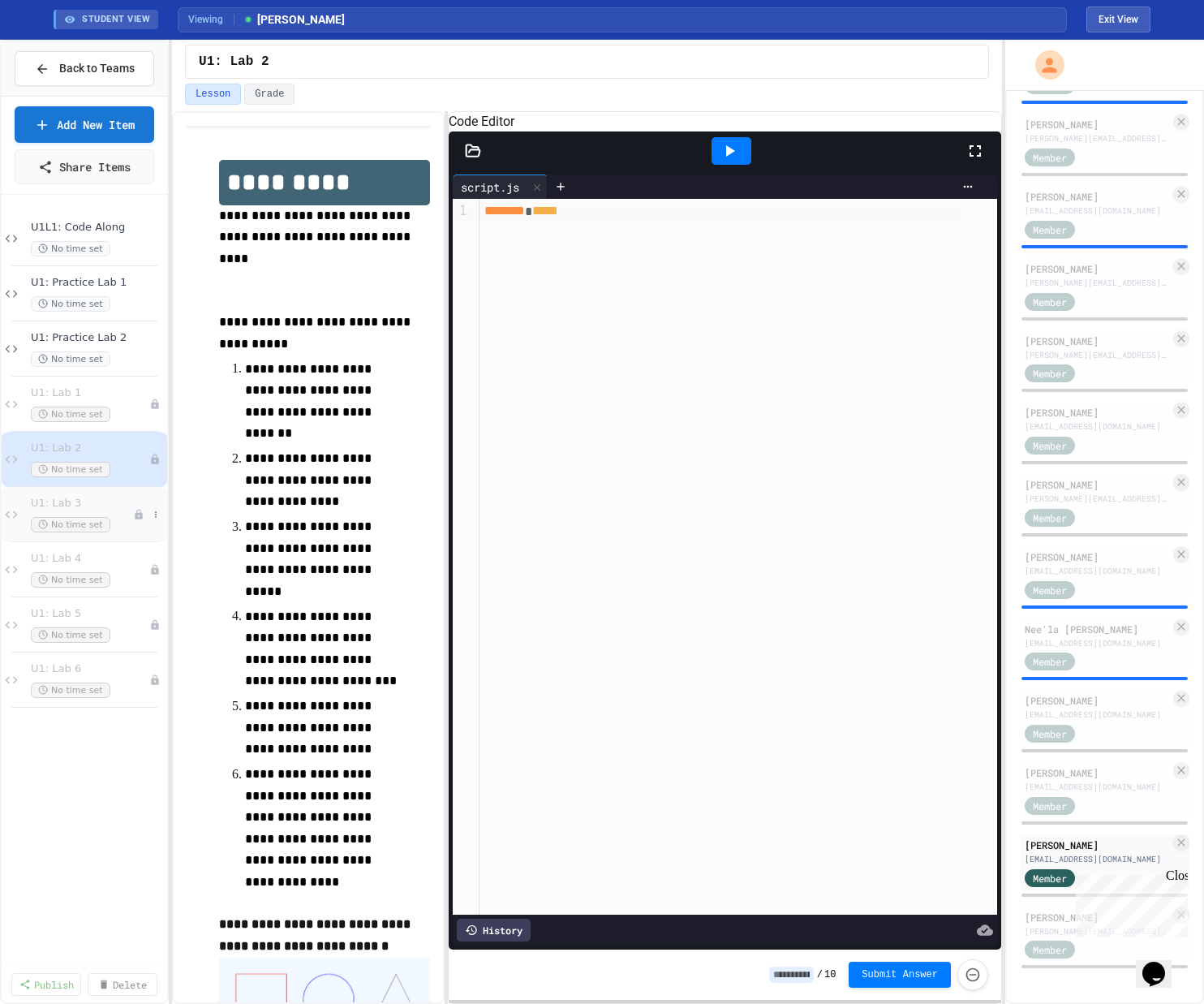
click at [125, 512] on div "U1: Lab 3 No time set" at bounding box center [81, 515] width 102 height 35
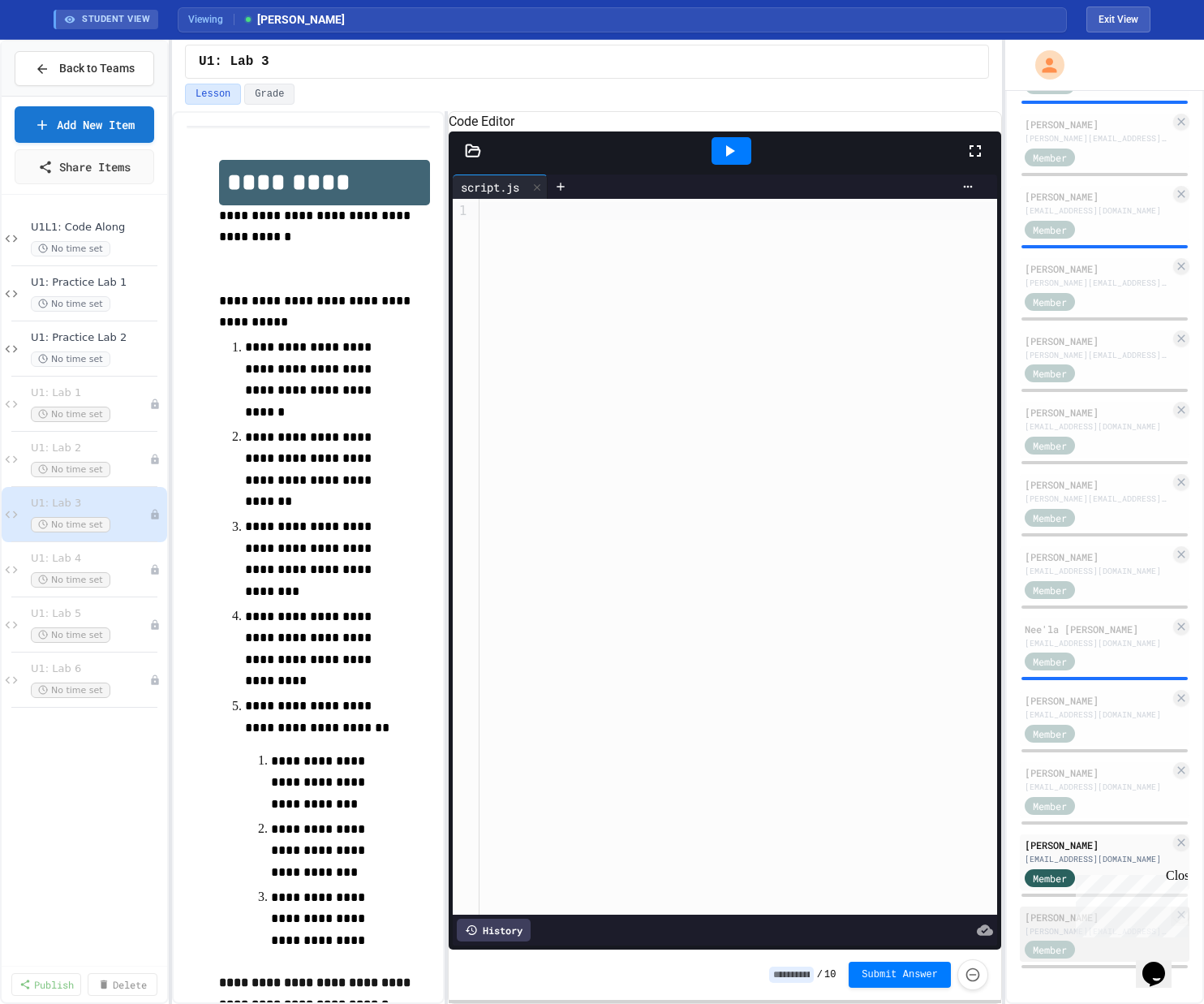
click at [676, 752] on div "[PERSON_NAME][EMAIL_ADDRESS][DOMAIN_NAME]" at bounding box center [1097, 930] width 145 height 12
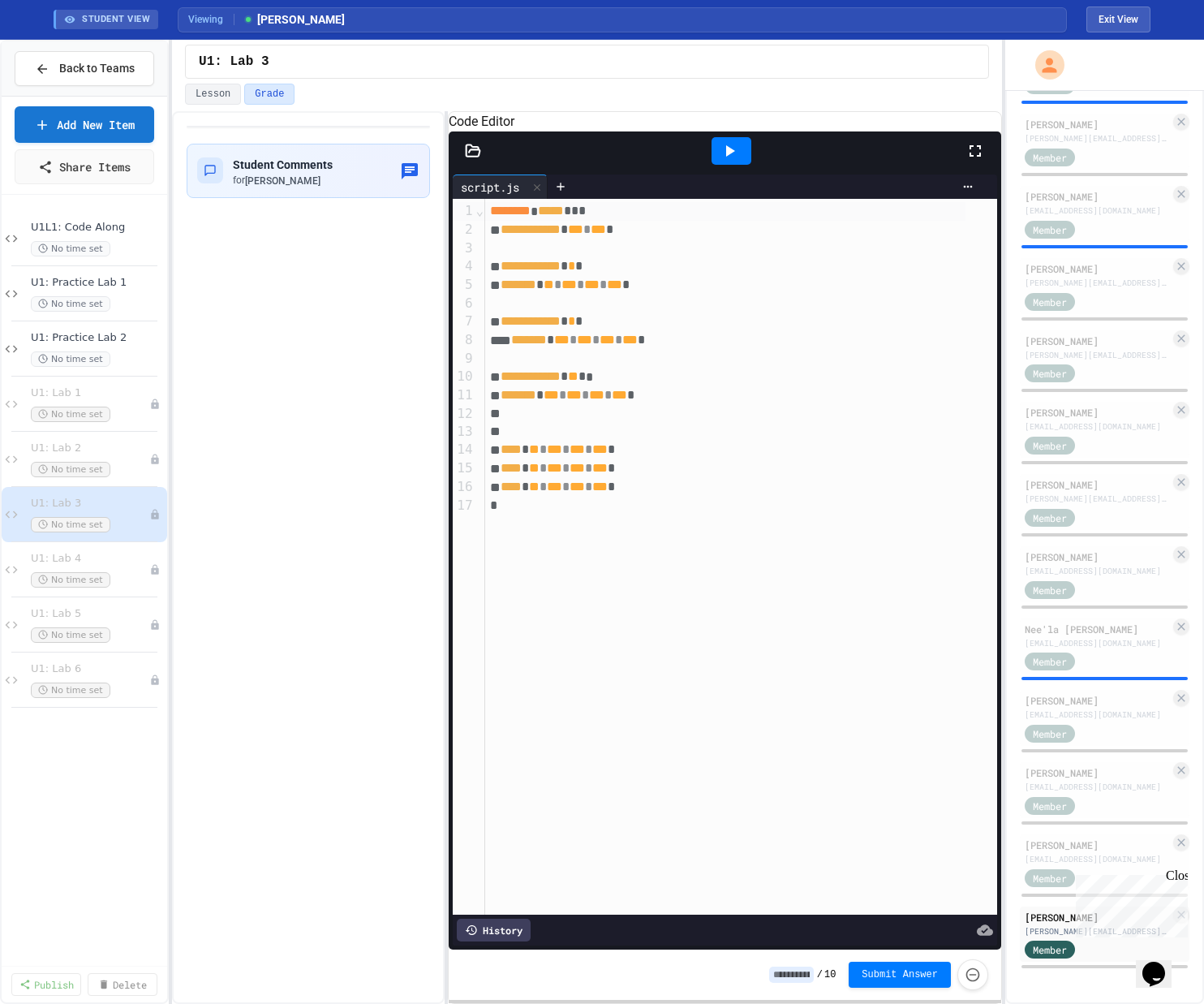
click at [676, 165] on div at bounding box center [731, 150] width 40 height 28
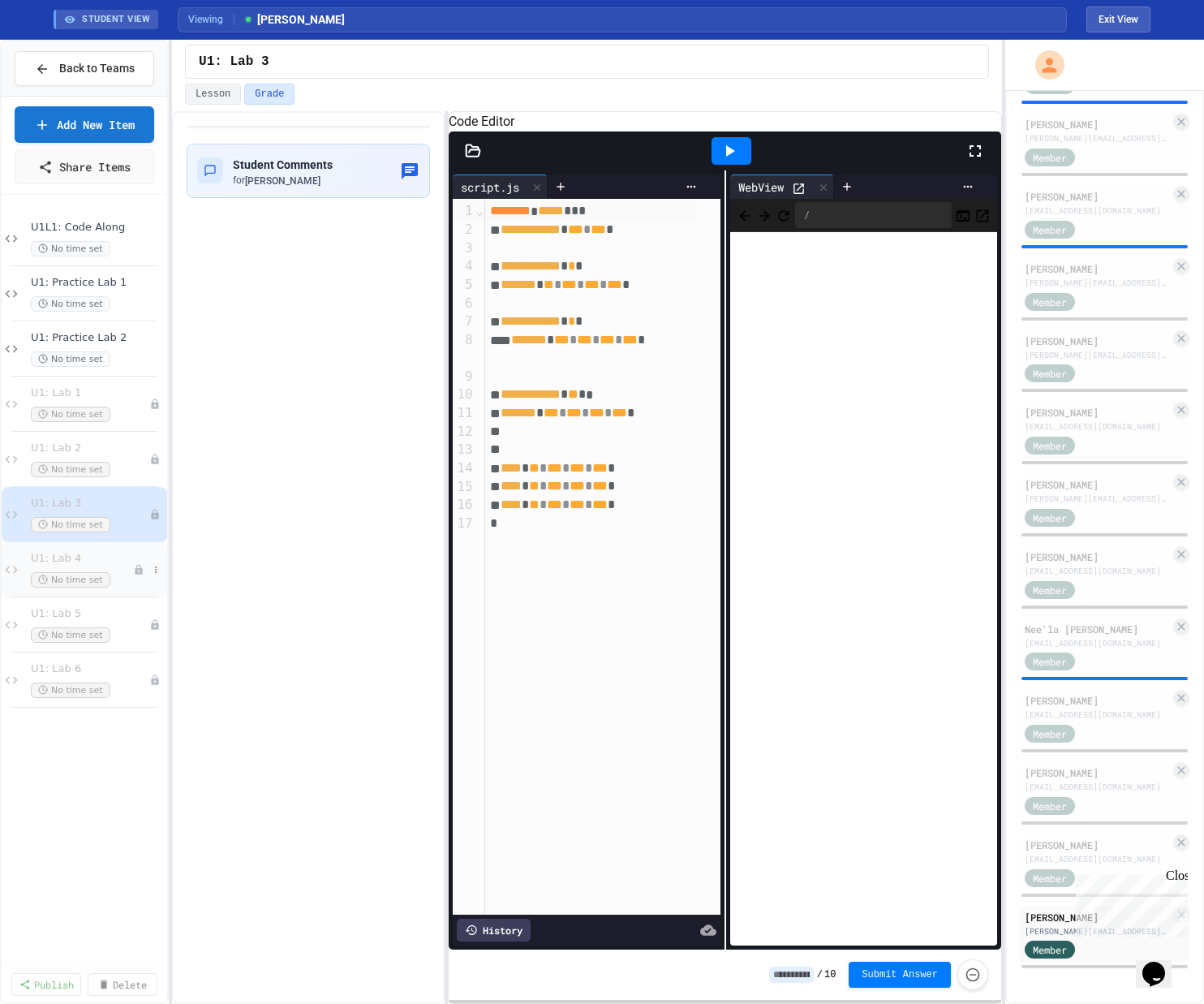
click at [123, 570] on div "U1: Lab 4 No time set" at bounding box center [81, 570] width 102 height 35
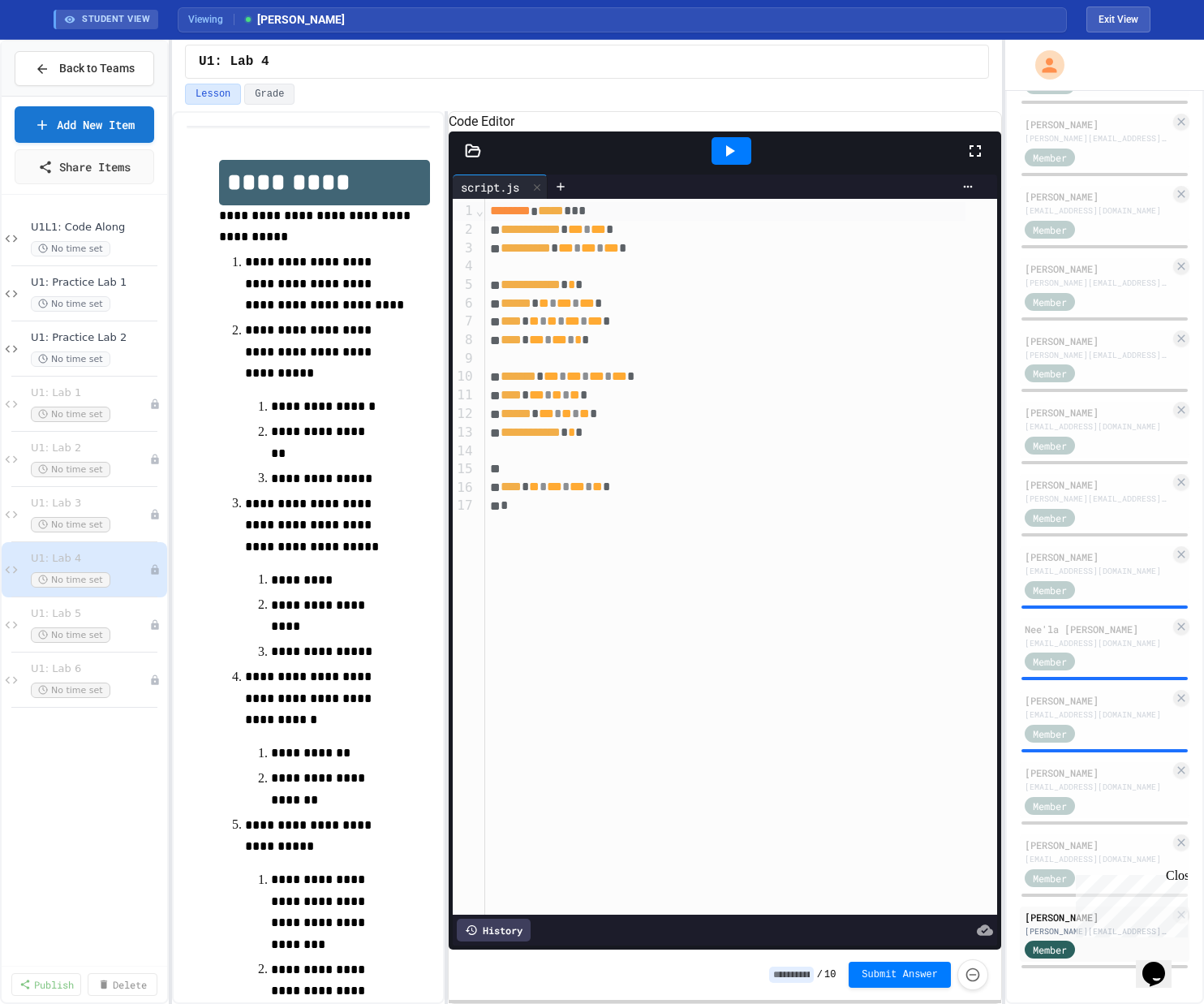
click at [676, 161] on icon at bounding box center [729, 150] width 19 height 19
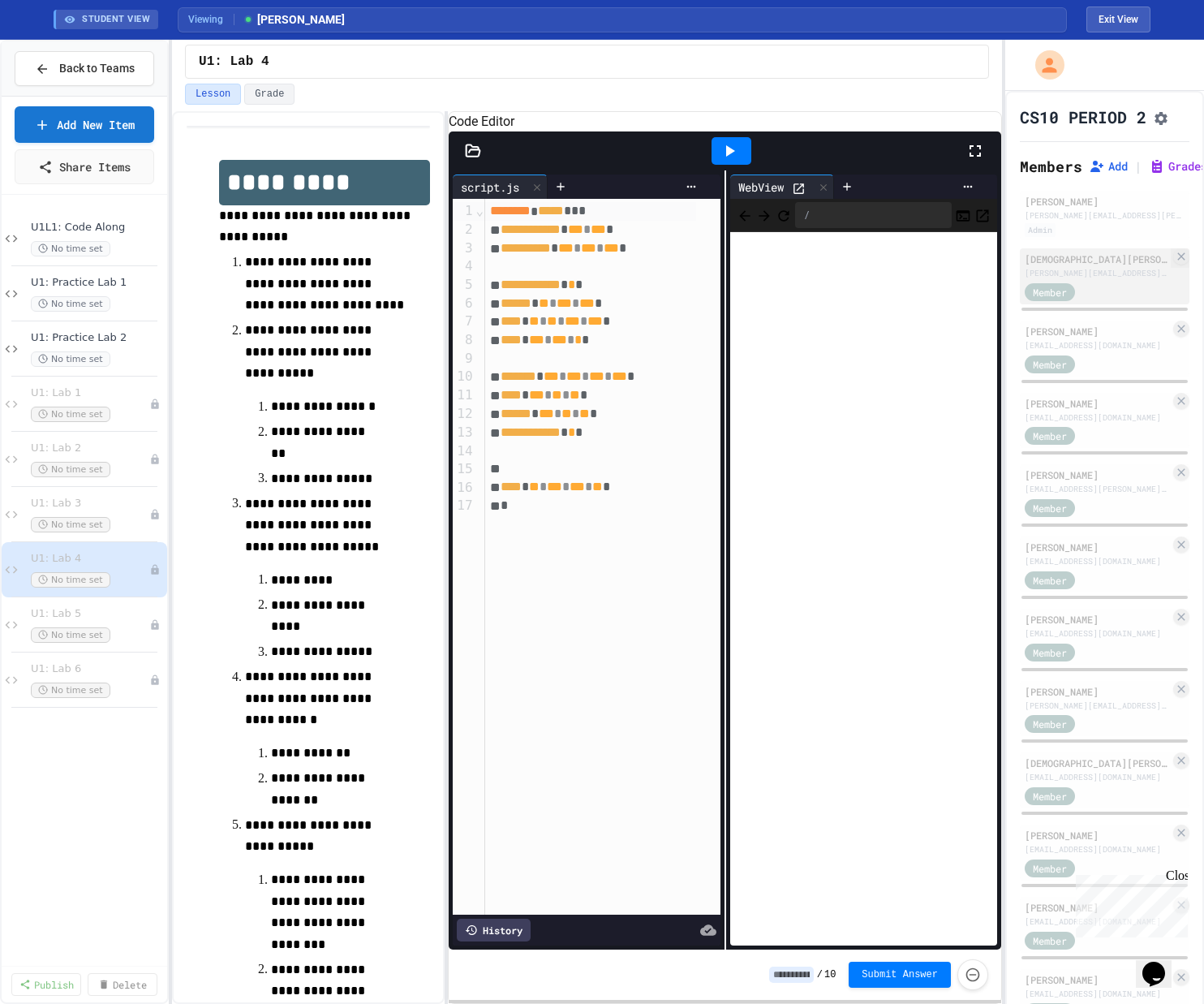
click at [676, 279] on div "[PERSON_NAME][EMAIL_ADDRESS][DOMAIN_NAME]" at bounding box center [1097, 273] width 145 height 12
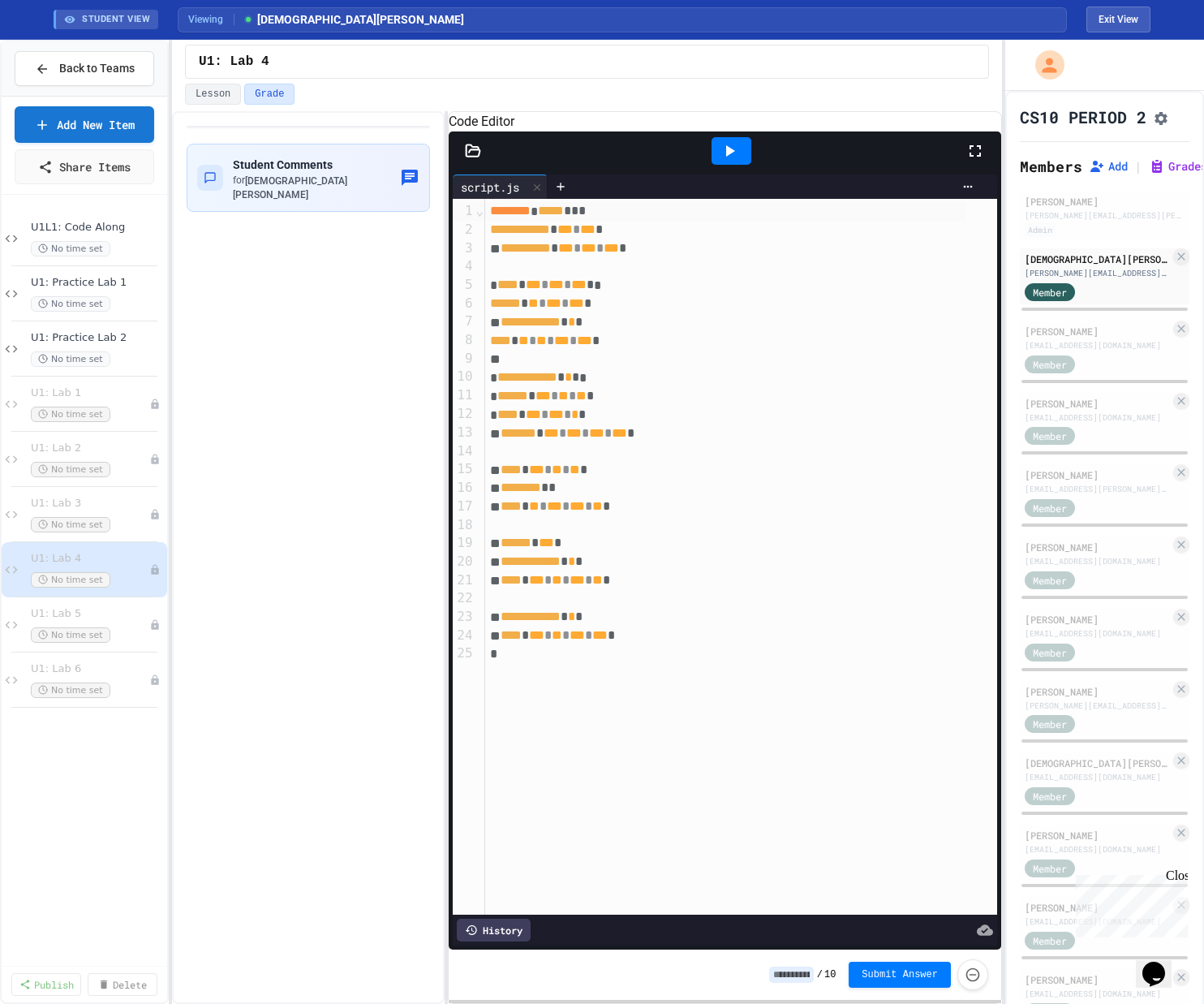
click at [676, 160] on icon at bounding box center [729, 150] width 19 height 19
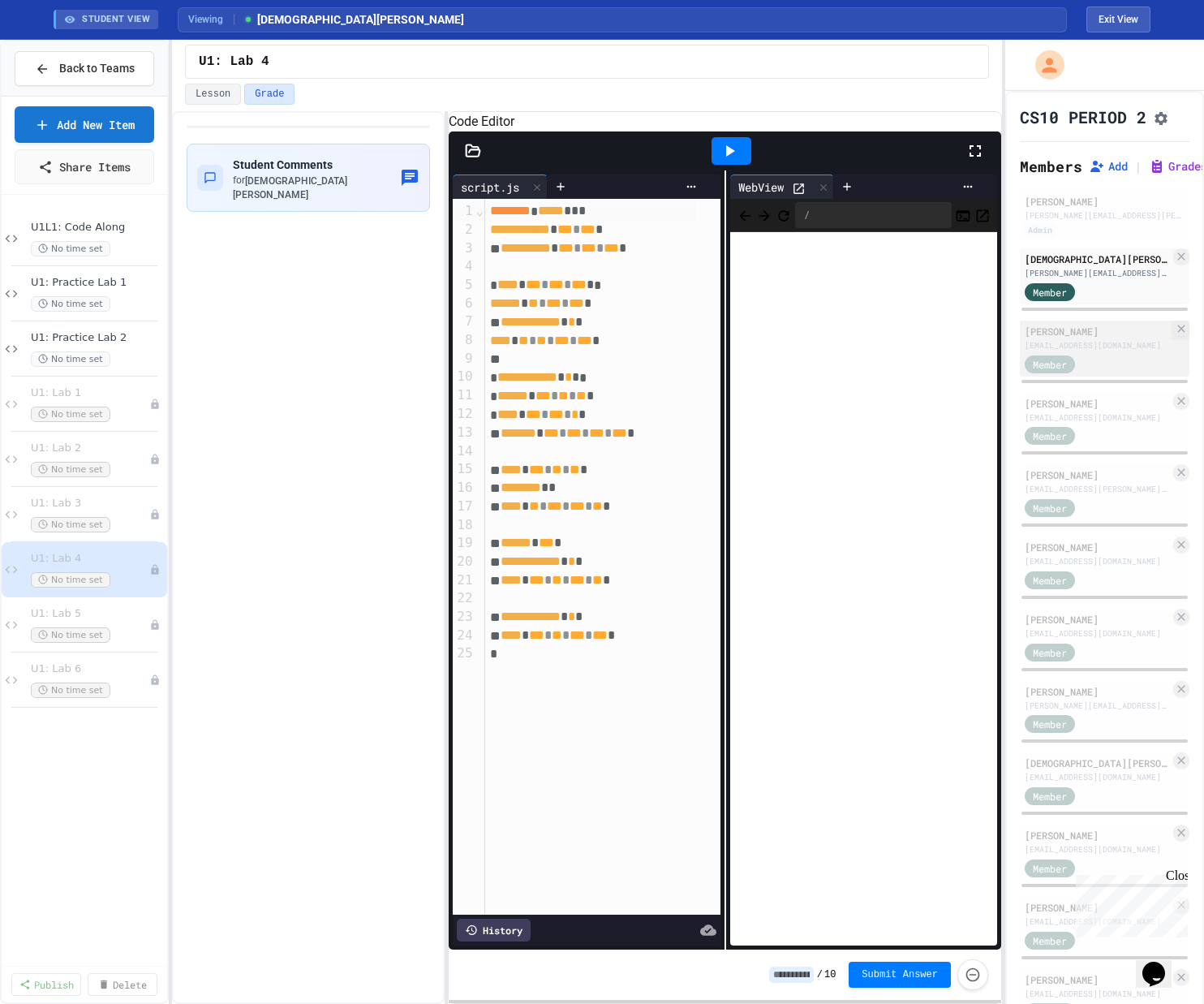
click at [676, 352] on div "[EMAIL_ADDRESS][DOMAIN_NAME]" at bounding box center [1097, 345] width 145 height 12
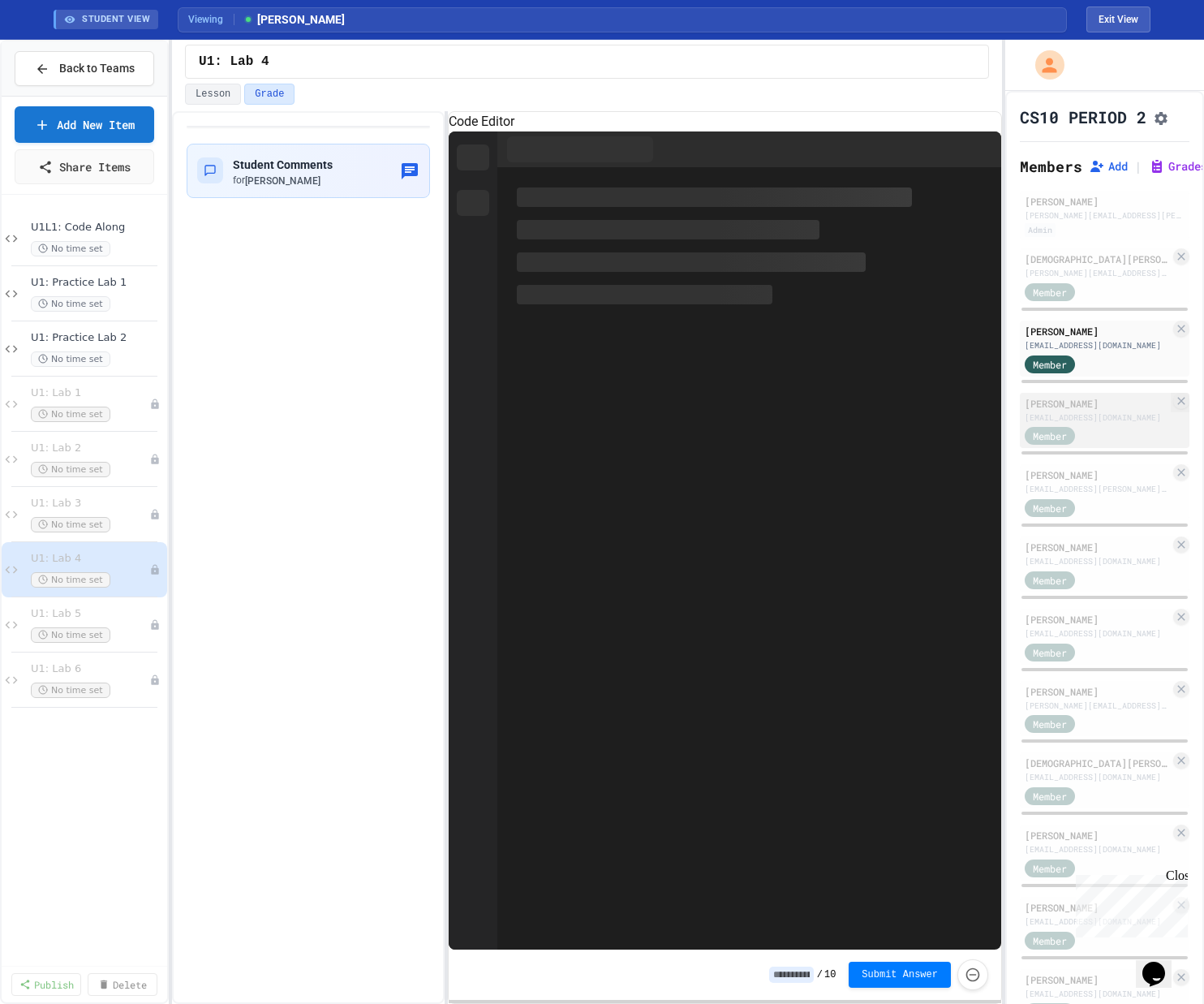
click at [676, 423] on div "[EMAIL_ADDRESS][DOMAIN_NAME]" at bounding box center [1097, 417] width 145 height 12
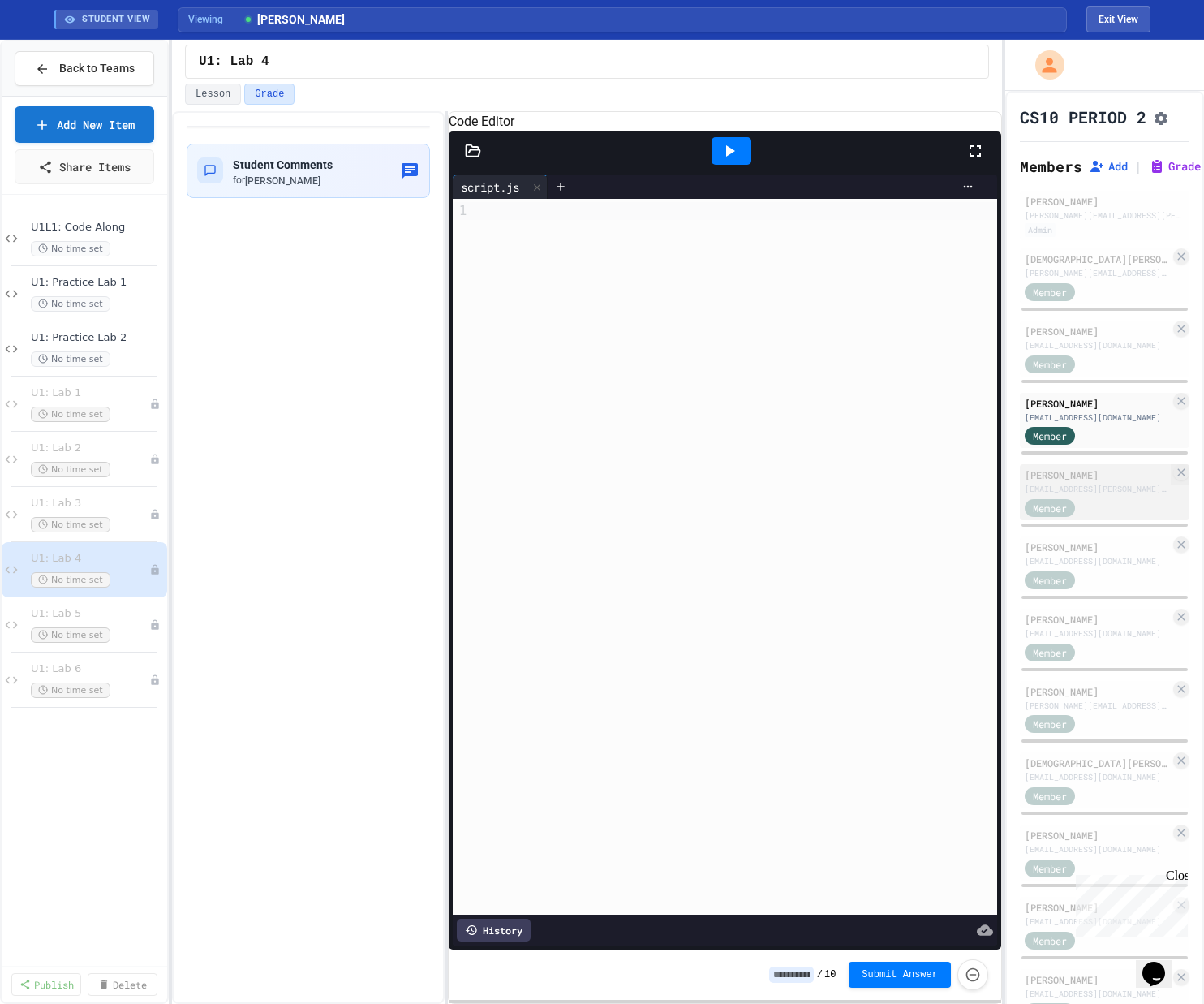
click at [676, 495] on div "[EMAIL_ADDRESS][PERSON_NAME][DOMAIN_NAME]" at bounding box center [1097, 488] width 145 height 12
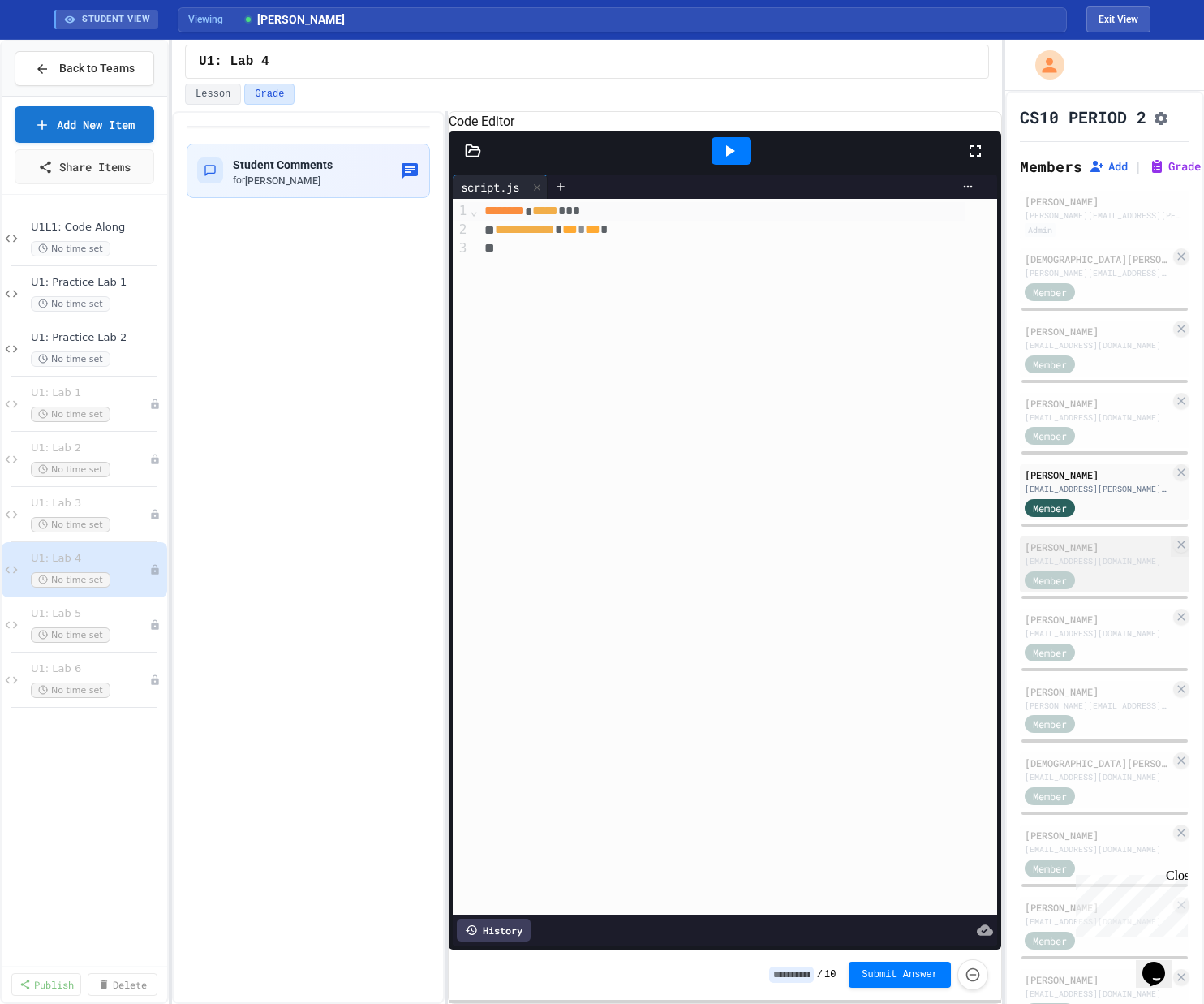
click at [676, 554] on div "[PERSON_NAME]" at bounding box center [1097, 546] width 145 height 14
